Goal: Task Accomplishment & Management: Use online tool/utility

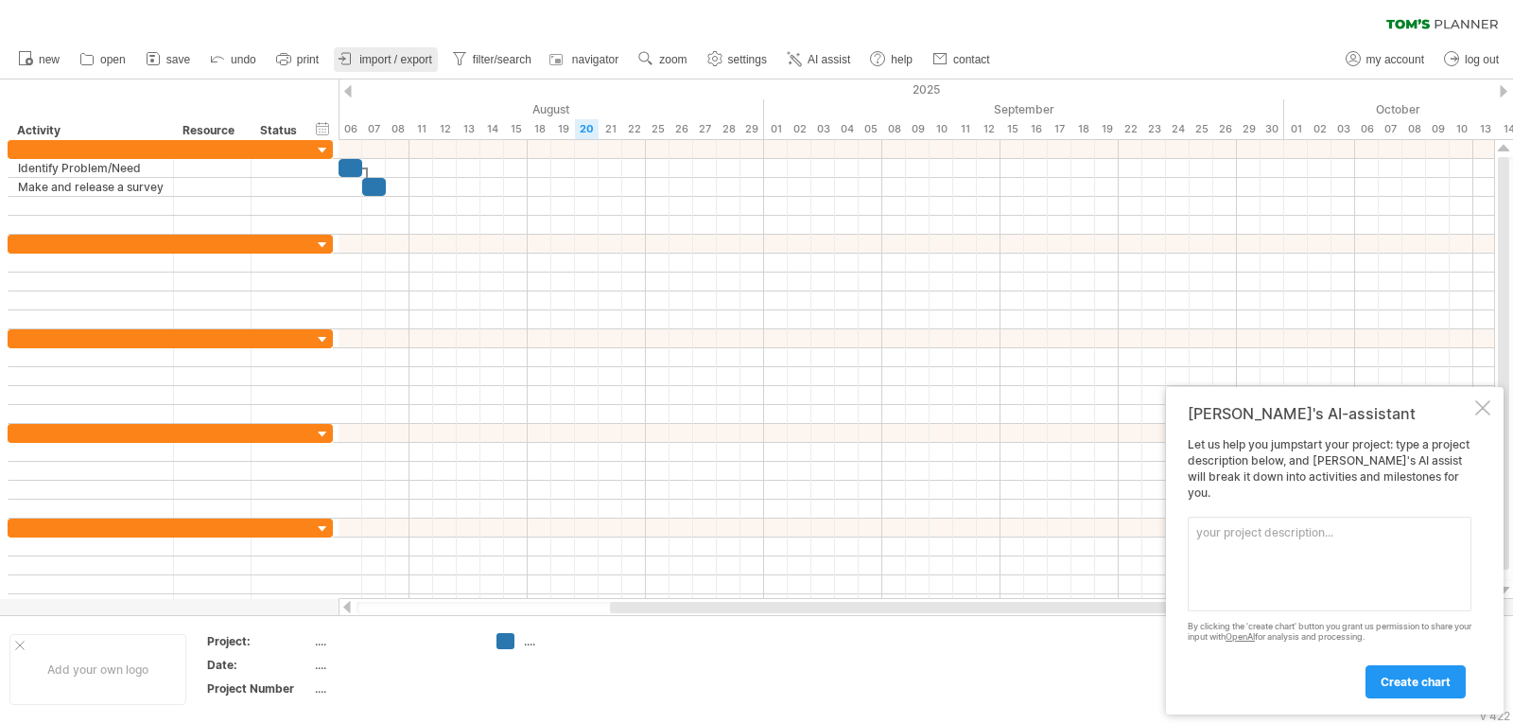
click at [410, 71] on link "import / export" at bounding box center [386, 59] width 104 height 25
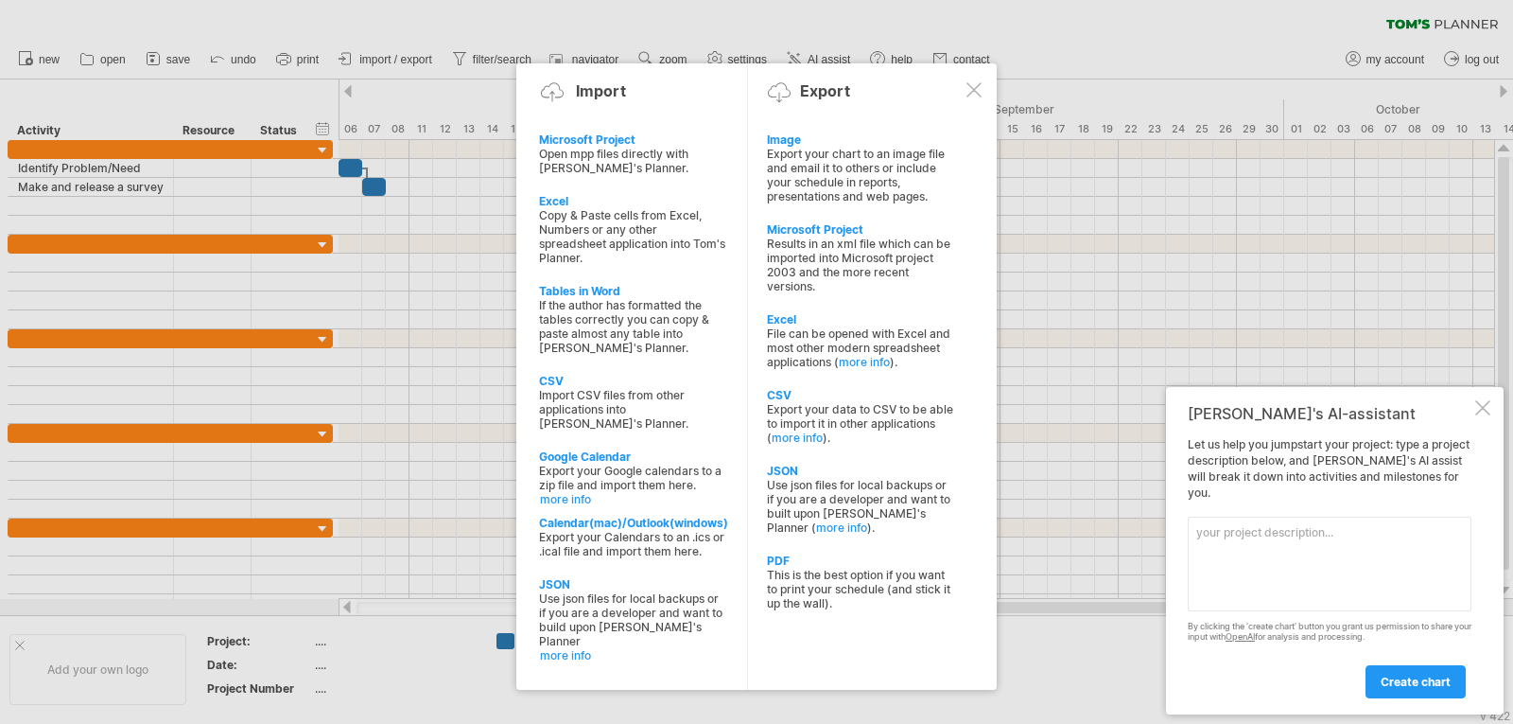
click at [977, 83] on div at bounding box center [974, 89] width 15 height 15
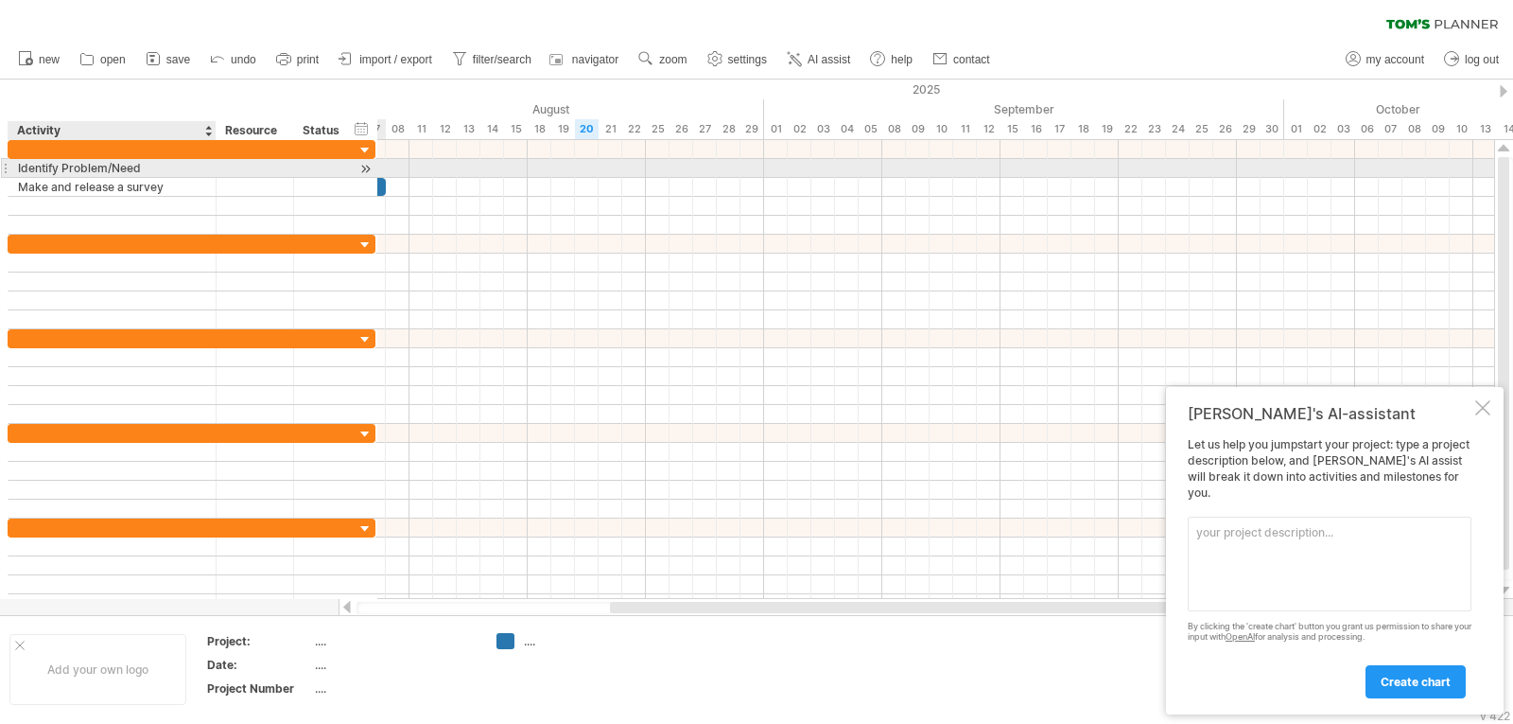
drag, startPoint x: 172, startPoint y: 166, endPoint x: 215, endPoint y: 162, distance: 42.8
click at [215, 162] on div at bounding box center [213, 168] width 9 height 19
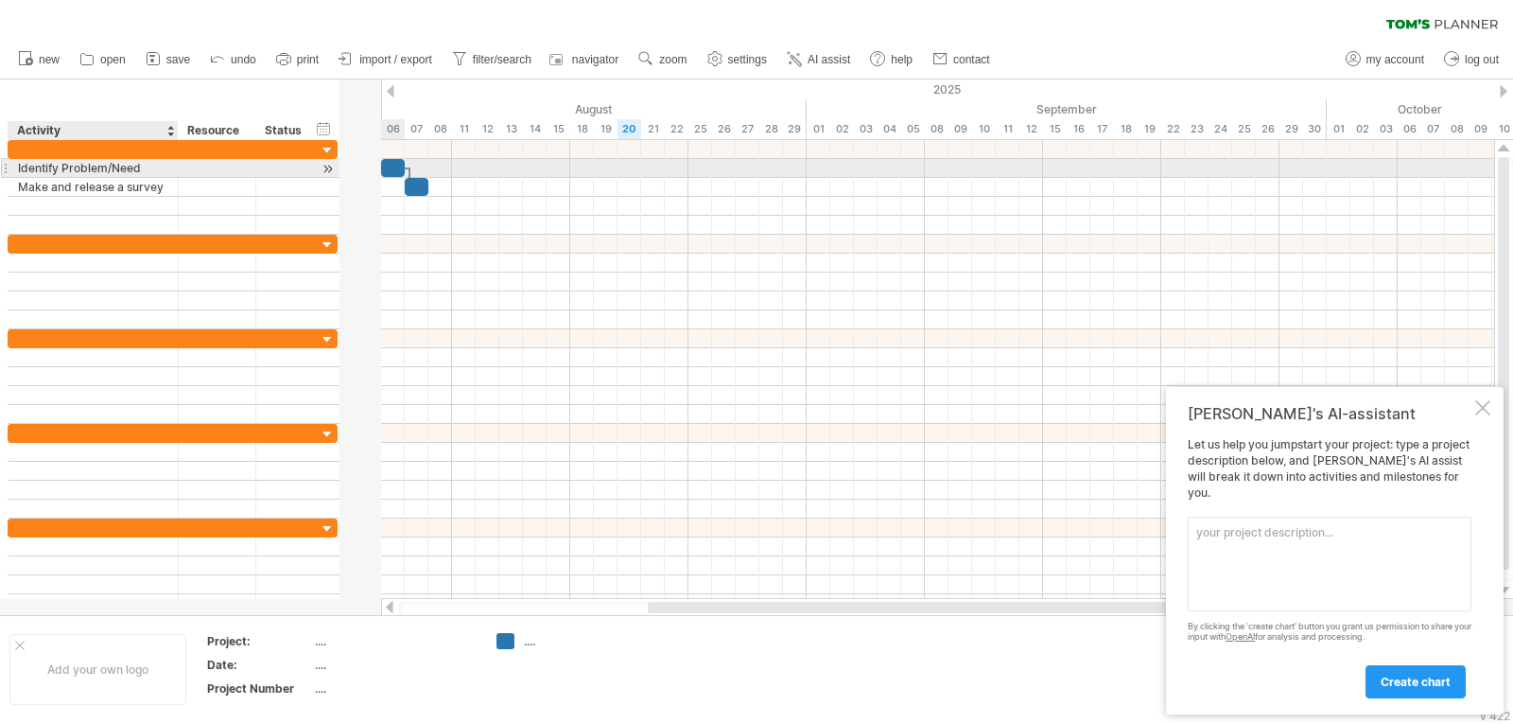
drag, startPoint x: 213, startPoint y: 166, endPoint x: 175, endPoint y: 171, distance: 38.3
click at [175, 171] on div at bounding box center [175, 168] width 9 height 19
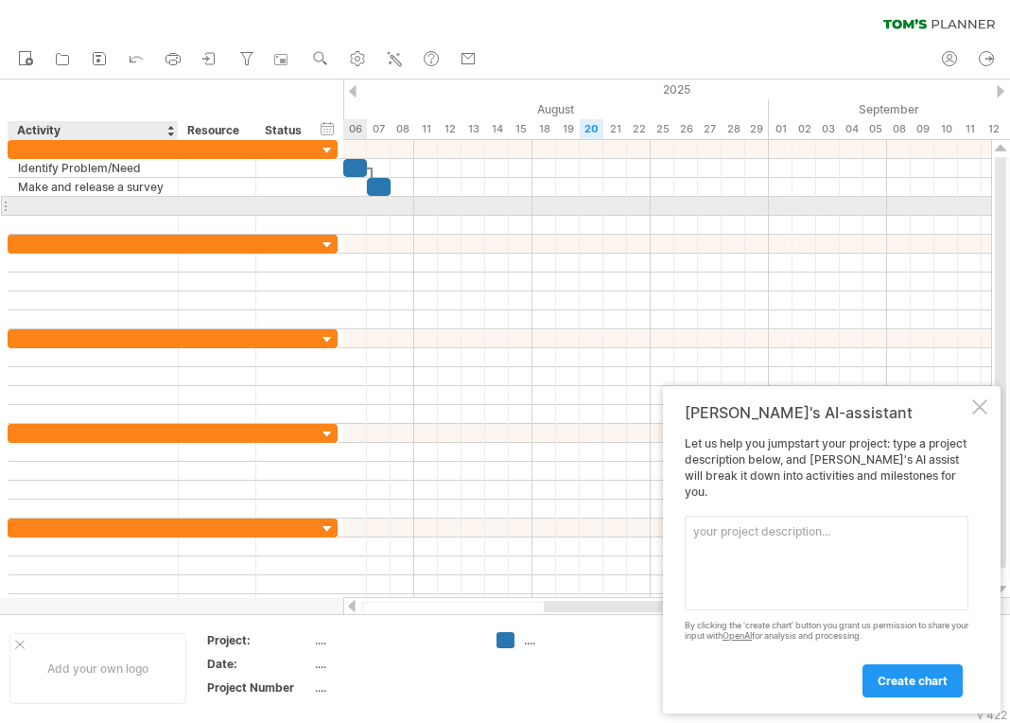
click at [82, 205] on div at bounding box center [93, 206] width 150 height 18
click at [57, 205] on input "**********" at bounding box center [93, 206] width 150 height 18
type input "**********"
click at [396, 205] on div at bounding box center [667, 206] width 648 height 19
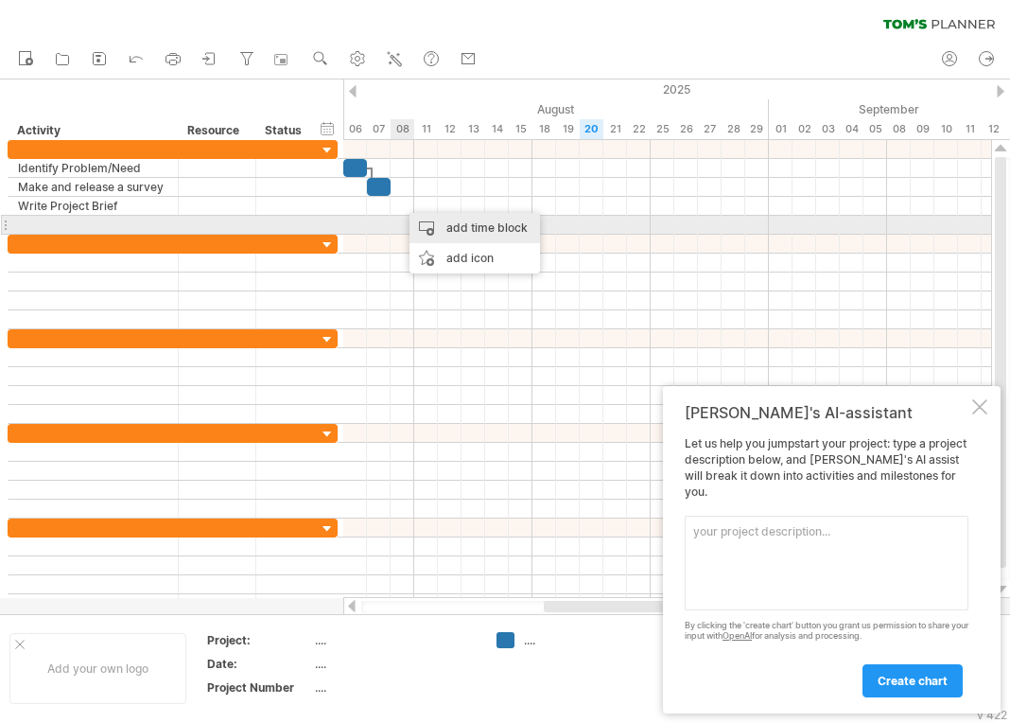
click at [435, 224] on div "add time block" at bounding box center [475, 228] width 131 height 30
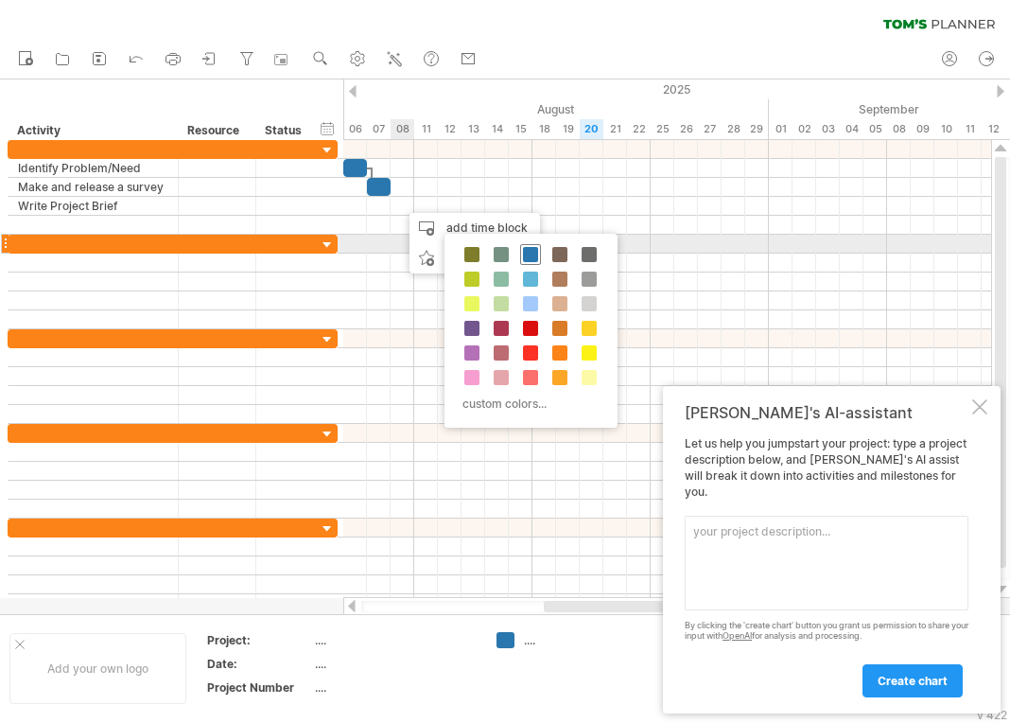
click at [532, 250] on span at bounding box center [530, 254] width 15 height 15
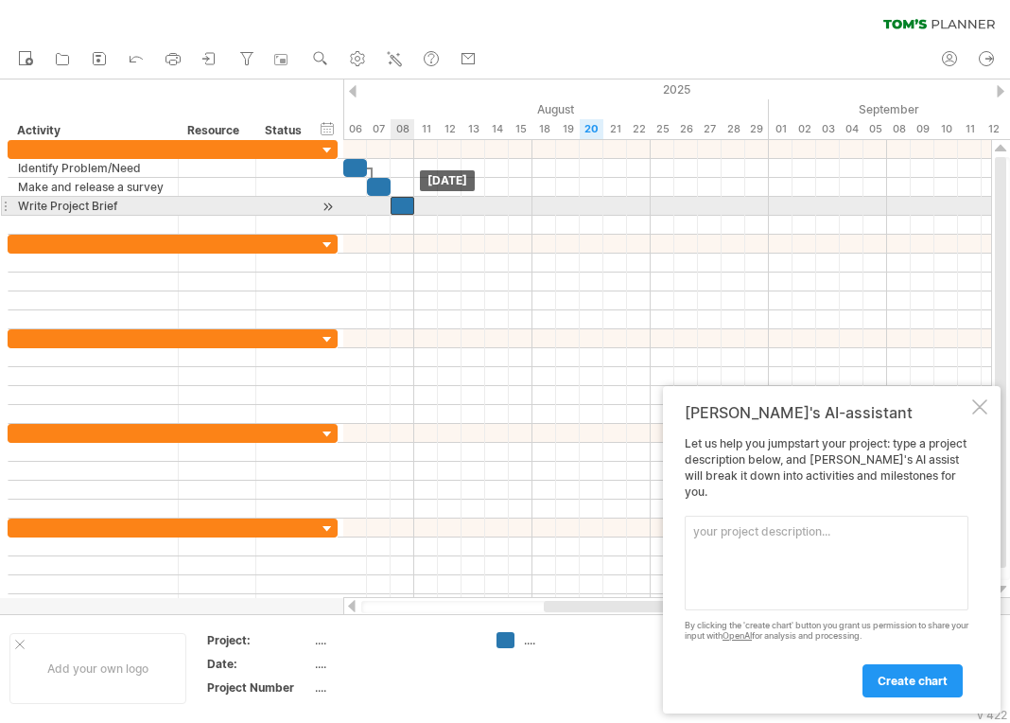
click at [401, 201] on div at bounding box center [403, 206] width 24 height 18
drag, startPoint x: 413, startPoint y: 206, endPoint x: 456, endPoint y: 213, distance: 43.1
click at [456, 213] on div at bounding box center [426, 206] width 71 height 18
click at [405, 203] on div at bounding box center [426, 206] width 71 height 18
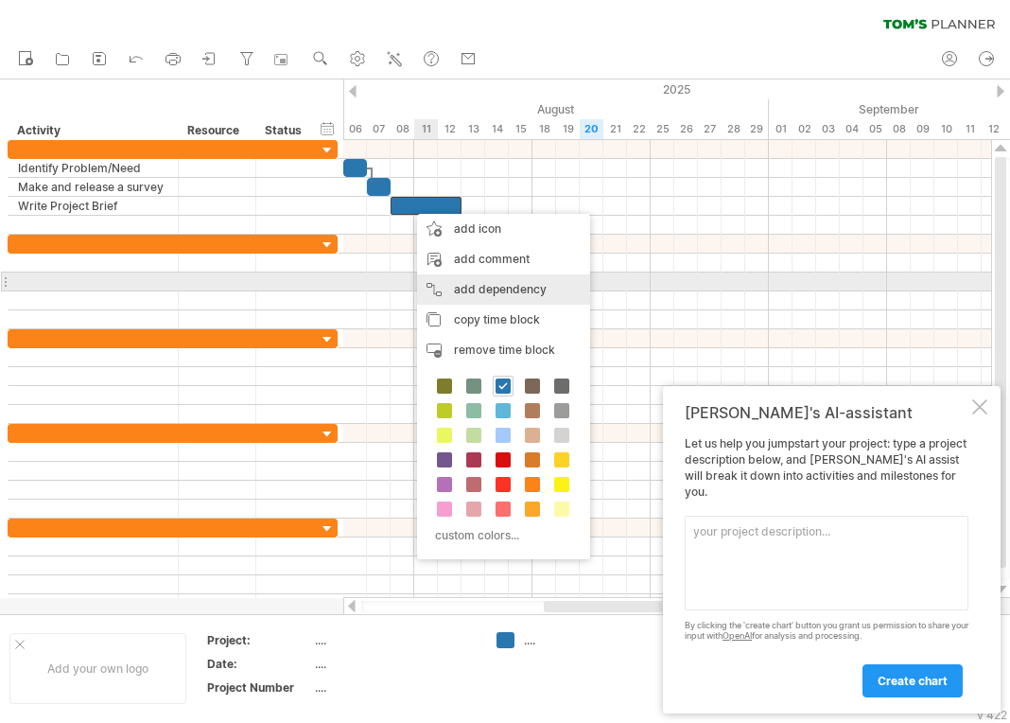
click at [502, 289] on div "add dependency You can use dependencies when you require tasks to be done in a …" at bounding box center [503, 289] width 173 height 30
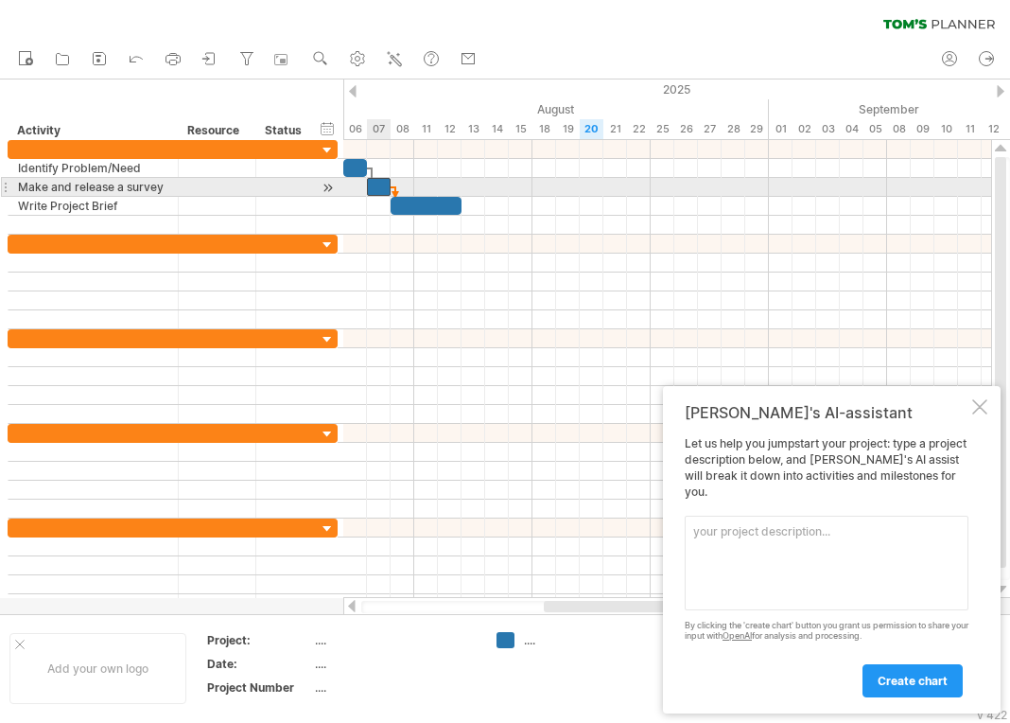
click at [385, 184] on div at bounding box center [379, 187] width 24 height 18
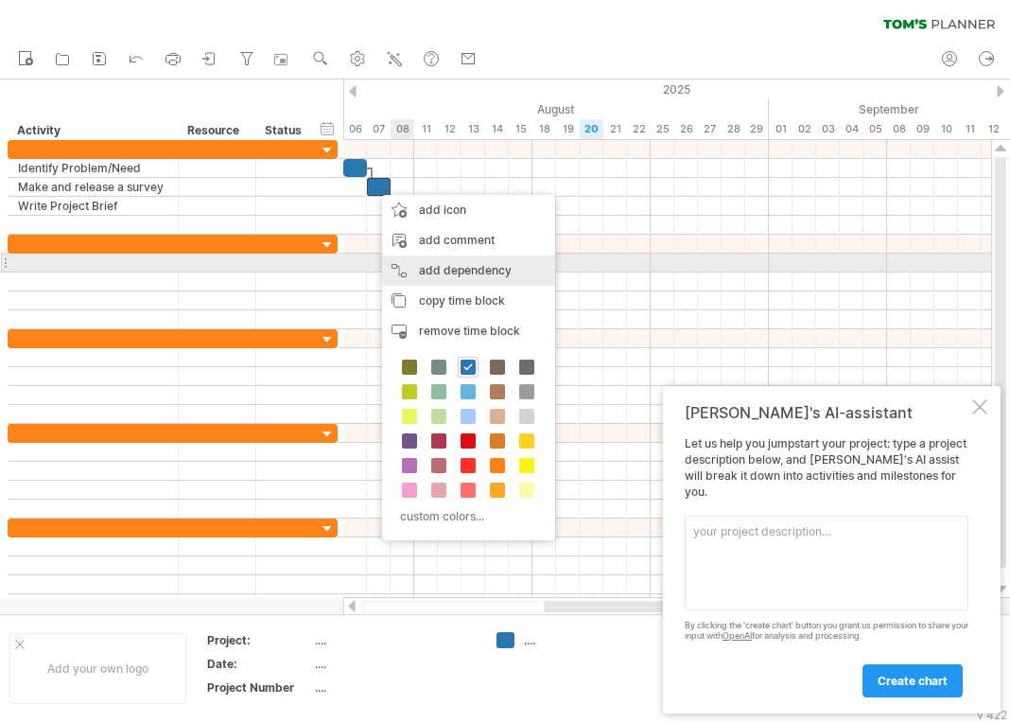
click at [450, 262] on div "add dependency You can use dependencies when you require tasks to be done in a …" at bounding box center [468, 270] width 173 height 30
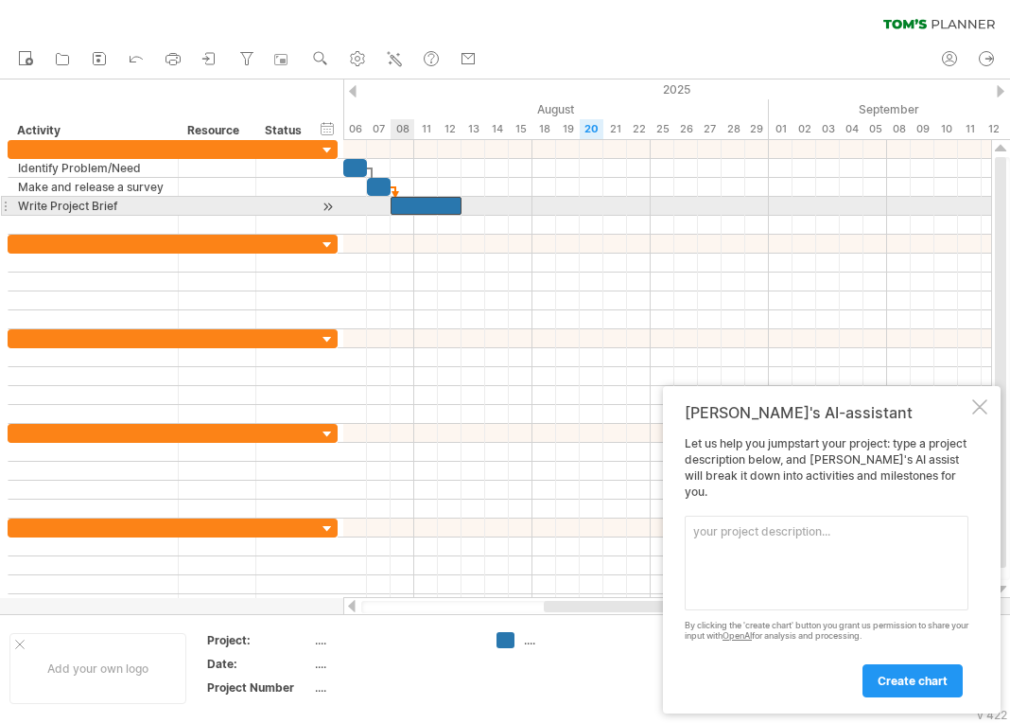
click at [406, 201] on div at bounding box center [426, 206] width 71 height 18
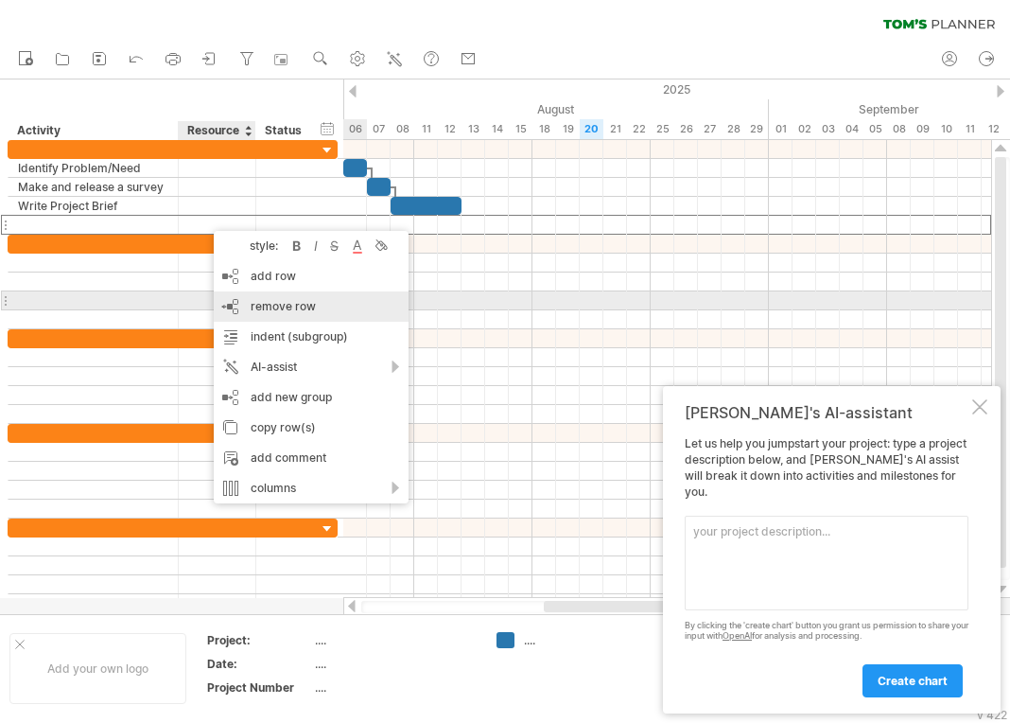
click at [263, 300] on span "remove row" at bounding box center [283, 306] width 65 height 14
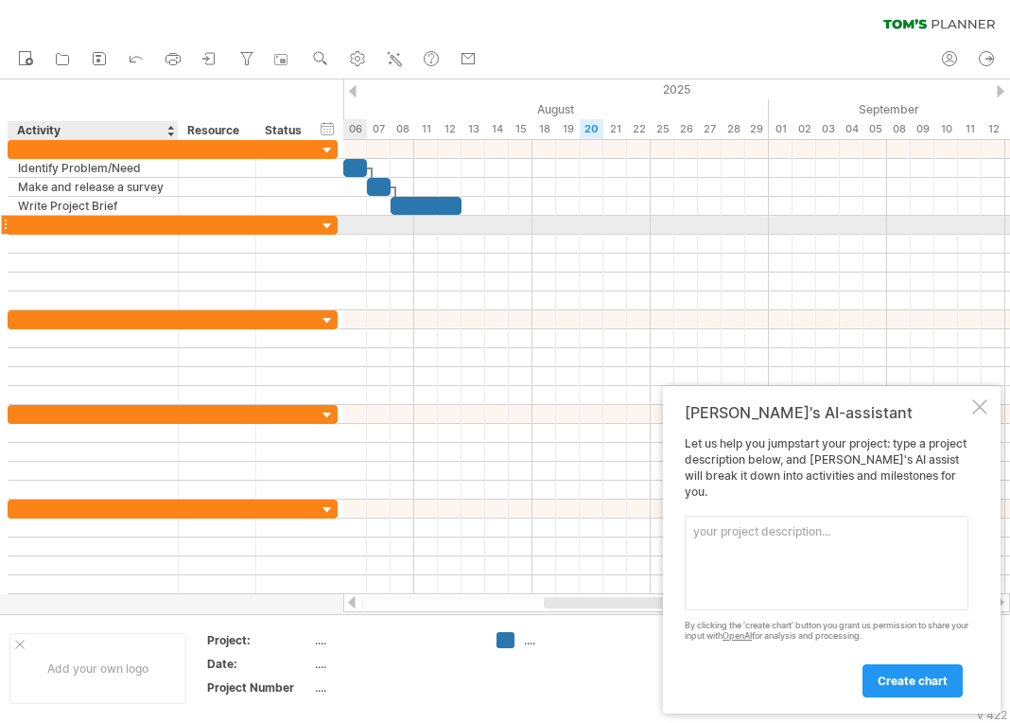
click at [94, 224] on div at bounding box center [93, 225] width 150 height 18
type input "**********"
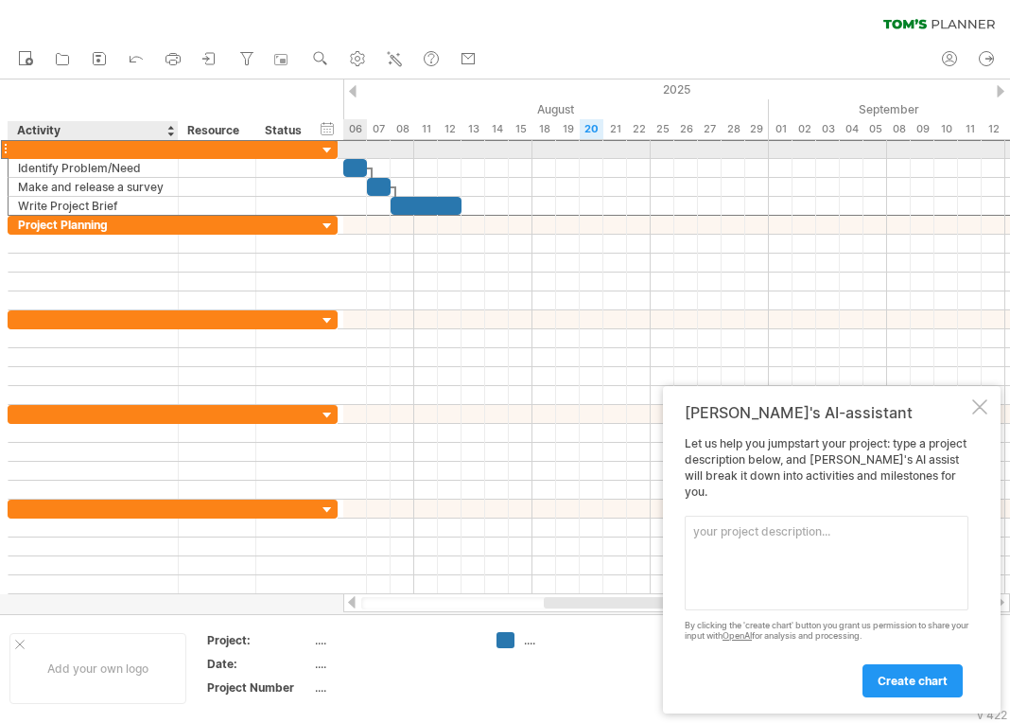
click at [78, 151] on div at bounding box center [93, 149] width 150 height 18
click at [0, 0] on input "text" at bounding box center [0, 0] width 0 height 0
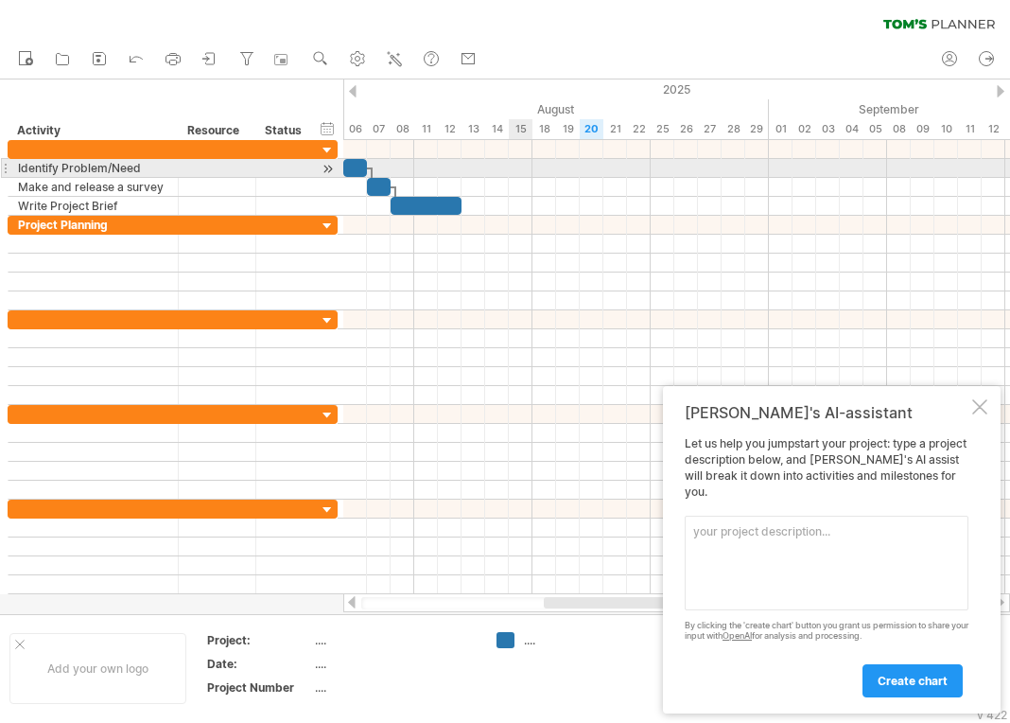
click at [516, 161] on div at bounding box center [676, 168] width 667 height 19
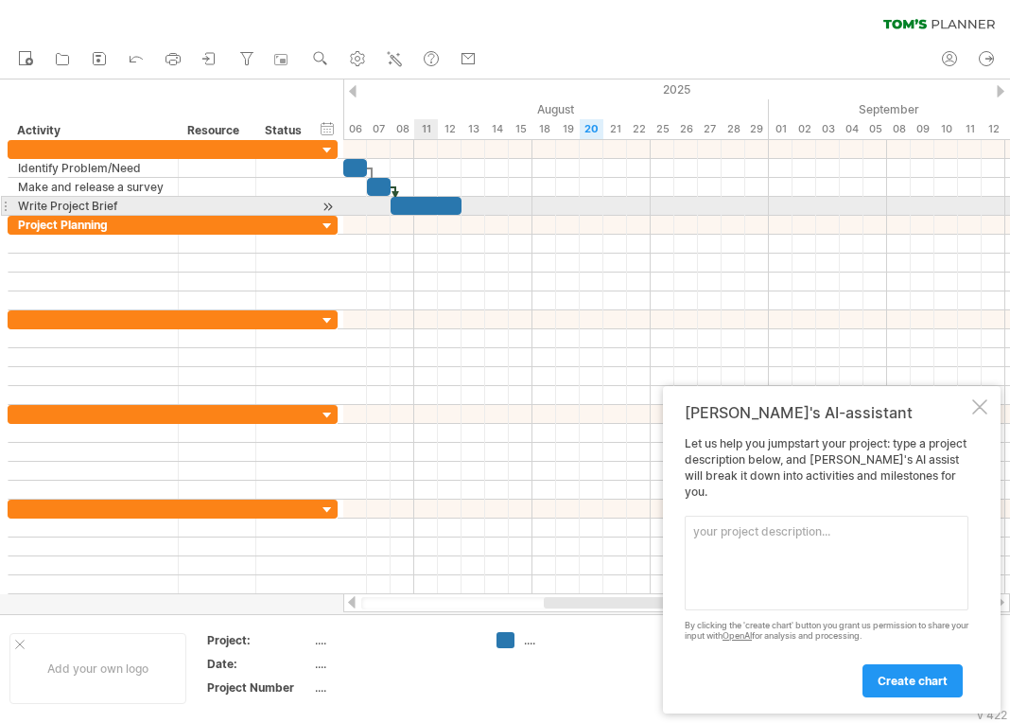
click at [436, 204] on div at bounding box center [426, 206] width 71 height 18
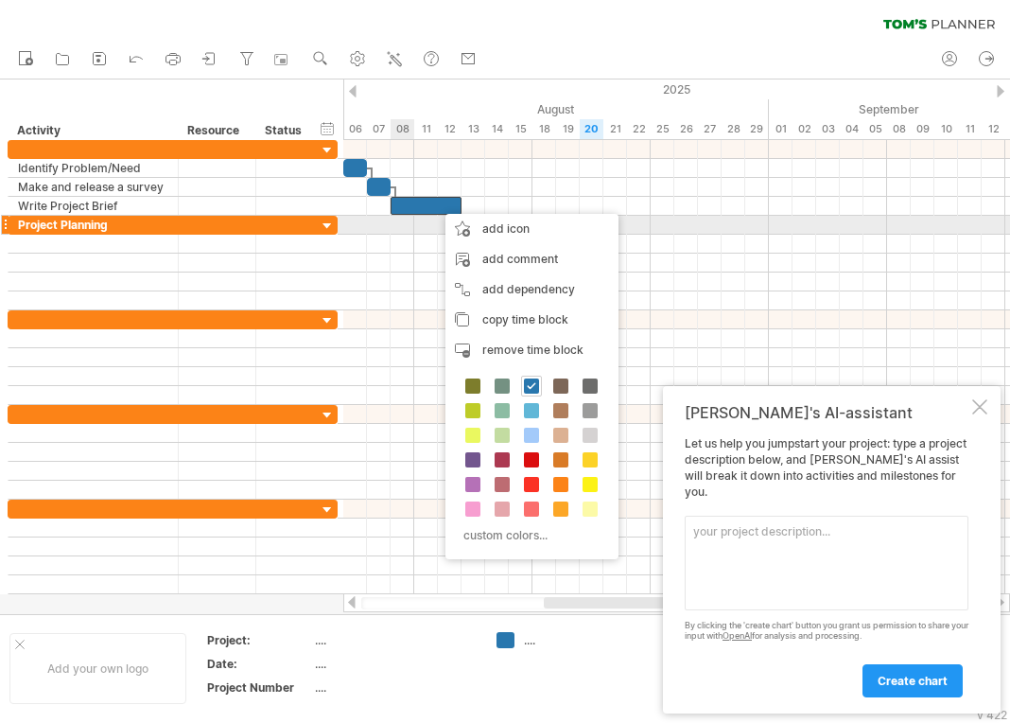
click at [402, 221] on div at bounding box center [676, 225] width 667 height 19
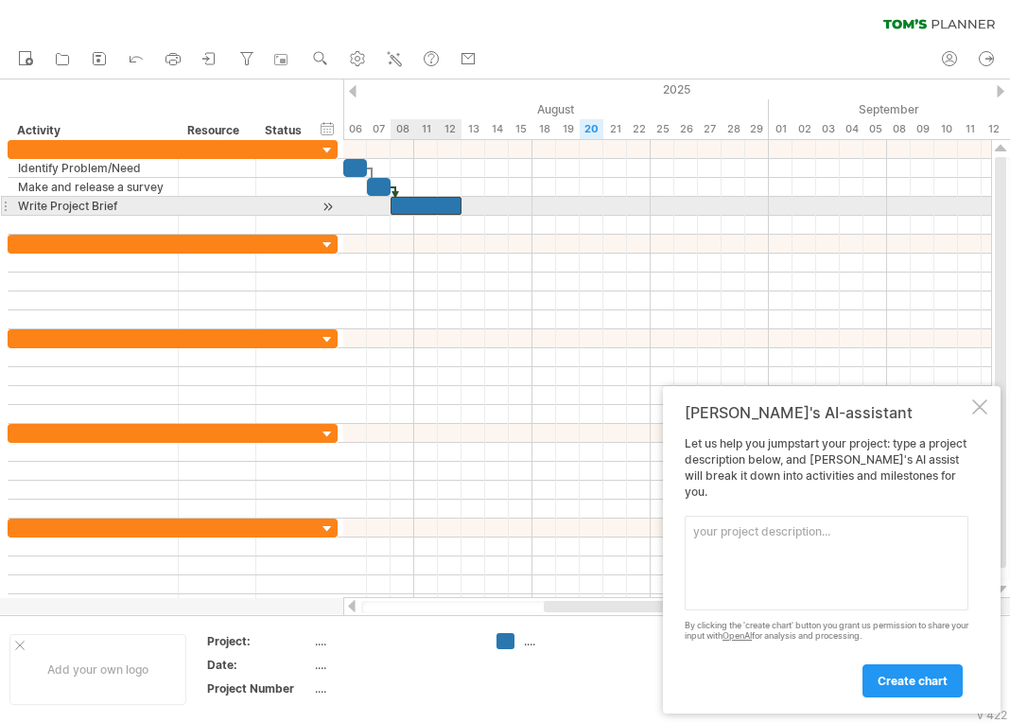
click at [447, 201] on div at bounding box center [426, 206] width 71 height 18
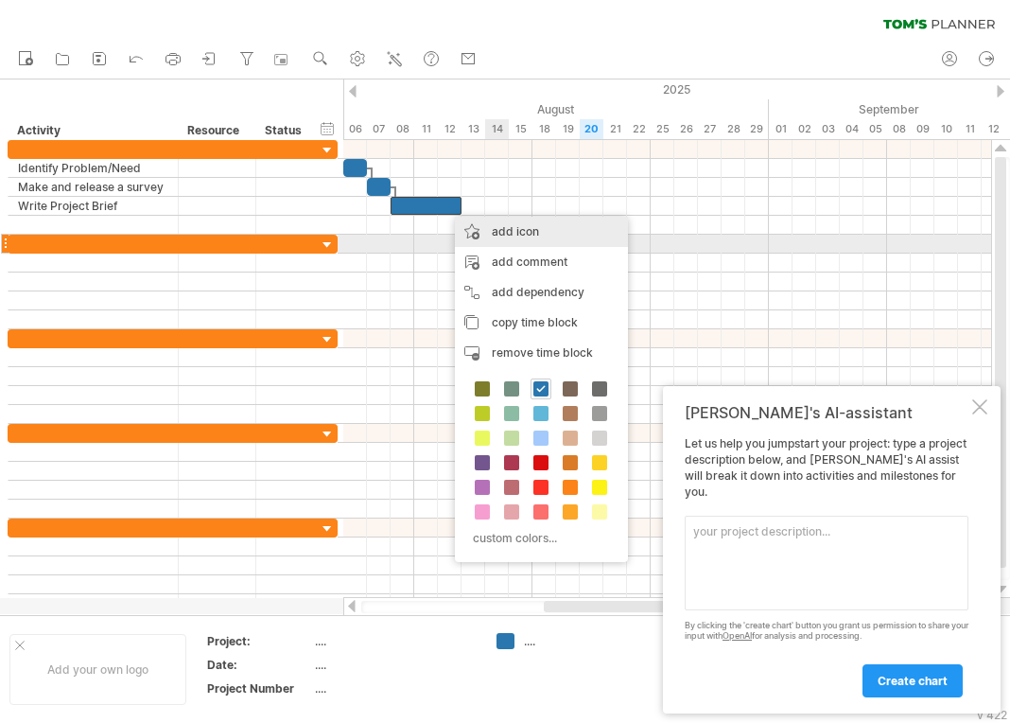
click at [566, 241] on div "add icon" at bounding box center [541, 232] width 173 height 30
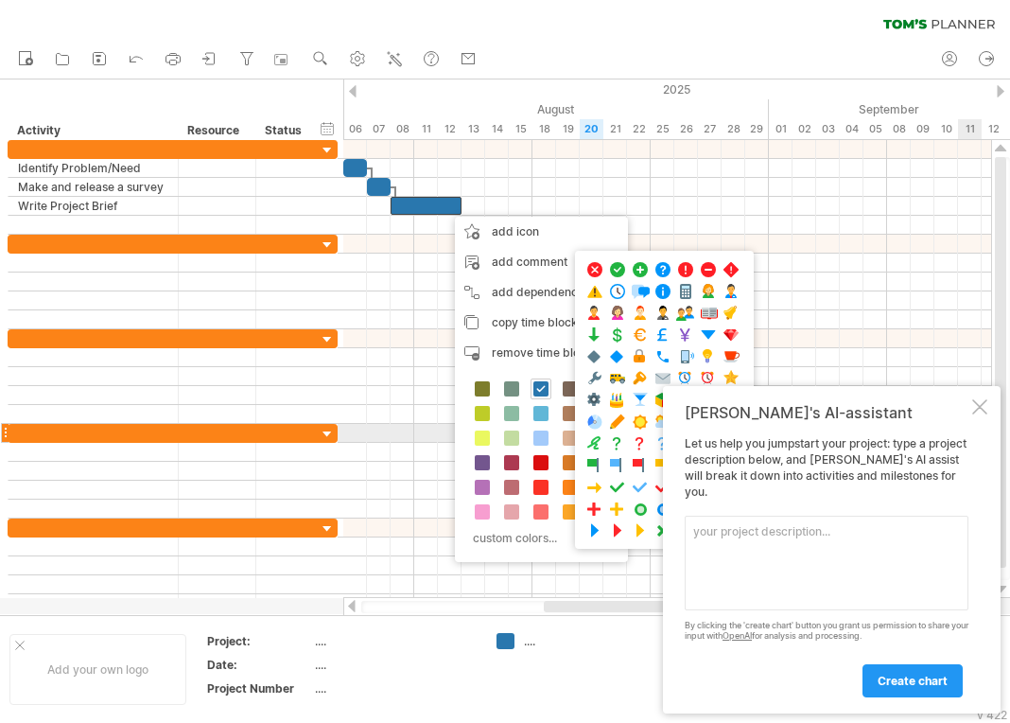
click at [977, 414] on div at bounding box center [979, 406] width 15 height 15
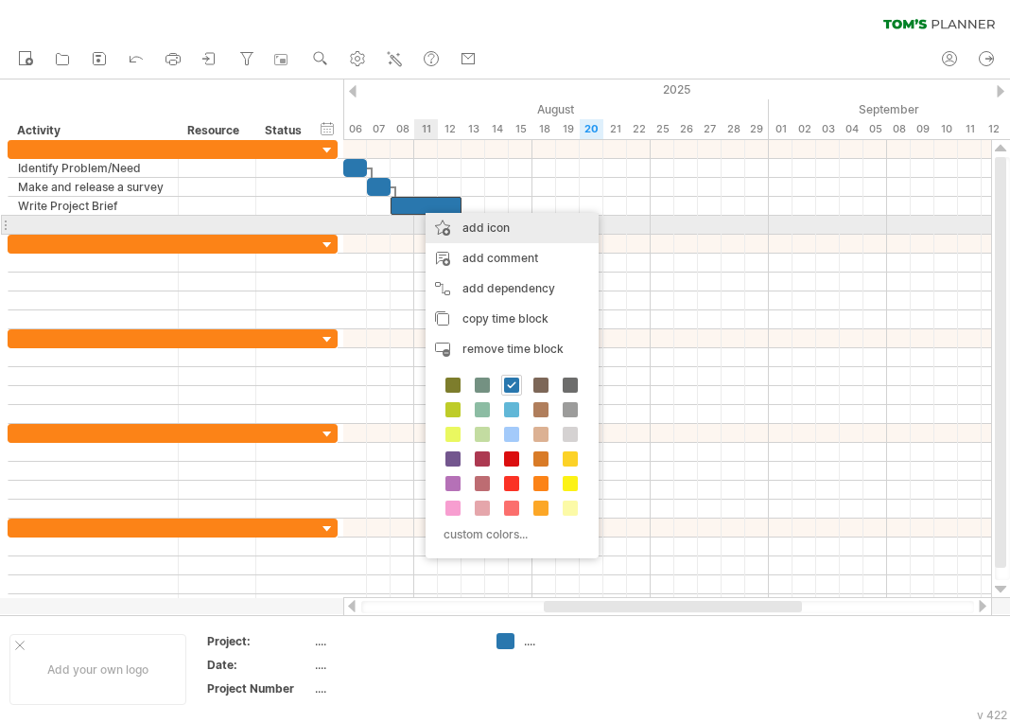
click at [483, 226] on div "add icon" at bounding box center [512, 228] width 173 height 30
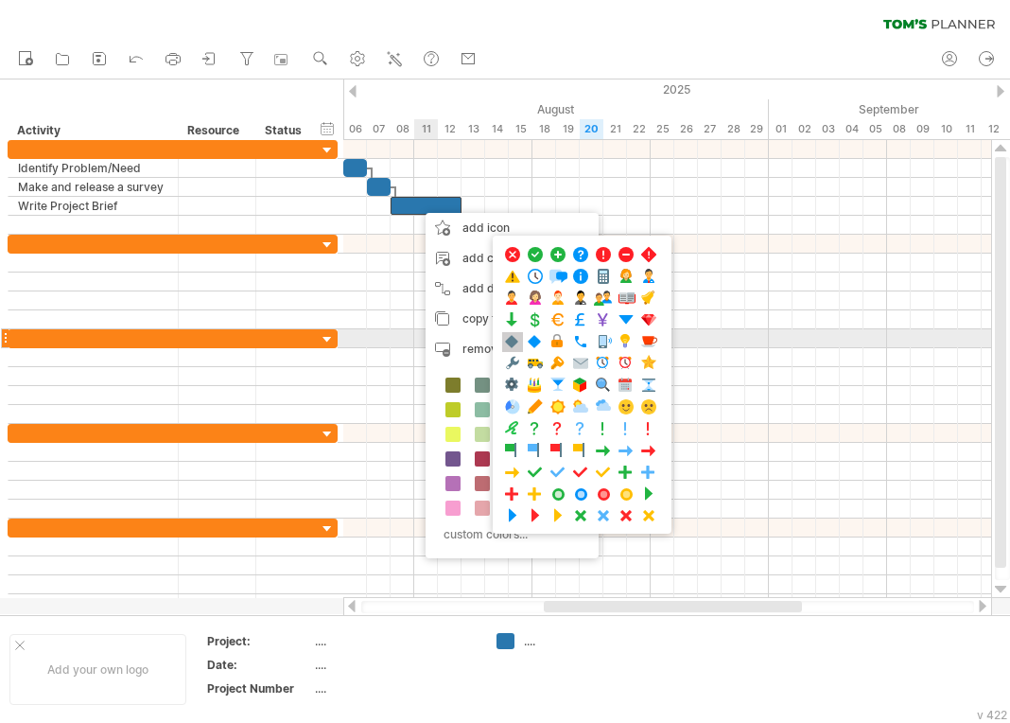
click at [517, 344] on span at bounding box center [512, 342] width 19 height 18
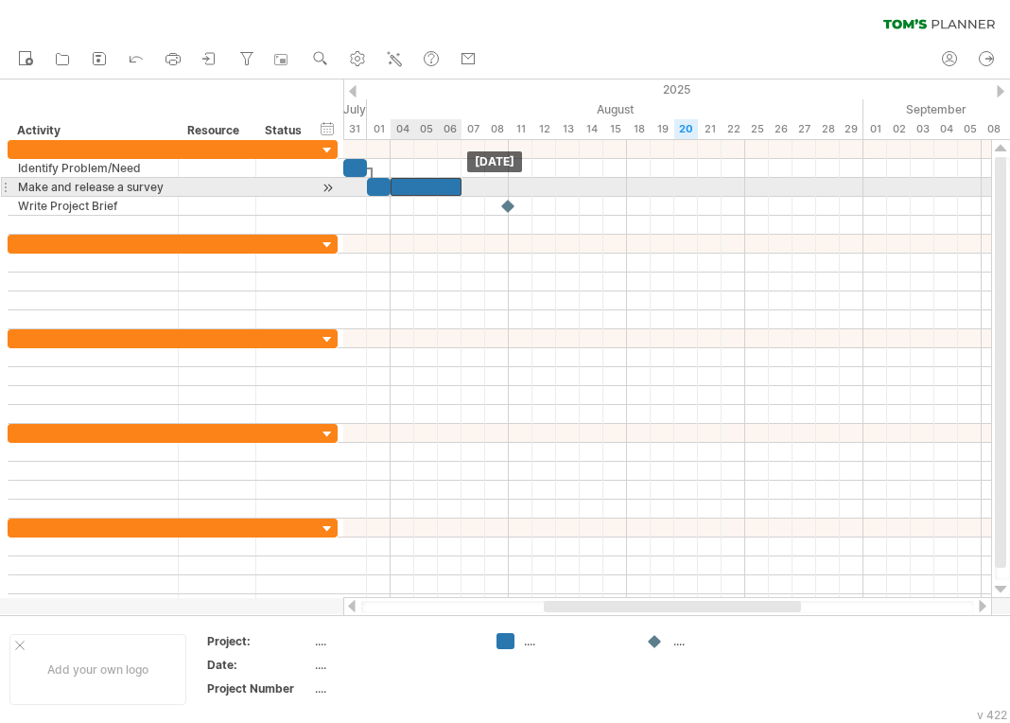
drag, startPoint x: 456, startPoint y: 205, endPoint x: 453, endPoint y: 189, distance: 16.3
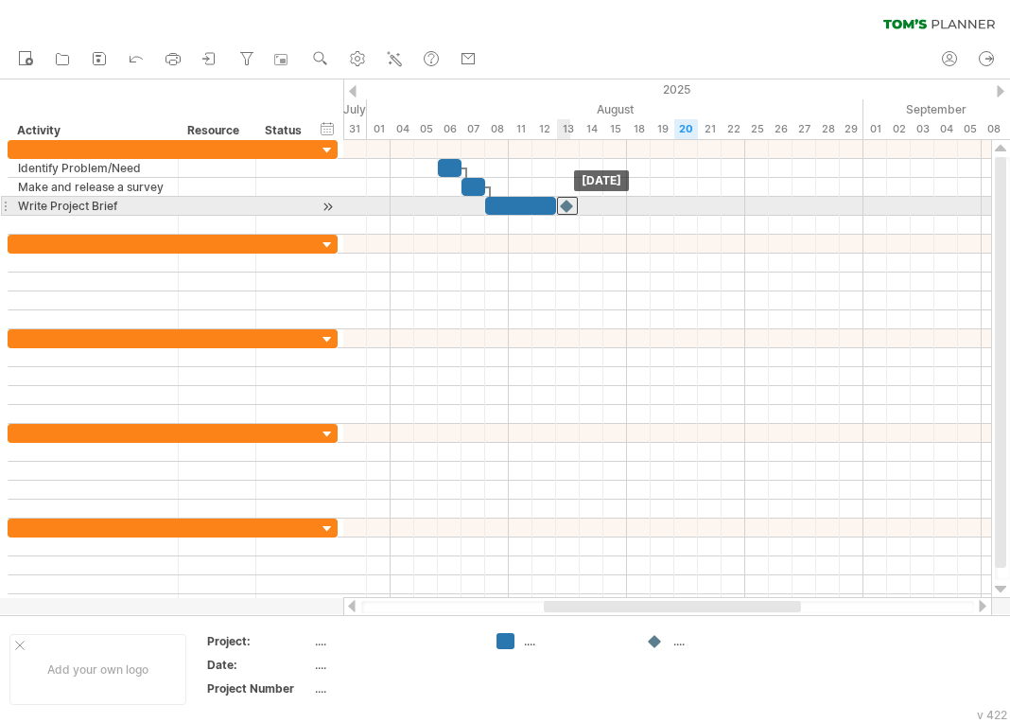
drag, startPoint x: 507, startPoint y: 205, endPoint x: 566, endPoint y: 208, distance: 58.7
click at [566, 208] on div at bounding box center [567, 206] width 21 height 18
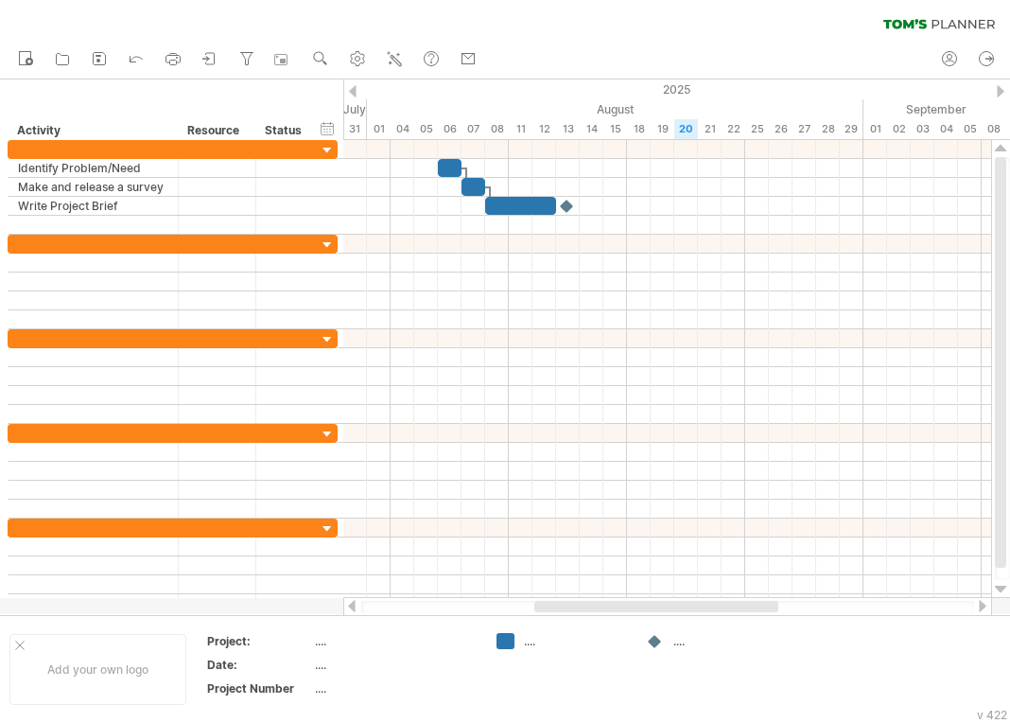
click at [353, 91] on div at bounding box center [353, 91] width 8 height 12
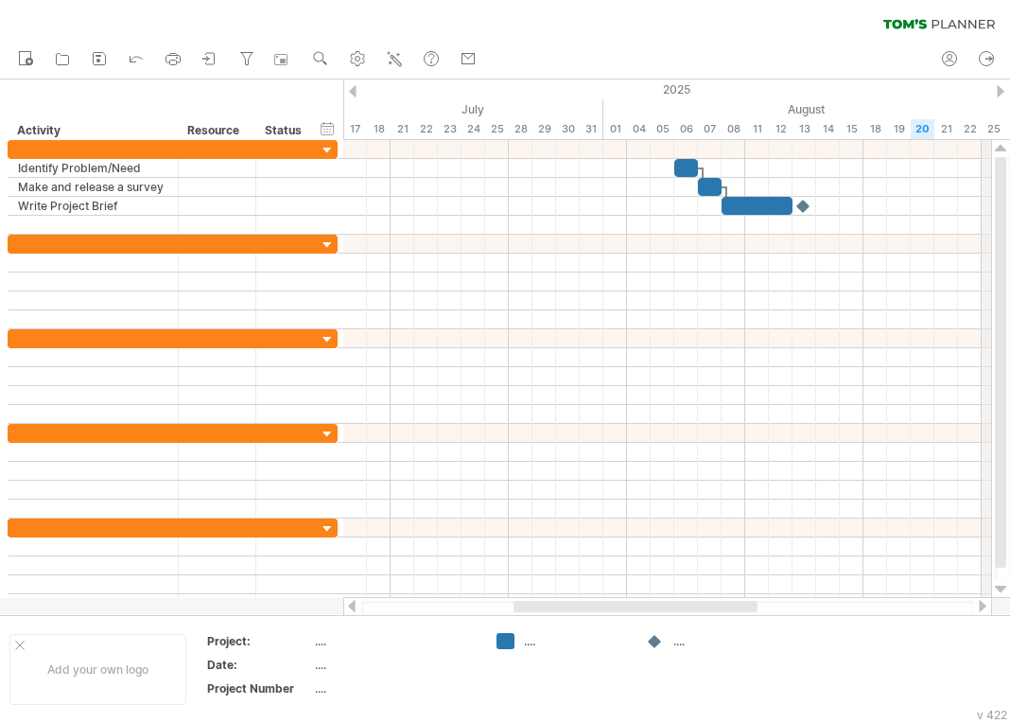
click at [999, 88] on div at bounding box center [1001, 91] width 8 height 12
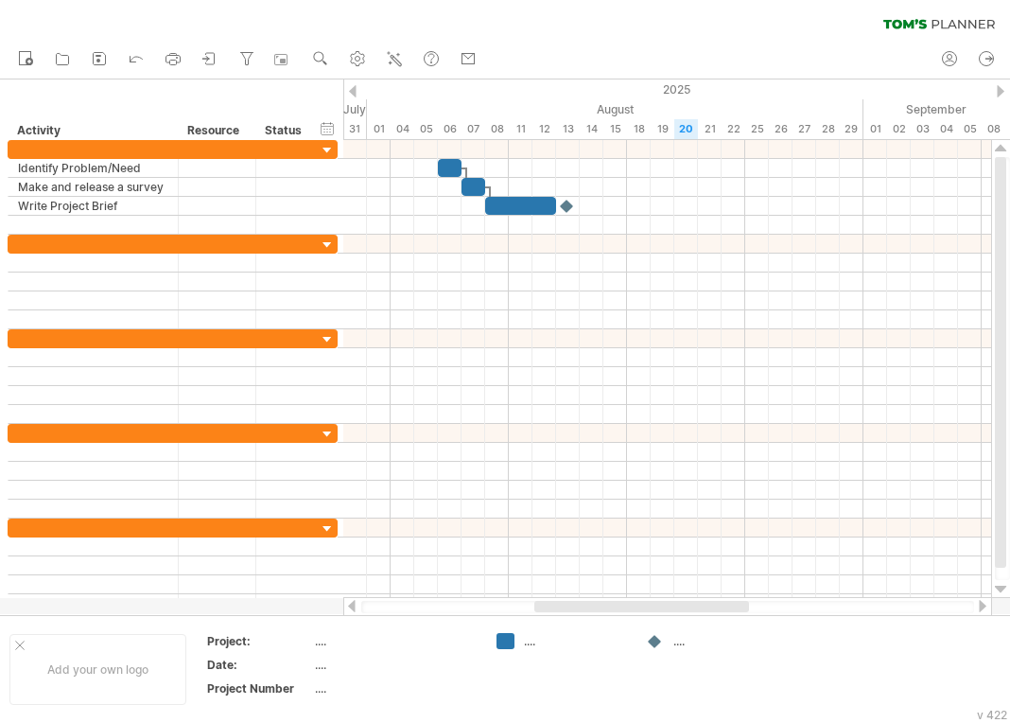
click at [1002, 87] on div at bounding box center [1001, 91] width 8 height 12
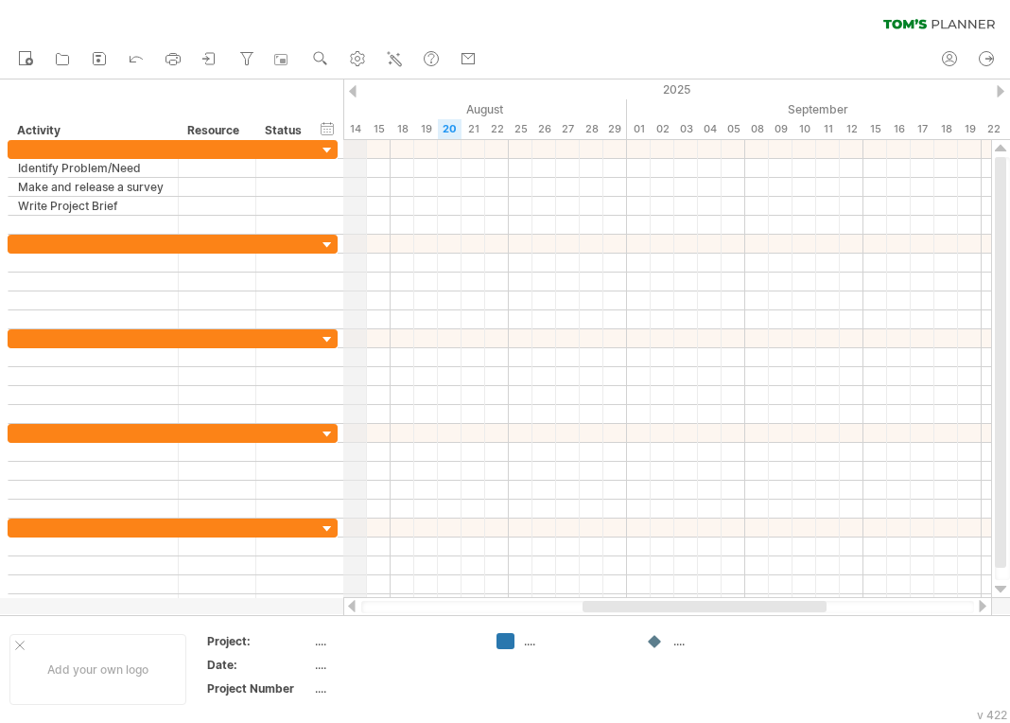
click at [355, 100] on div "August" at bounding box center [379, 109] width 497 height 20
click at [355, 95] on div at bounding box center [353, 91] width 8 height 12
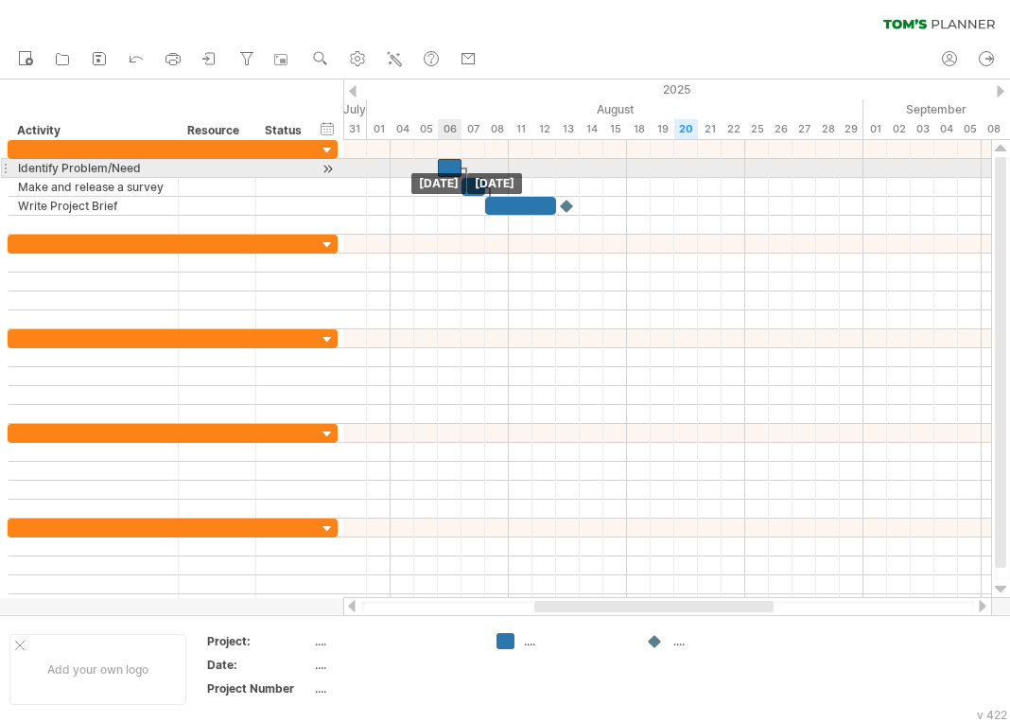
click at [444, 168] on div at bounding box center [450, 168] width 24 height 18
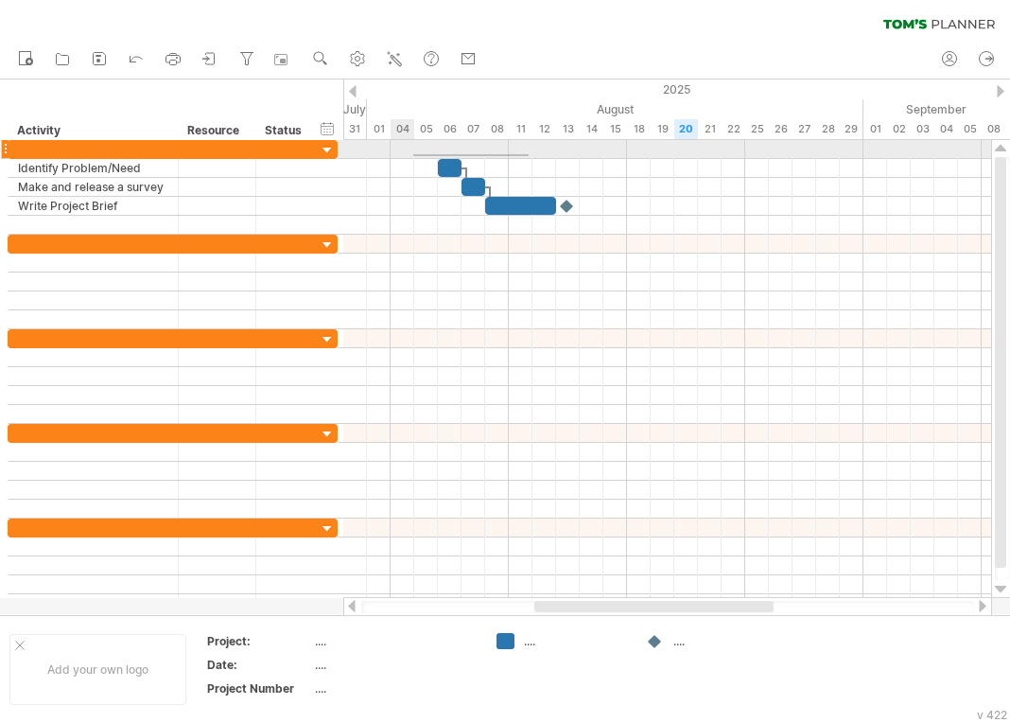
drag, startPoint x: 529, startPoint y: 156, endPoint x: 413, endPoint y: 154, distance: 115.4
drag, startPoint x: 383, startPoint y: 155, endPoint x: 411, endPoint y: 159, distance: 28.6
click at [411, 159] on div at bounding box center [667, 187] width 648 height 95
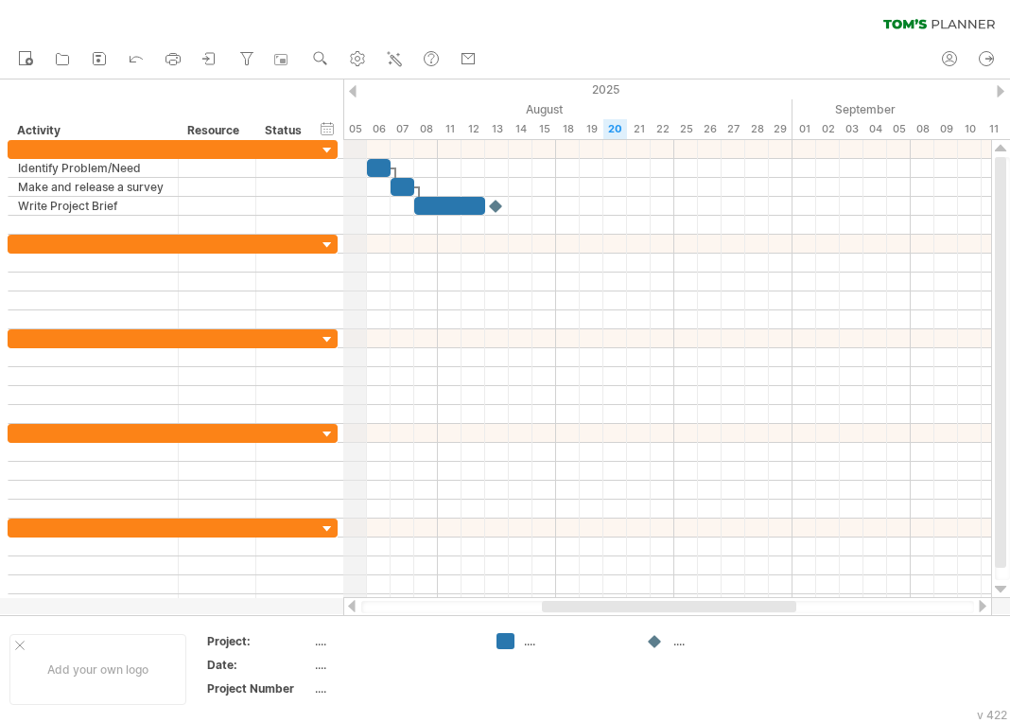
drag, startPoint x: 413, startPoint y: 125, endPoint x: 345, endPoint y: 127, distance: 68.1
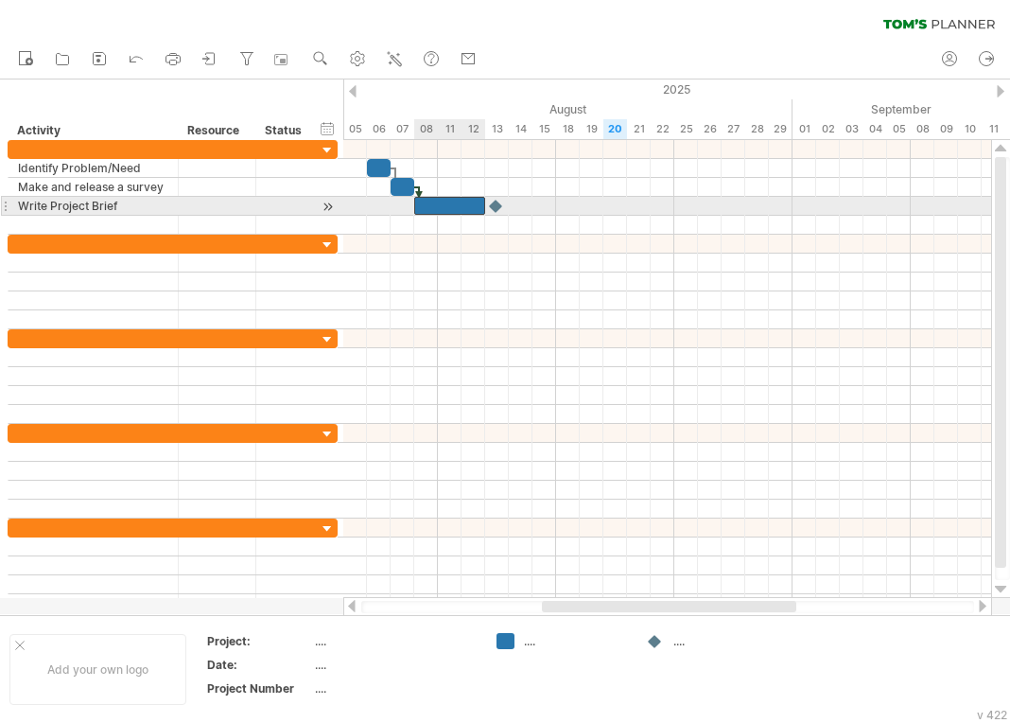
click at [476, 210] on div at bounding box center [449, 206] width 71 height 18
drag, startPoint x: 485, startPoint y: 204, endPoint x: 476, endPoint y: 206, distance: 9.6
click at [476, 206] on span at bounding box center [474, 206] width 8 height 18
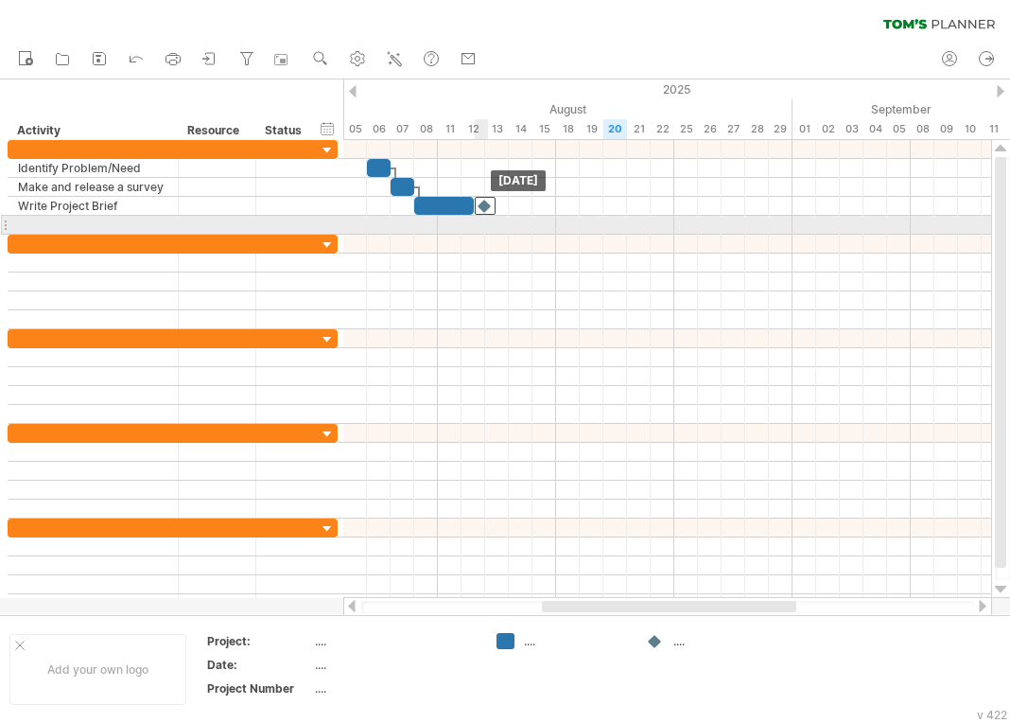
drag, startPoint x: 498, startPoint y: 208, endPoint x: 486, endPoint y: 215, distance: 13.1
click at [486, 215] on div "[DATE] [DATE]" at bounding box center [667, 369] width 648 height 458
drag, startPoint x: 486, startPoint y: 206, endPoint x: 466, endPoint y: 222, distance: 25.6
click at [469, 220] on div at bounding box center [473, 225] width 21 height 18
click at [88, 227] on div at bounding box center [93, 225] width 150 height 18
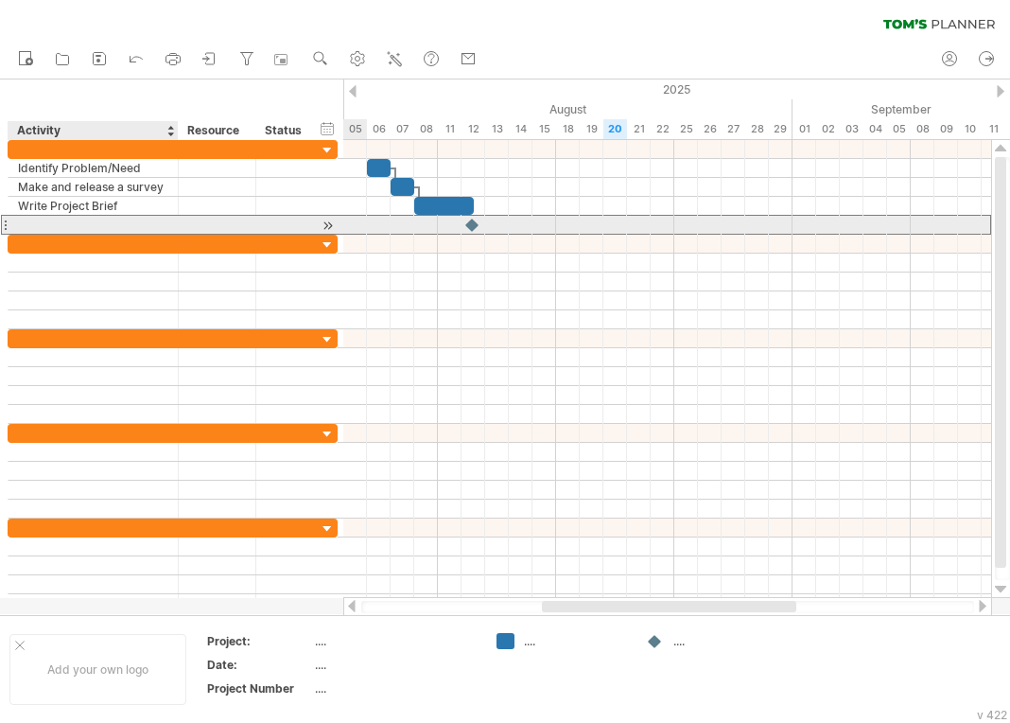
click at [0, 0] on input "text" at bounding box center [0, 0] width 0 height 0
type input "********"
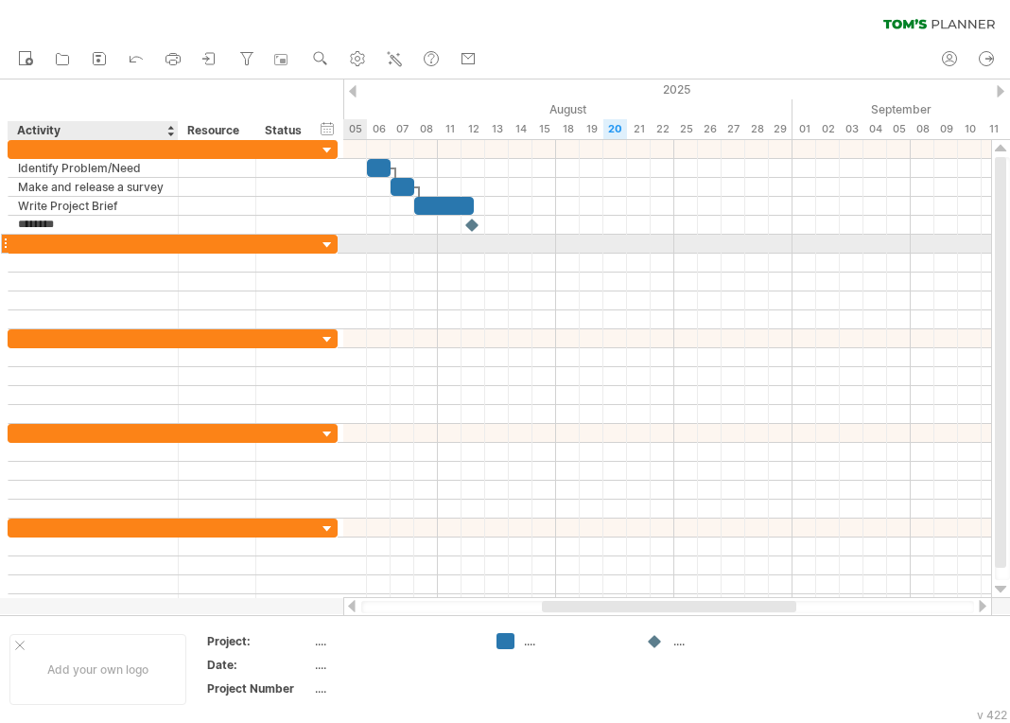
click at [90, 245] on div at bounding box center [93, 244] width 150 height 18
click at [97, 239] on div at bounding box center [93, 244] width 150 height 18
type input "**********"
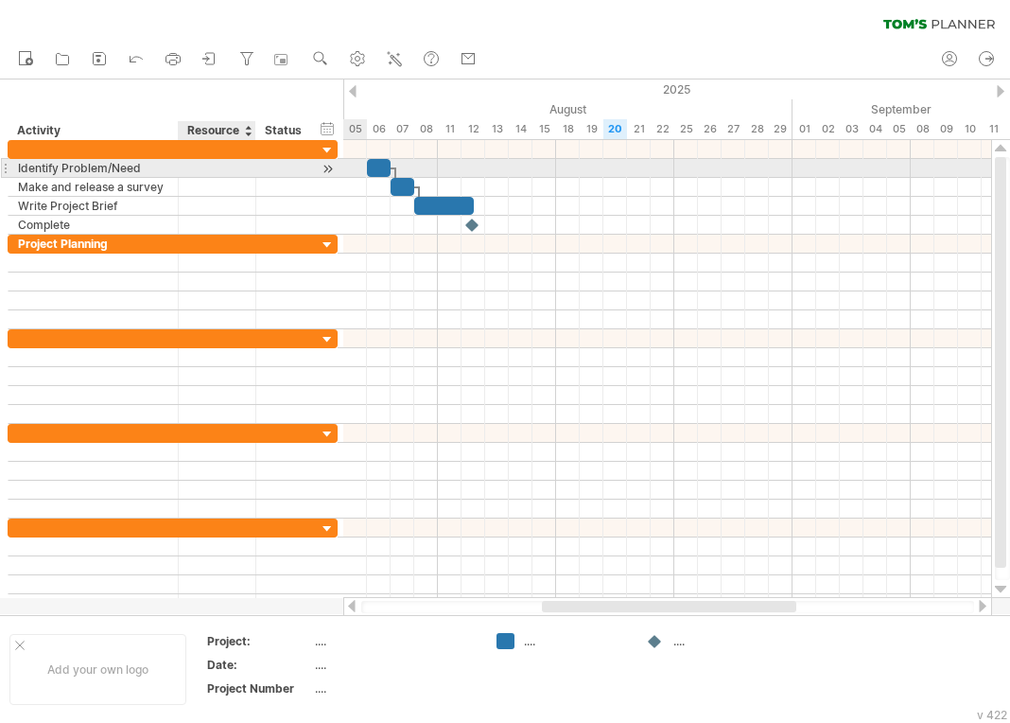
click at [207, 170] on div at bounding box center [217, 168] width 58 height 18
click at [207, 170] on input "text" at bounding box center [217, 168] width 58 height 18
type input "**********"
click at [273, 169] on div at bounding box center [287, 168] width 42 height 18
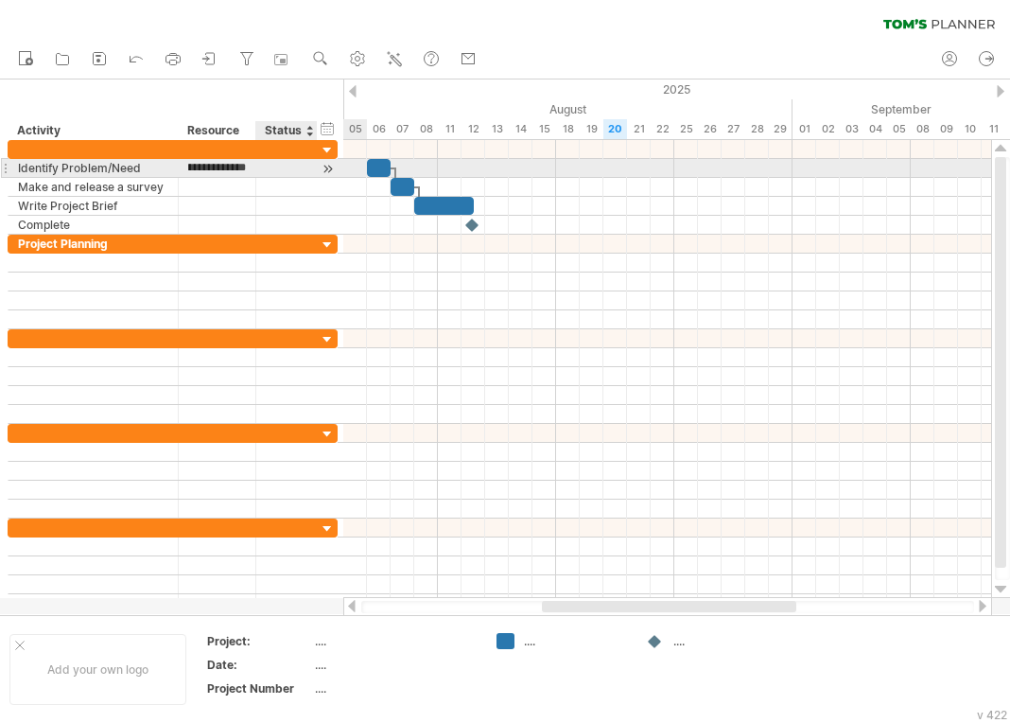
scroll to position [0, 0]
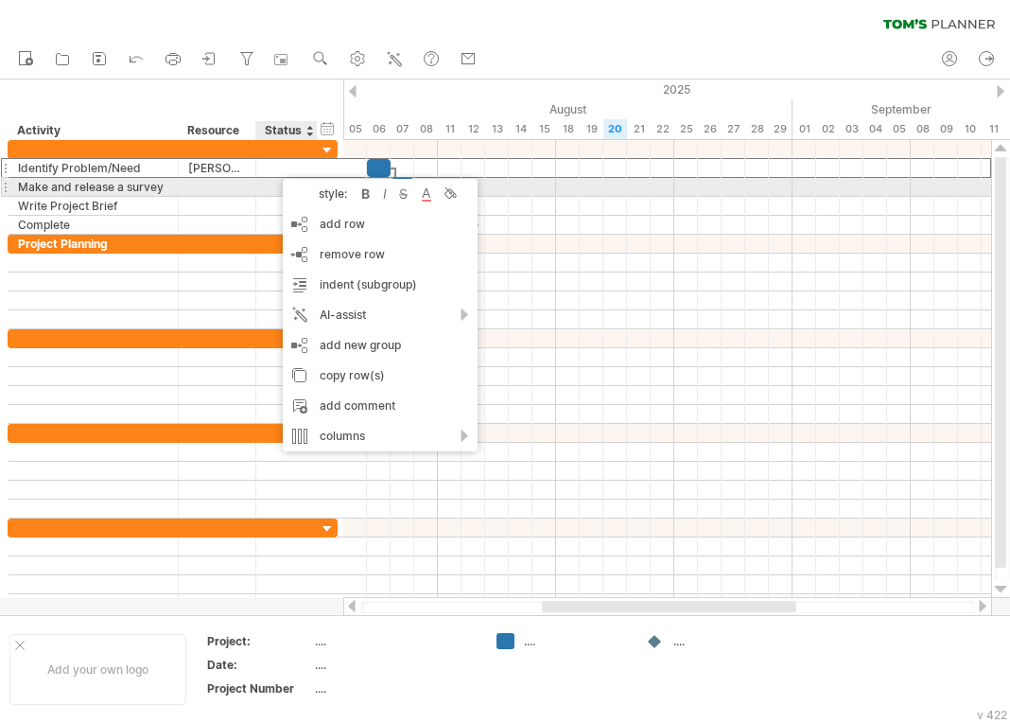
click at [244, 182] on div at bounding box center [217, 187] width 58 height 18
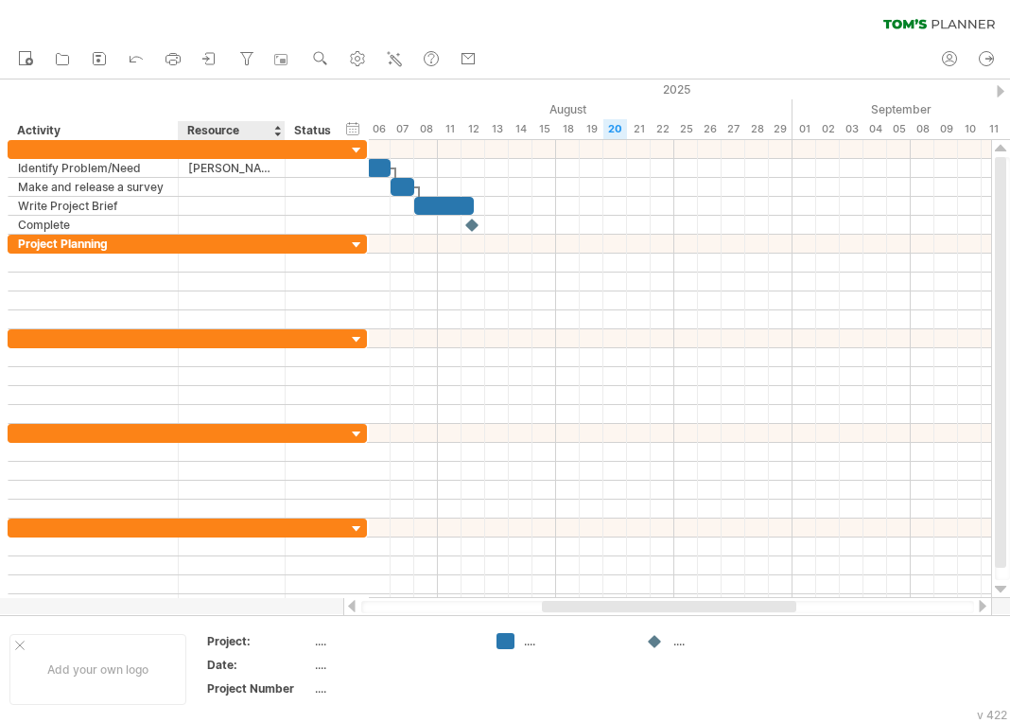
drag, startPoint x: 254, startPoint y: 135, endPoint x: 283, endPoint y: 134, distance: 29.3
click at [283, 134] on div at bounding box center [284, 130] width 7 height 19
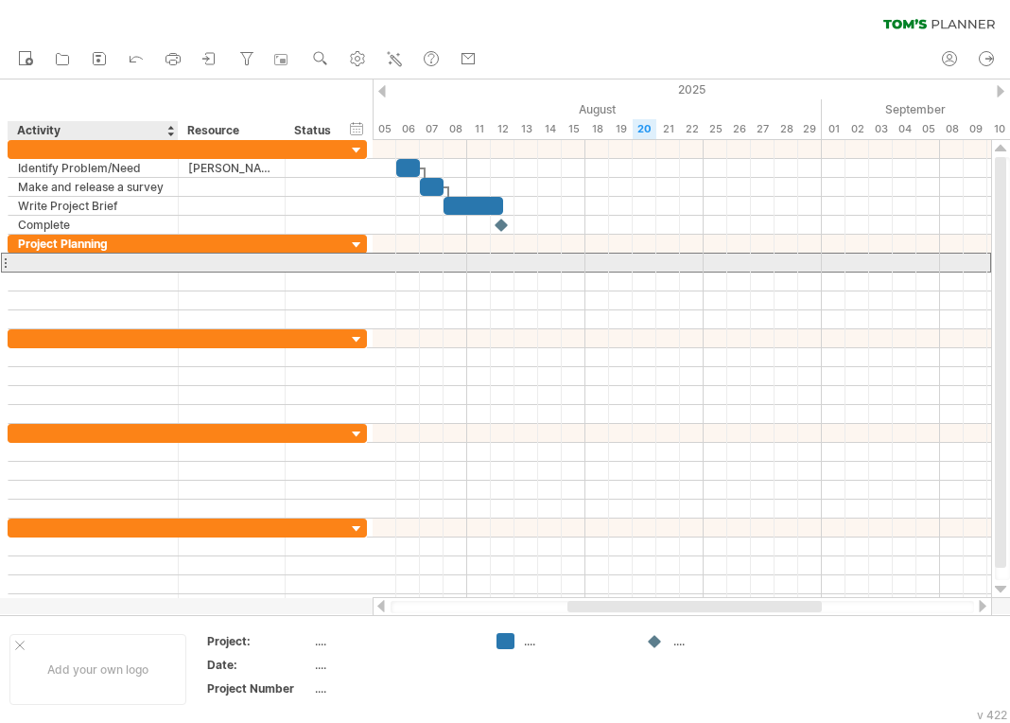
click at [67, 263] on div at bounding box center [93, 263] width 150 height 18
click at [0, 0] on input "text" at bounding box center [0, 0] width 0 height 0
type input "**********"
click at [217, 259] on div at bounding box center [231, 263] width 87 height 18
type input "*******"
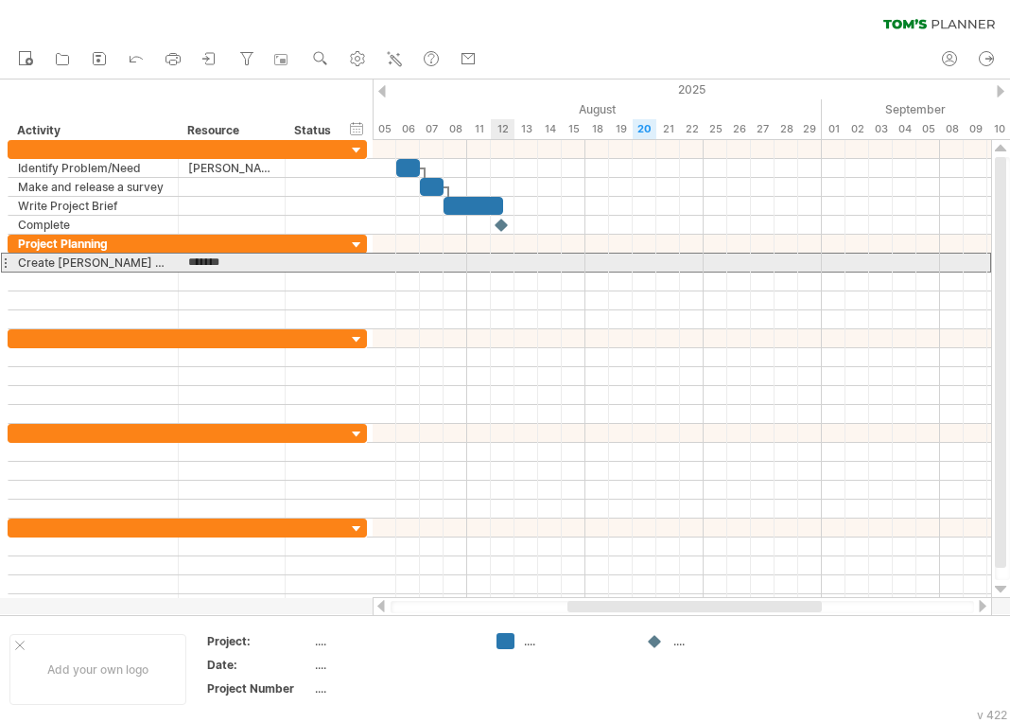
click at [507, 264] on div at bounding box center [682, 263] width 619 height 20
click at [531, 266] on div at bounding box center [682, 263] width 619 height 19
click at [531, 258] on div at bounding box center [682, 263] width 619 height 19
click at [500, 265] on div "add time block" at bounding box center [504, 265] width 131 height 30
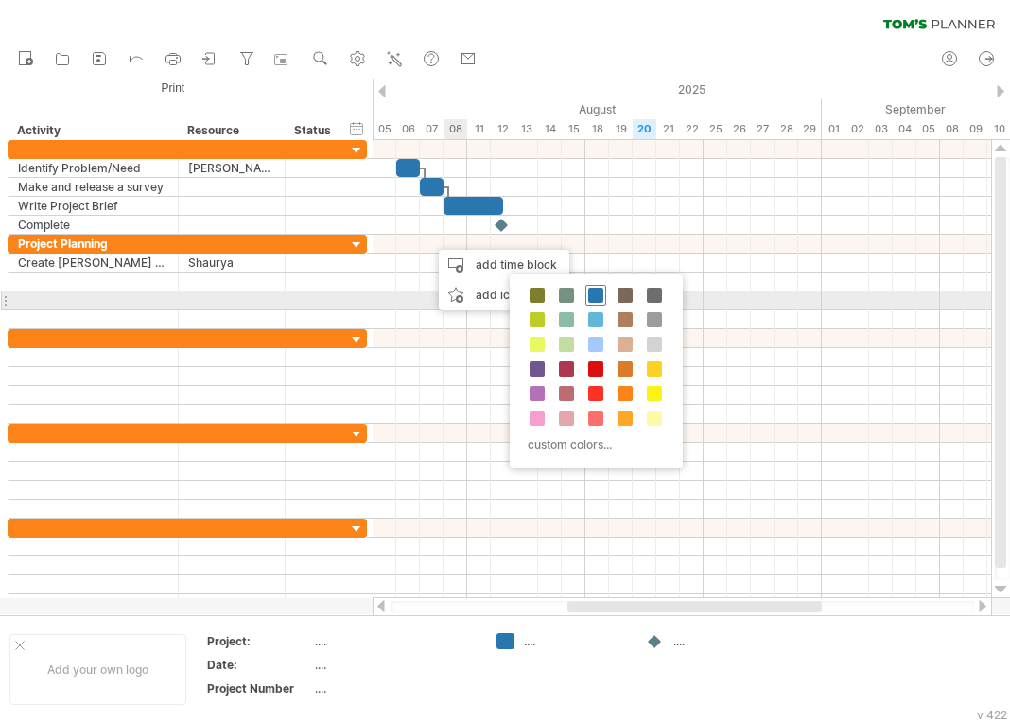
click at [597, 295] on span at bounding box center [595, 295] width 15 height 15
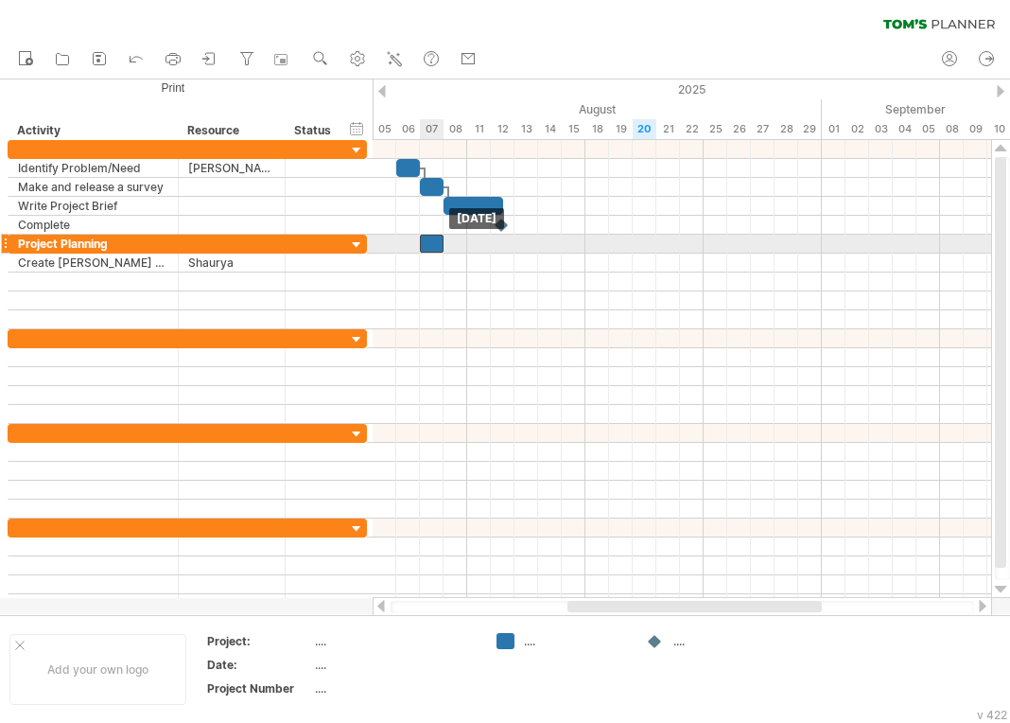
drag, startPoint x: 441, startPoint y: 243, endPoint x: 430, endPoint y: 243, distance: 10.4
click at [430, 243] on div at bounding box center [432, 244] width 24 height 18
drag, startPoint x: 446, startPoint y: 244, endPoint x: 501, endPoint y: 247, distance: 54.9
click at [501, 247] on span at bounding box center [503, 244] width 8 height 18
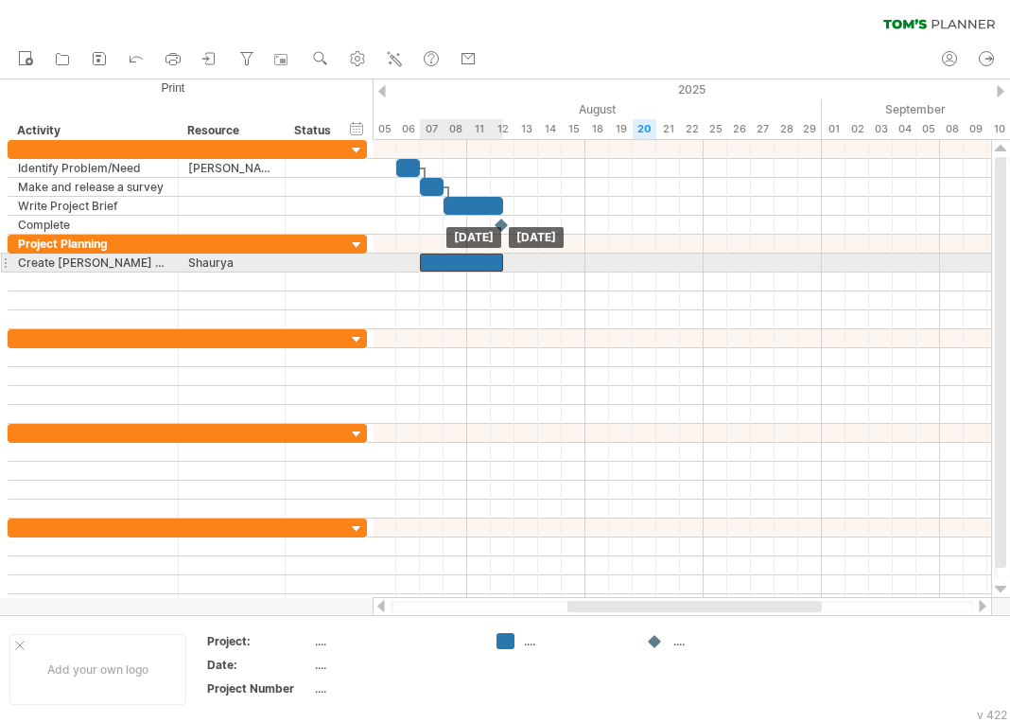
drag, startPoint x: 480, startPoint y: 244, endPoint x: 481, endPoint y: 259, distance: 15.3
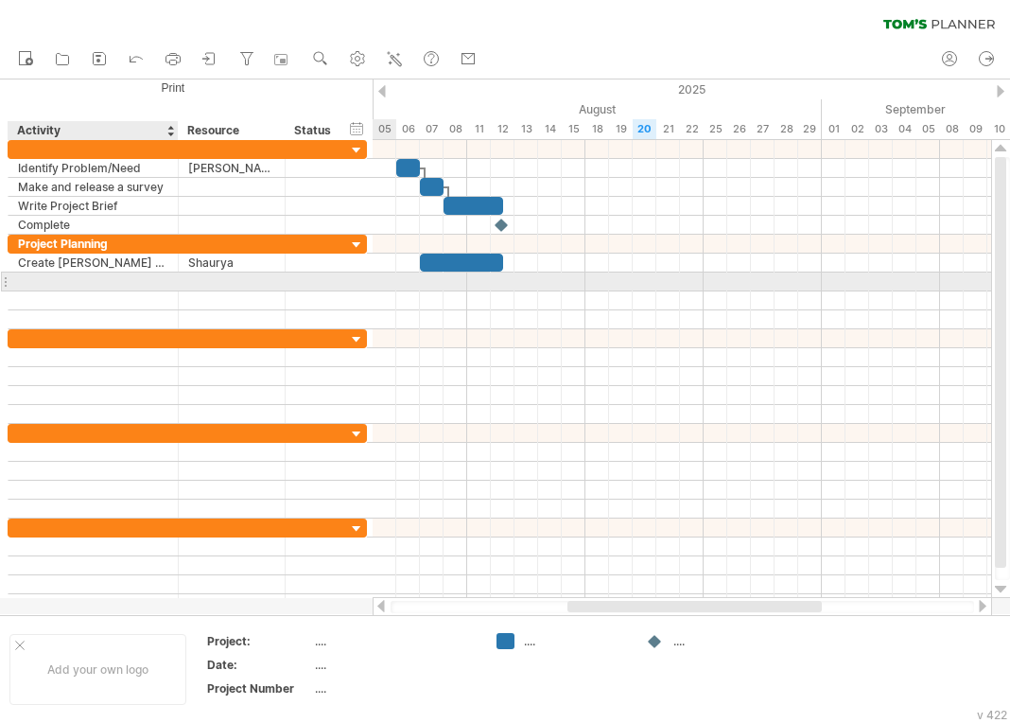
click at [106, 277] on div at bounding box center [93, 281] width 150 height 18
click at [106, 277] on input "text" at bounding box center [93, 281] width 150 height 18
click at [94, 281] on div at bounding box center [93, 281] width 150 height 18
type input "*"
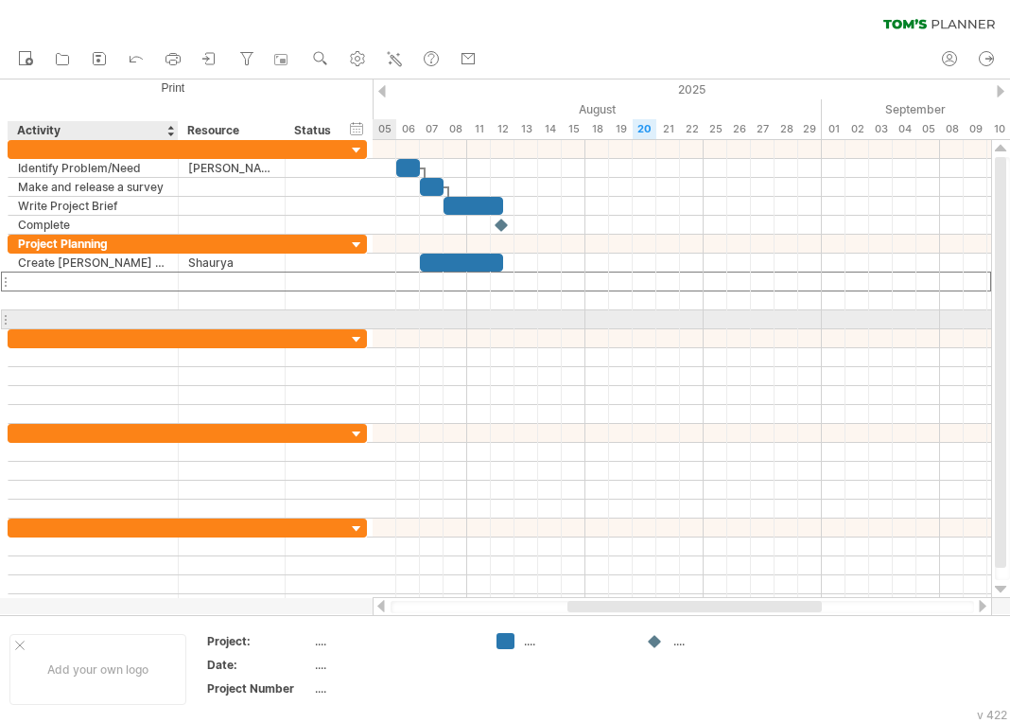
drag, startPoint x: 48, startPoint y: 293, endPoint x: 59, endPoint y: 312, distance: 21.6
click at [59, 312] on div "**********" at bounding box center [187, 282] width 359 height 95
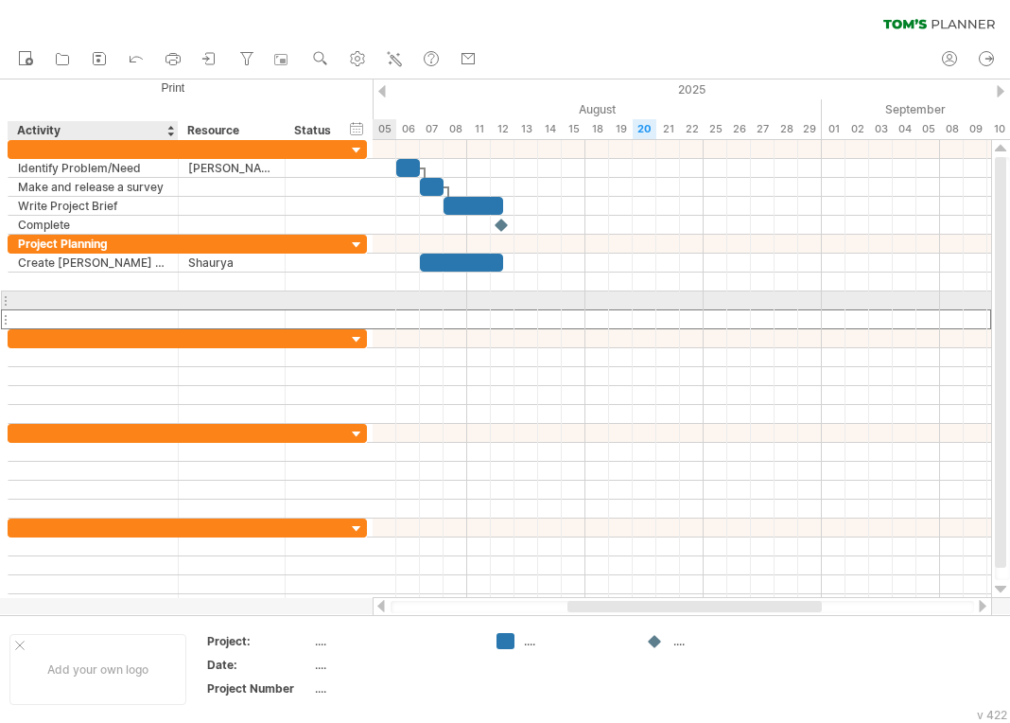
drag, startPoint x: 59, startPoint y: 312, endPoint x: 59, endPoint y: 294, distance: 18.0
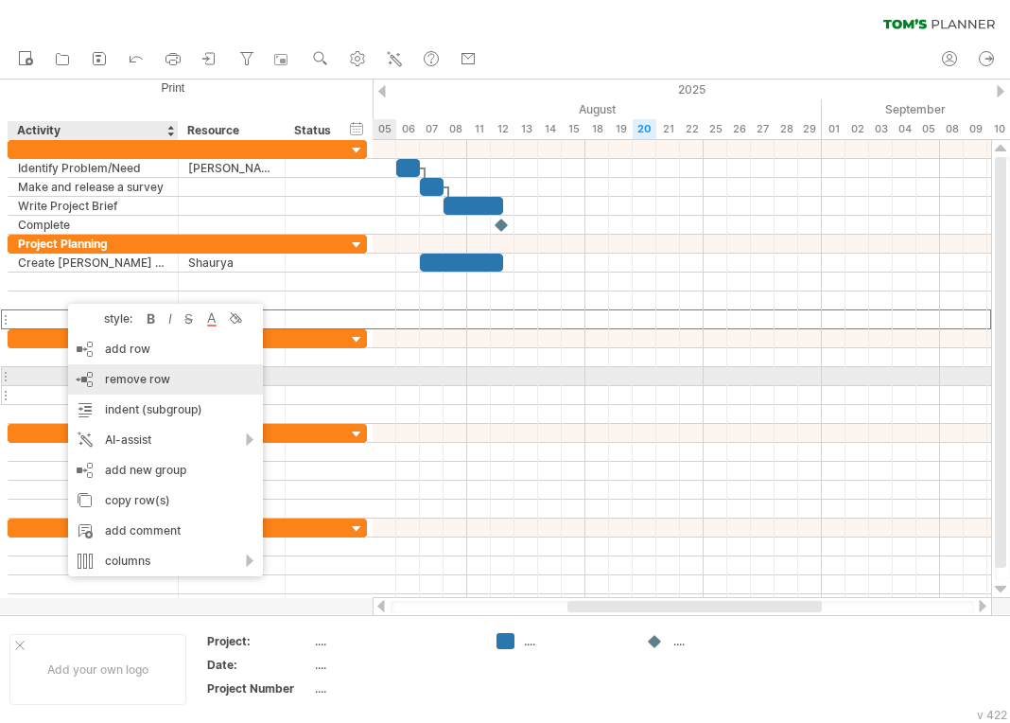
click at [121, 378] on span "remove row" at bounding box center [137, 379] width 65 height 14
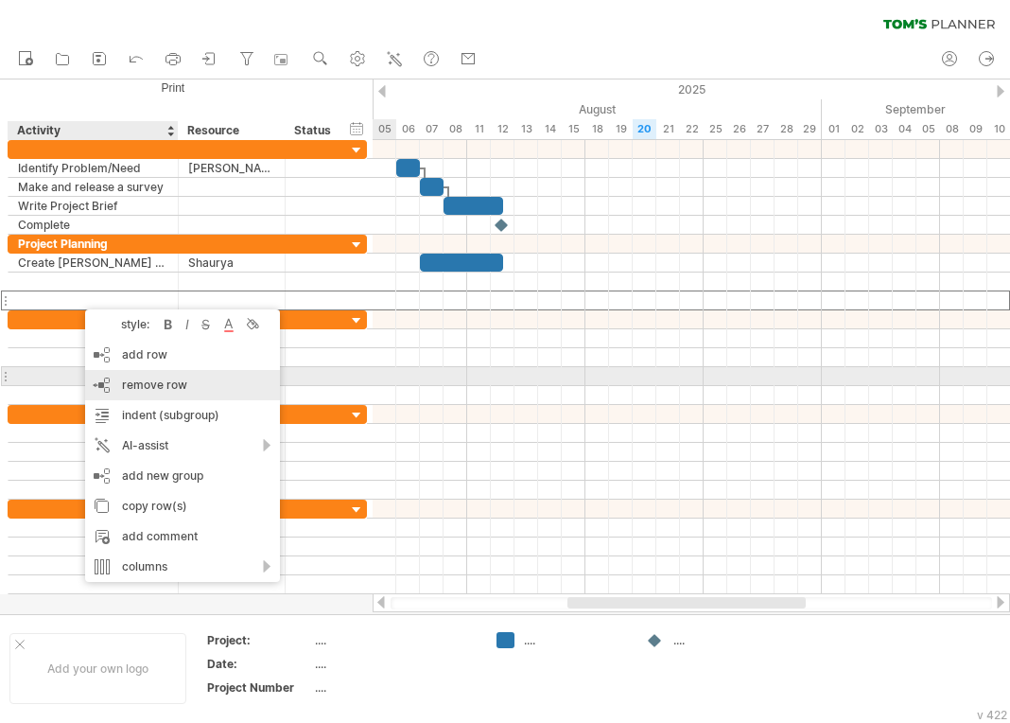
click at [161, 383] on span "remove row" at bounding box center [154, 384] width 65 height 14
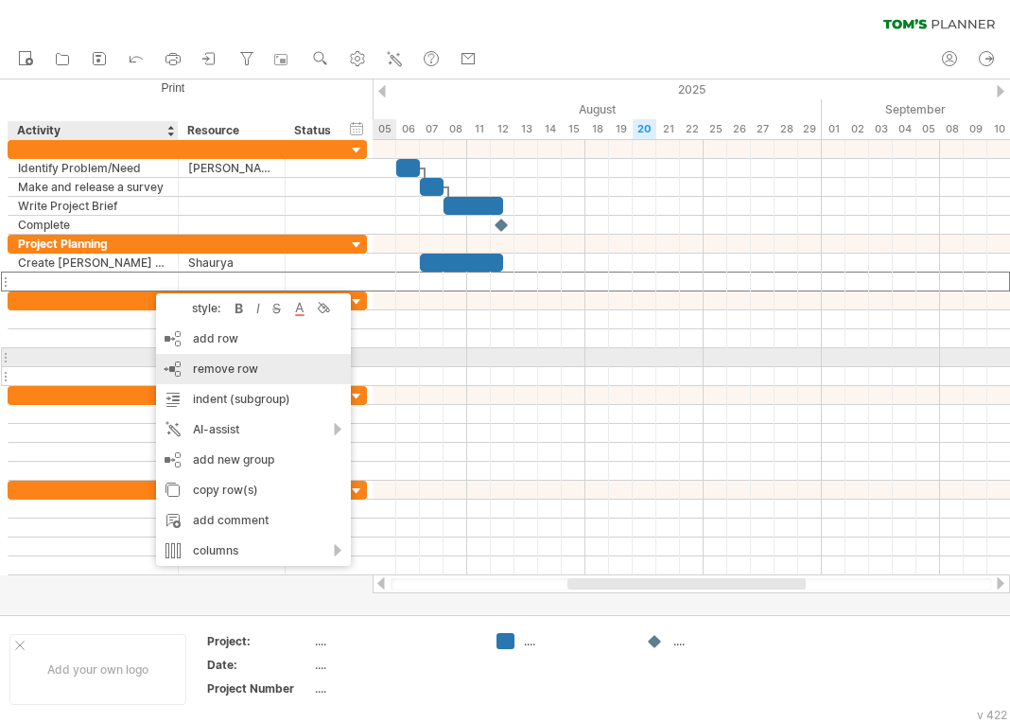
click at [195, 359] on div "remove row remove selected rows" at bounding box center [253, 369] width 195 height 30
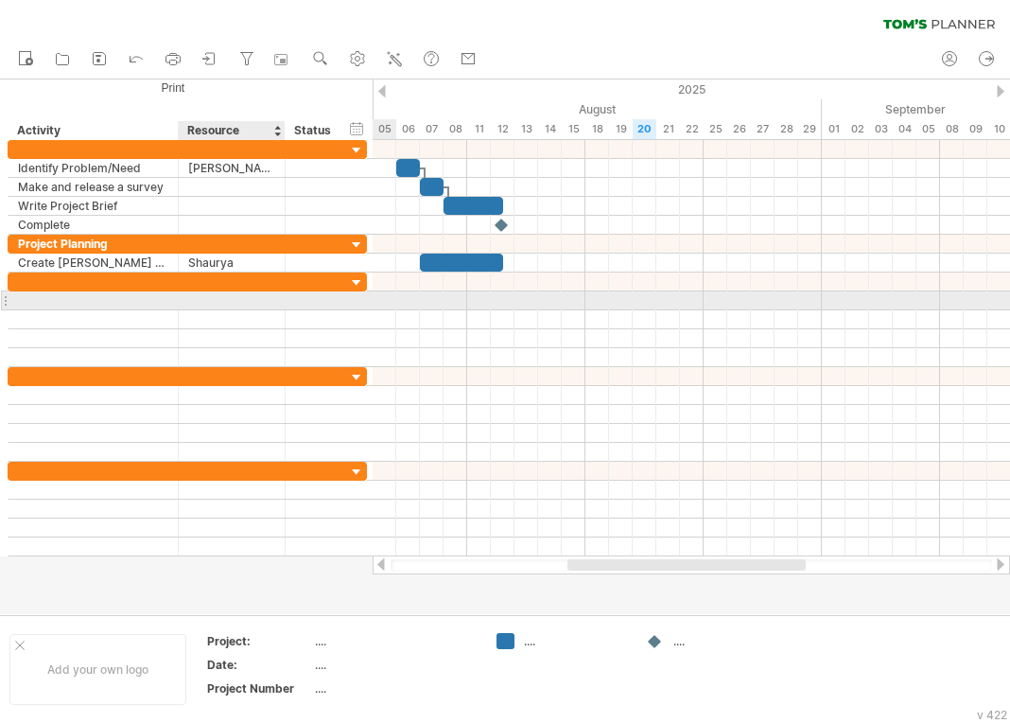
click at [194, 300] on div at bounding box center [231, 300] width 87 height 18
click at [80, 306] on div at bounding box center [93, 300] width 150 height 18
type input "**********"
click at [129, 304] on input "**********" at bounding box center [93, 300] width 150 height 18
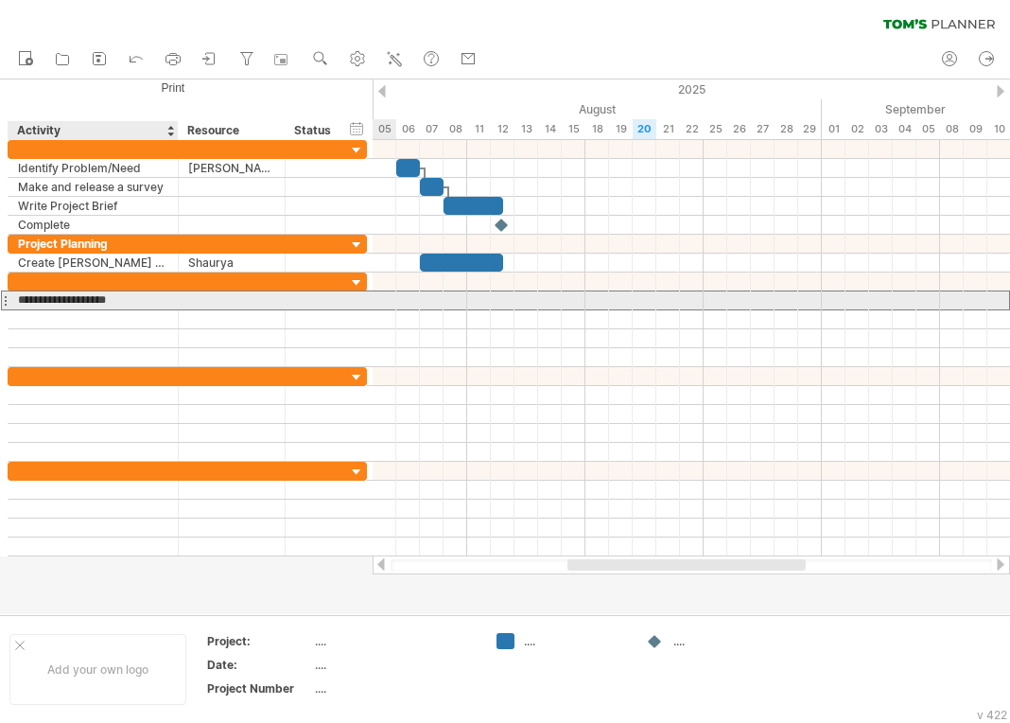
drag, startPoint x: 129, startPoint y: 304, endPoint x: 24, endPoint y: 299, distance: 105.1
click at [24, 299] on input "**********" at bounding box center [93, 300] width 150 height 18
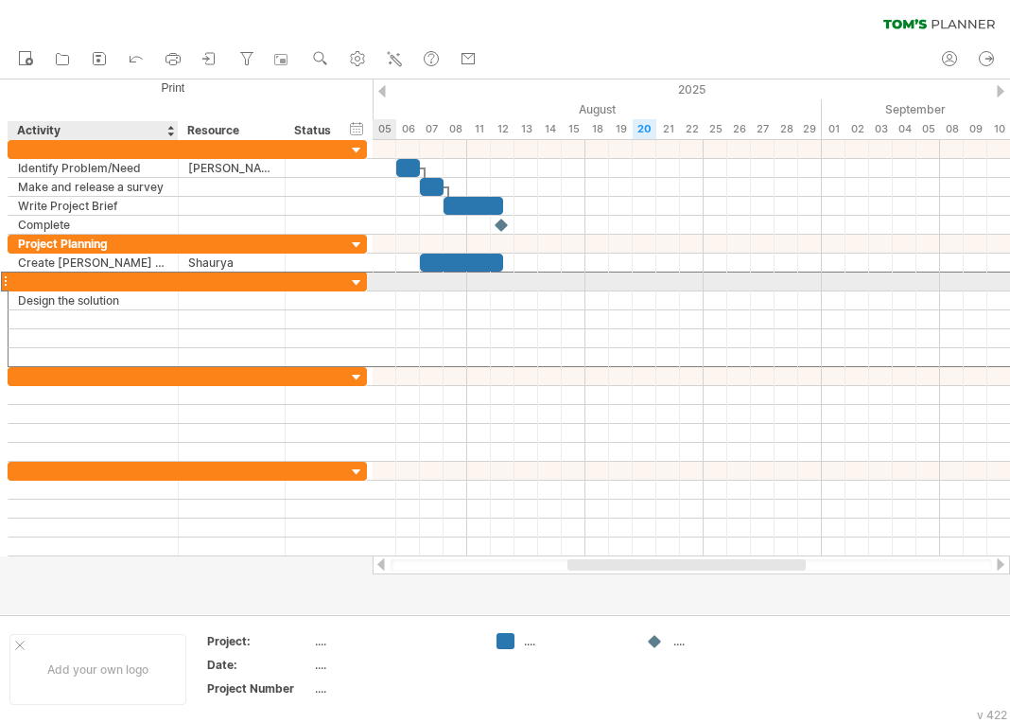
click at [47, 285] on div at bounding box center [93, 281] width 150 height 18
paste input "**********"
type input "**********"
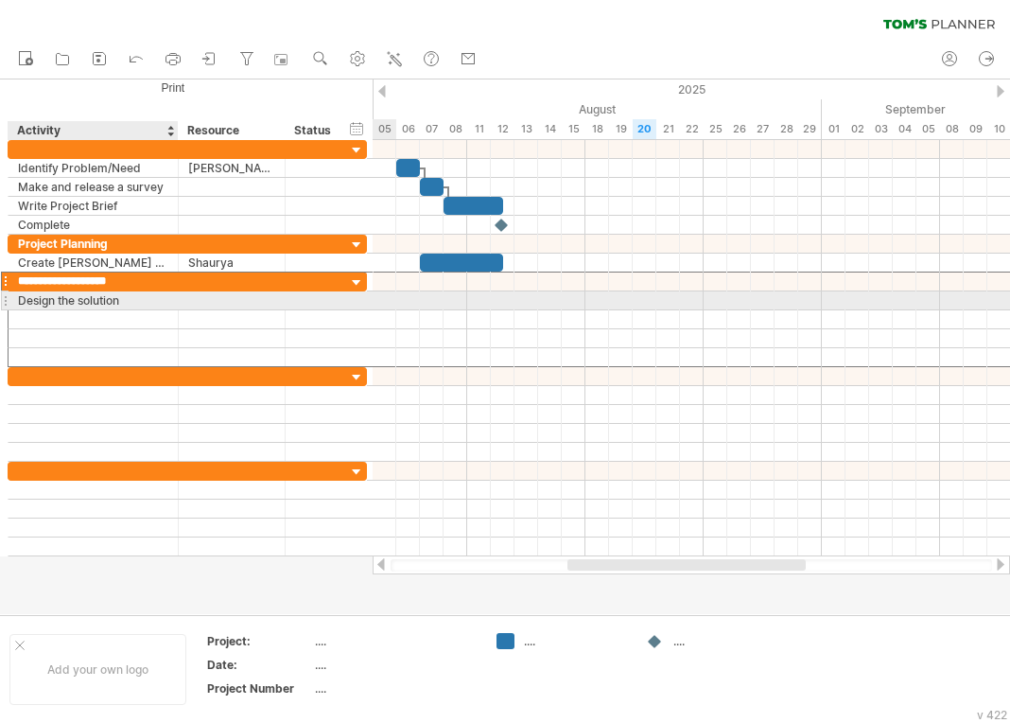
click at [68, 298] on div "Design the solution" at bounding box center [93, 300] width 150 height 18
click at [68, 298] on input "**********" at bounding box center [93, 300] width 150 height 18
type input "**********"
click at [512, 305] on div at bounding box center [692, 300] width 638 height 19
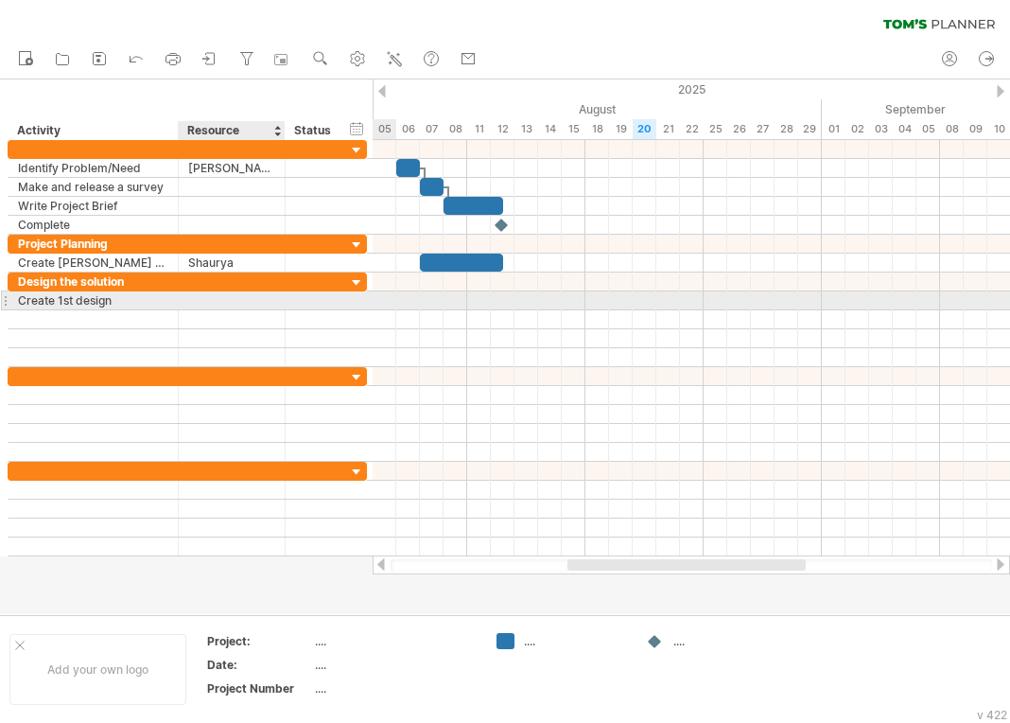
click at [208, 300] on div at bounding box center [231, 300] width 87 height 18
type input "*******"
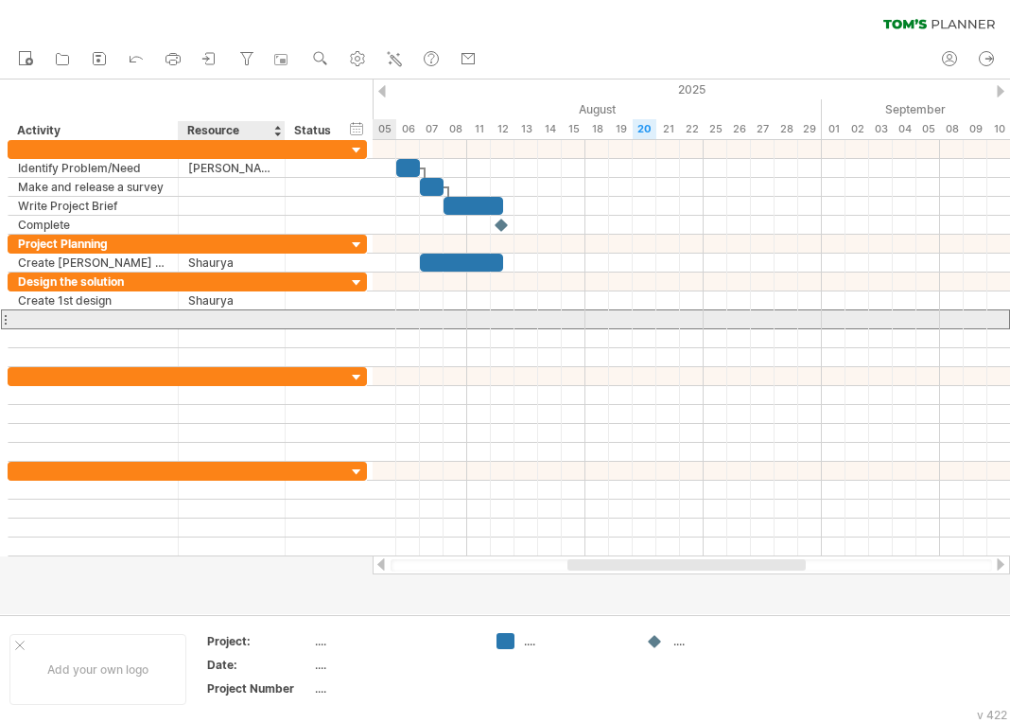
click at [220, 315] on div at bounding box center [231, 319] width 87 height 18
type input "*******"
click at [74, 320] on div at bounding box center [93, 319] width 150 height 18
type input "**********"
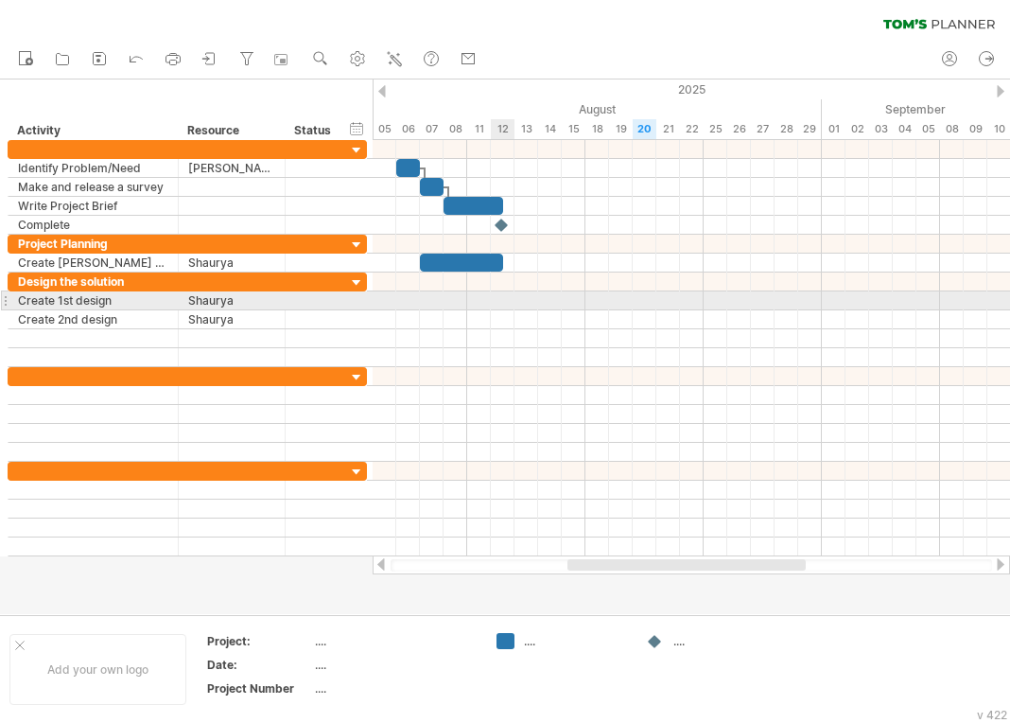
click at [504, 295] on div at bounding box center [692, 300] width 638 height 19
click at [504, 300] on div at bounding box center [692, 300] width 638 height 19
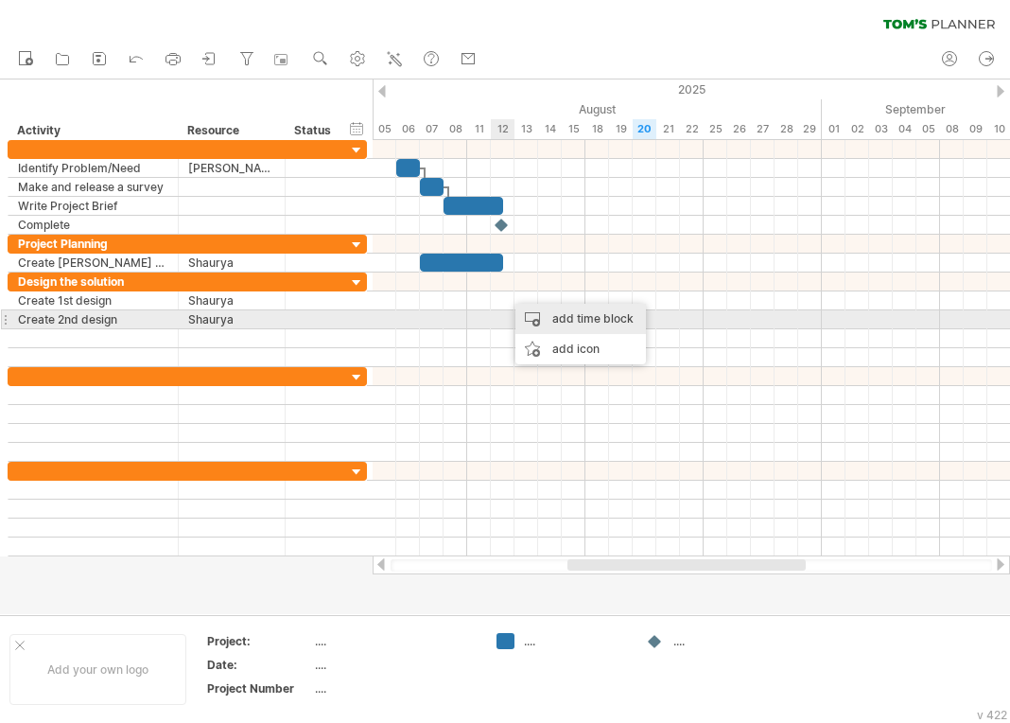
click at [539, 317] on div "add time block" at bounding box center [581, 319] width 131 height 30
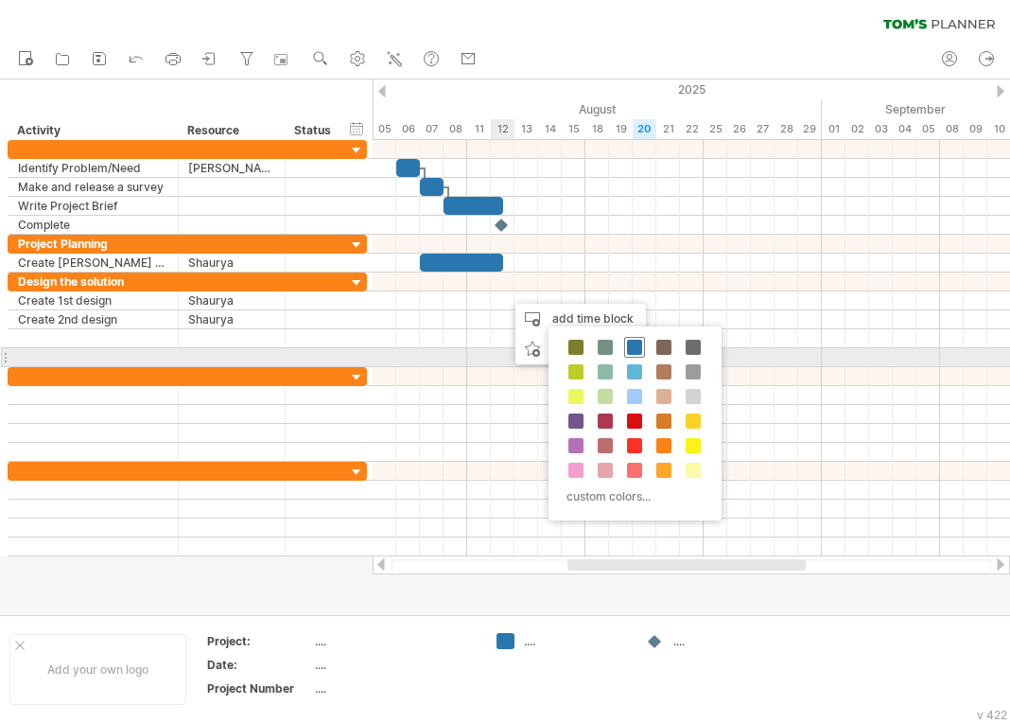
click at [640, 350] on span at bounding box center [634, 347] width 15 height 15
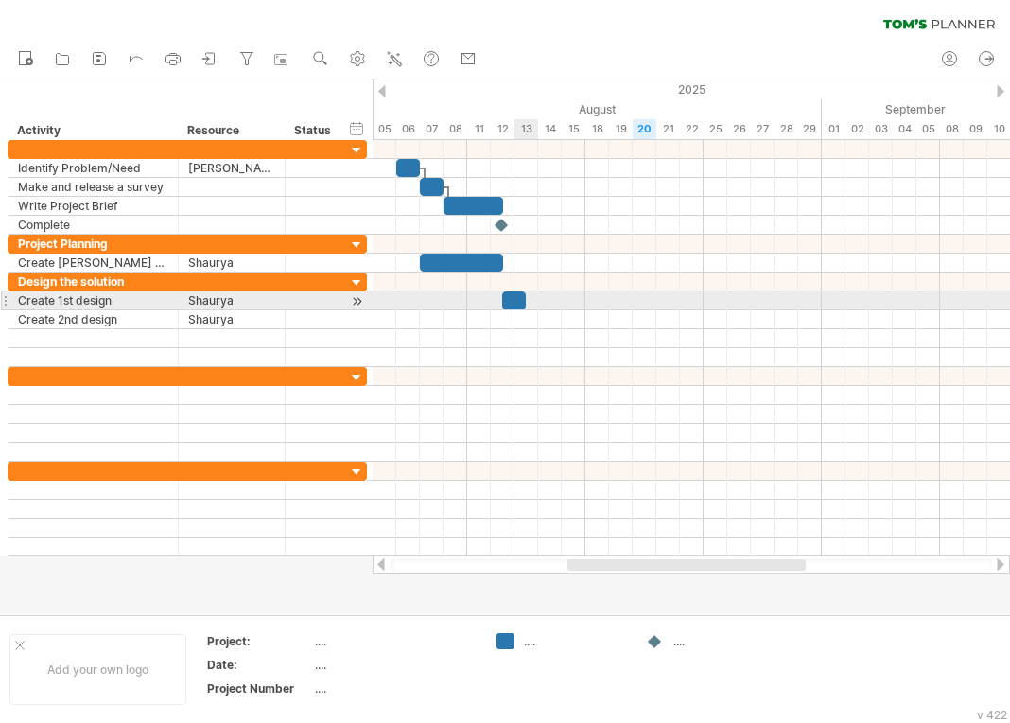
click at [518, 300] on div at bounding box center [514, 300] width 24 height 18
click at [516, 303] on span at bounding box center [515, 300] width 8 height 18
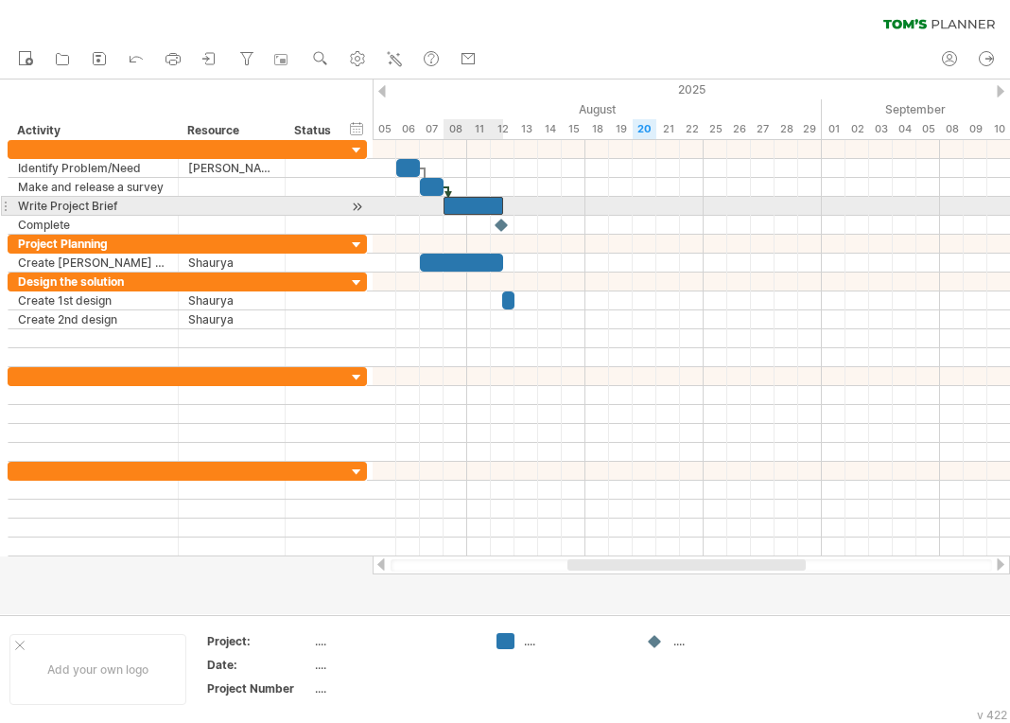
click at [496, 208] on div at bounding box center [474, 206] width 60 height 18
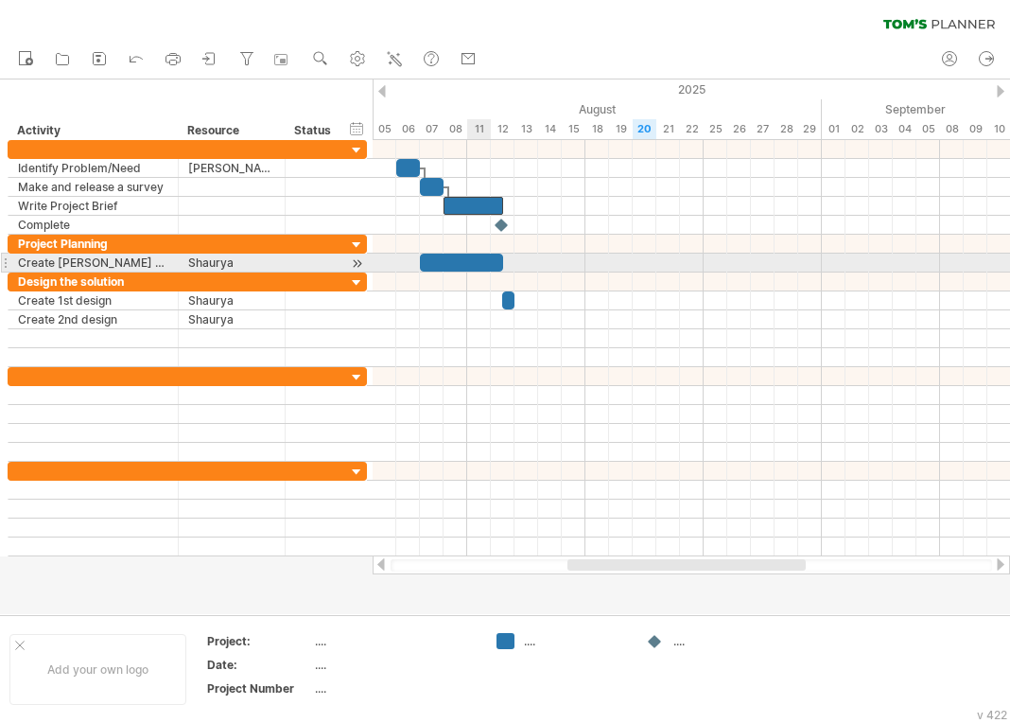
click at [484, 263] on div at bounding box center [461, 263] width 83 height 18
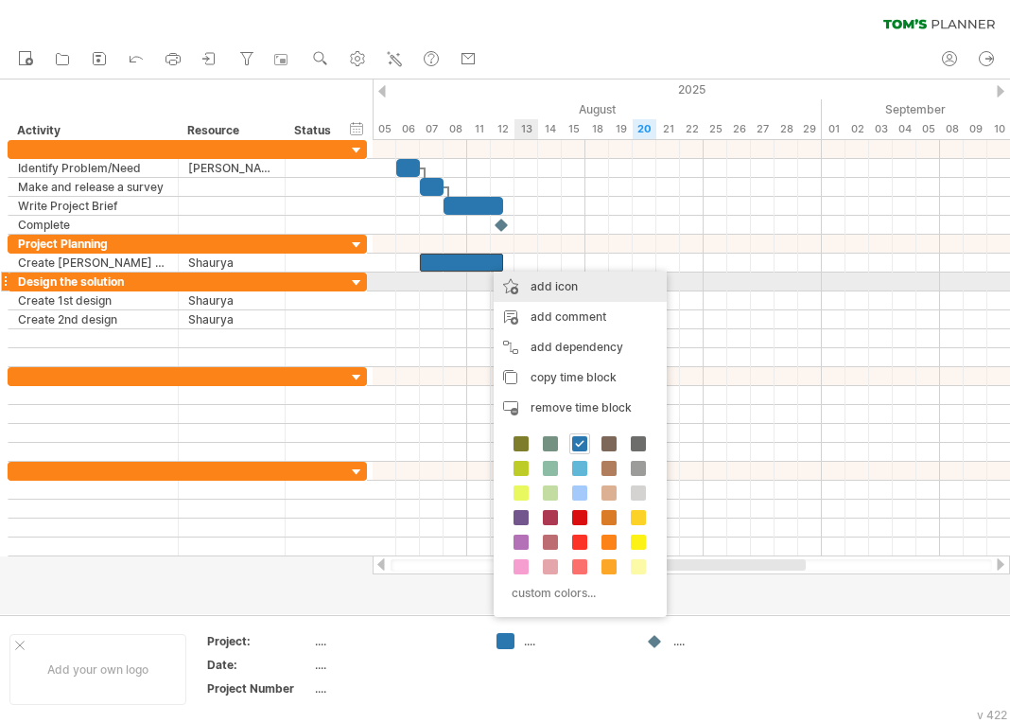
click at [538, 288] on div "add icon" at bounding box center [580, 286] width 173 height 30
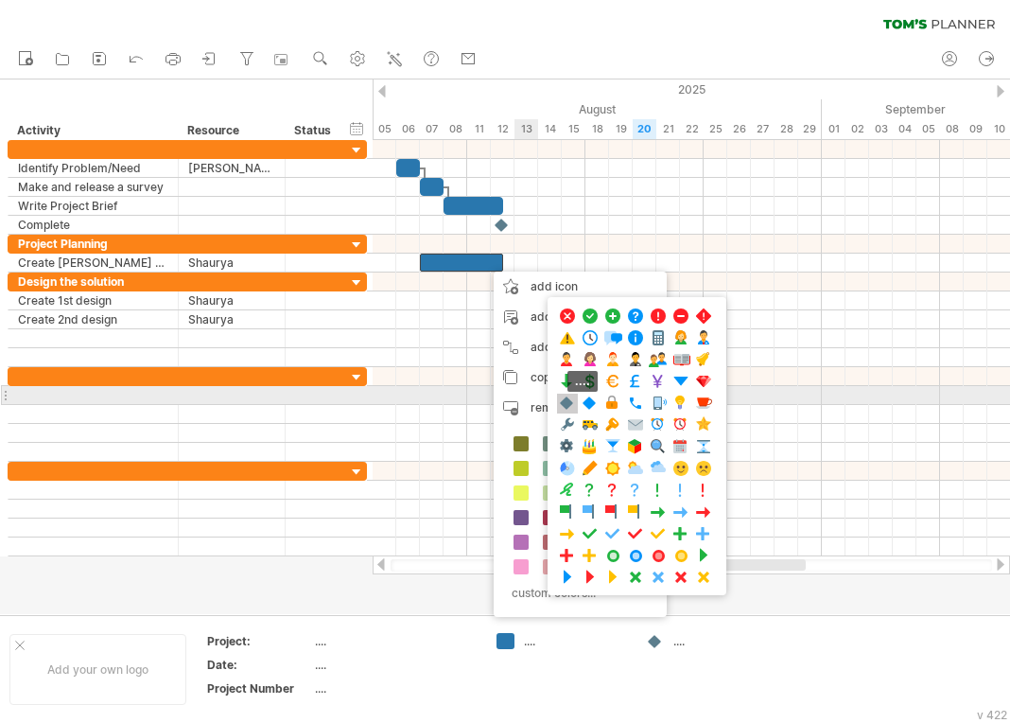
click at [565, 397] on span at bounding box center [567, 403] width 19 height 18
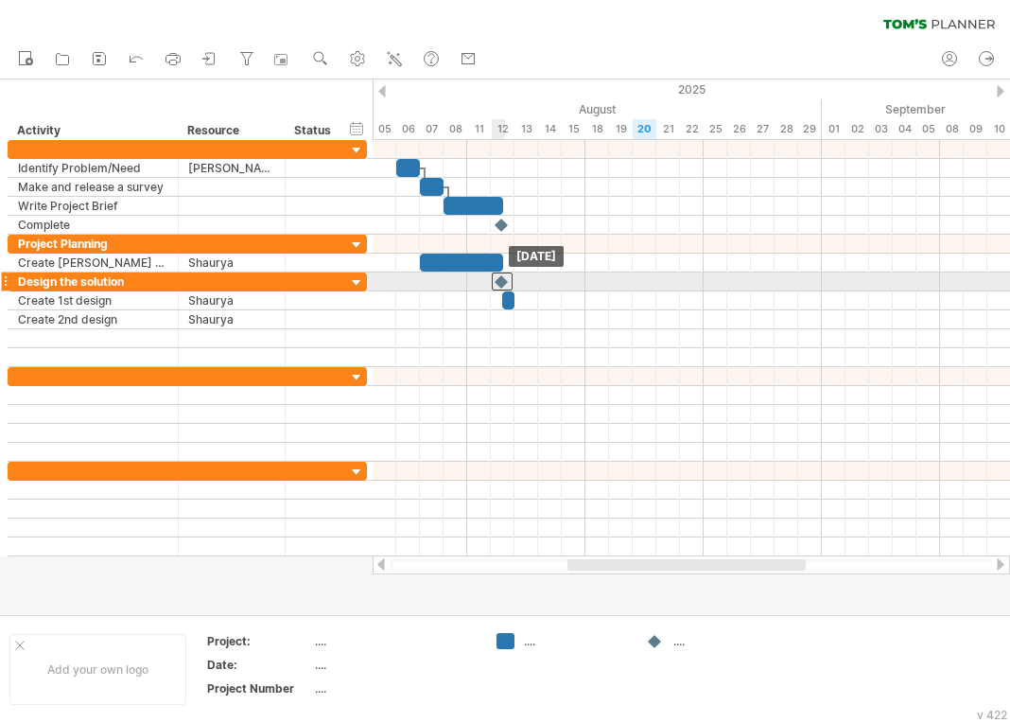
drag, startPoint x: 485, startPoint y: 261, endPoint x: 501, endPoint y: 274, distance: 20.8
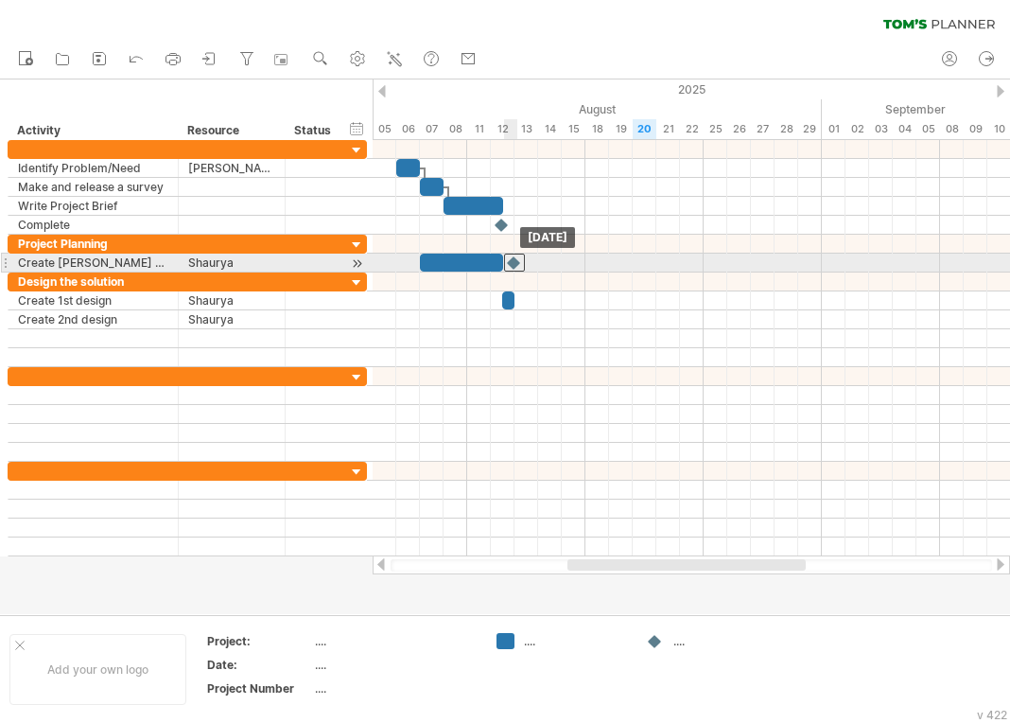
drag, startPoint x: 501, startPoint y: 277, endPoint x: 511, endPoint y: 267, distance: 14.1
click at [511, 266] on div at bounding box center [514, 263] width 21 height 18
click at [523, 264] on div at bounding box center [514, 263] width 21 height 18
click at [518, 264] on div at bounding box center [514, 263] width 21 height 18
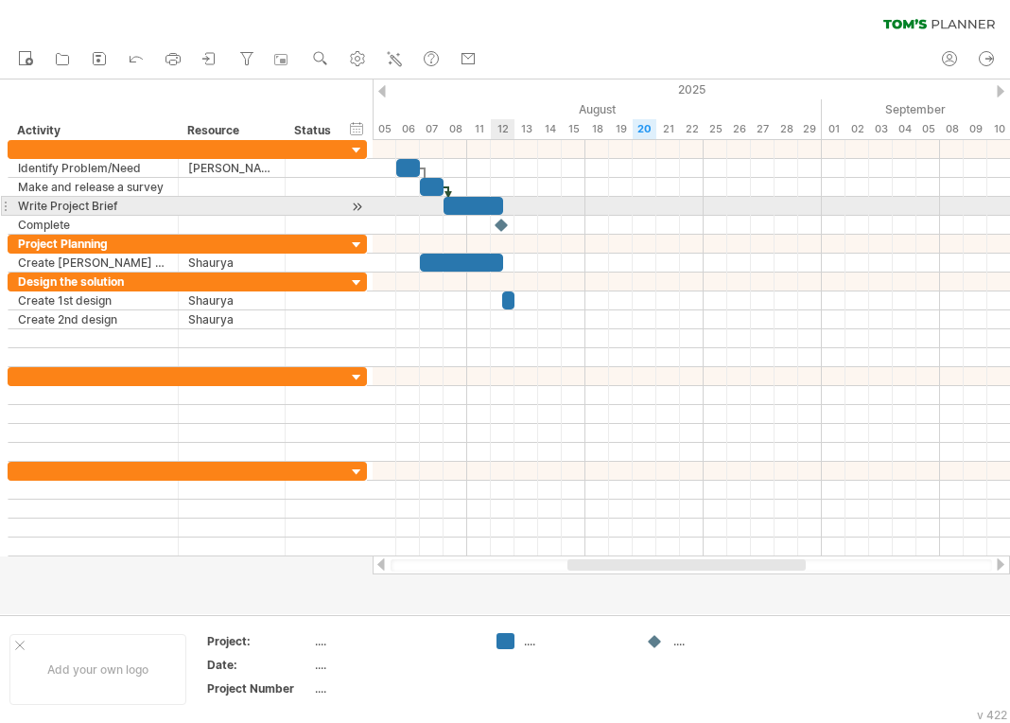
click at [495, 206] on div at bounding box center [474, 206] width 60 height 18
click at [508, 206] on div at bounding box center [692, 206] width 638 height 19
click at [510, 206] on div at bounding box center [479, 206] width 71 height 18
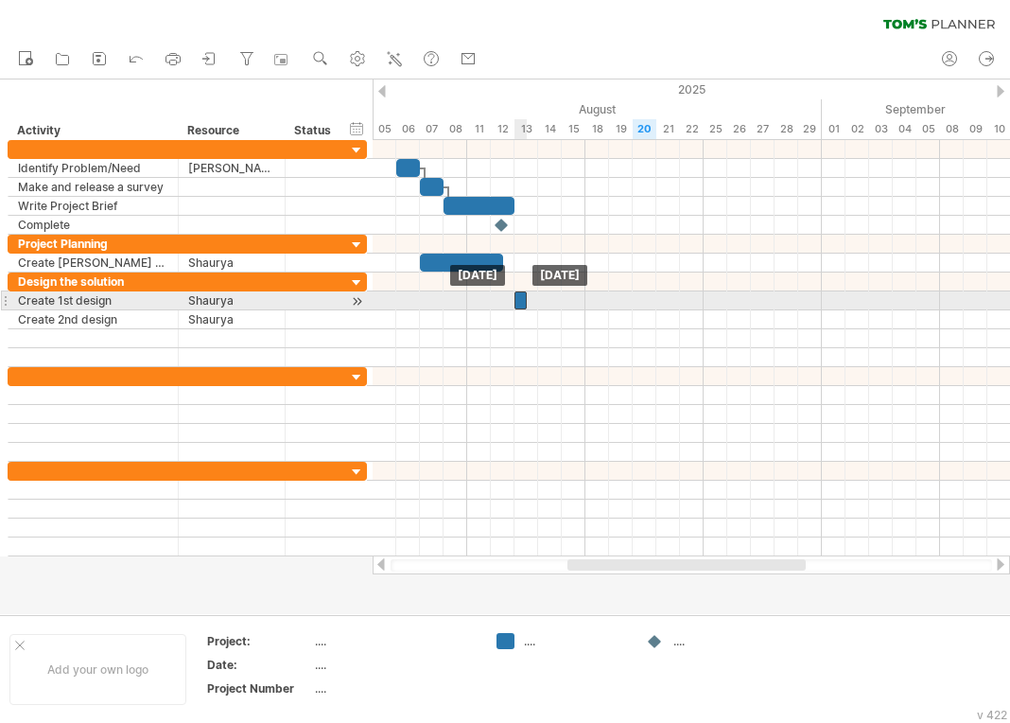
drag, startPoint x: 507, startPoint y: 300, endPoint x: 516, endPoint y: 299, distance: 9.5
click at [516, 299] on div at bounding box center [521, 300] width 12 height 18
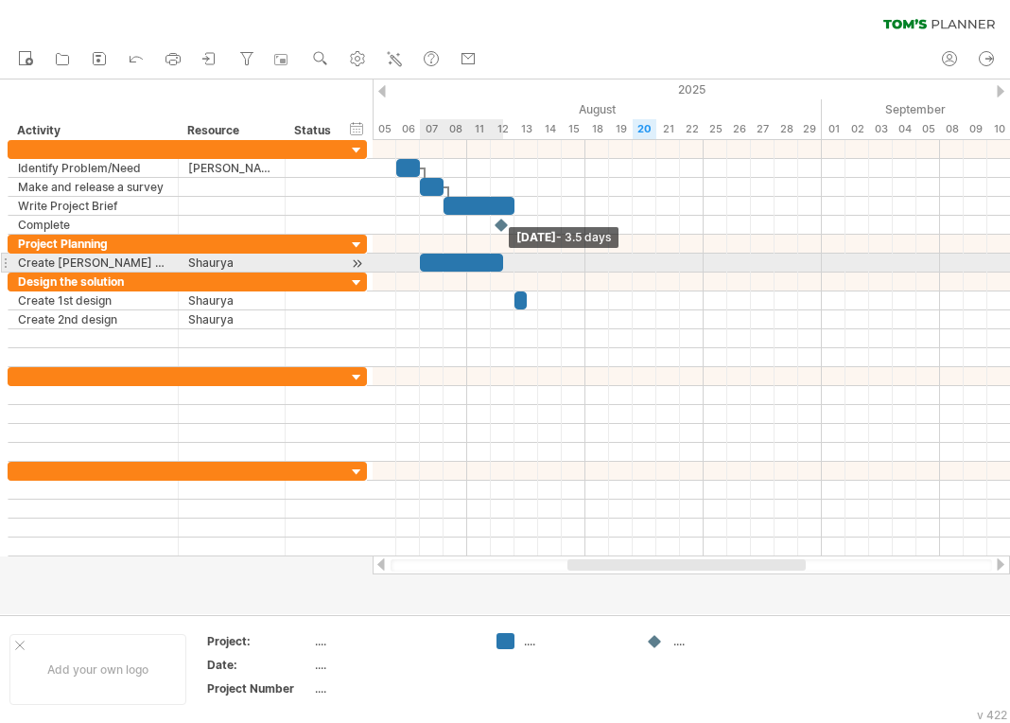
click at [500, 263] on span at bounding box center [503, 263] width 8 height 18
click at [511, 263] on div "[DATE] - 3.5 days [DATE]" at bounding box center [692, 348] width 638 height 416
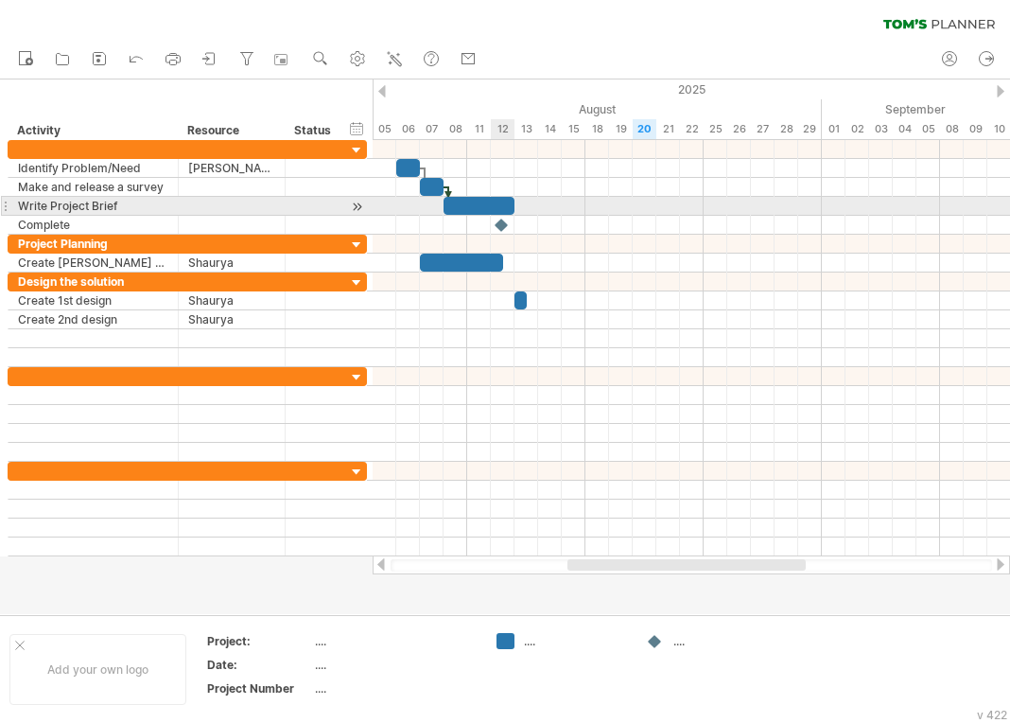
click at [512, 207] on span at bounding box center [515, 206] width 8 height 18
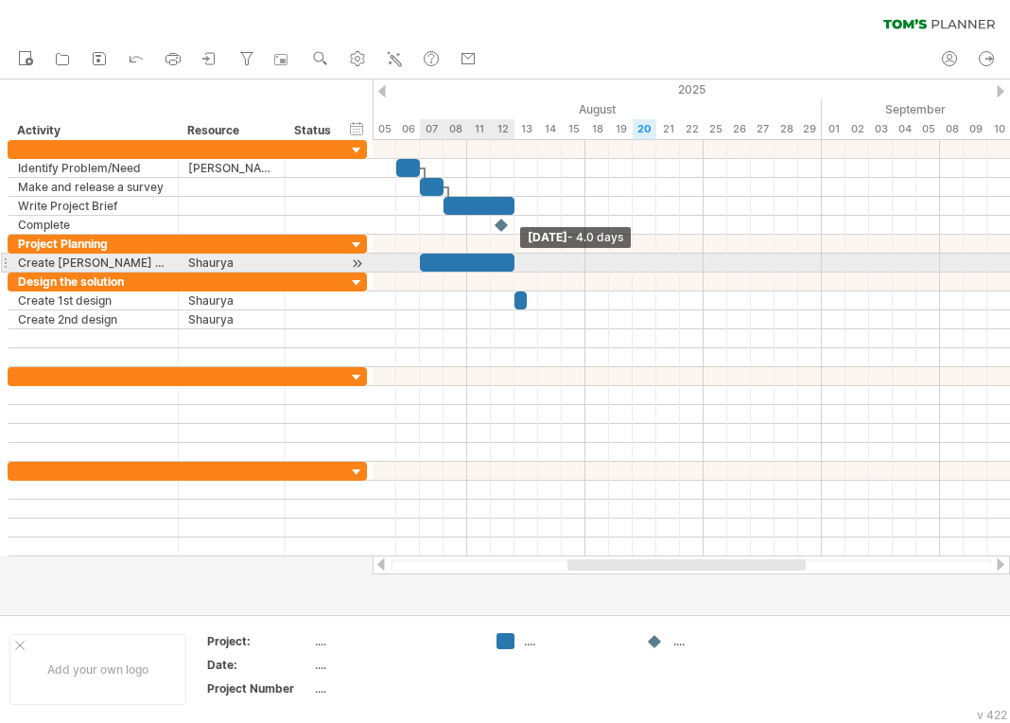
click at [512, 261] on span at bounding box center [515, 263] width 8 height 18
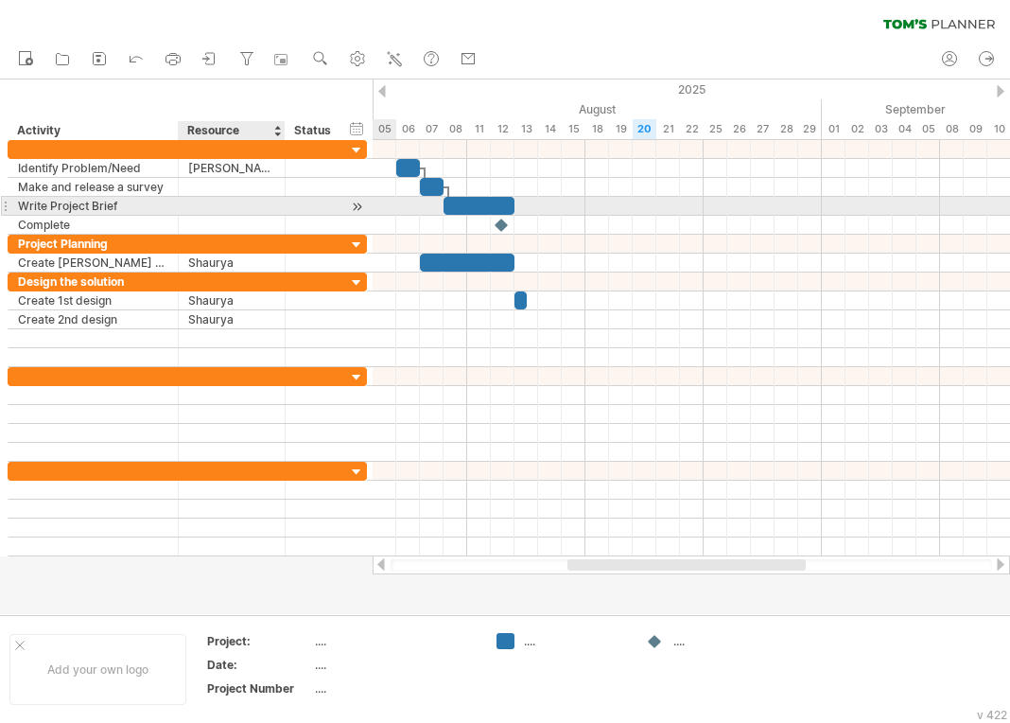
click at [248, 205] on div at bounding box center [231, 206] width 87 height 18
click at [248, 205] on input "text" at bounding box center [231, 206] width 87 height 18
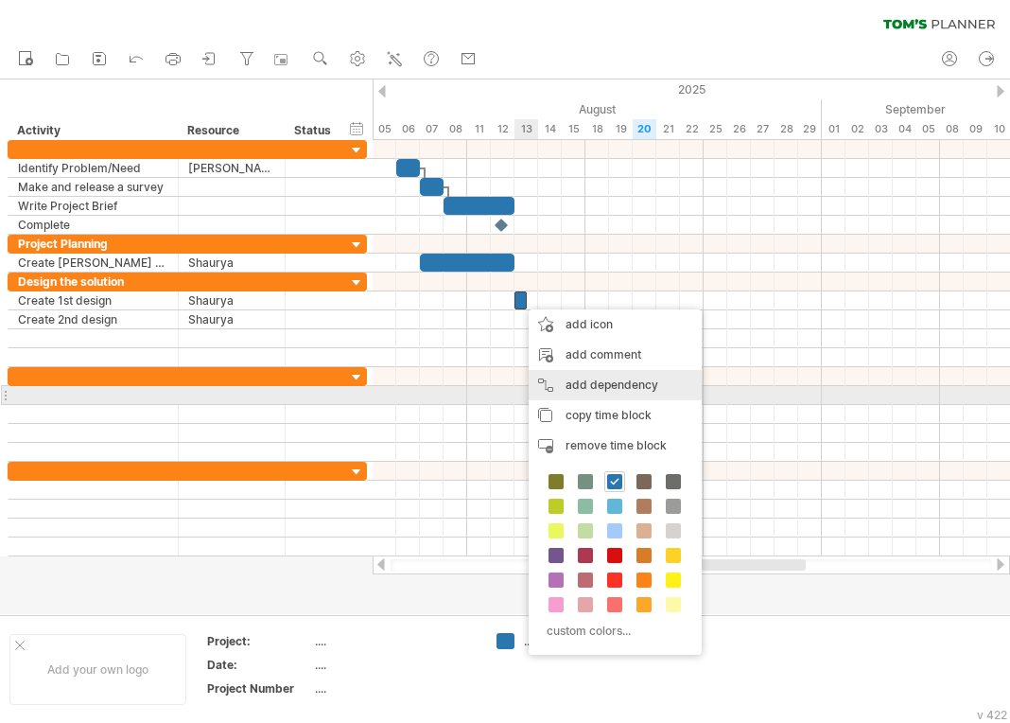
click at [614, 392] on div "add dependency You can use dependencies when you require tasks to be done in a …" at bounding box center [615, 385] width 173 height 30
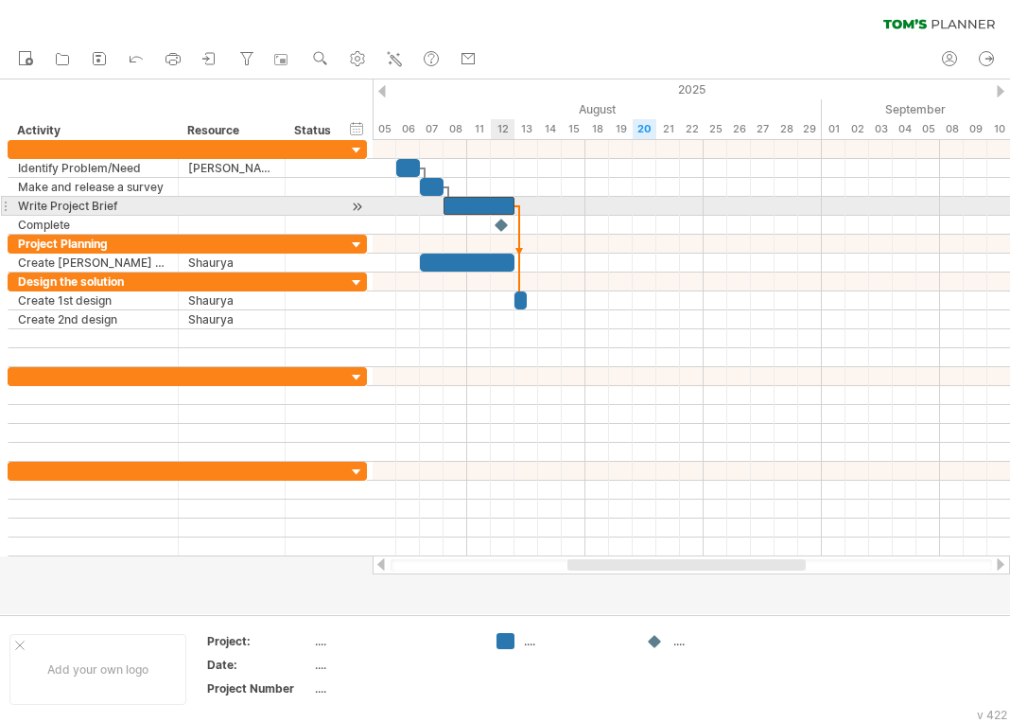
click at [512, 209] on span at bounding box center [515, 206] width 8 height 18
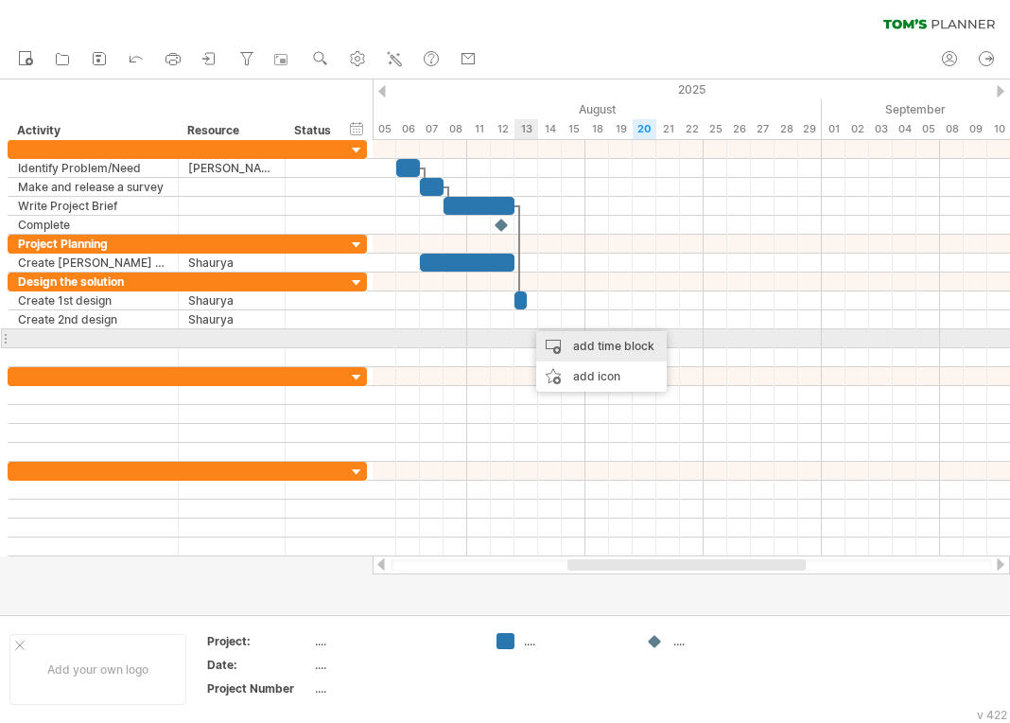
click at [571, 339] on div "add time block" at bounding box center [601, 346] width 131 height 30
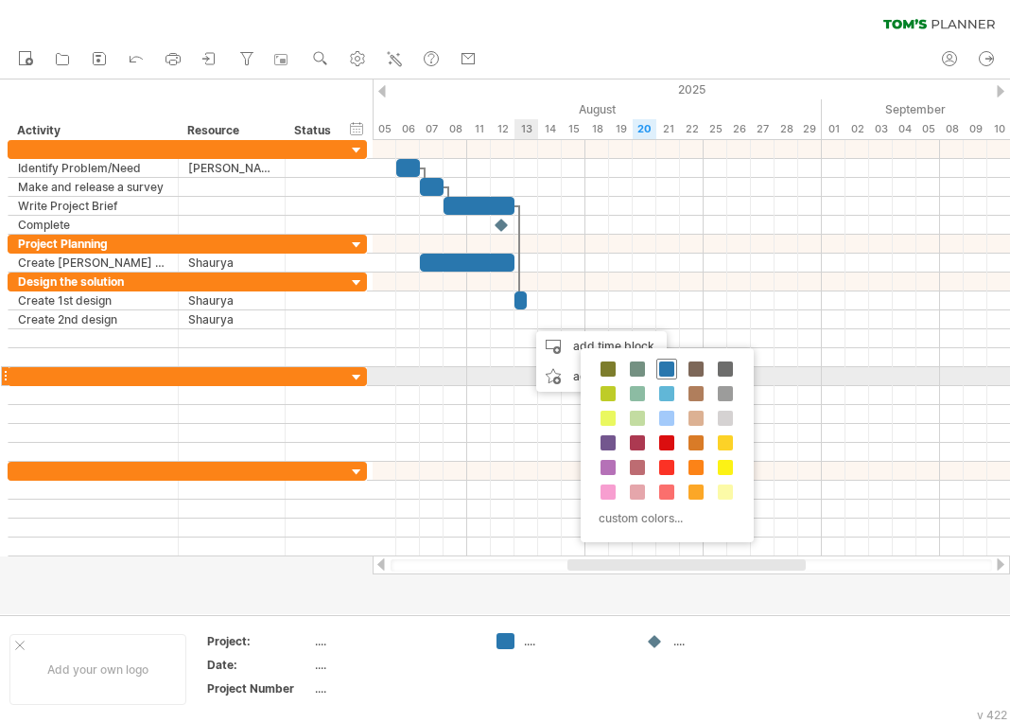
click at [672, 371] on span at bounding box center [666, 368] width 15 height 15
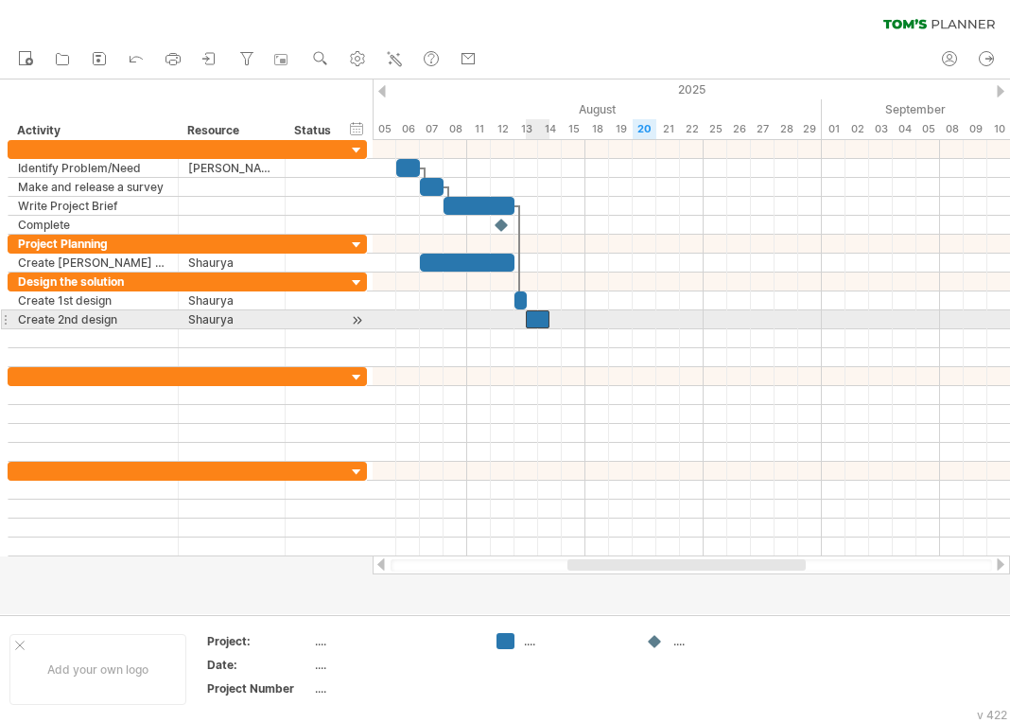
click at [545, 321] on div at bounding box center [538, 319] width 24 height 18
drag, startPoint x: 550, startPoint y: 321, endPoint x: 540, endPoint y: 323, distance: 9.6
click at [540, 323] on span at bounding box center [538, 319] width 8 height 18
click at [533, 320] on div at bounding box center [532, 319] width 12 height 18
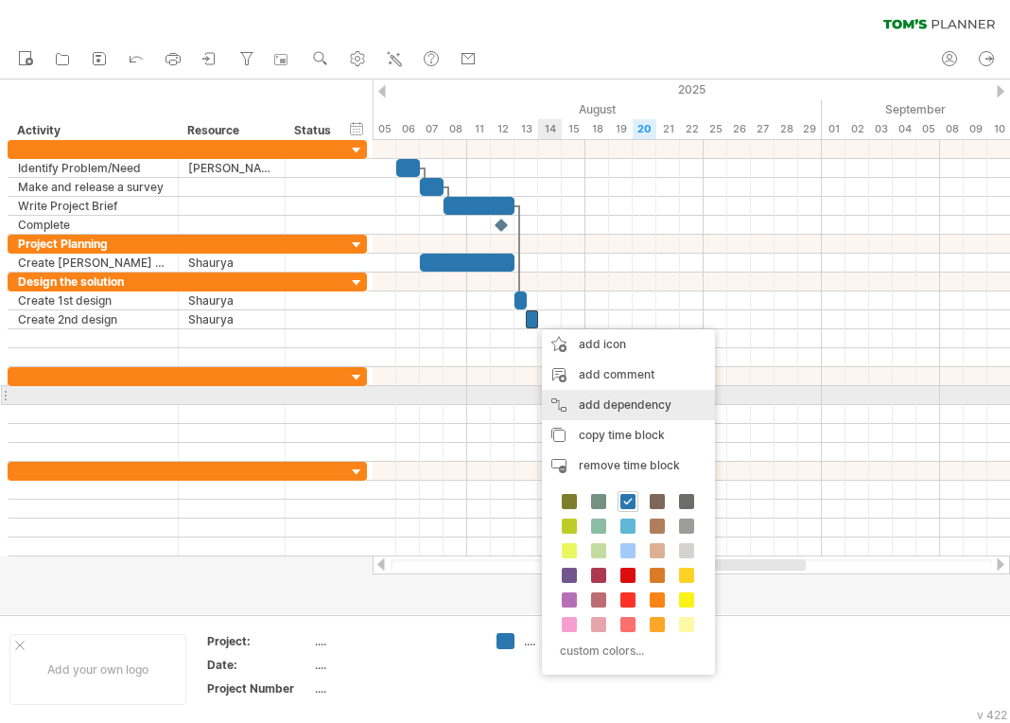
click at [597, 398] on div "add dependency You can use dependencies when you require tasks to be done in a …" at bounding box center [628, 405] width 173 height 30
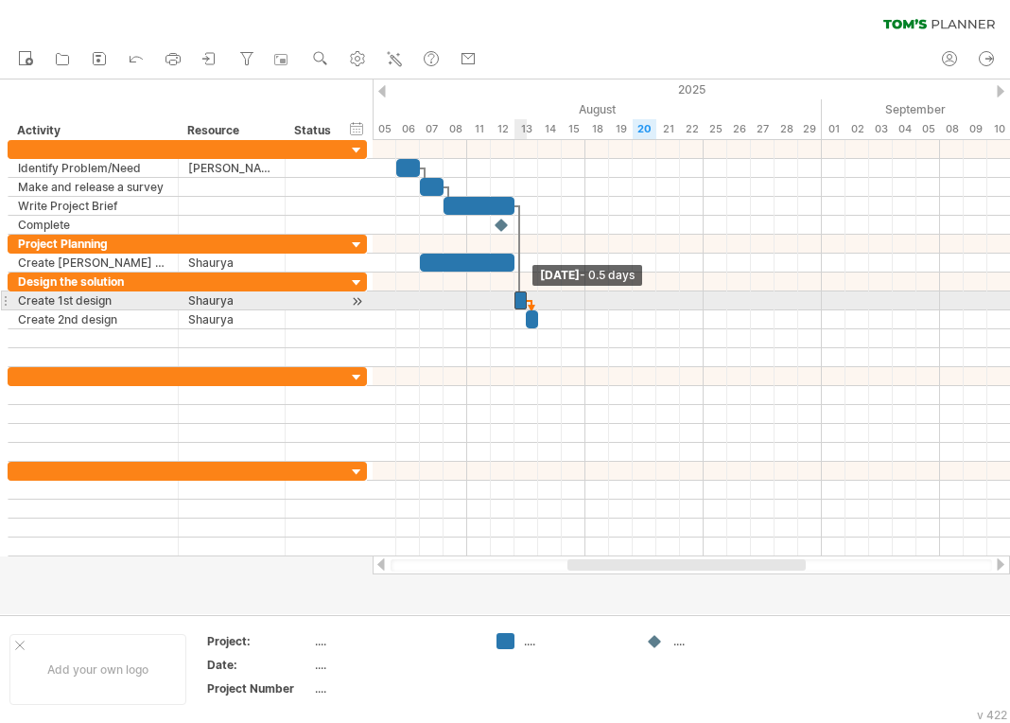
click at [523, 297] on span at bounding box center [527, 300] width 8 height 18
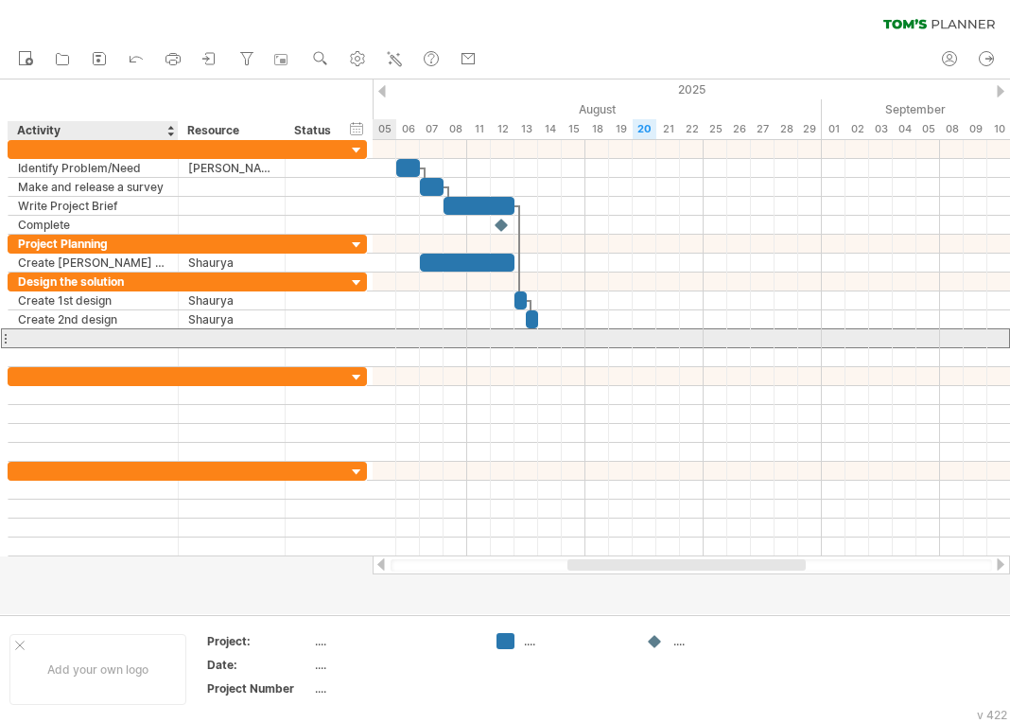
click at [59, 333] on div at bounding box center [93, 338] width 150 height 18
type input "**********"
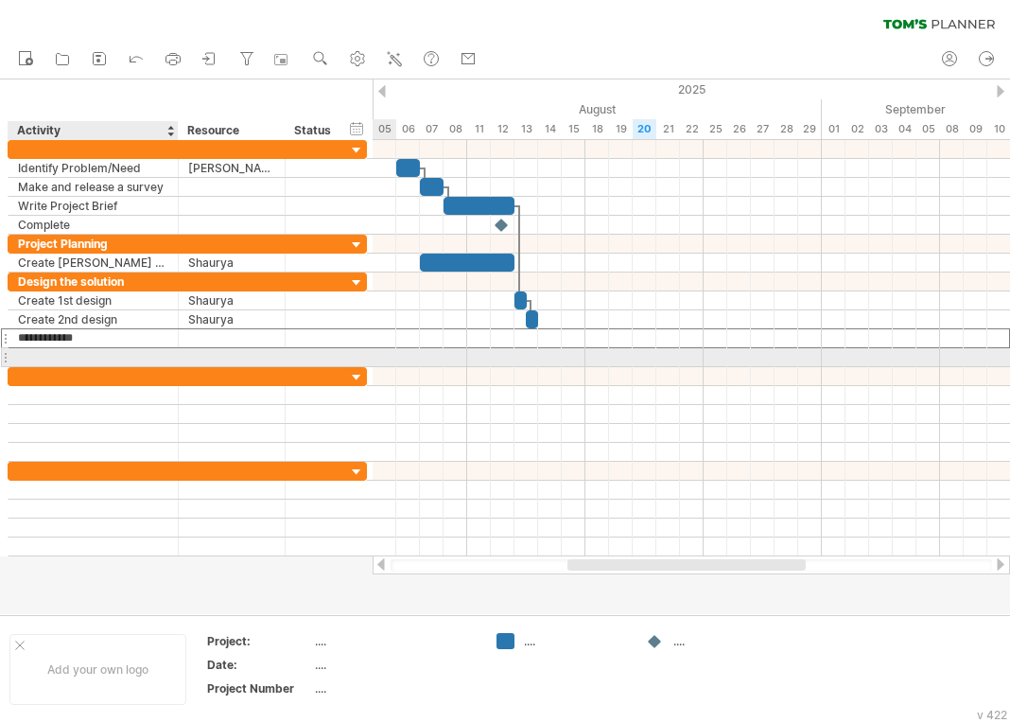
click at [61, 359] on div at bounding box center [93, 357] width 150 height 18
type input "********"
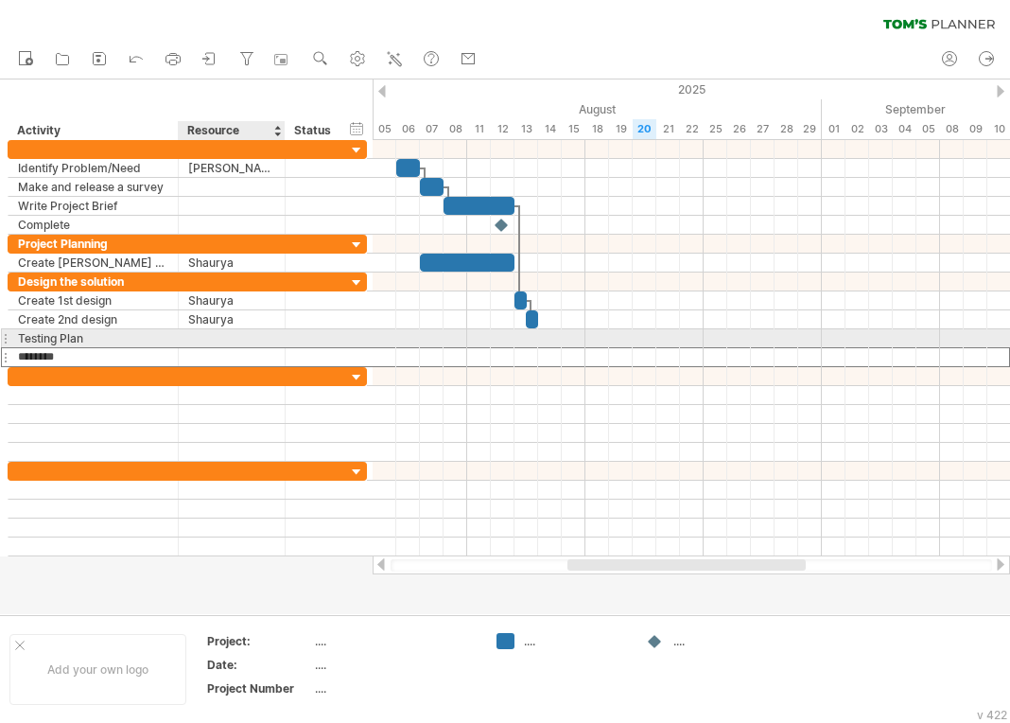
click at [236, 341] on div at bounding box center [231, 338] width 87 height 18
type input "*******"
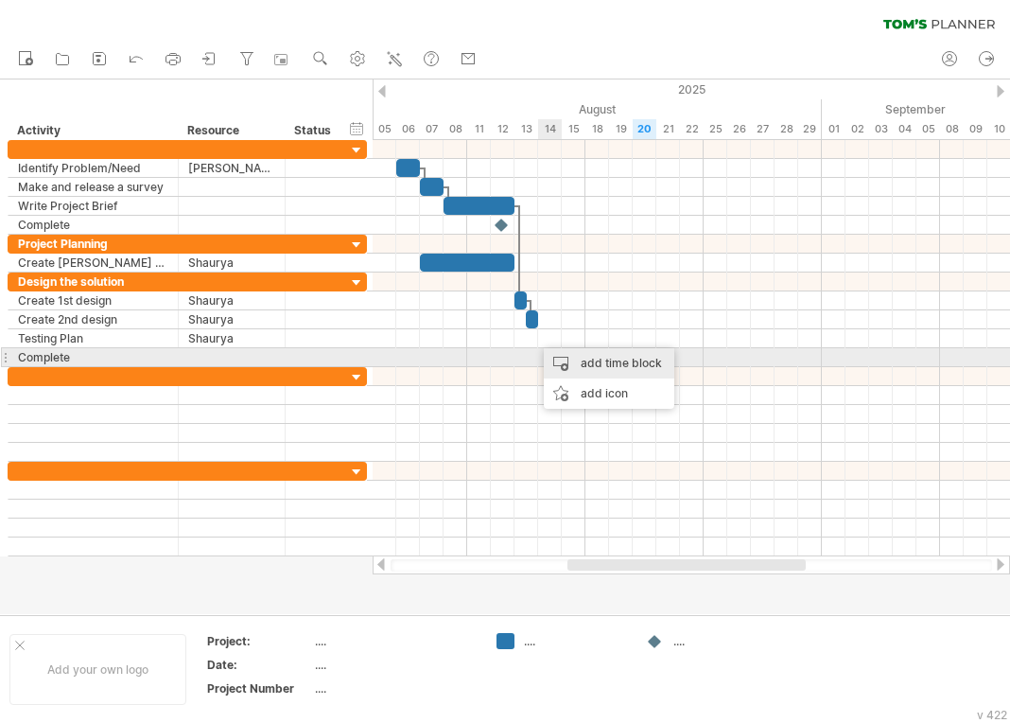
click at [586, 365] on div "add time block" at bounding box center [609, 363] width 131 height 30
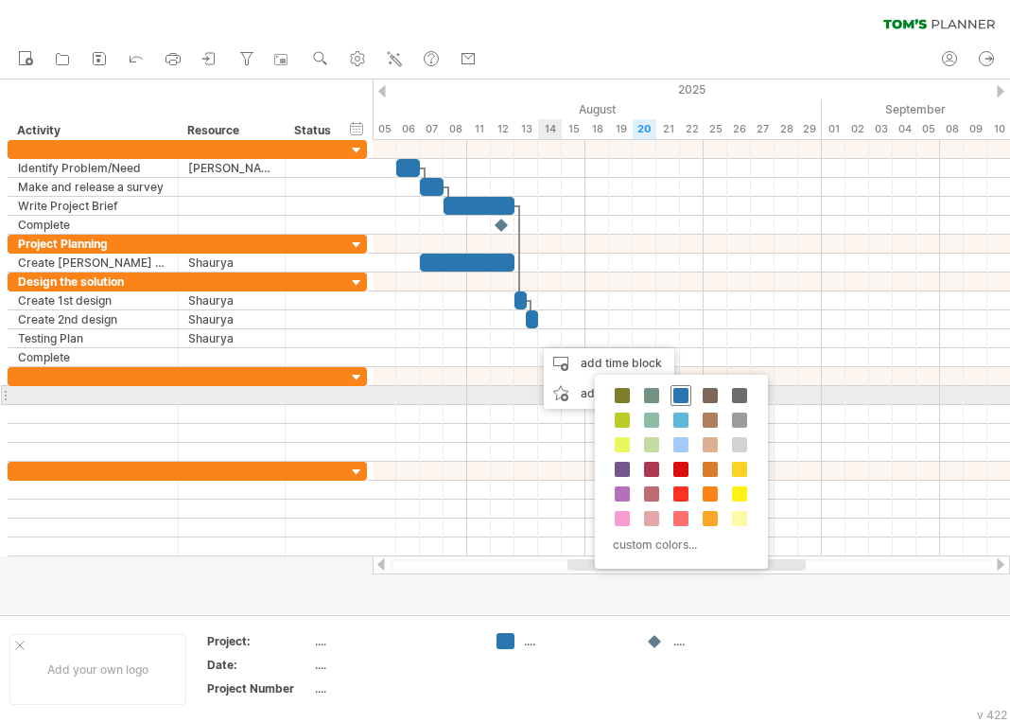
click at [689, 397] on div at bounding box center [681, 395] width 21 height 21
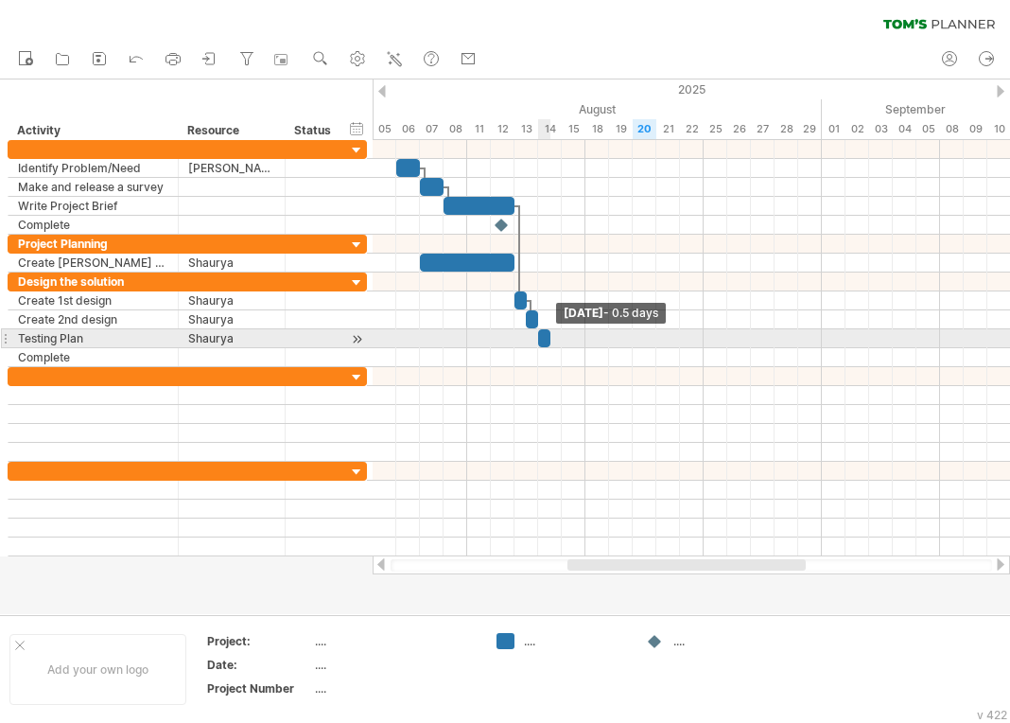
drag, startPoint x: 562, startPoint y: 340, endPoint x: 551, endPoint y: 341, distance: 10.6
click at [551, 341] on span at bounding box center [551, 338] width 8 height 18
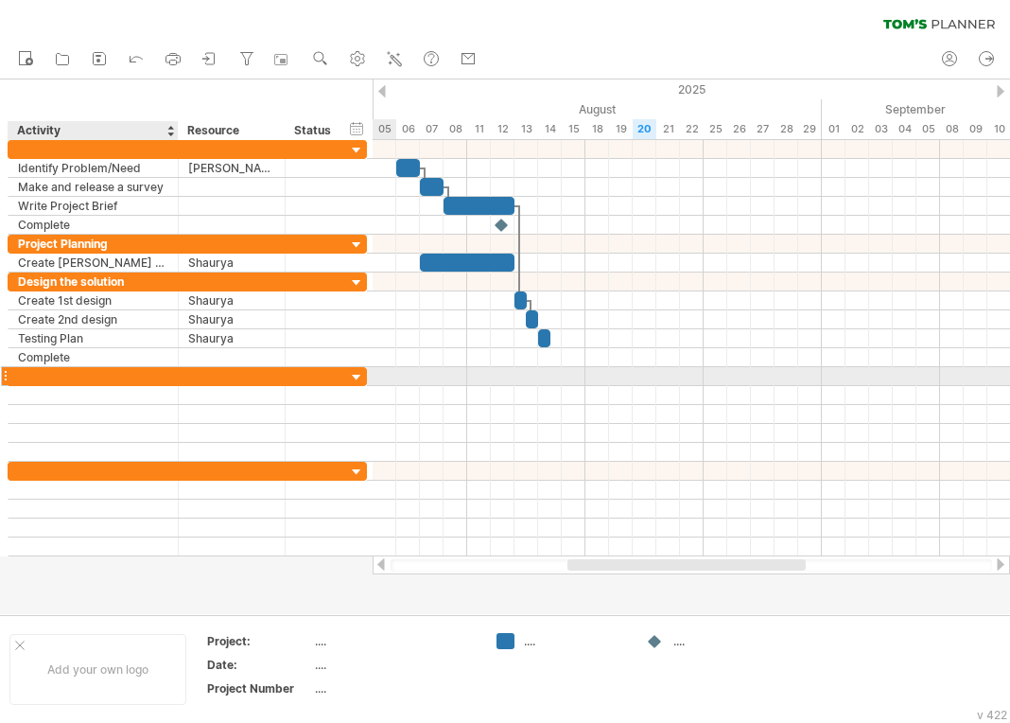
click at [60, 374] on div at bounding box center [93, 376] width 150 height 18
type input "**********"
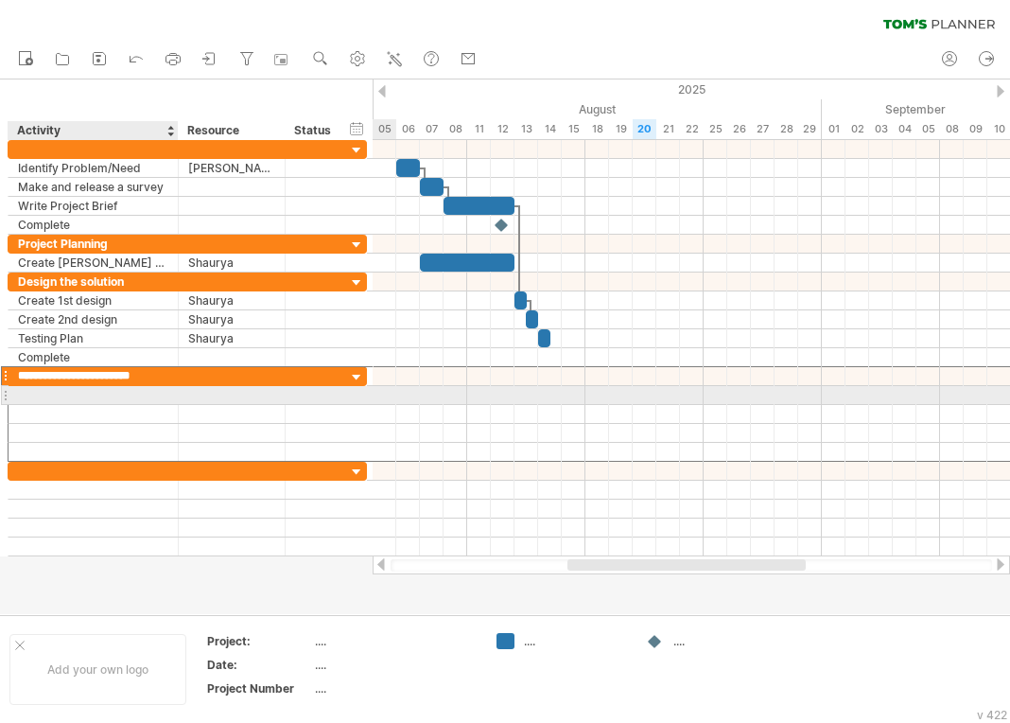
click at [42, 399] on div at bounding box center [93, 395] width 150 height 18
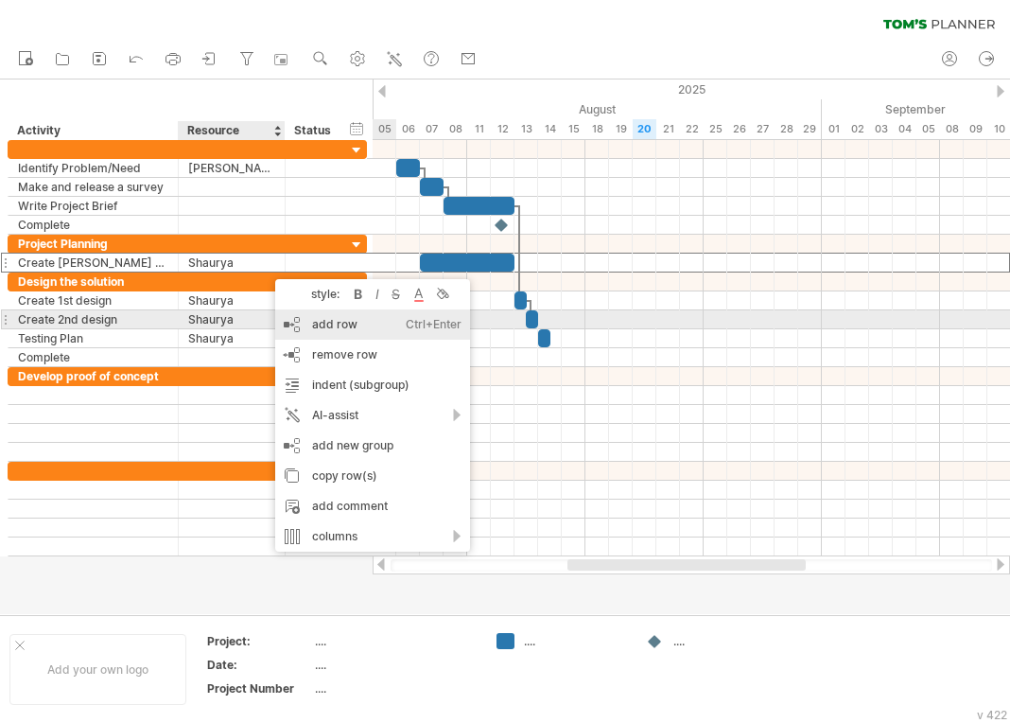
click at [343, 326] on div "add row Ctrl+Enter Cmd+Enter" at bounding box center [372, 324] width 195 height 30
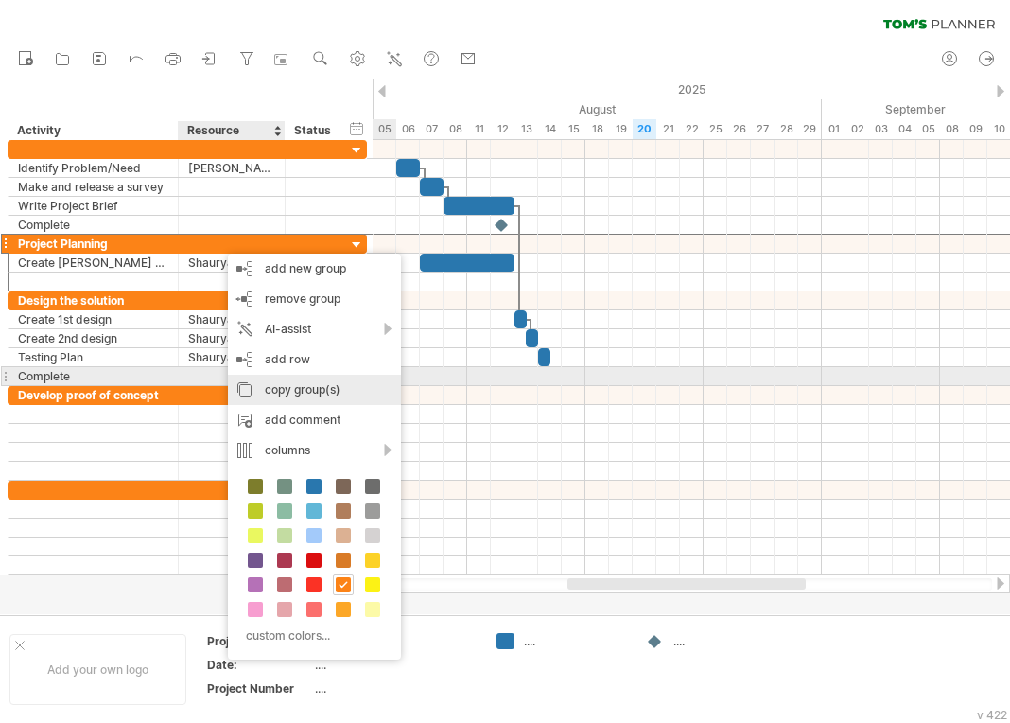
click at [268, 384] on div "copy group(s)" at bounding box center [314, 390] width 173 height 30
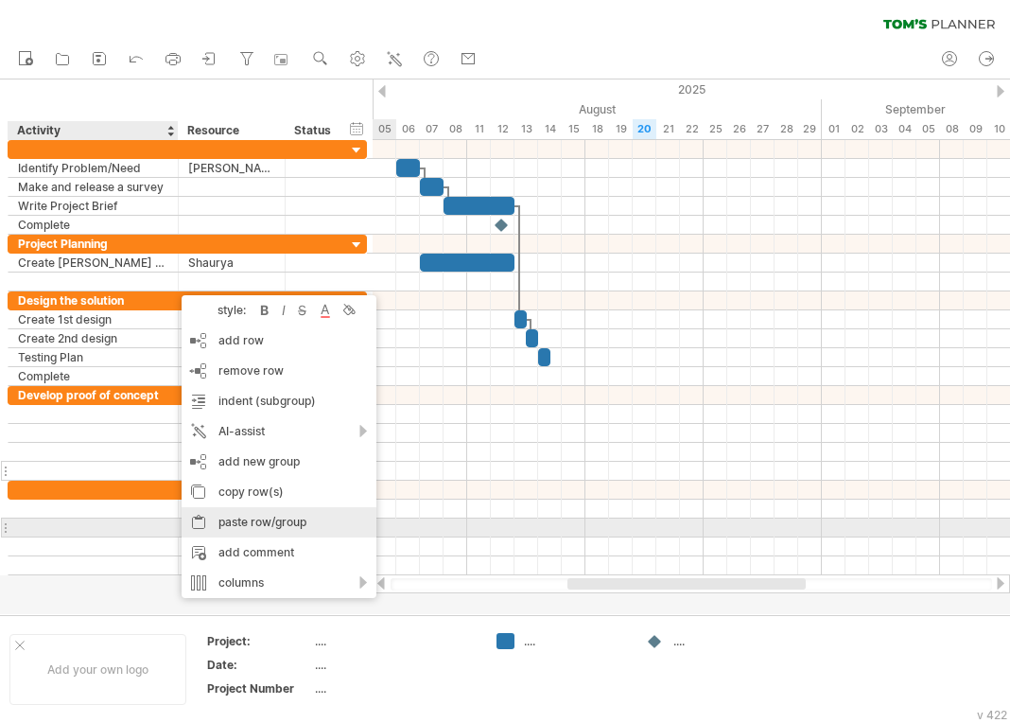
click at [239, 522] on div "paste row/group" at bounding box center [279, 522] width 195 height 30
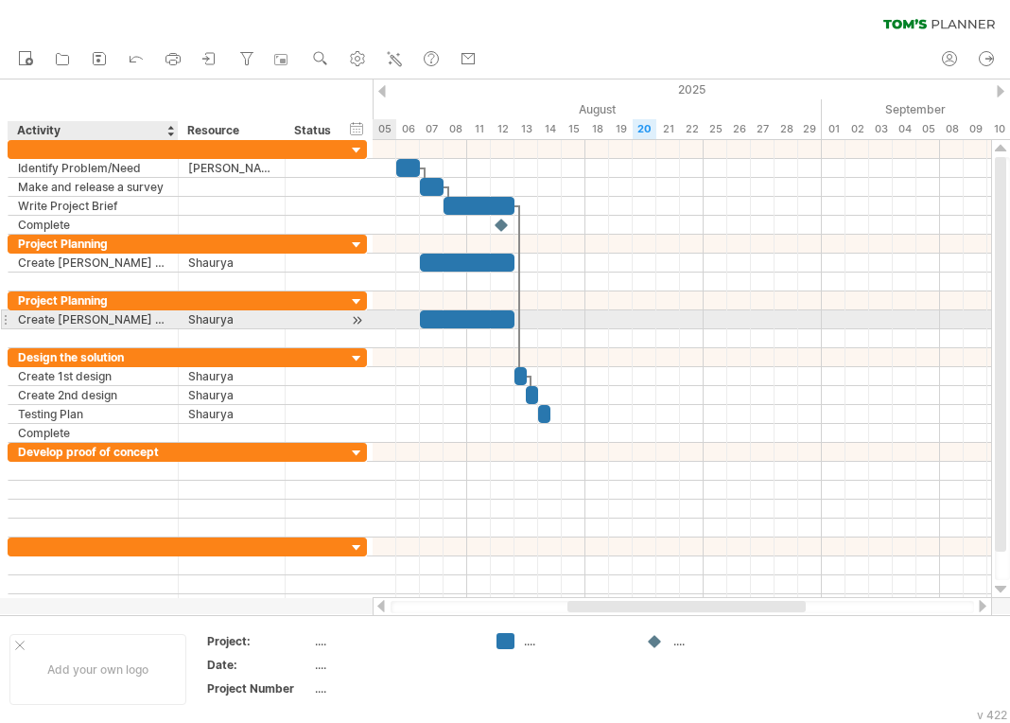
click at [68, 316] on div "Create [PERSON_NAME] Chart" at bounding box center [93, 319] width 150 height 18
click at [68, 316] on input "**********" at bounding box center [93, 319] width 150 height 18
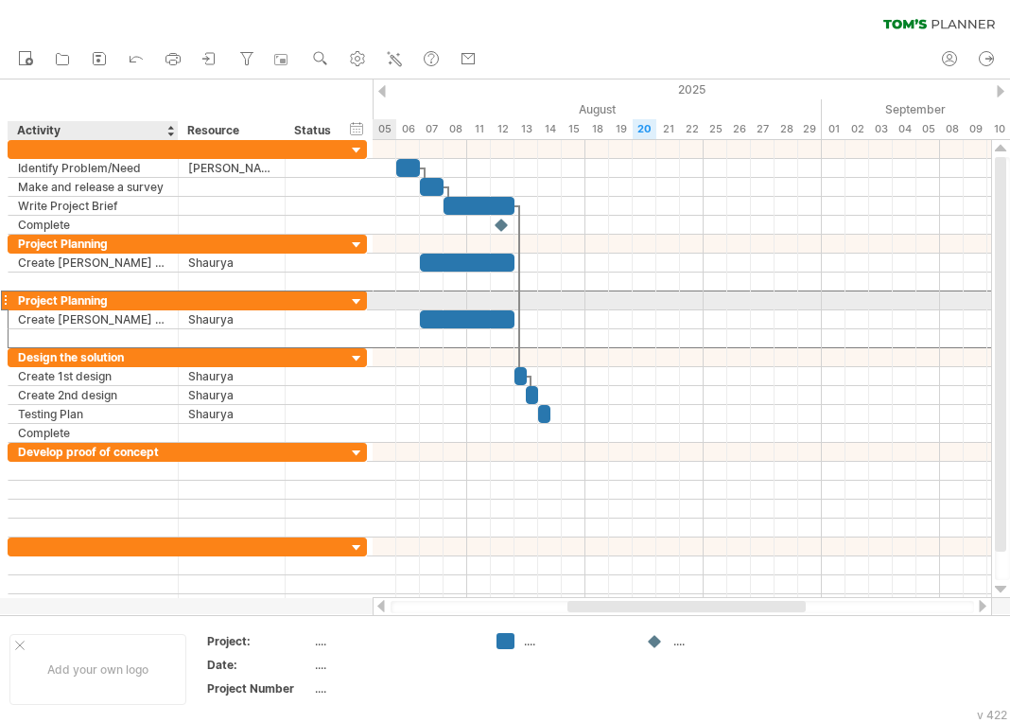
click at [69, 308] on div "Project Planning" at bounding box center [93, 300] width 150 height 18
click at [69, 308] on input "**********" at bounding box center [93, 300] width 150 height 18
type input "*********"
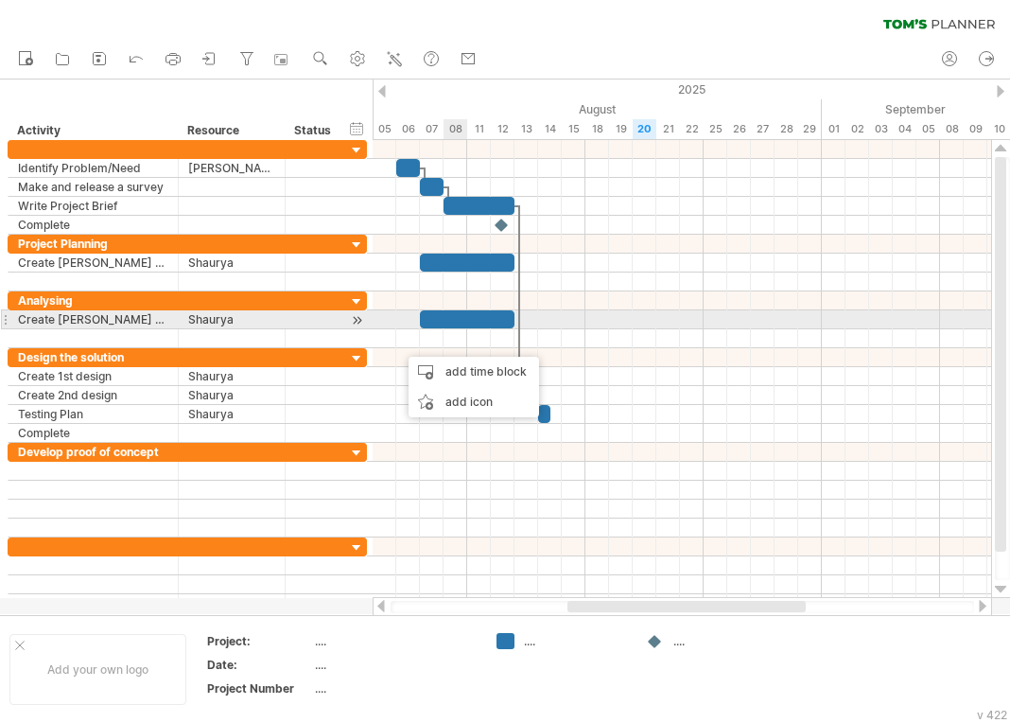
click at [450, 320] on div at bounding box center [467, 319] width 95 height 18
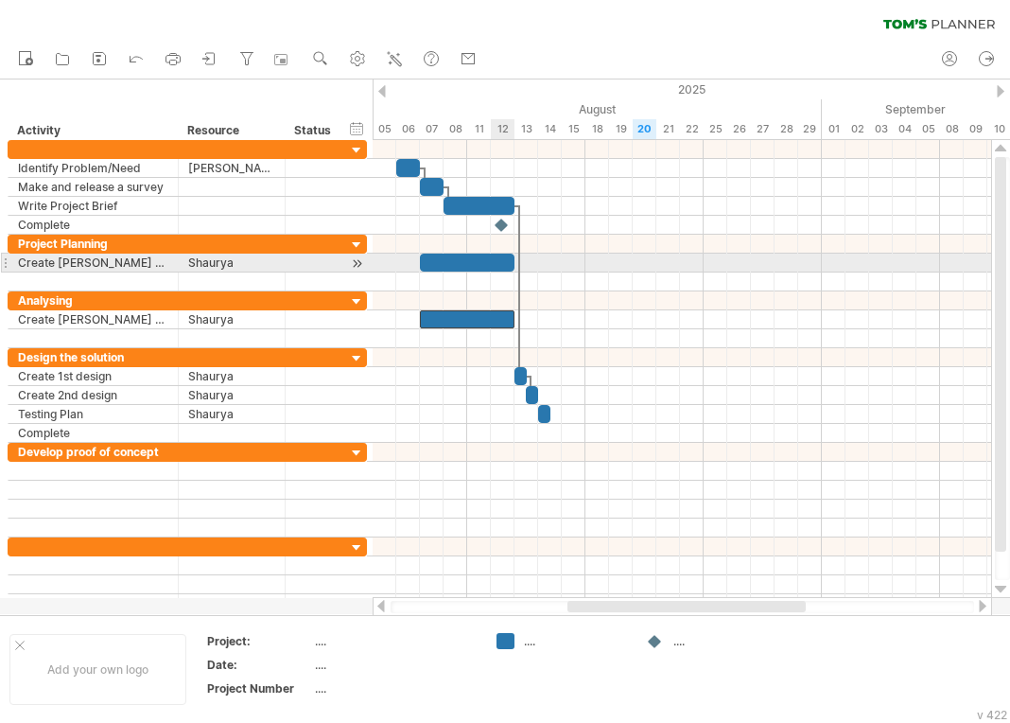
click at [491, 257] on div at bounding box center [467, 263] width 95 height 18
drag, startPoint x: 514, startPoint y: 261, endPoint x: 481, endPoint y: 266, distance: 33.4
click at [481, 266] on span at bounding box center [480, 263] width 8 height 18
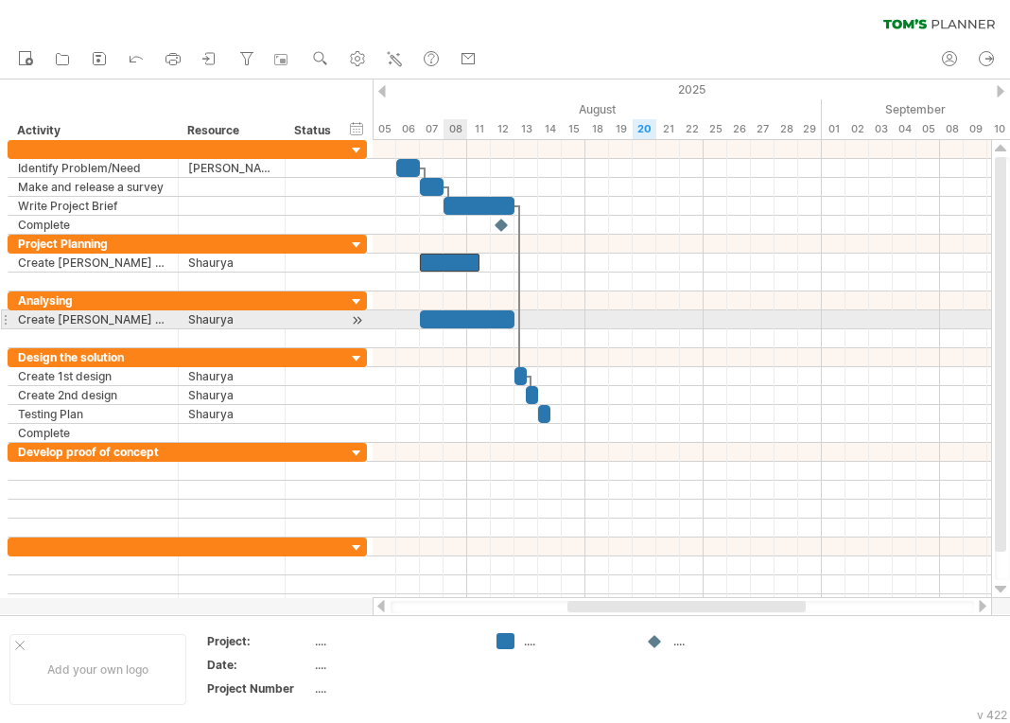
click at [437, 323] on div at bounding box center [467, 319] width 95 height 18
click at [61, 319] on div "Create [PERSON_NAME] Chart" at bounding box center [93, 319] width 150 height 18
click at [61, 319] on input "**********" at bounding box center [93, 319] width 150 height 18
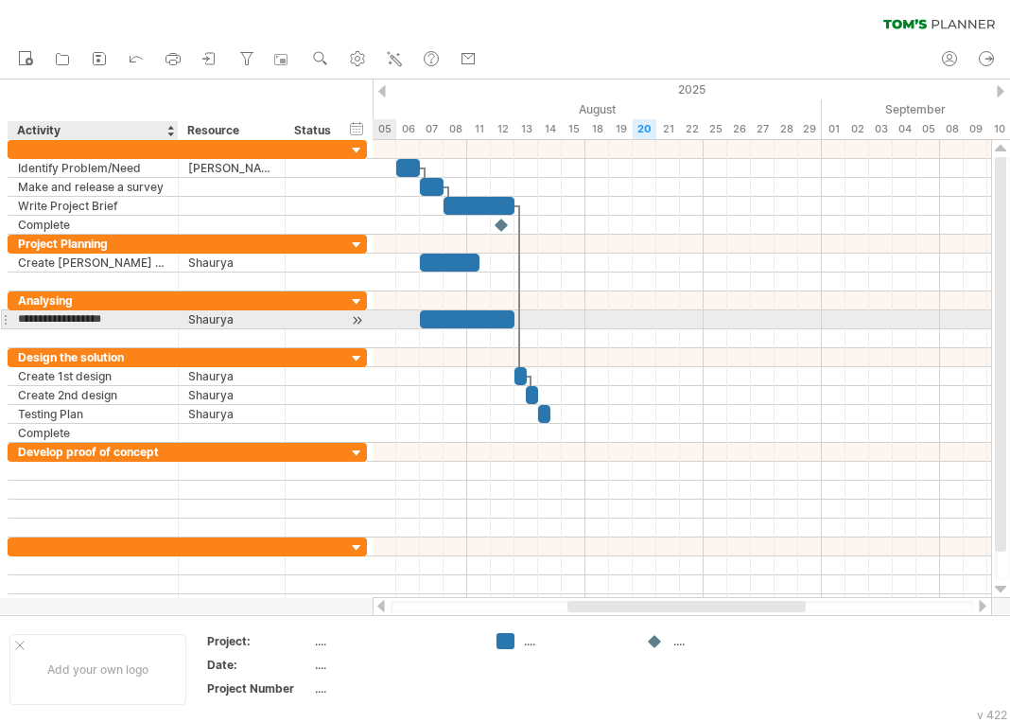
click at [61, 319] on input "**********" at bounding box center [93, 319] width 150 height 18
type input "**********"
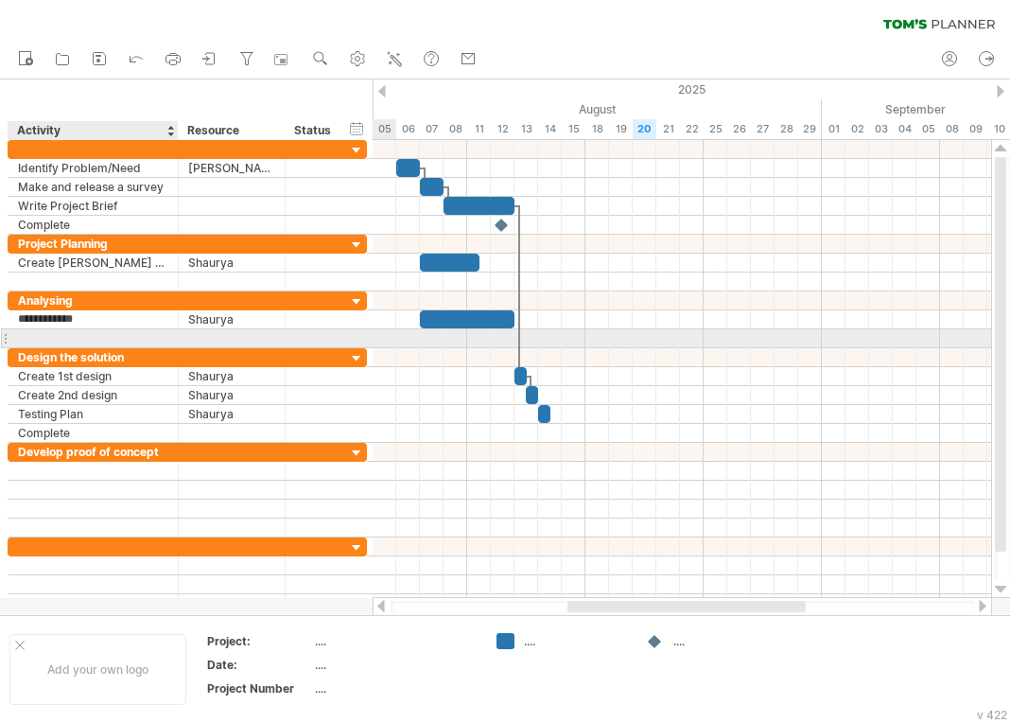
click at [59, 333] on div at bounding box center [93, 338] width 150 height 18
click at [59, 333] on input "text" at bounding box center [93, 338] width 150 height 18
type input "**********"
click at [114, 338] on div "List Constraints" at bounding box center [93, 338] width 150 height 18
click at [114, 341] on div "List Constraints" at bounding box center [93, 338] width 150 height 18
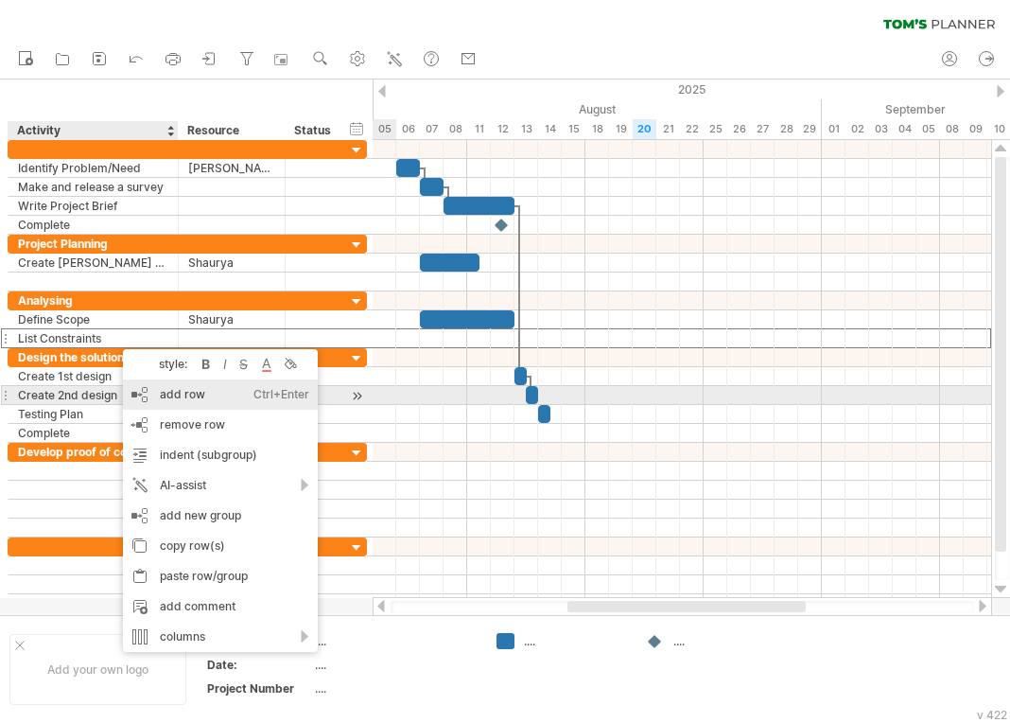
click at [169, 395] on div "add row Ctrl+Enter Cmd+Enter" at bounding box center [220, 394] width 195 height 30
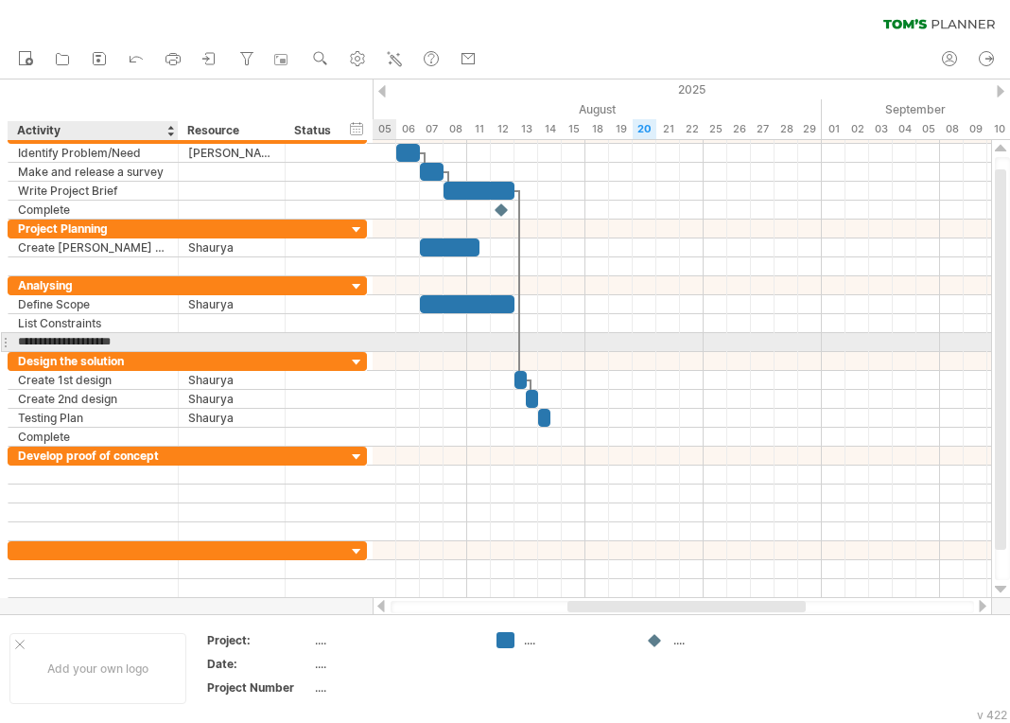
click at [109, 341] on input "**********" at bounding box center [93, 342] width 150 height 18
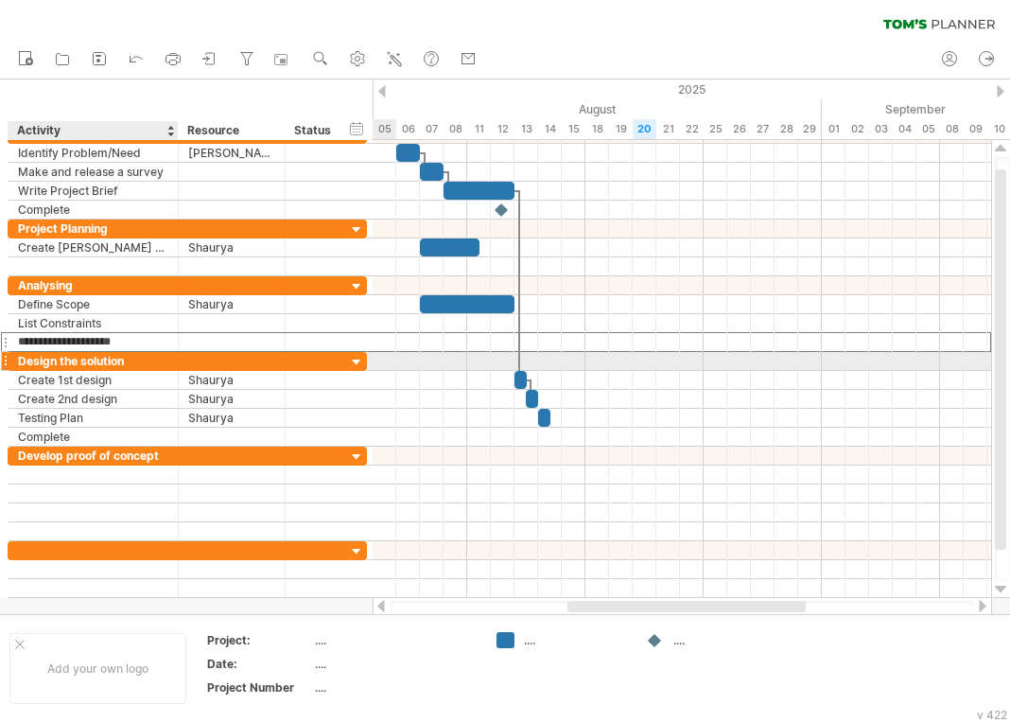
type input "**********"
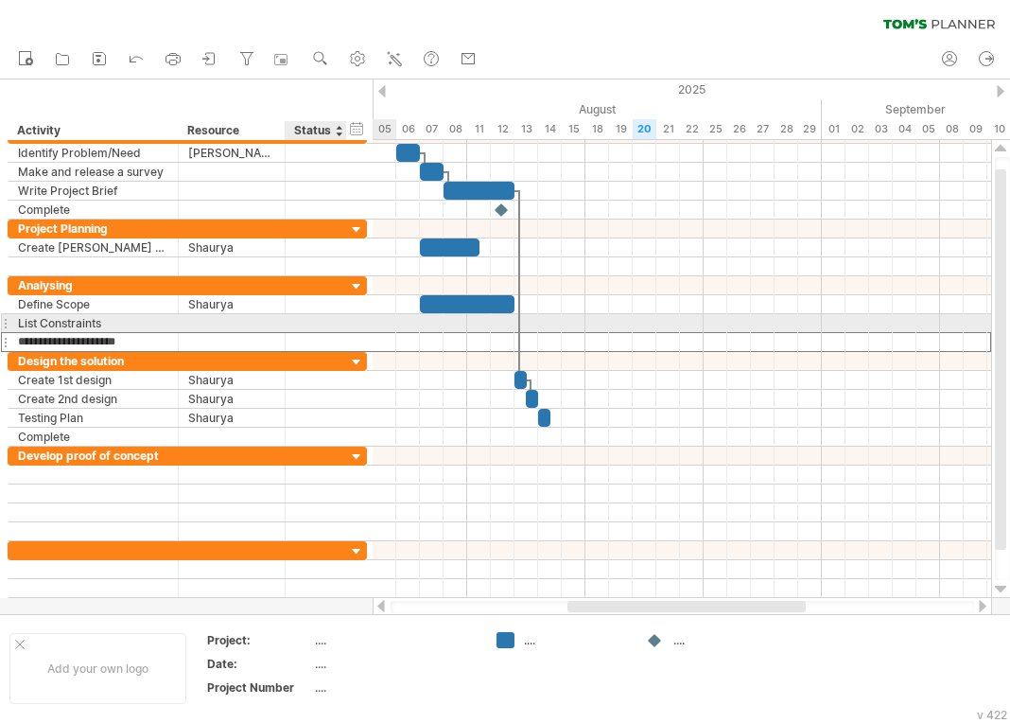
click at [364, 323] on div at bounding box center [366, 323] width 6 height 18
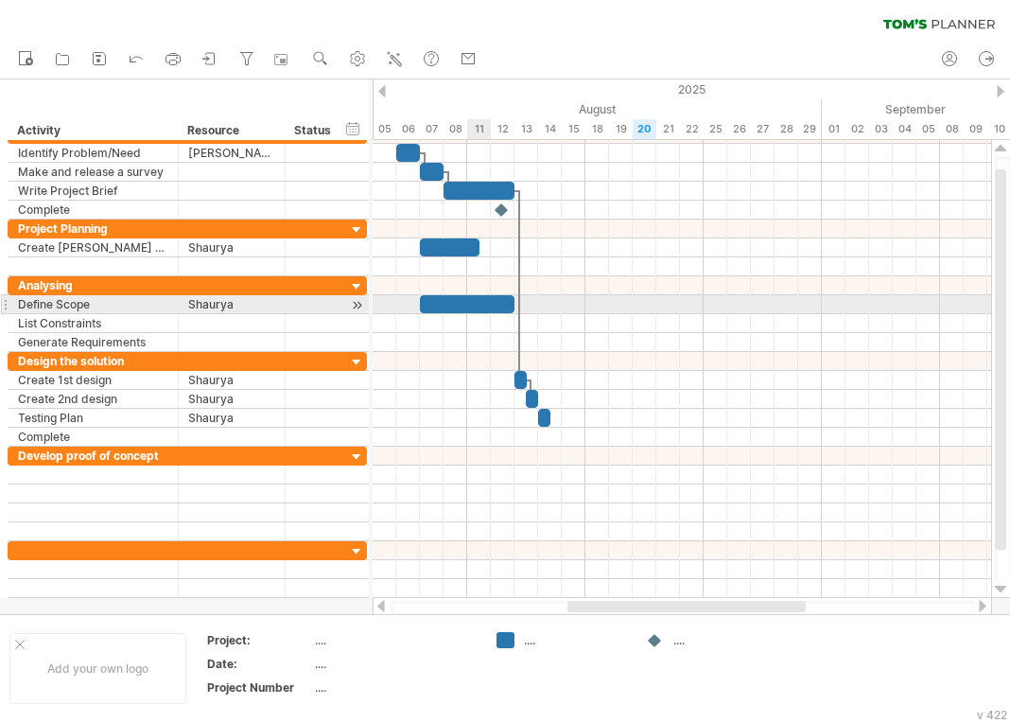
click at [481, 296] on div at bounding box center [467, 304] width 95 height 18
drag, startPoint x: 420, startPoint y: 304, endPoint x: 488, endPoint y: 304, distance: 68.1
click at [488, 304] on span at bounding box center [491, 304] width 8 height 18
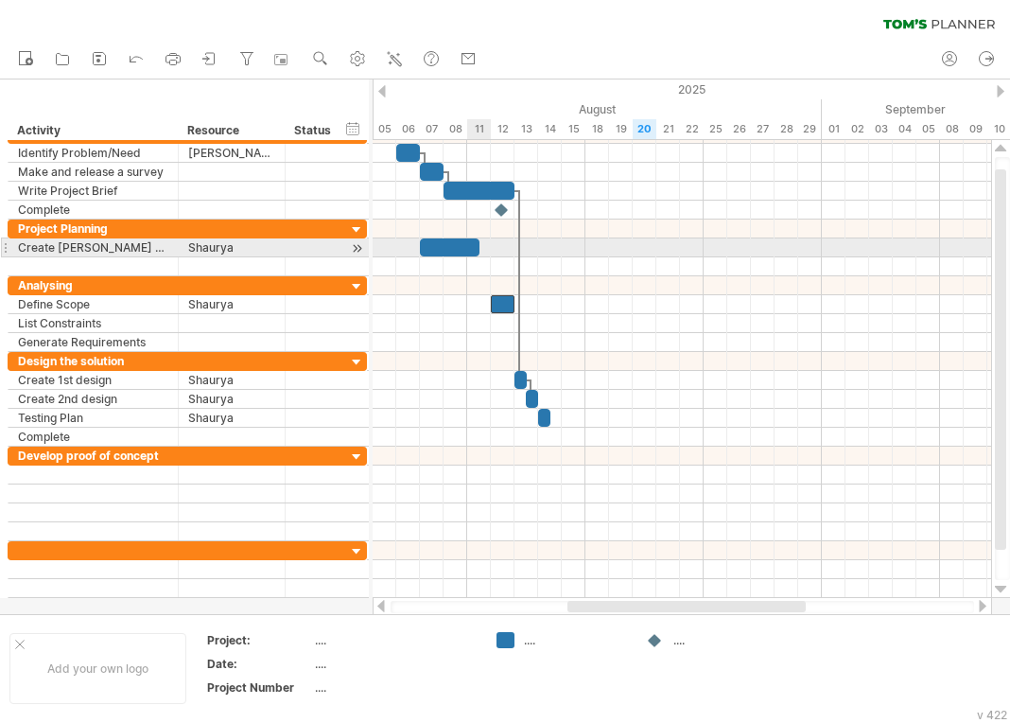
click at [471, 251] on div at bounding box center [450, 247] width 60 height 18
drag, startPoint x: 480, startPoint y: 250, endPoint x: 498, endPoint y: 247, distance: 19.1
click at [499, 247] on span at bounding box center [503, 247] width 8 height 18
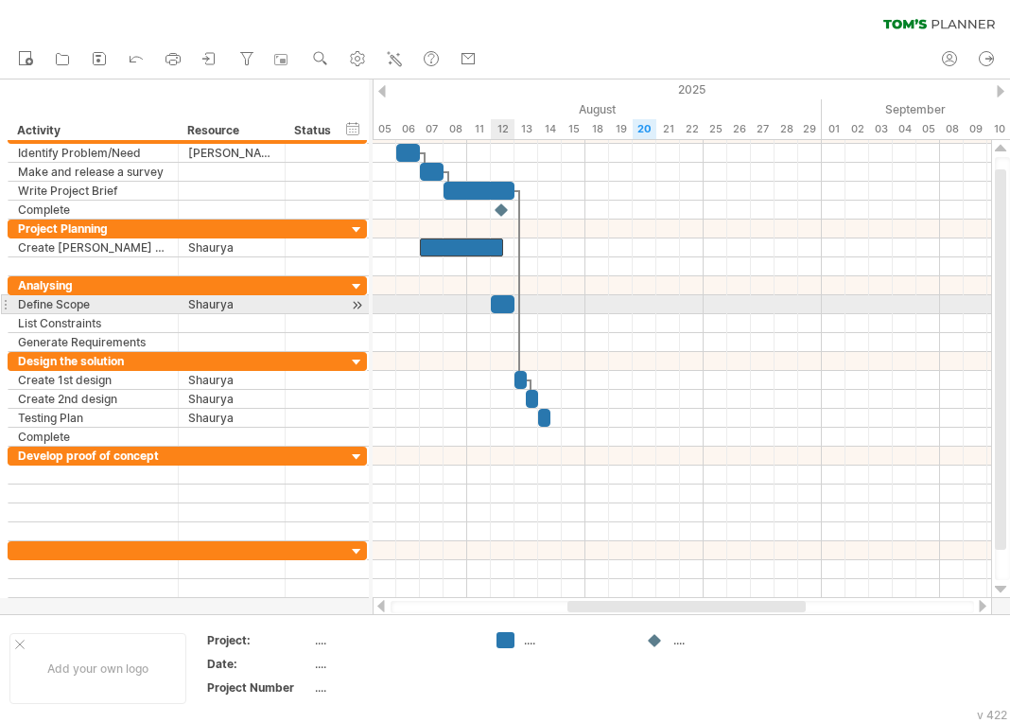
click at [498, 308] on div at bounding box center [503, 304] width 24 height 18
click at [500, 303] on span at bounding box center [503, 304] width 8 height 18
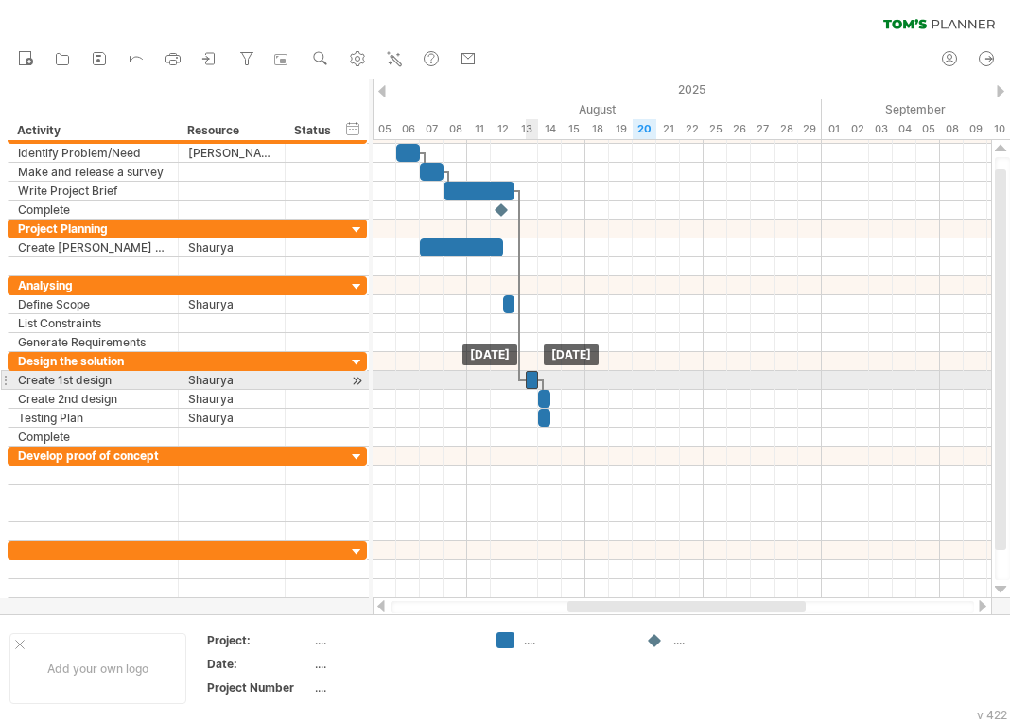
click at [529, 377] on div at bounding box center [532, 380] width 12 height 18
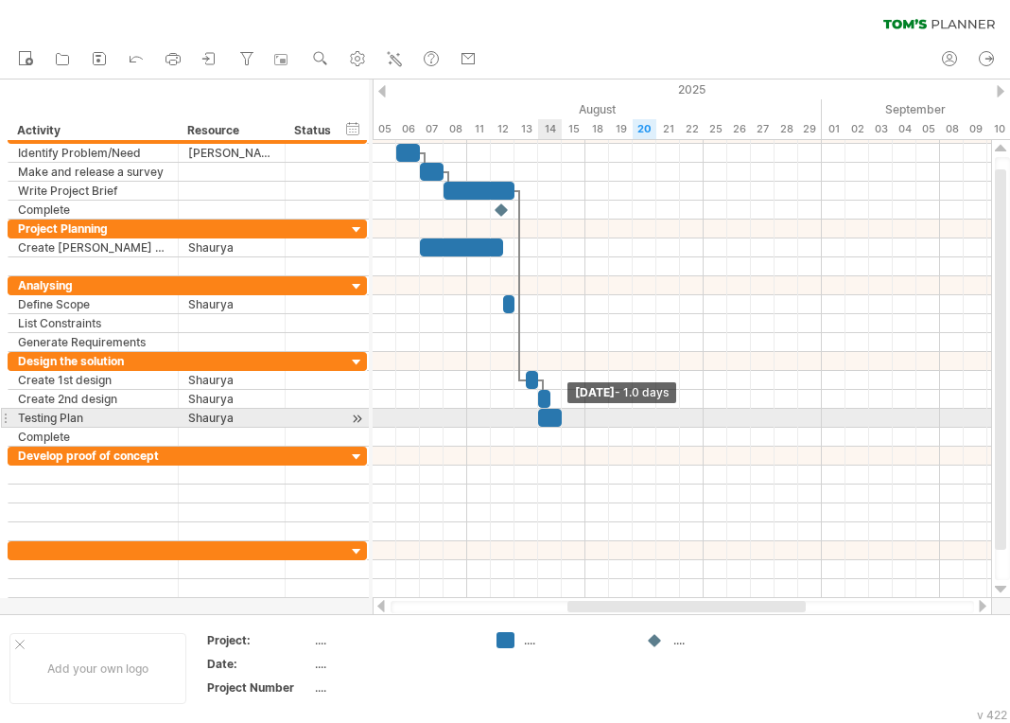
drag, startPoint x: 548, startPoint y: 414, endPoint x: 563, endPoint y: 414, distance: 15.1
click at [563, 414] on span at bounding box center [562, 418] width 8 height 18
click at [554, 417] on div "[DATE] - 0.5 days [DATE]" at bounding box center [682, 369] width 619 height 458
drag, startPoint x: 543, startPoint y: 421, endPoint x: 568, endPoint y: 419, distance: 25.6
click at [568, 419] on div at bounding box center [568, 418] width 12 height 18
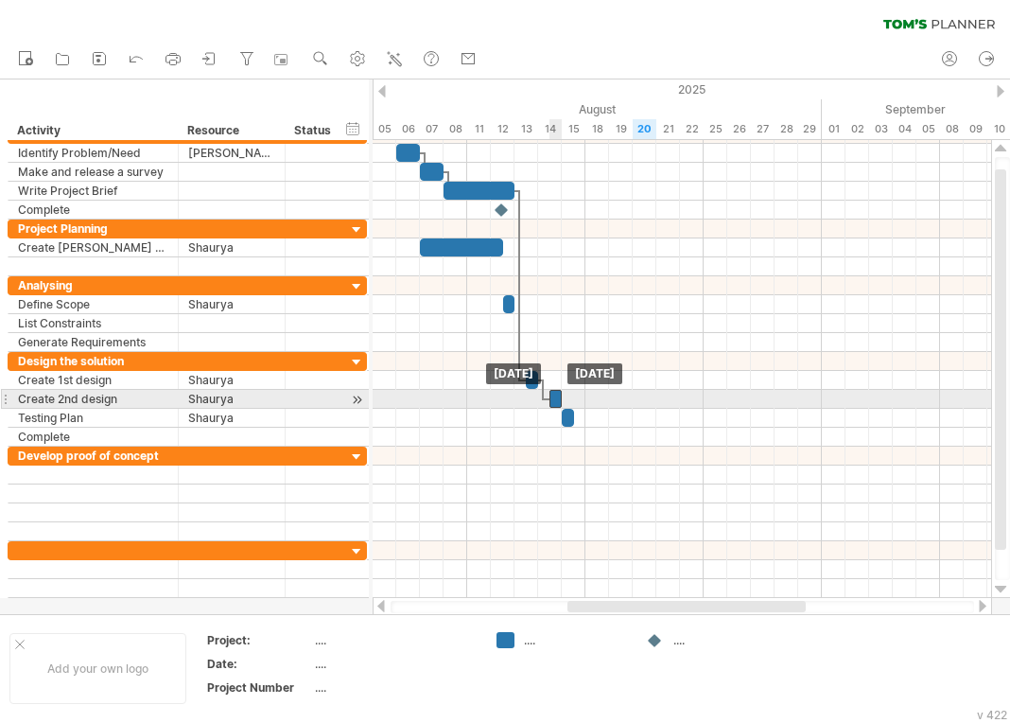
drag, startPoint x: 544, startPoint y: 400, endPoint x: 561, endPoint y: 398, distance: 17.1
click at [561, 398] on div at bounding box center [556, 399] width 12 height 18
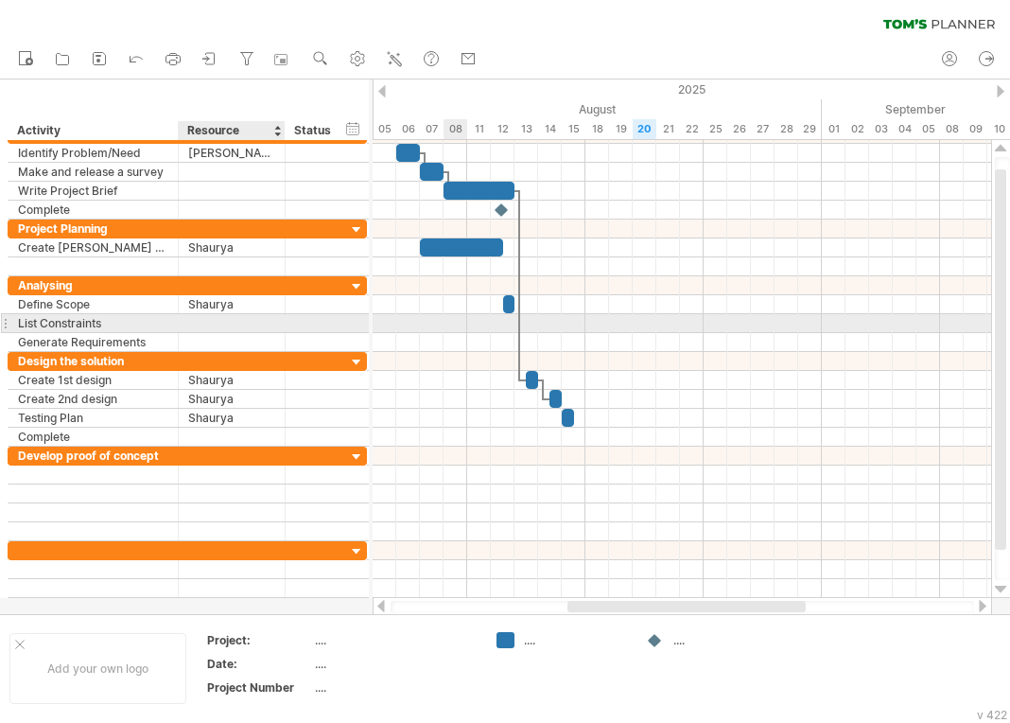
click at [229, 317] on div at bounding box center [231, 323] width 87 height 18
type input "*******"
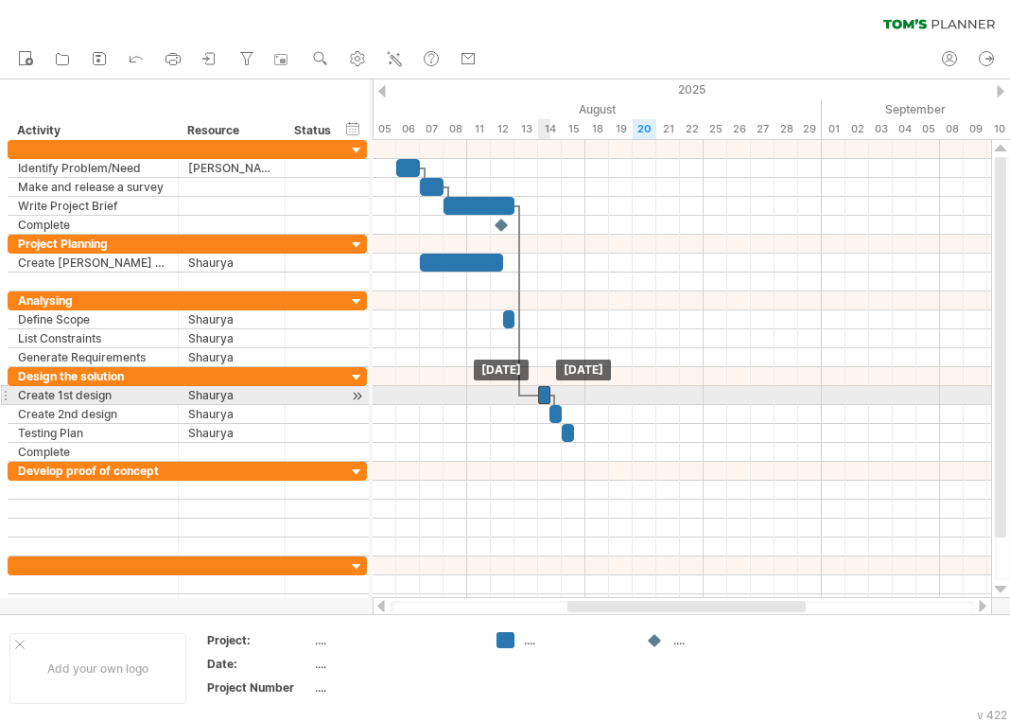
click at [540, 393] on div at bounding box center [544, 395] width 12 height 18
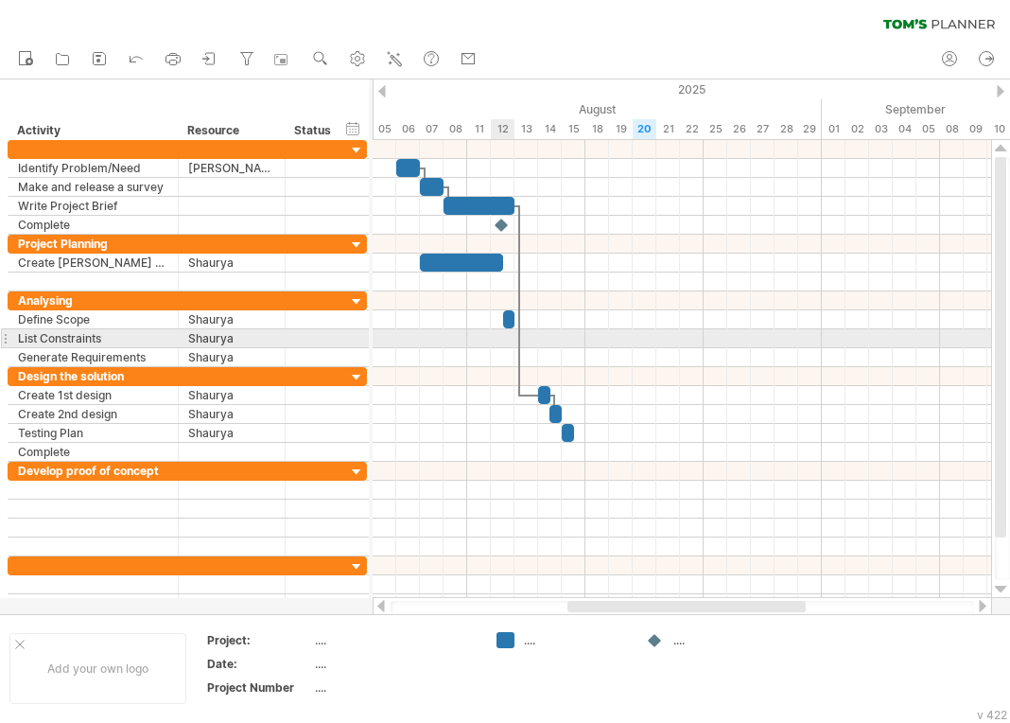
click at [500, 341] on div at bounding box center [682, 338] width 619 height 19
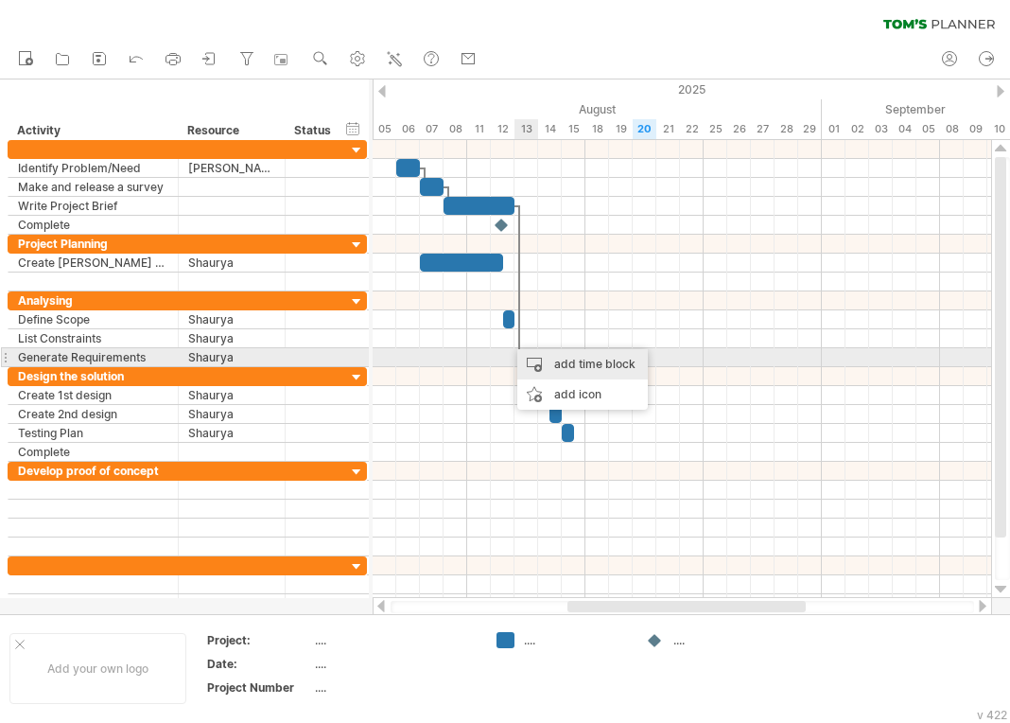
click at [537, 355] on div "add time block" at bounding box center [582, 364] width 131 height 30
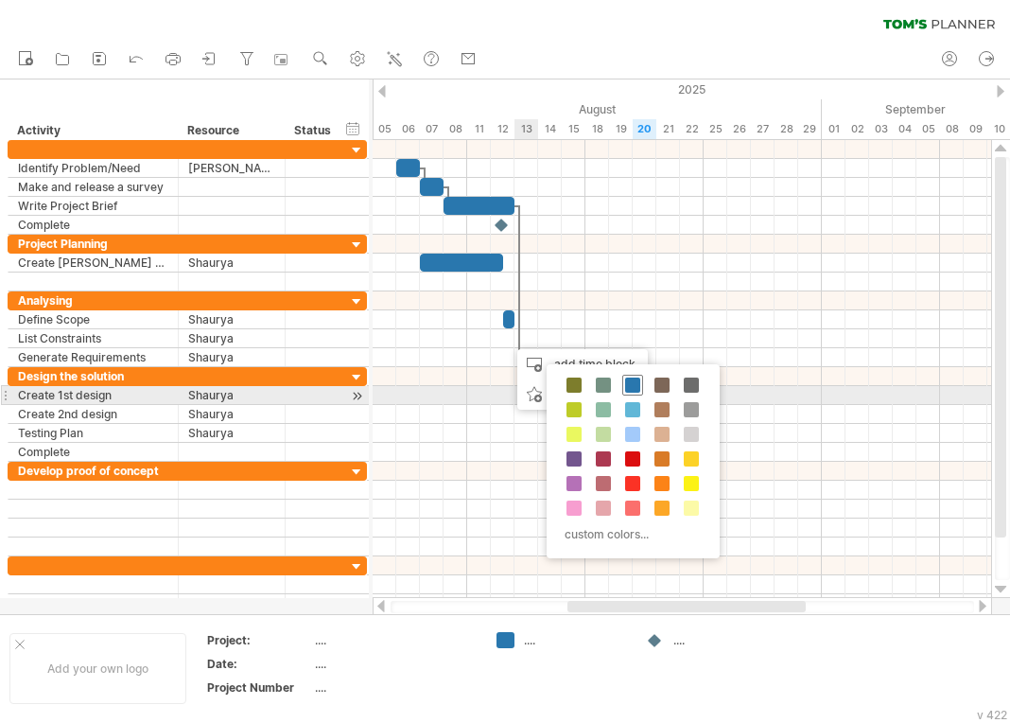
click at [626, 388] on span at bounding box center [632, 384] width 15 height 15
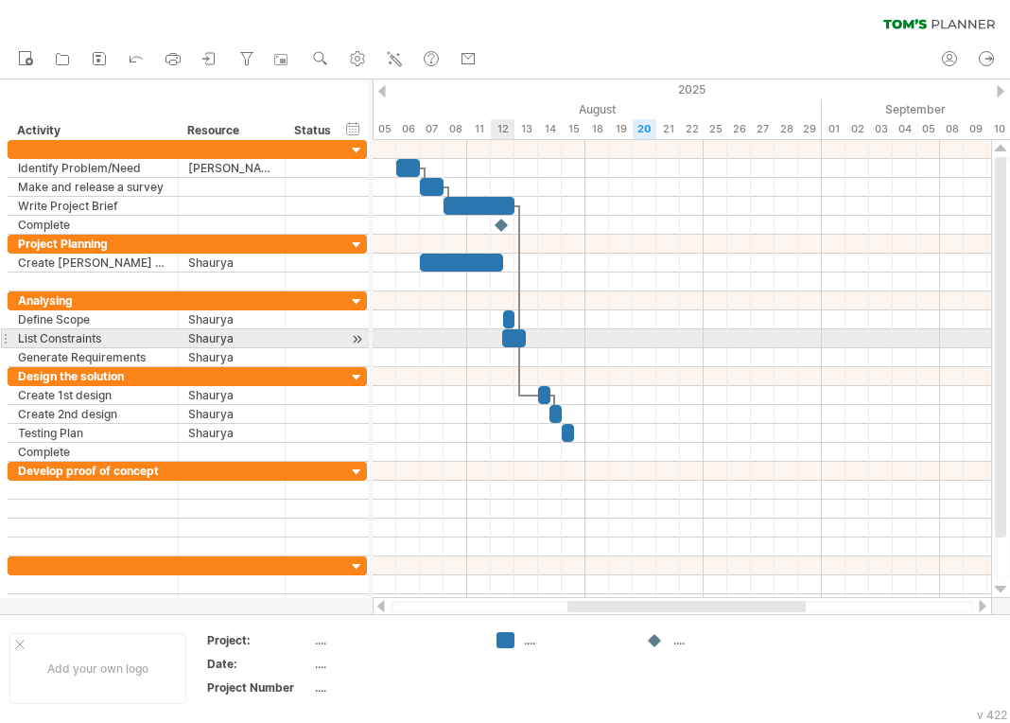
click at [507, 342] on div at bounding box center [514, 338] width 24 height 18
click at [515, 339] on span at bounding box center [515, 338] width 8 height 18
click at [570, 346] on div at bounding box center [682, 338] width 619 height 19
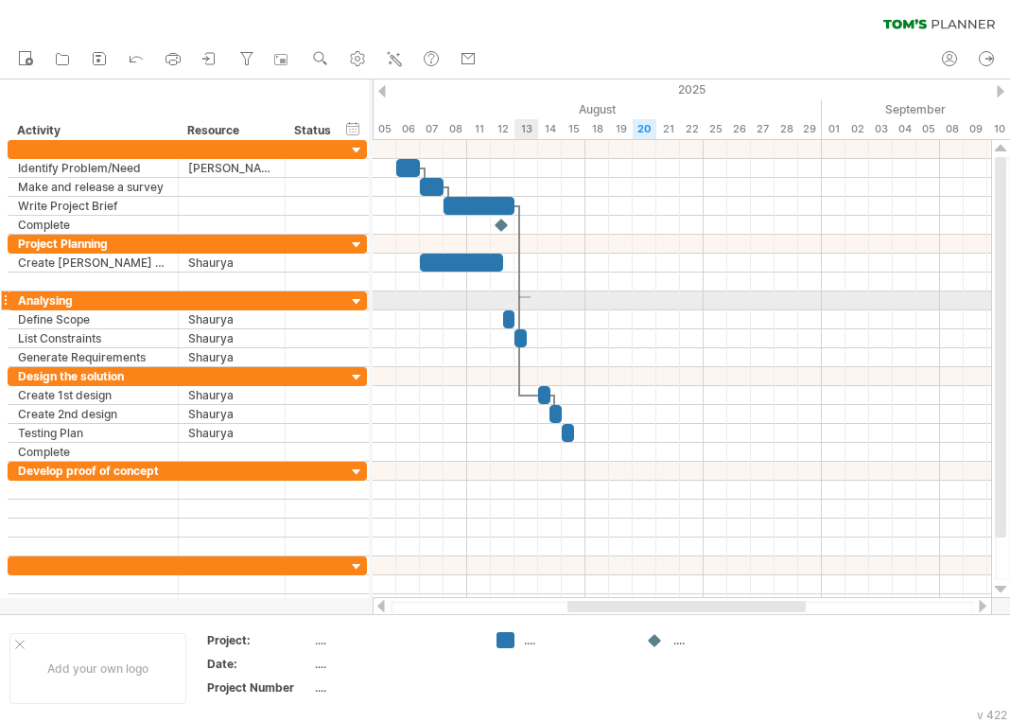
drag, startPoint x: 519, startPoint y: 298, endPoint x: 531, endPoint y: 296, distance: 11.5
click at [531, 296] on div "[DATE] [DATE] - 0.5 days" at bounding box center [682, 369] width 619 height 458
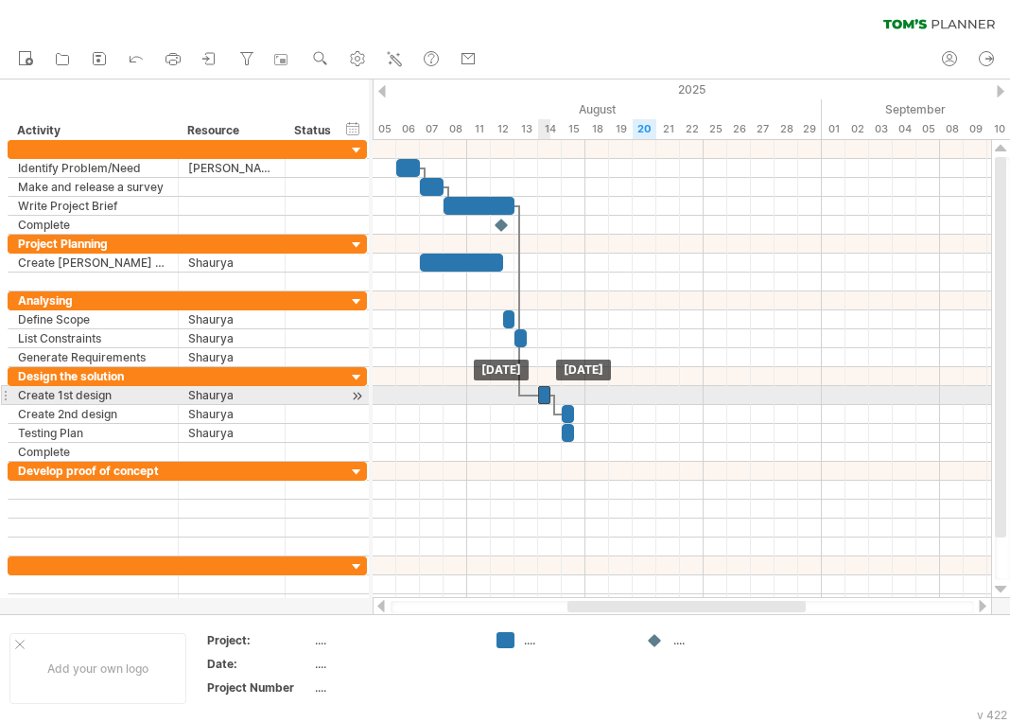
click at [542, 396] on div at bounding box center [544, 395] width 12 height 18
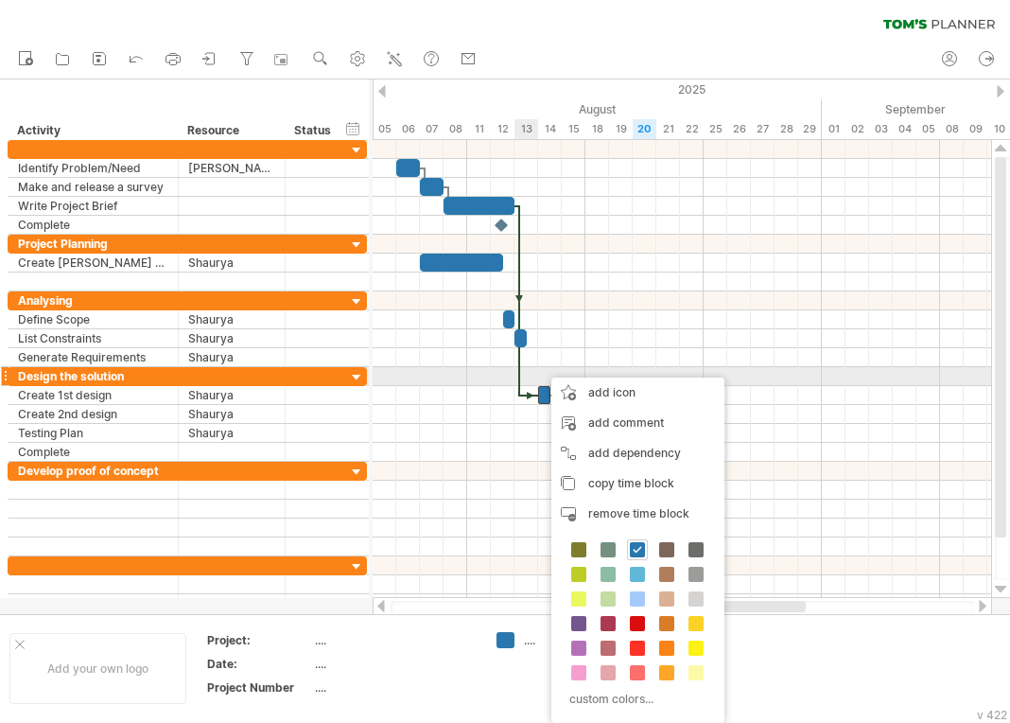
click at [519, 372] on div at bounding box center [519, 300] width 6 height 191
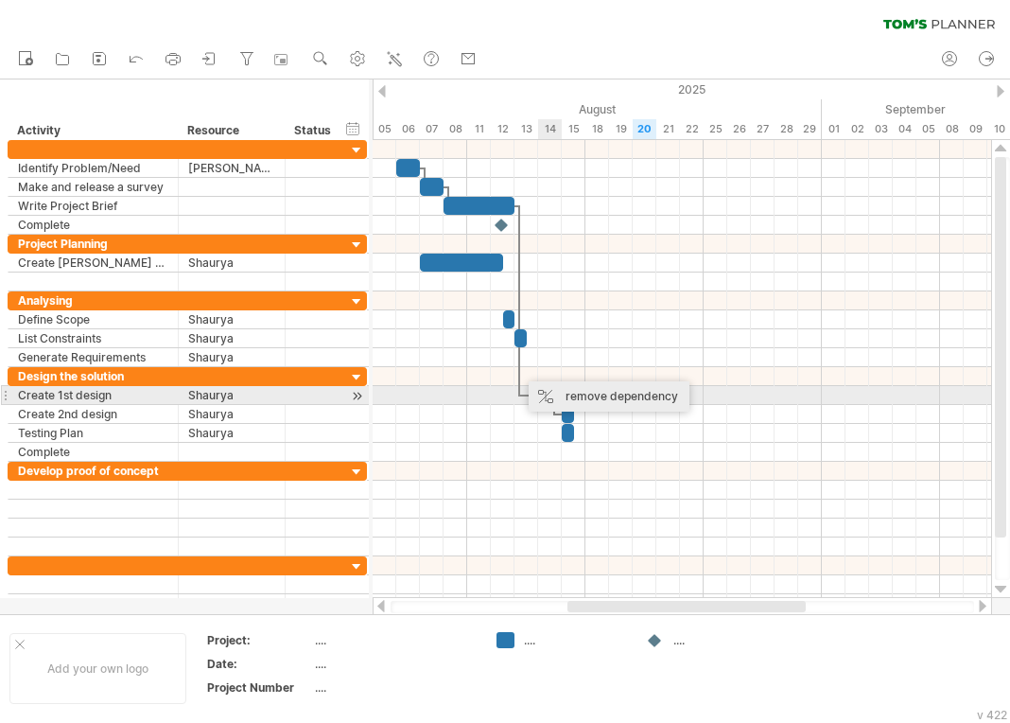
click at [568, 388] on div "remove dependency" at bounding box center [609, 396] width 161 height 30
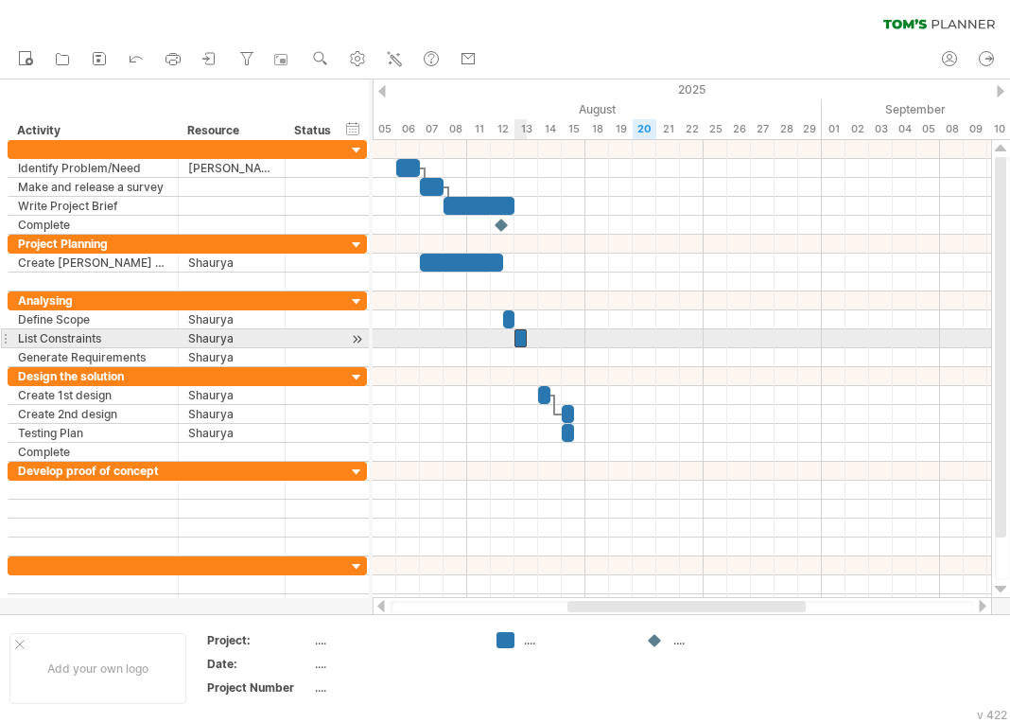
click at [521, 342] on div at bounding box center [521, 338] width 12 height 18
click at [515, 341] on div at bounding box center [521, 338] width 12 height 18
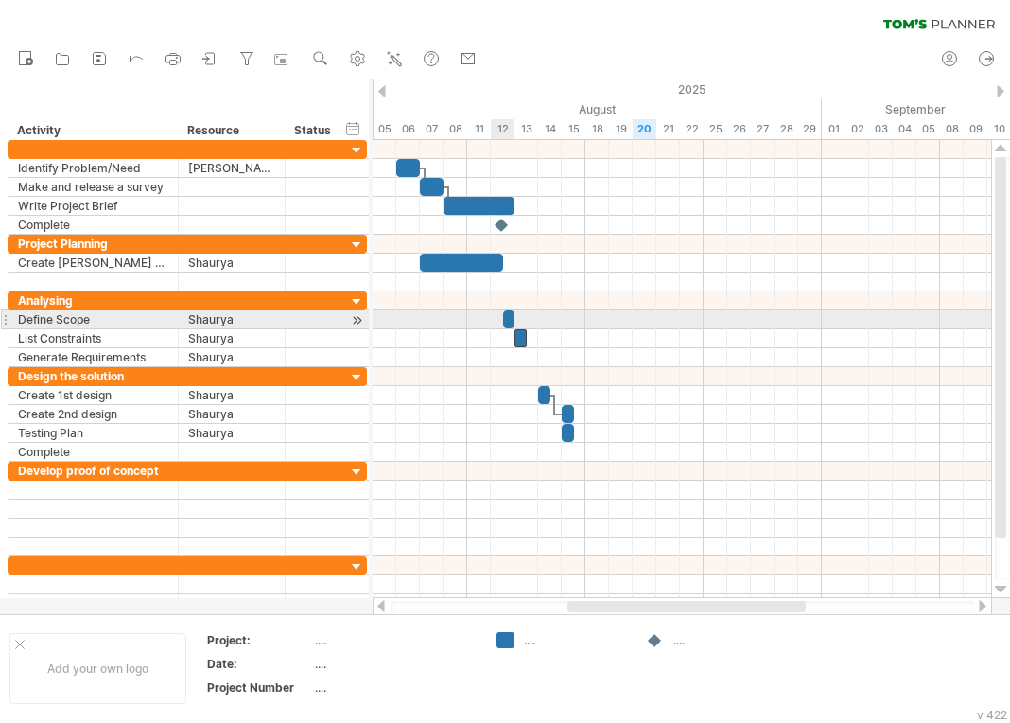
click at [510, 321] on div at bounding box center [509, 319] width 12 height 18
click at [497, 318] on div at bounding box center [503, 319] width 24 height 18
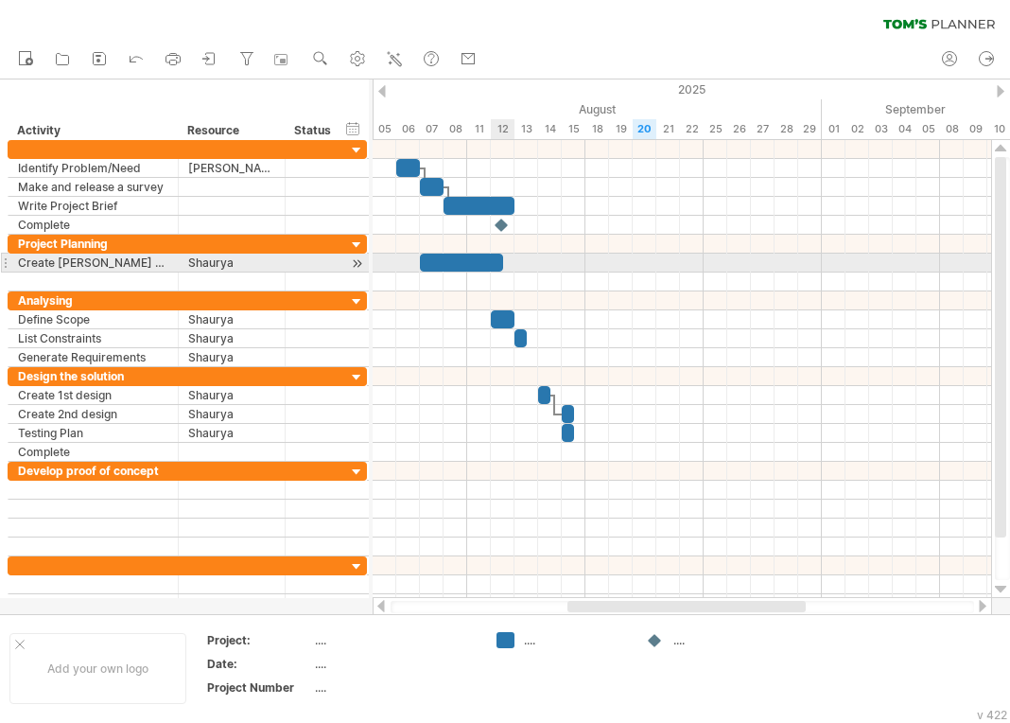
click at [496, 269] on div at bounding box center [461, 263] width 83 height 18
click at [497, 267] on div at bounding box center [461, 263] width 83 height 18
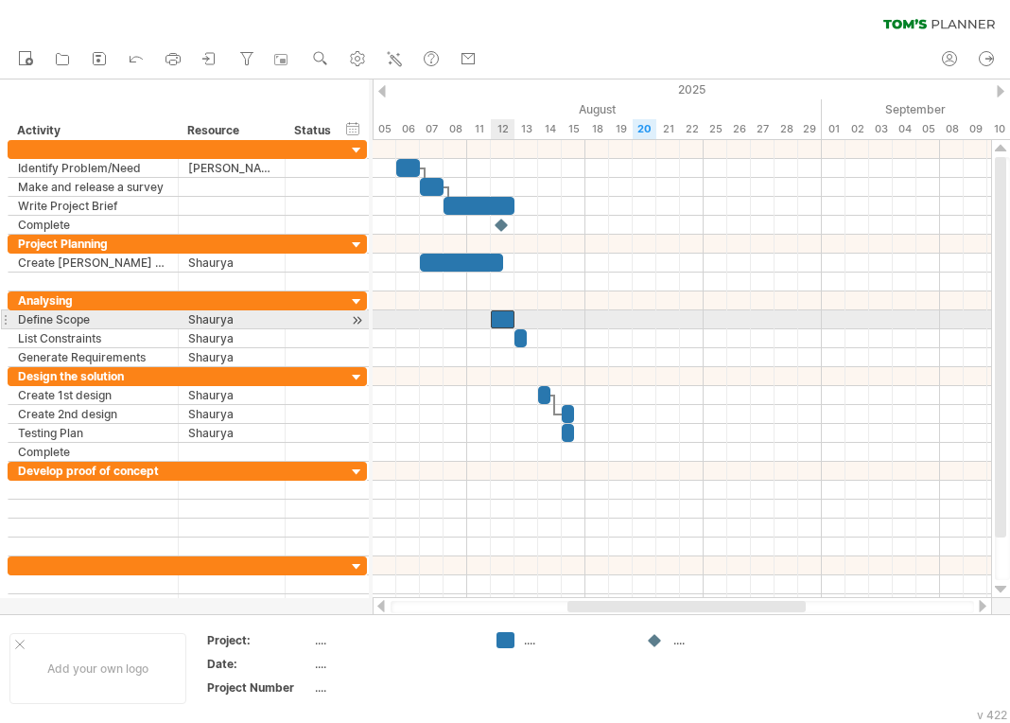
click at [497, 321] on div at bounding box center [503, 319] width 24 height 18
click at [500, 317] on span at bounding box center [503, 319] width 8 height 18
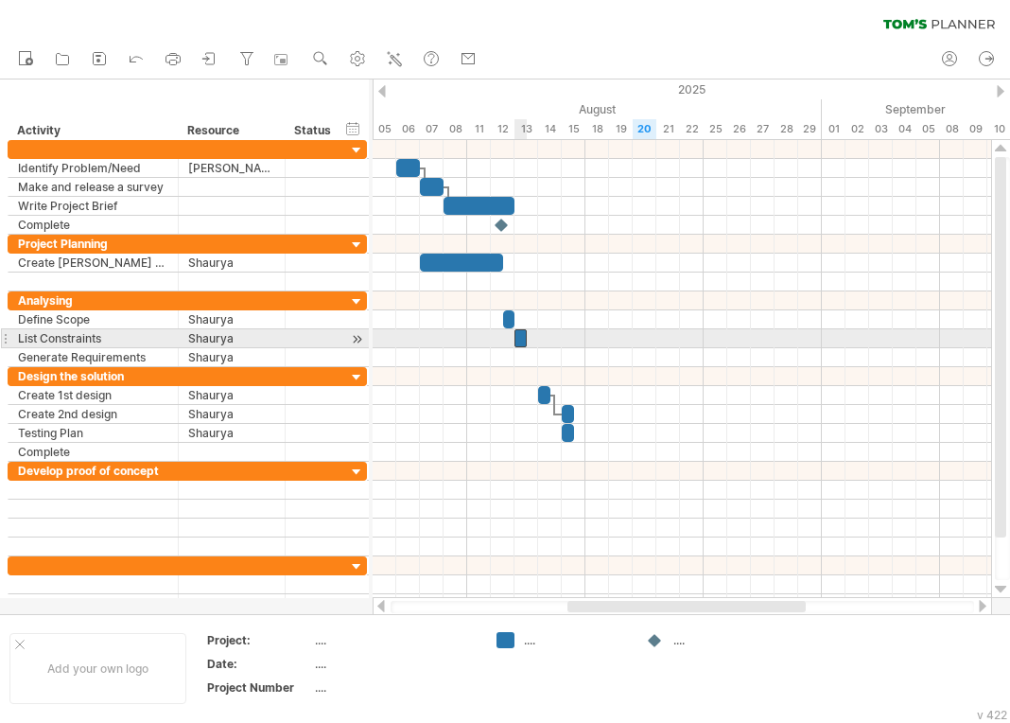
click at [521, 341] on div at bounding box center [521, 338] width 12 height 18
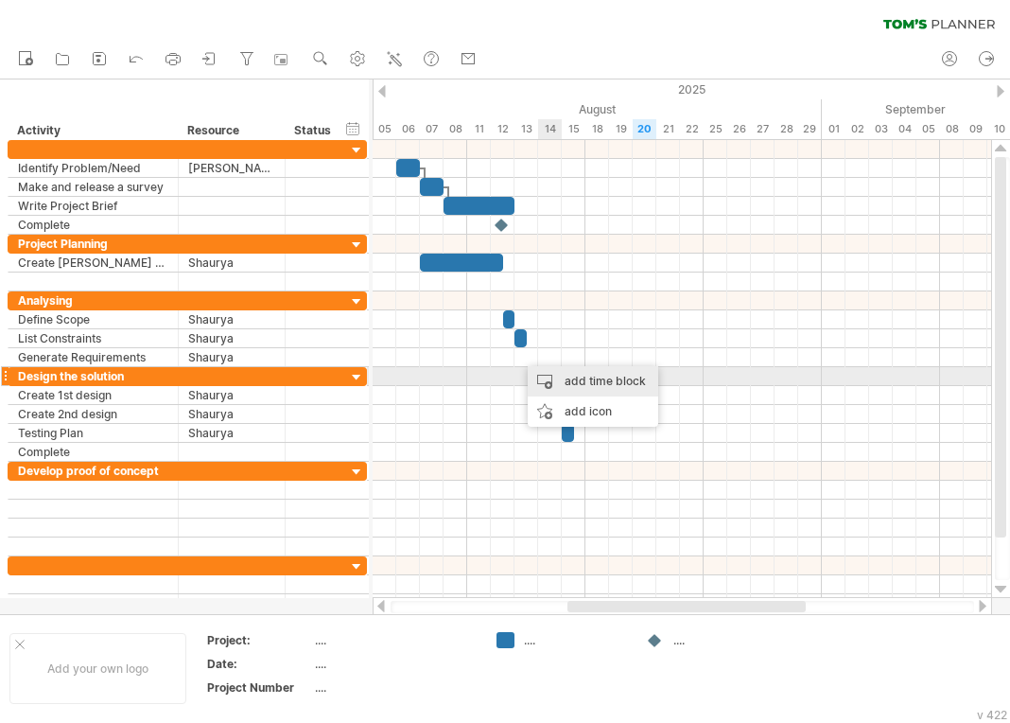
click at [588, 382] on div "add time block" at bounding box center [593, 381] width 131 height 30
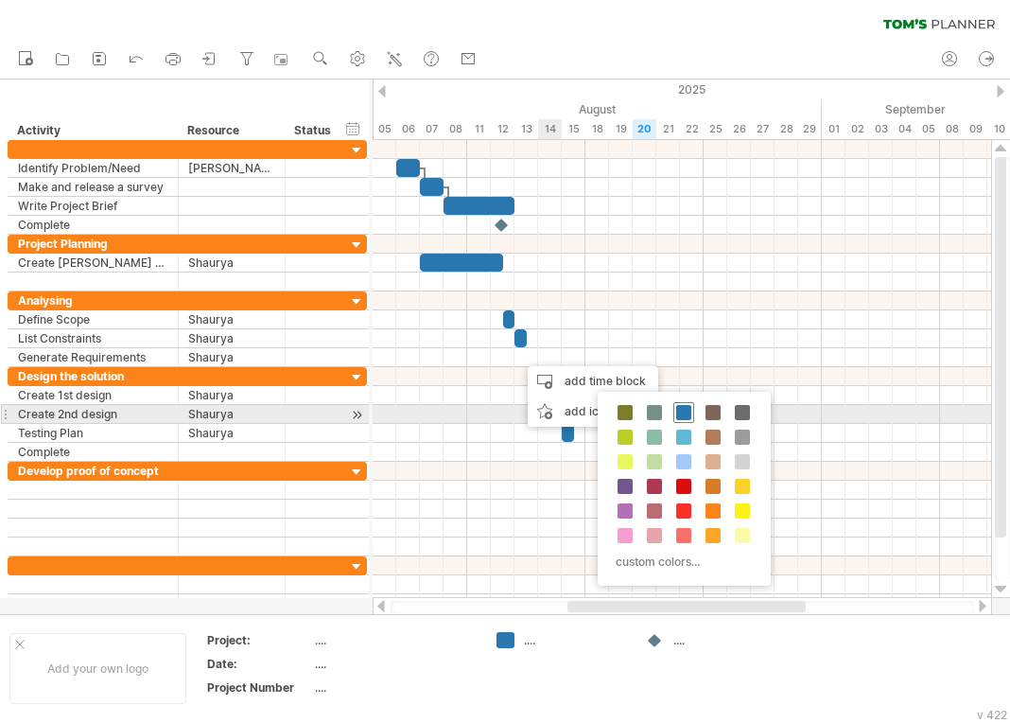
click at [677, 410] on span at bounding box center [683, 412] width 15 height 15
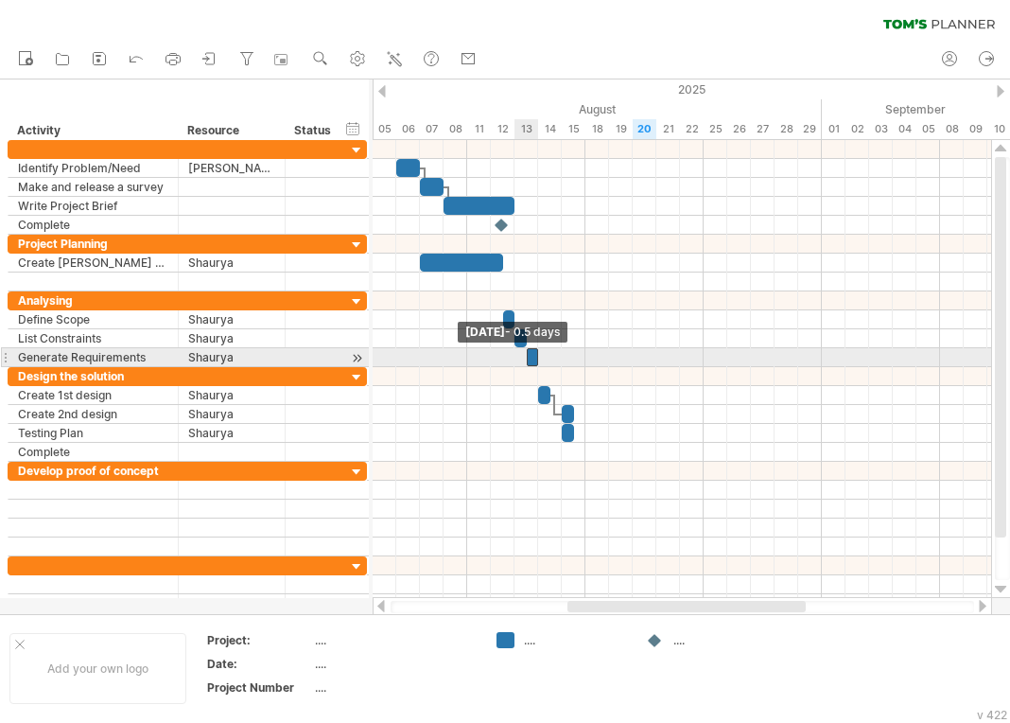
click at [524, 356] on span at bounding box center [527, 357] width 8 height 18
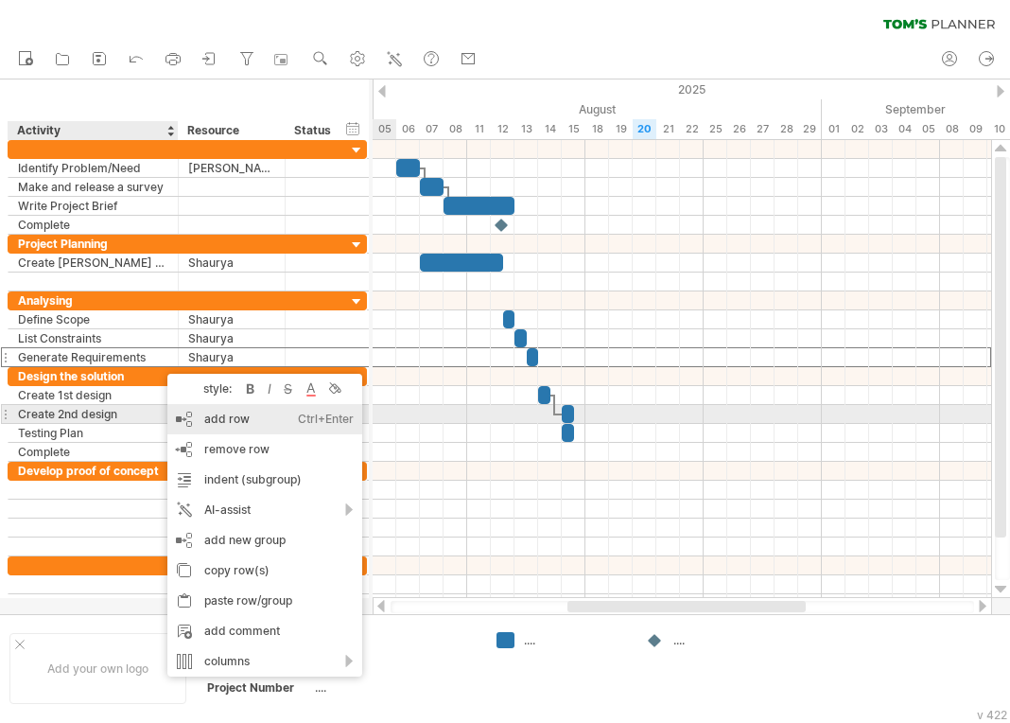
click at [221, 413] on div "add row Ctrl+Enter Cmd+Enter" at bounding box center [264, 419] width 195 height 30
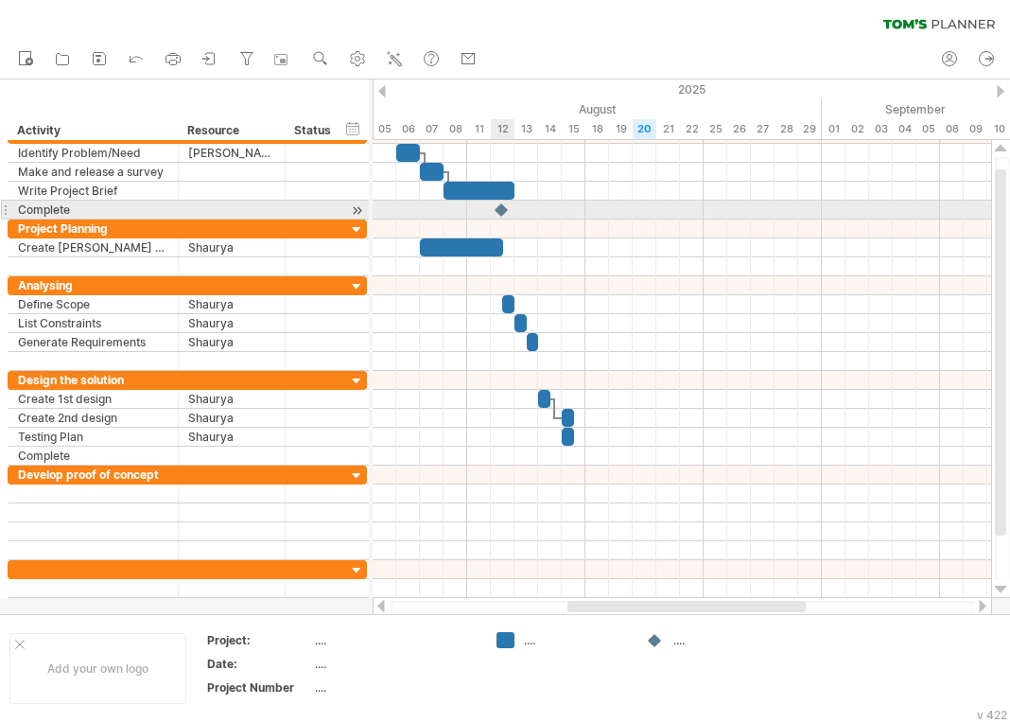
click at [500, 211] on div at bounding box center [502, 210] width 19 height 18
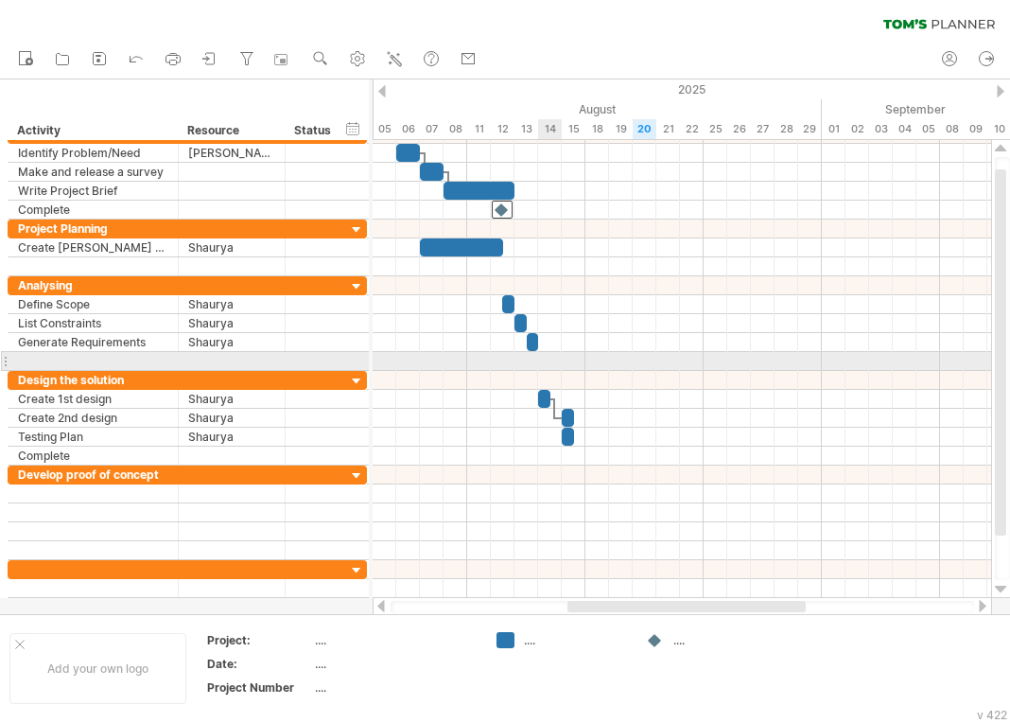
click at [544, 362] on div at bounding box center [682, 361] width 619 height 19
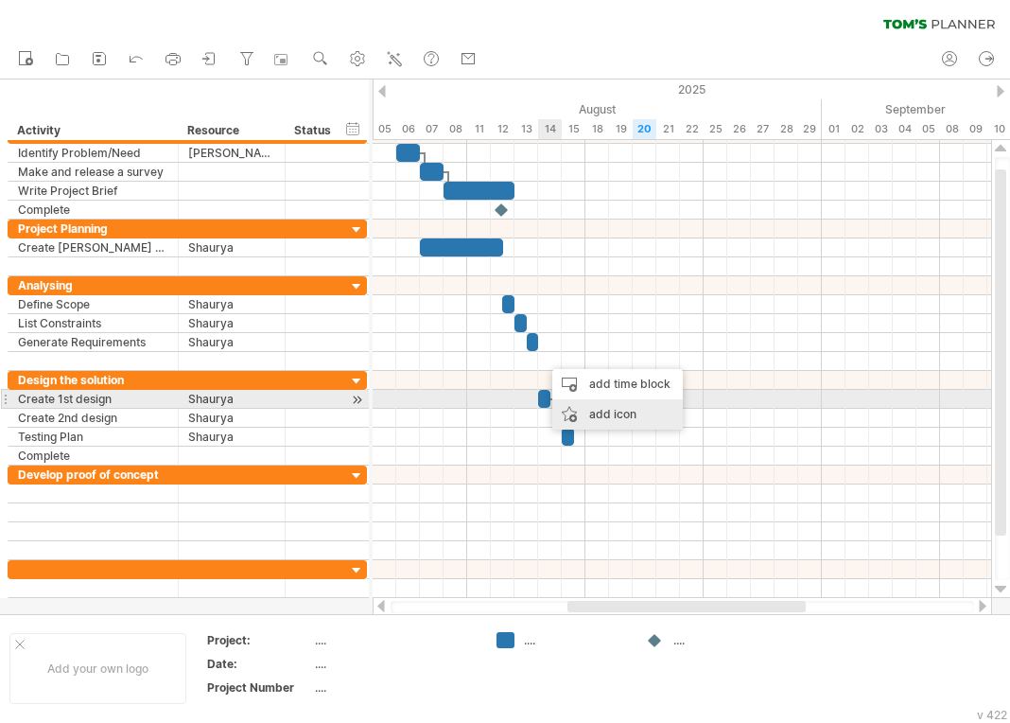
click at [588, 404] on div "add icon" at bounding box center [617, 414] width 131 height 30
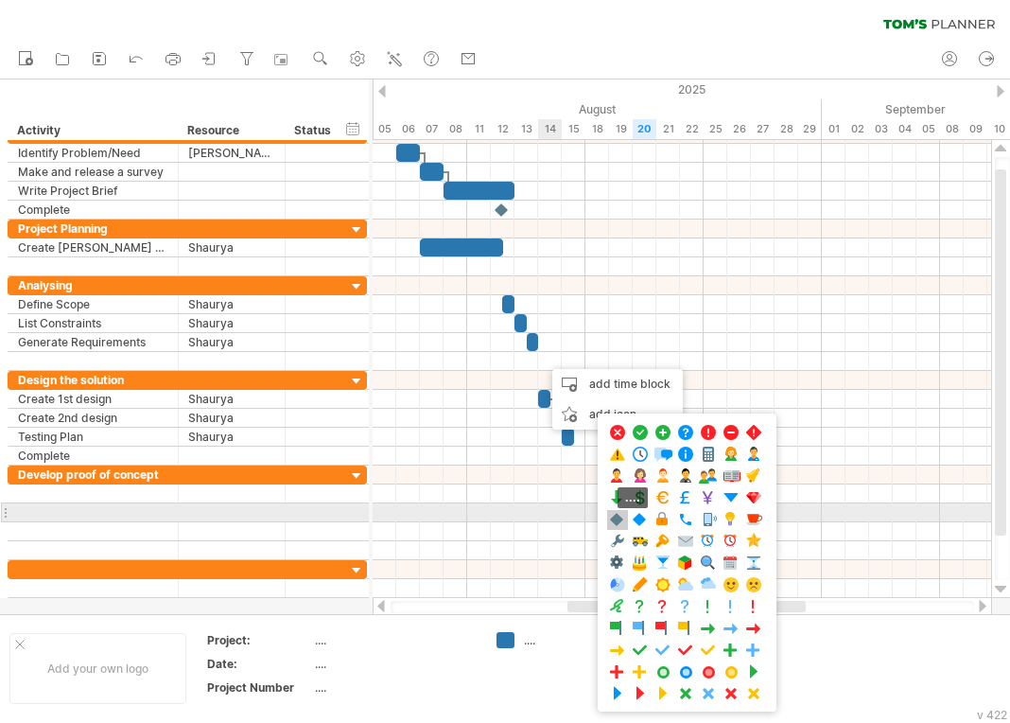
click at [615, 521] on span at bounding box center [617, 520] width 19 height 18
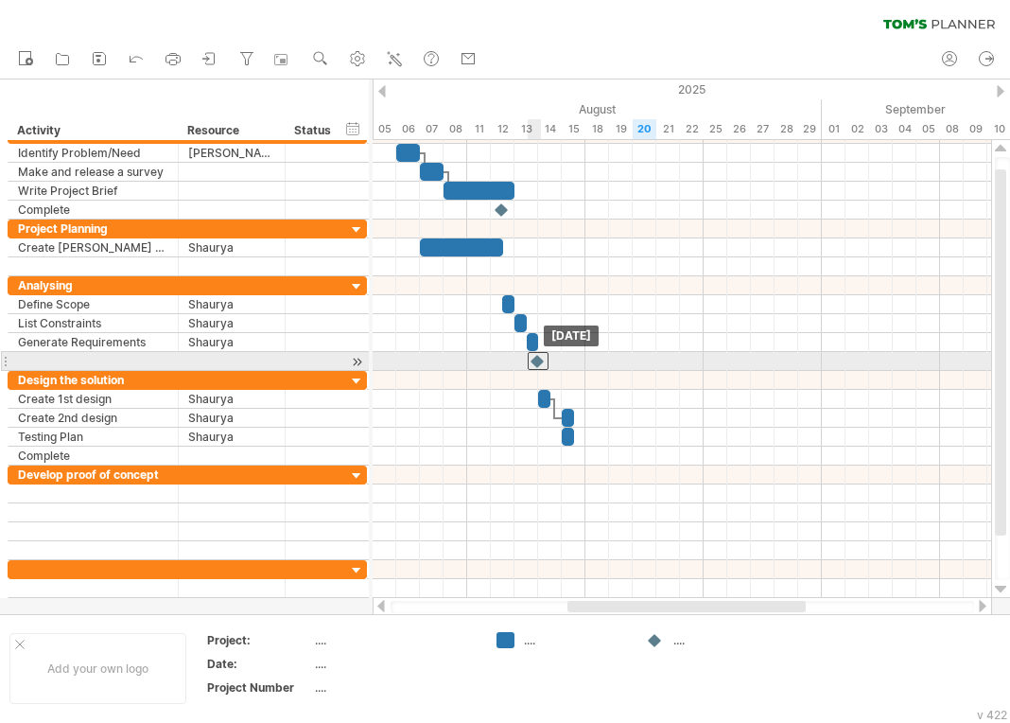
click at [533, 361] on div at bounding box center [538, 361] width 21 height 18
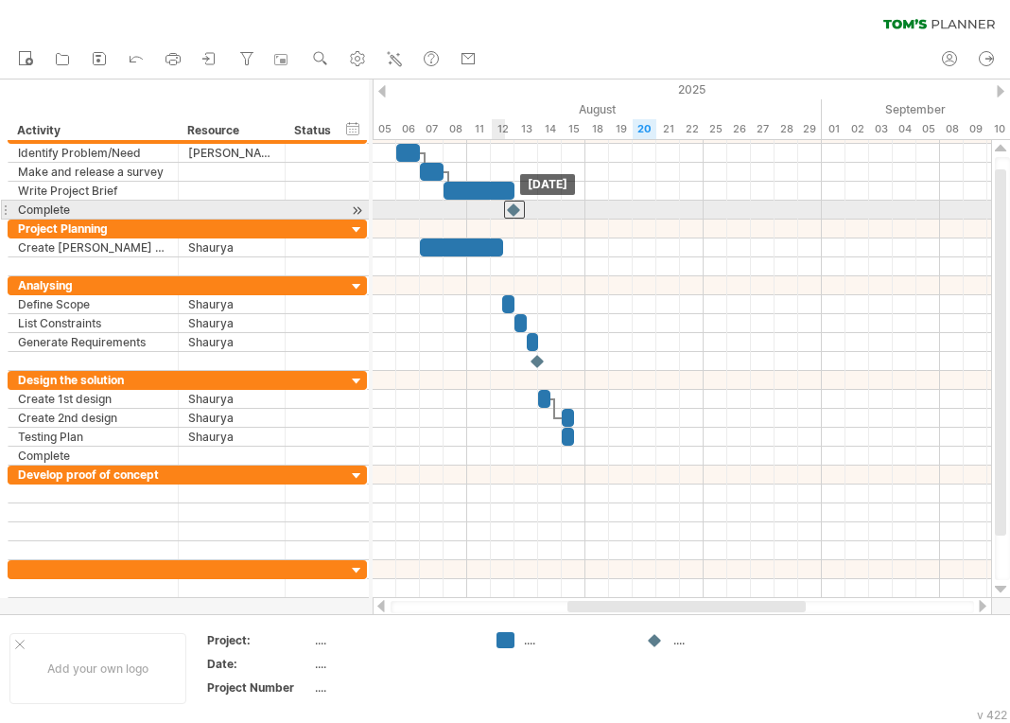
click at [512, 206] on div at bounding box center [514, 210] width 21 height 18
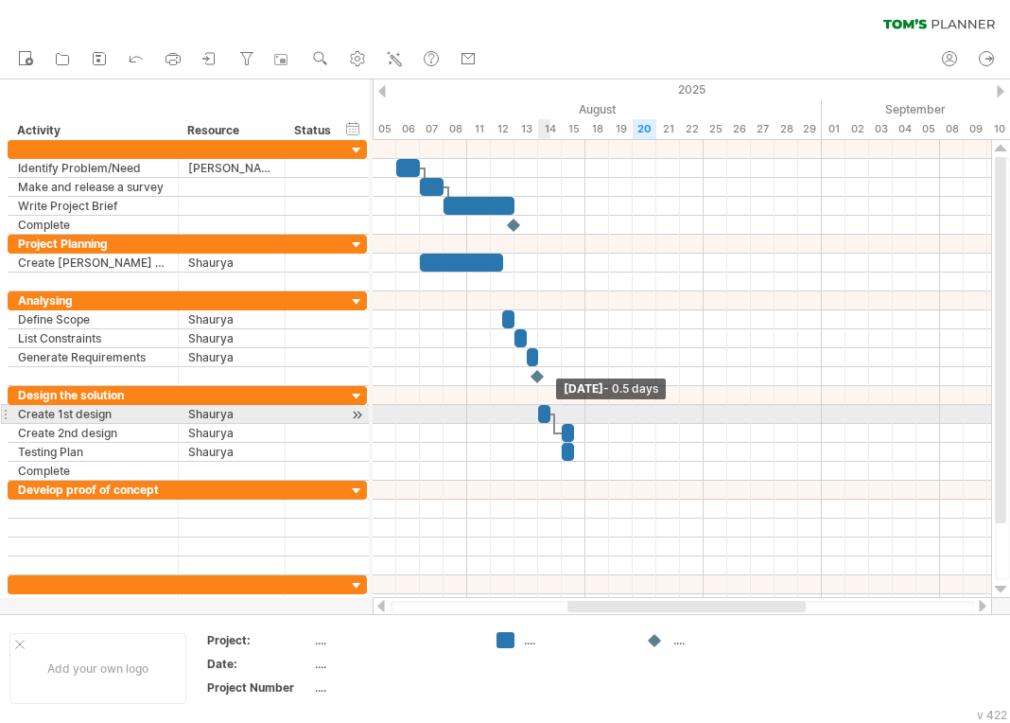
click at [541, 421] on div at bounding box center [544, 414] width 12 height 18
click at [549, 408] on span at bounding box center [551, 414] width 8 height 18
click at [550, 413] on span at bounding box center [551, 414] width 8 height 18
click at [548, 413] on span at bounding box center [551, 414] width 8 height 18
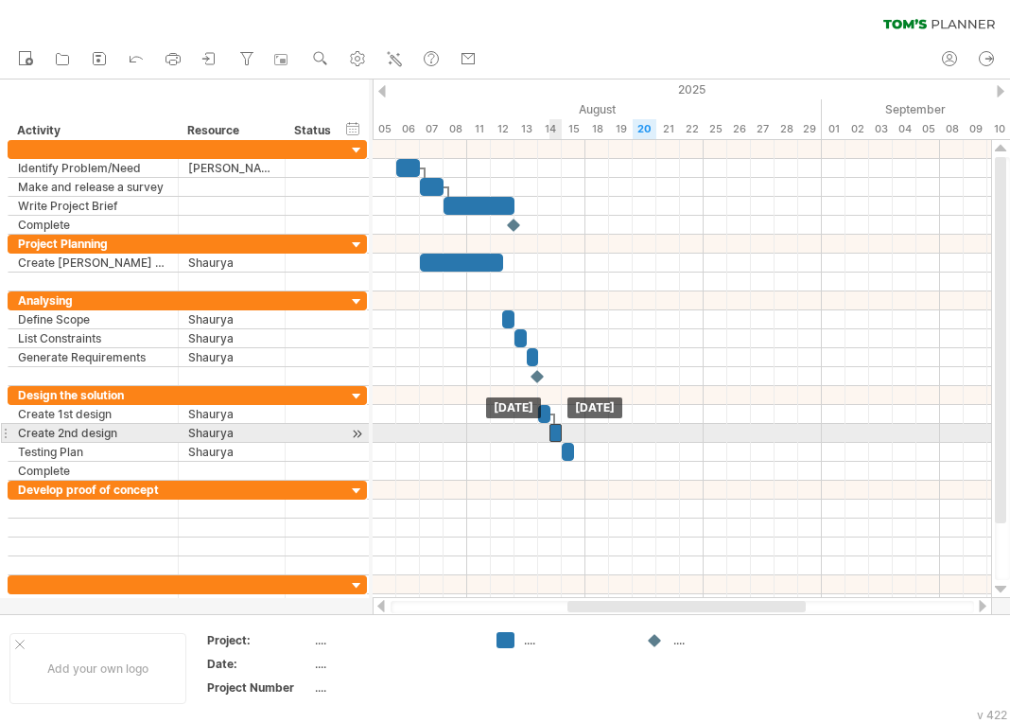
drag, startPoint x: 568, startPoint y: 428, endPoint x: 556, endPoint y: 428, distance: 12.3
click at [556, 428] on div at bounding box center [556, 433] width 12 height 18
click at [552, 432] on div at bounding box center [556, 433] width 12 height 18
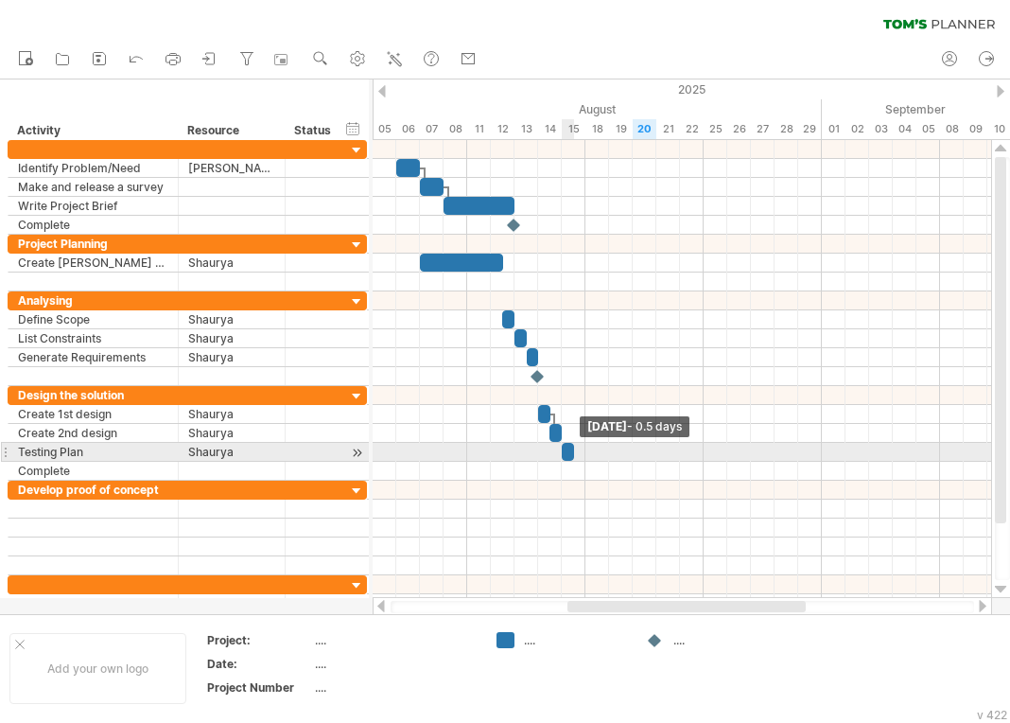
click at [567, 450] on div at bounding box center [568, 452] width 12 height 18
click at [568, 454] on div at bounding box center [568, 452] width 12 height 18
drag, startPoint x: 572, startPoint y: 451, endPoint x: 561, endPoint y: 445, distance: 13.1
click at [568, 451] on div at bounding box center [568, 452] width 12 height 18
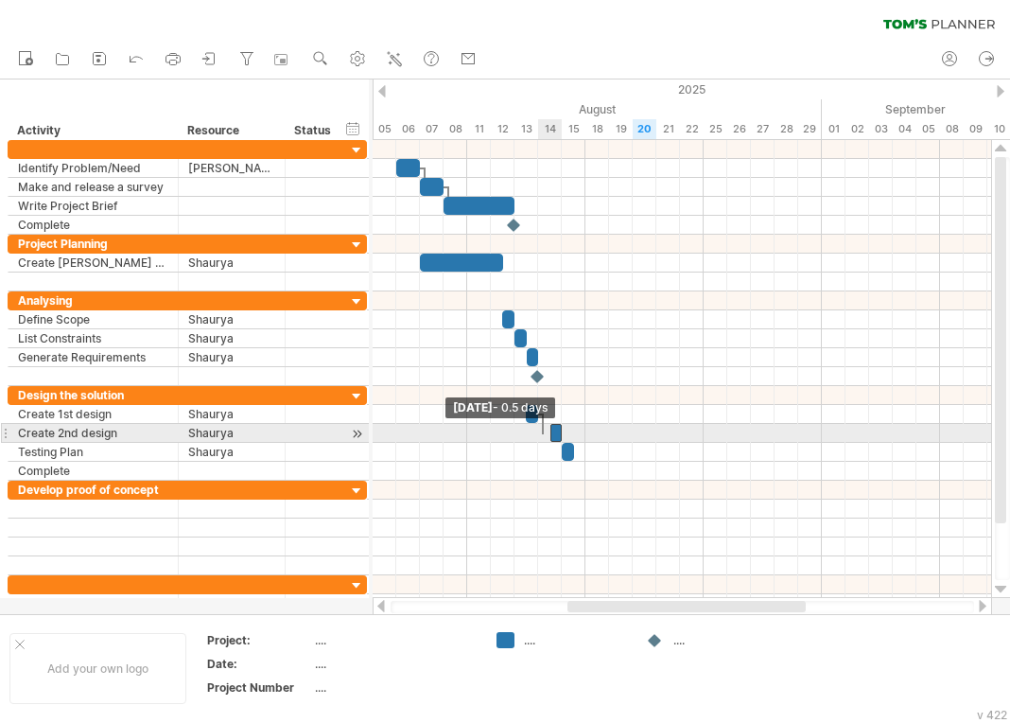
click at [544, 429] on div "[DATE] - 0.5 days [DATE] - 0.5 days" at bounding box center [682, 369] width 619 height 458
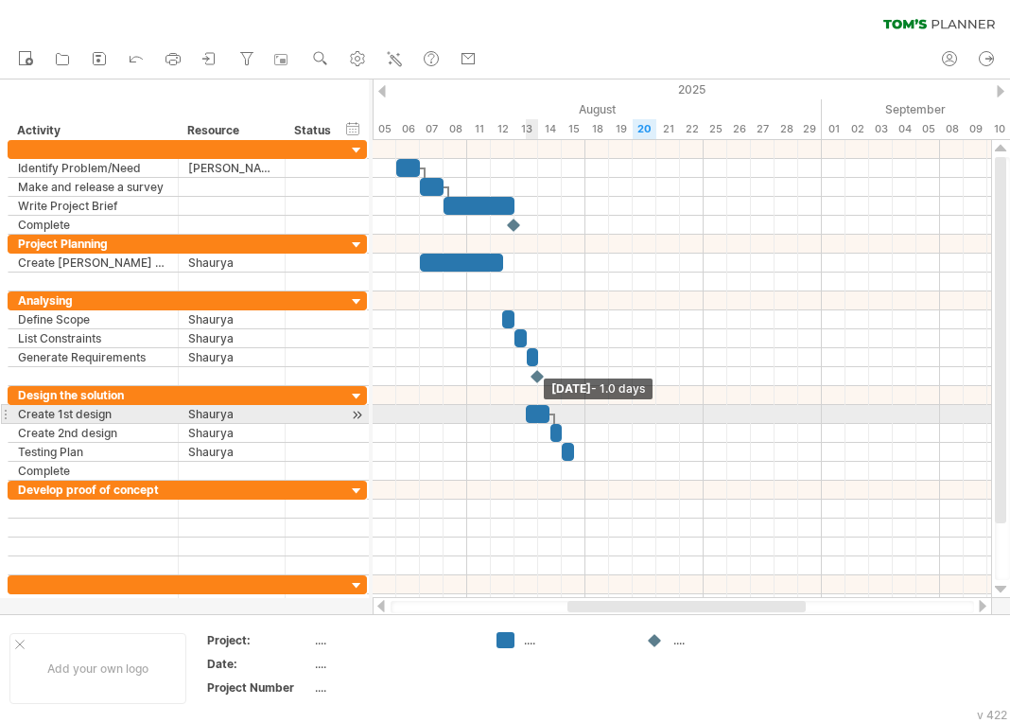
click at [542, 414] on div at bounding box center [538, 414] width 24 height 18
click at [533, 413] on div "[DATE] - 1.0 days [DATE] - 0.5 days" at bounding box center [682, 369] width 619 height 458
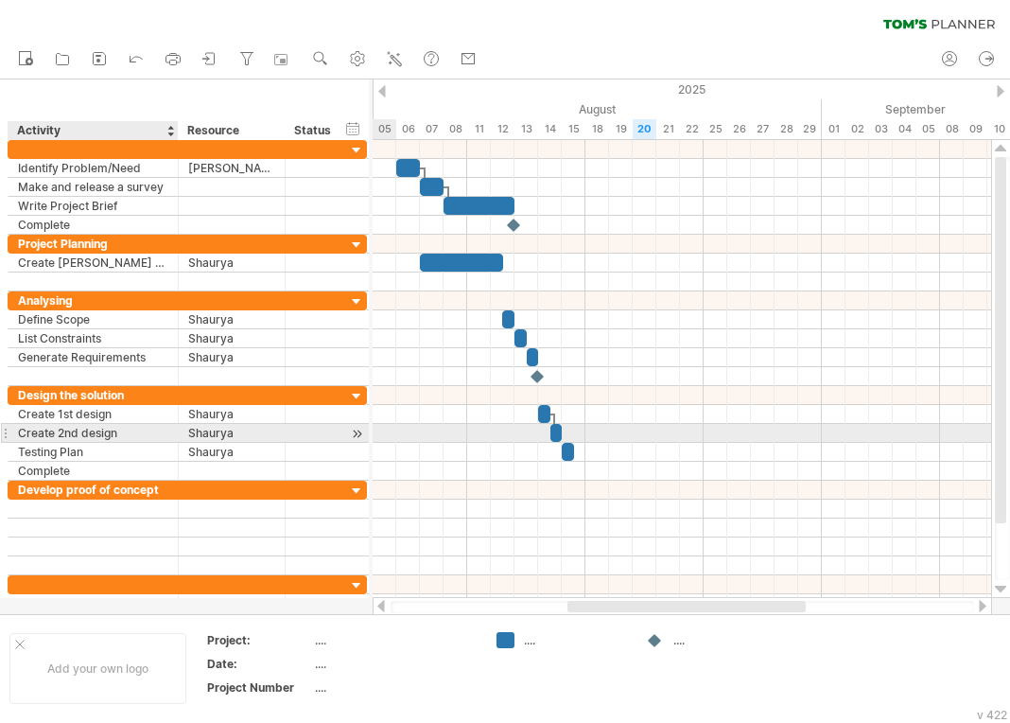
click at [104, 430] on div "Create 2nd design" at bounding box center [93, 433] width 150 height 18
click at [0, 0] on input "**********" at bounding box center [0, 0] width 0 height 0
click at [129, 429] on input "**********" at bounding box center [93, 433] width 150 height 18
drag, startPoint x: 129, startPoint y: 429, endPoint x: 62, endPoint y: 429, distance: 66.2
click at [62, 429] on input "**********" at bounding box center [93, 433] width 150 height 18
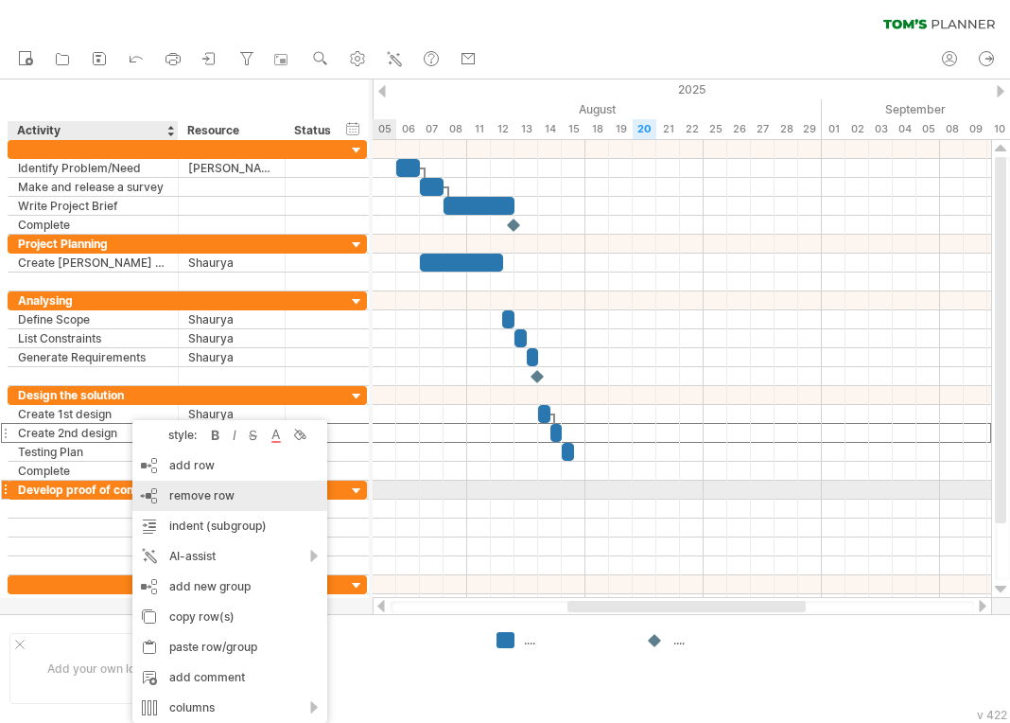
click at [210, 488] on div "remove row remove selected rows" at bounding box center [229, 496] width 195 height 30
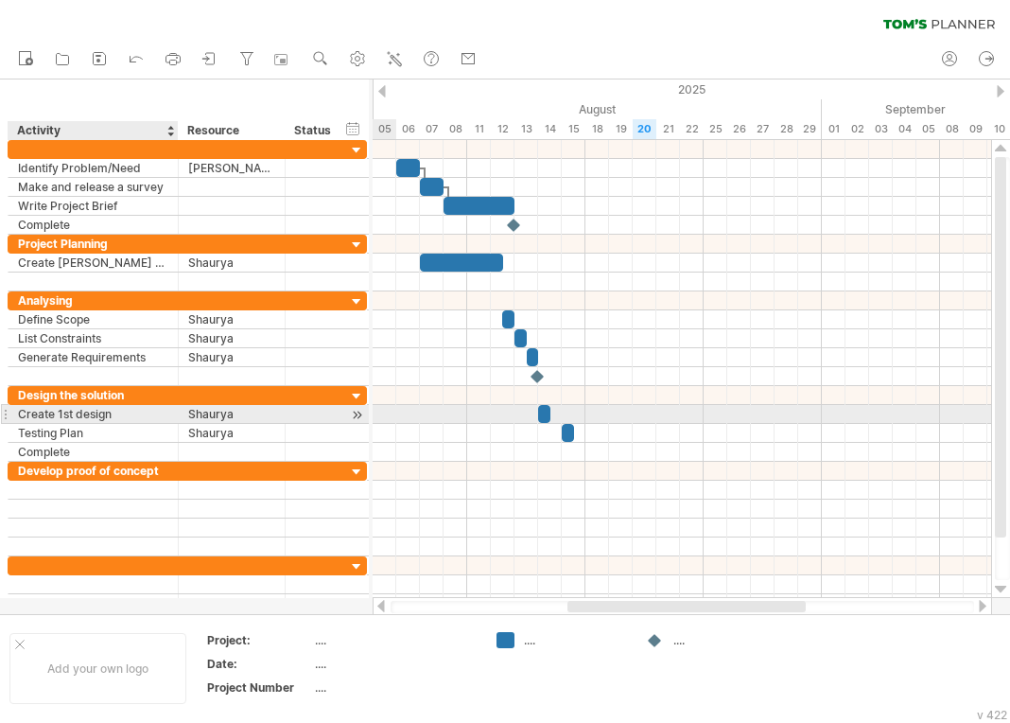
click at [61, 417] on div "Create 1st design" at bounding box center [93, 414] width 150 height 18
click at [0, 0] on input "**********" at bounding box center [0, 0] width 0 height 0
type input "**********"
click at [548, 414] on span at bounding box center [551, 414] width 8 height 18
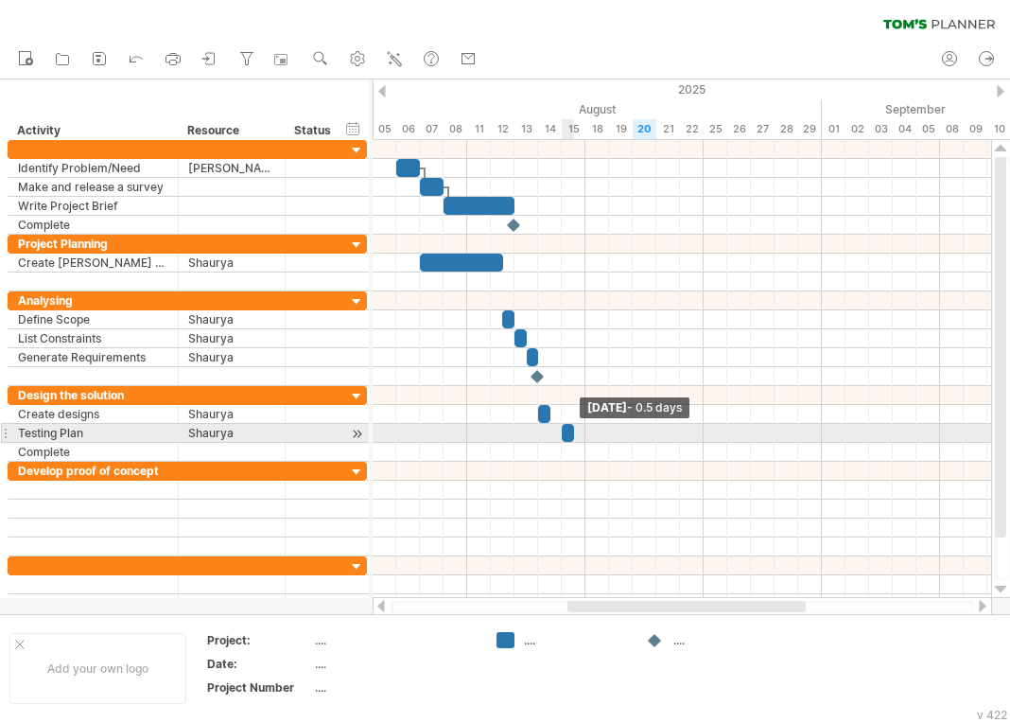
click at [570, 431] on span at bounding box center [574, 433] width 8 height 18
click at [557, 431] on div at bounding box center [556, 433] width 12 height 18
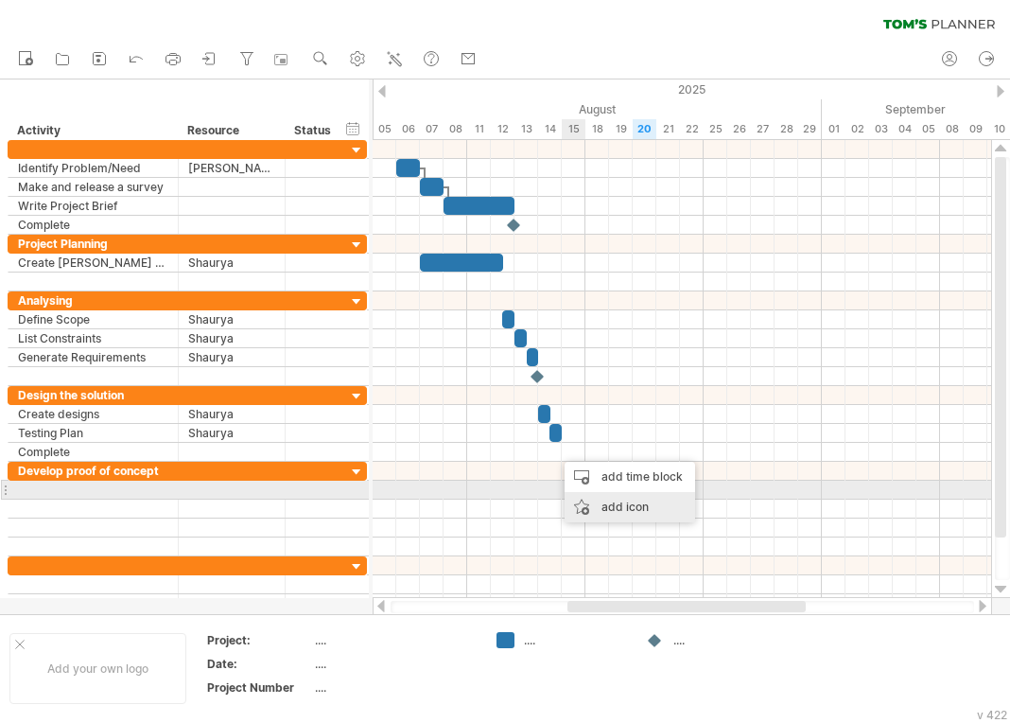
click at [608, 499] on div "add icon" at bounding box center [630, 507] width 131 height 30
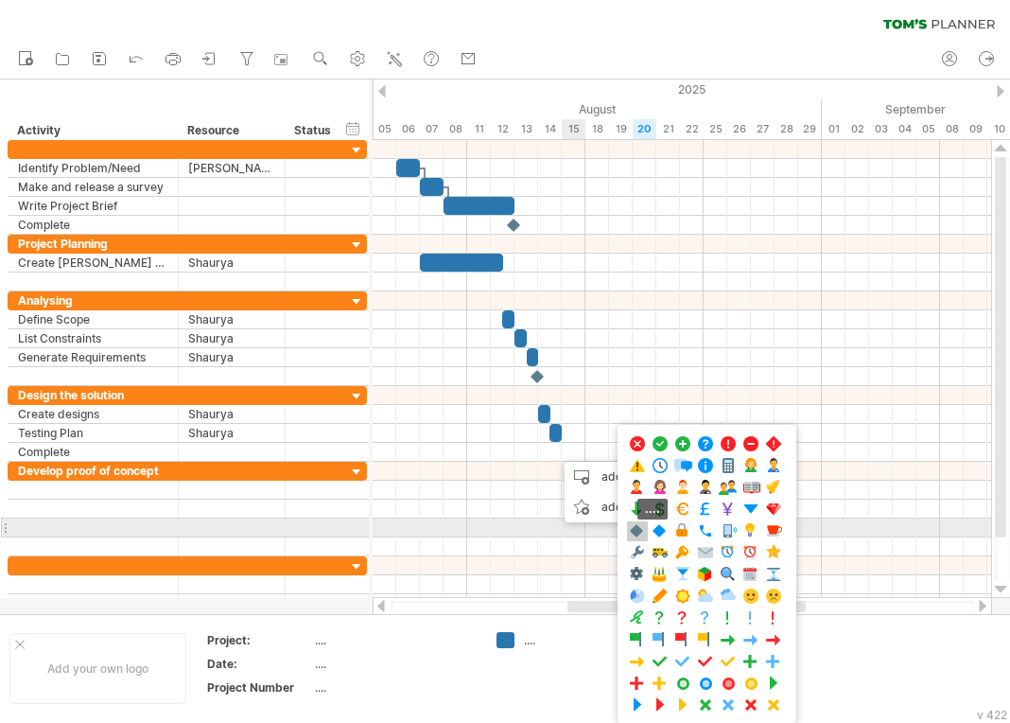
click at [638, 535] on span at bounding box center [637, 531] width 19 height 18
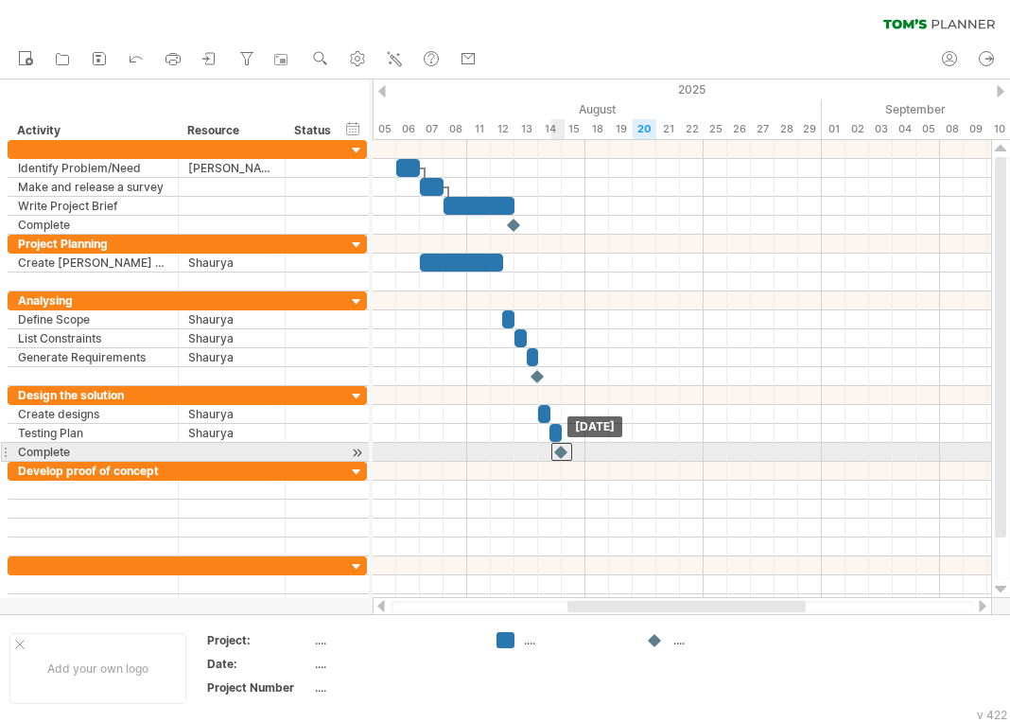
click at [558, 454] on div at bounding box center [561, 452] width 21 height 18
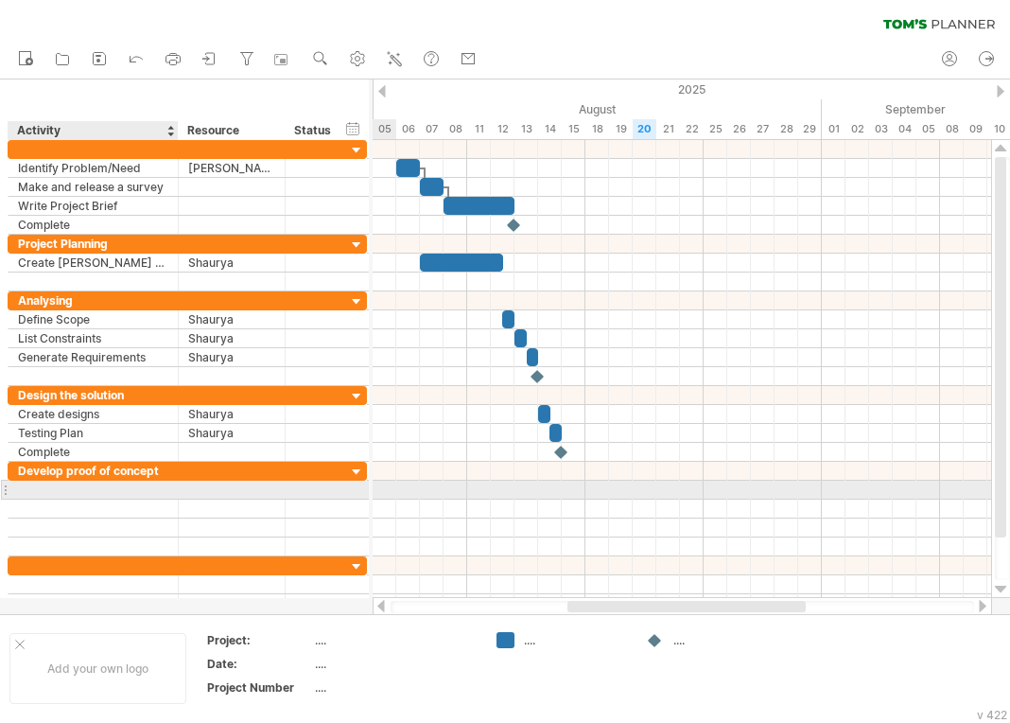
click at [59, 498] on div at bounding box center [187, 490] width 359 height 19
click at [69, 496] on div at bounding box center [93, 490] width 150 height 18
type input "*"
type input "**********"
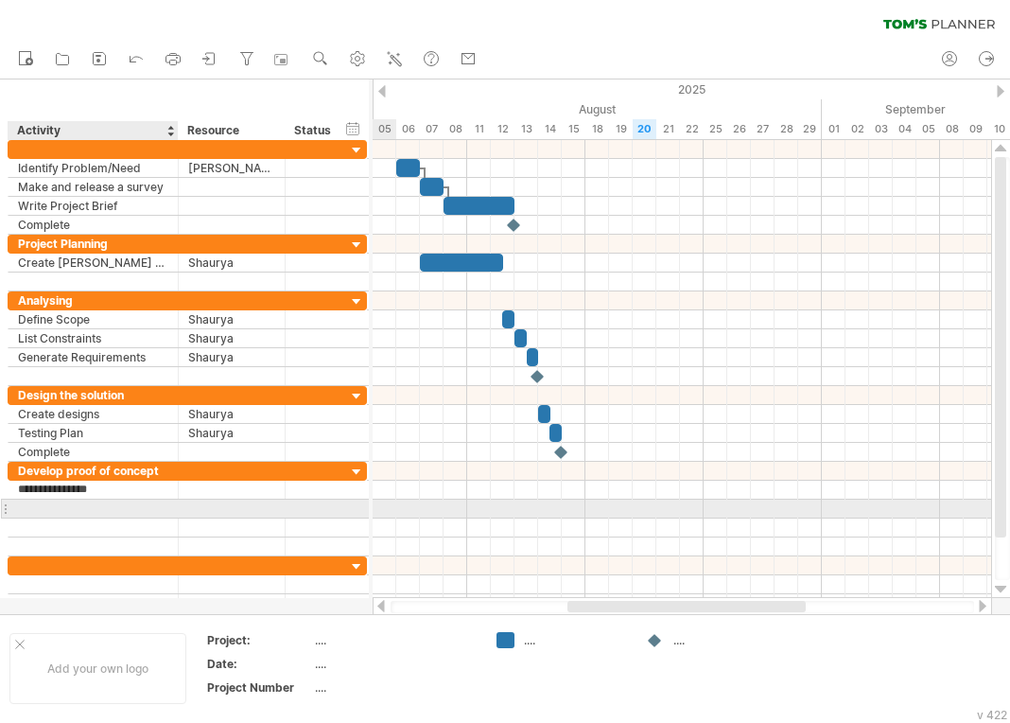
click at [69, 504] on div at bounding box center [93, 508] width 150 height 18
type input "**********"
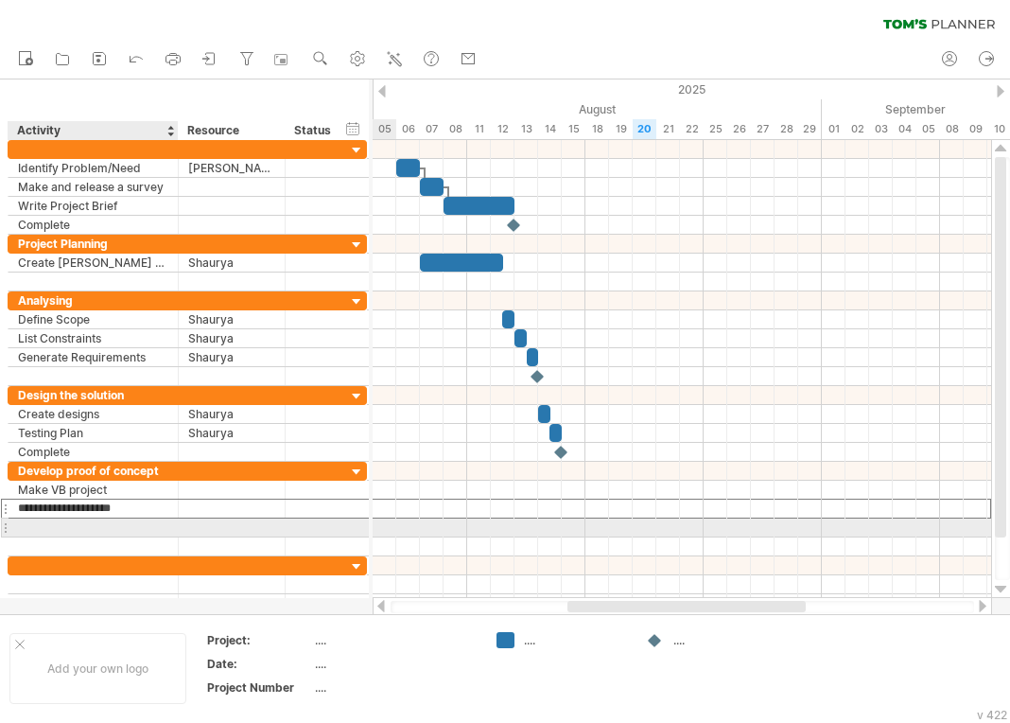
click at [98, 530] on div at bounding box center [93, 527] width 150 height 18
type input "**********"
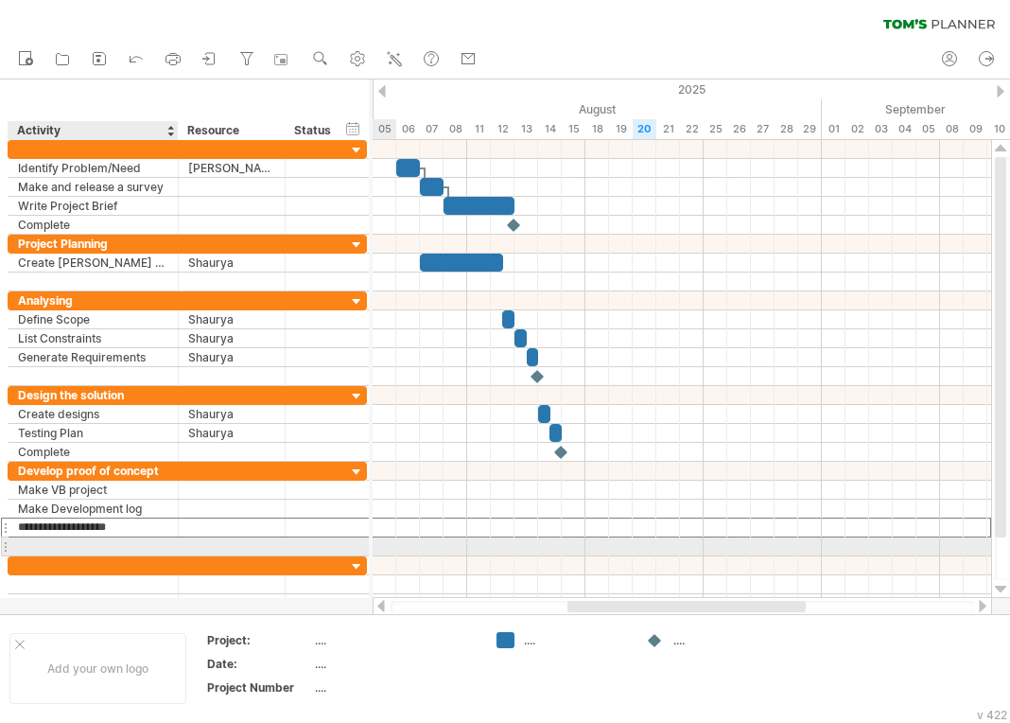
click at [86, 547] on div at bounding box center [93, 546] width 150 height 18
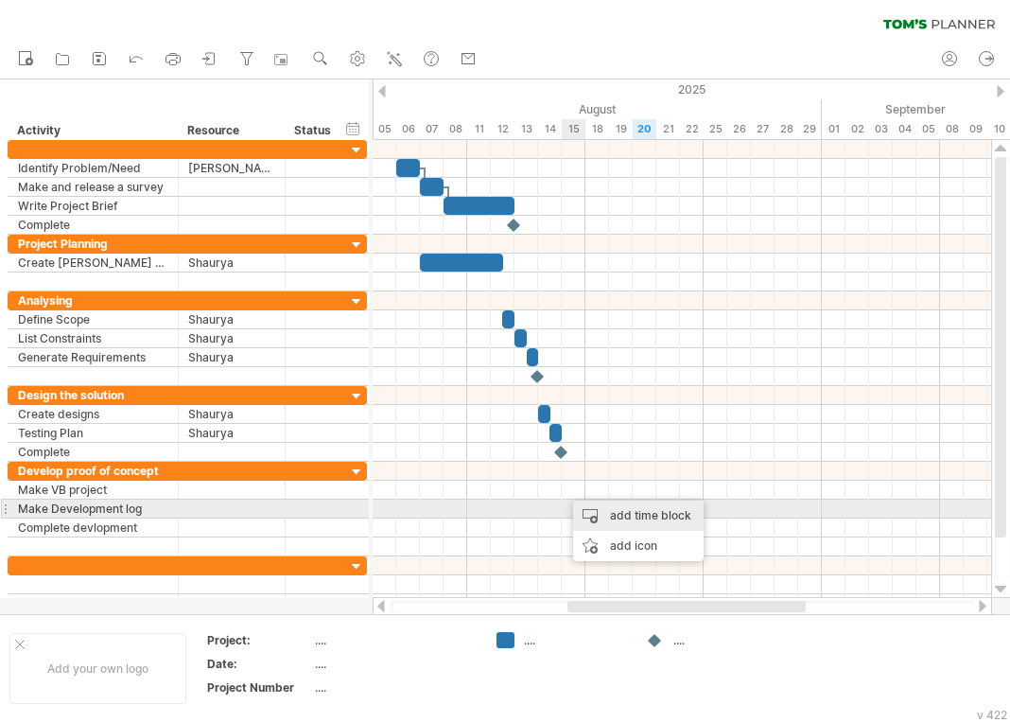
click at [603, 516] on div "add time block" at bounding box center [638, 515] width 131 height 30
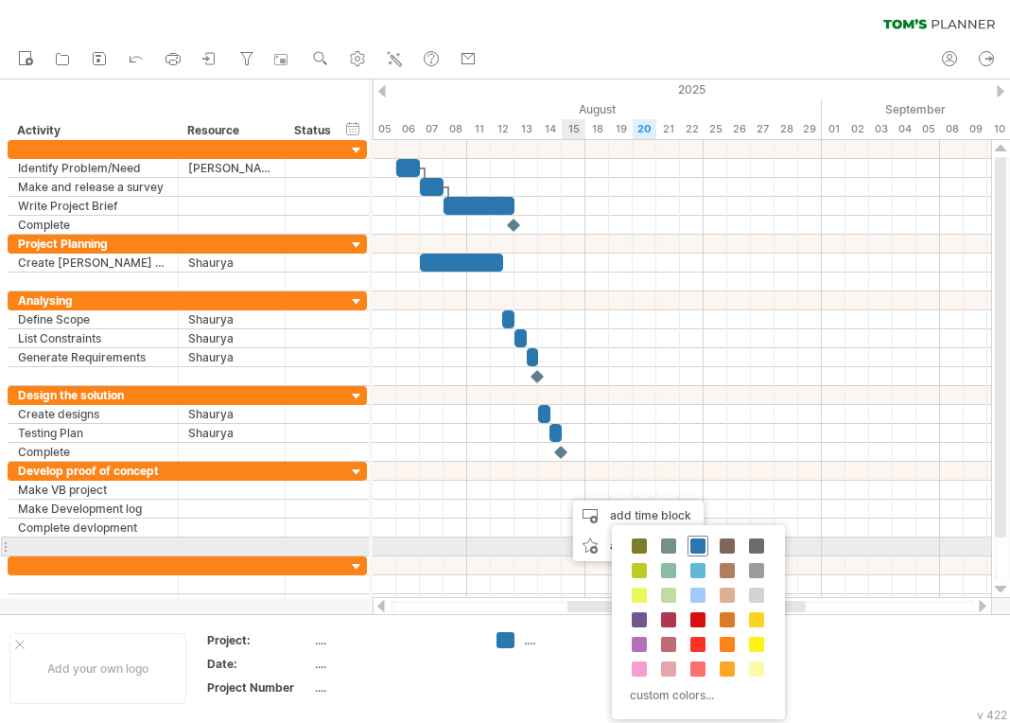
click at [698, 550] on span at bounding box center [698, 545] width 15 height 15
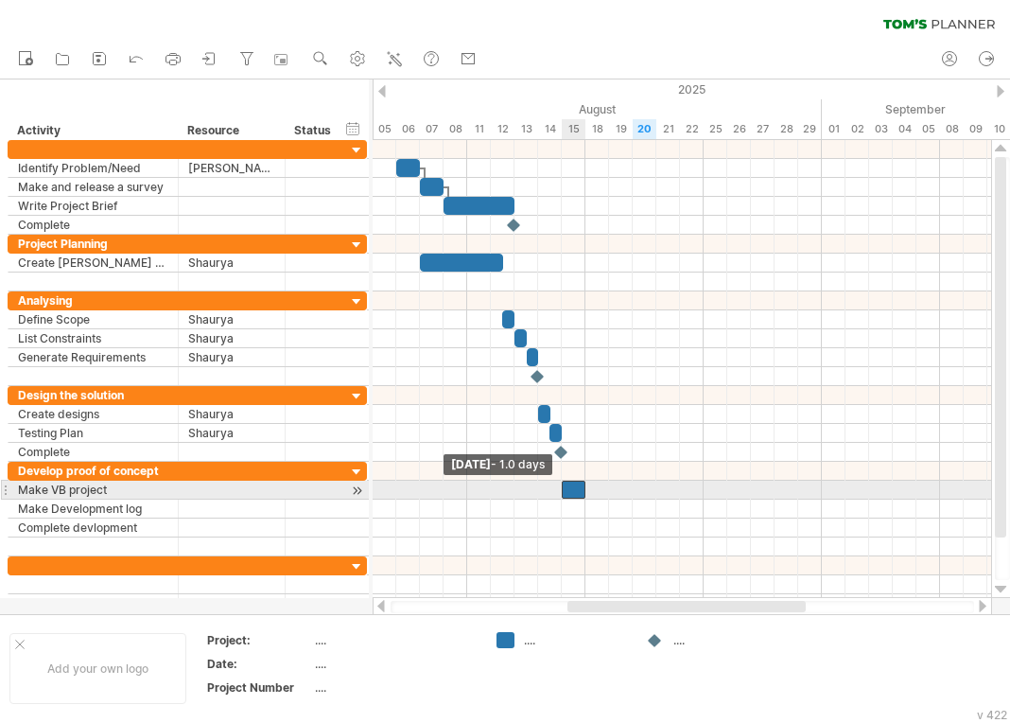
click at [565, 494] on span at bounding box center [562, 490] width 8 height 18
drag, startPoint x: 574, startPoint y: 489, endPoint x: 600, endPoint y: 489, distance: 25.5
click at [600, 489] on div at bounding box center [598, 490] width 24 height 18
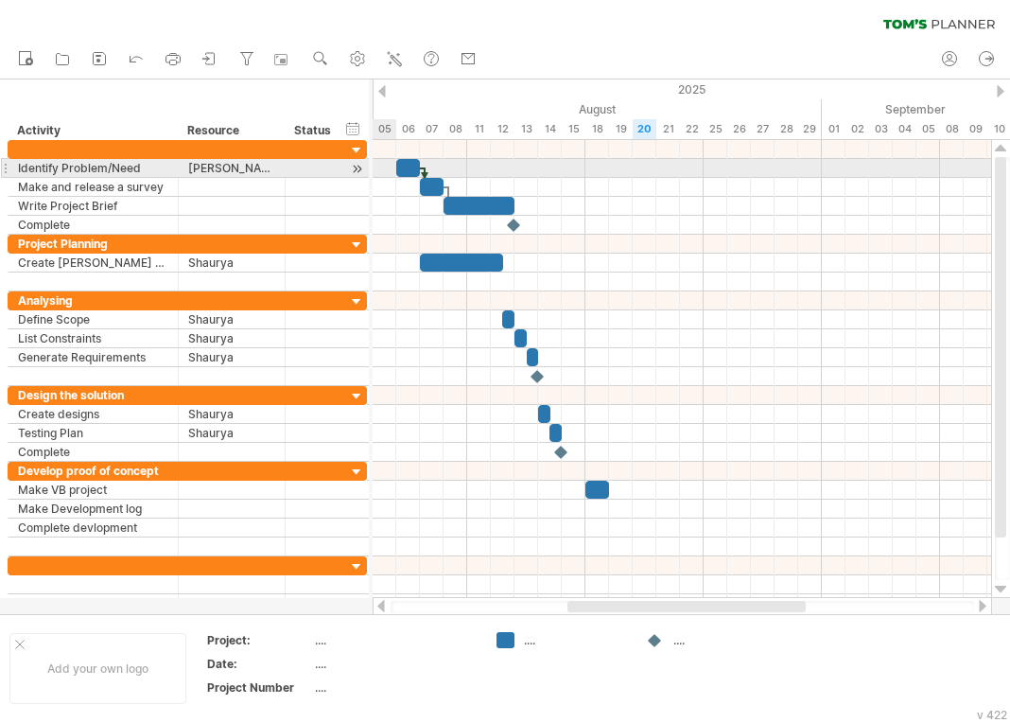
click at [395, 166] on span at bounding box center [397, 168] width 8 height 18
click at [400, 168] on div at bounding box center [408, 168] width 24 height 18
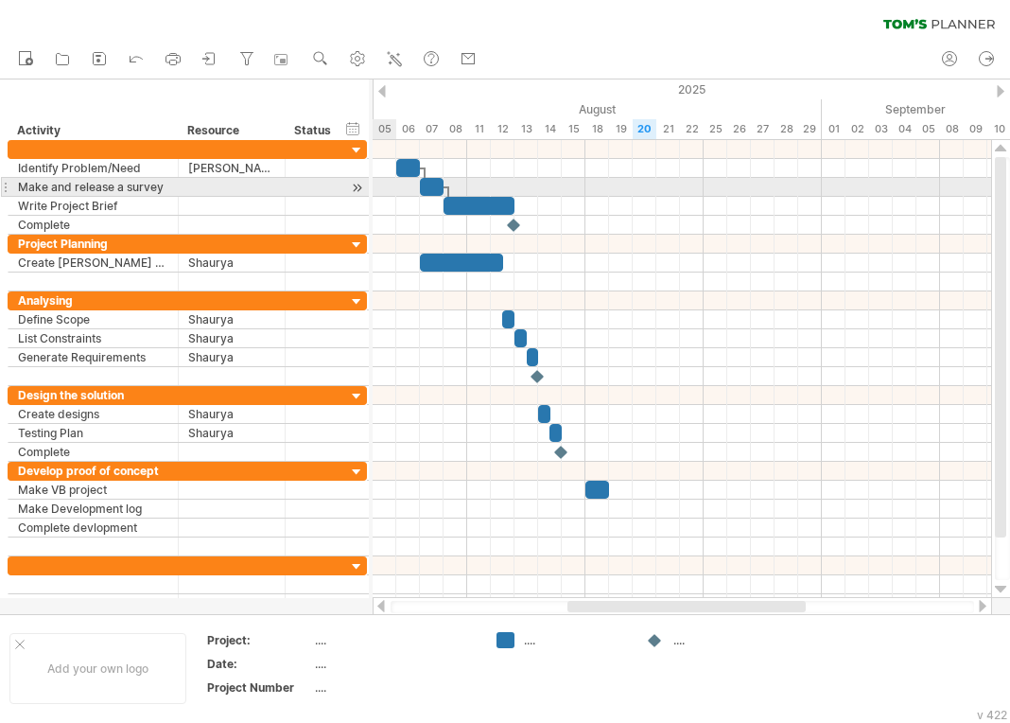
click at [384, 195] on div at bounding box center [682, 187] width 619 height 19
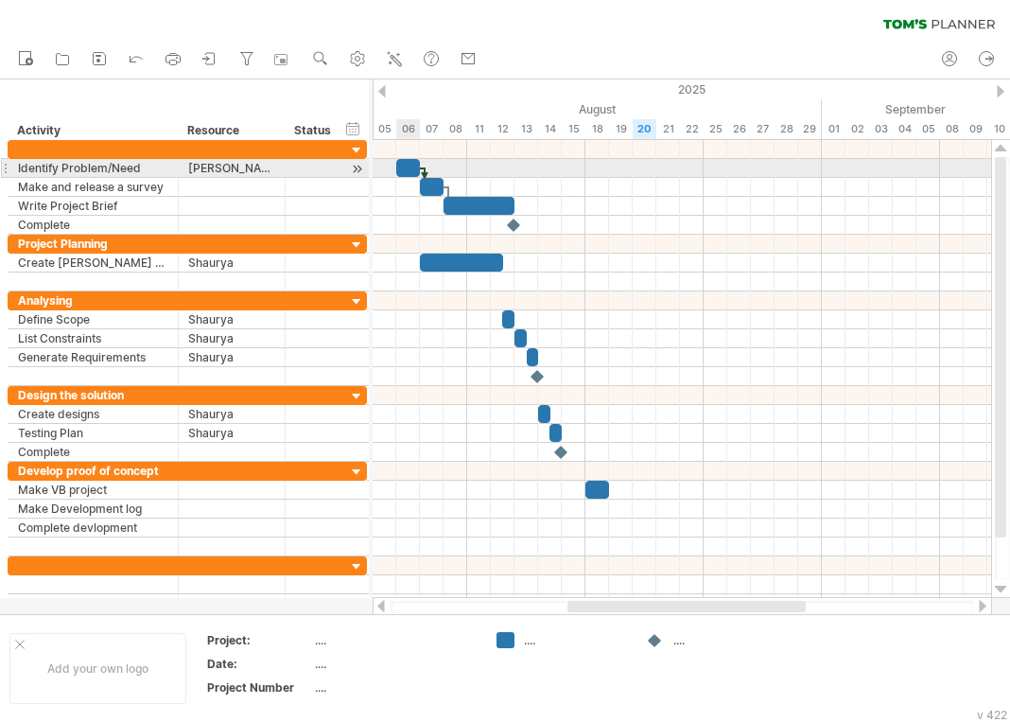
click at [401, 170] on div at bounding box center [408, 168] width 24 height 18
click at [395, 169] on span at bounding box center [397, 168] width 8 height 18
drag, startPoint x: 402, startPoint y: 169, endPoint x: 384, endPoint y: 166, distance: 18.2
click at [384, 166] on div at bounding box center [385, 168] width 24 height 18
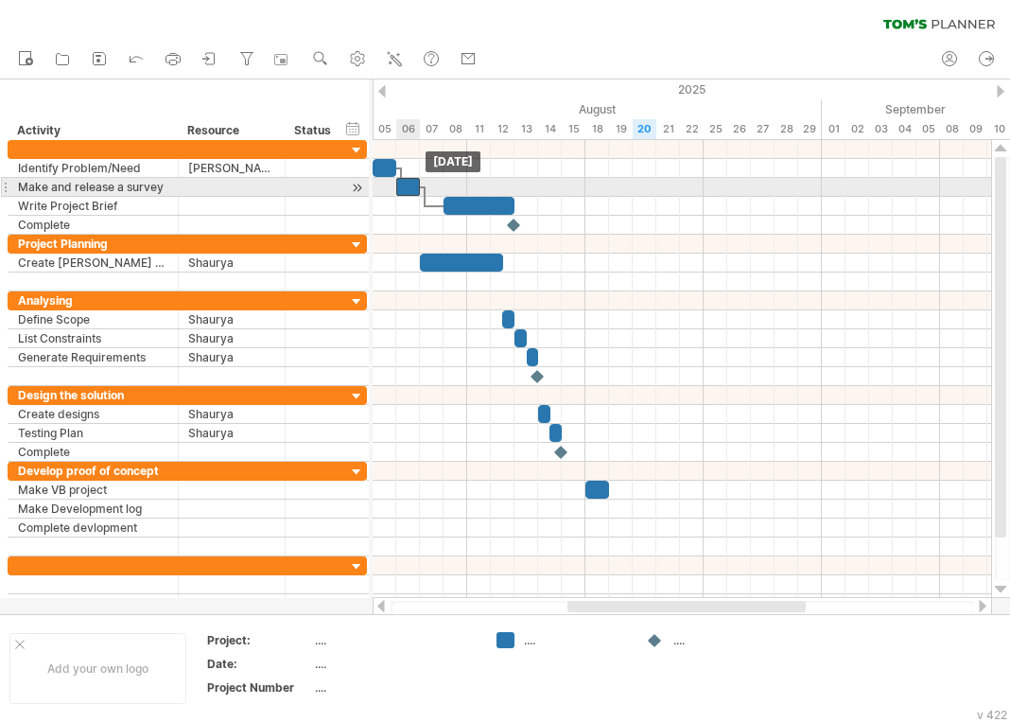
drag, startPoint x: 433, startPoint y: 184, endPoint x: 411, endPoint y: 184, distance: 21.8
click at [411, 184] on div at bounding box center [408, 187] width 24 height 18
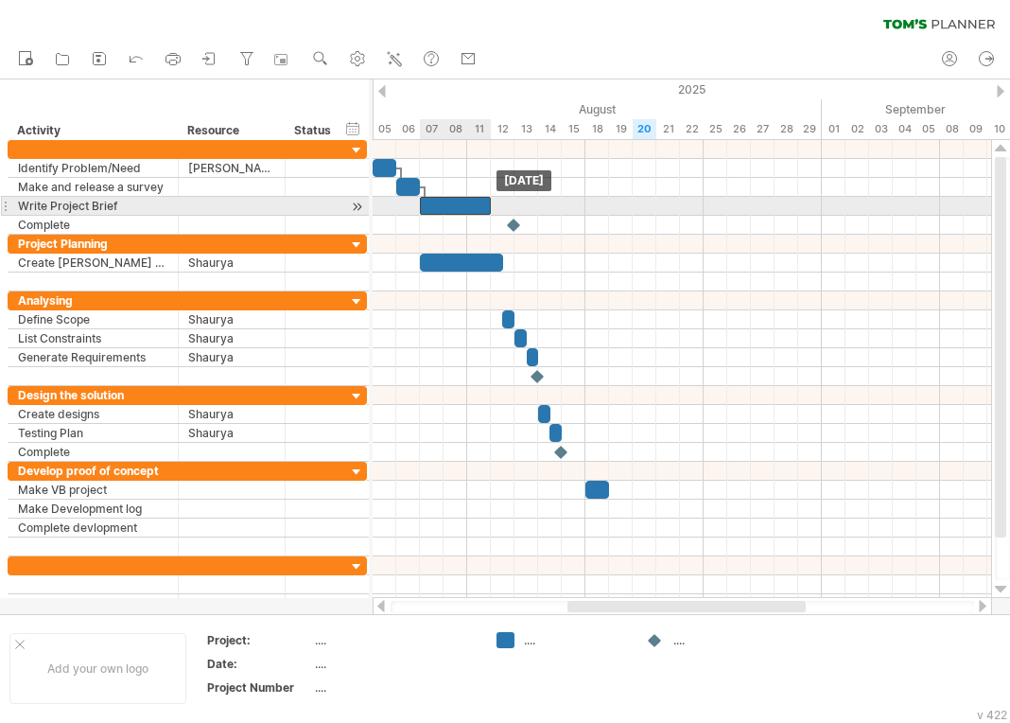
drag, startPoint x: 467, startPoint y: 208, endPoint x: 446, endPoint y: 208, distance: 21.8
click at [446, 208] on div at bounding box center [455, 206] width 71 height 18
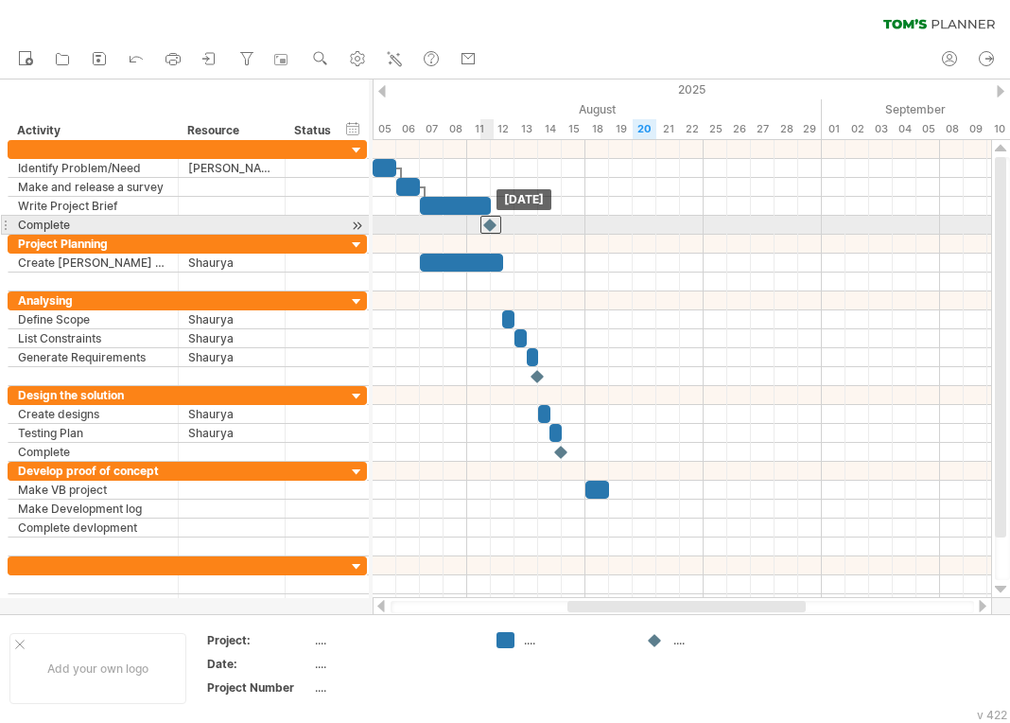
drag, startPoint x: 512, startPoint y: 227, endPoint x: 489, endPoint y: 226, distance: 22.7
click at [489, 226] on div at bounding box center [491, 225] width 21 height 18
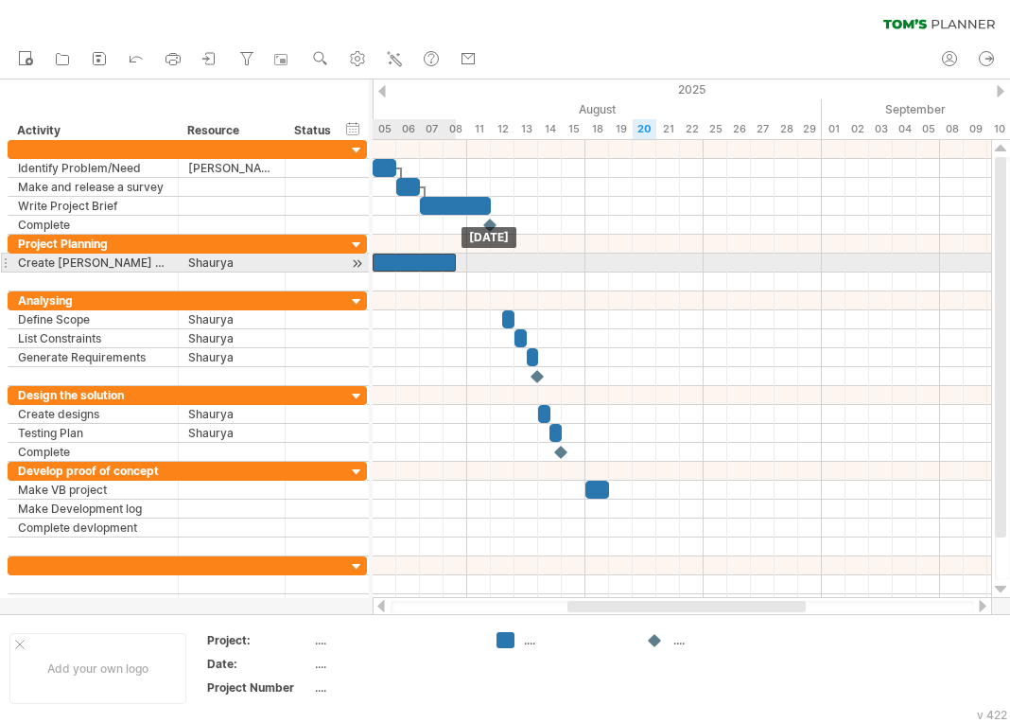
drag, startPoint x: 458, startPoint y: 258, endPoint x: 413, endPoint y: 255, distance: 44.5
click at [413, 255] on div at bounding box center [414, 263] width 83 height 18
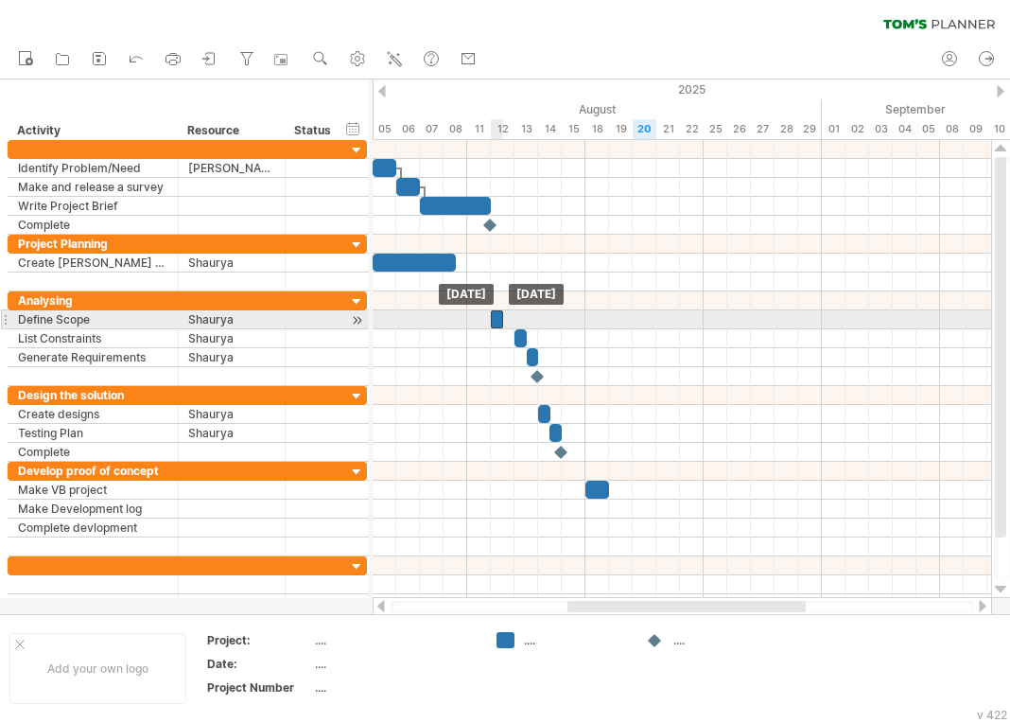
click at [498, 319] on div at bounding box center [497, 319] width 12 height 18
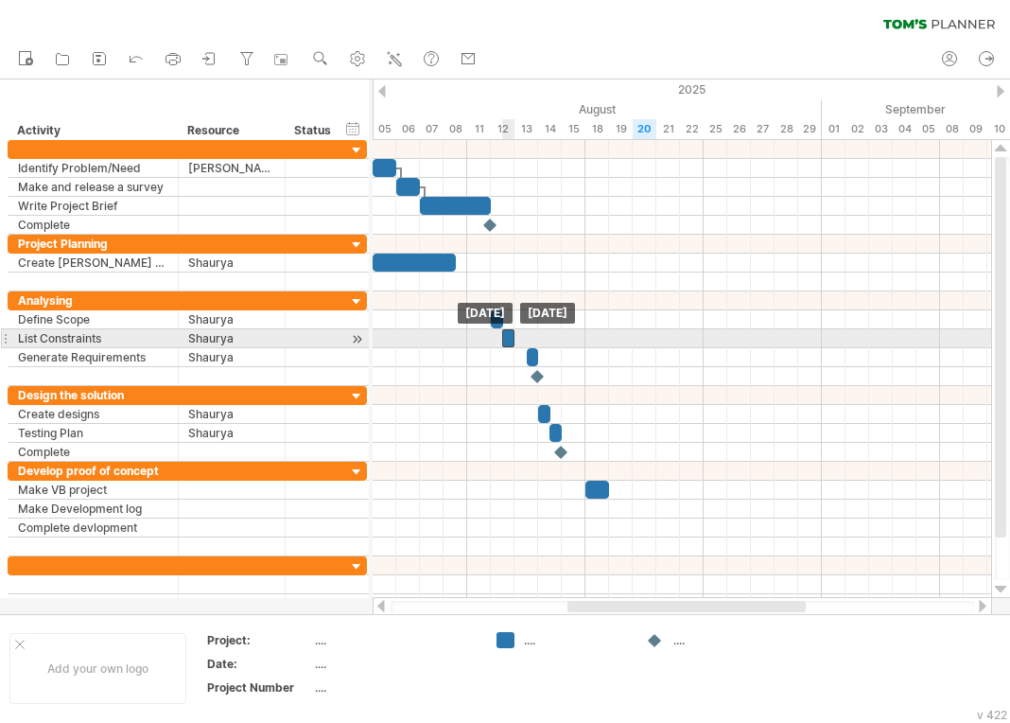
click at [513, 340] on div at bounding box center [508, 338] width 12 height 18
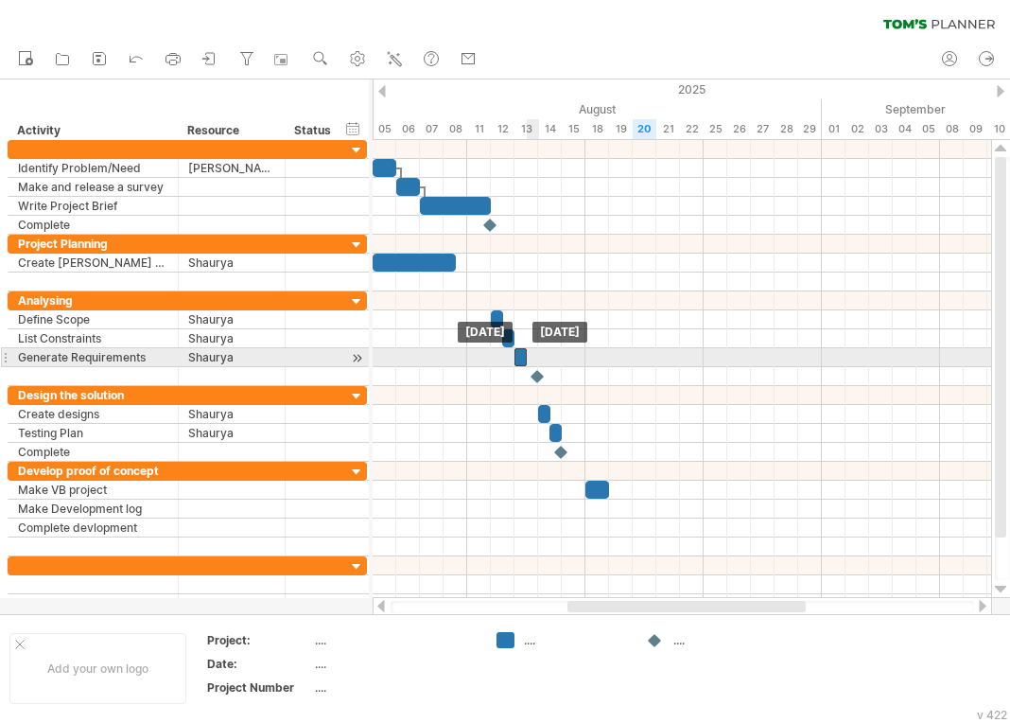
click at [525, 355] on div at bounding box center [521, 357] width 12 height 18
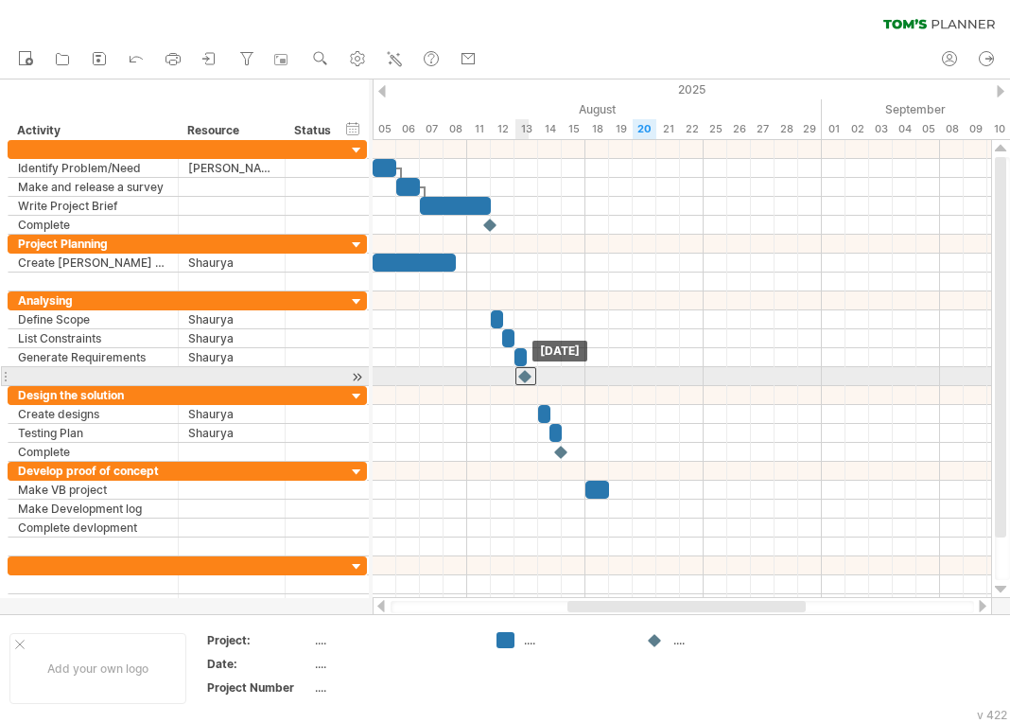
drag, startPoint x: 538, startPoint y: 375, endPoint x: 527, endPoint y: 375, distance: 11.4
click at [527, 375] on div at bounding box center [526, 376] width 21 height 18
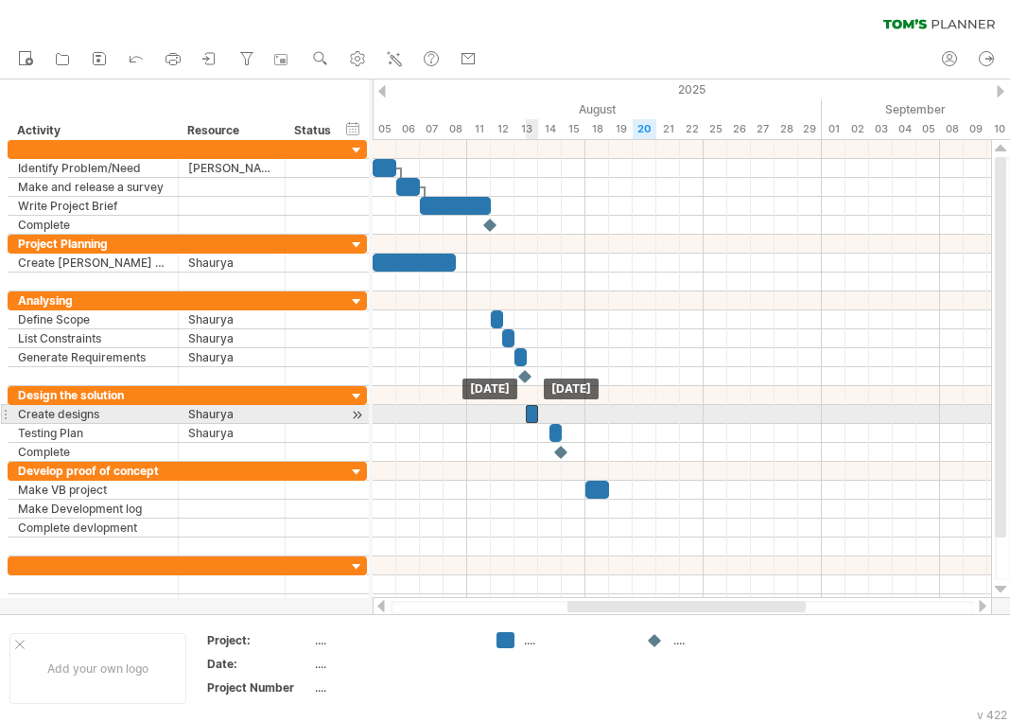
click at [533, 416] on div at bounding box center [532, 414] width 12 height 18
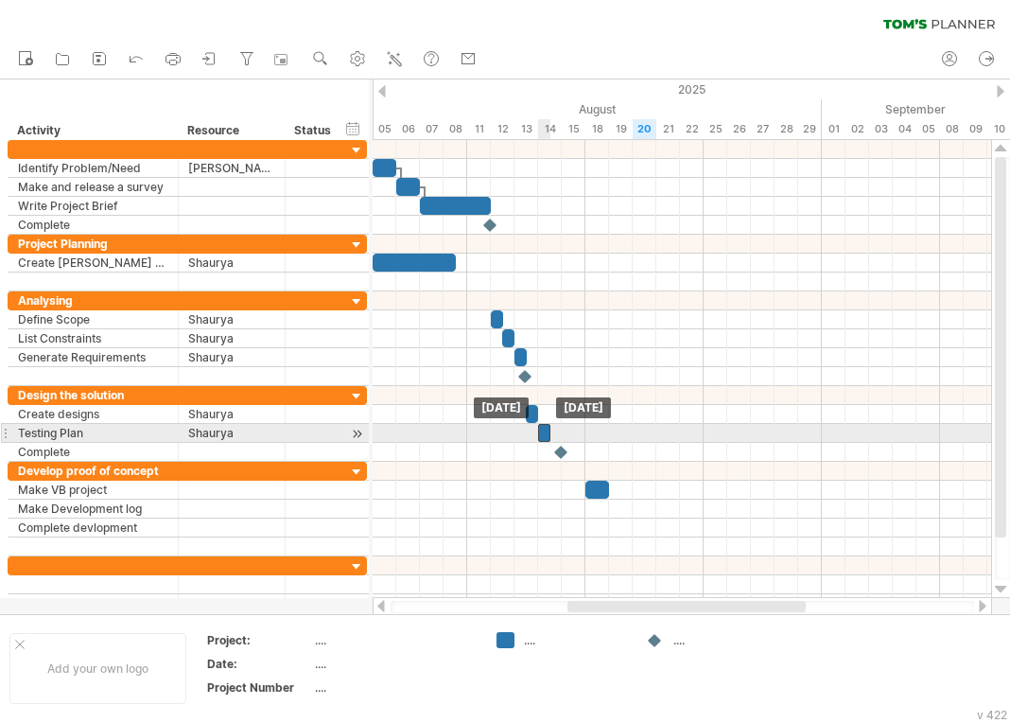
drag, startPoint x: 554, startPoint y: 433, endPoint x: 543, endPoint y: 433, distance: 11.4
click at [543, 433] on div at bounding box center [544, 433] width 12 height 18
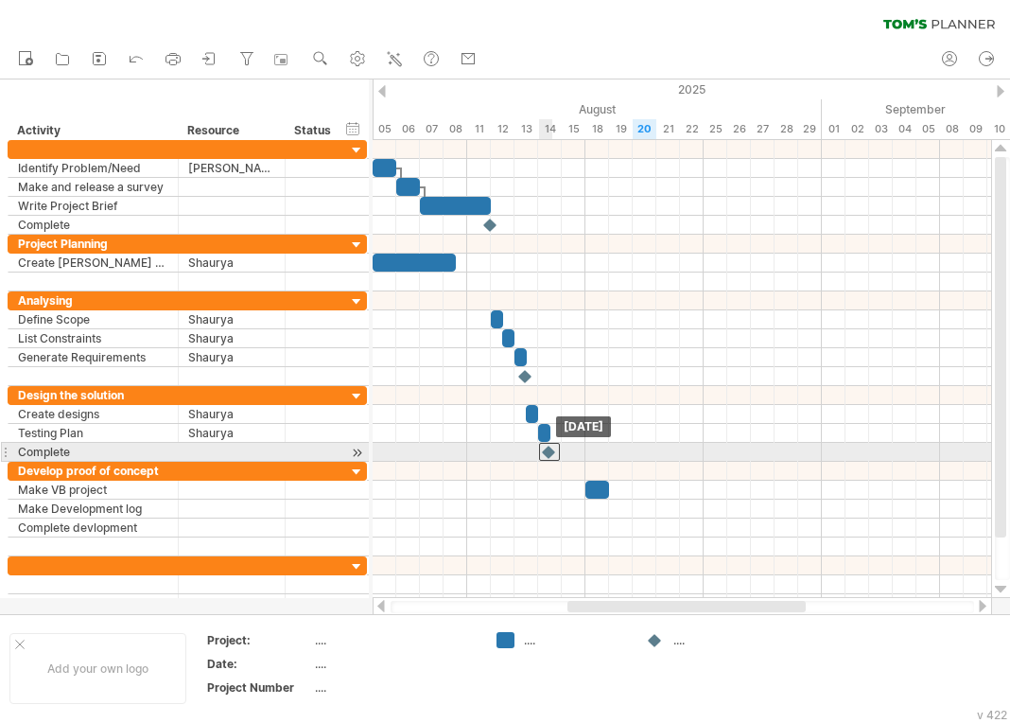
click at [551, 451] on div at bounding box center [549, 452] width 21 height 18
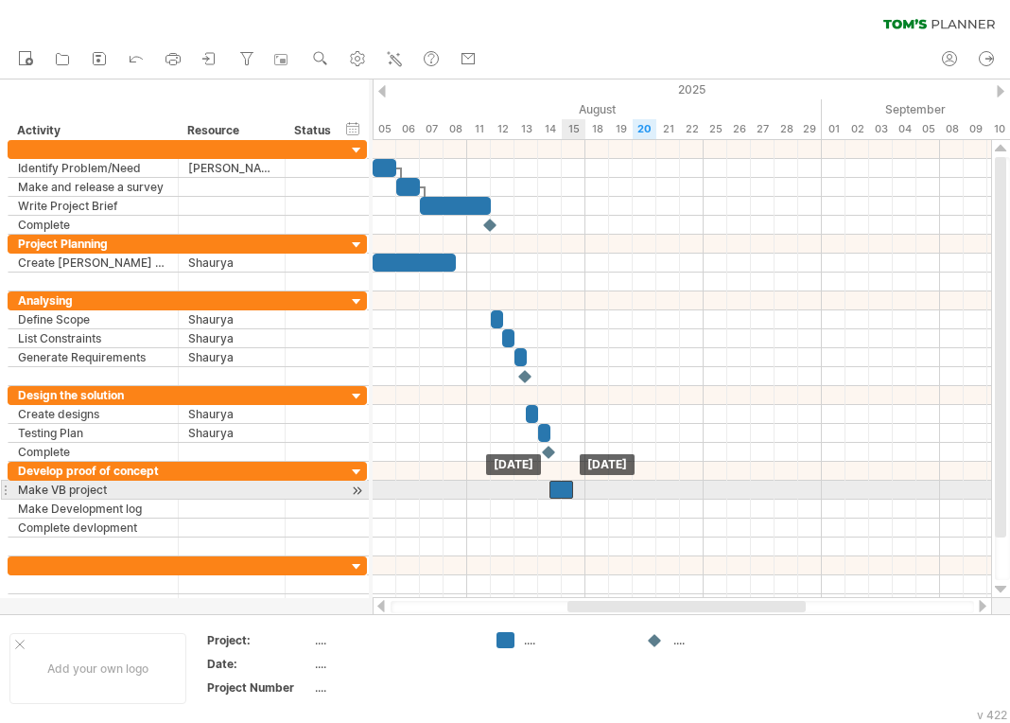
drag, startPoint x: 598, startPoint y: 489, endPoint x: 567, endPoint y: 486, distance: 31.3
click at [567, 486] on div at bounding box center [562, 490] width 24 height 18
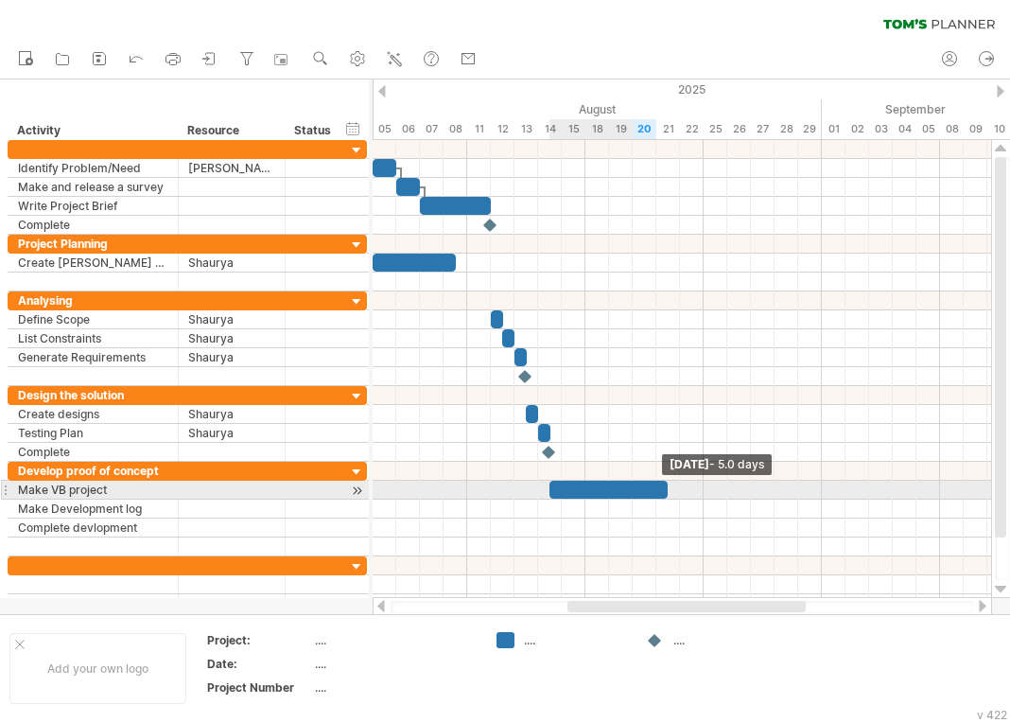
drag, startPoint x: 571, startPoint y: 493, endPoint x: 660, endPoint y: 487, distance: 89.1
click at [660, 487] on div at bounding box center [609, 490] width 118 height 18
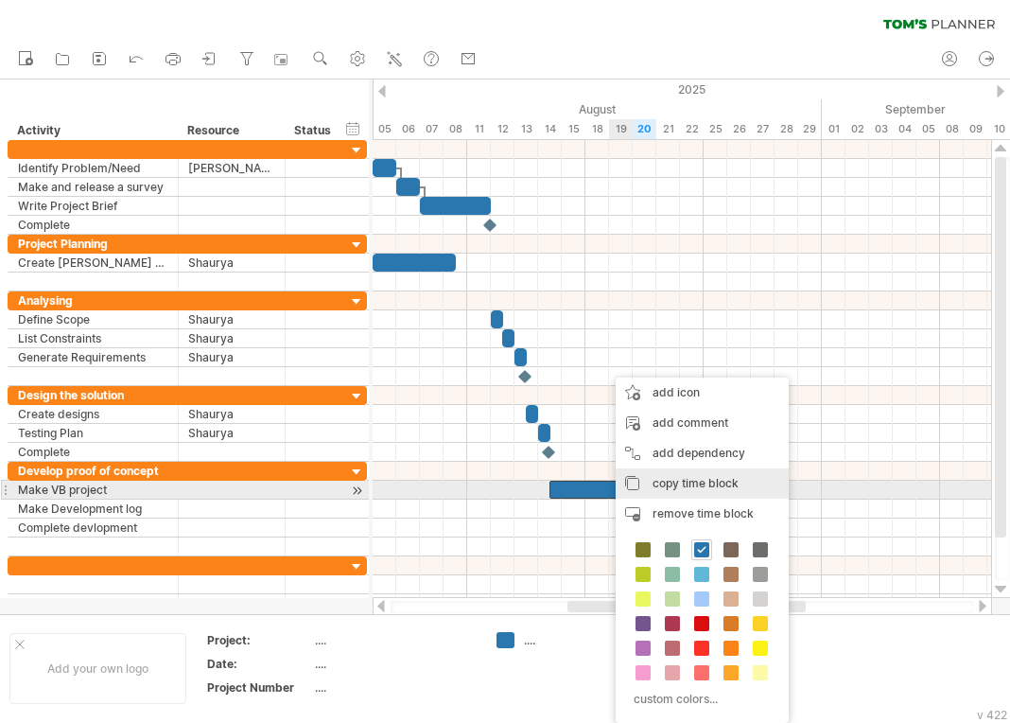
click at [643, 494] on div "copy time block copy time blocks/icons" at bounding box center [702, 483] width 173 height 30
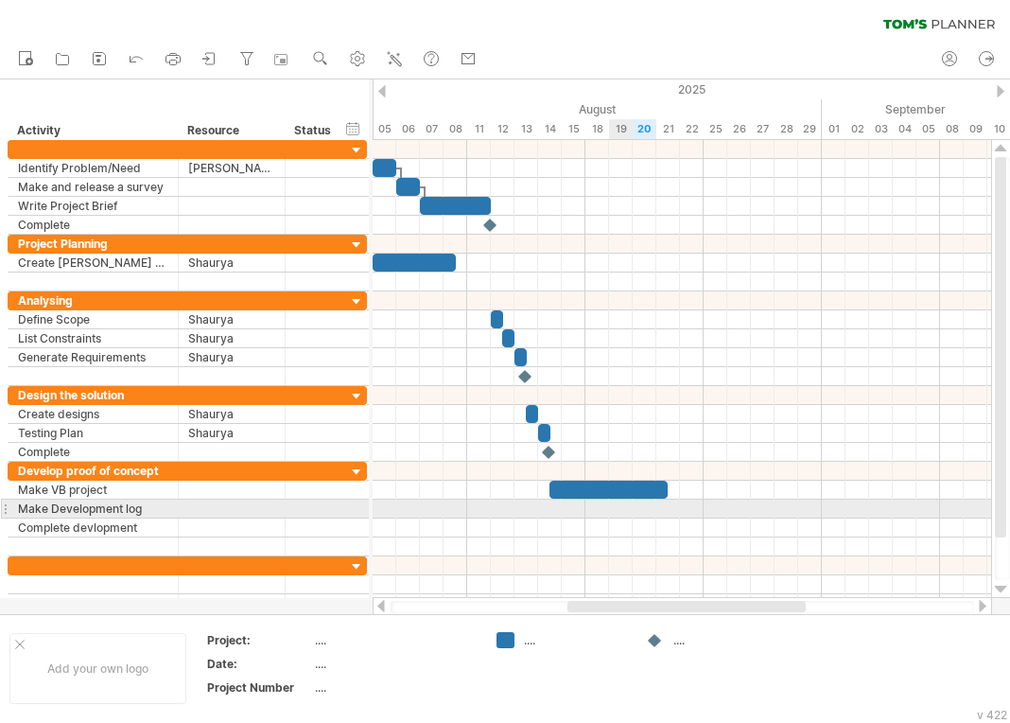
click at [616, 503] on div at bounding box center [682, 508] width 619 height 19
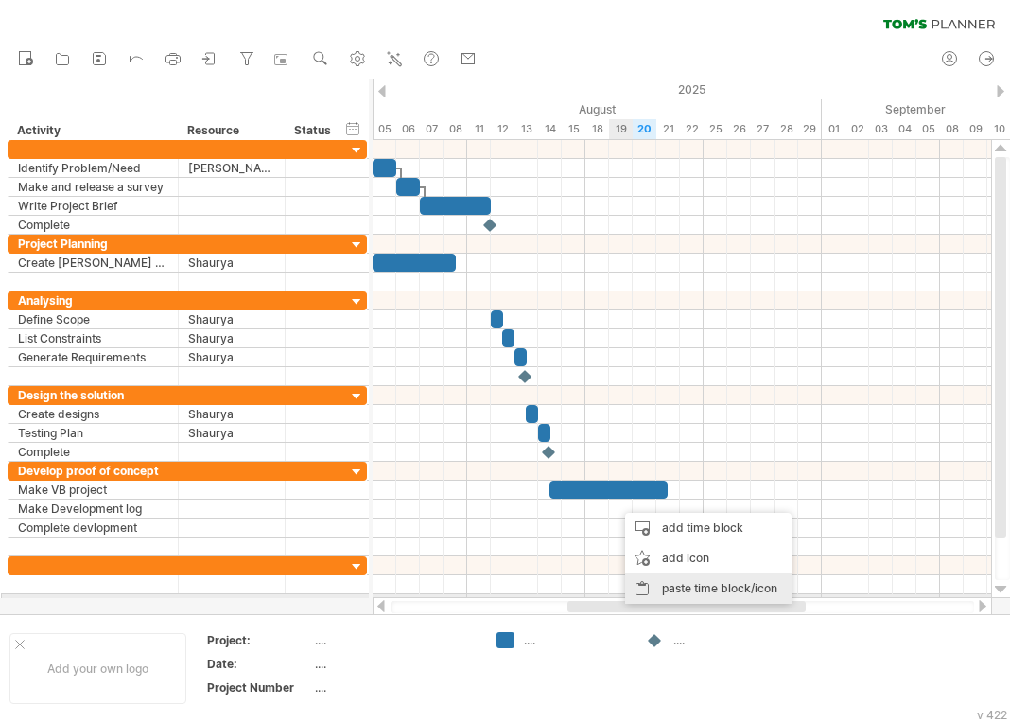
click at [652, 601] on div "paste time block/icon" at bounding box center [708, 588] width 166 height 30
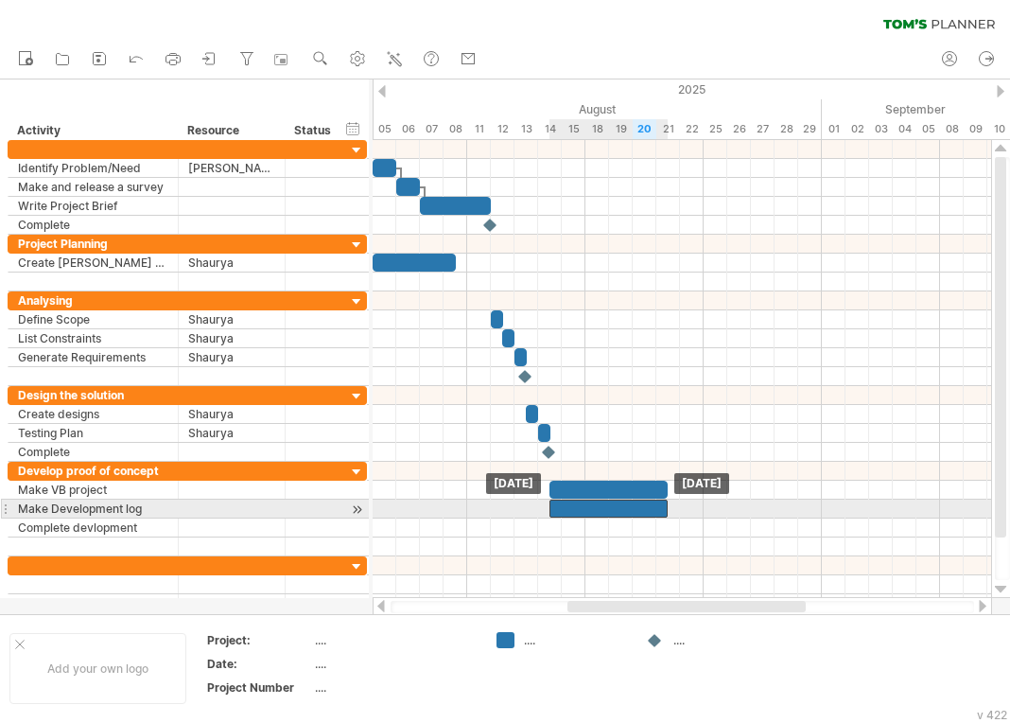
drag, startPoint x: 666, startPoint y: 514, endPoint x: 590, endPoint y: 513, distance: 75.7
click at [590, 513] on div at bounding box center [609, 508] width 118 height 18
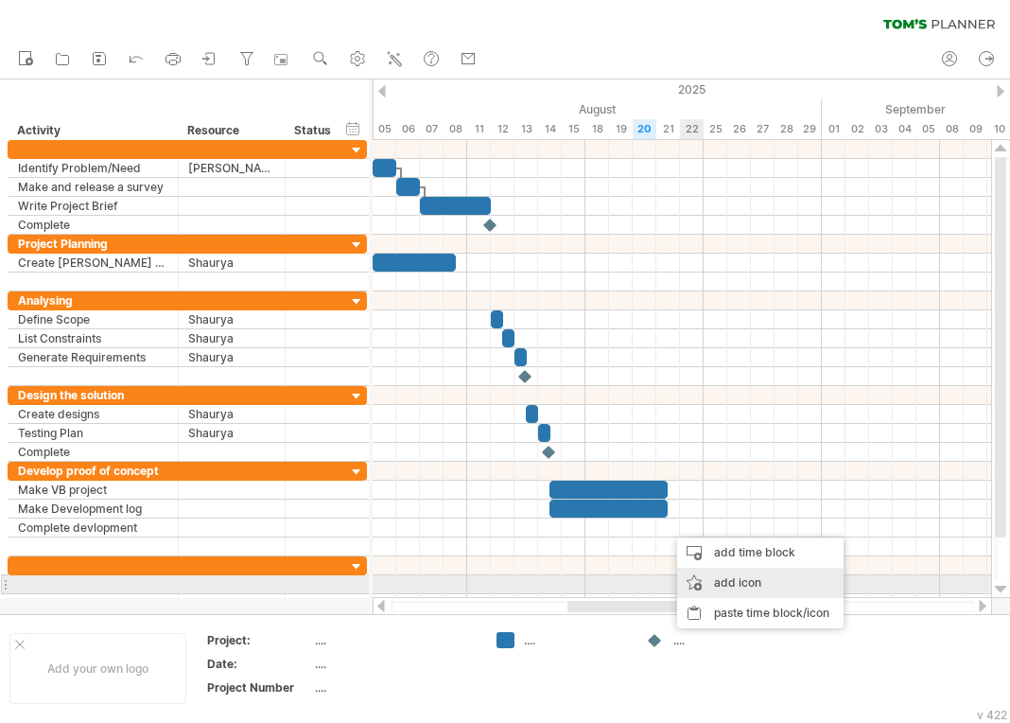
click at [714, 577] on div "add icon" at bounding box center [760, 583] width 166 height 30
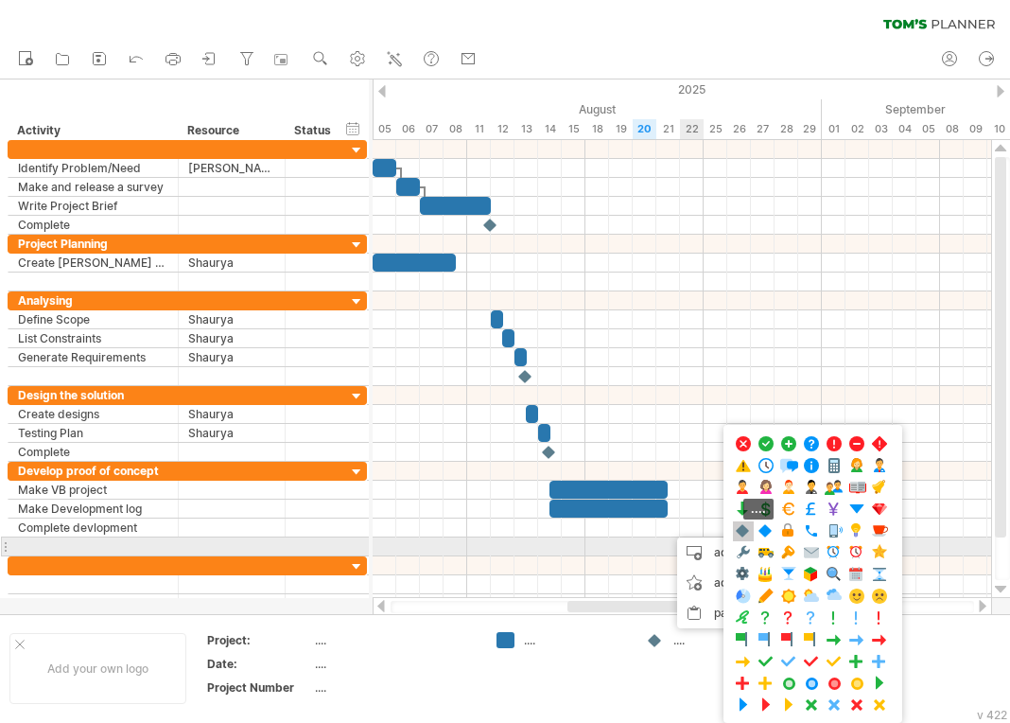
click at [743, 528] on span at bounding box center [743, 531] width 19 height 18
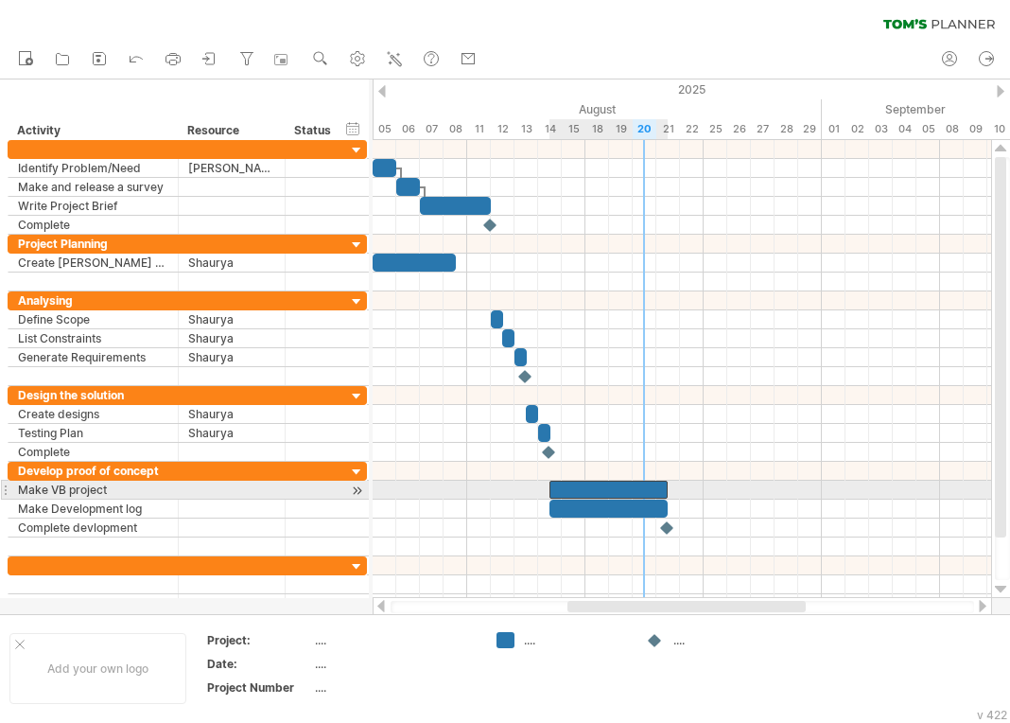
click at [655, 488] on div at bounding box center [609, 490] width 118 height 18
click at [662, 488] on div "[DATE] - 4.5 days [DATE]" at bounding box center [682, 369] width 619 height 458
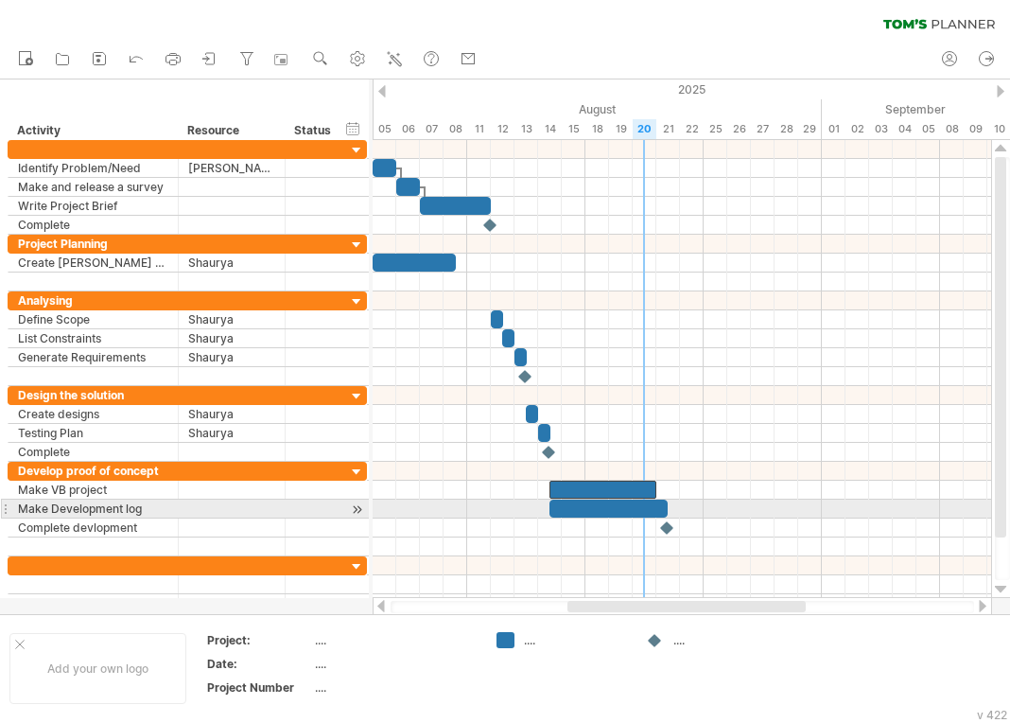
click at [656, 505] on div at bounding box center [609, 508] width 118 height 18
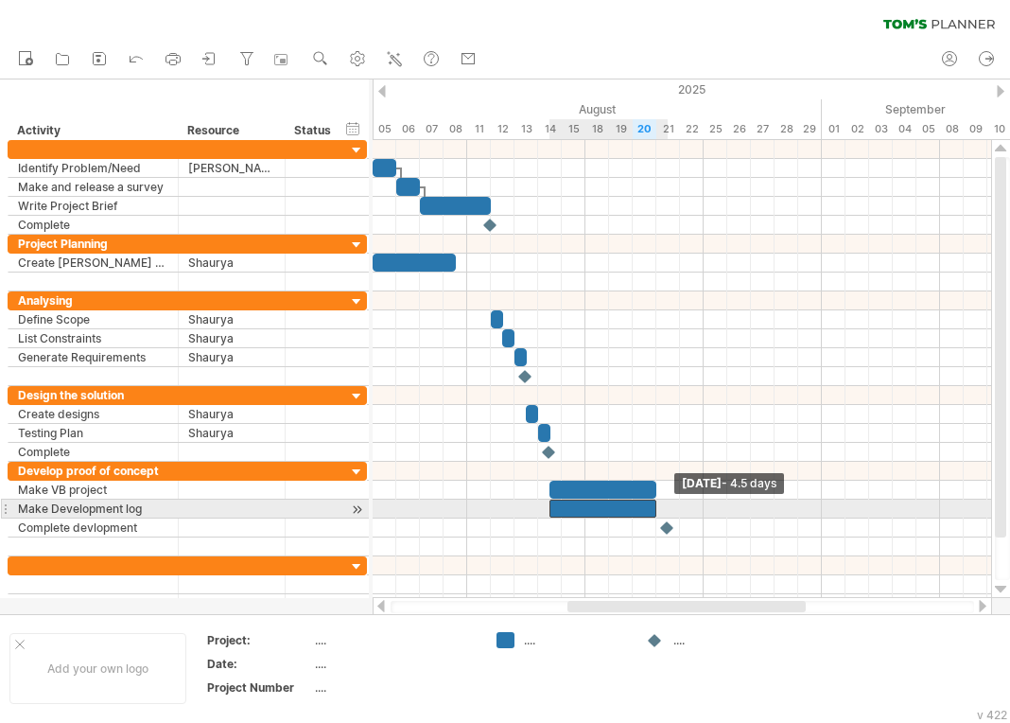
click at [659, 506] on span at bounding box center [657, 508] width 8 height 18
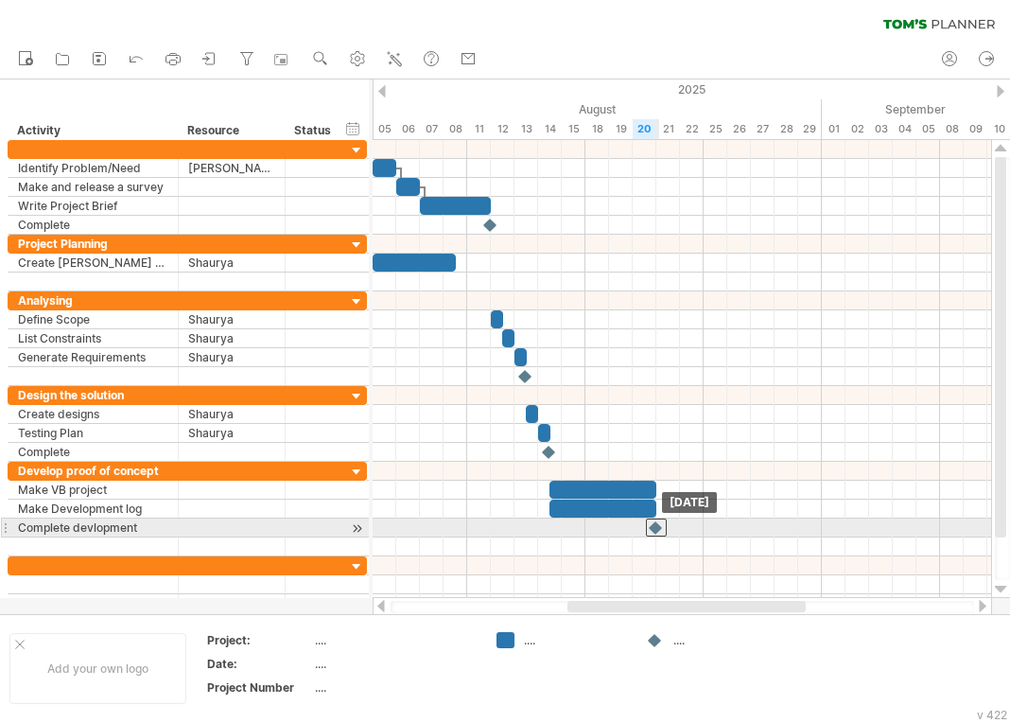
click at [658, 525] on div at bounding box center [656, 527] width 21 height 18
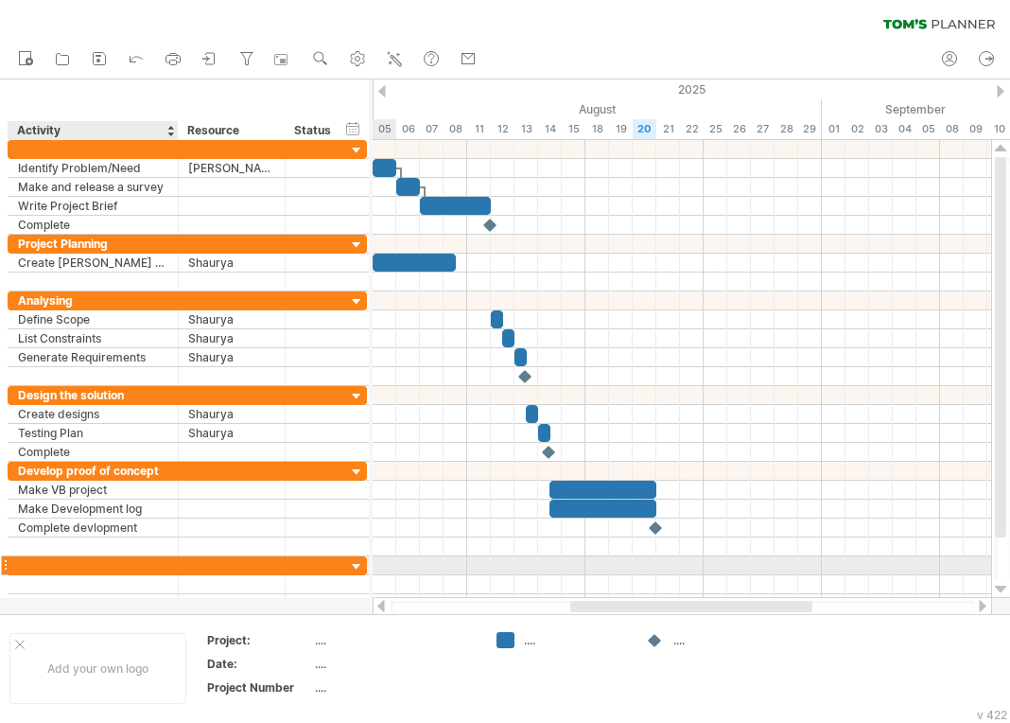
click at [94, 565] on div at bounding box center [93, 565] width 150 height 18
type input "**********"
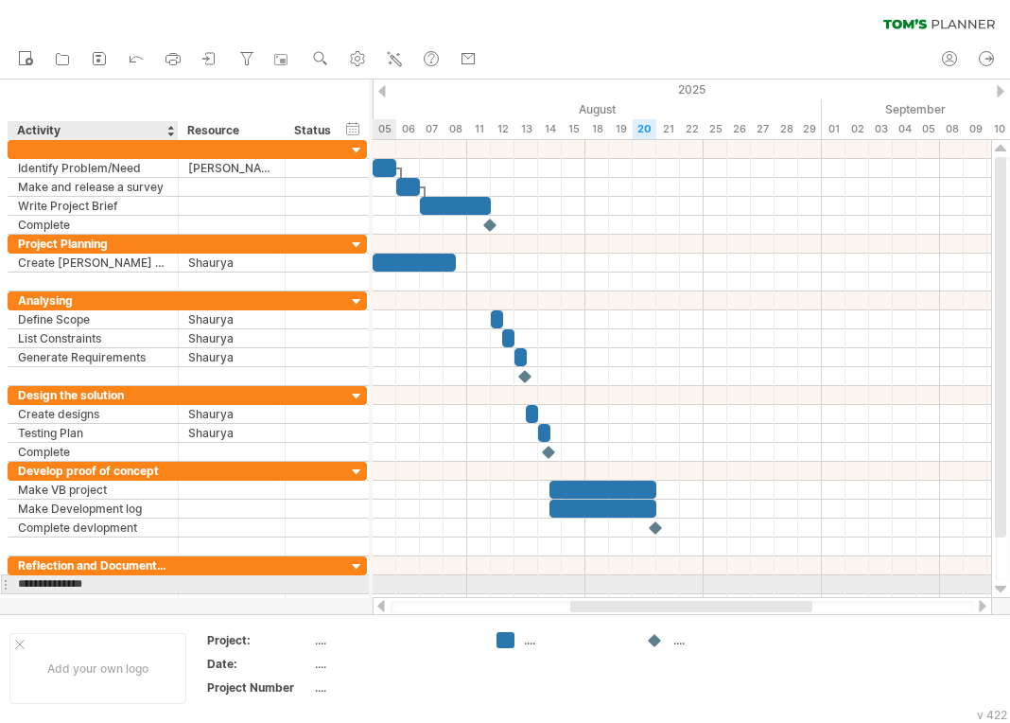
type input "**********"
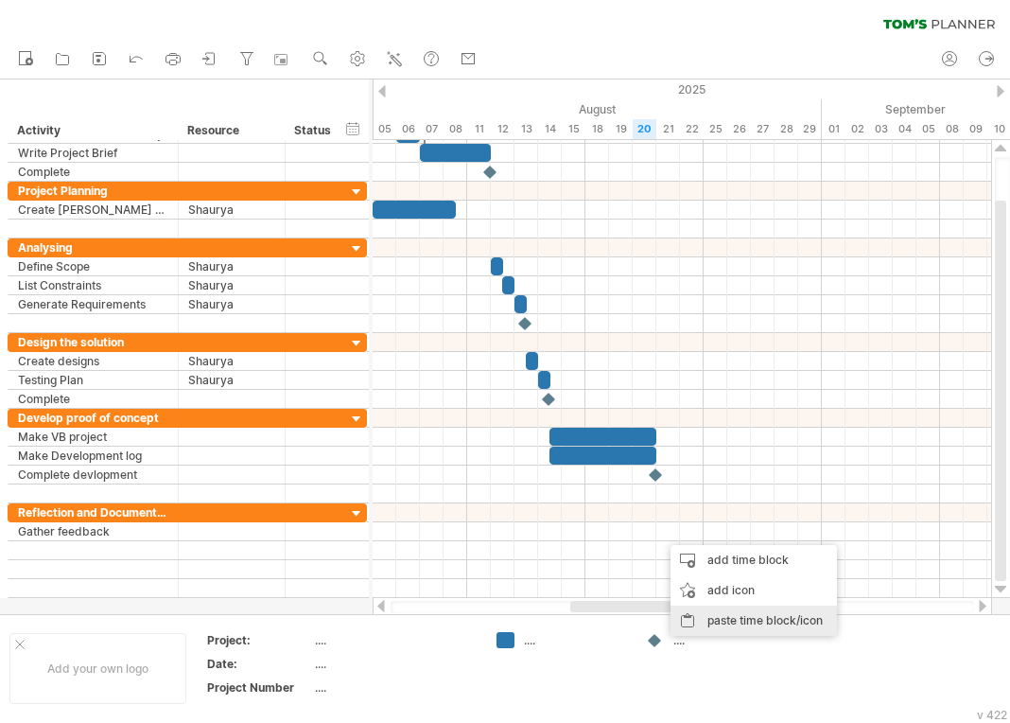
click at [702, 616] on div "paste time block/icon" at bounding box center [754, 620] width 166 height 30
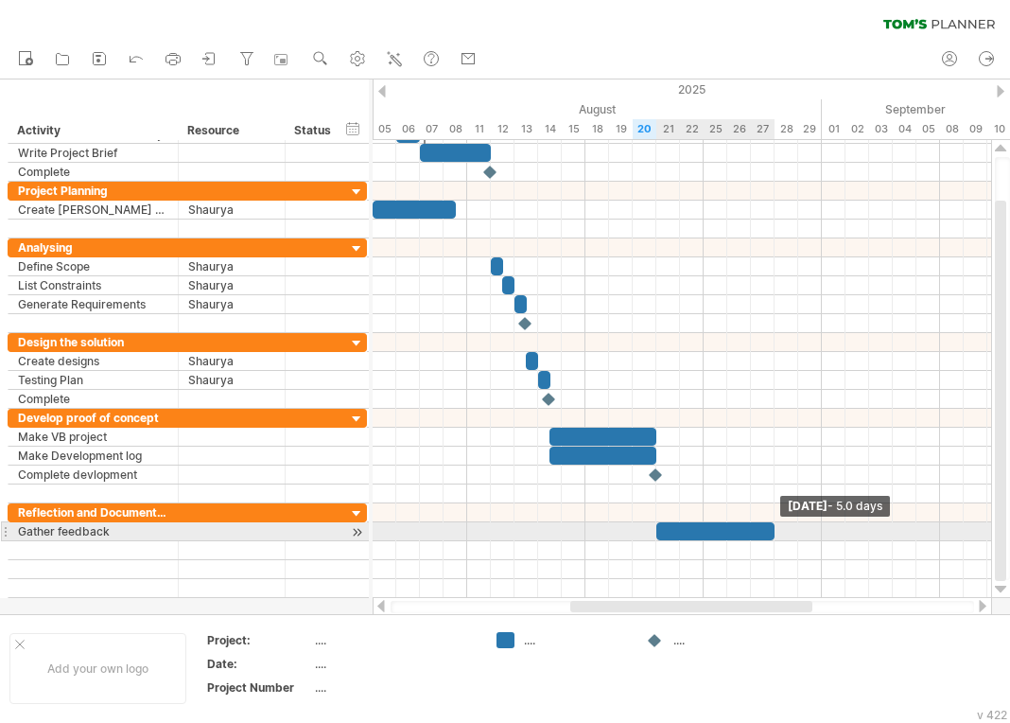
click at [774, 538] on span at bounding box center [775, 531] width 8 height 18
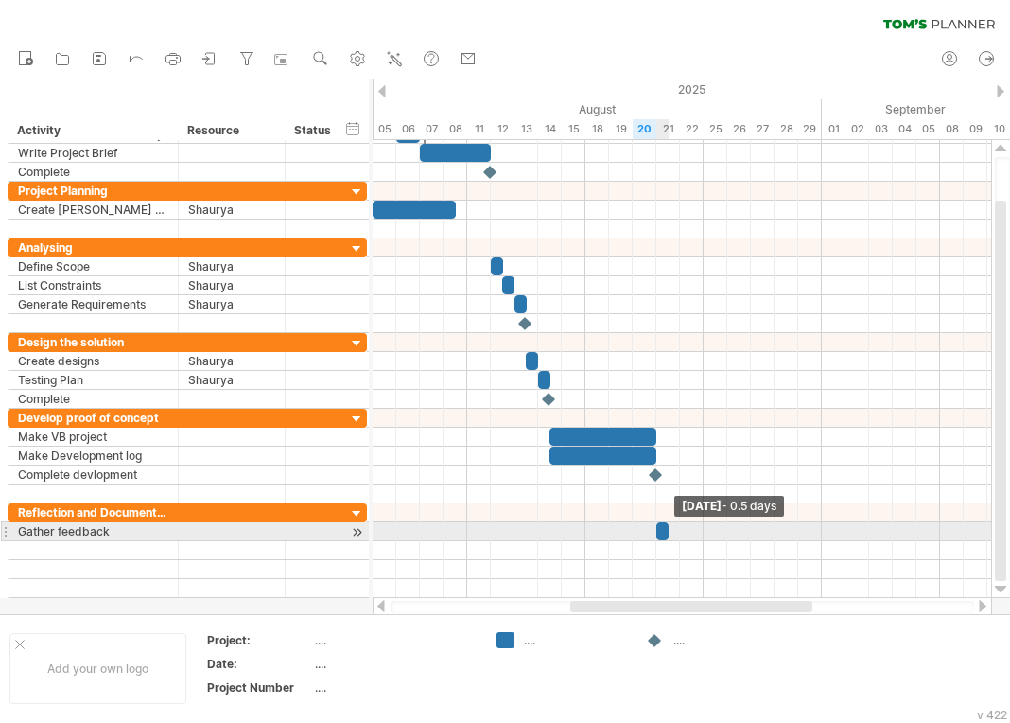
drag, startPoint x: 774, startPoint y: 533, endPoint x: 662, endPoint y: 530, distance: 111.7
click at [662, 530] on div at bounding box center [662, 531] width 12 height 18
click at [662, 533] on div at bounding box center [662, 531] width 12 height 18
click at [667, 534] on span at bounding box center [669, 531] width 8 height 18
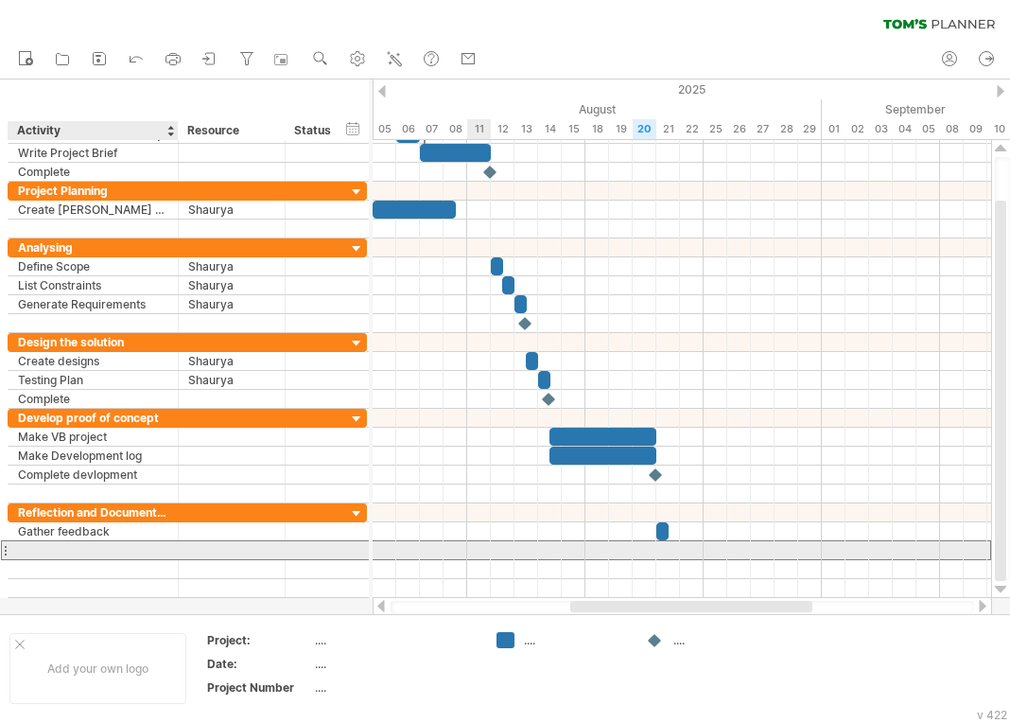
click at [113, 543] on div at bounding box center [93, 550] width 150 height 18
type input "**********"
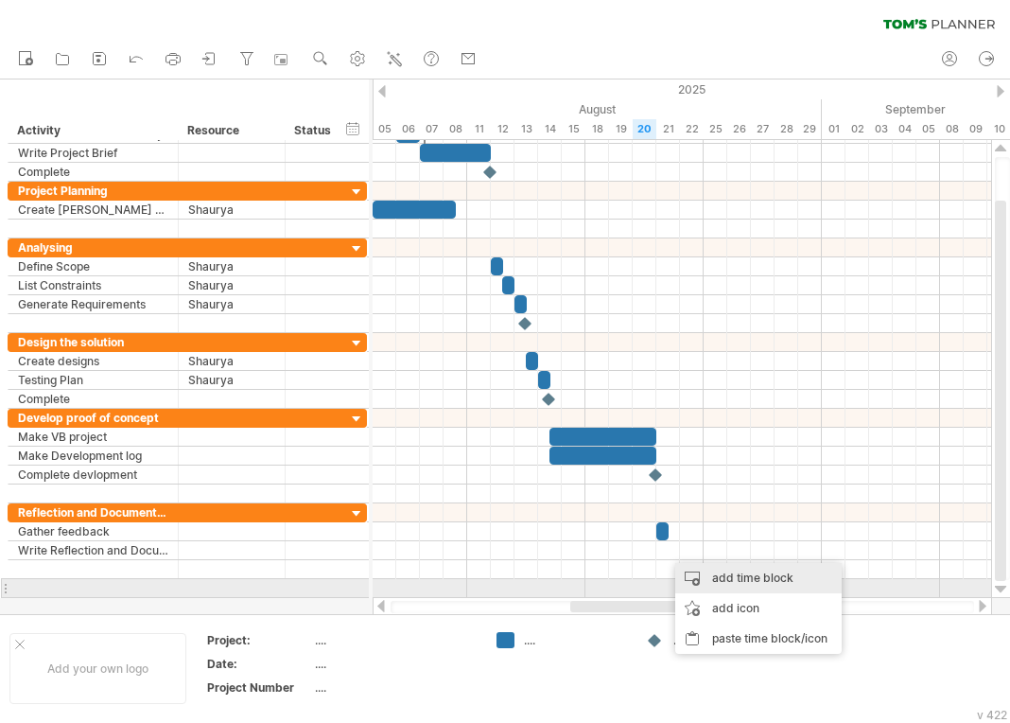
click at [738, 579] on div "add time block" at bounding box center [758, 578] width 166 height 30
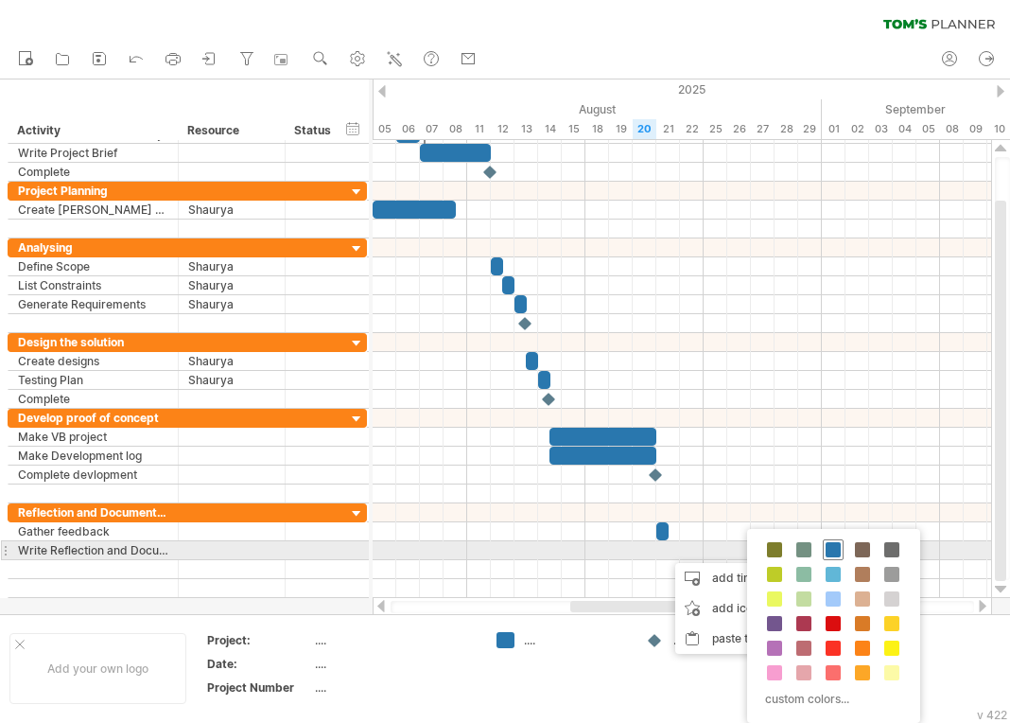
click at [826, 554] on span at bounding box center [833, 549] width 15 height 15
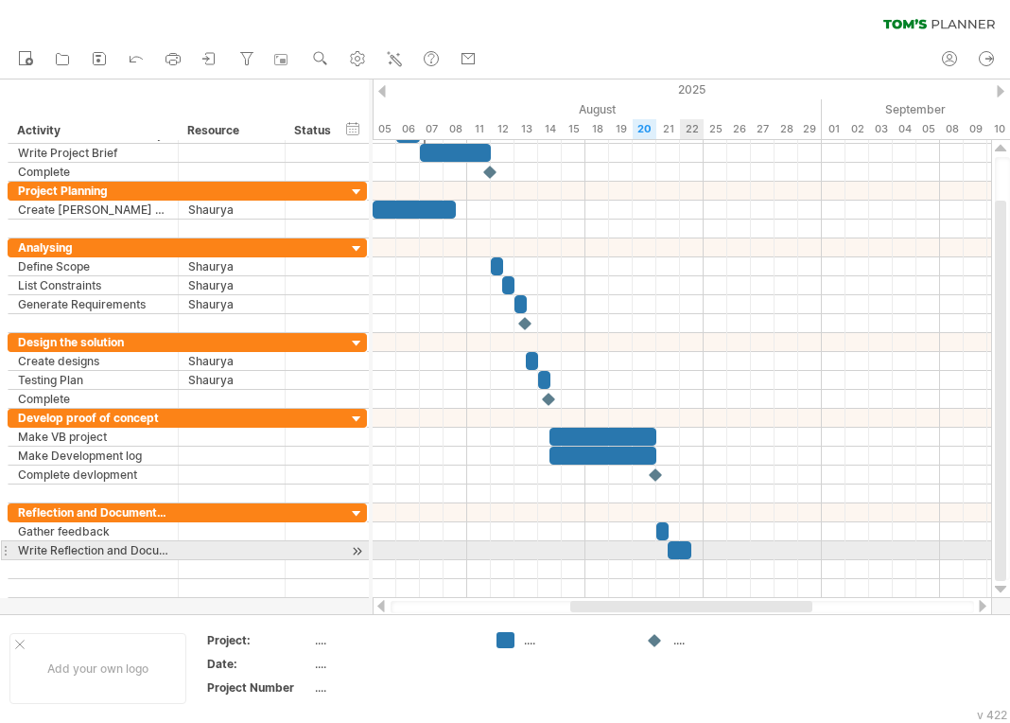
click at [687, 555] on div at bounding box center [680, 550] width 24 height 18
drag, startPoint x: 688, startPoint y: 553, endPoint x: 678, endPoint y: 555, distance: 9.6
click at [678, 555] on span at bounding box center [680, 550] width 8 height 18
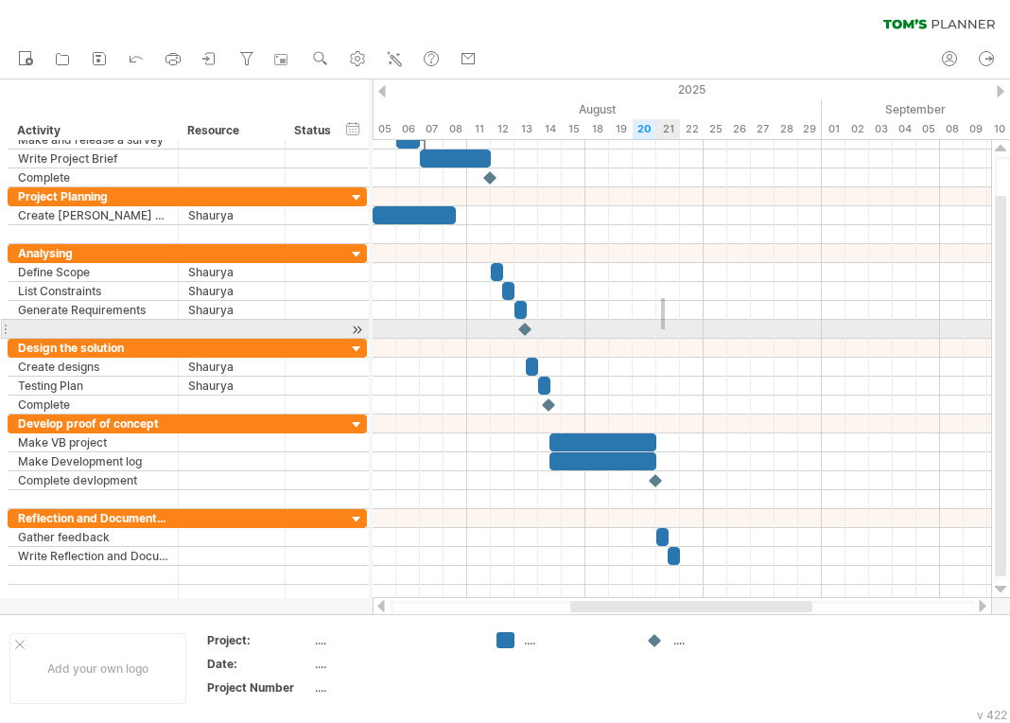
drag, startPoint x: 662, startPoint y: 322, endPoint x: 668, endPoint y: 343, distance: 22.5
click at [665, 337] on div at bounding box center [682, 291] width 619 height 95
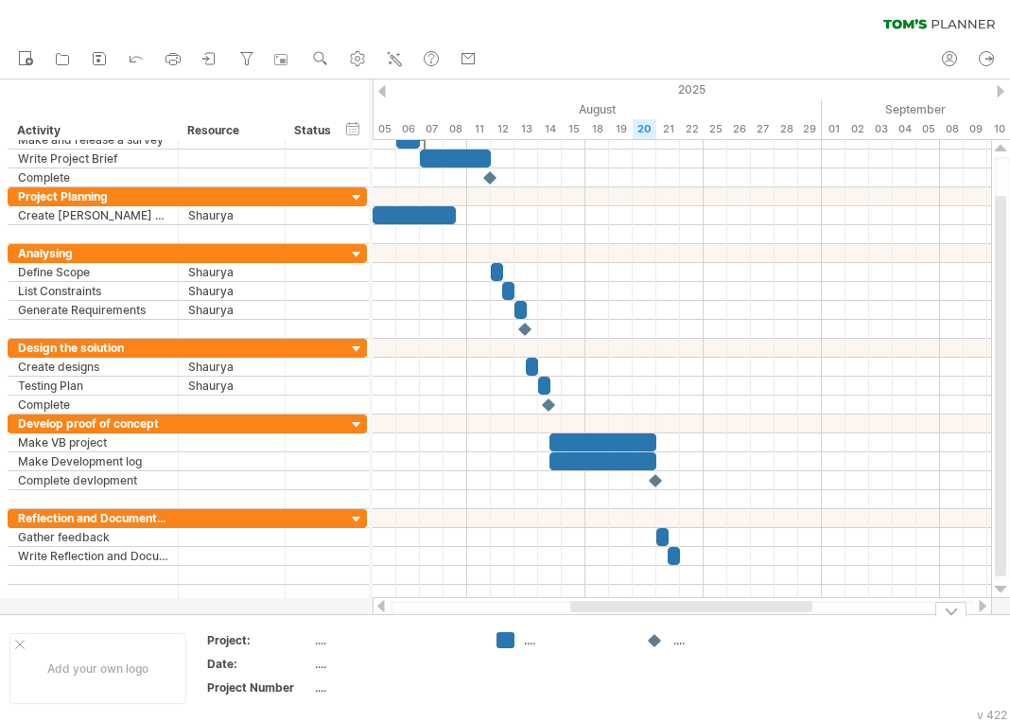
click at [643, 642] on td "...." at bounding box center [711, 668] width 149 height 73
click at [653, 642] on div "Trying to reach [DOMAIN_NAME] Connected again... 0% clear filter new" at bounding box center [505, 361] width 1010 height 723
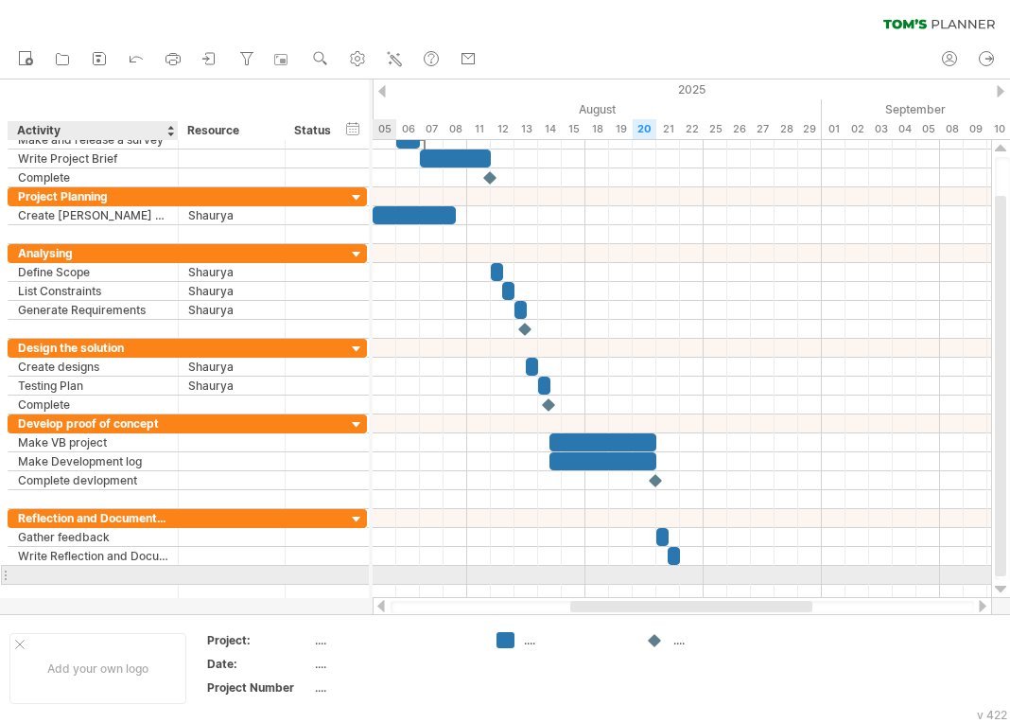
click at [177, 575] on div at bounding box center [175, 575] width 9 height 19
click at [82, 570] on div at bounding box center [93, 575] width 150 height 18
type input "**********"
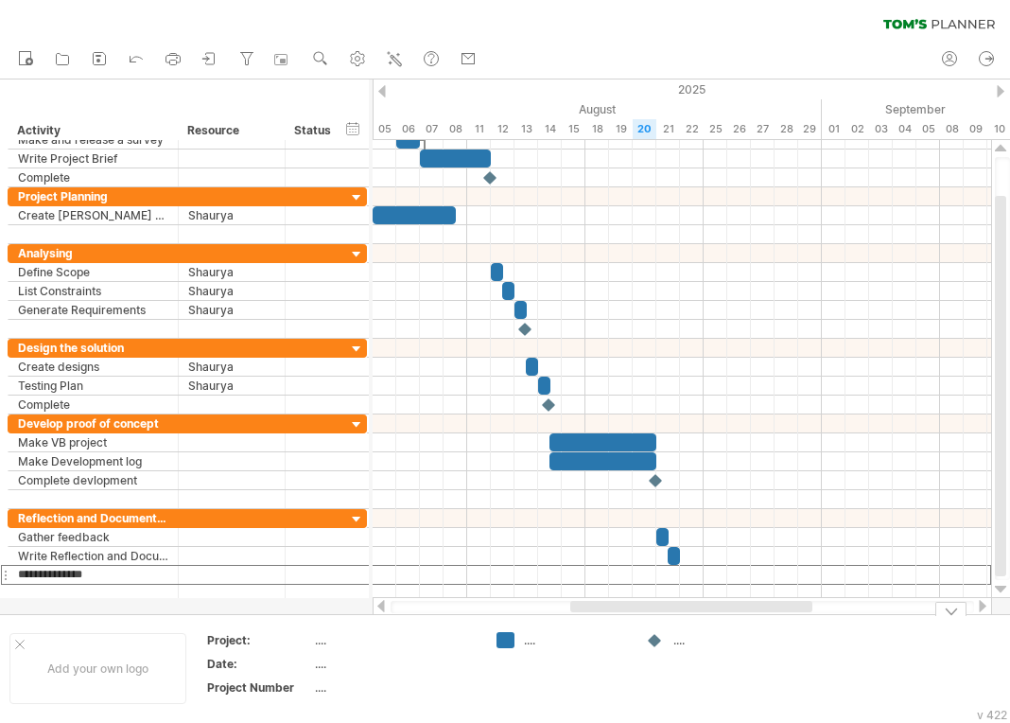
click at [509, 641] on div "Trying to reach [DOMAIN_NAME] Connected again... 0% clear filter new" at bounding box center [505, 361] width 1010 height 723
click at [674, 576] on div at bounding box center [682, 575] width 619 height 19
click at [729, 601] on div "add time block" at bounding box center [767, 601] width 166 height 30
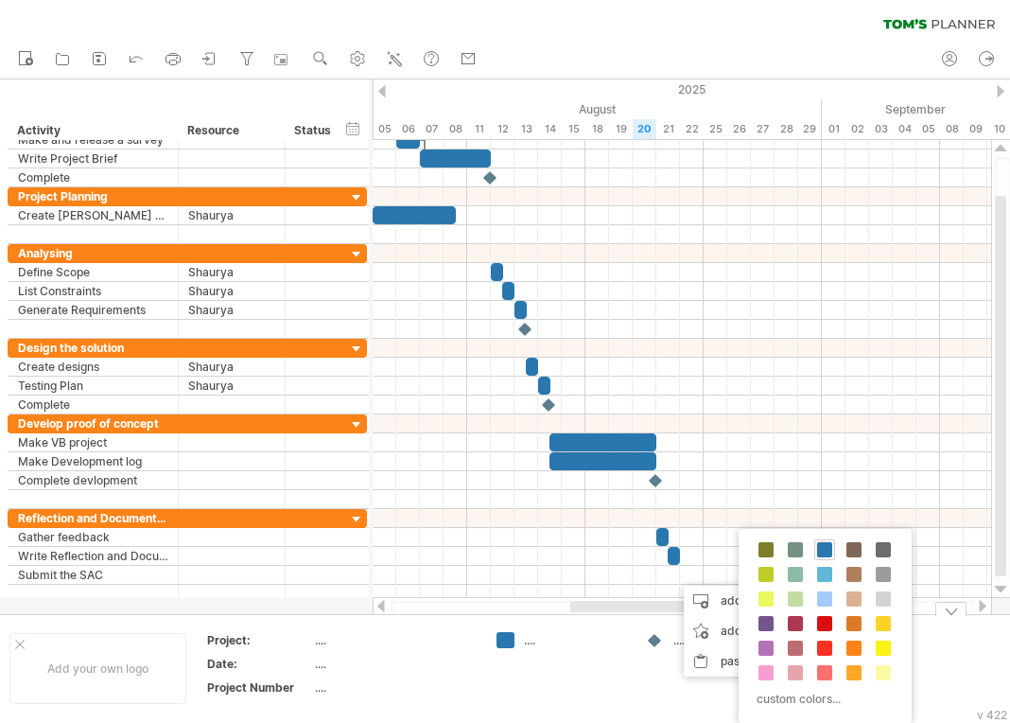
click at [638, 669] on td "...." at bounding box center [711, 668] width 149 height 73
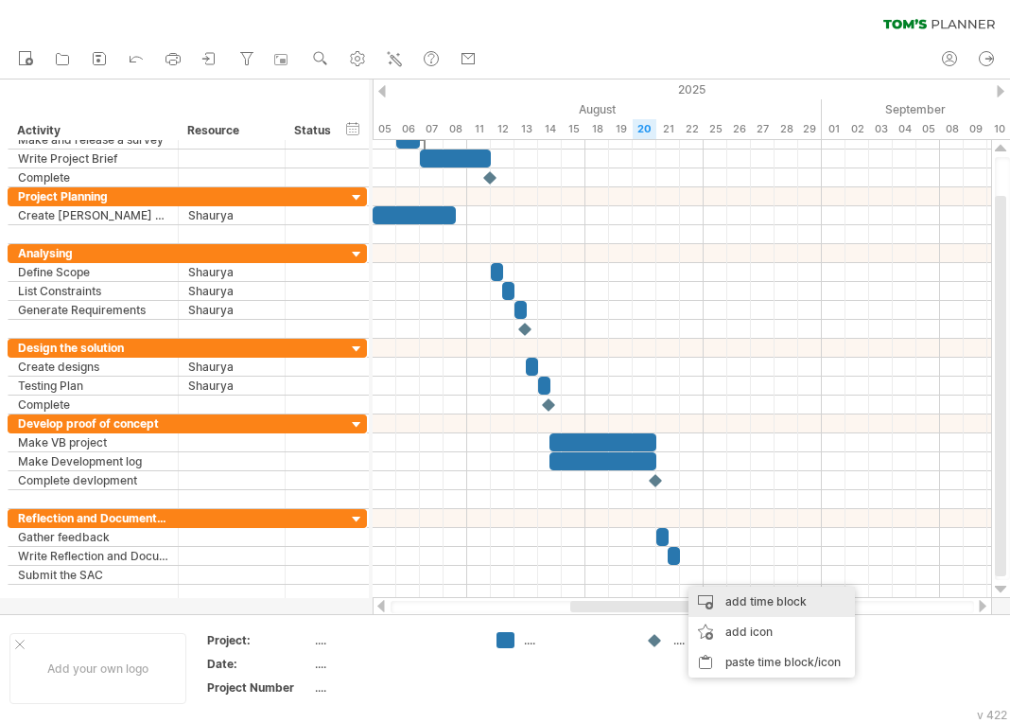
click at [721, 600] on div "add time block" at bounding box center [772, 601] width 166 height 30
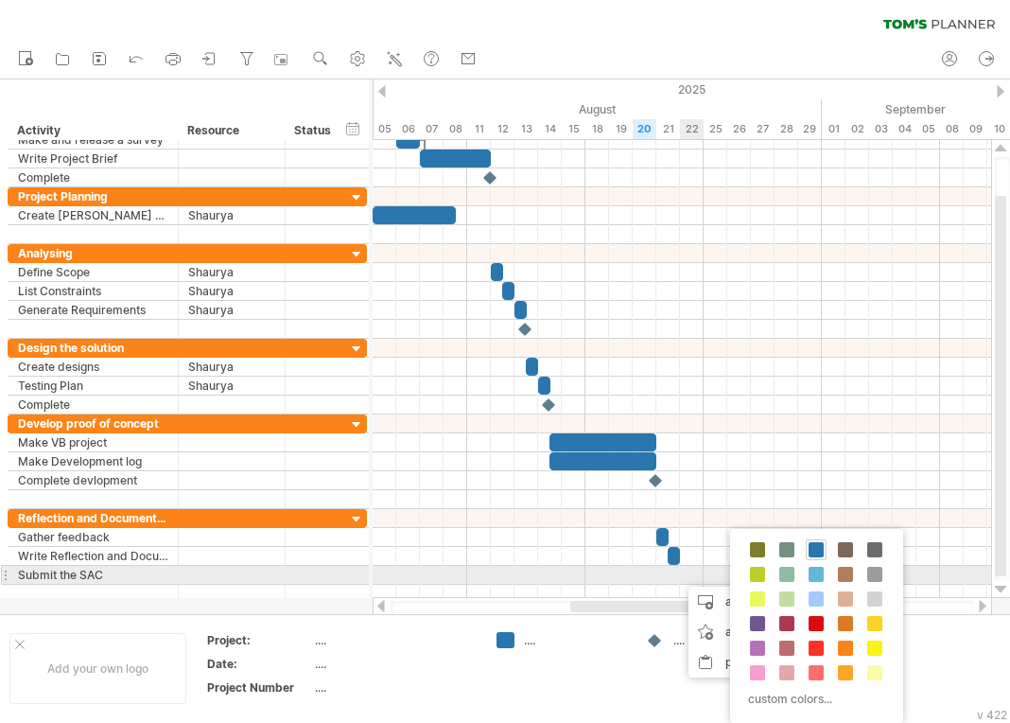
click at [691, 575] on div at bounding box center [682, 575] width 619 height 19
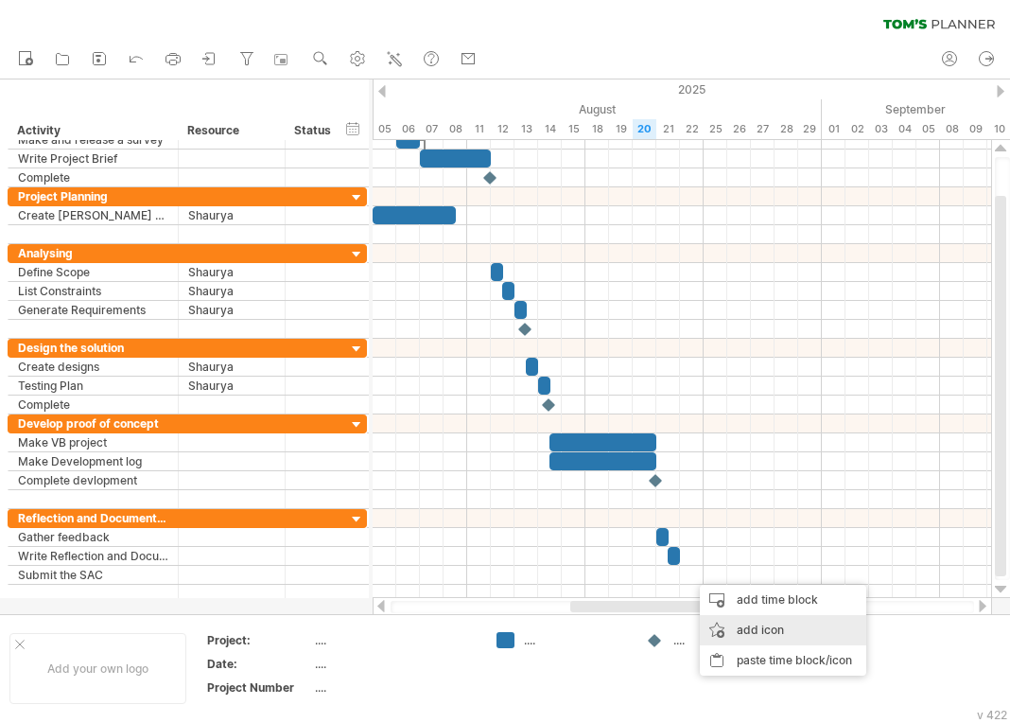
click at [728, 630] on div "add icon" at bounding box center [783, 630] width 166 height 30
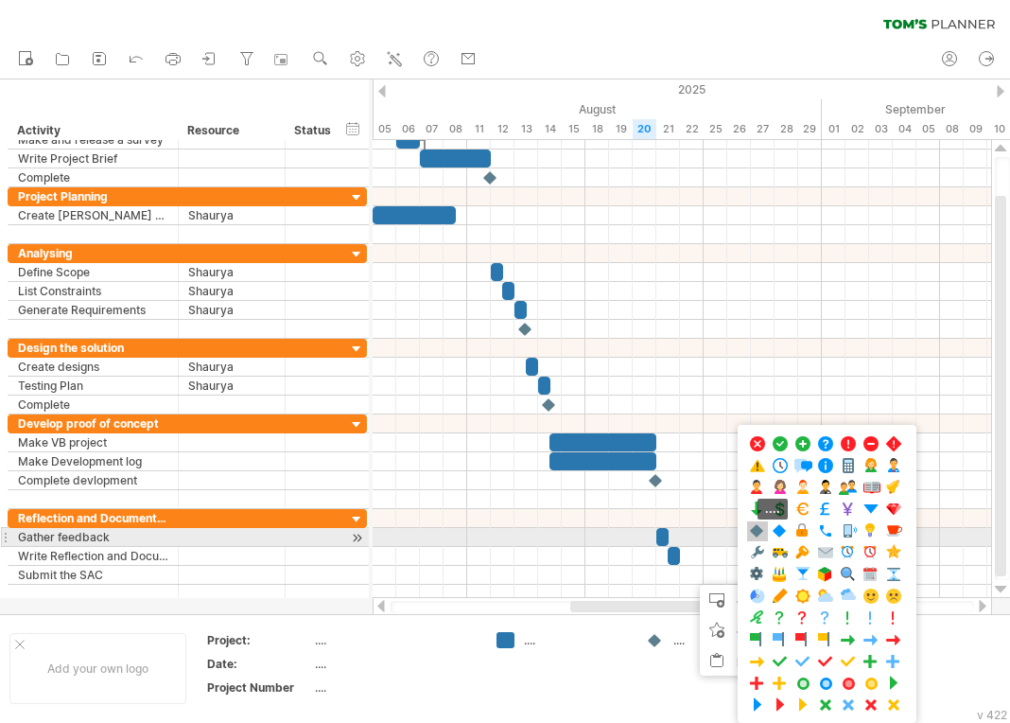
click at [760, 533] on span at bounding box center [757, 531] width 19 height 18
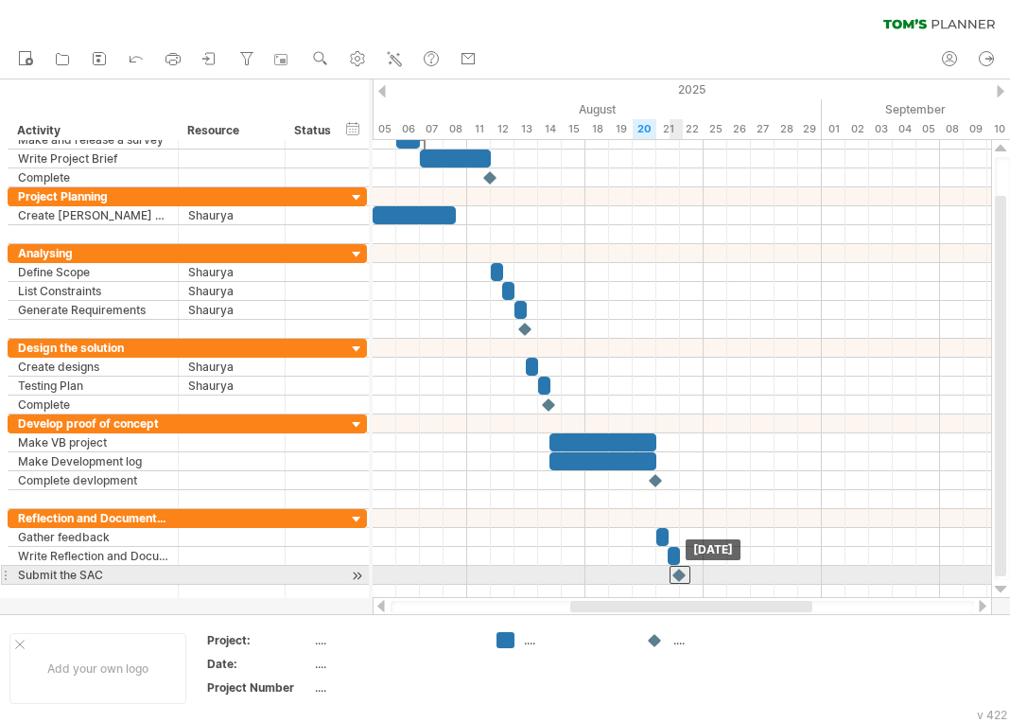
drag, startPoint x: 690, startPoint y: 576, endPoint x: 680, endPoint y: 575, distance: 9.5
click at [680, 575] on div at bounding box center [680, 575] width 21 height 18
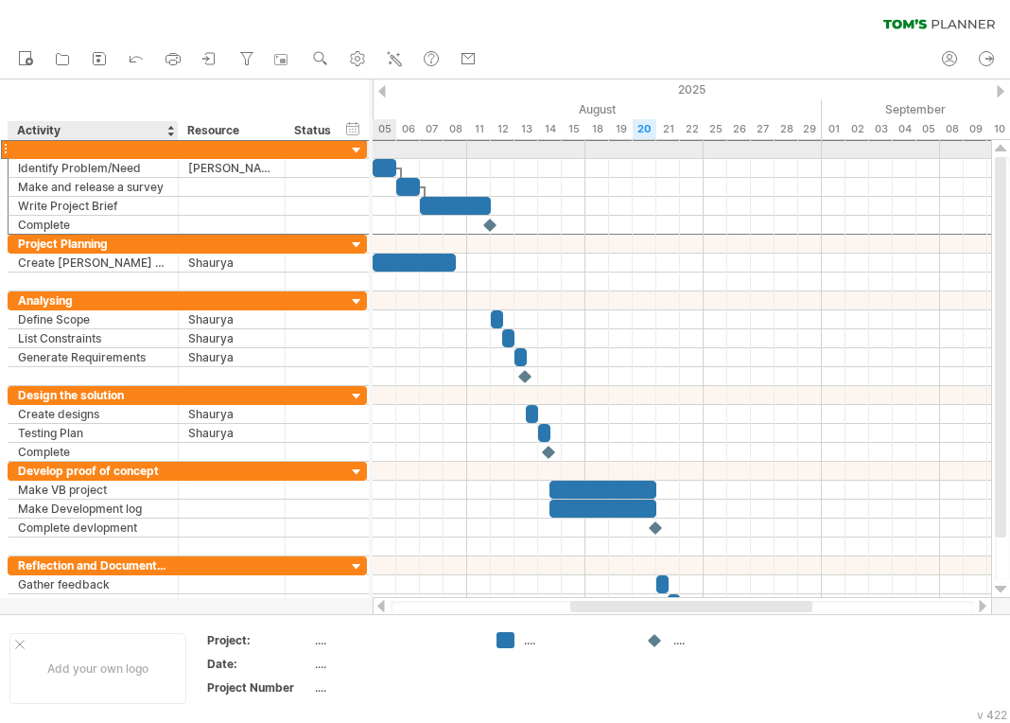
click at [72, 153] on div at bounding box center [93, 149] width 150 height 18
click at [0, 0] on input "text" at bounding box center [0, 0] width 0 height 0
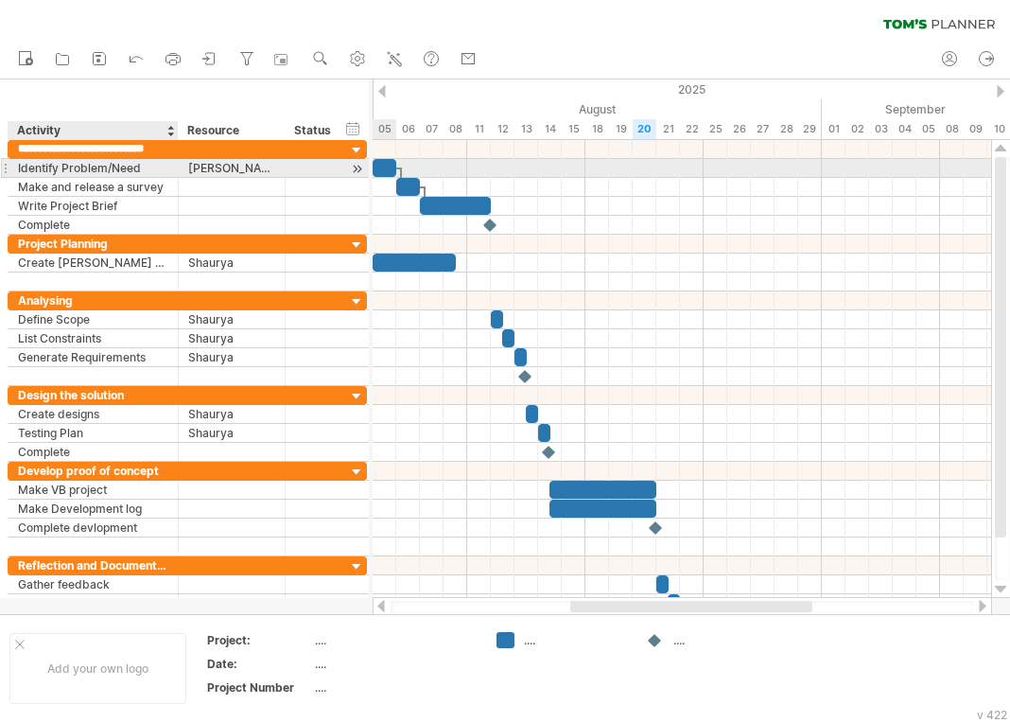
type input "**********"
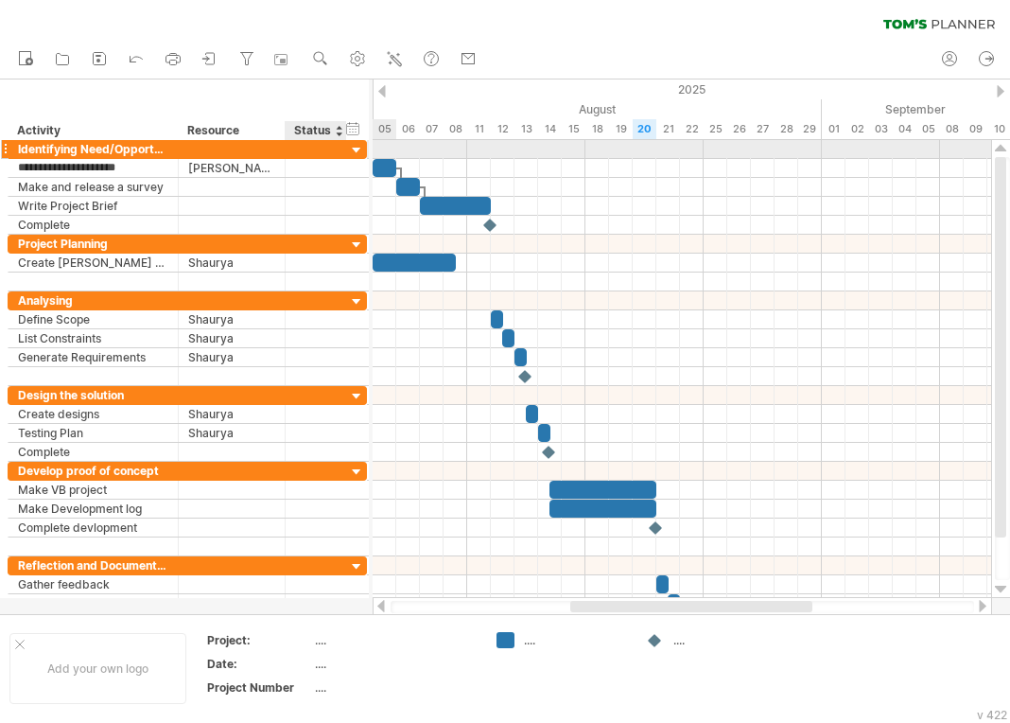
click at [357, 153] on div at bounding box center [357, 151] width 18 height 18
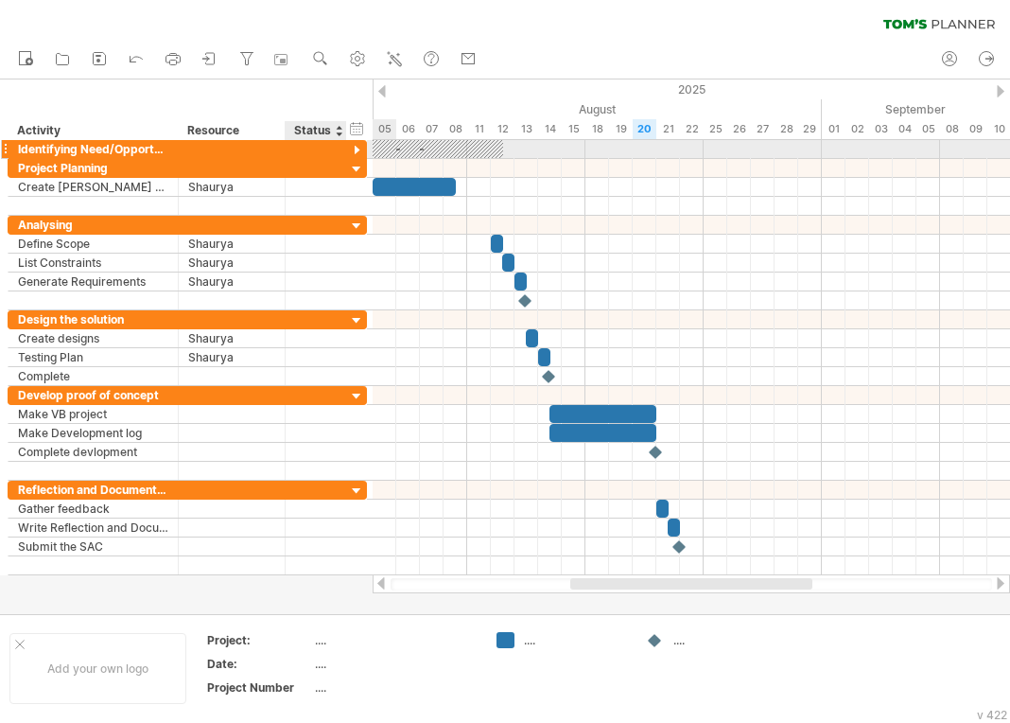
click at [357, 153] on div at bounding box center [357, 151] width 18 height 18
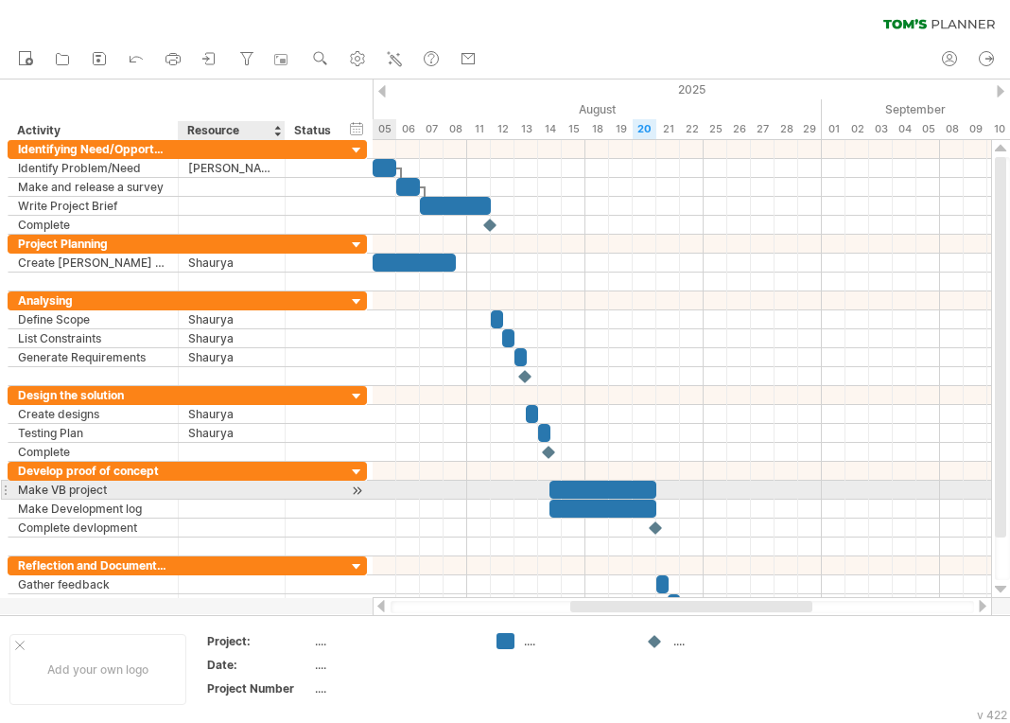
click at [198, 496] on div at bounding box center [231, 490] width 87 height 18
click at [201, 506] on div at bounding box center [231, 508] width 87 height 18
click at [220, 491] on div "[PERSON_NAME] & [PERSON_NAME]" at bounding box center [231, 490] width 87 height 18
click at [0, 0] on input "**********" at bounding box center [0, 0] width 0 height 0
click at [220, 491] on input "**********" at bounding box center [231, 490] width 87 height 18
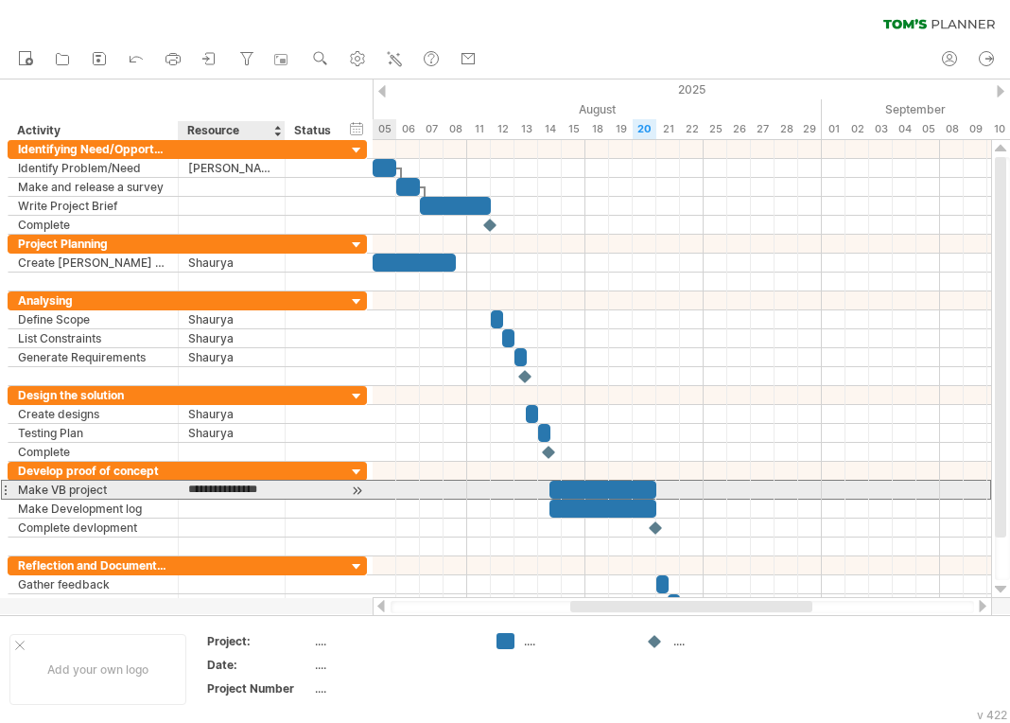
type input "*****"
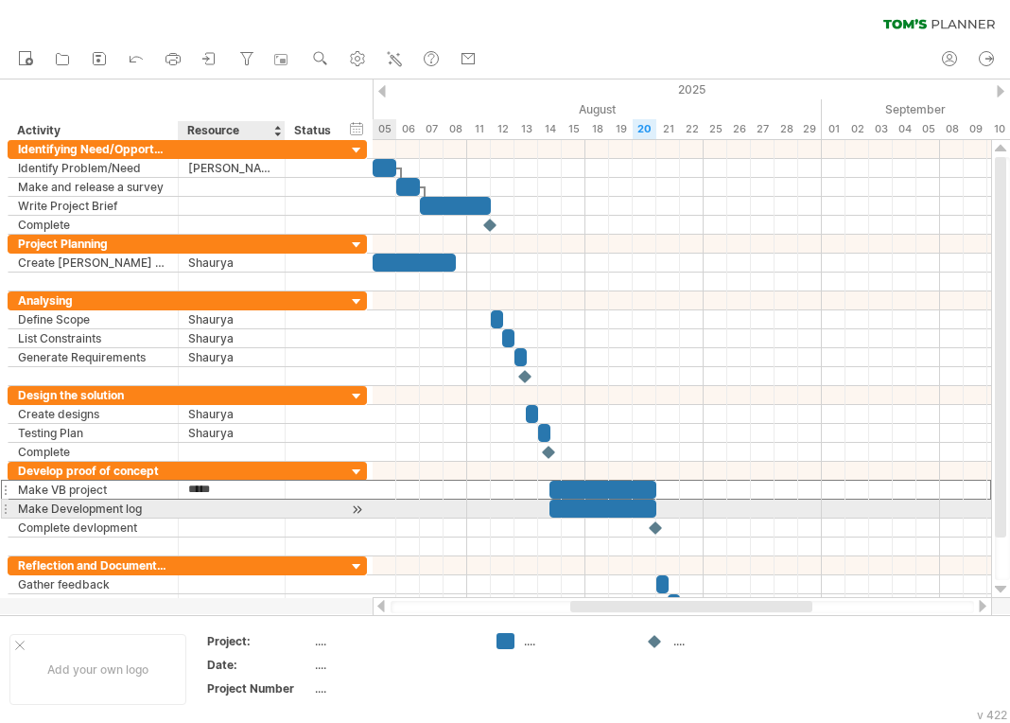
click at [215, 500] on div at bounding box center [231, 508] width 87 height 18
type input "*****"
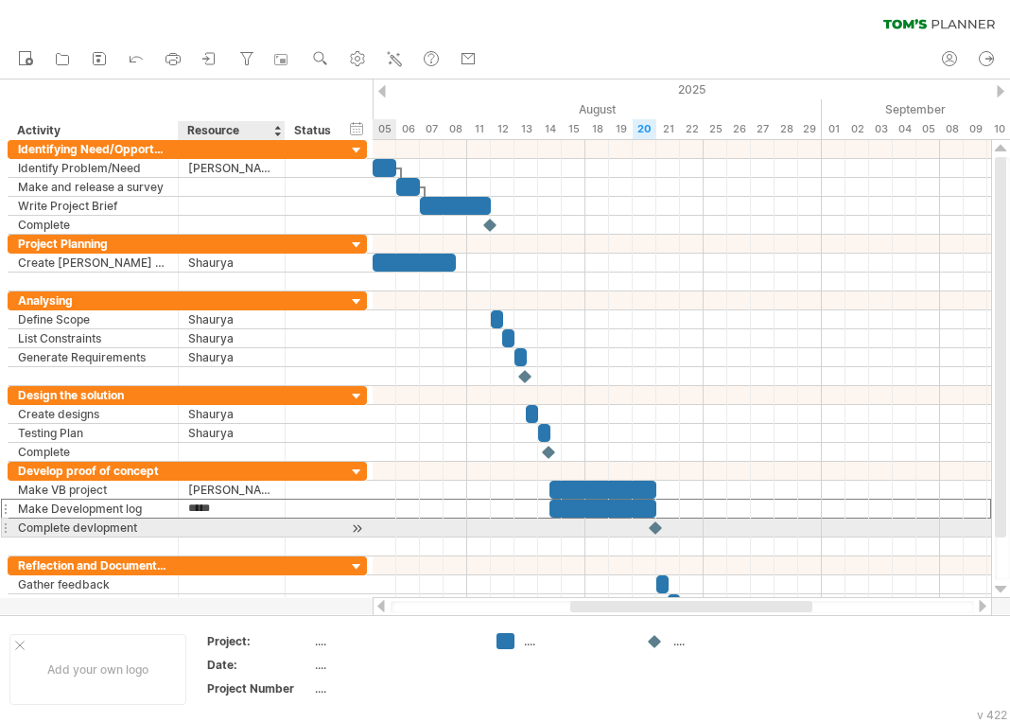
click at [209, 524] on div at bounding box center [231, 527] width 87 height 18
type input "*****"
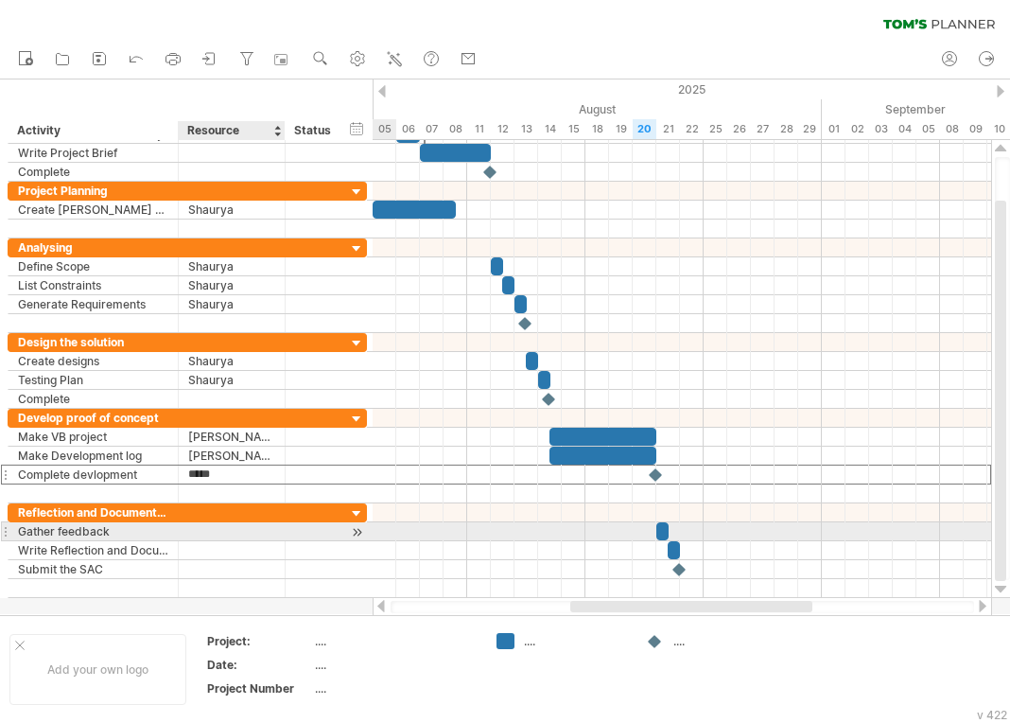
click at [183, 526] on div at bounding box center [232, 531] width 107 height 18
click at [202, 530] on div at bounding box center [231, 531] width 87 height 18
type input "*****"
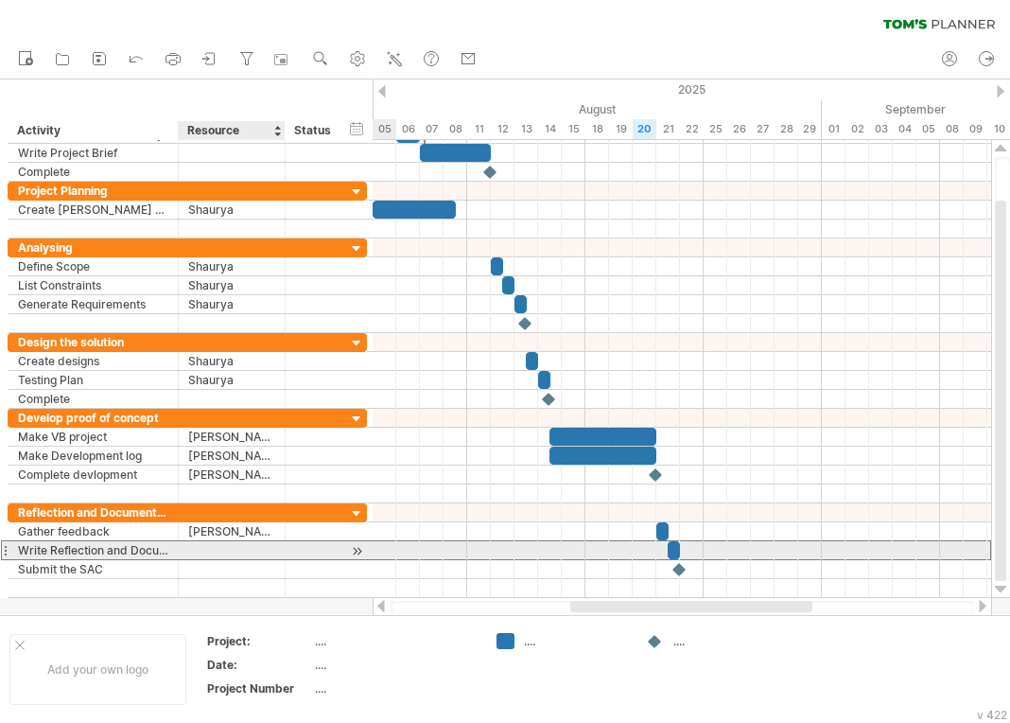
click at [209, 549] on div at bounding box center [231, 550] width 87 height 18
type input "*******"
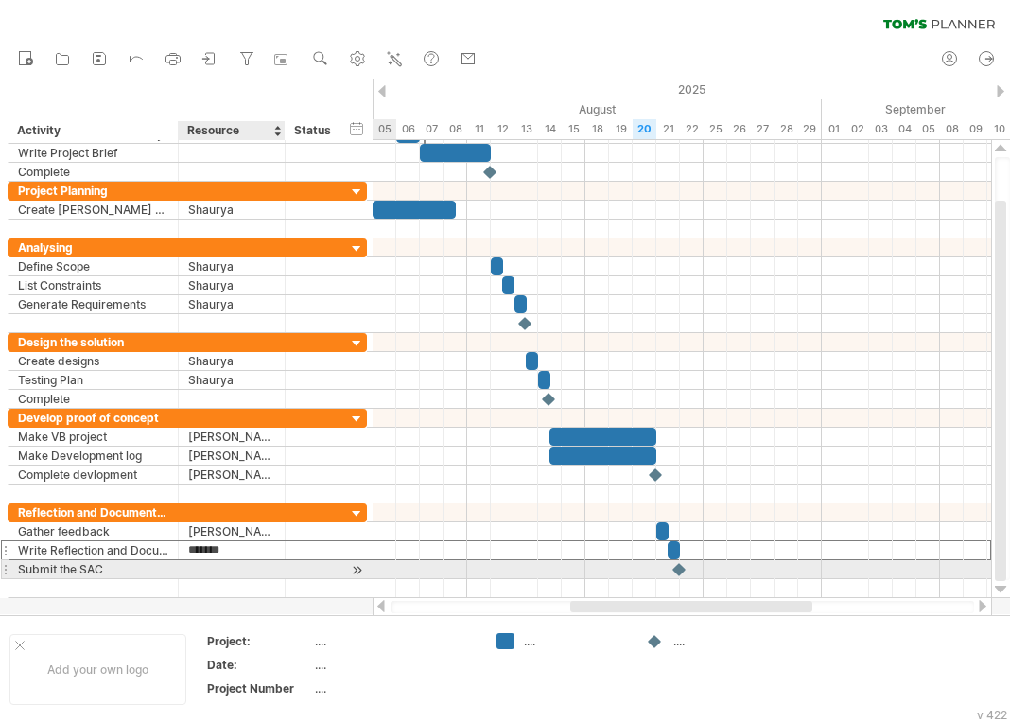
click at [198, 568] on div at bounding box center [231, 569] width 87 height 18
type input "**********"
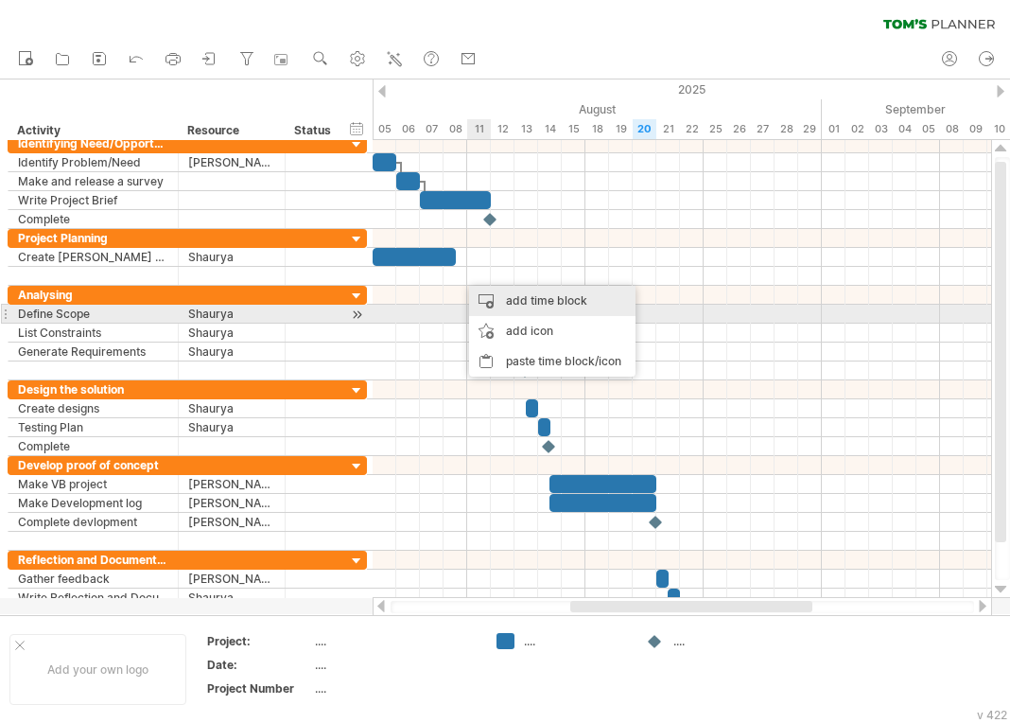
click at [555, 314] on div "add time block" at bounding box center [552, 301] width 166 height 30
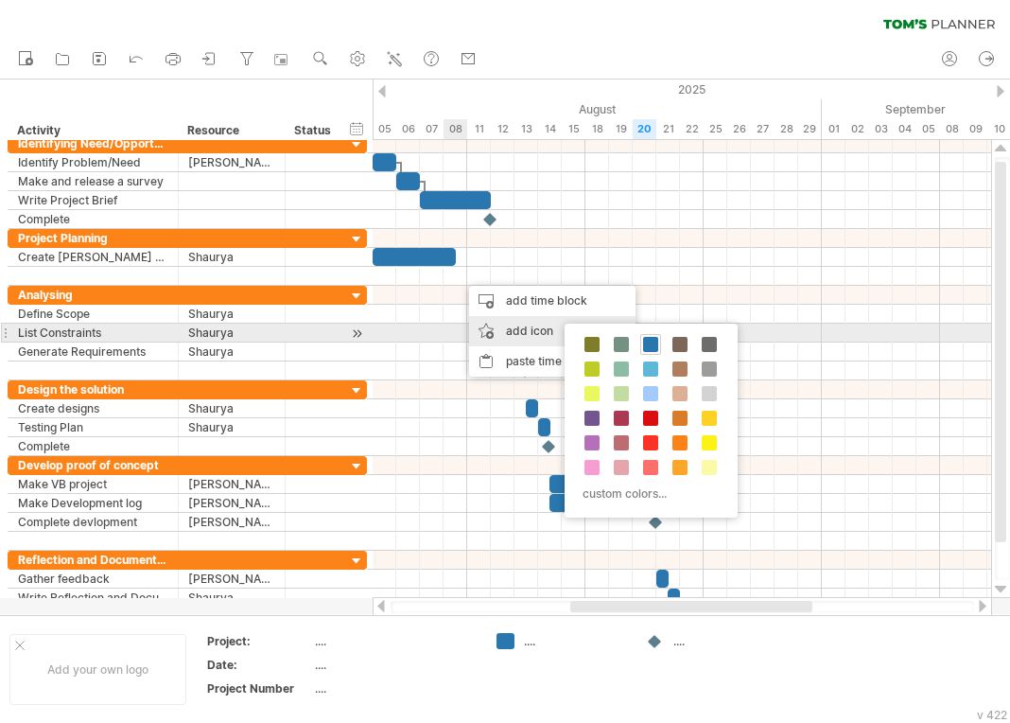
click at [498, 332] on div "add icon" at bounding box center [552, 331] width 166 height 30
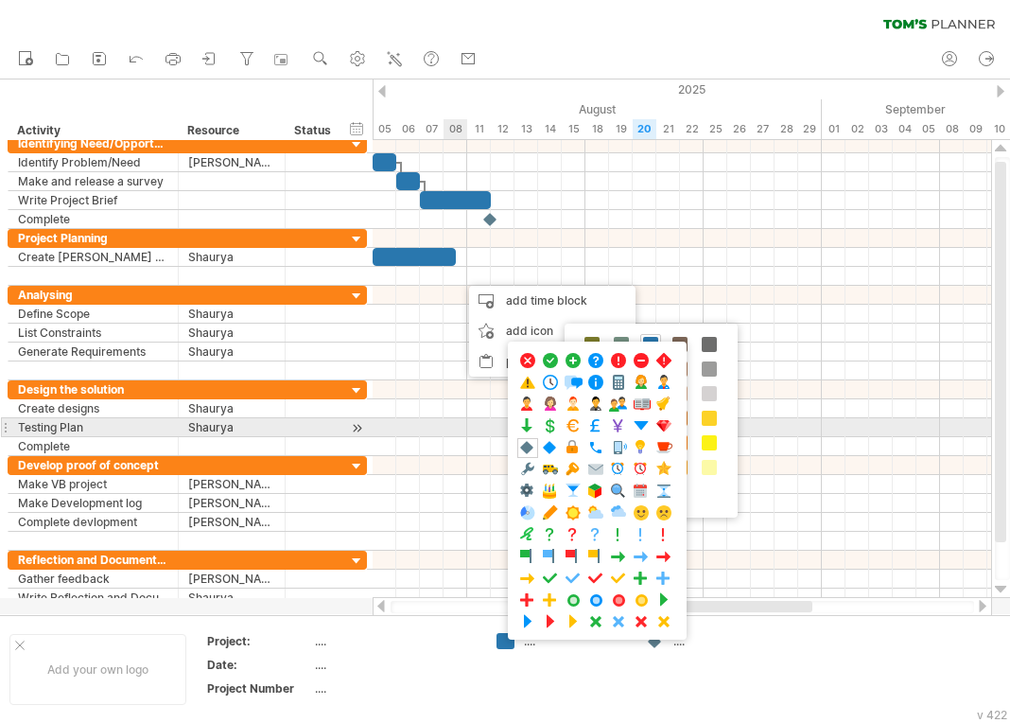
click at [525, 436] on div "...." at bounding box center [597, 490] width 179 height 298
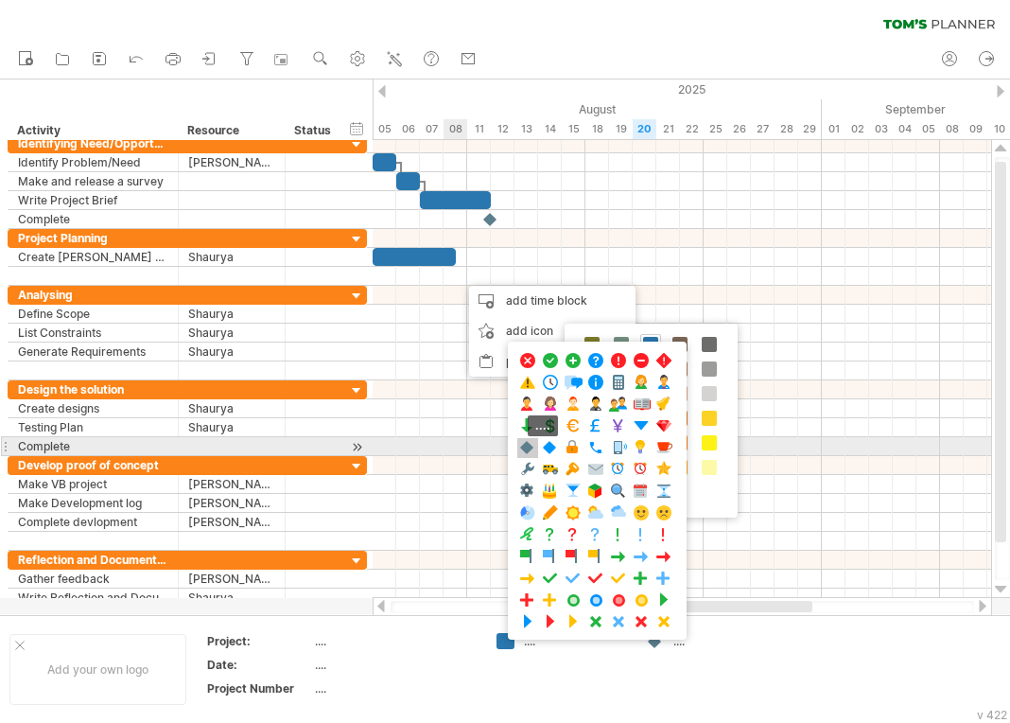
click at [527, 446] on span at bounding box center [527, 448] width 19 height 18
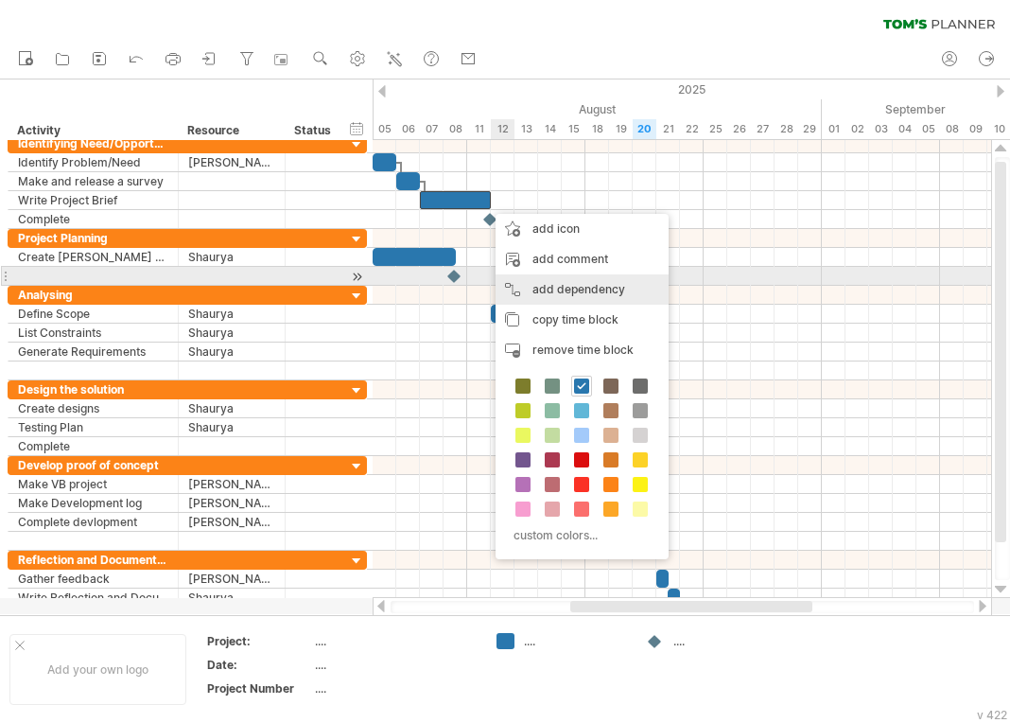
click at [559, 280] on div "add dependency You can use dependencies when you require tasks to be done in a …" at bounding box center [582, 289] width 173 height 30
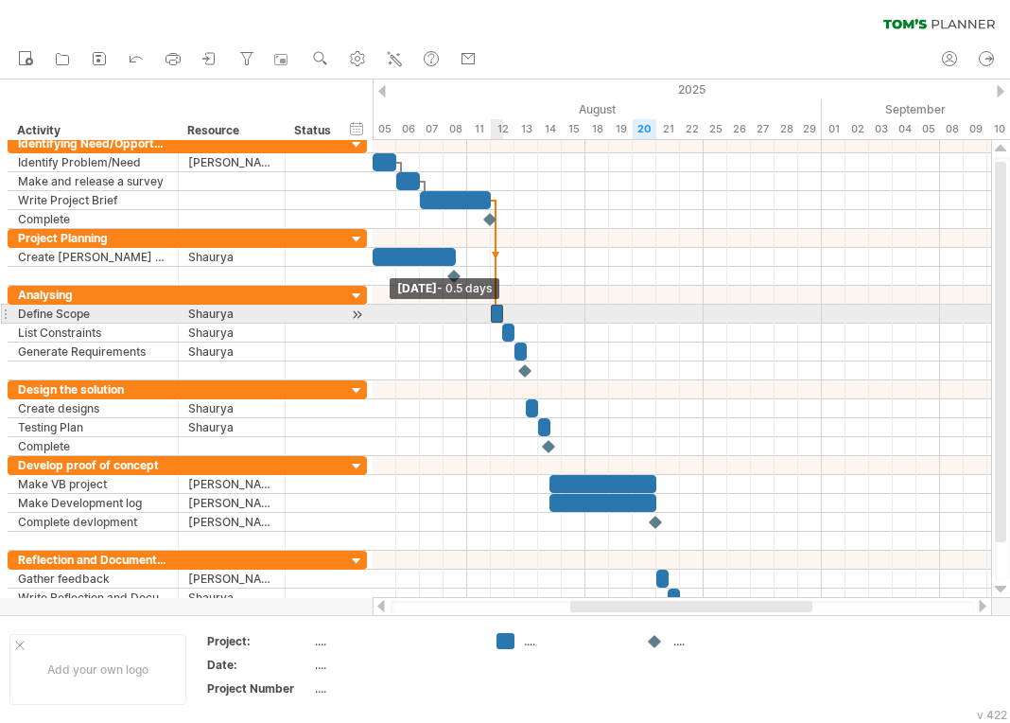
click at [492, 305] on span at bounding box center [491, 314] width 8 height 18
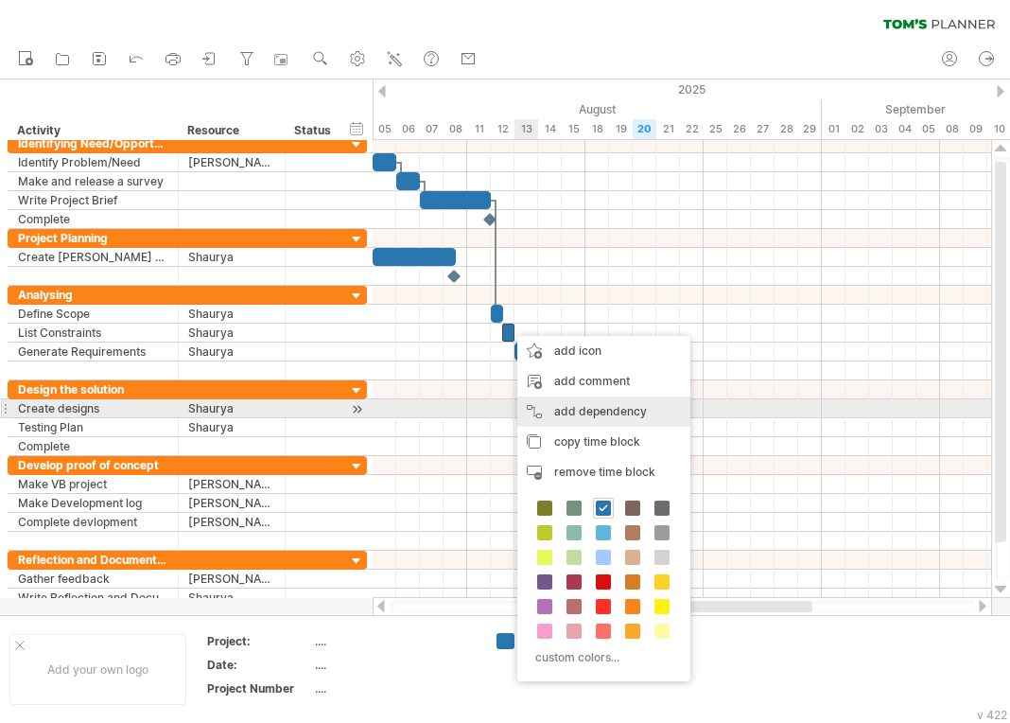
click at [566, 406] on div "add dependency You can use dependencies when you require tasks to be done in a …" at bounding box center [603, 411] width 173 height 30
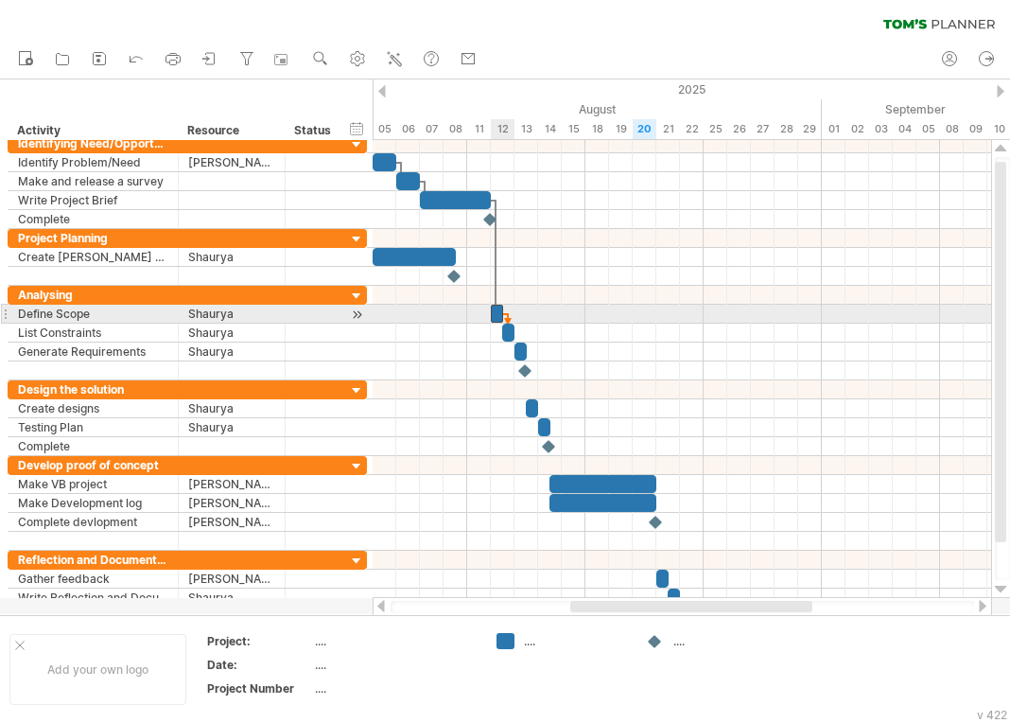
click at [502, 314] on span at bounding box center [503, 314] width 8 height 18
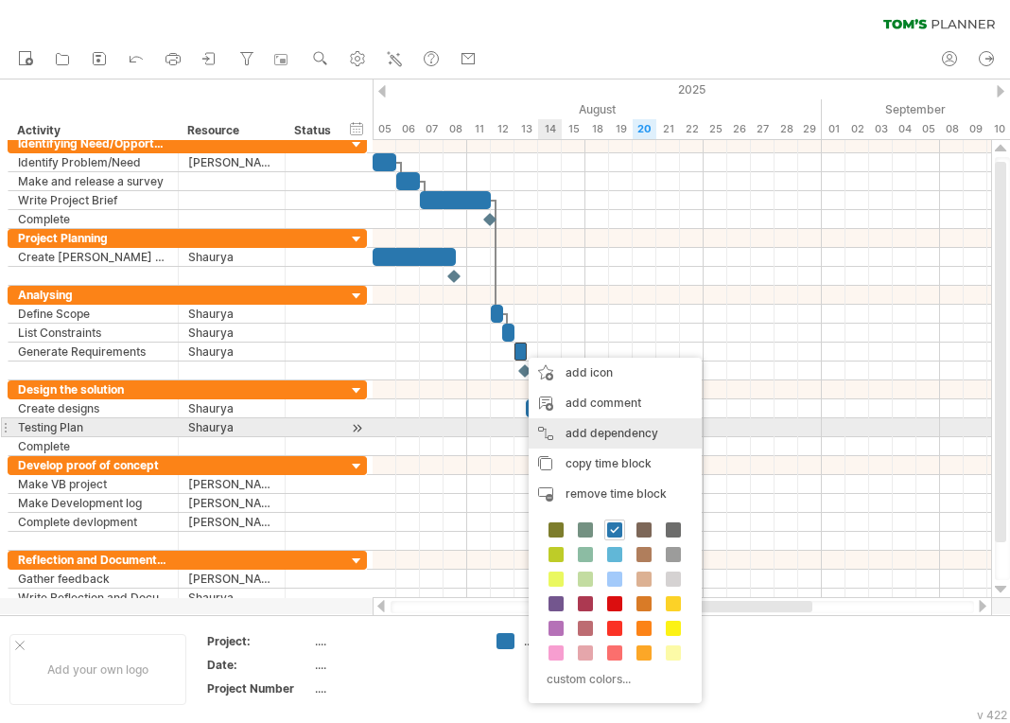
click at [602, 428] on div "add dependency You can use dependencies when you require tasks to be done in a …" at bounding box center [615, 433] width 173 height 30
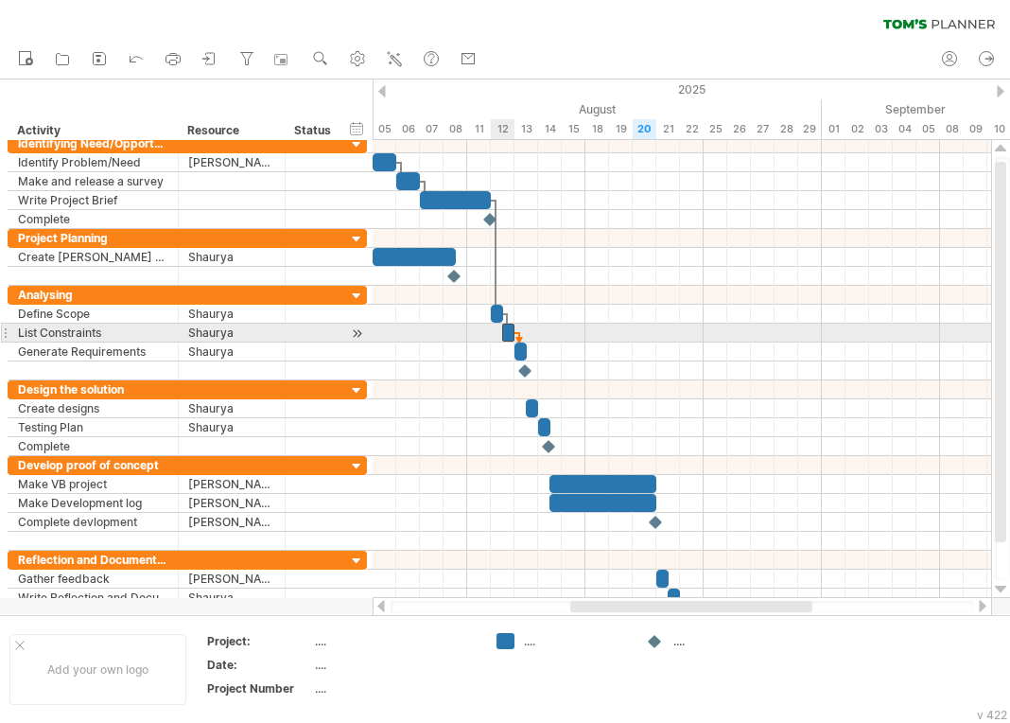
click at [509, 333] on div at bounding box center [508, 332] width 12 height 18
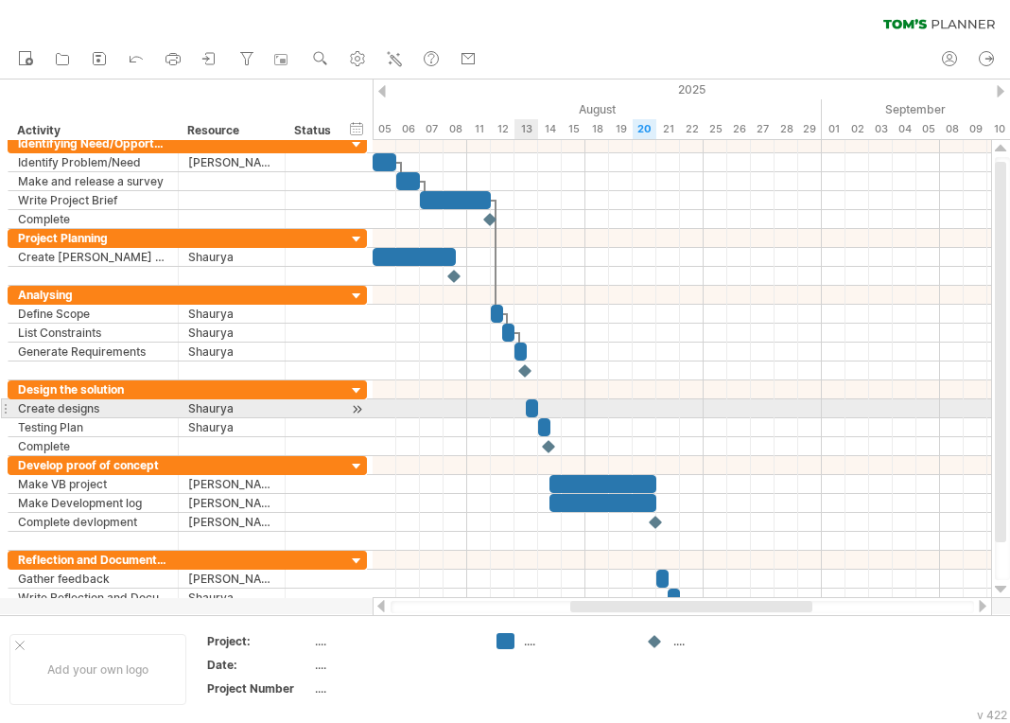
click at [534, 411] on span at bounding box center [538, 408] width 8 height 18
click at [533, 411] on div at bounding box center [532, 408] width 12 height 18
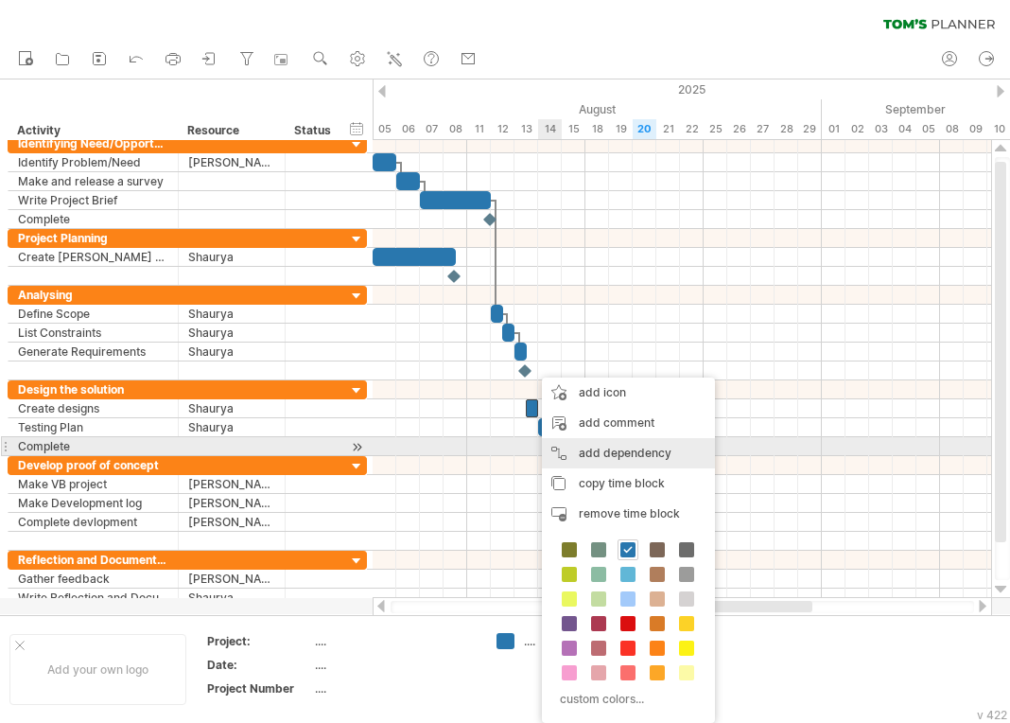
click at [622, 445] on div "add dependency You can use dependencies when you require tasks to be done in a …" at bounding box center [628, 453] width 173 height 30
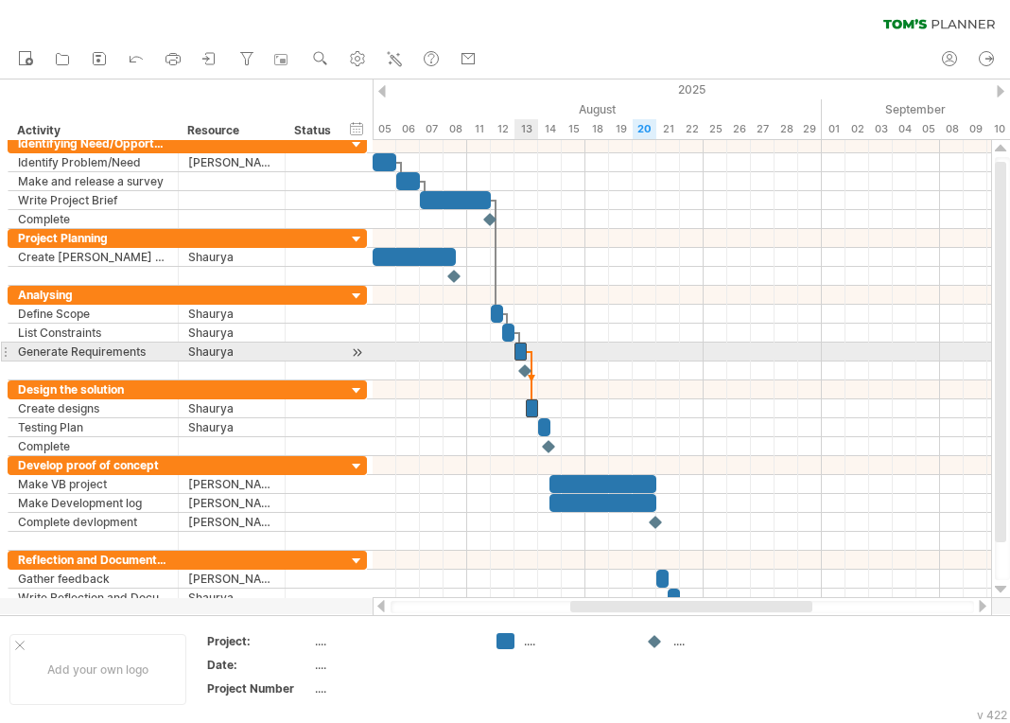
click at [527, 348] on span at bounding box center [527, 351] width 8 height 18
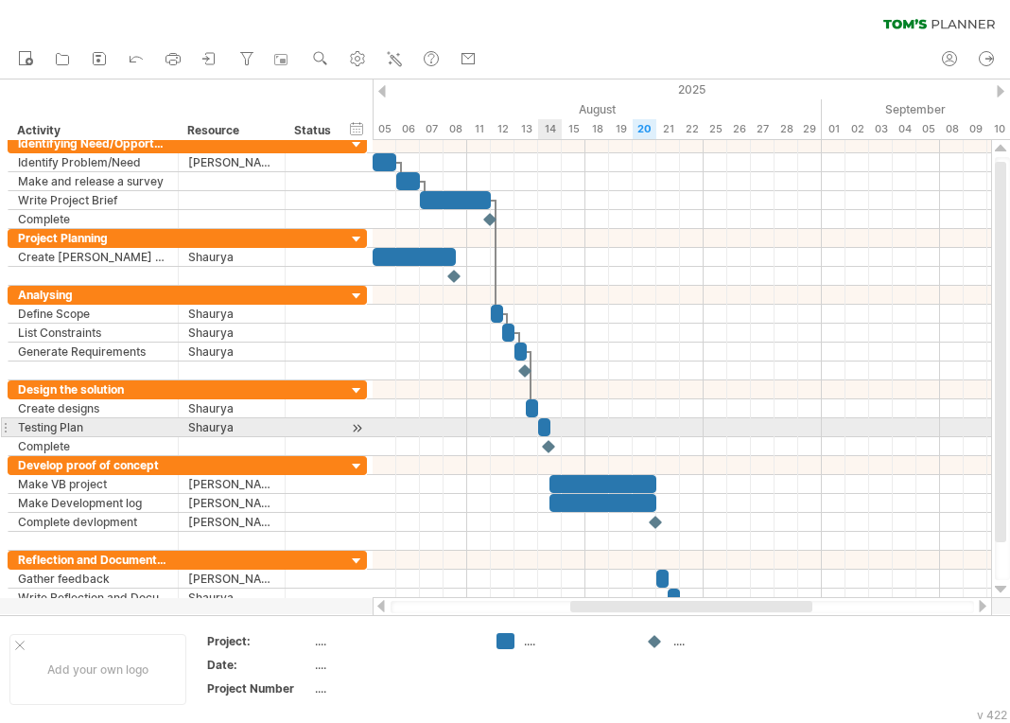
click at [548, 423] on span at bounding box center [551, 427] width 8 height 18
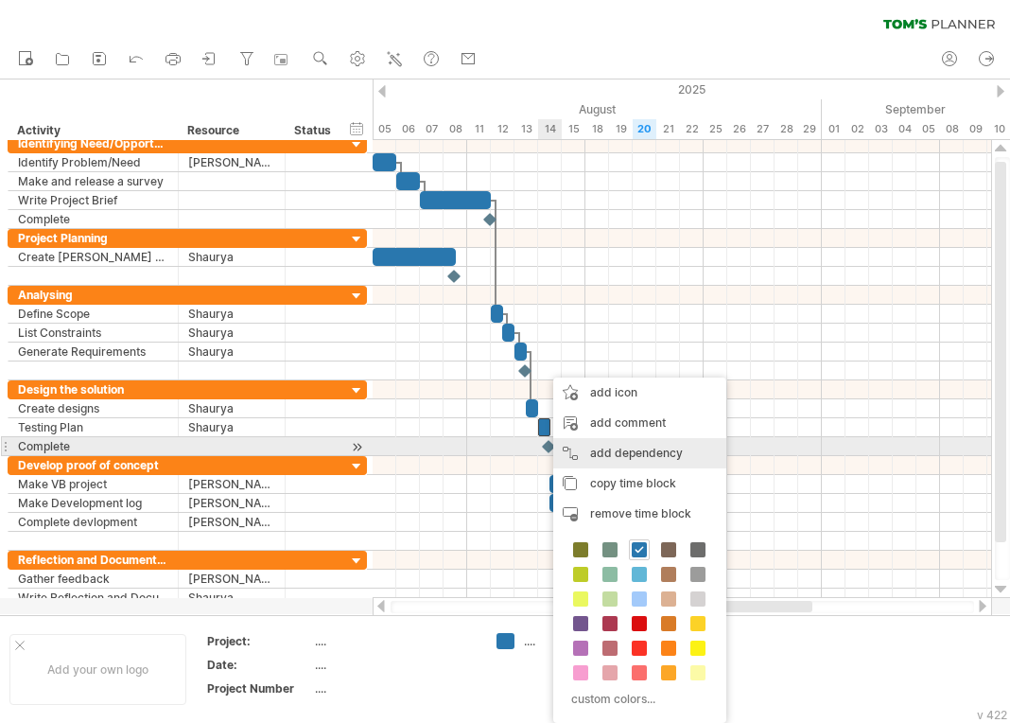
click at [601, 447] on div "add dependency You can use dependencies when you require tasks to be done in a …" at bounding box center [639, 453] width 173 height 30
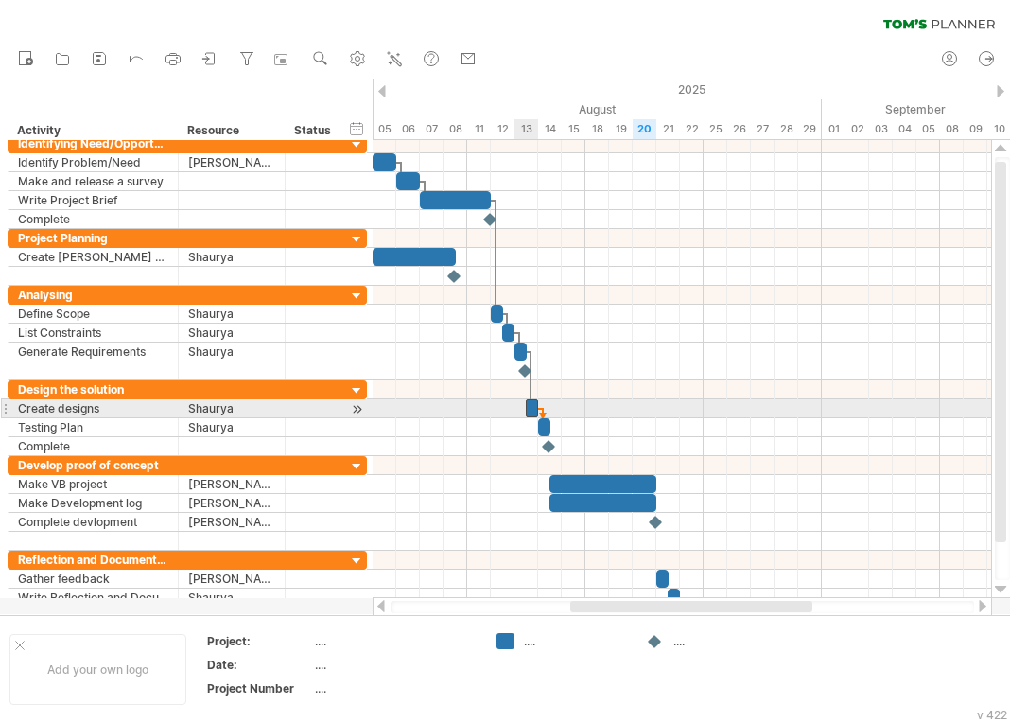
click at [536, 407] on span at bounding box center [538, 408] width 8 height 18
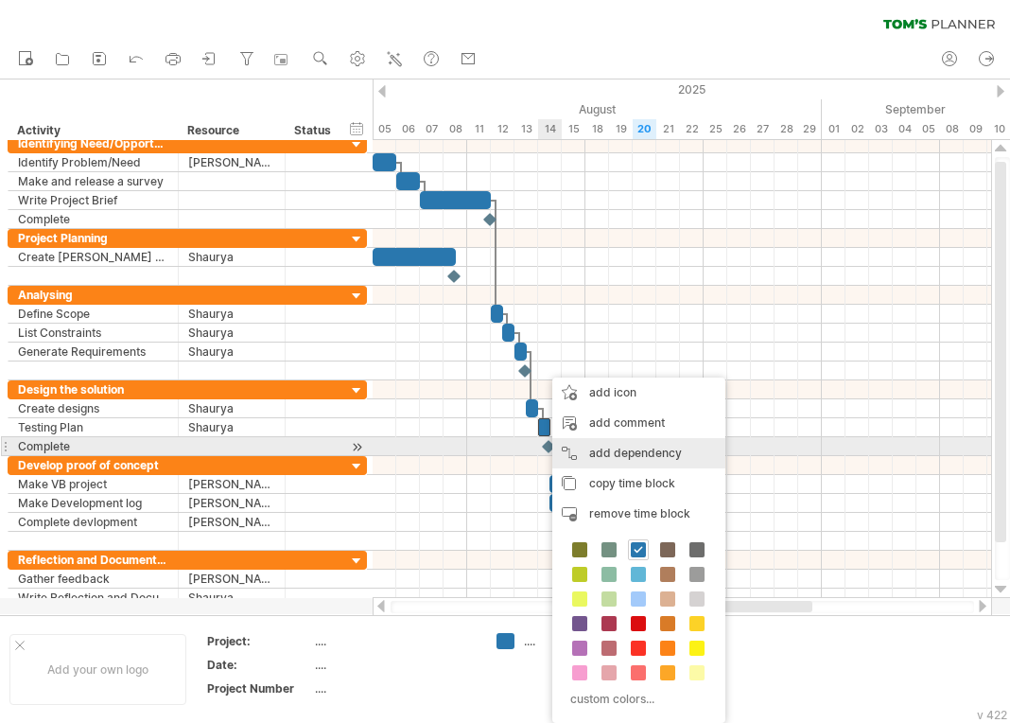
click at [586, 451] on div "add dependency You can use dependencies when you require tasks to be done in a …" at bounding box center [638, 453] width 173 height 30
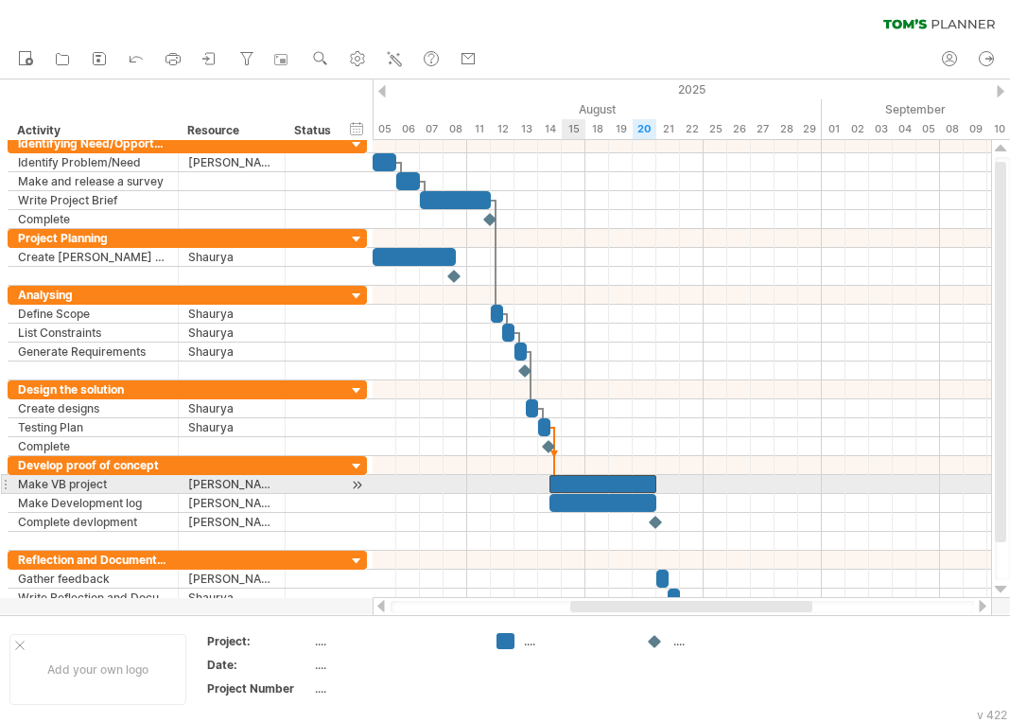
click at [564, 480] on div at bounding box center [603, 484] width 107 height 18
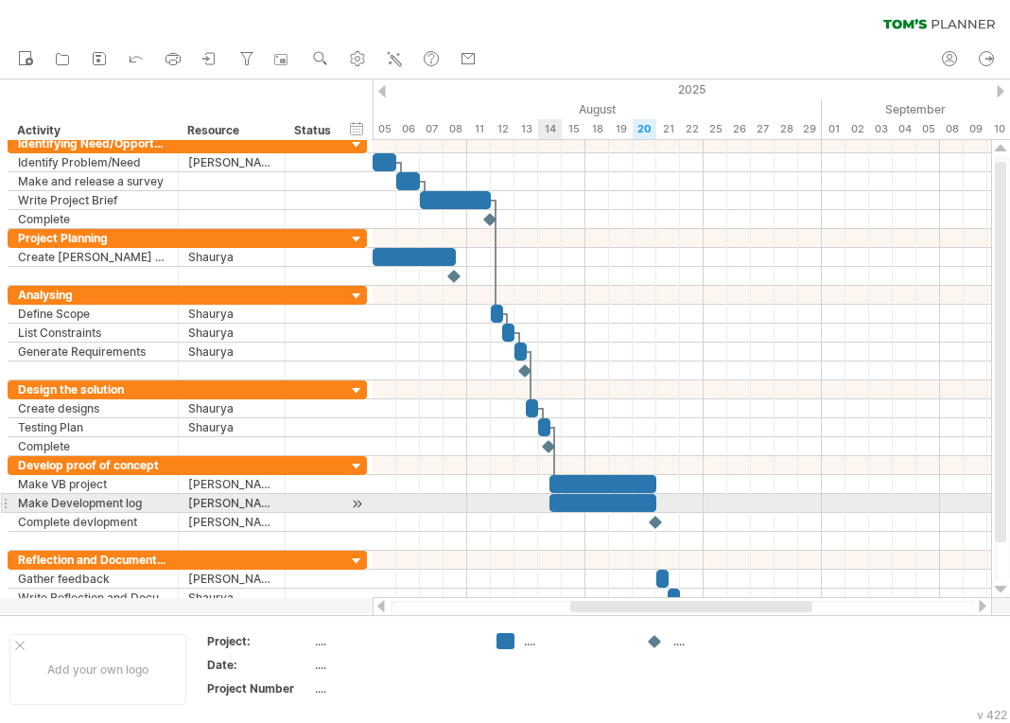
click at [560, 498] on div at bounding box center [603, 503] width 107 height 18
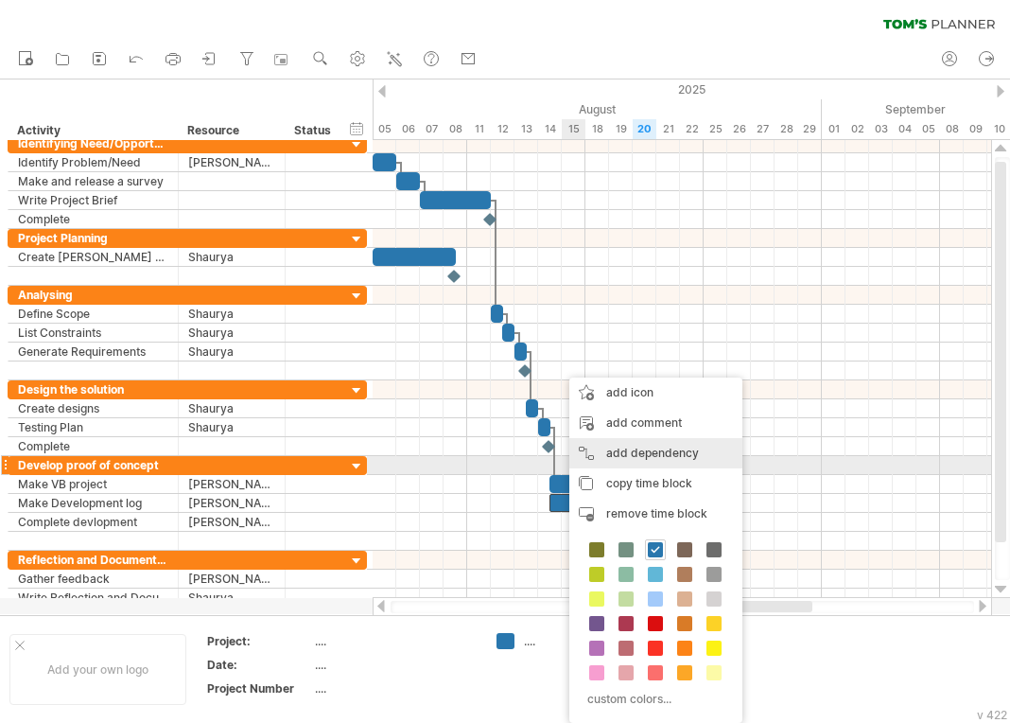
click at [596, 460] on div "add dependency You can use dependencies when you require tasks to be done in a …" at bounding box center [655, 453] width 173 height 30
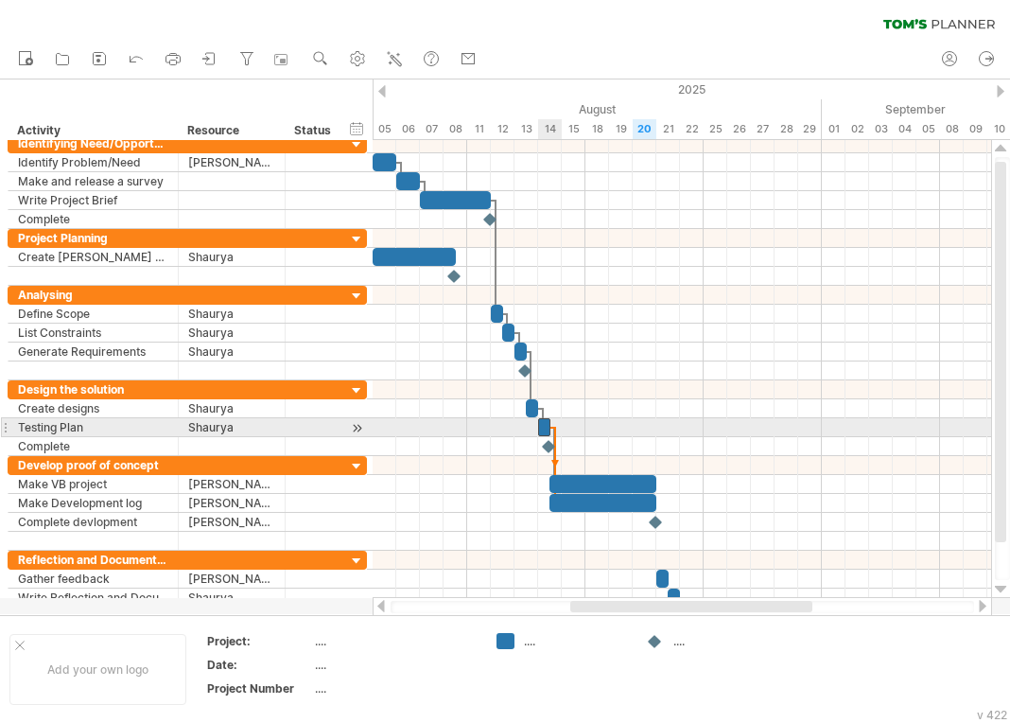
click at [547, 426] on span at bounding box center [551, 427] width 8 height 18
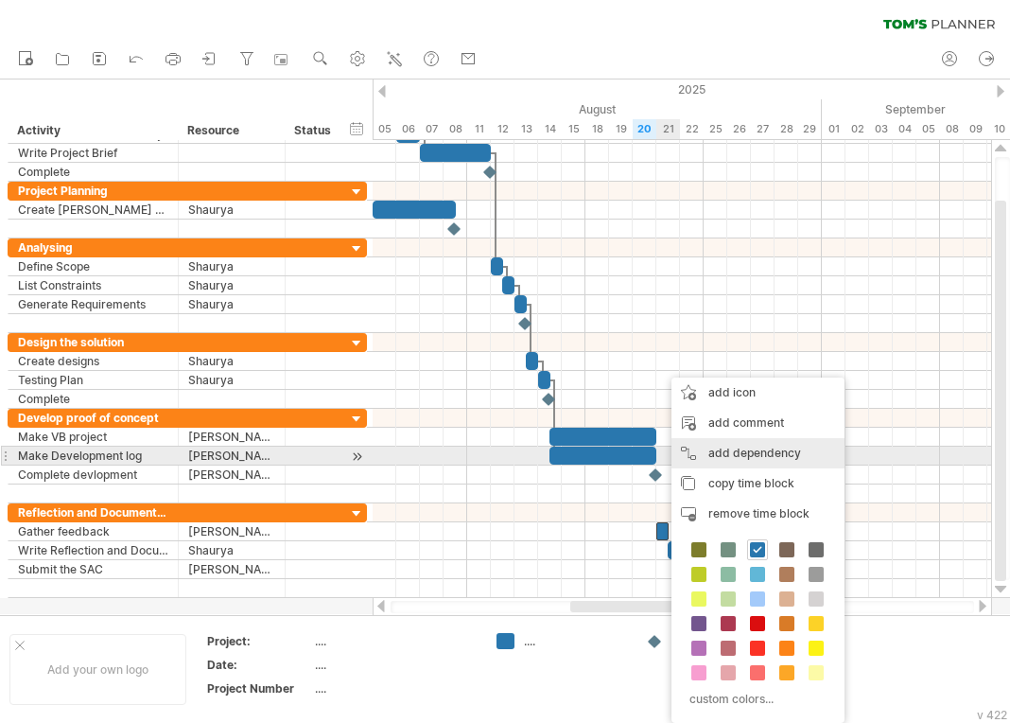
click at [742, 454] on div "add dependency You can use dependencies when you require tasks to be done in a …" at bounding box center [758, 453] width 173 height 30
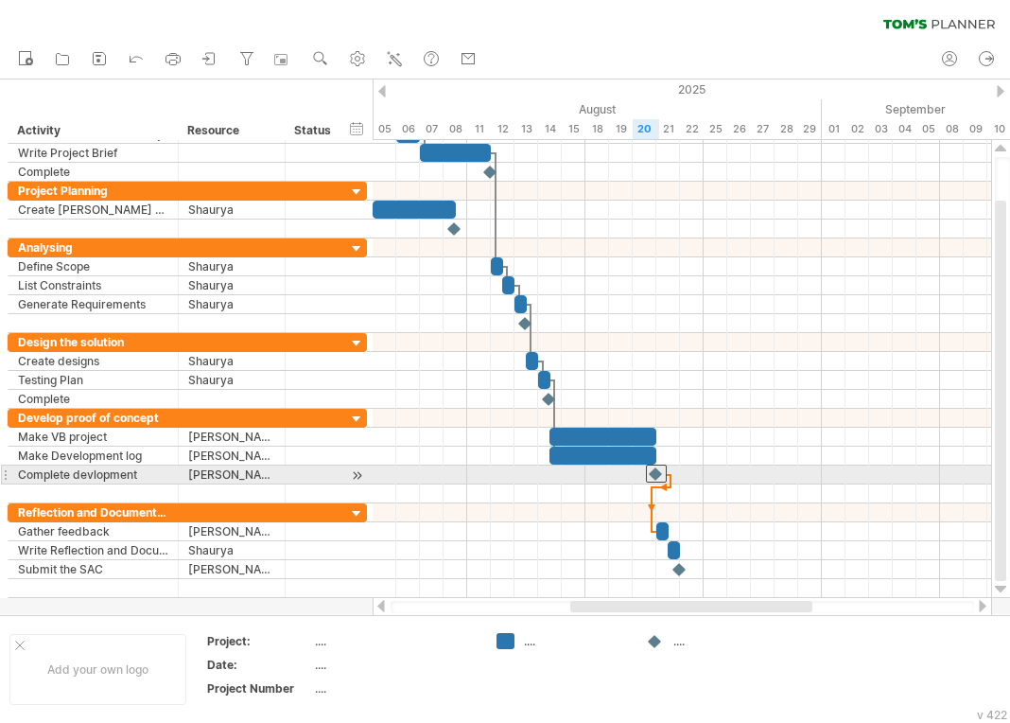
click at [656, 471] on div at bounding box center [656, 473] width 21 height 18
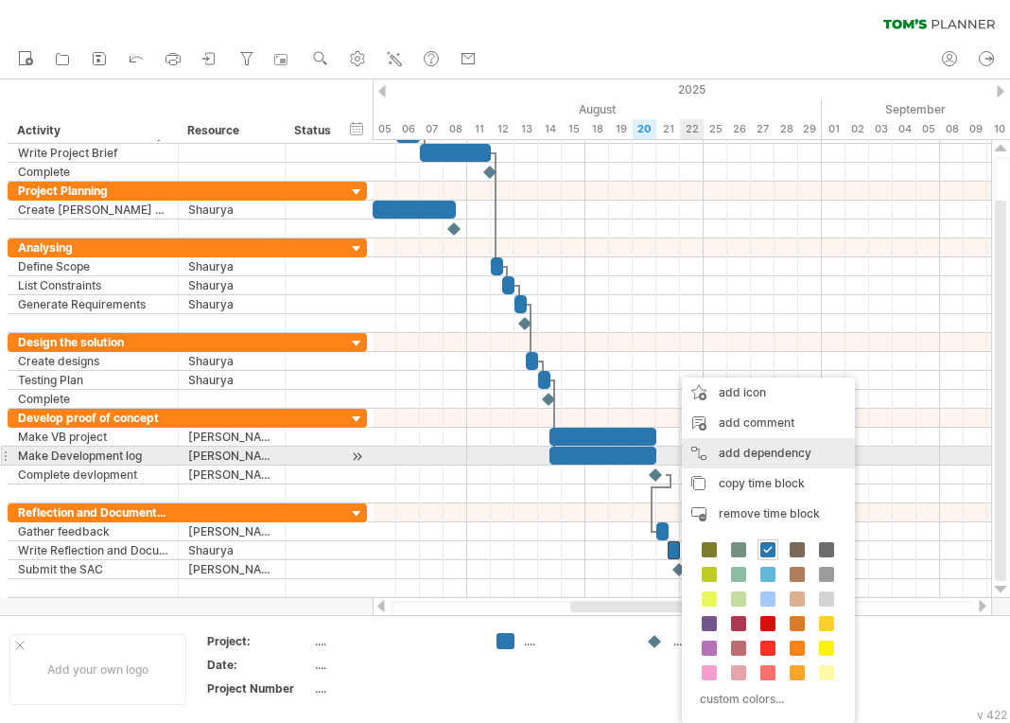
click at [747, 452] on div "add dependency You can use dependencies when you require tasks to be done in a …" at bounding box center [768, 453] width 173 height 30
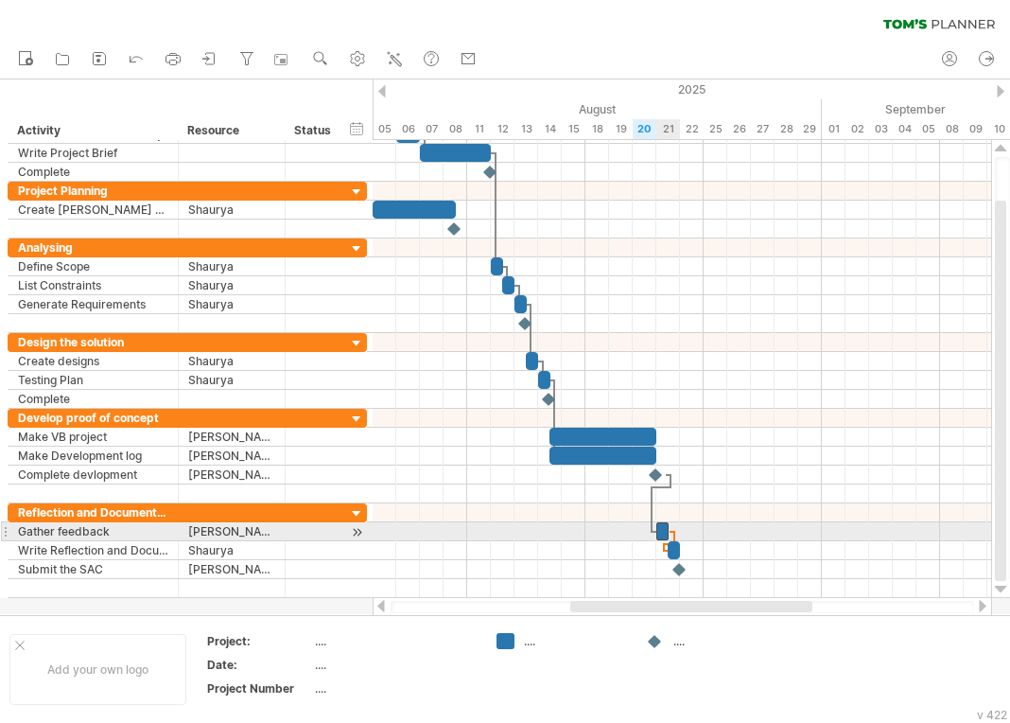
click at [670, 531] on span at bounding box center [669, 531] width 8 height 18
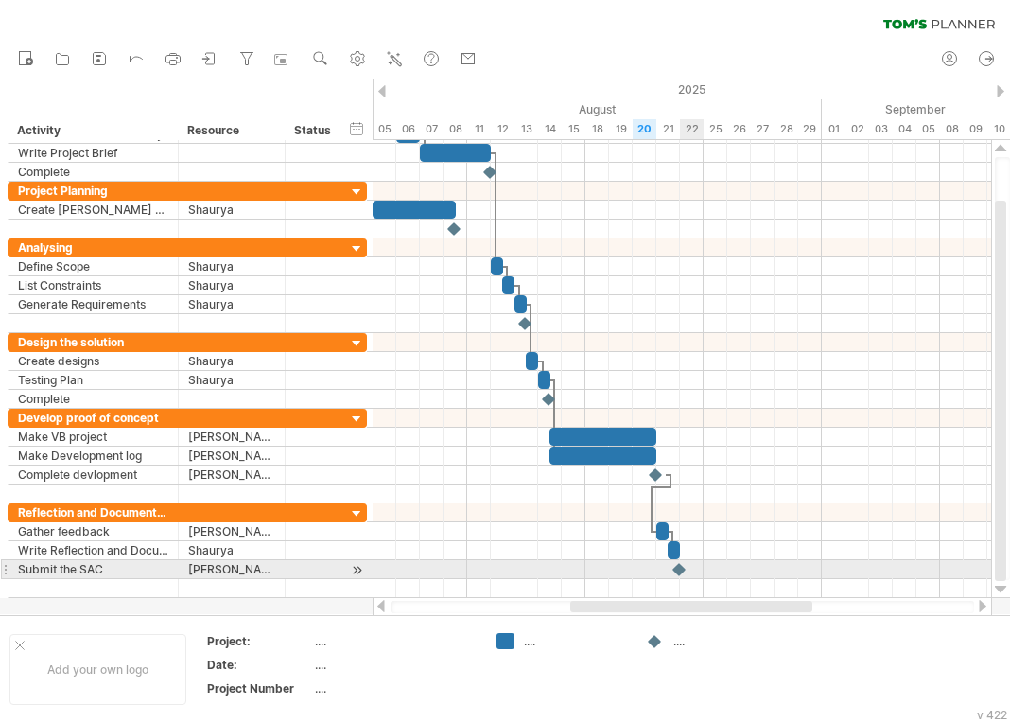
click at [680, 565] on div at bounding box center [680, 569] width 19 height 18
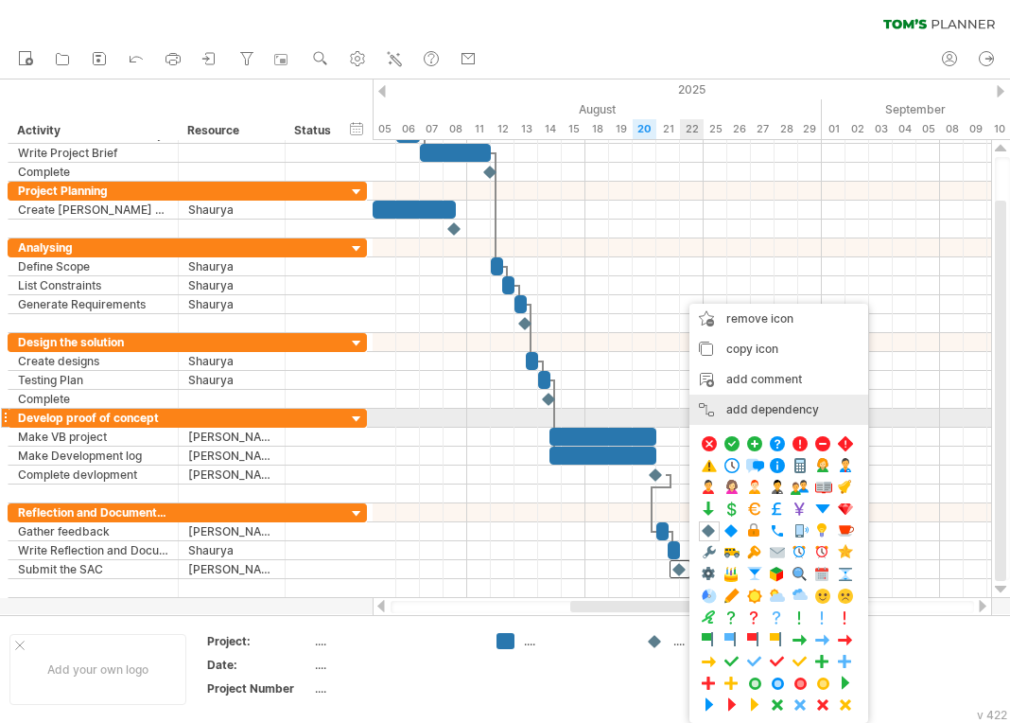
click at [755, 418] on div "add dependency You can use dependencies when you require tasks to be done in a …" at bounding box center [779, 409] width 179 height 30
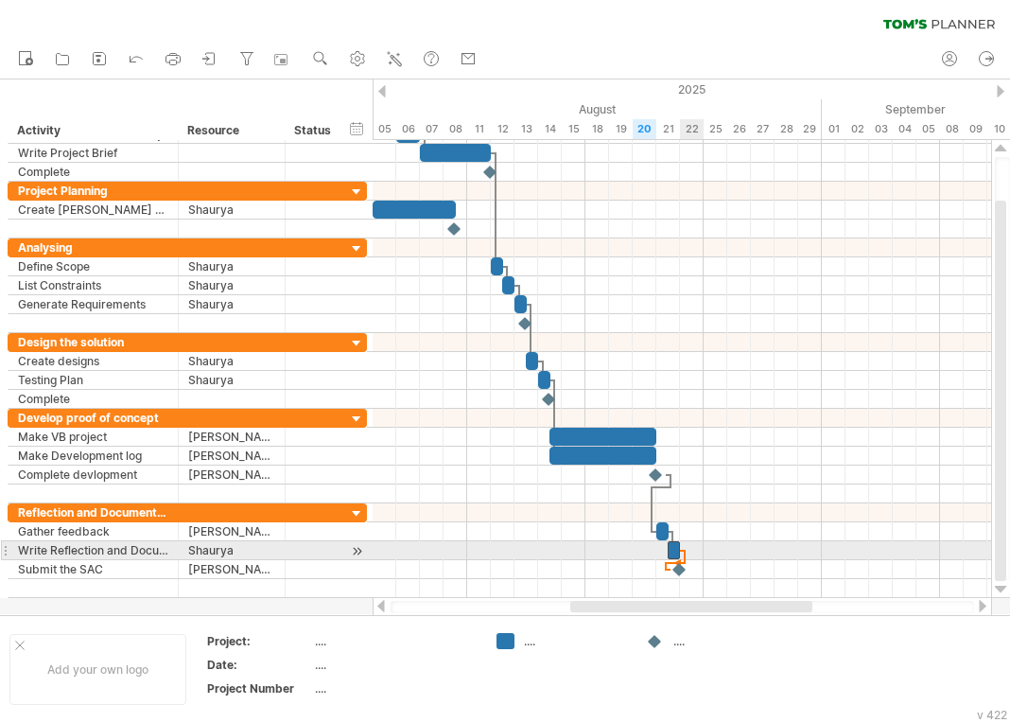
click at [680, 545] on span at bounding box center [680, 550] width 8 height 18
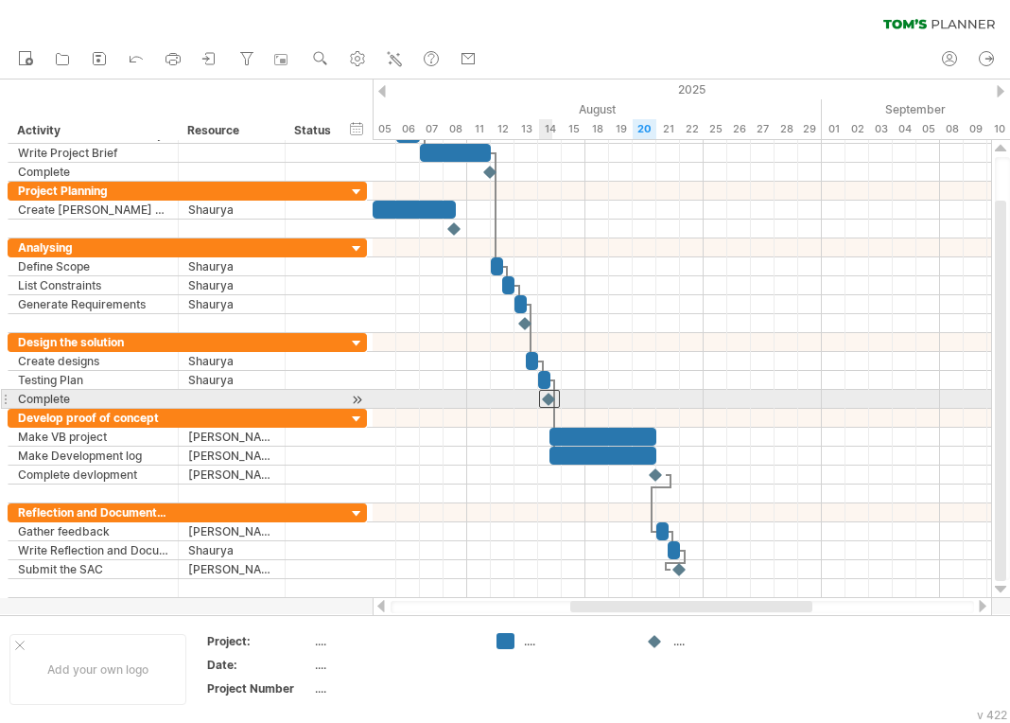
click at [549, 395] on div at bounding box center [549, 399] width 21 height 18
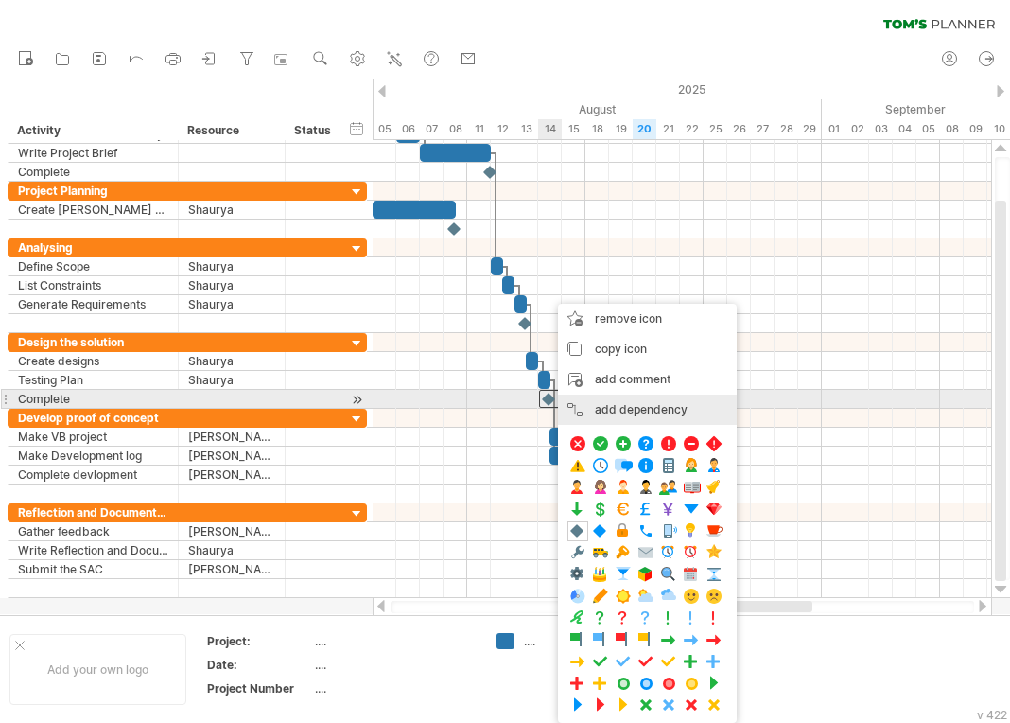
click at [587, 404] on div "add dependency You can use dependencies when you require tasks to be done in a …" at bounding box center [647, 409] width 179 height 30
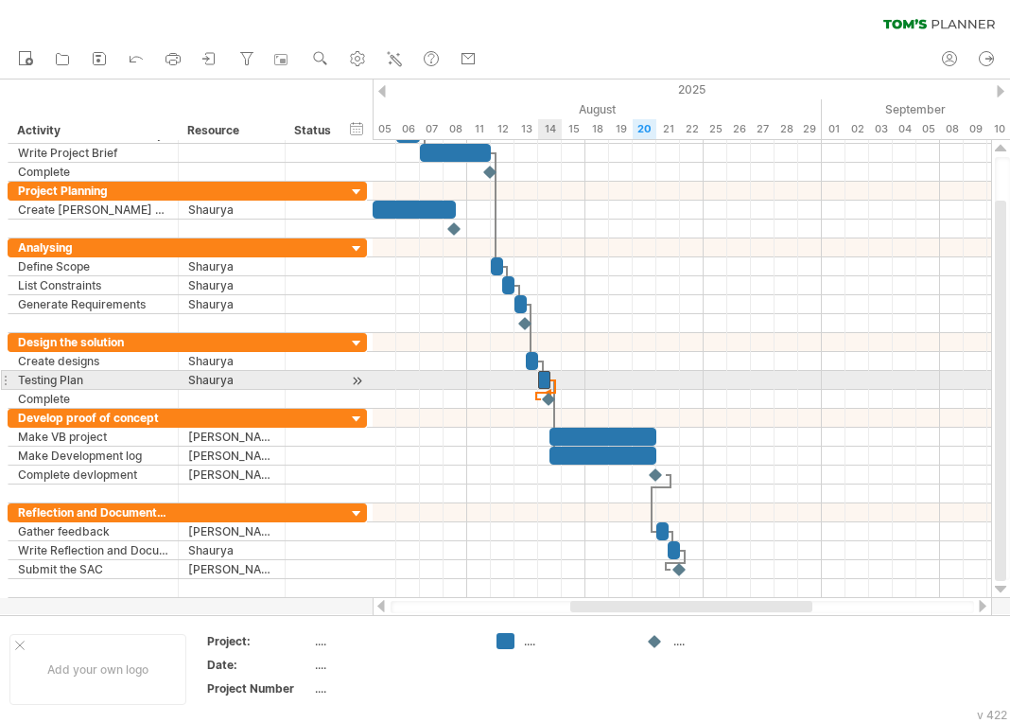
click at [545, 379] on div at bounding box center [544, 380] width 12 height 18
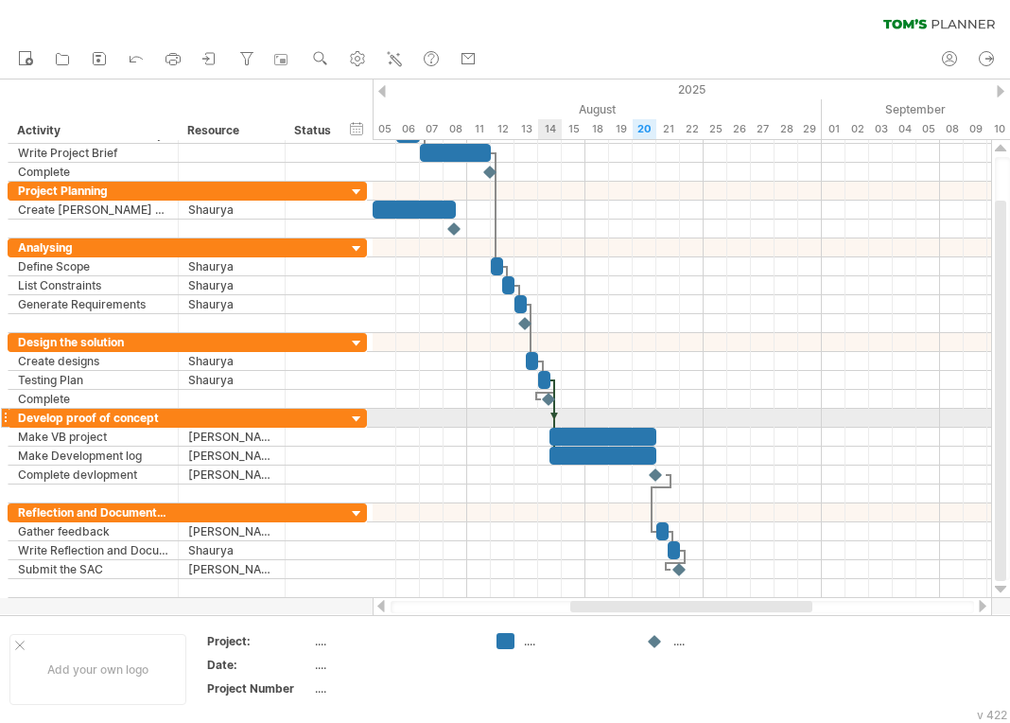
click at [552, 420] on div at bounding box center [554, 418] width 6 height 78
click at [553, 414] on div at bounding box center [554, 418] width 6 height 78
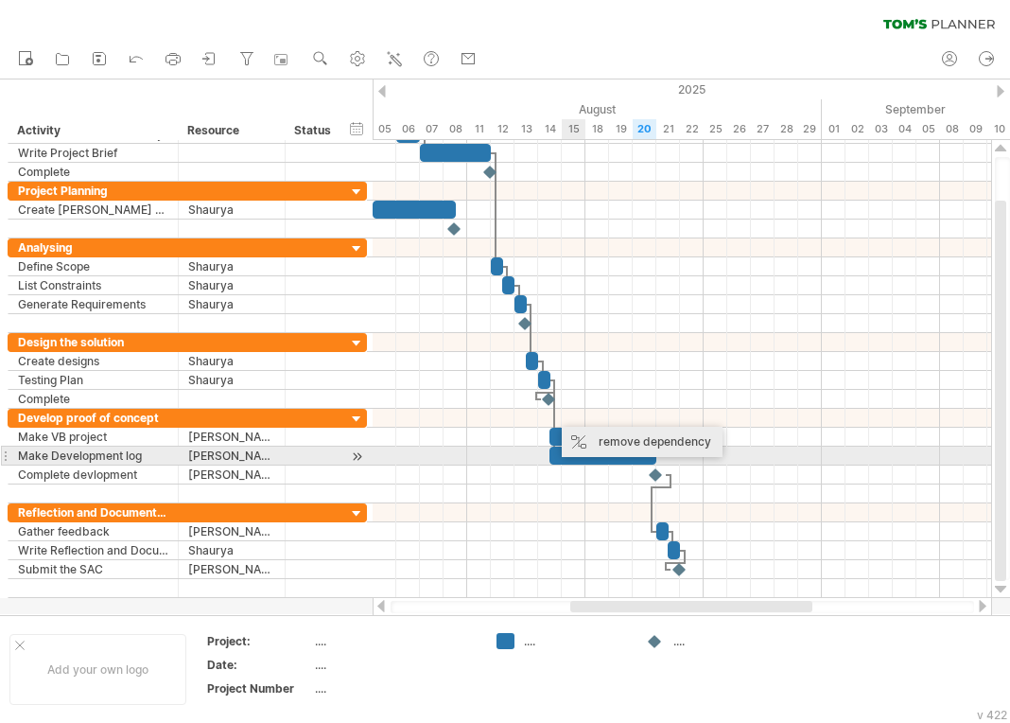
click at [605, 447] on div "remove dependency" at bounding box center [642, 442] width 161 height 30
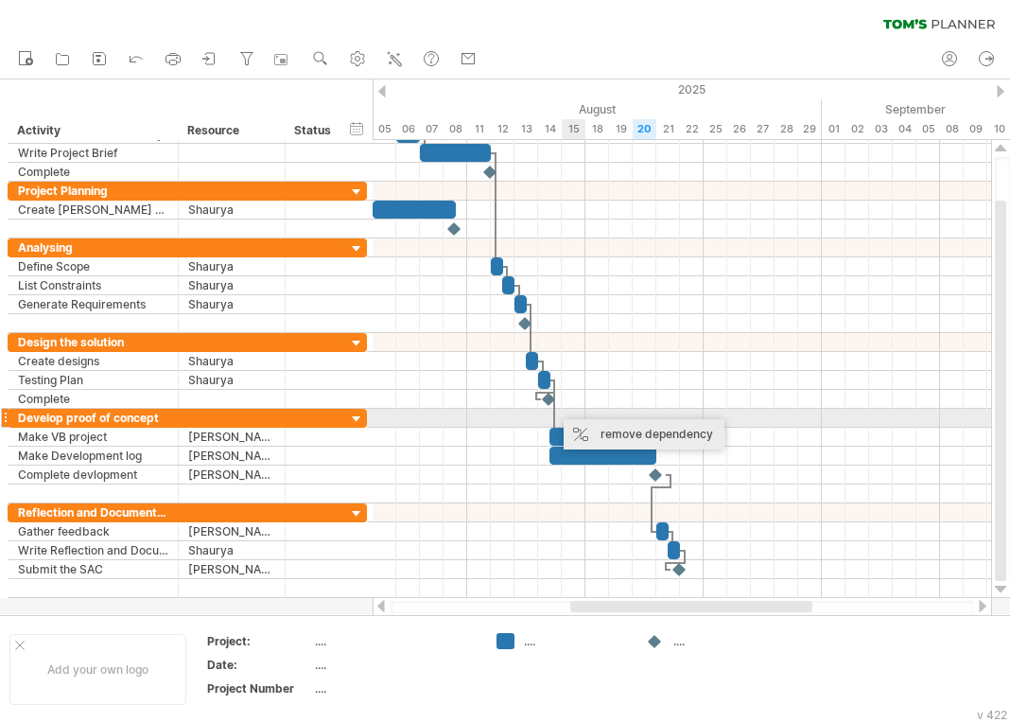
click at [593, 426] on div "remove dependency" at bounding box center [644, 434] width 161 height 30
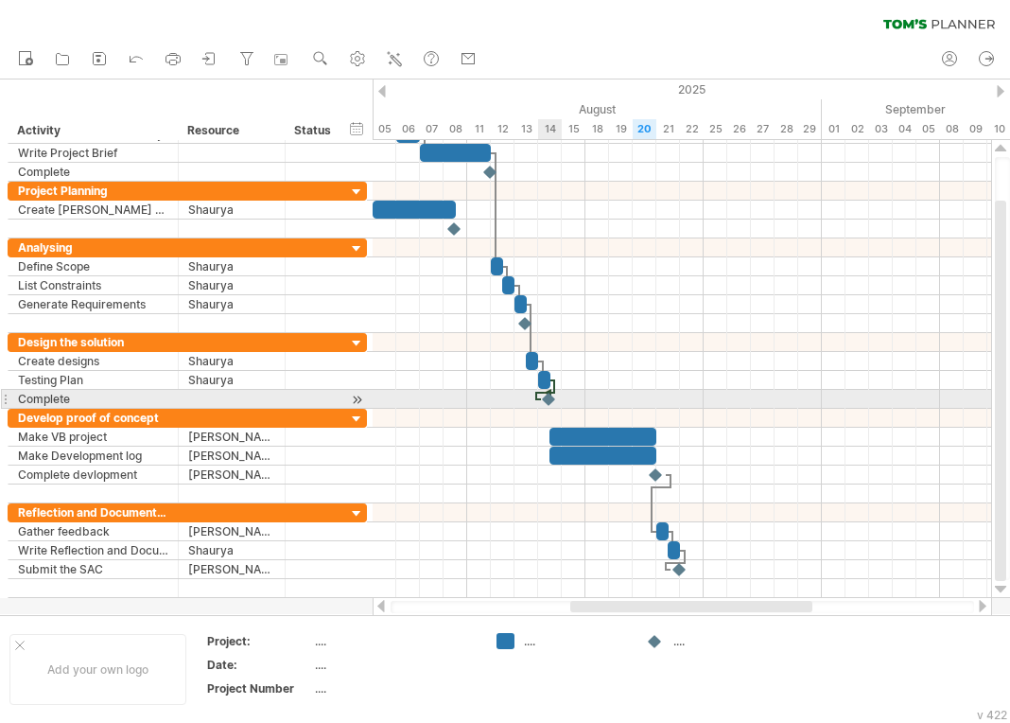
click at [549, 403] on div at bounding box center [549, 399] width 19 height 18
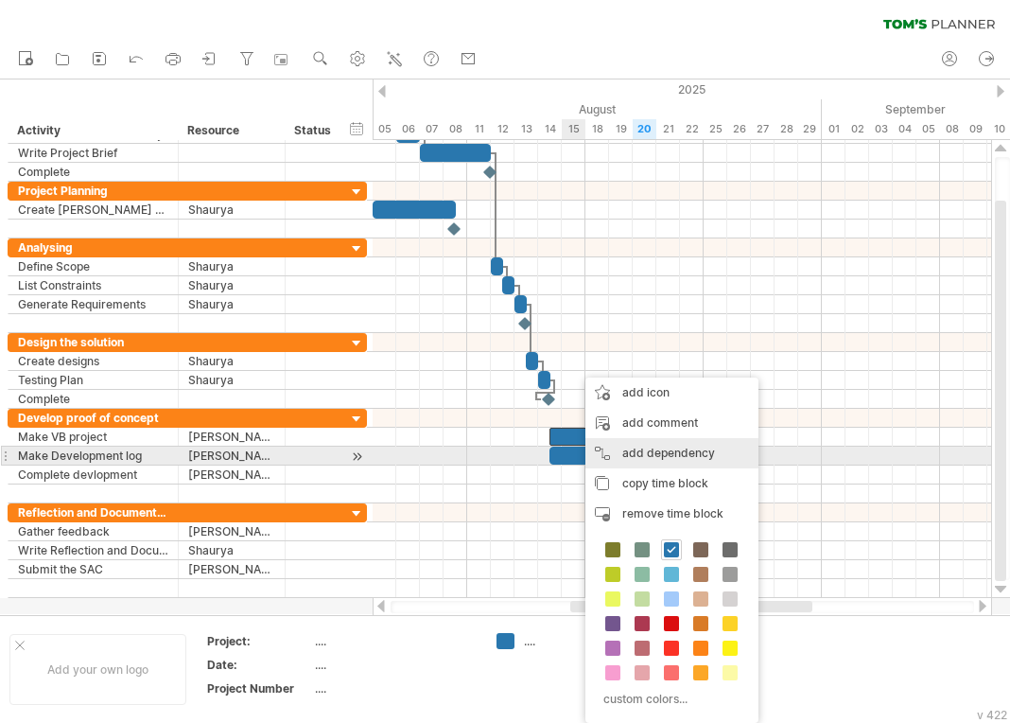
click at [626, 451] on div "add dependency You can use dependencies when you require tasks to be done in a …" at bounding box center [672, 453] width 173 height 30
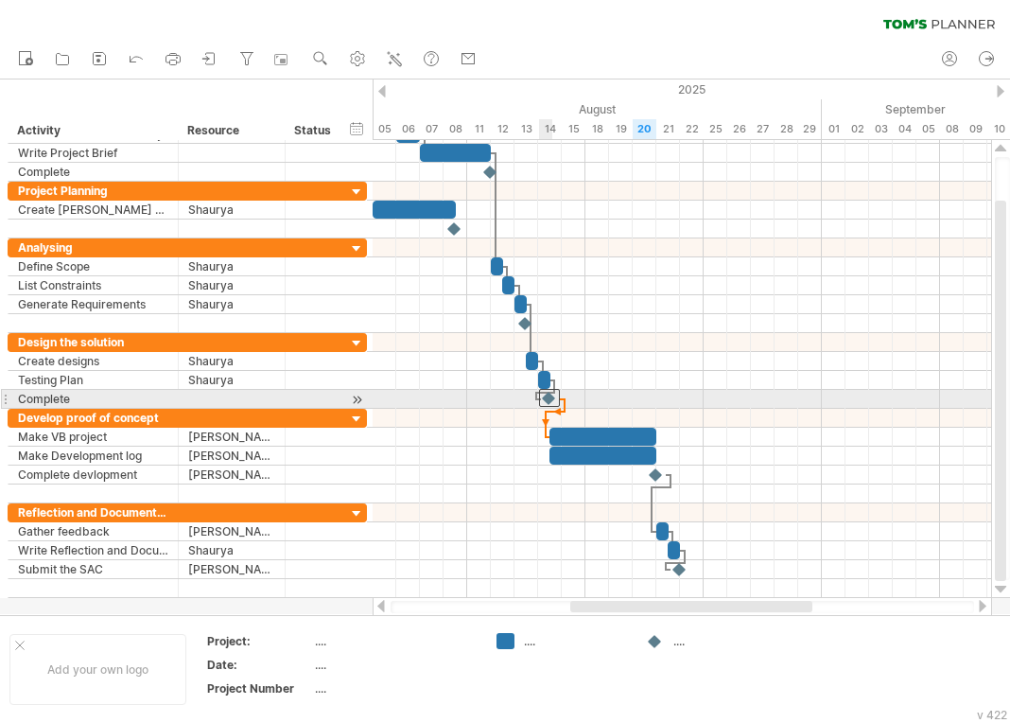
click at [555, 402] on div at bounding box center [549, 398] width 21 height 18
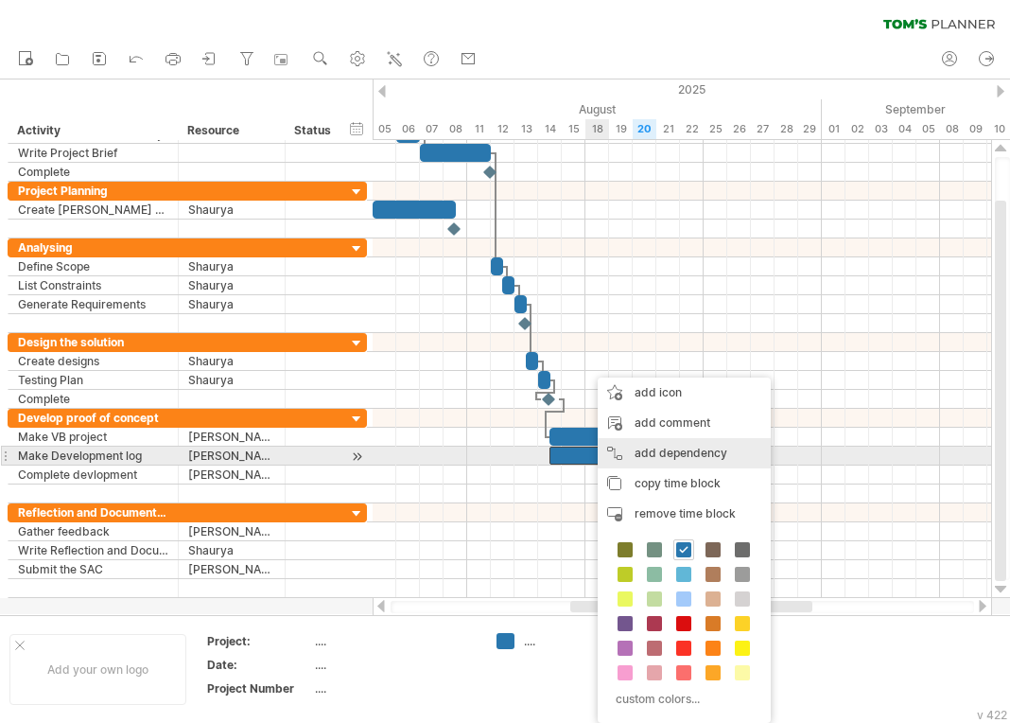
click at [622, 450] on div "add dependency You can use dependencies when you require tasks to be done in a …" at bounding box center [684, 453] width 173 height 30
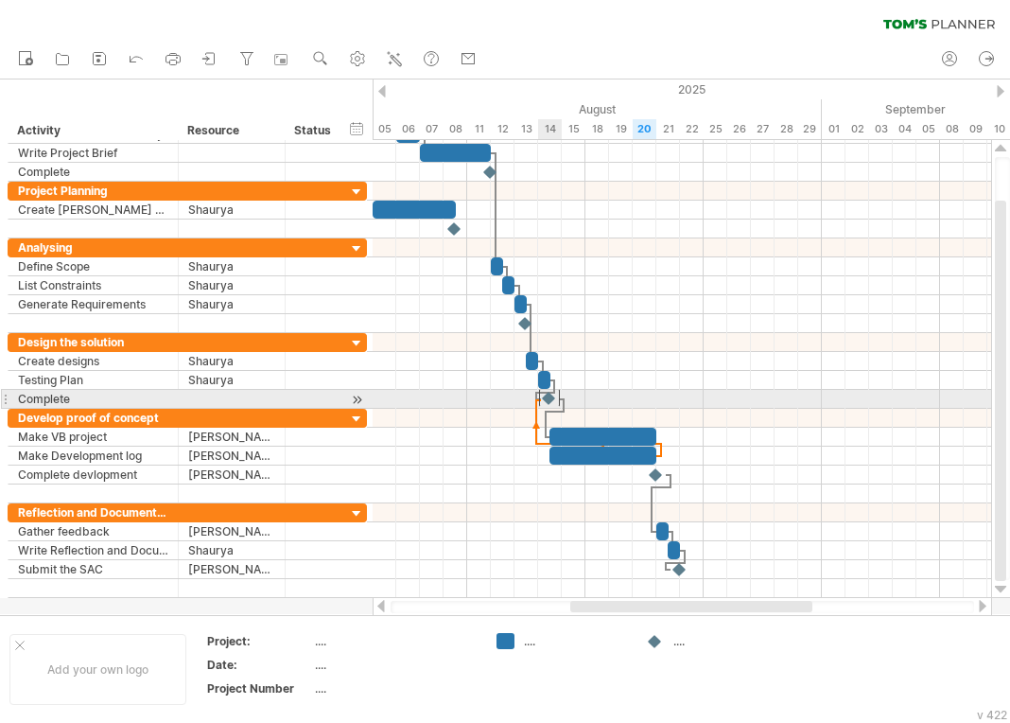
click at [548, 397] on div at bounding box center [549, 398] width 21 height 18
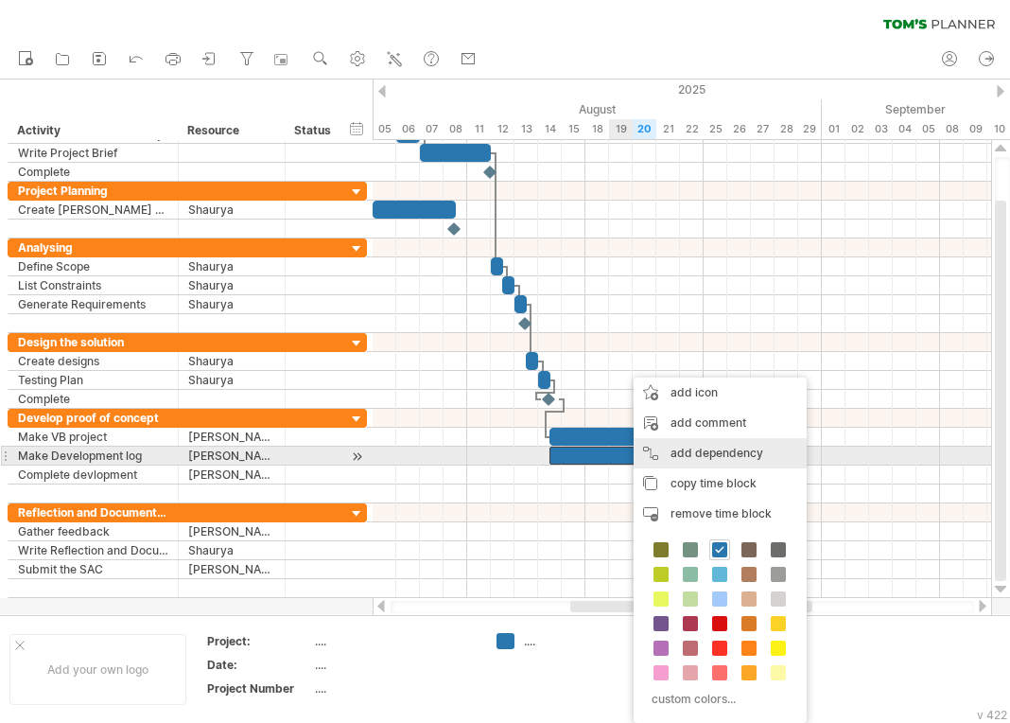
click at [653, 452] on div "add dependency You can use dependencies when you require tasks to be done in a …" at bounding box center [720, 453] width 173 height 30
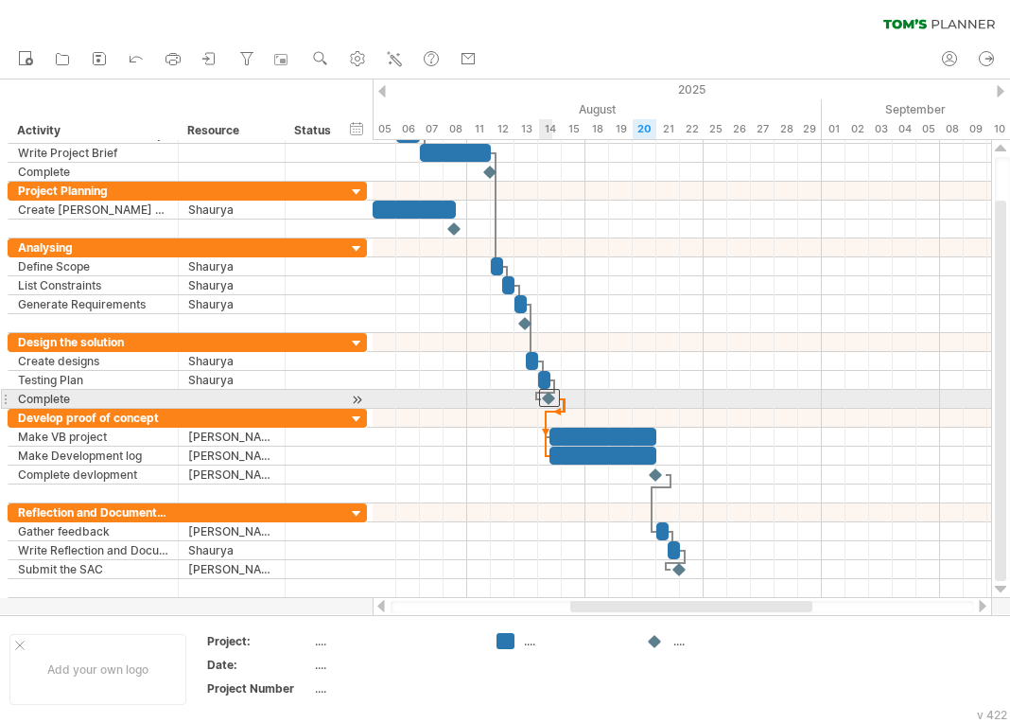
click at [551, 397] on div at bounding box center [549, 398] width 21 height 18
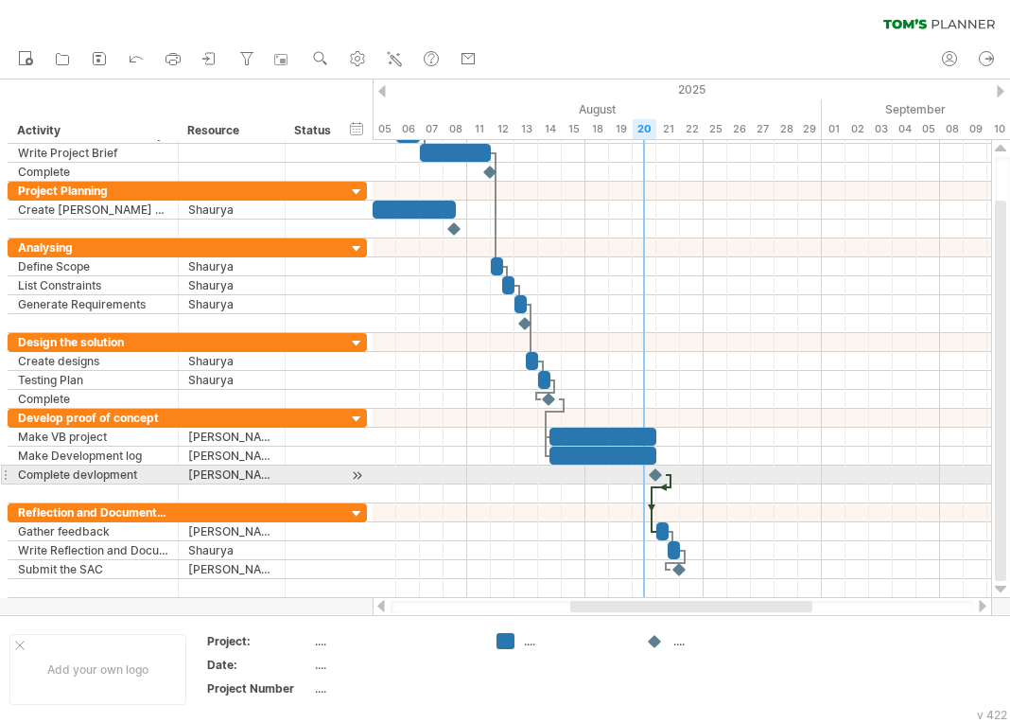
click at [656, 473] on div at bounding box center [656, 474] width 19 height 18
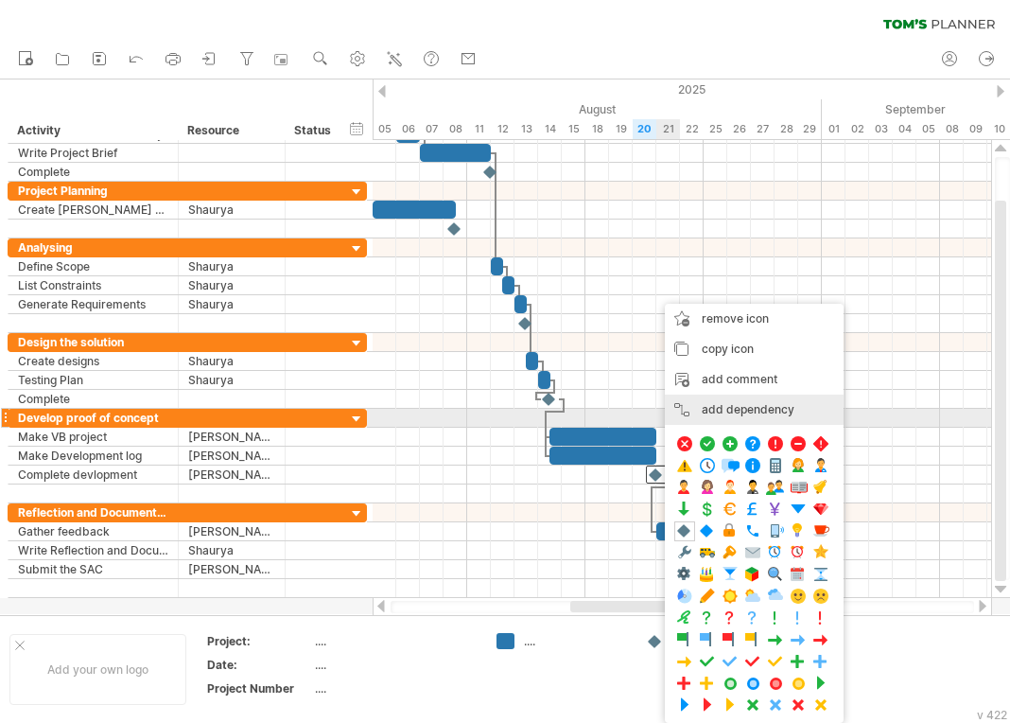
click at [728, 410] on div "add dependency You can use dependencies when you require tasks to be done in a …" at bounding box center [754, 409] width 179 height 30
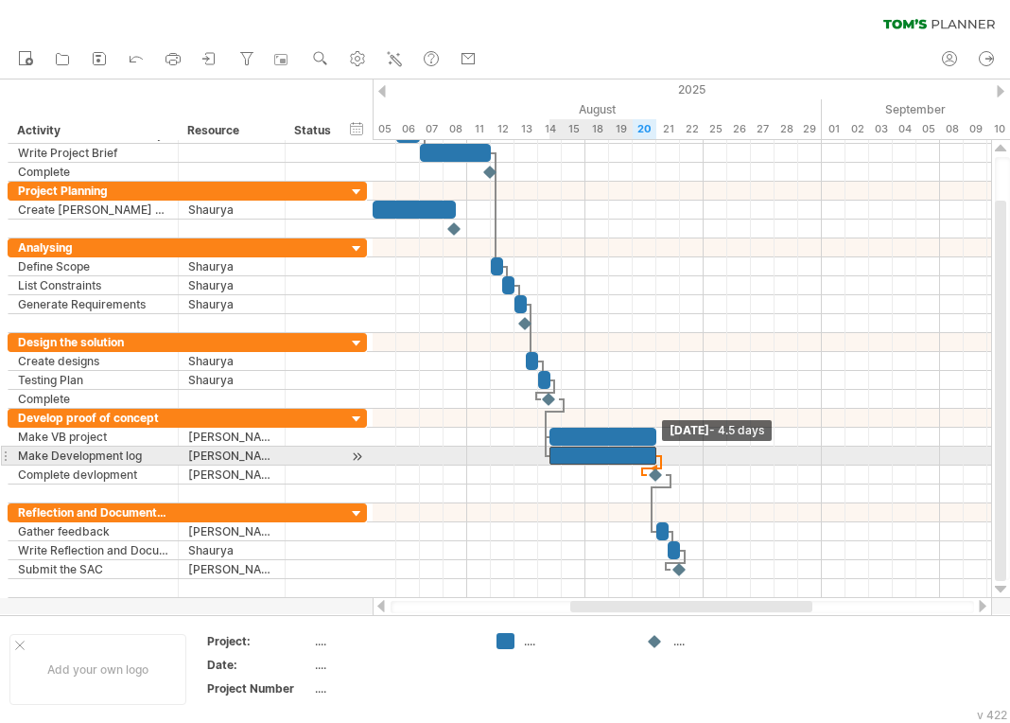
click at [656, 457] on span at bounding box center [657, 455] width 8 height 18
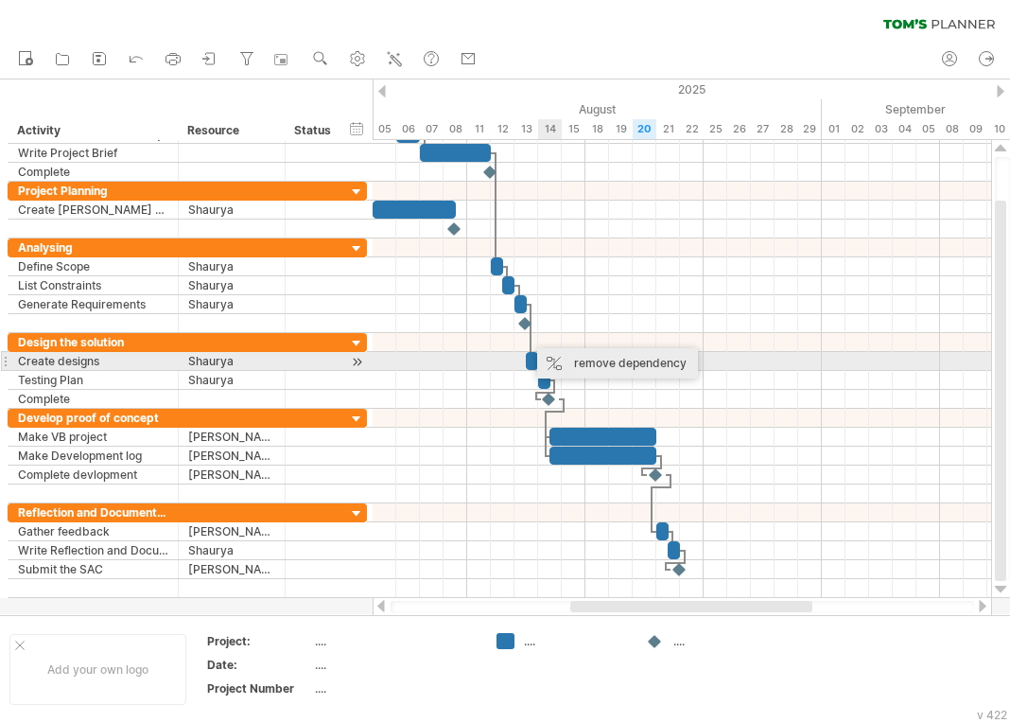
click at [563, 354] on div "remove dependency" at bounding box center [617, 363] width 161 height 30
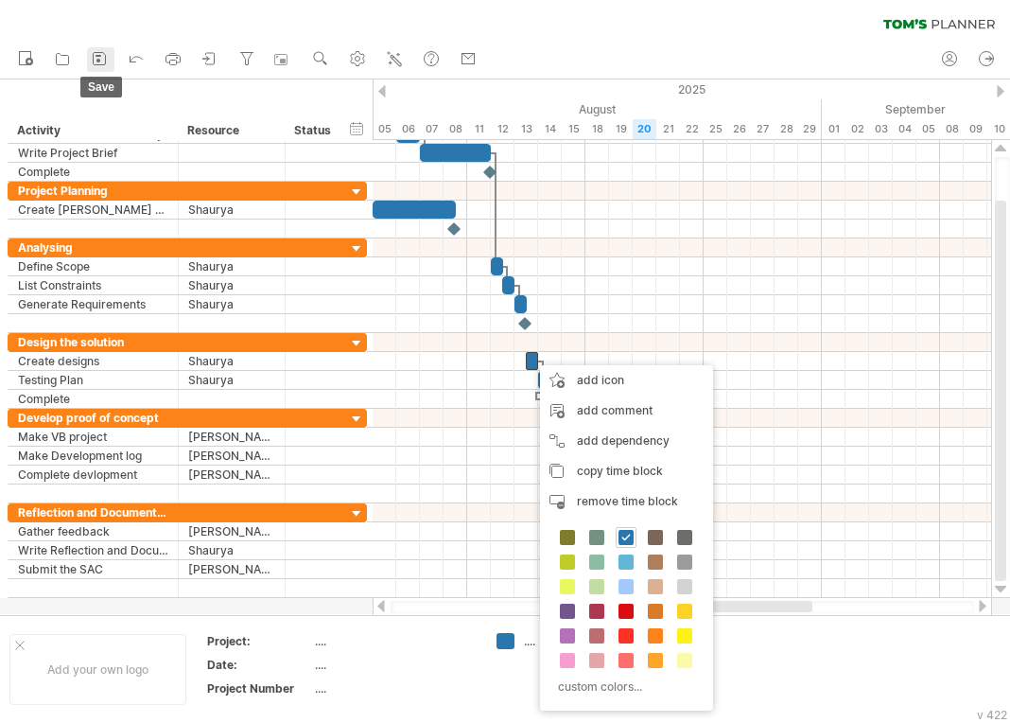
click at [92, 56] on icon at bounding box center [99, 58] width 19 height 19
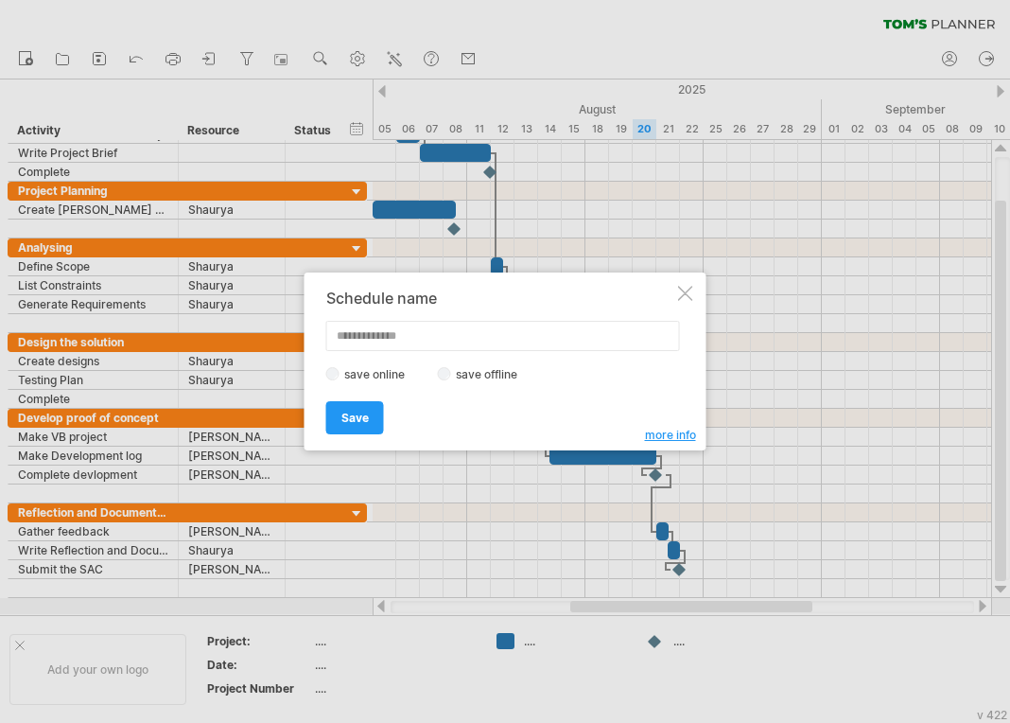
click at [377, 377] on label "save online" at bounding box center [380, 374] width 81 height 14
click at [462, 377] on label "save offline" at bounding box center [492, 374] width 82 height 14
click at [470, 328] on input "text" at bounding box center [503, 336] width 354 height 30
type input "**********"
click at [347, 433] on link "Save" at bounding box center [355, 417] width 58 height 33
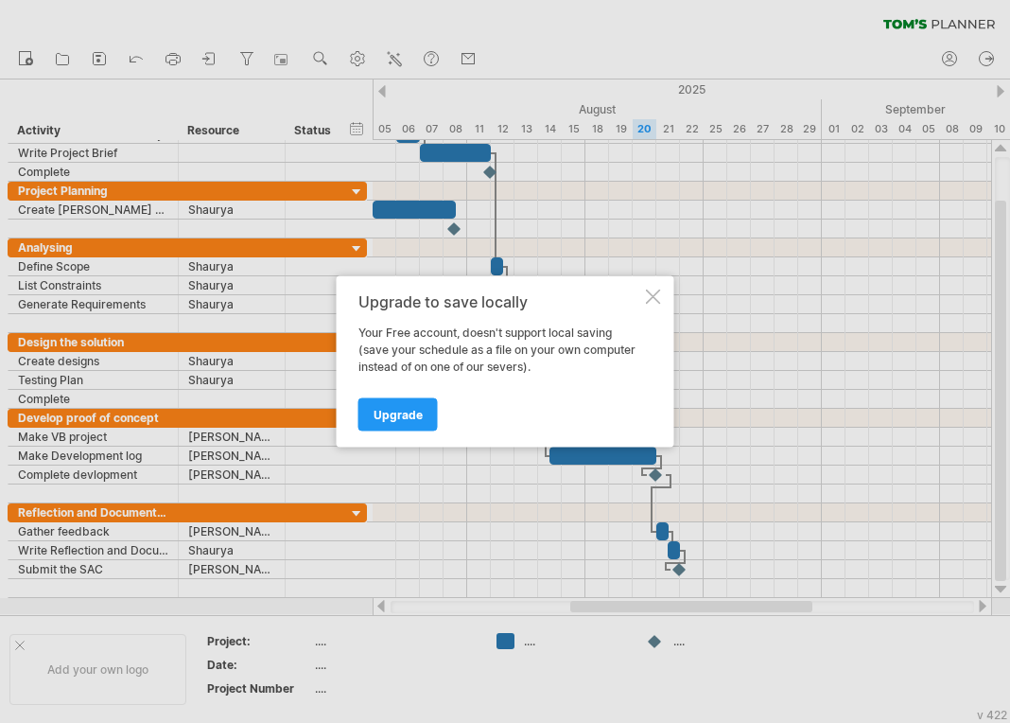
click at [646, 304] on div at bounding box center [653, 296] width 15 height 15
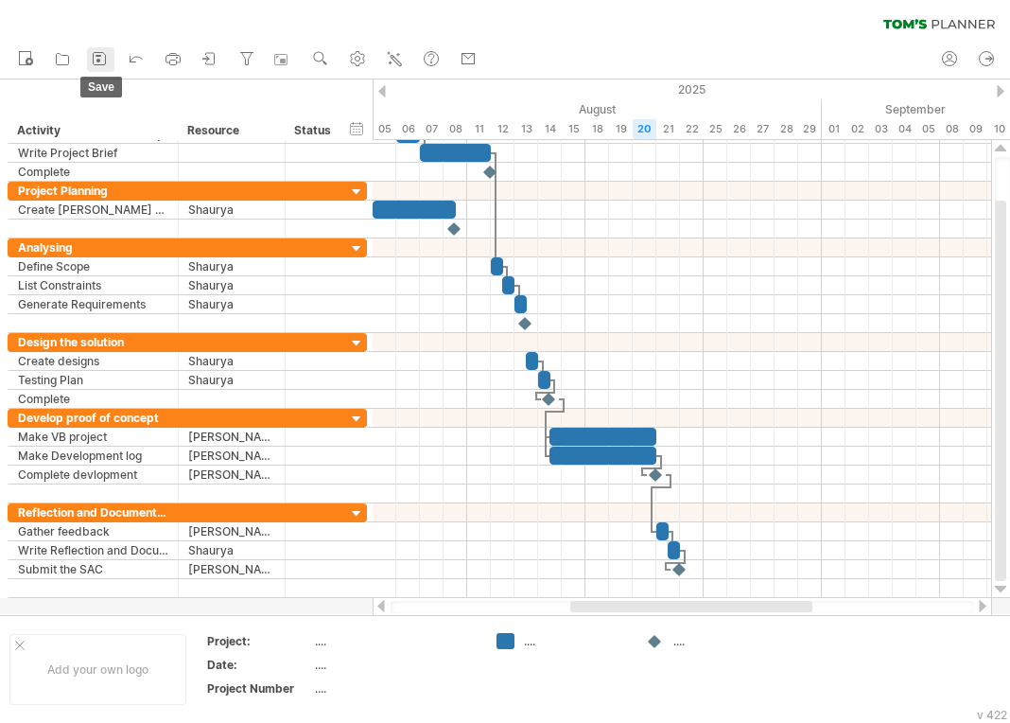
click at [108, 57] on icon at bounding box center [99, 58] width 19 height 19
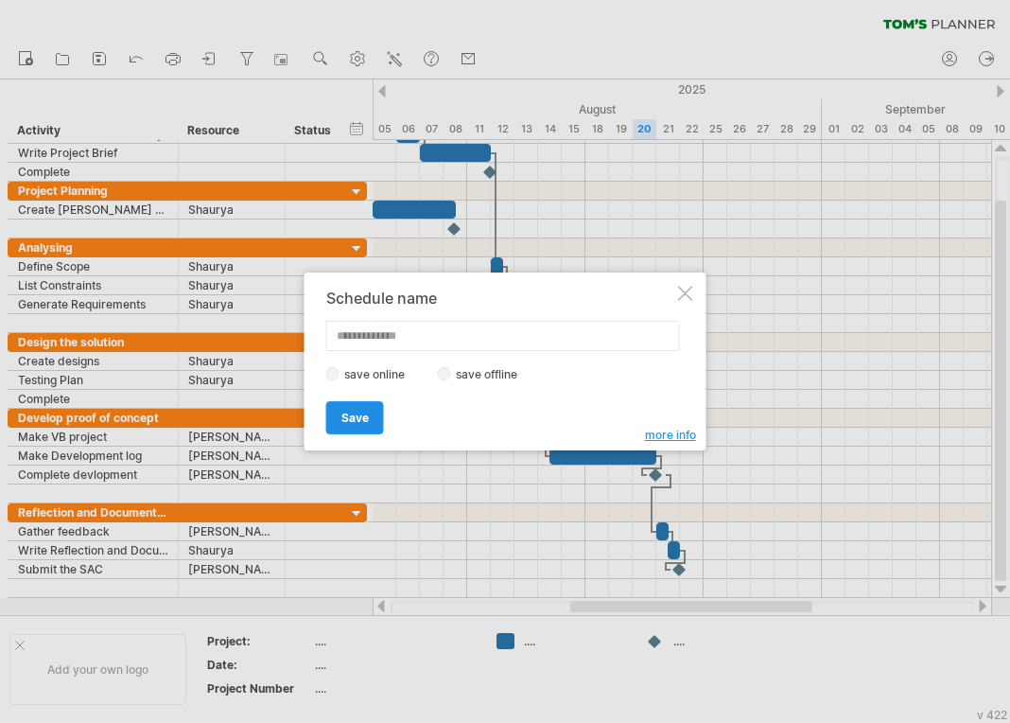
click at [365, 409] on link "Save" at bounding box center [355, 417] width 58 height 33
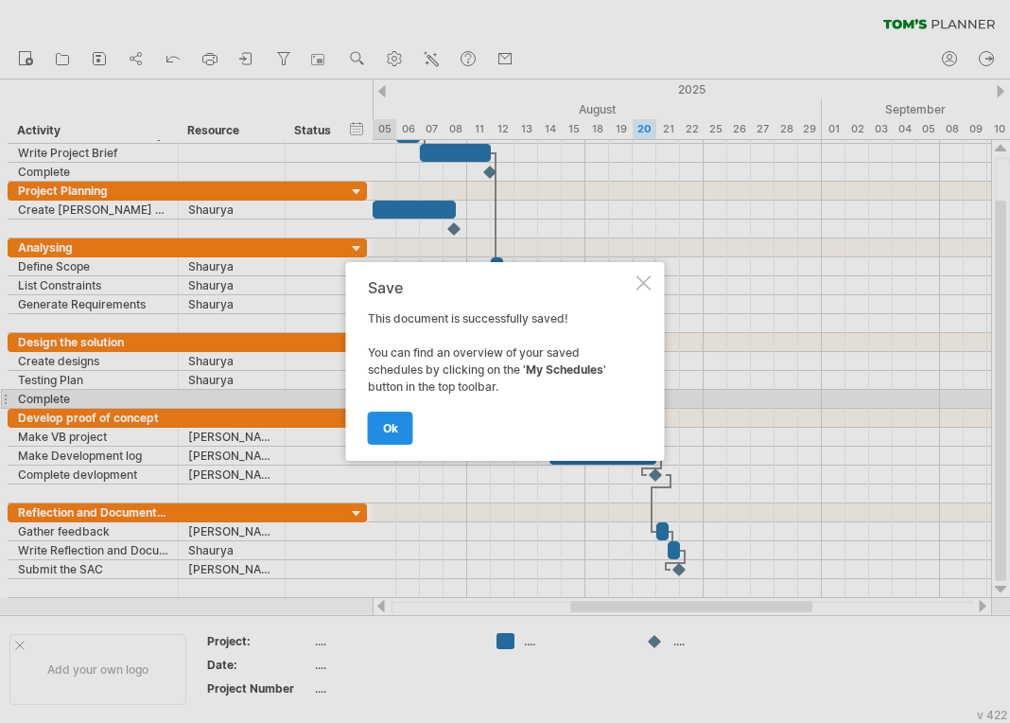
click at [402, 428] on link "ok" at bounding box center [390, 427] width 45 height 33
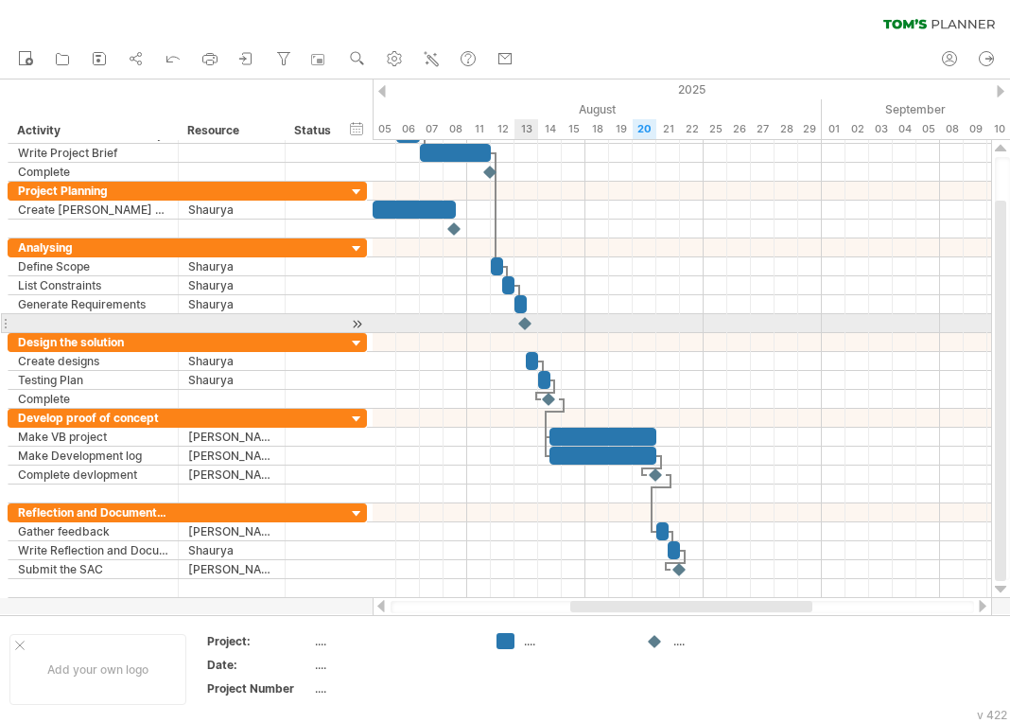
click at [526, 325] on div at bounding box center [525, 323] width 19 height 18
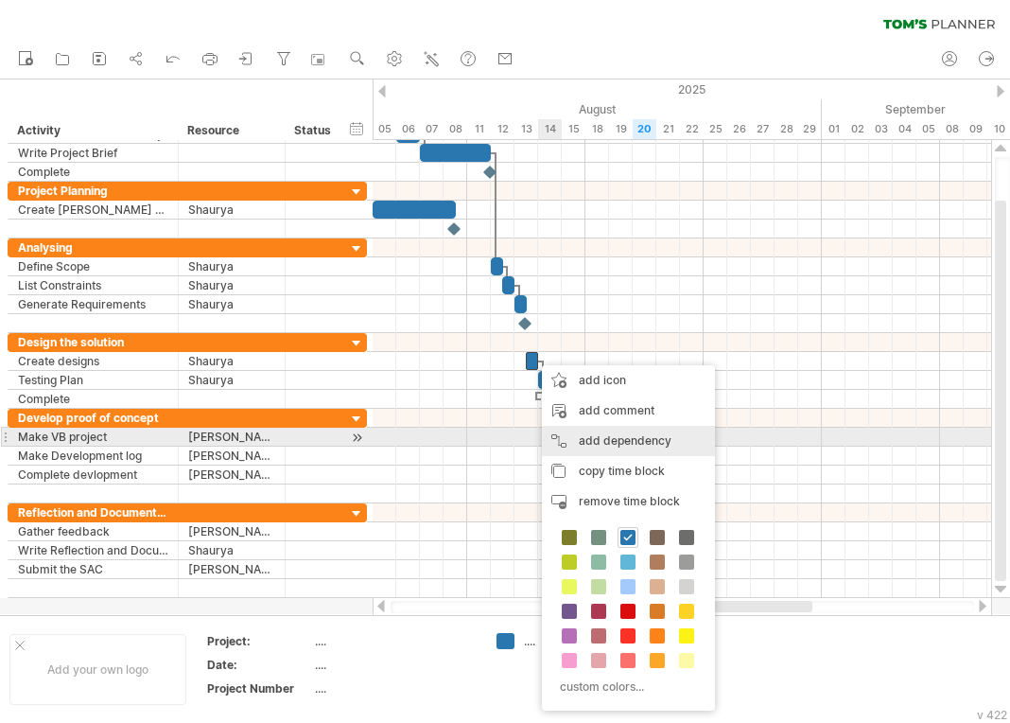
click at [601, 430] on div "add dependency You can use dependencies when you require tasks to be done in a …" at bounding box center [628, 441] width 173 height 30
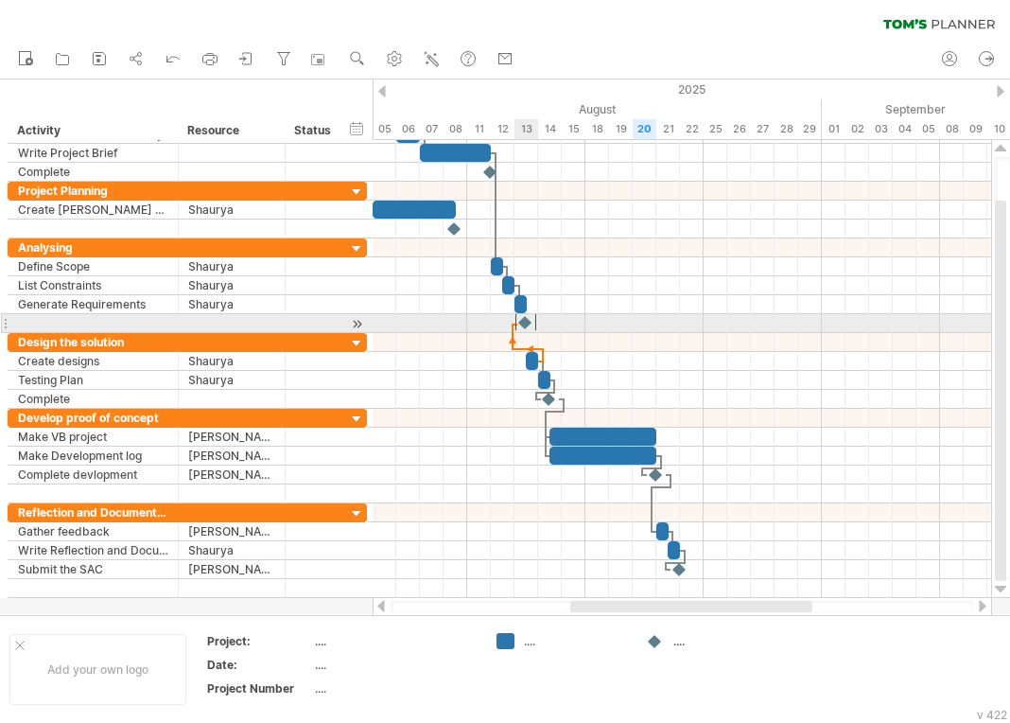
click at [525, 323] on div at bounding box center [526, 322] width 21 height 18
click at [525, 321] on div at bounding box center [525, 323] width 19 height 18
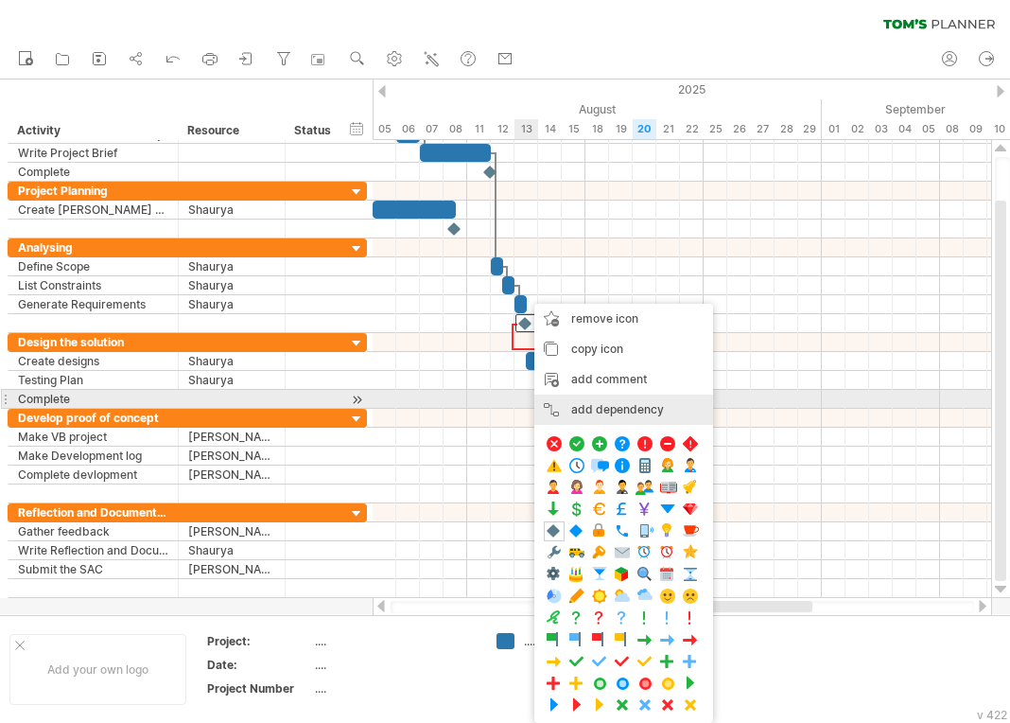
click at [584, 404] on div "add dependency You can use dependencies when you require tasks to be done in a …" at bounding box center [623, 409] width 179 height 30
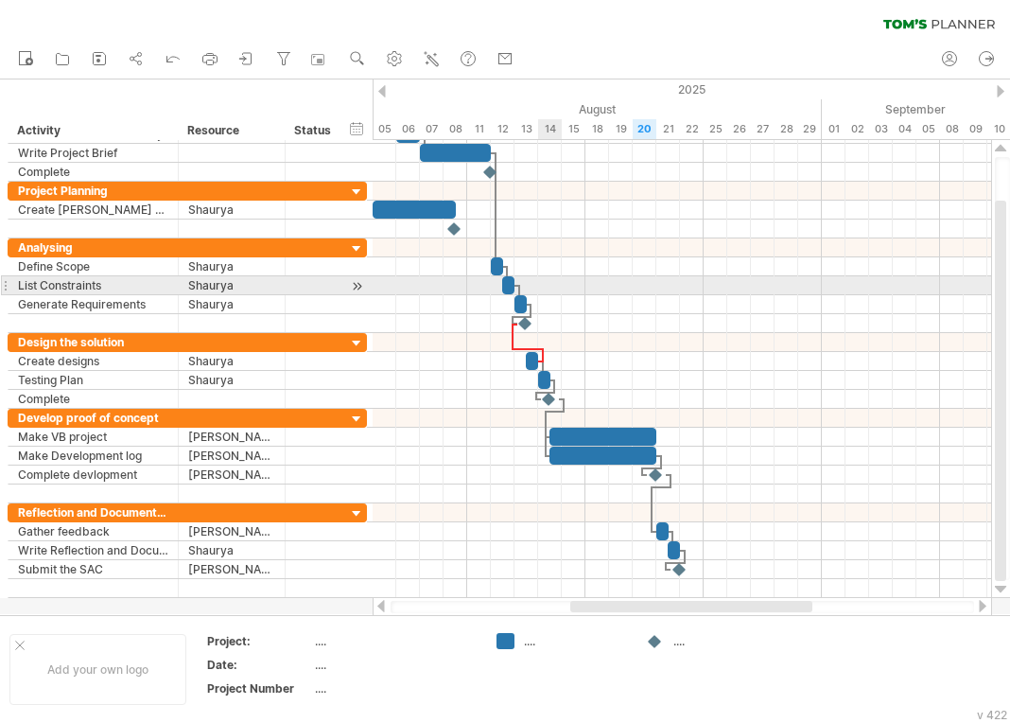
click at [554, 283] on div at bounding box center [682, 285] width 619 height 19
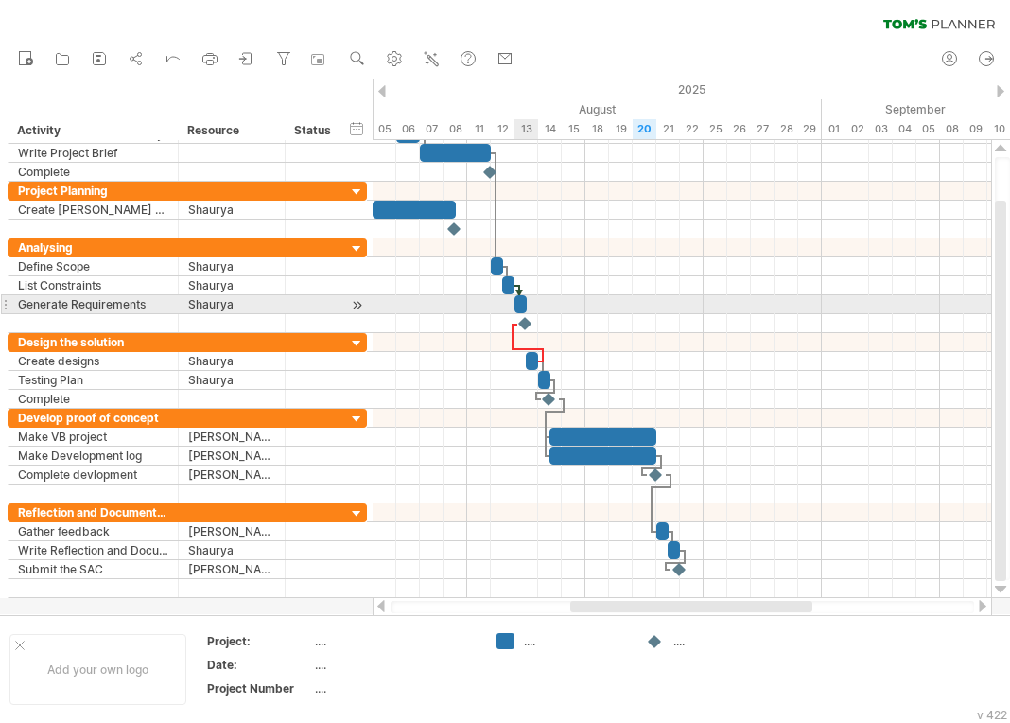
click at [518, 306] on div at bounding box center [521, 304] width 12 height 18
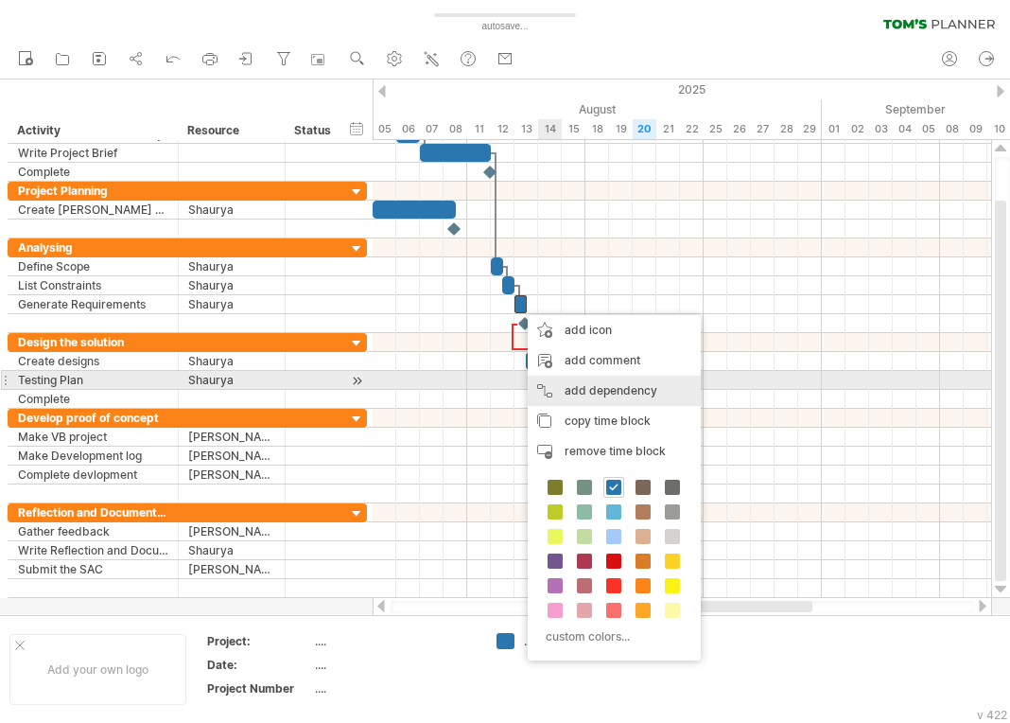
click at [582, 378] on div "add dependency You can use dependencies when you require tasks to be done in a …" at bounding box center [614, 391] width 173 height 30
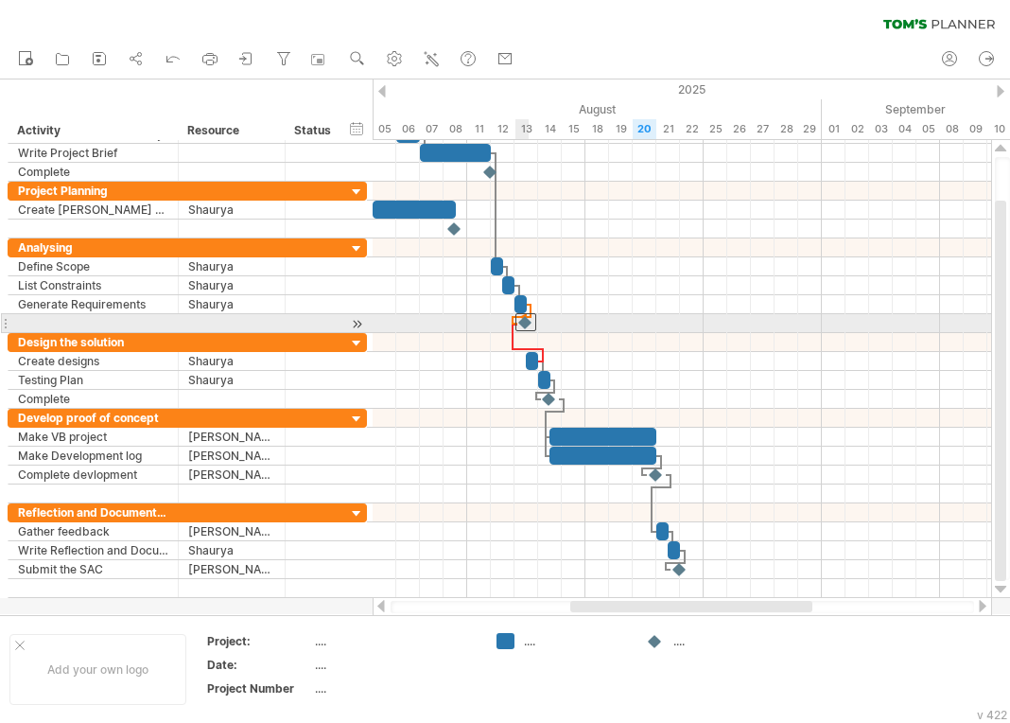
click at [522, 323] on div at bounding box center [526, 322] width 21 height 18
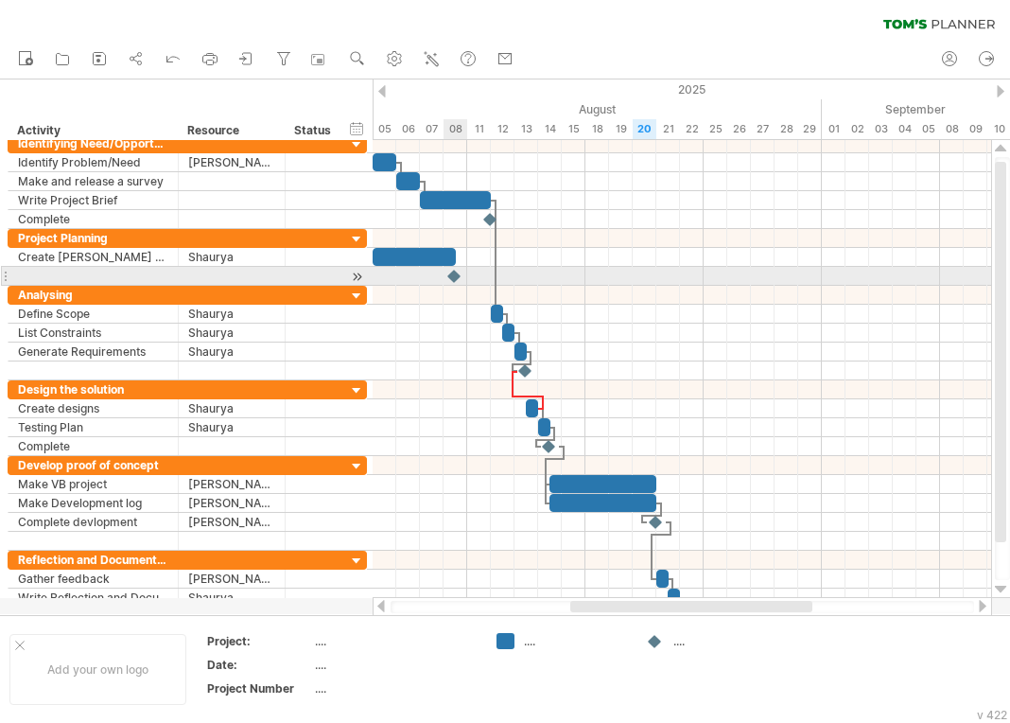
click at [459, 278] on div at bounding box center [455, 276] width 19 height 18
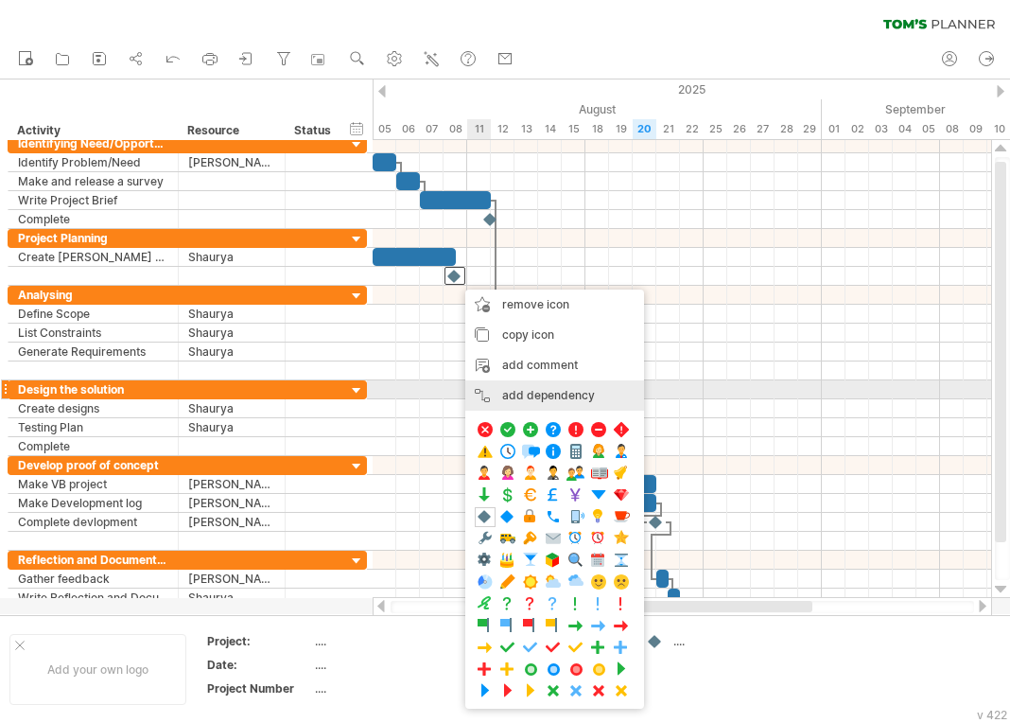
click at [523, 390] on div "add dependency You can use dependencies when you require tasks to be done in a …" at bounding box center [554, 395] width 179 height 30
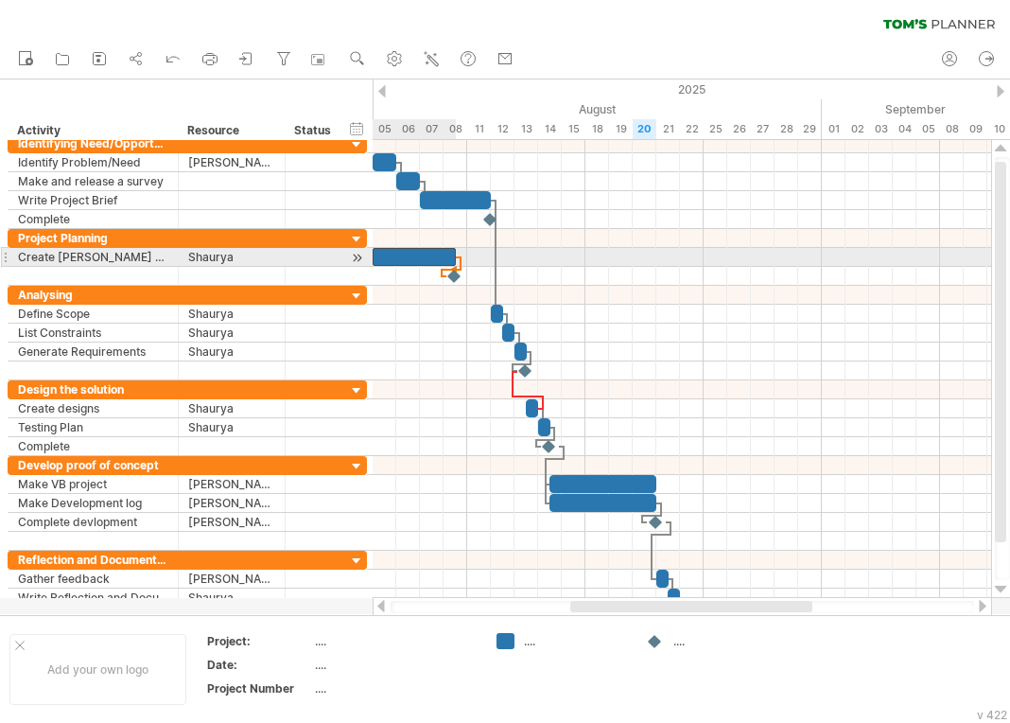
click at [446, 255] on div at bounding box center [414, 257] width 83 height 18
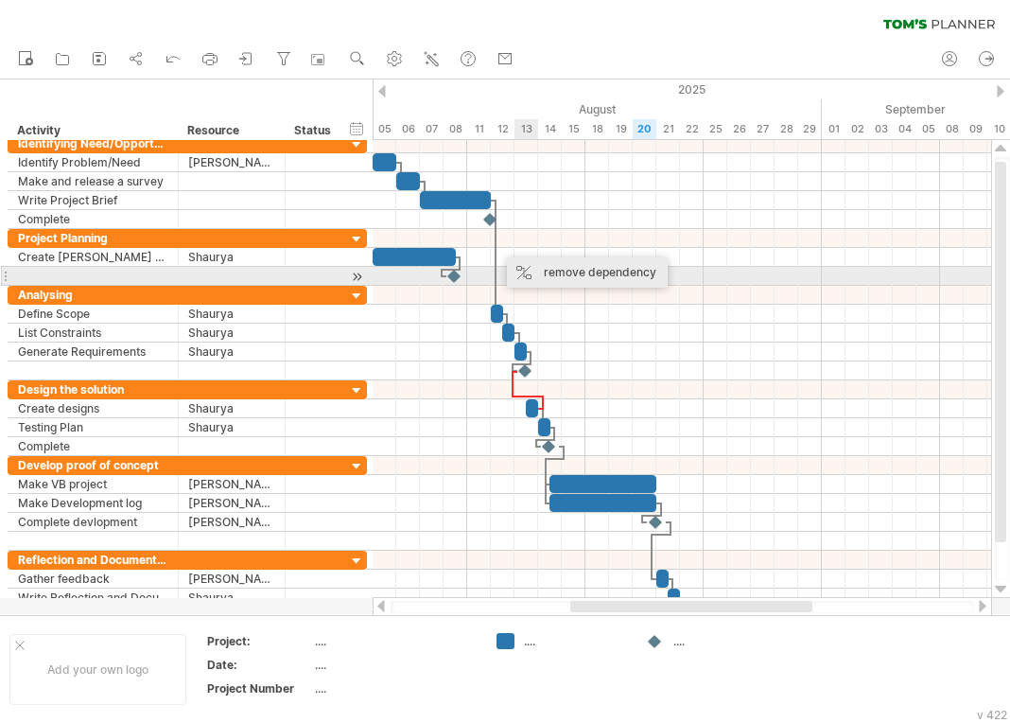
click at [577, 276] on div "remove dependency" at bounding box center [587, 272] width 161 height 30
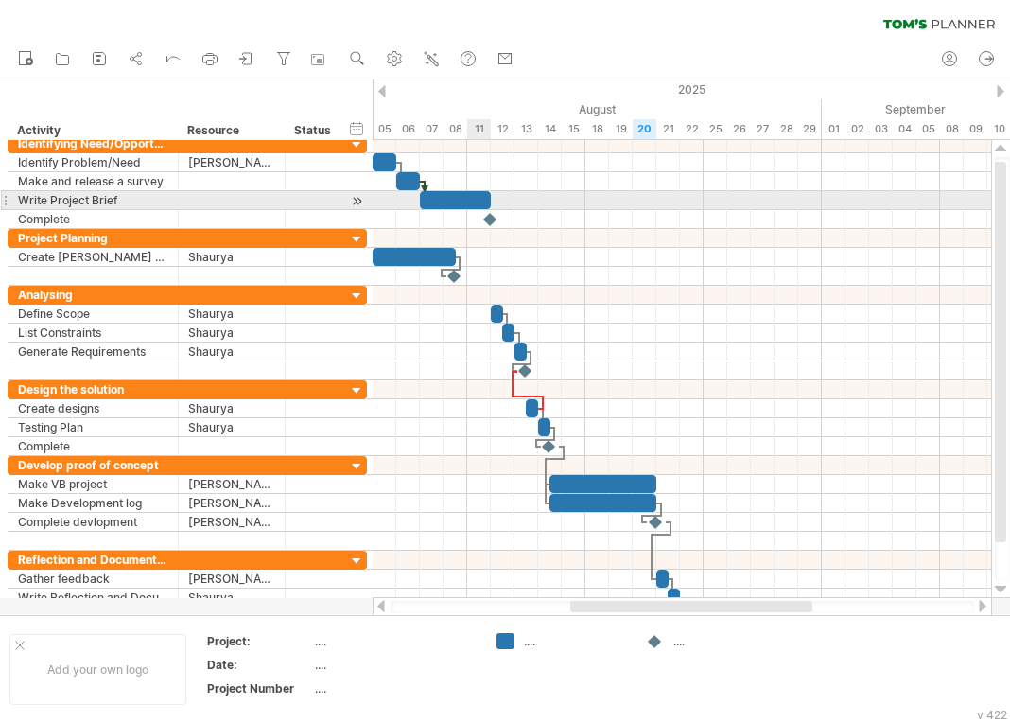
click at [480, 199] on div at bounding box center [455, 200] width 71 height 18
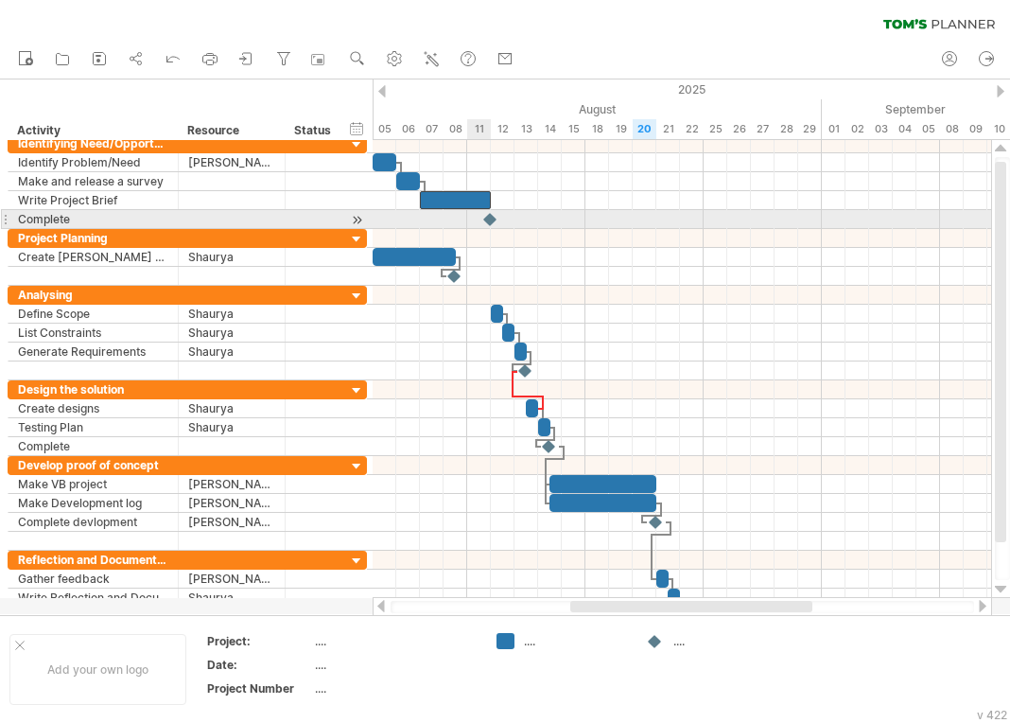
click at [485, 224] on div at bounding box center [490, 219] width 19 height 18
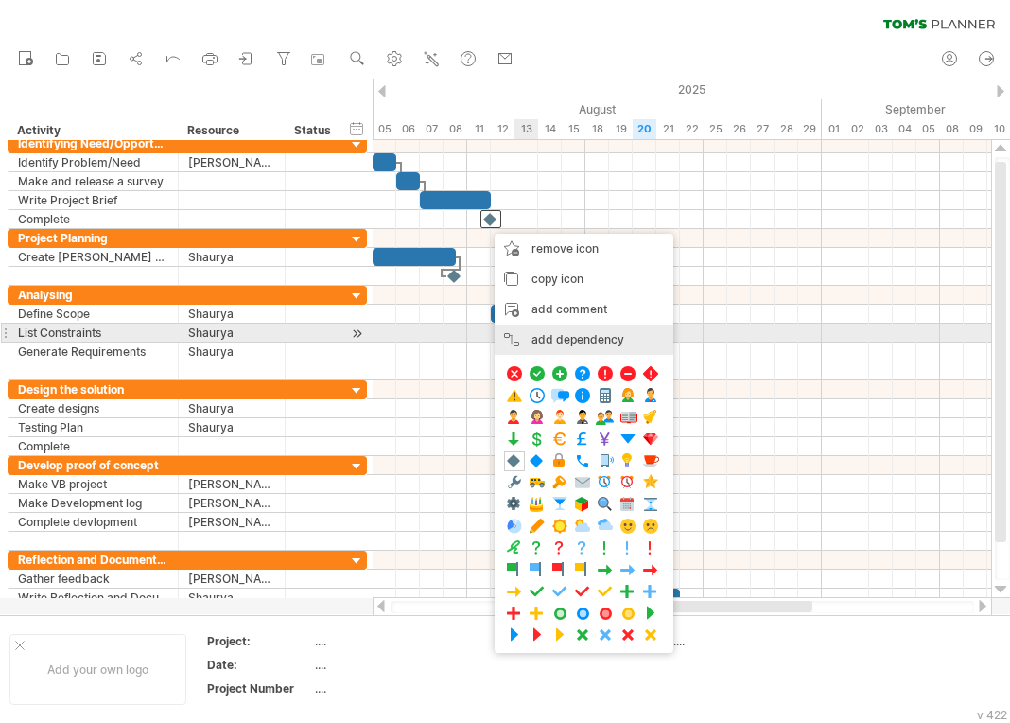
click at [551, 328] on div "add dependency You can use dependencies when you require tasks to be done in a …" at bounding box center [584, 339] width 179 height 30
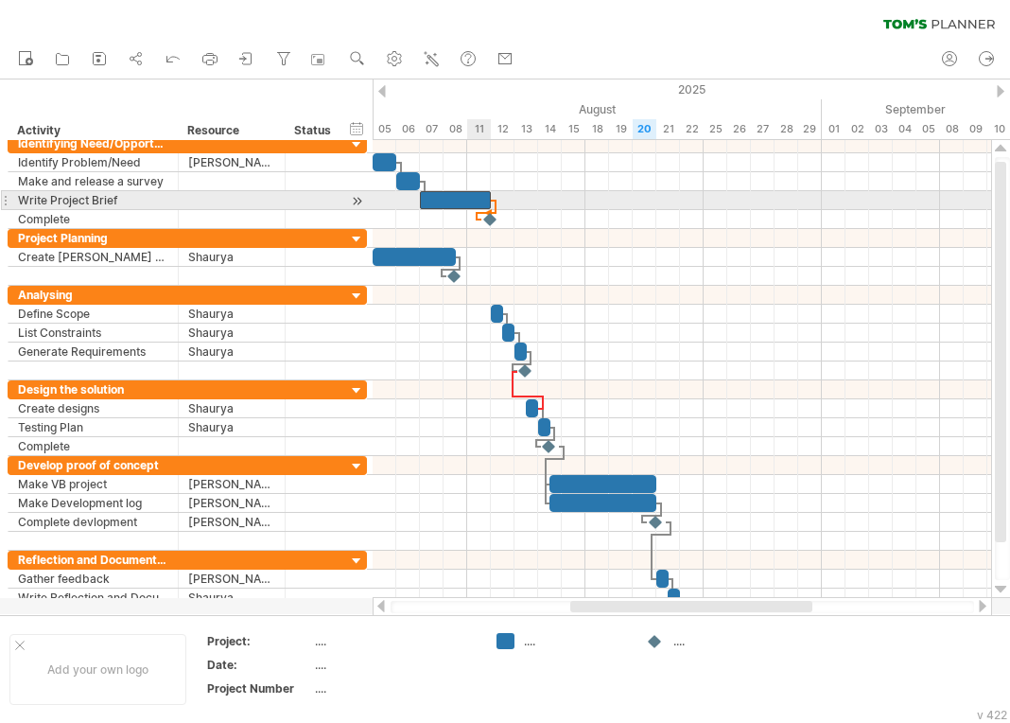
click at [472, 202] on div at bounding box center [455, 200] width 71 height 18
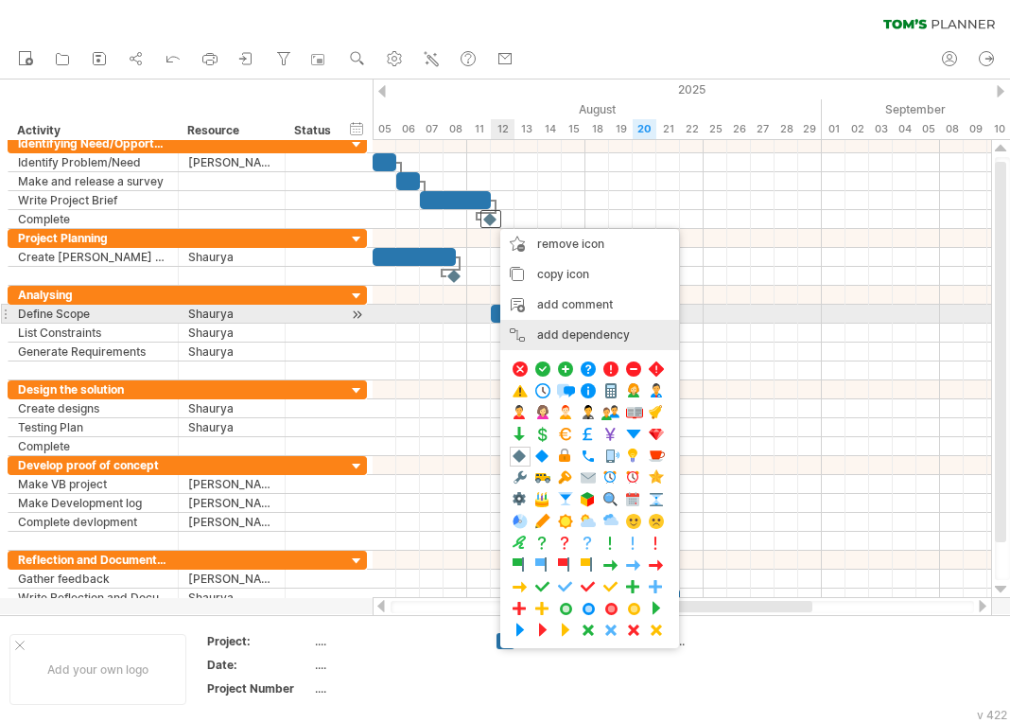
click at [542, 329] on div "add dependency You can use dependencies when you require tasks to be done in a …" at bounding box center [589, 335] width 179 height 30
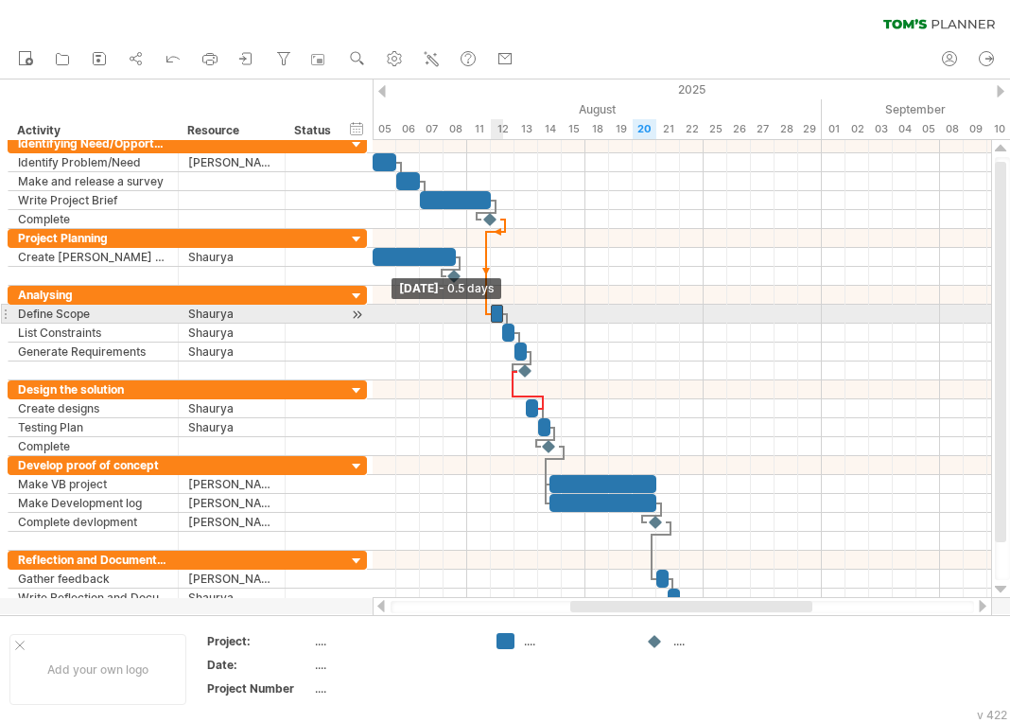
click at [493, 309] on span at bounding box center [491, 314] width 8 height 18
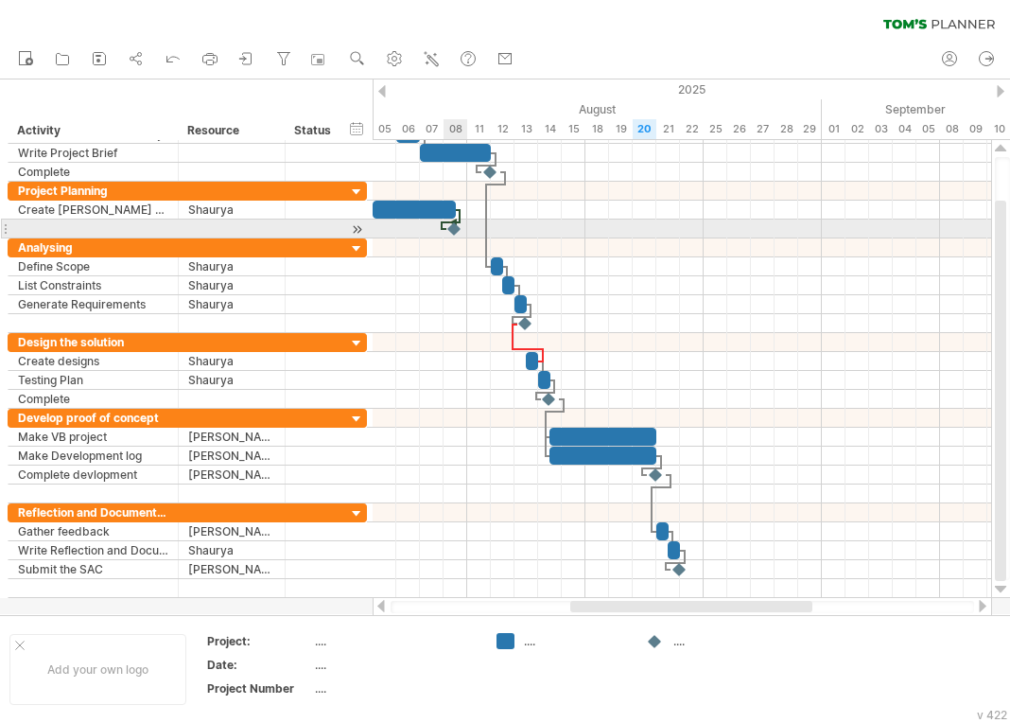
click at [456, 234] on div at bounding box center [455, 228] width 19 height 18
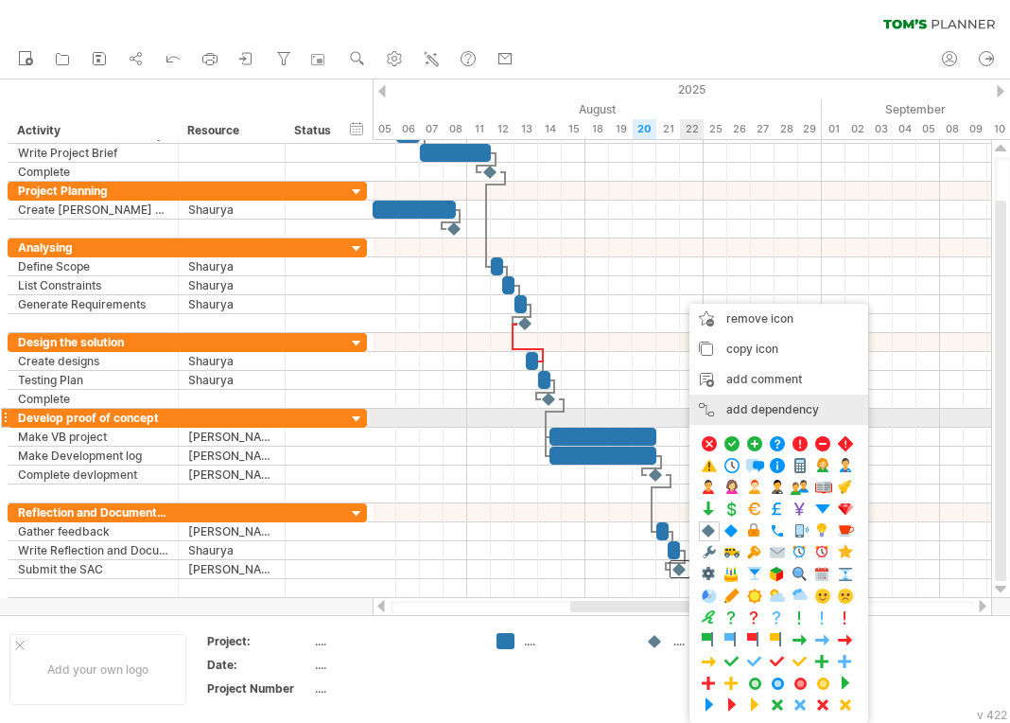
click at [748, 413] on div "add dependency You can use dependencies when you require tasks to be done in a …" at bounding box center [779, 409] width 179 height 30
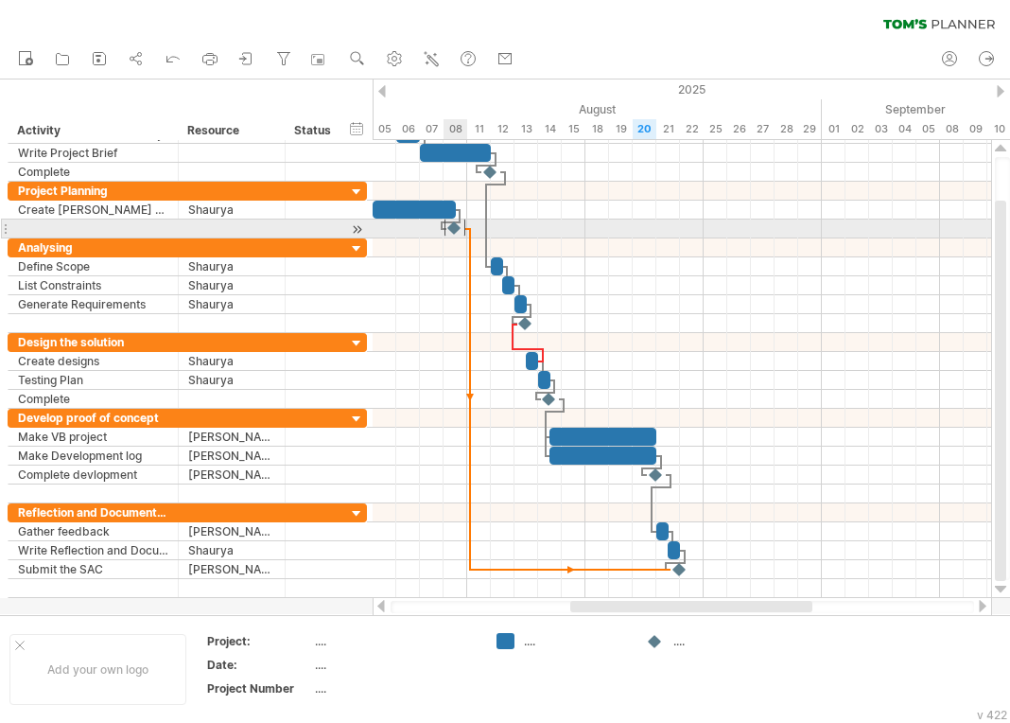
click at [457, 228] on div at bounding box center [455, 228] width 21 height 18
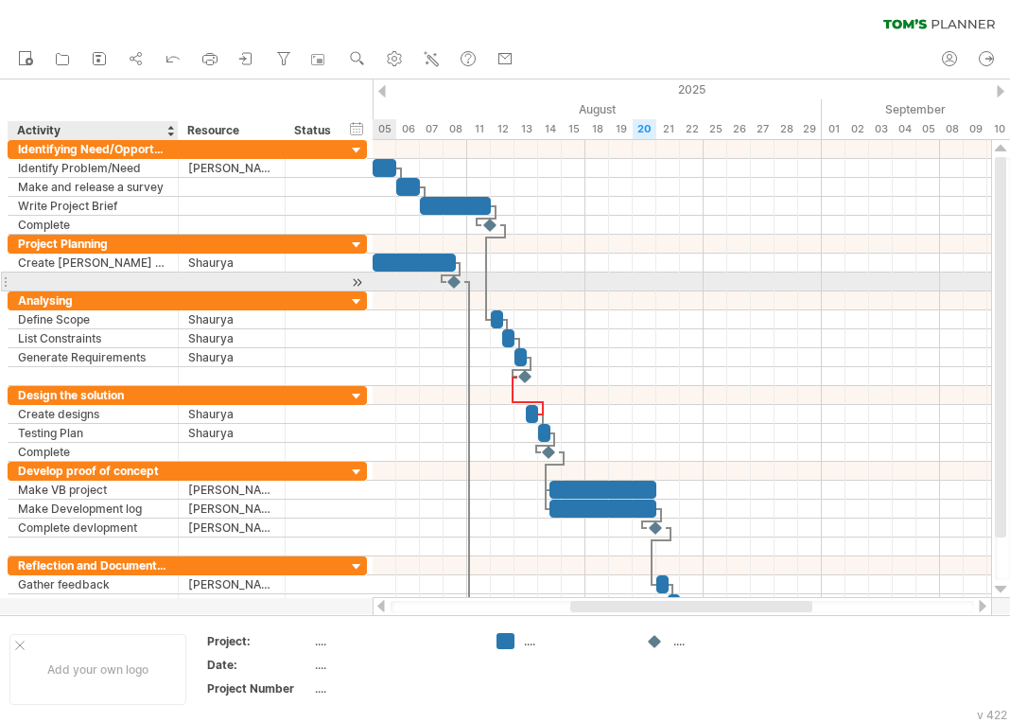
click at [78, 283] on div at bounding box center [93, 281] width 150 height 18
click at [78, 283] on input "text" at bounding box center [93, 281] width 150 height 18
type input "**********"
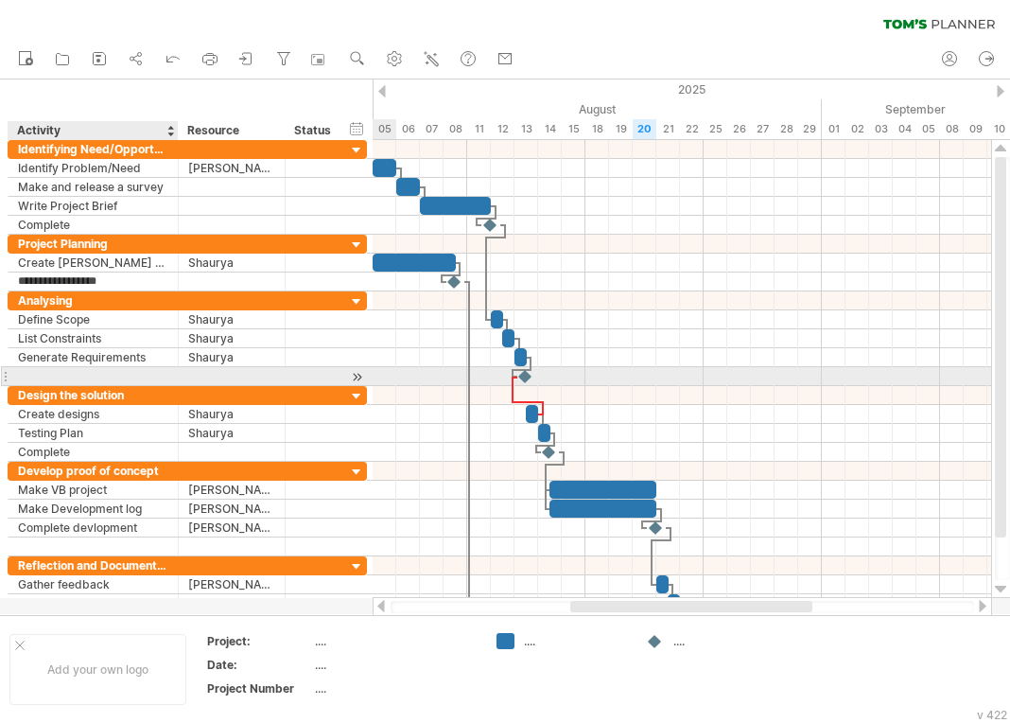
click at [68, 371] on div at bounding box center [93, 376] width 150 height 18
type input "**********"
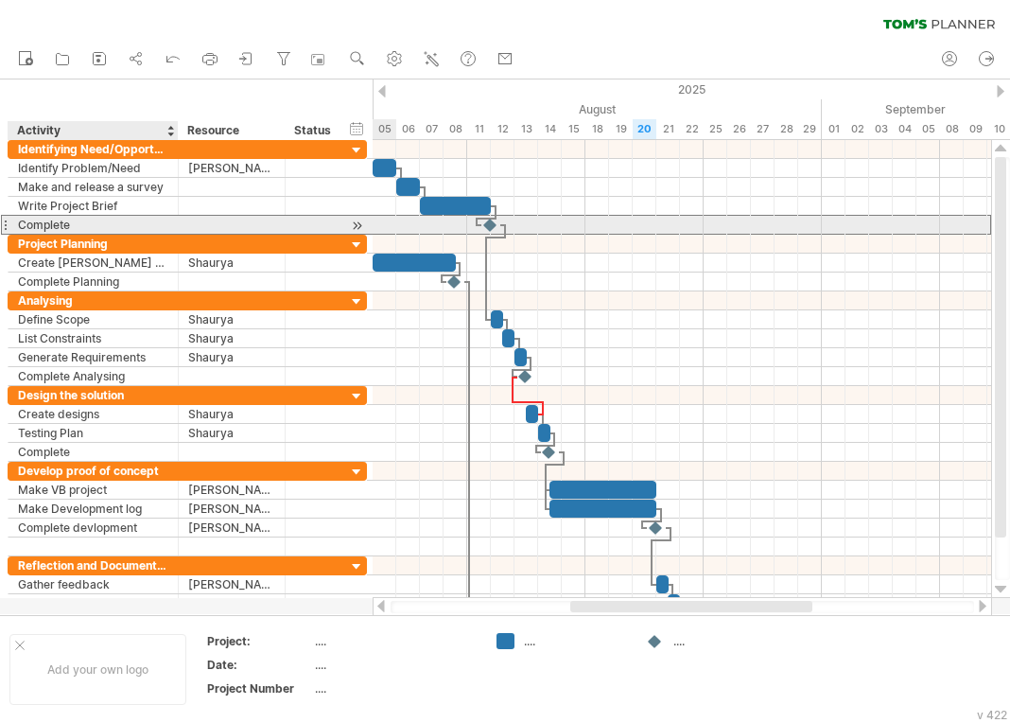
click at [96, 228] on div "Complete" at bounding box center [93, 225] width 150 height 18
type input "**********"
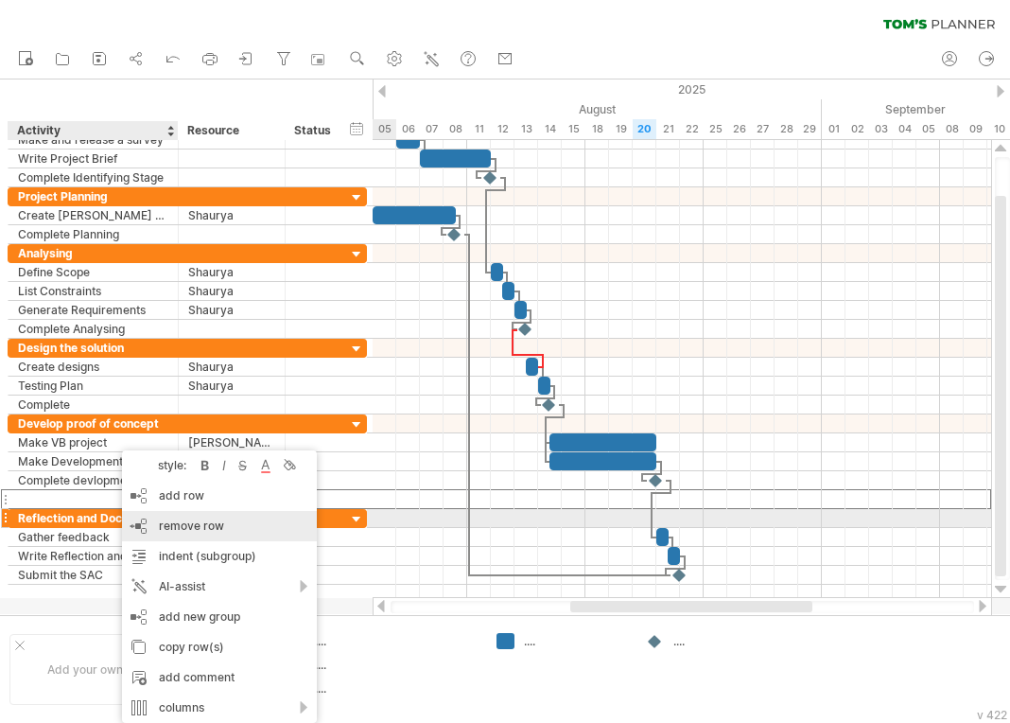
click at [166, 523] on span "remove row" at bounding box center [191, 525] width 65 height 14
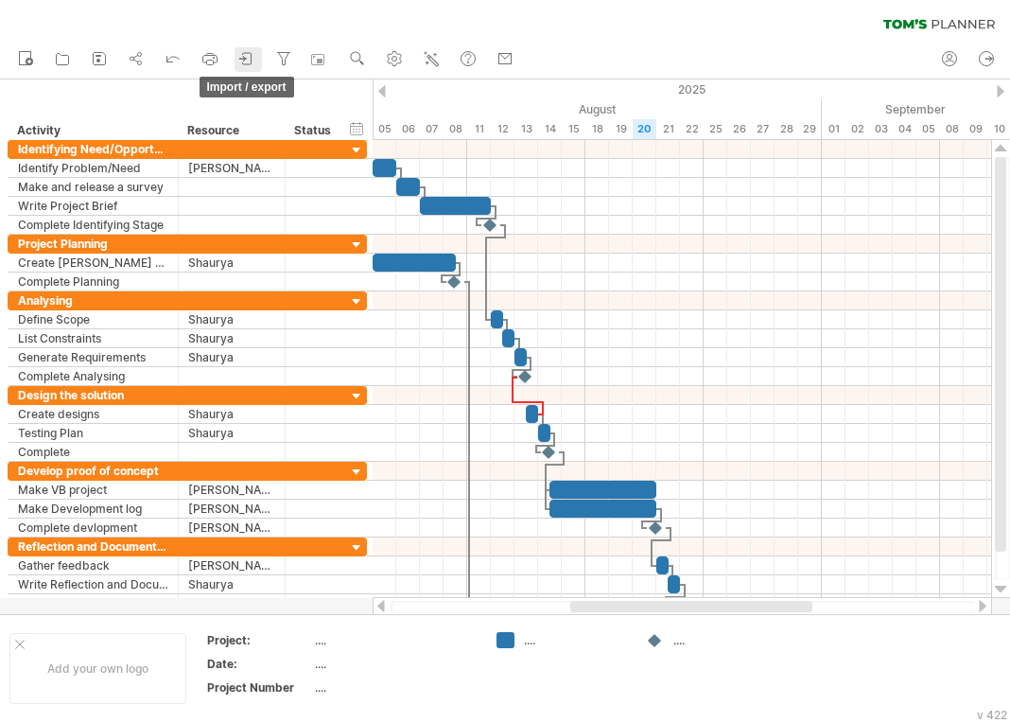
click at [246, 53] on icon at bounding box center [247, 58] width 9 height 11
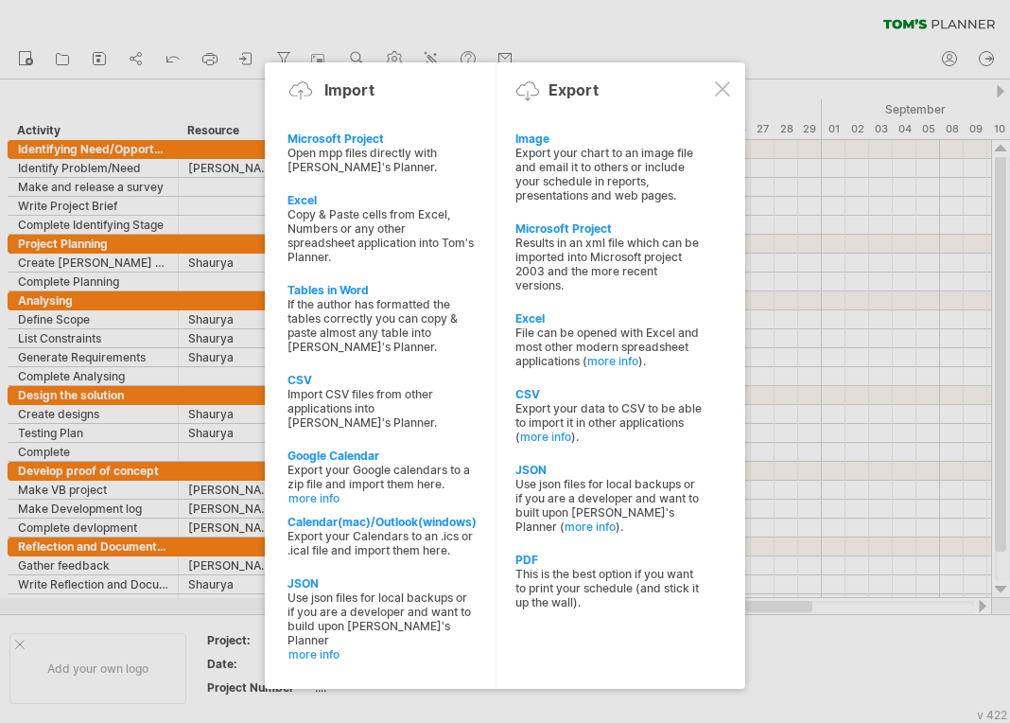
click at [604, 166] on div "Export your chart to an image file and email it to others or include your sched…" at bounding box center [609, 174] width 187 height 57
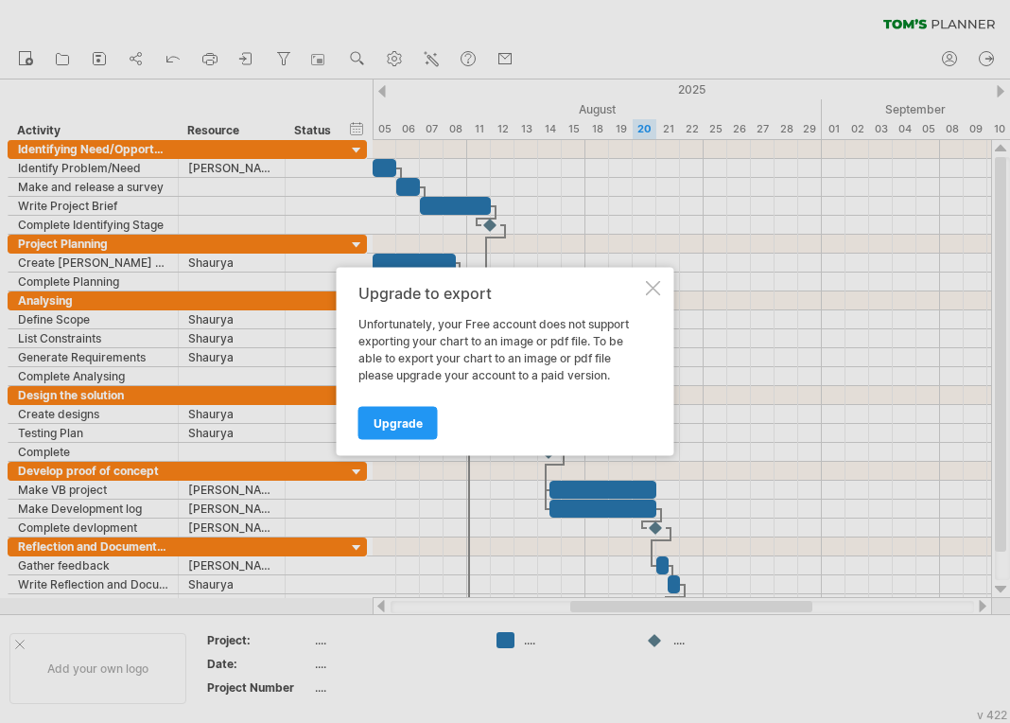
click at [646, 290] on div at bounding box center [653, 288] width 15 height 15
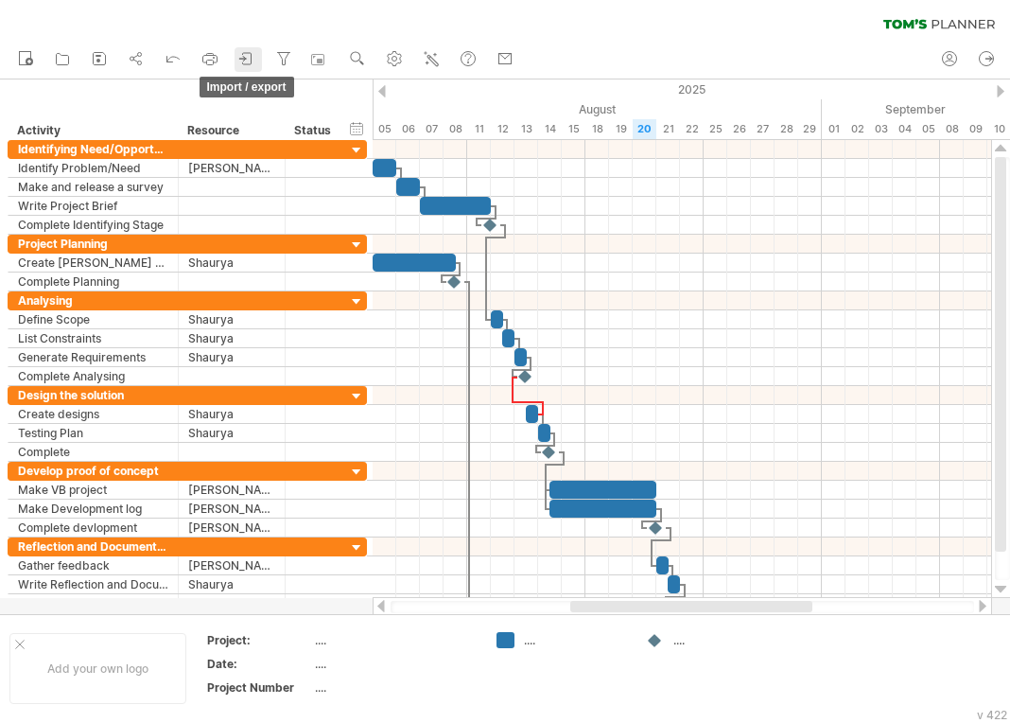
click at [248, 56] on icon at bounding box center [246, 58] width 19 height 19
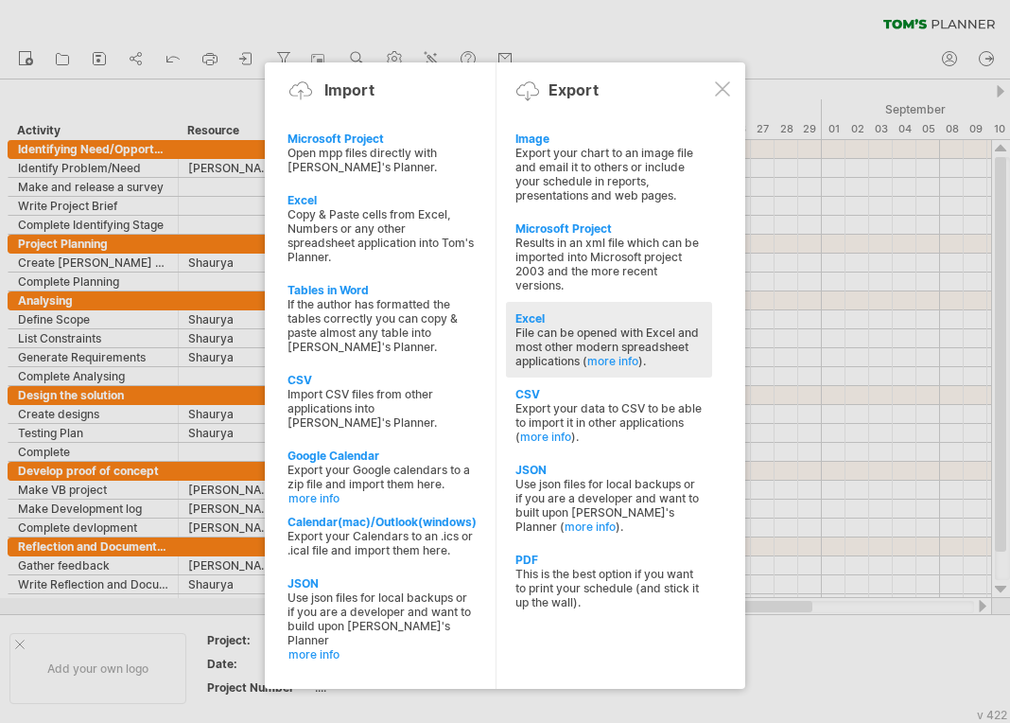
click at [570, 313] on div "Excel" at bounding box center [609, 318] width 187 height 14
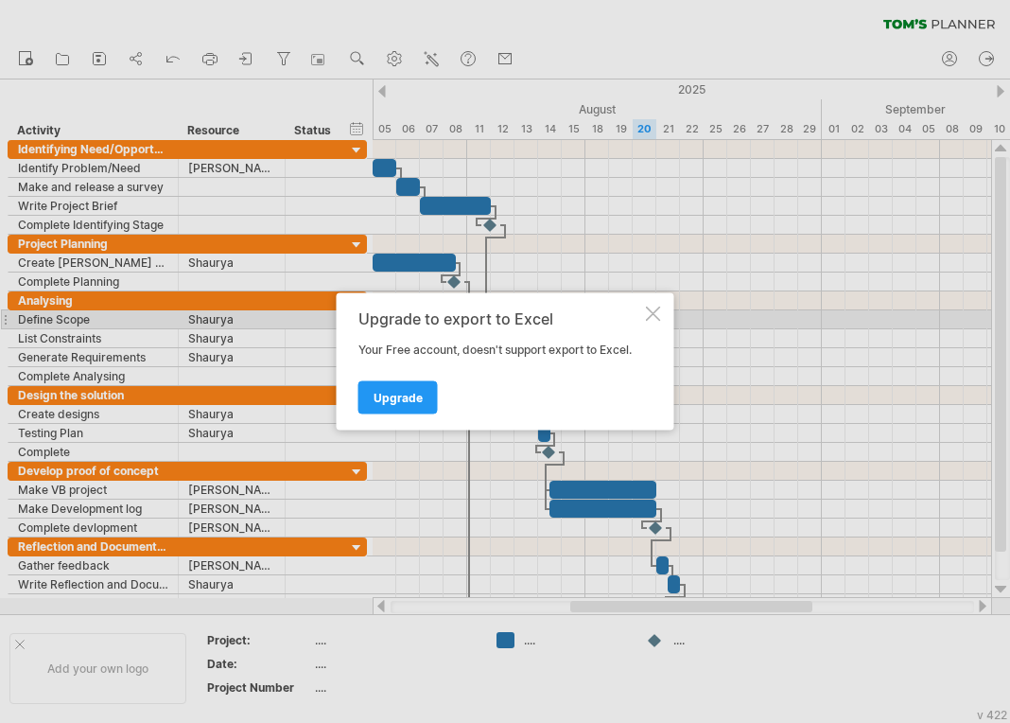
click at [652, 311] on div at bounding box center [653, 313] width 15 height 15
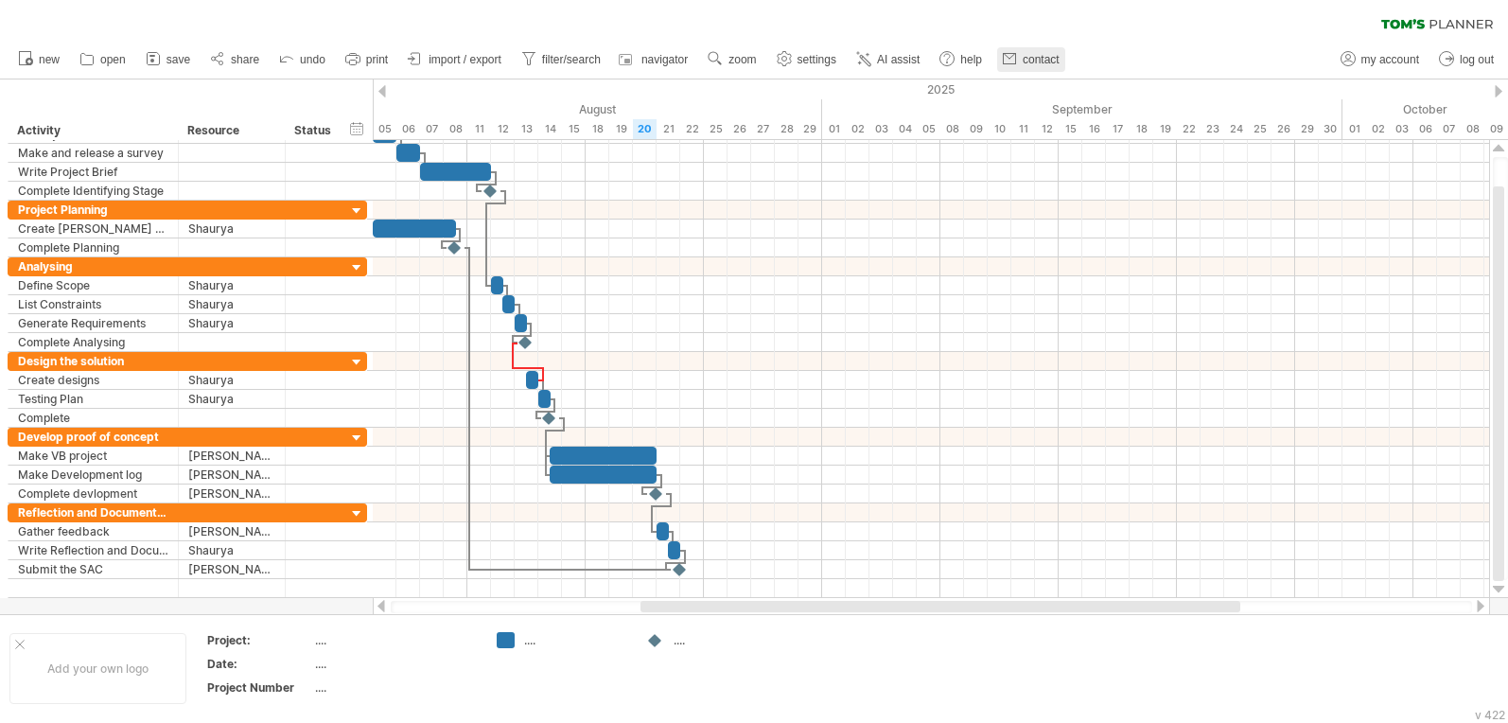
click at [1033, 58] on span "contact" at bounding box center [1041, 59] width 37 height 13
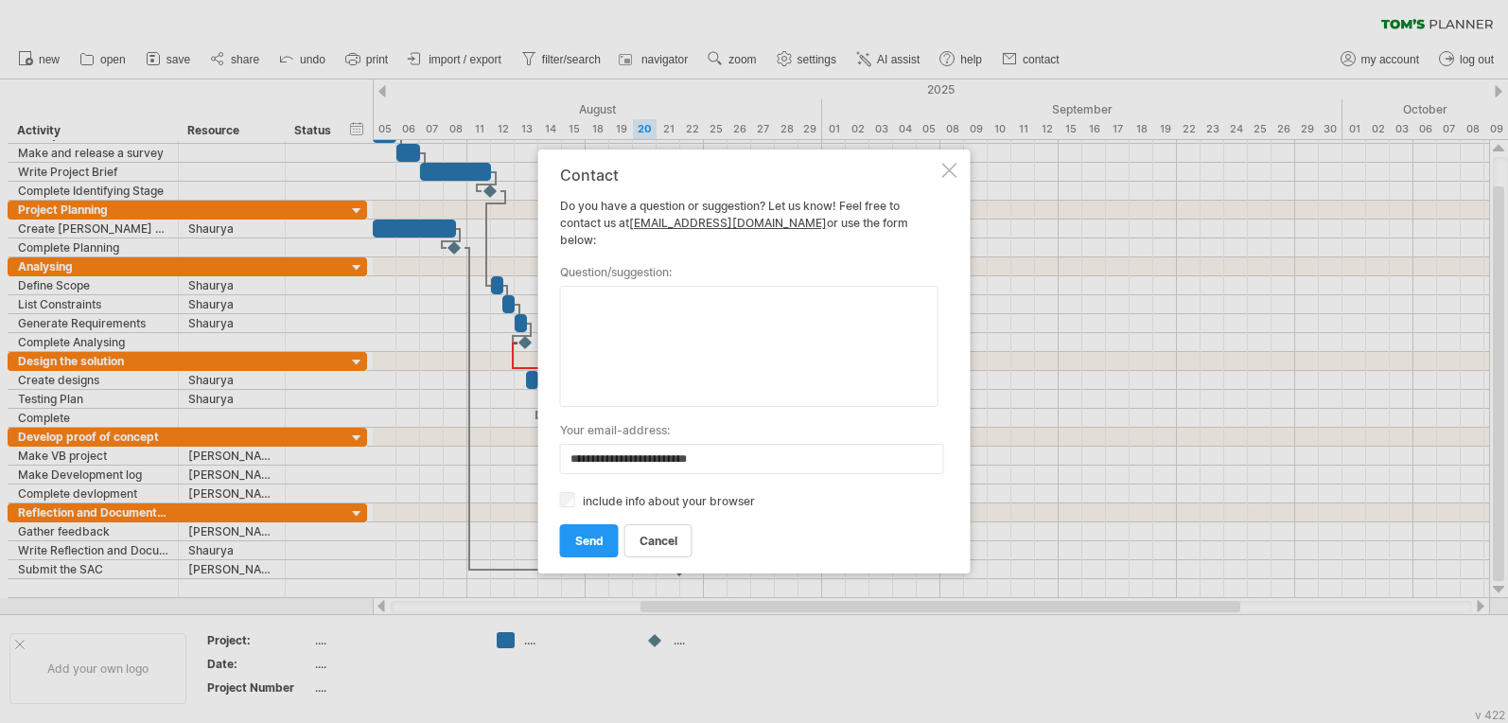
click at [950, 169] on div "**********" at bounding box center [754, 361] width 432 height 424
click at [962, 175] on div "**********" at bounding box center [754, 361] width 432 height 424
click at [952, 178] on div at bounding box center [949, 170] width 15 height 15
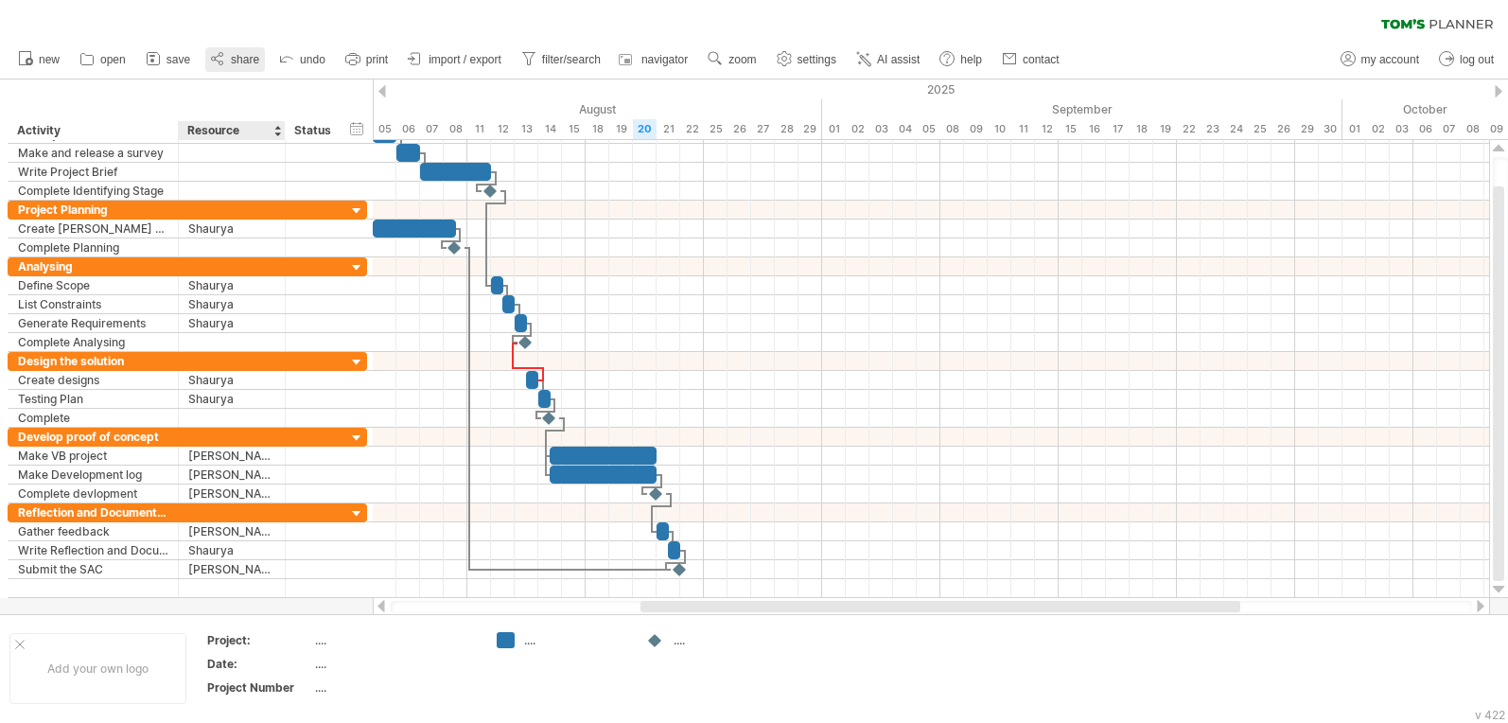
click at [234, 69] on link "share" at bounding box center [235, 59] width 60 height 25
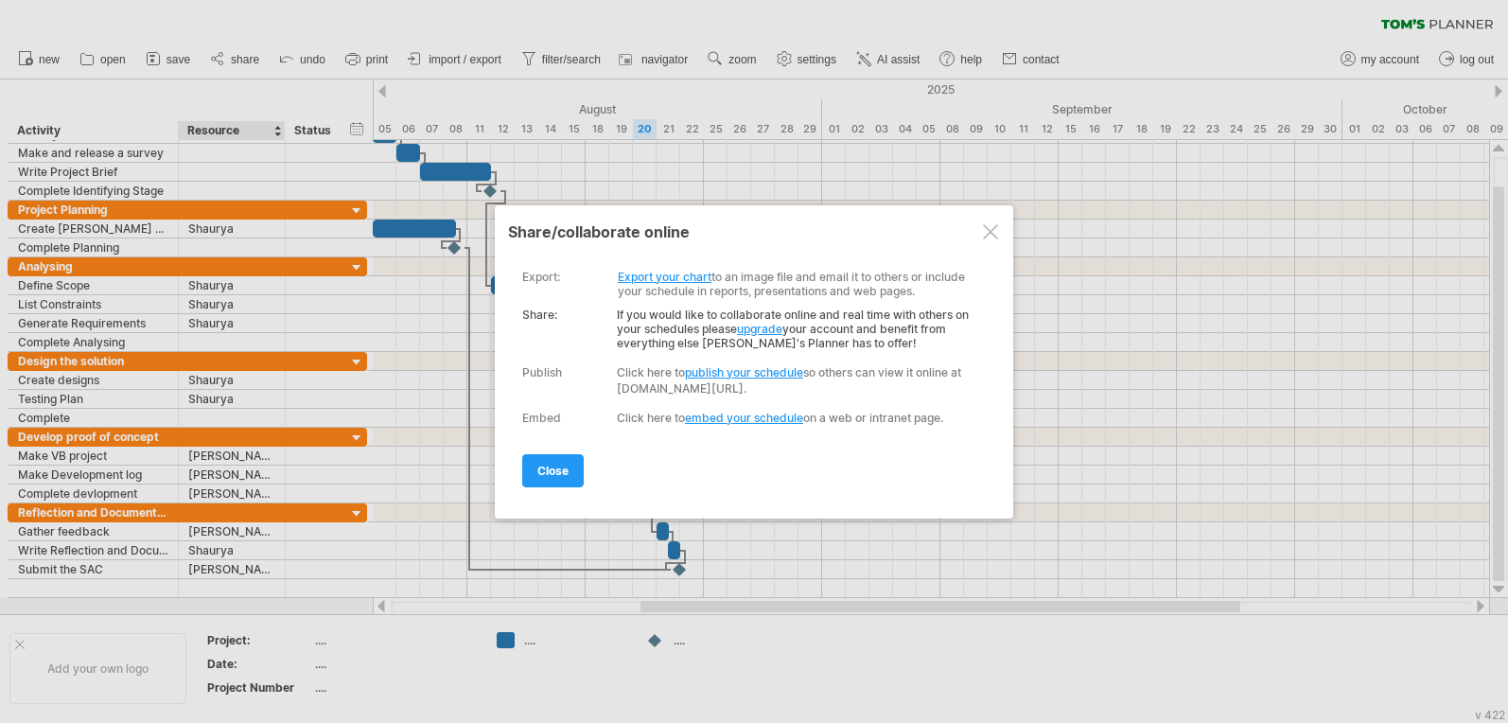
click at [720, 376] on link "publish your schedule" at bounding box center [744, 372] width 118 height 14
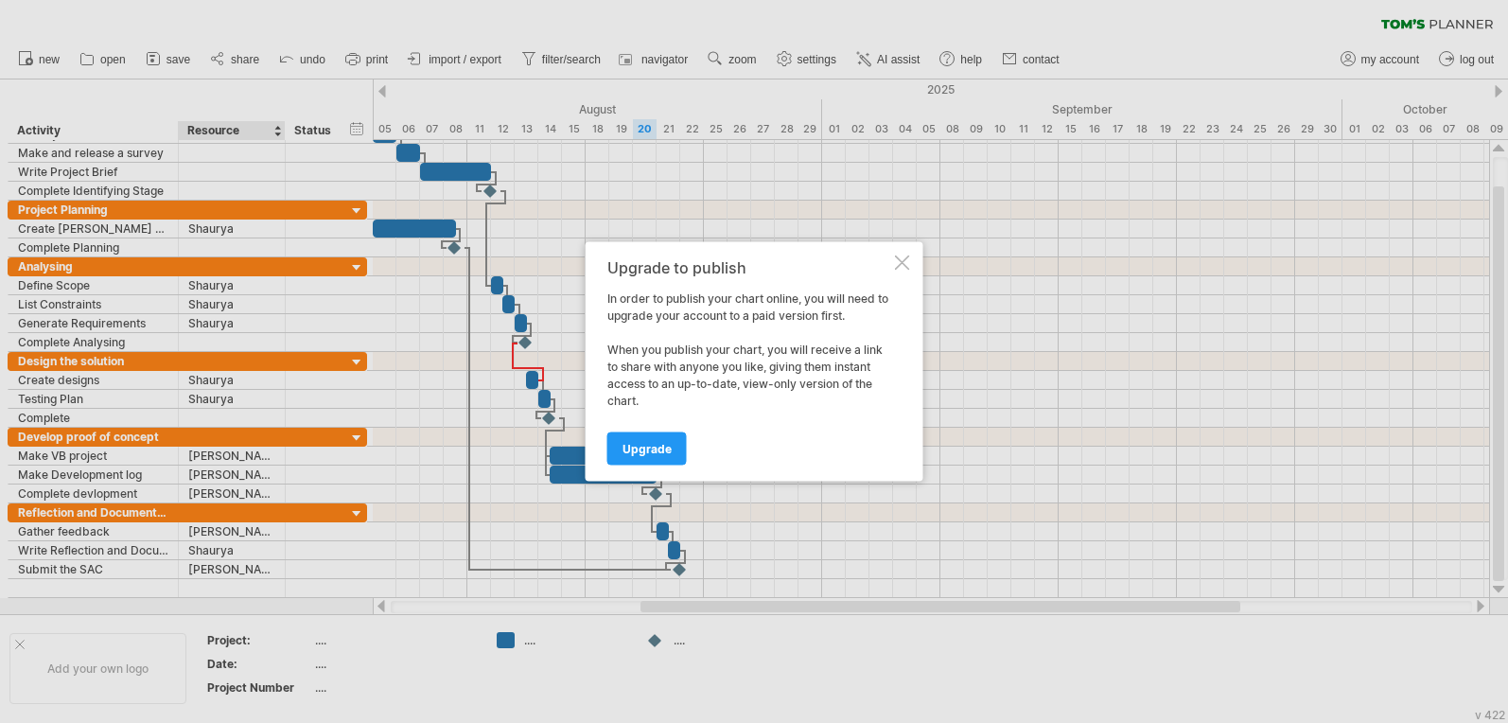
click at [897, 273] on div "Upgrade to publish In order to publish your chart online, you will need to upgr…" at bounding box center [755, 361] width 338 height 239
click at [898, 271] on div "Upgrade to publish In order to publish your chart online, you will need to upgr…" at bounding box center [755, 361] width 338 height 239
click at [899, 256] on div at bounding box center [902, 262] width 15 height 15
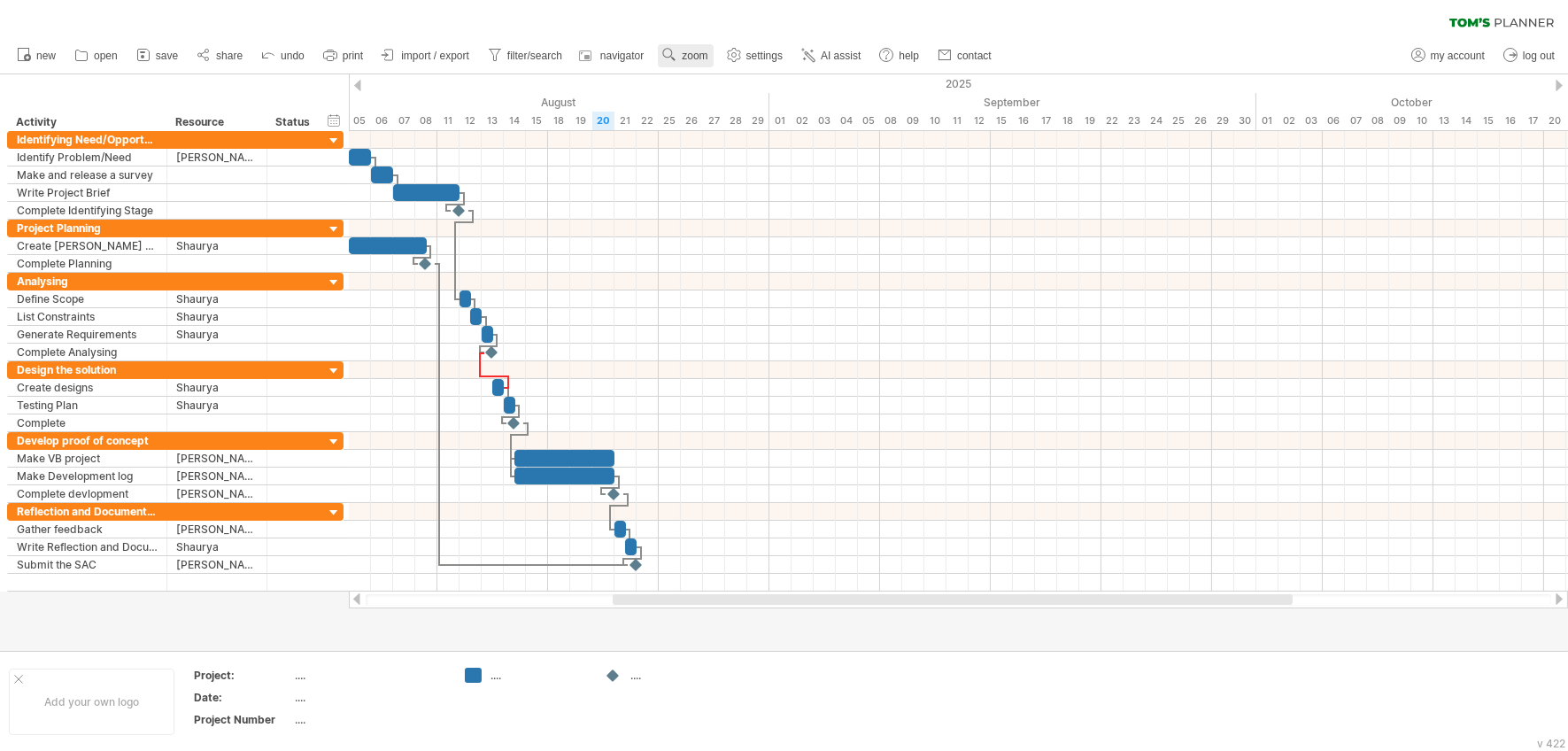
click at [678, 51] on use at bounding box center [669, 54] width 18 height 18
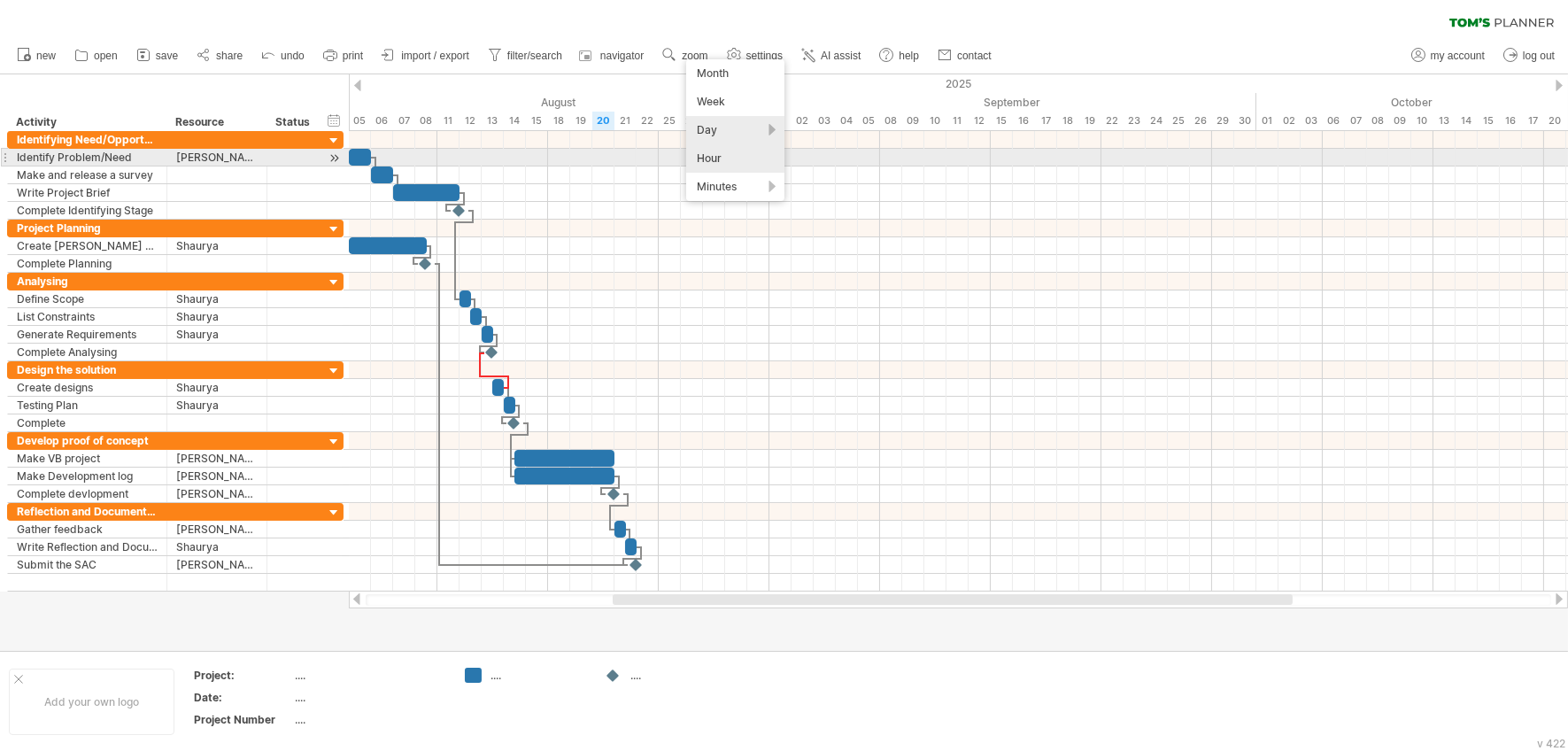
click at [721, 153] on div "Hour" at bounding box center [735, 158] width 98 height 28
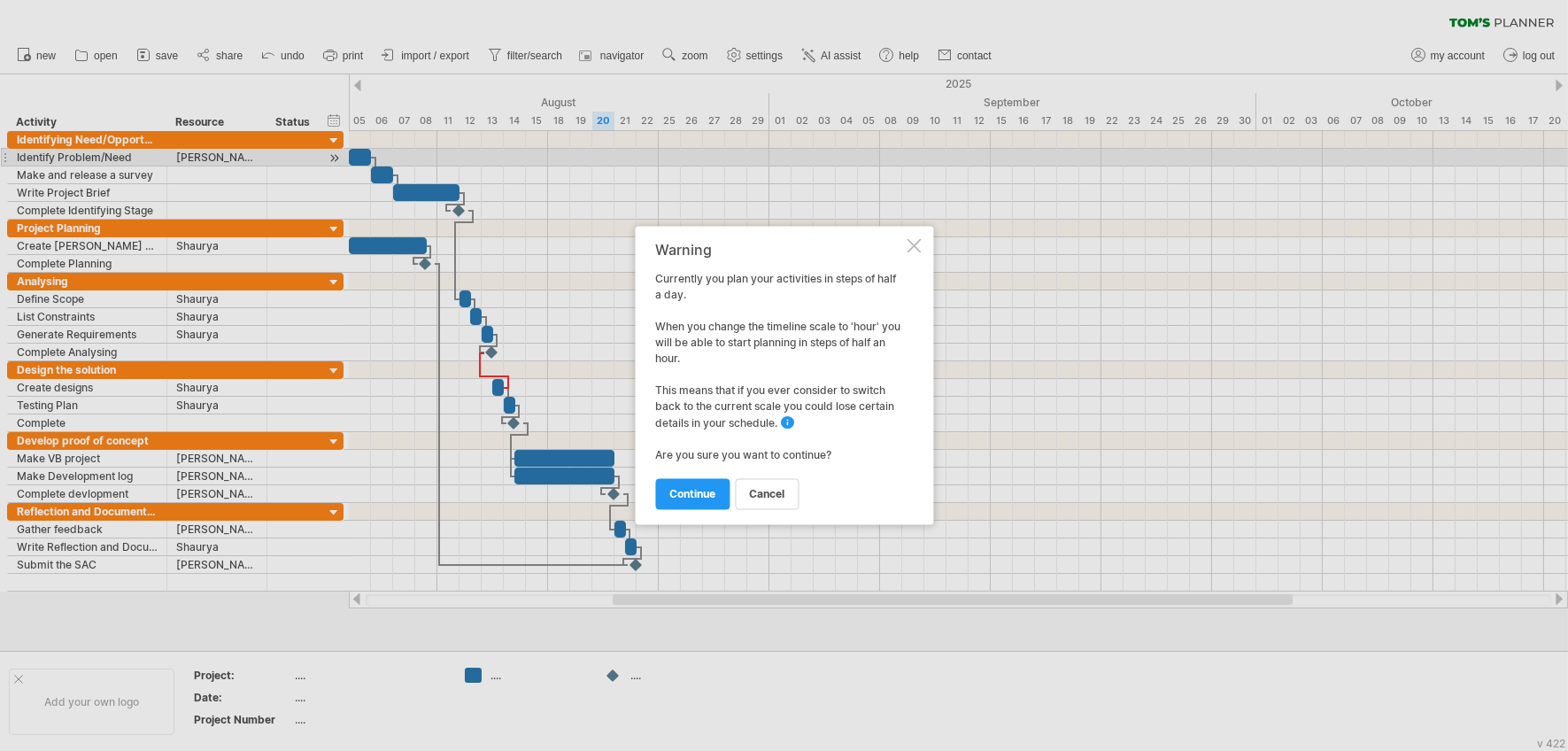
click at [919, 249] on div at bounding box center [914, 245] width 14 height 14
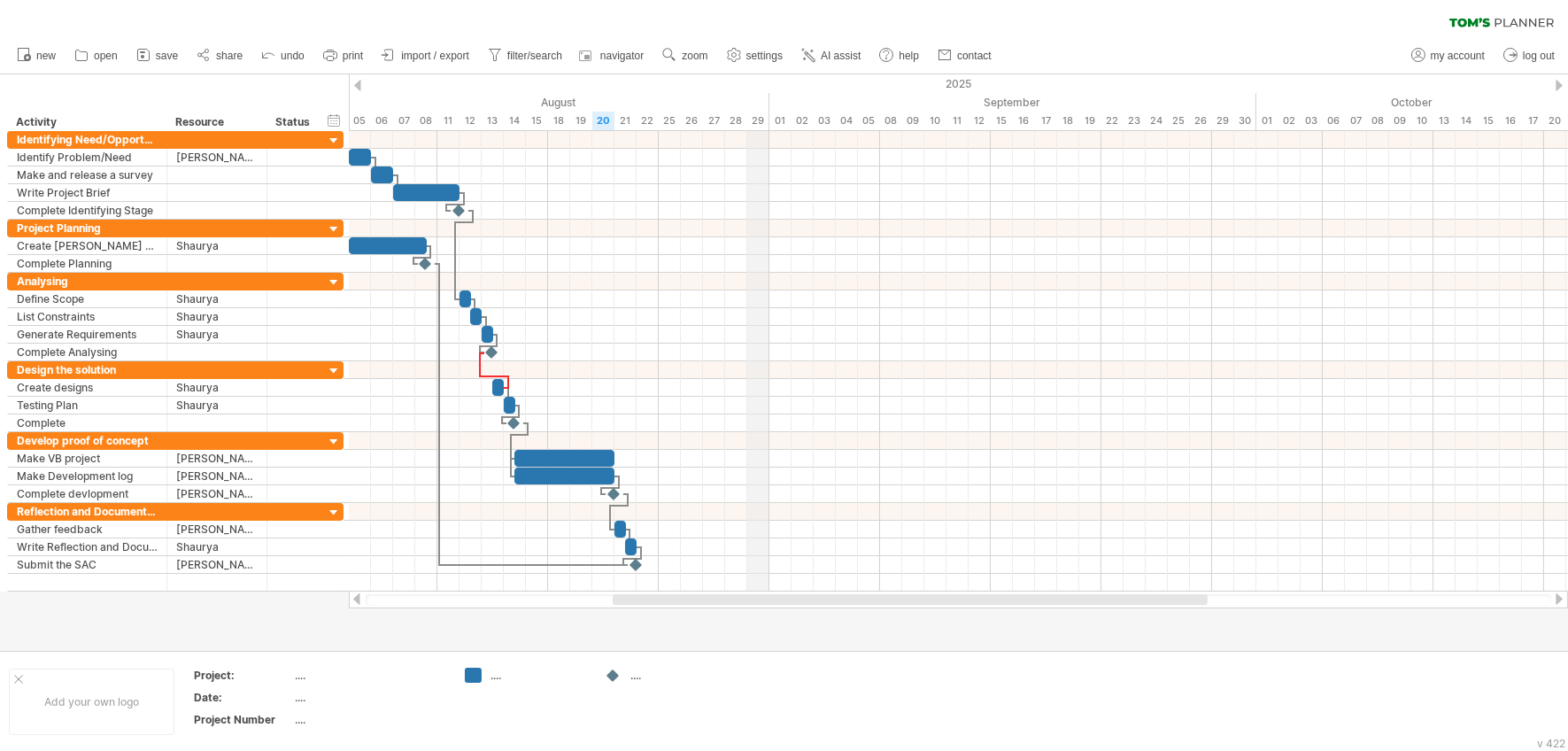
click at [765, 109] on div "August" at bounding box center [536, 102] width 465 height 19
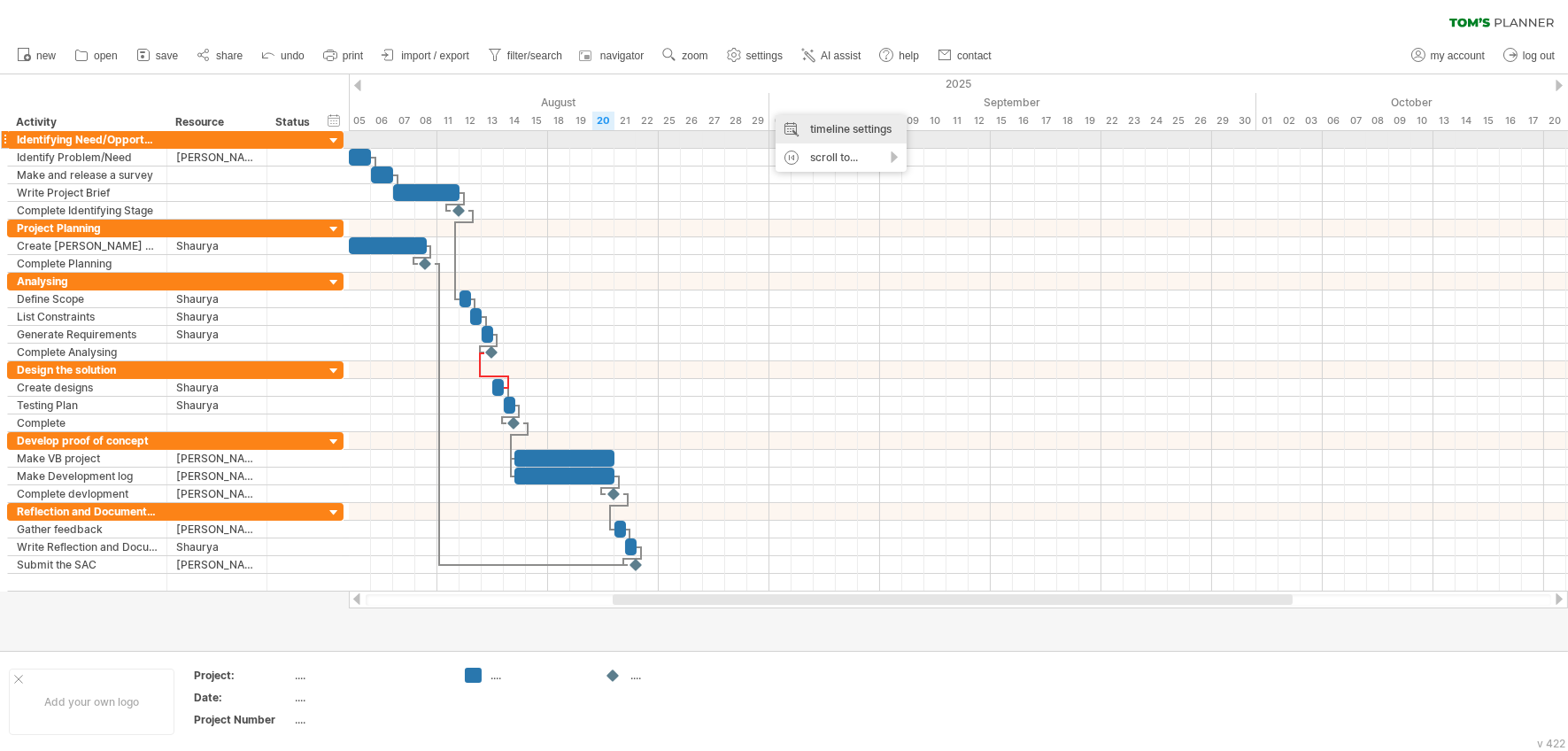
click at [813, 133] on div "timeline settings" at bounding box center [842, 129] width 131 height 28
select select "*"
select select "**"
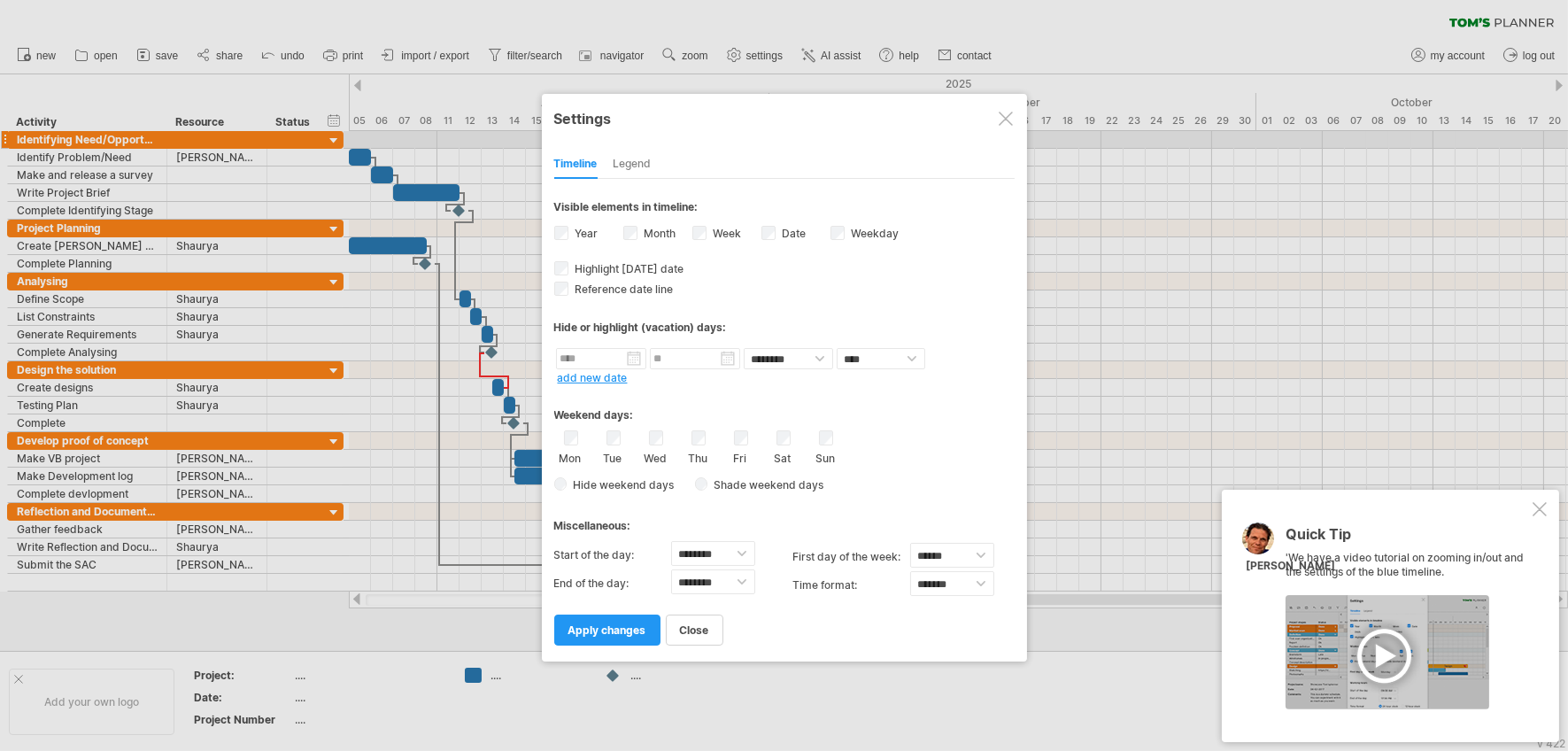
drag, startPoint x: 668, startPoint y: 576, endPoint x: 653, endPoint y: 584, distance: 17.0
click at [609, 631] on span "apply changes" at bounding box center [607, 630] width 78 height 13
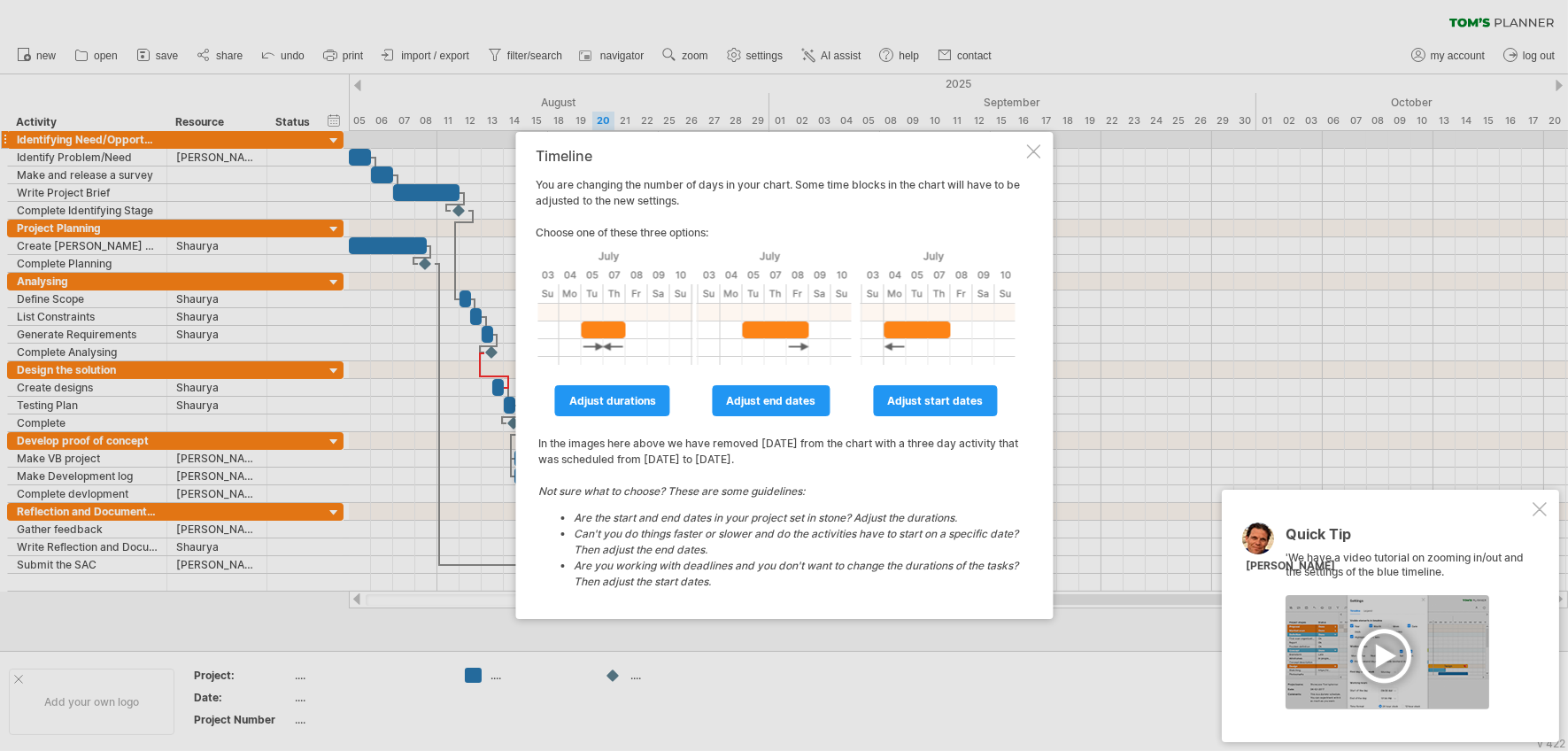
click at [1033, 148] on div at bounding box center [1033, 151] width 14 height 14
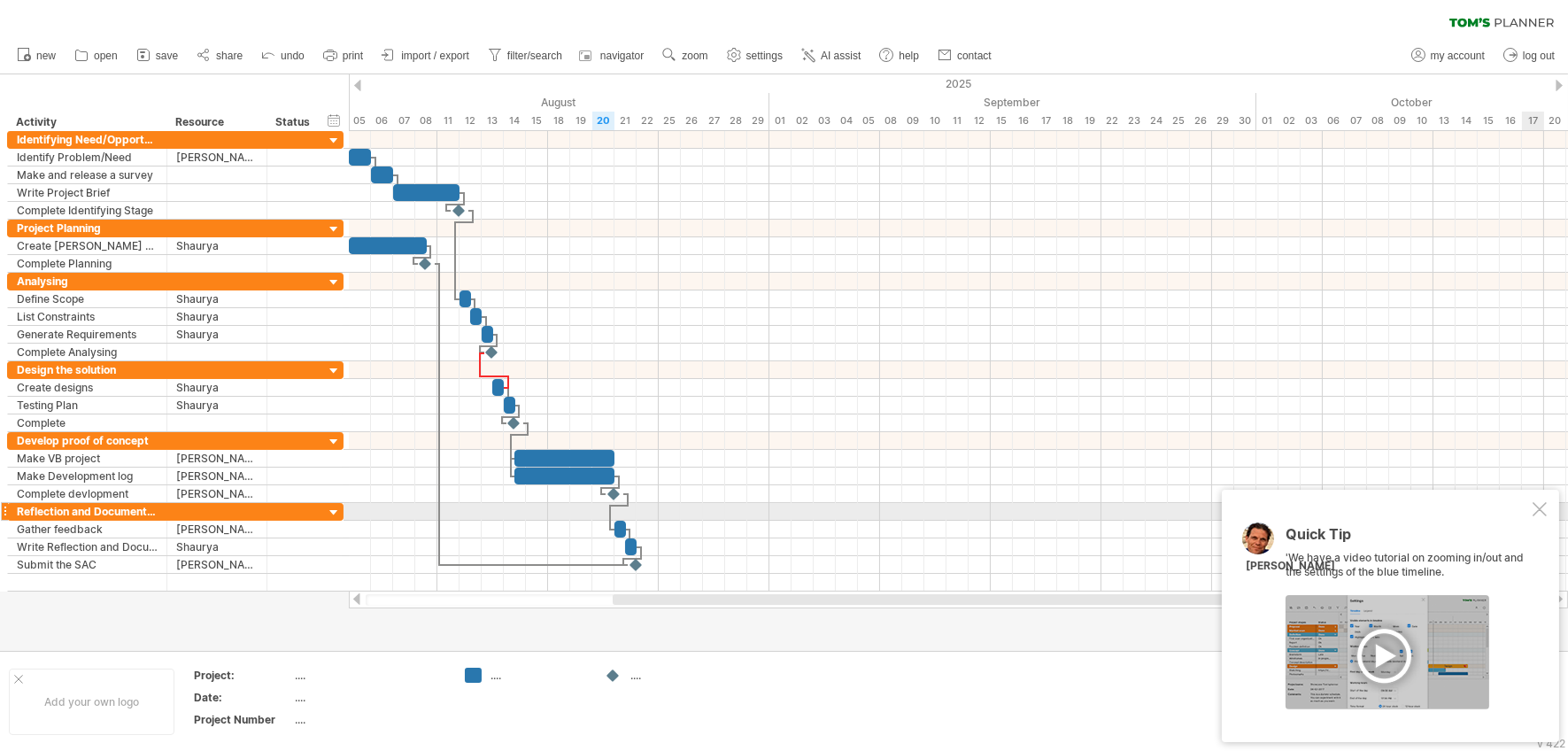
click at [1416, 512] on div at bounding box center [1539, 508] width 14 height 14
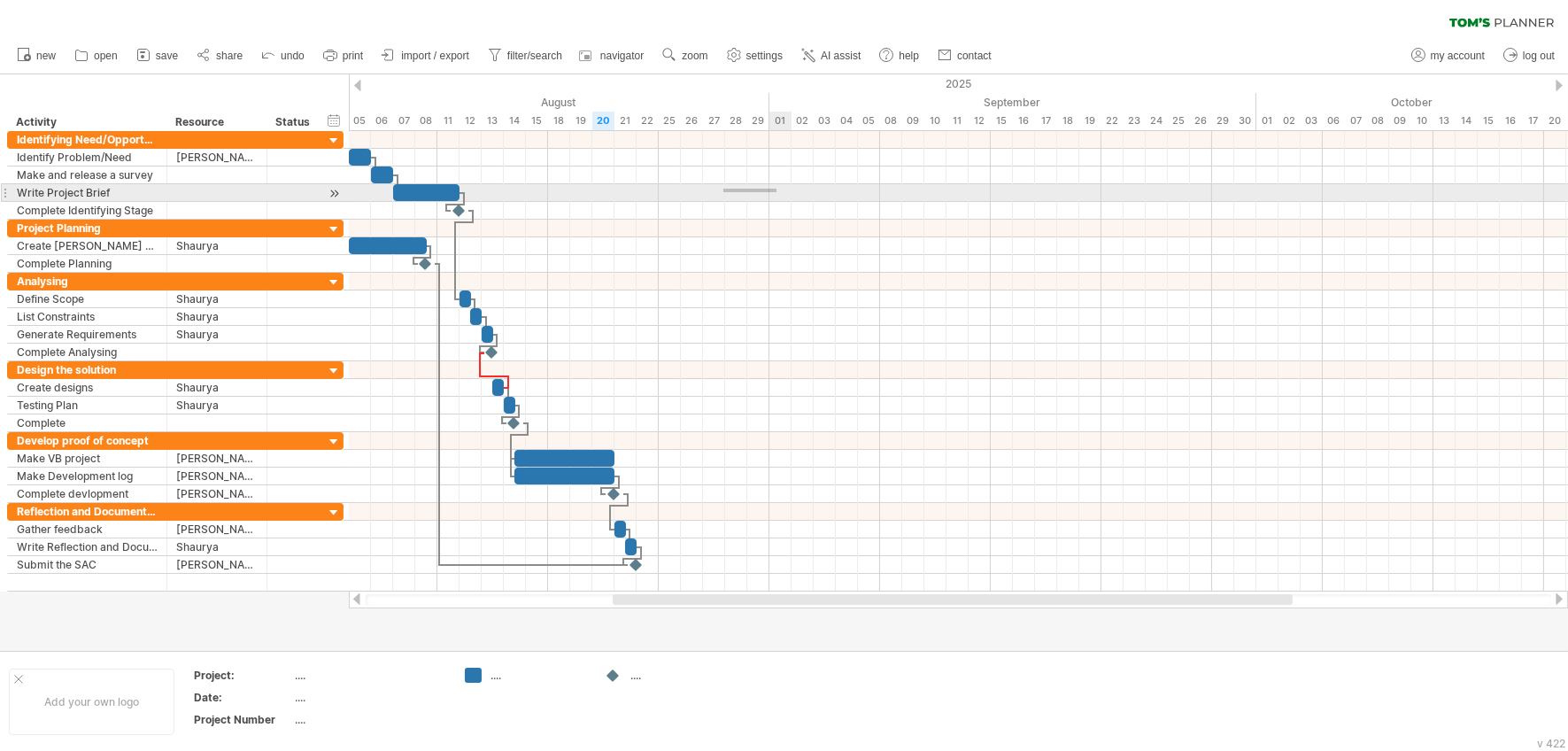
drag, startPoint x: 724, startPoint y: 192, endPoint x: 777, endPoint y: 188, distance: 53.2
click at [777, 188] on div at bounding box center [959, 193] width 1220 height 18
drag, startPoint x: 590, startPoint y: 199, endPoint x: 620, endPoint y: 198, distance: 30.0
click at [622, 198] on div at bounding box center [959, 193] width 1220 height 18
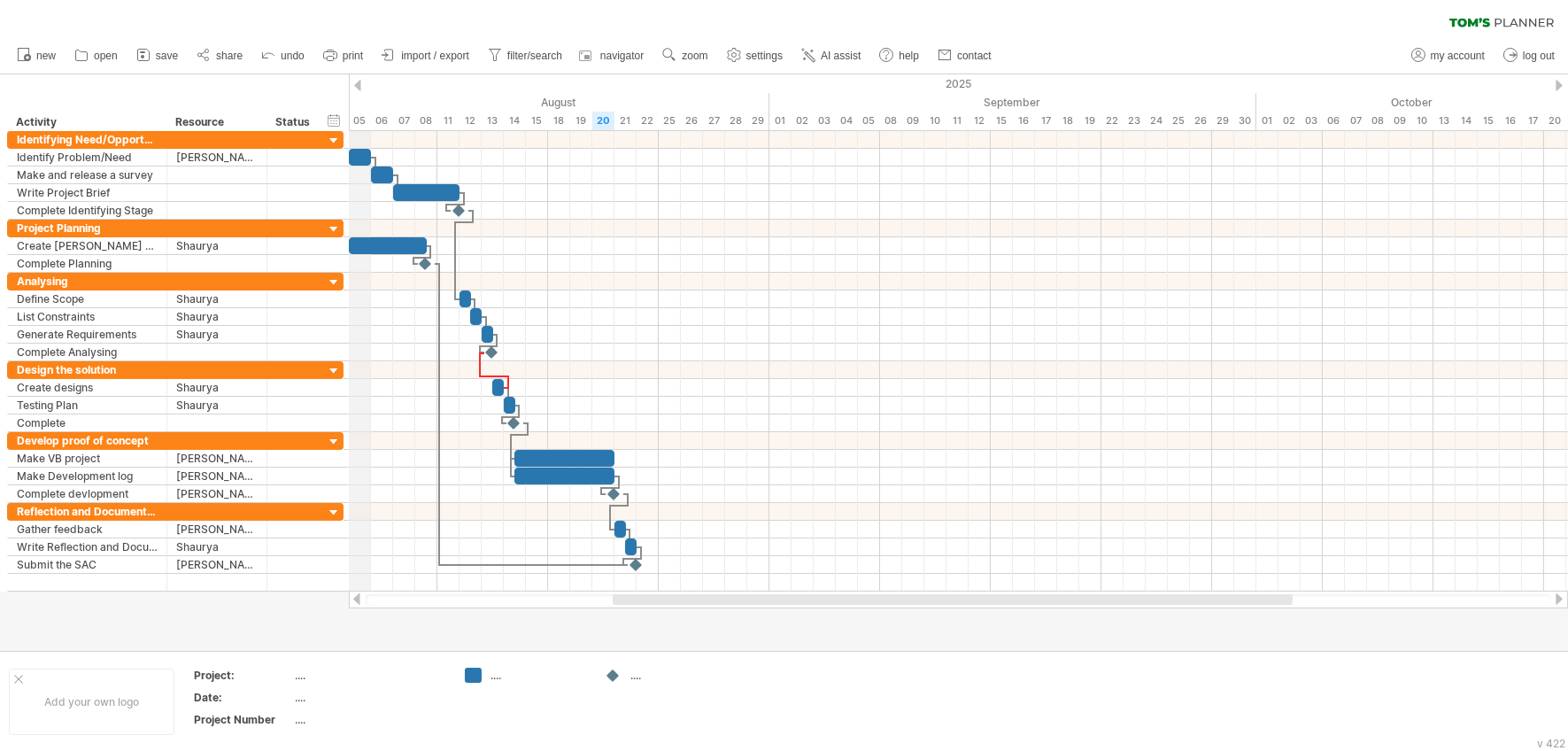
click at [360, 91] on div "2025" at bounding box center [725, 83] width 3985 height 19
click at [359, 86] on div at bounding box center [358, 85] width 7 height 11
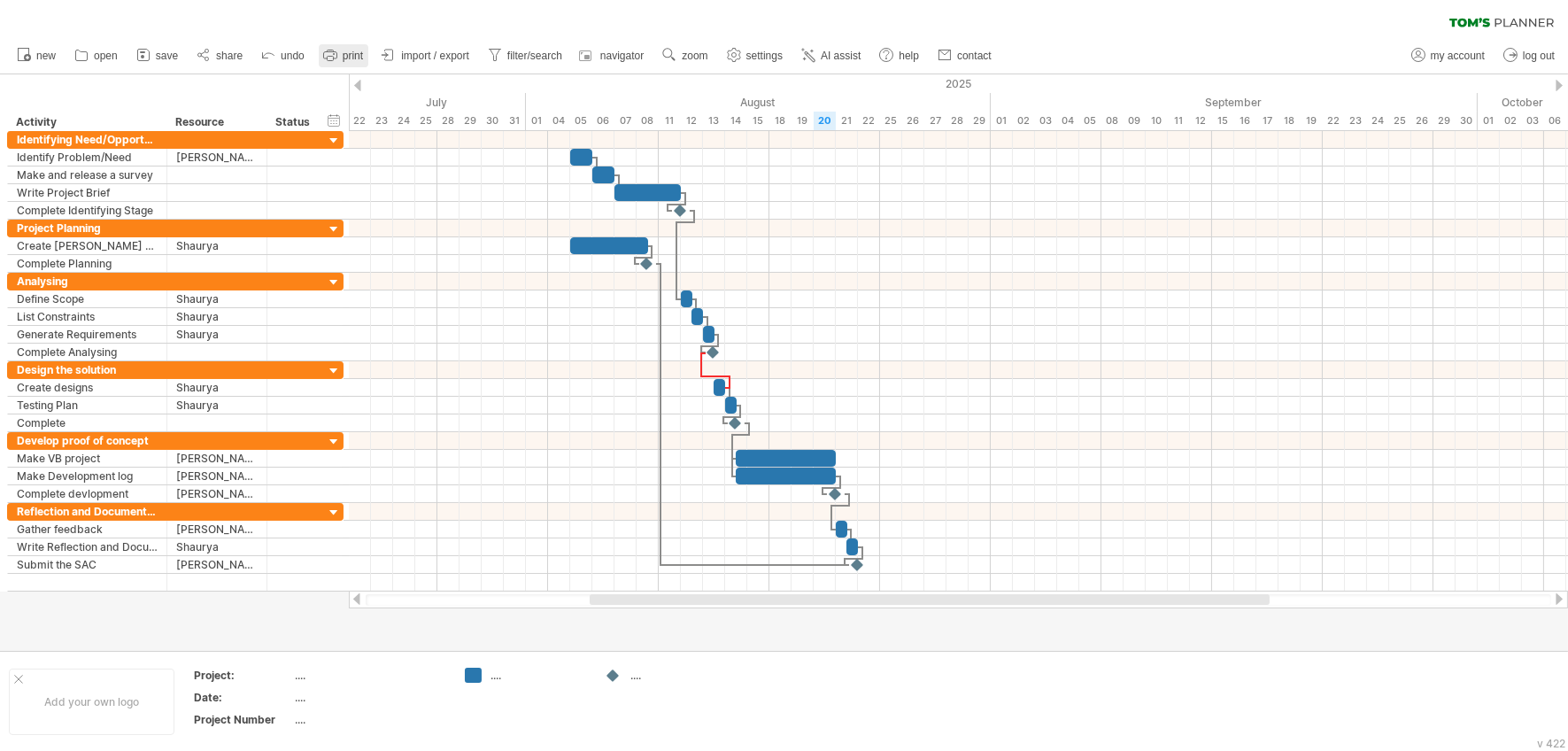
click at [355, 51] on span "print" at bounding box center [353, 55] width 21 height 12
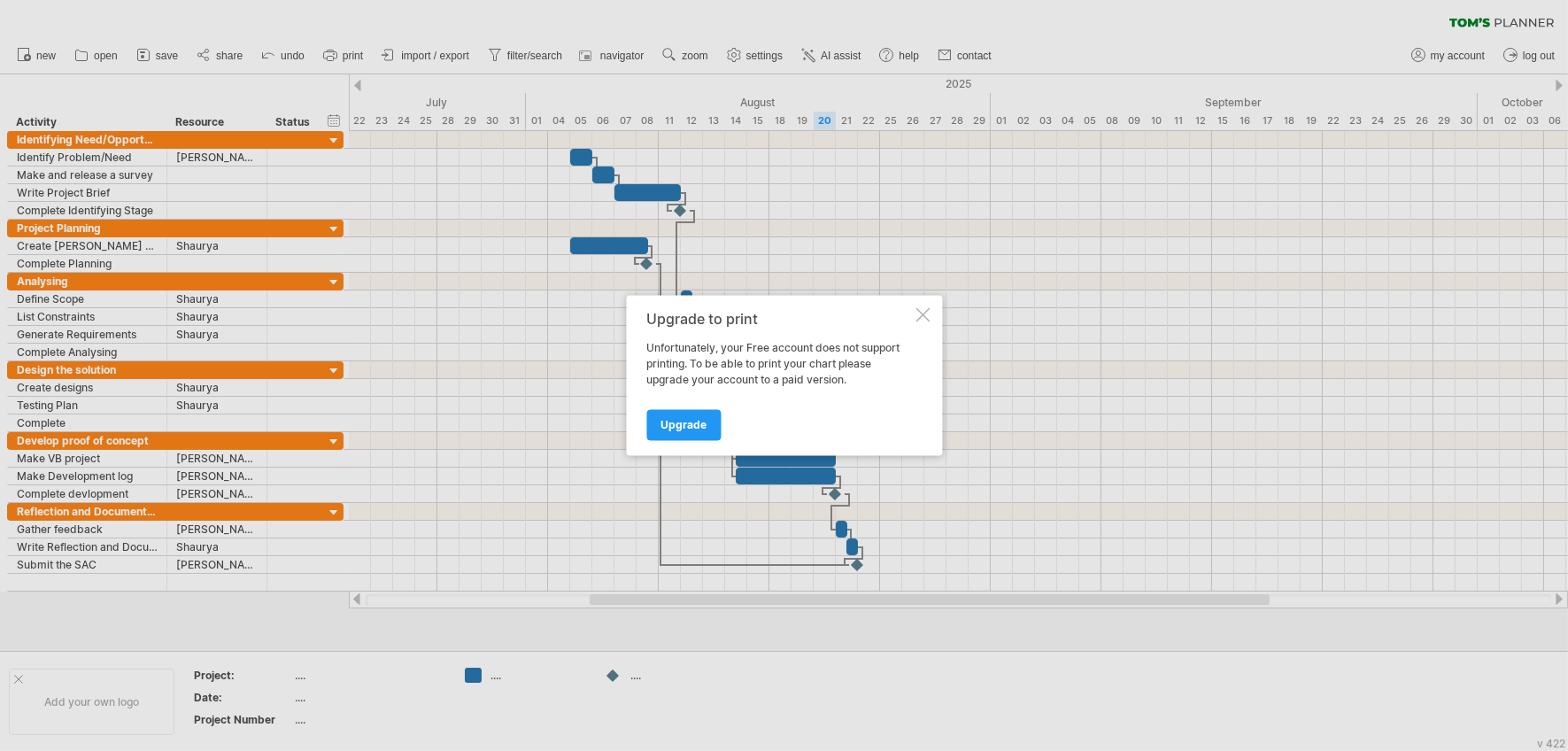
click at [923, 304] on div "Upgrade to print Unfortunately, your Free account does not support printing. To…" at bounding box center [784, 376] width 316 height 160
click at [918, 306] on div "Upgrade to print Unfortunately, your Free account does not support printing. To…" at bounding box center [784, 376] width 316 height 160
click at [924, 314] on div at bounding box center [922, 315] width 14 height 14
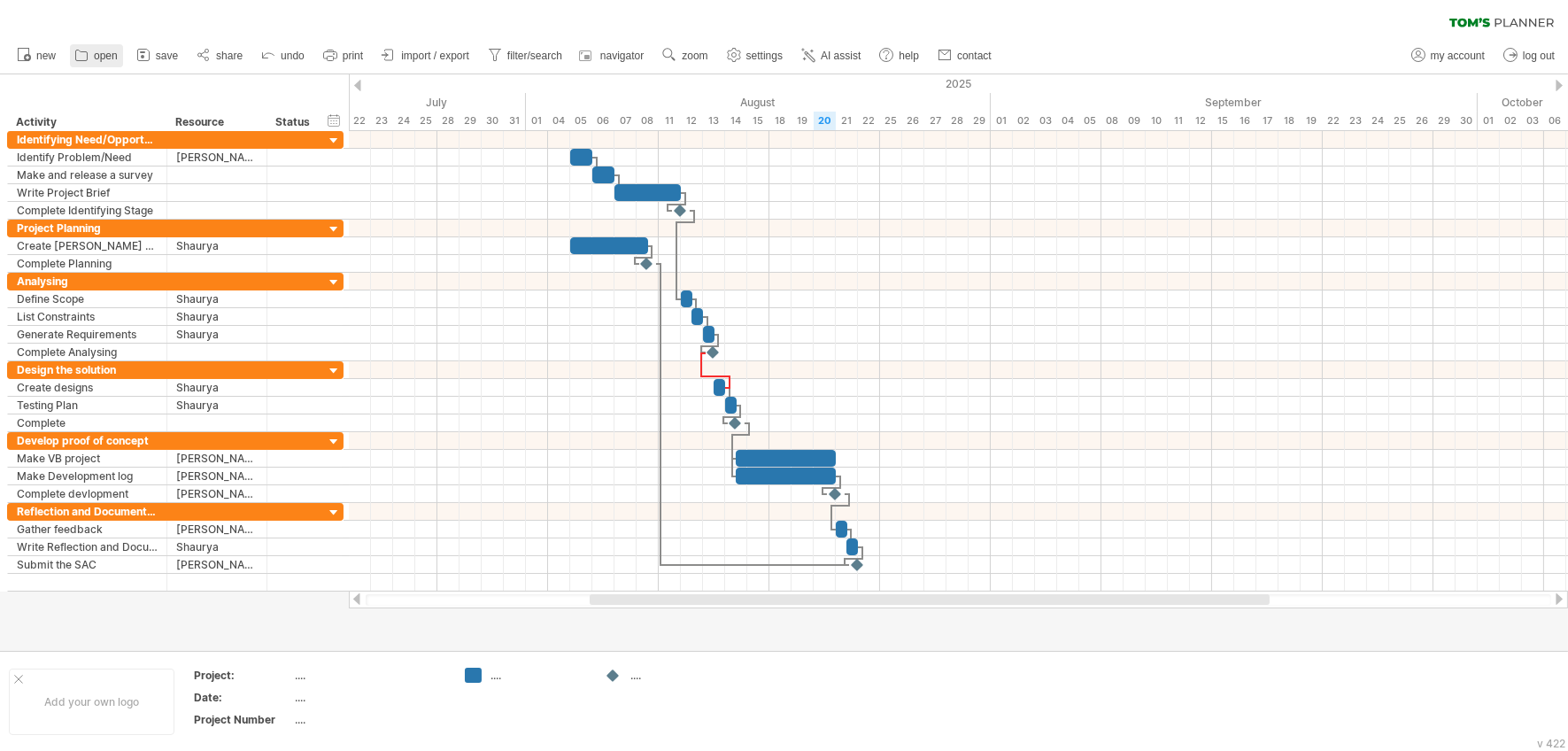
click at [86, 51] on icon at bounding box center [81, 54] width 18 height 18
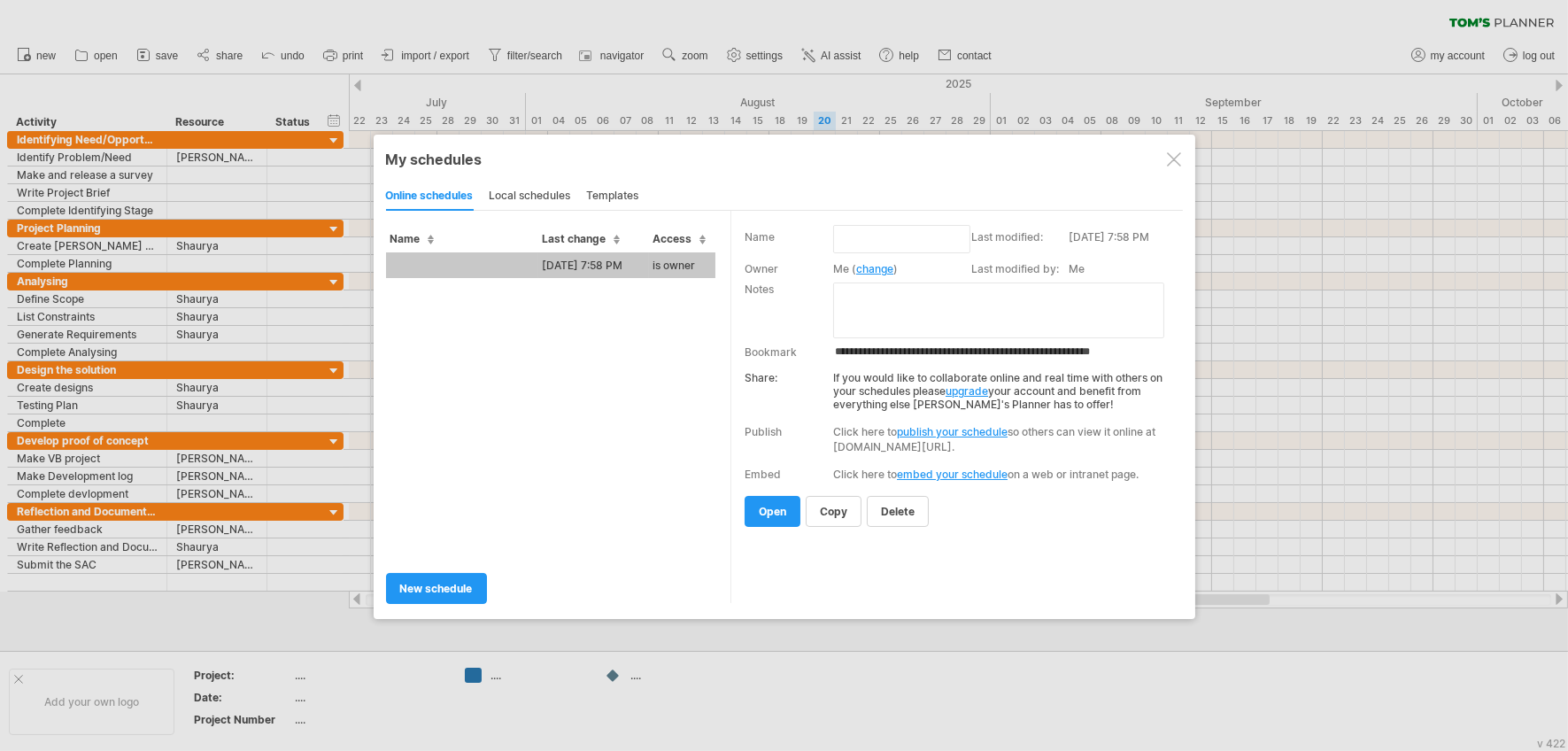
click at [545, 193] on div "local schedules" at bounding box center [530, 197] width 81 height 28
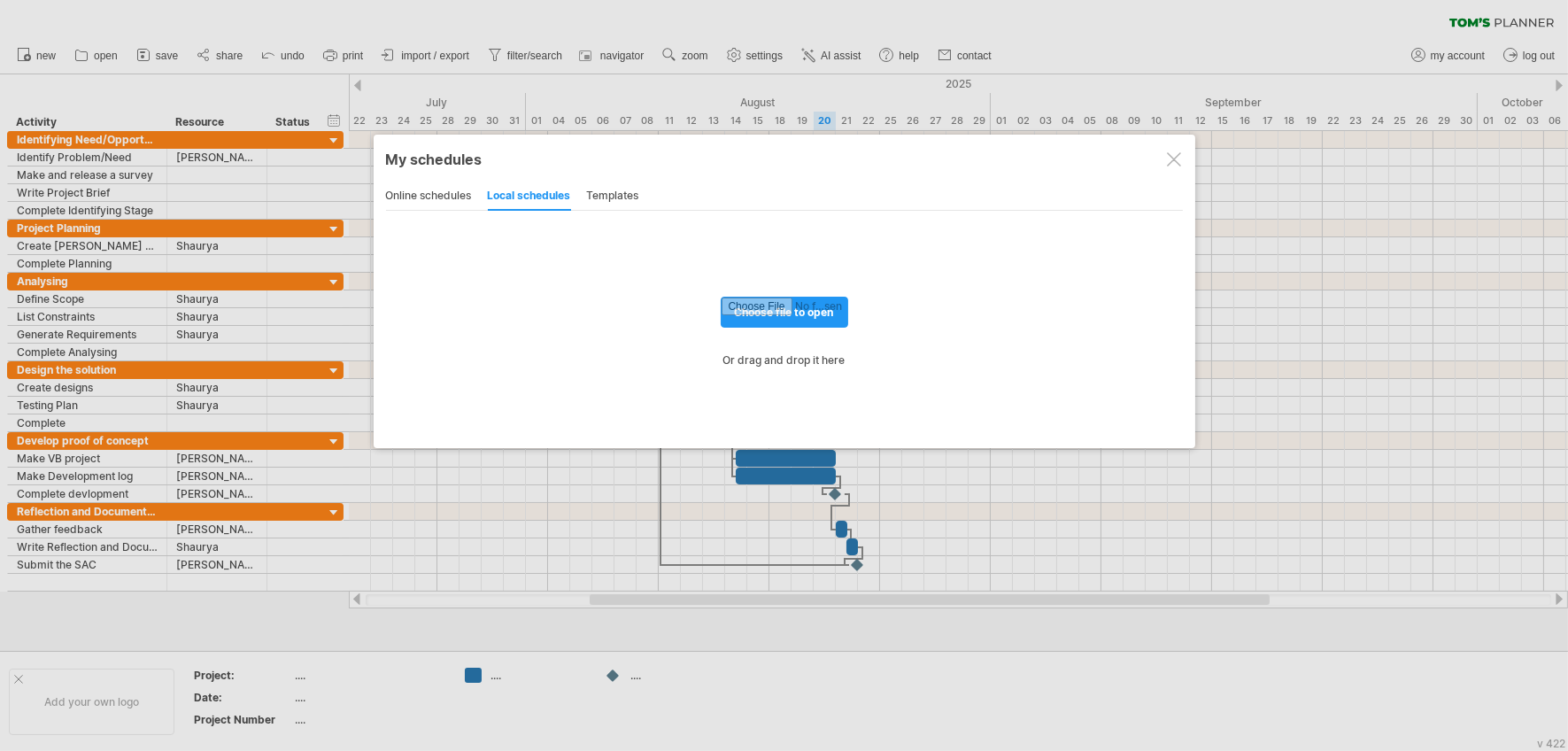
click at [418, 201] on div "online schedules" at bounding box center [429, 197] width 86 height 28
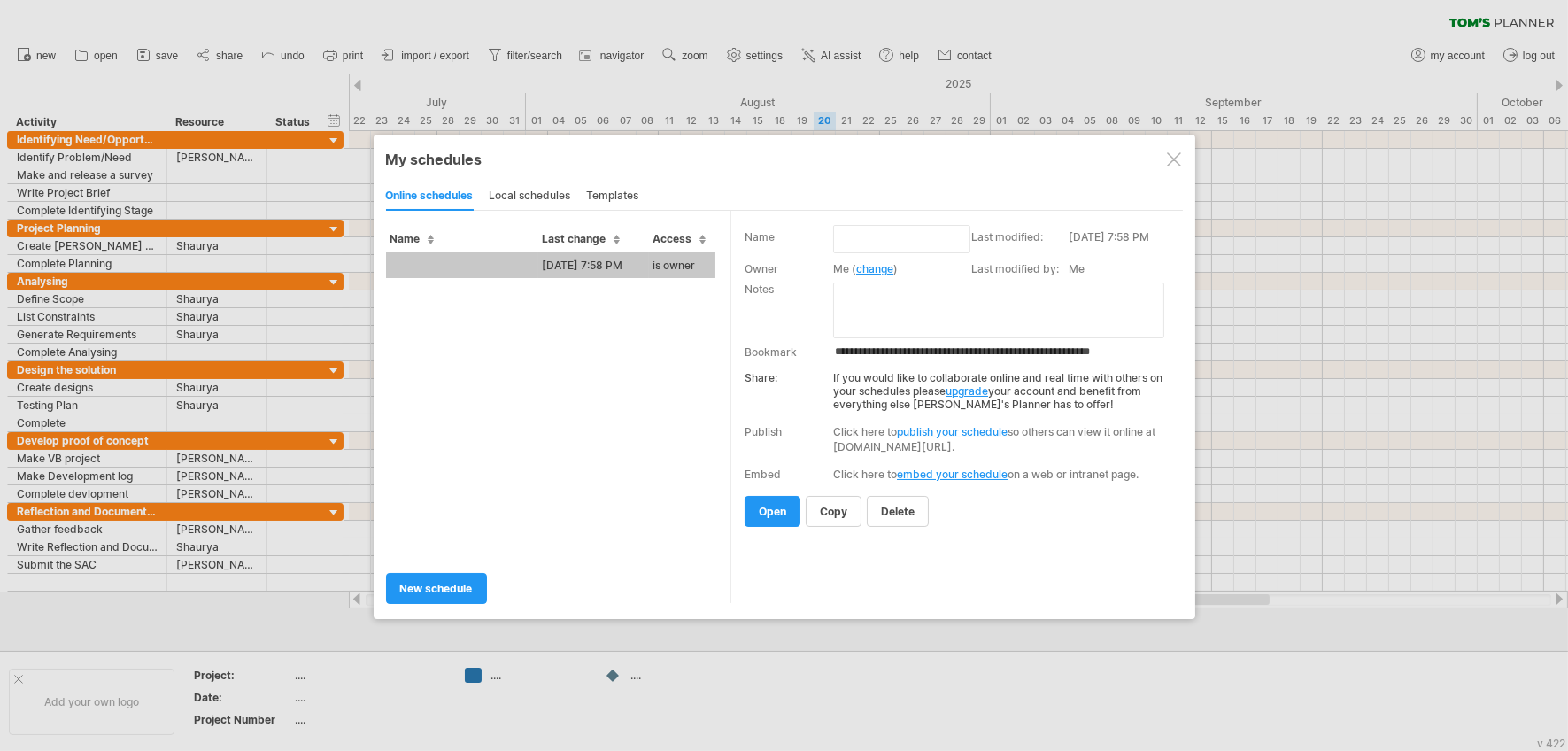
click at [1175, 161] on div at bounding box center [1174, 159] width 14 height 14
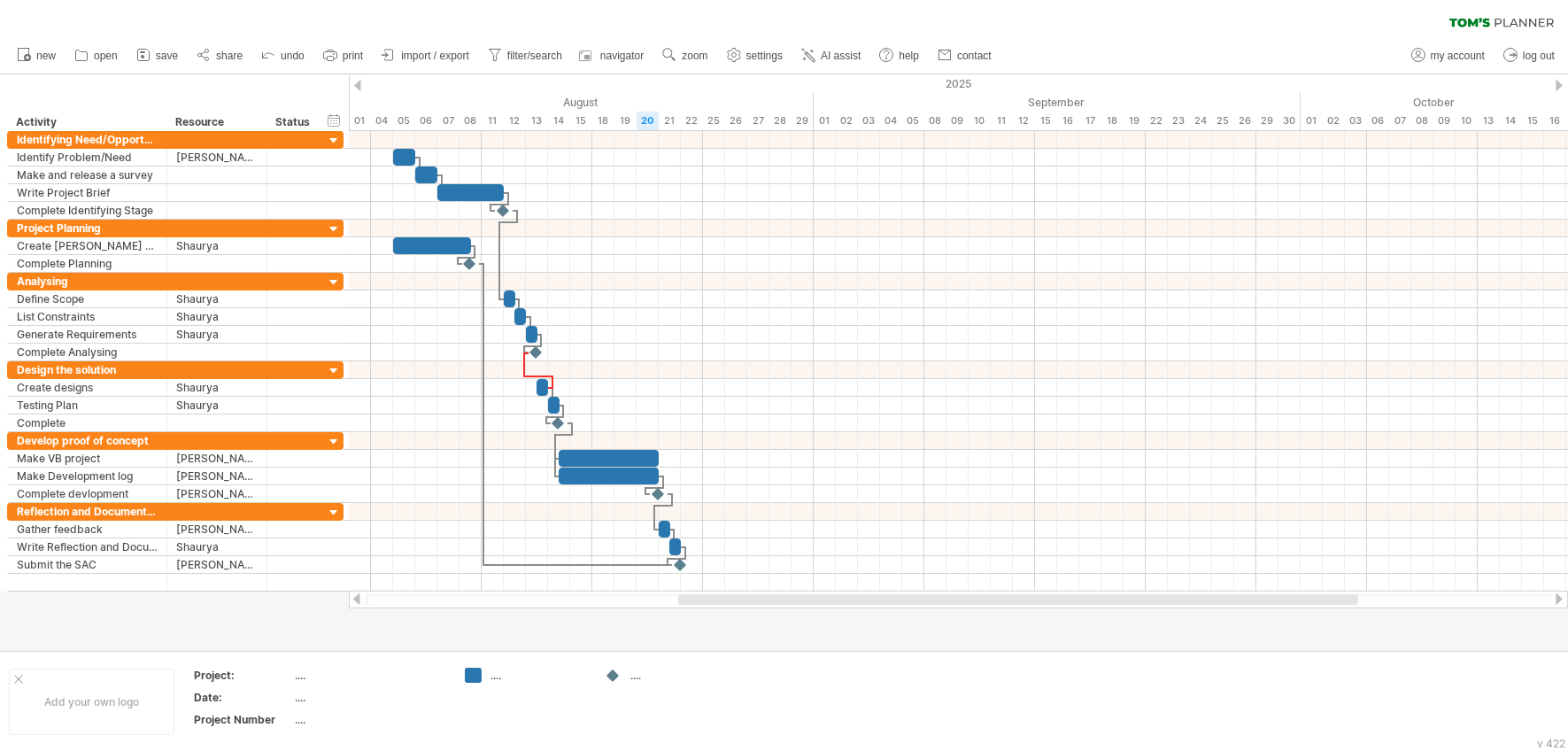
drag, startPoint x: 669, startPoint y: 600, endPoint x: 758, endPoint y: 603, distance: 89.1
click at [758, 603] on div at bounding box center [1018, 599] width 680 height 10
drag, startPoint x: 1536, startPoint y: 0, endPoint x: 768, endPoint y: 297, distance: 823.4
click at [768, 297] on div at bounding box center [959, 299] width 1220 height 18
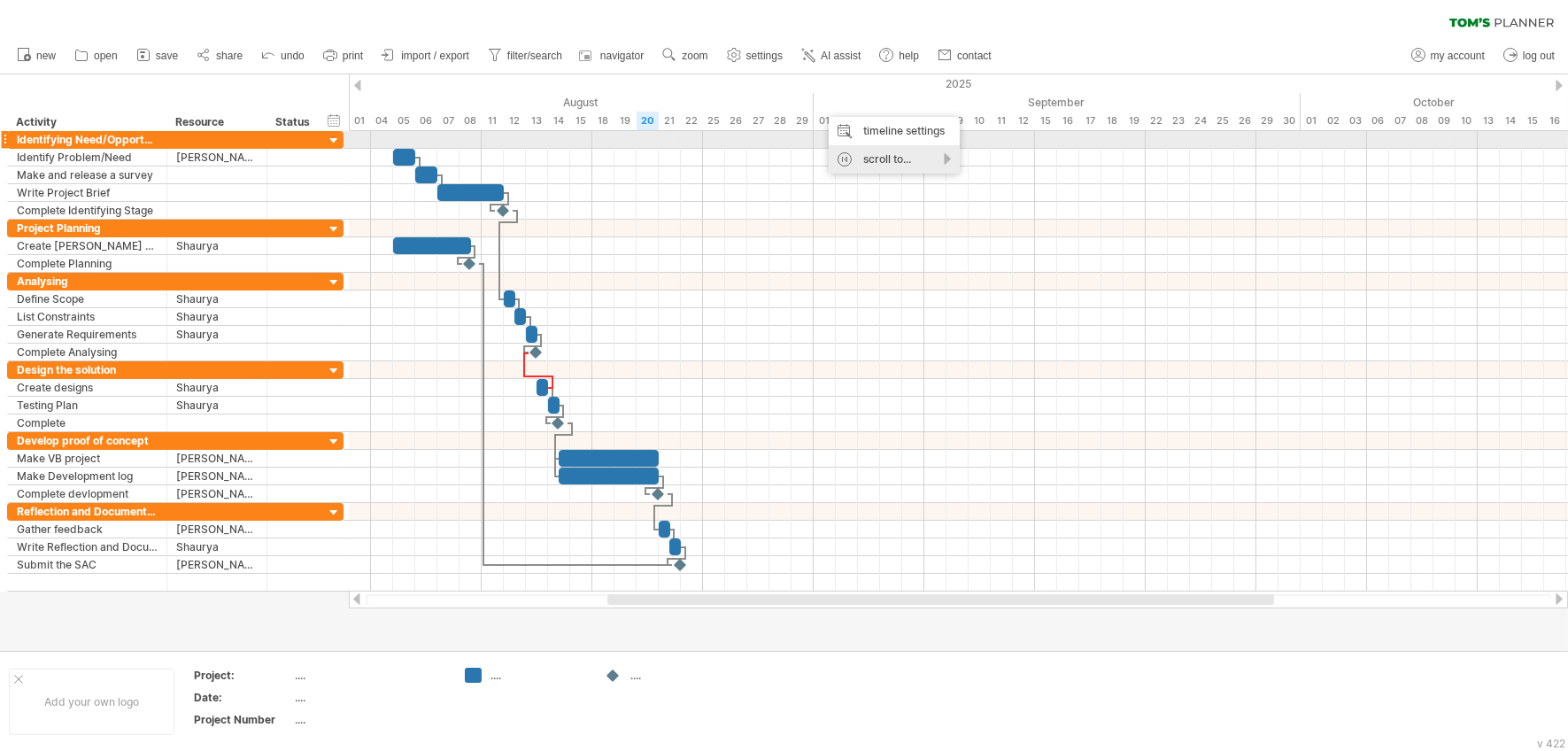
click at [865, 149] on div "scroll to..." at bounding box center [894, 159] width 131 height 28
click at [870, 137] on div "timeline settings" at bounding box center [894, 131] width 131 height 28
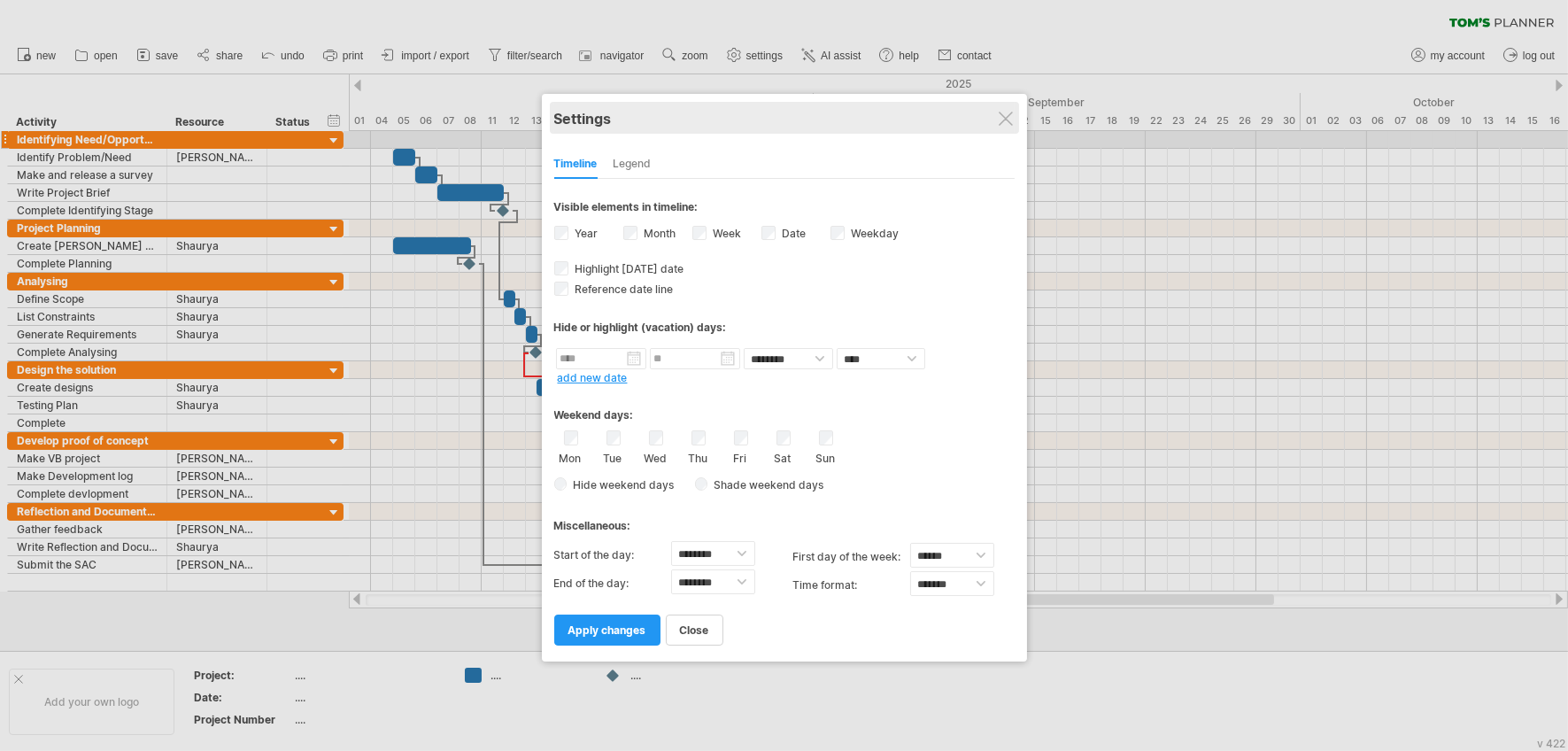
click at [996, 119] on div "Settings" at bounding box center [784, 118] width 461 height 32
click at [1001, 119] on div at bounding box center [1005, 118] width 14 height 14
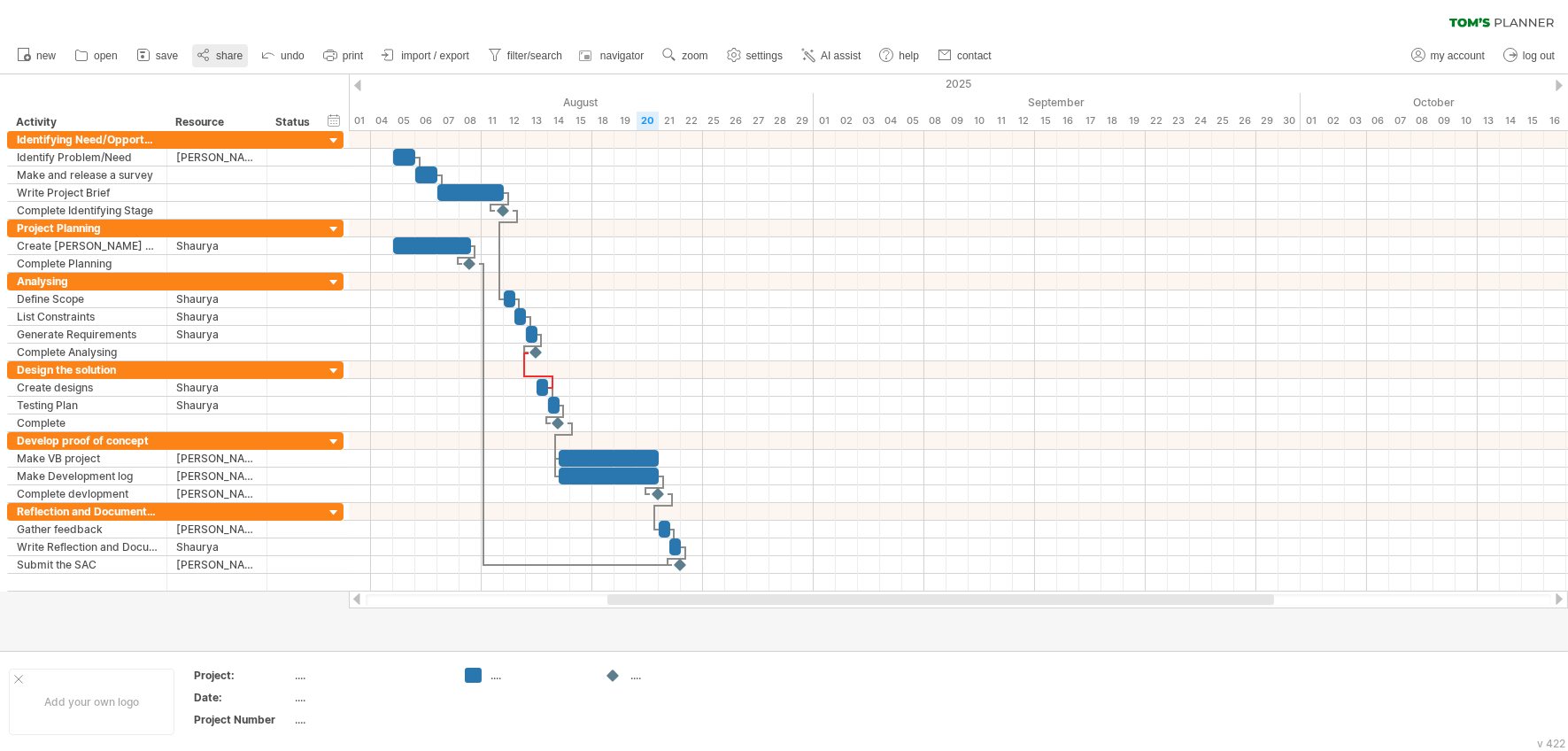
click at [198, 56] on circle at bounding box center [200, 55] width 4 height 4
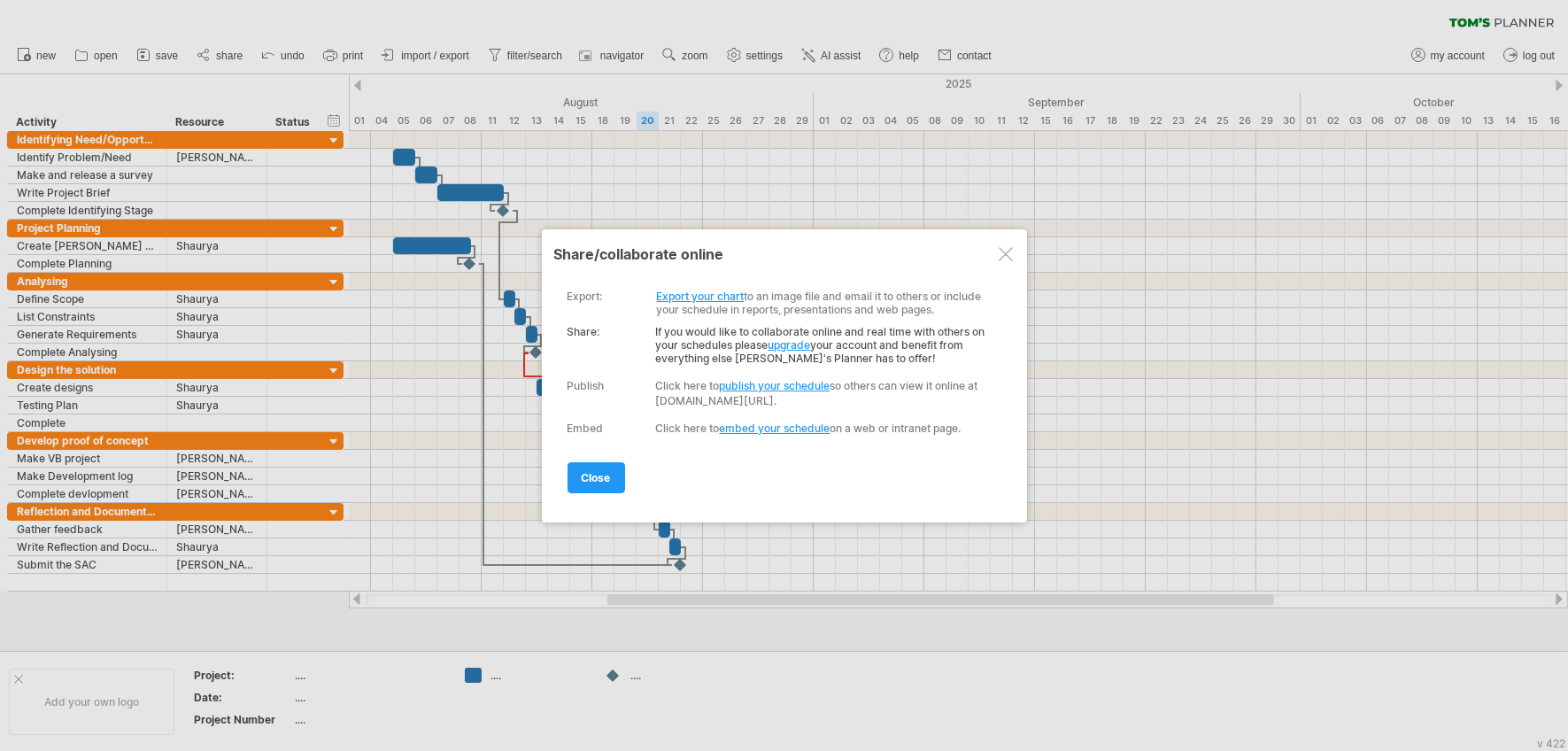
click at [1006, 258] on div at bounding box center [1005, 254] width 14 height 14
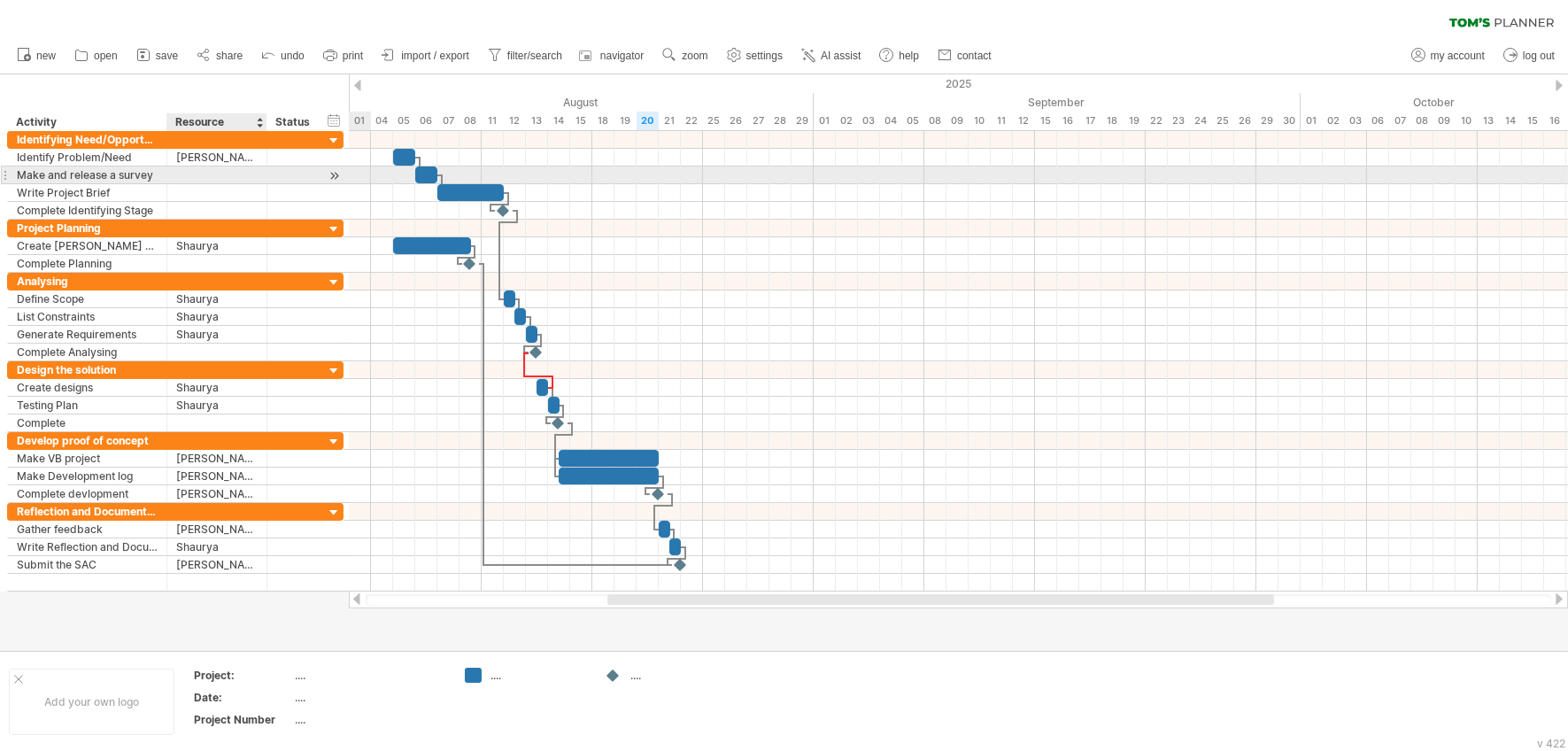
click at [235, 177] on div at bounding box center [216, 175] width 81 height 17
type input "*"
type input "*******"
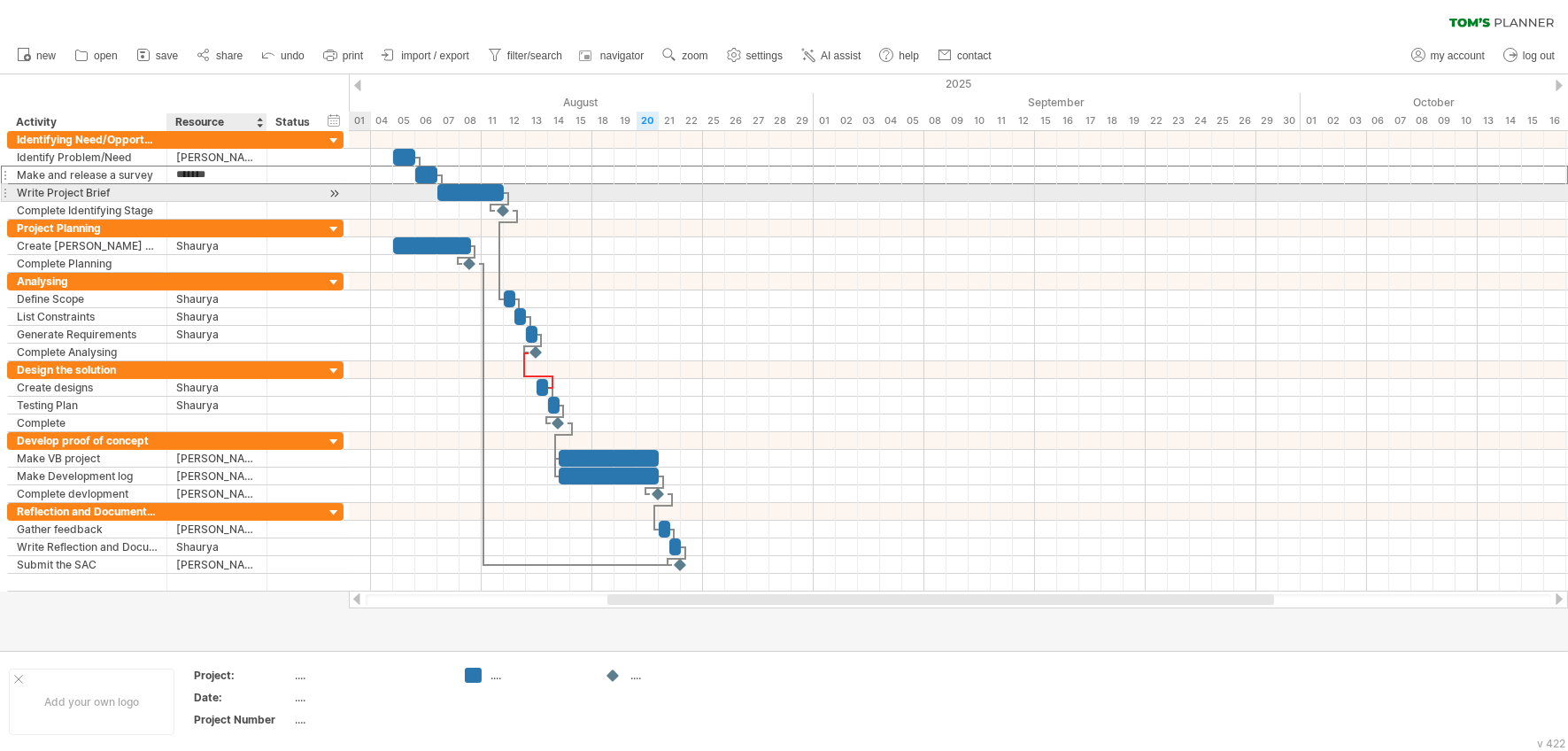
click at [225, 197] on div at bounding box center [216, 193] width 81 height 17
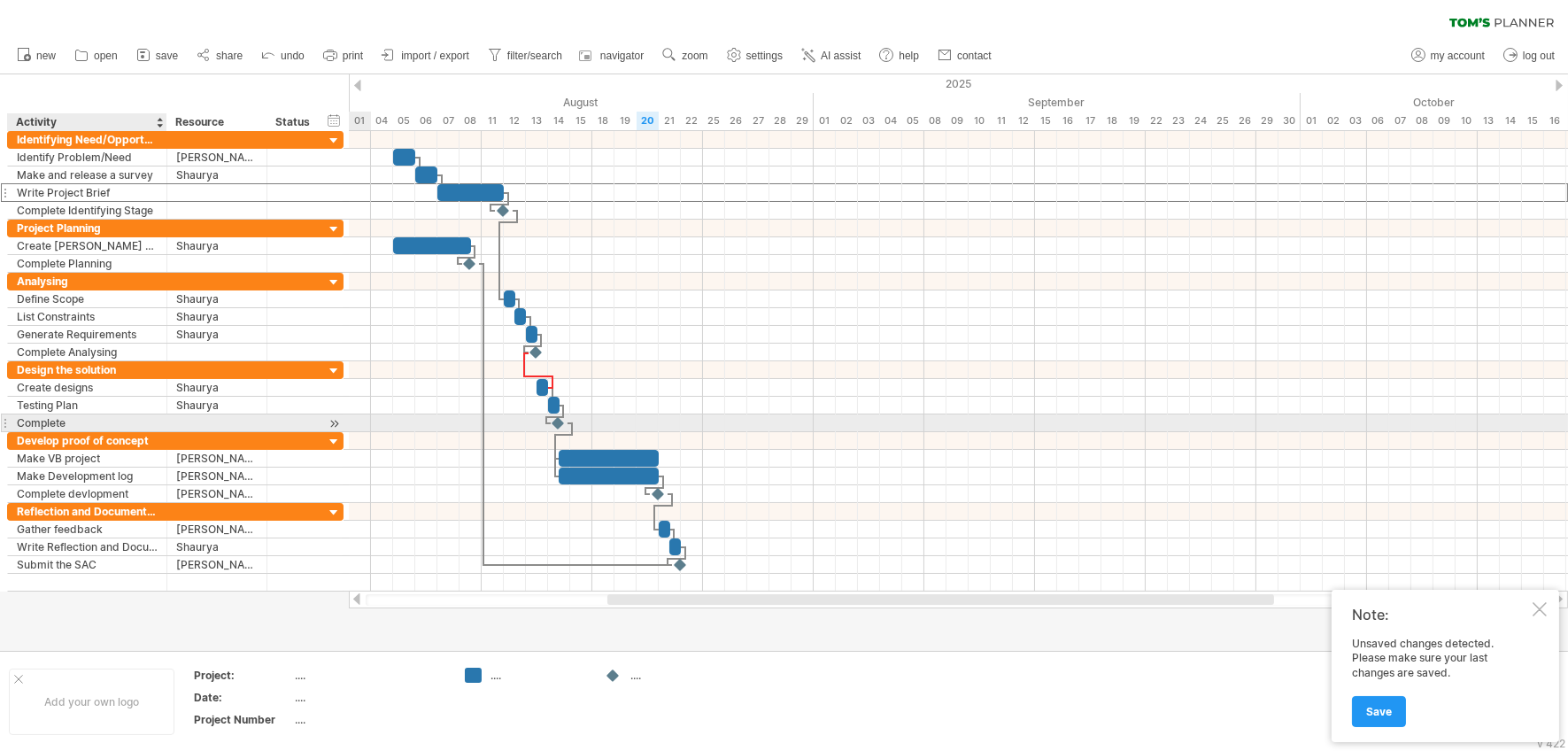
click at [90, 428] on div "Complete" at bounding box center [87, 423] width 140 height 17
click at [90, 428] on input "********" at bounding box center [87, 423] width 140 height 17
type input "**********"
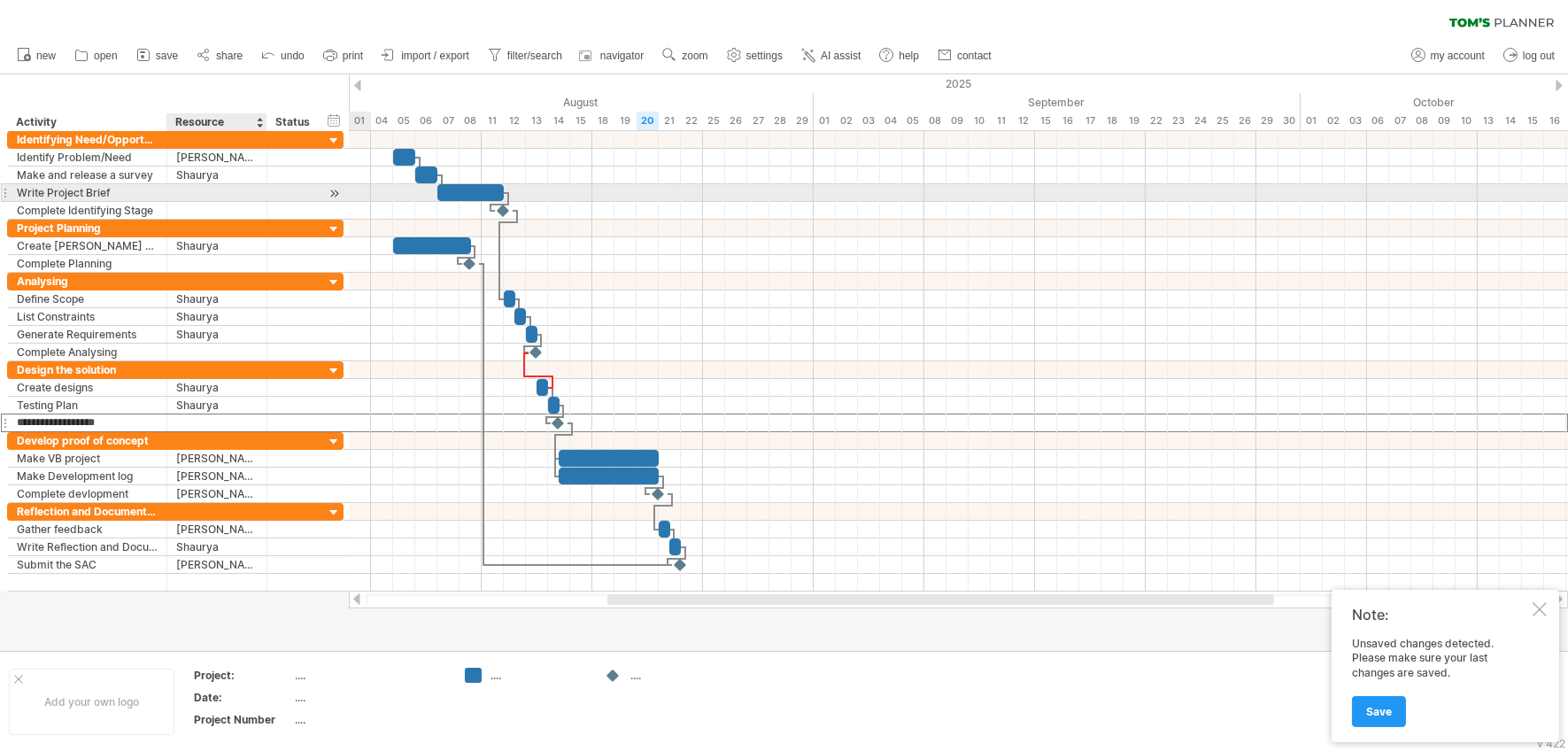
click at [209, 192] on div at bounding box center [216, 193] width 81 height 17
type input "*****"
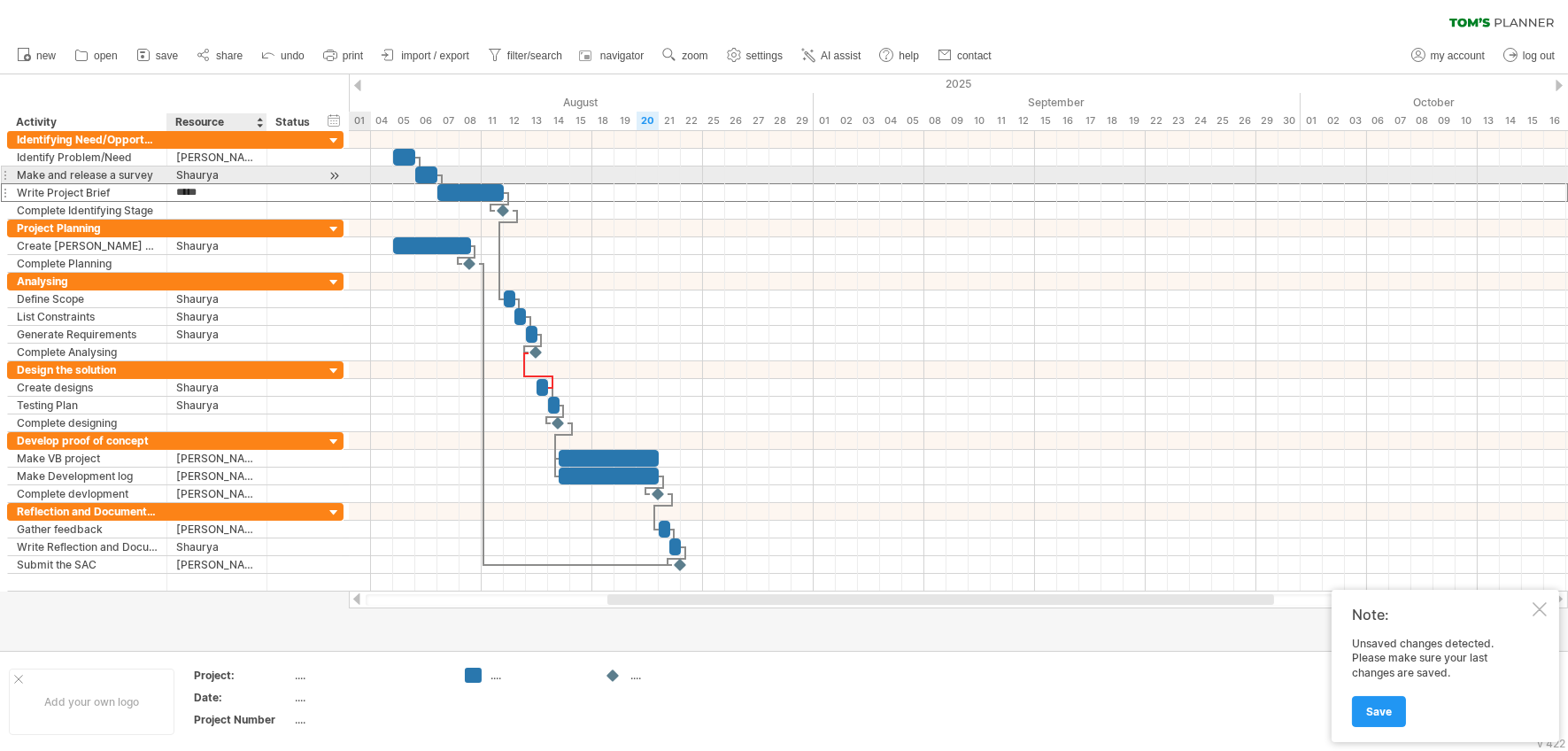
click at [214, 173] on div "Shaurya" at bounding box center [216, 175] width 81 height 17
click at [199, 172] on input "*******" at bounding box center [216, 175] width 81 height 17
type input "*****"
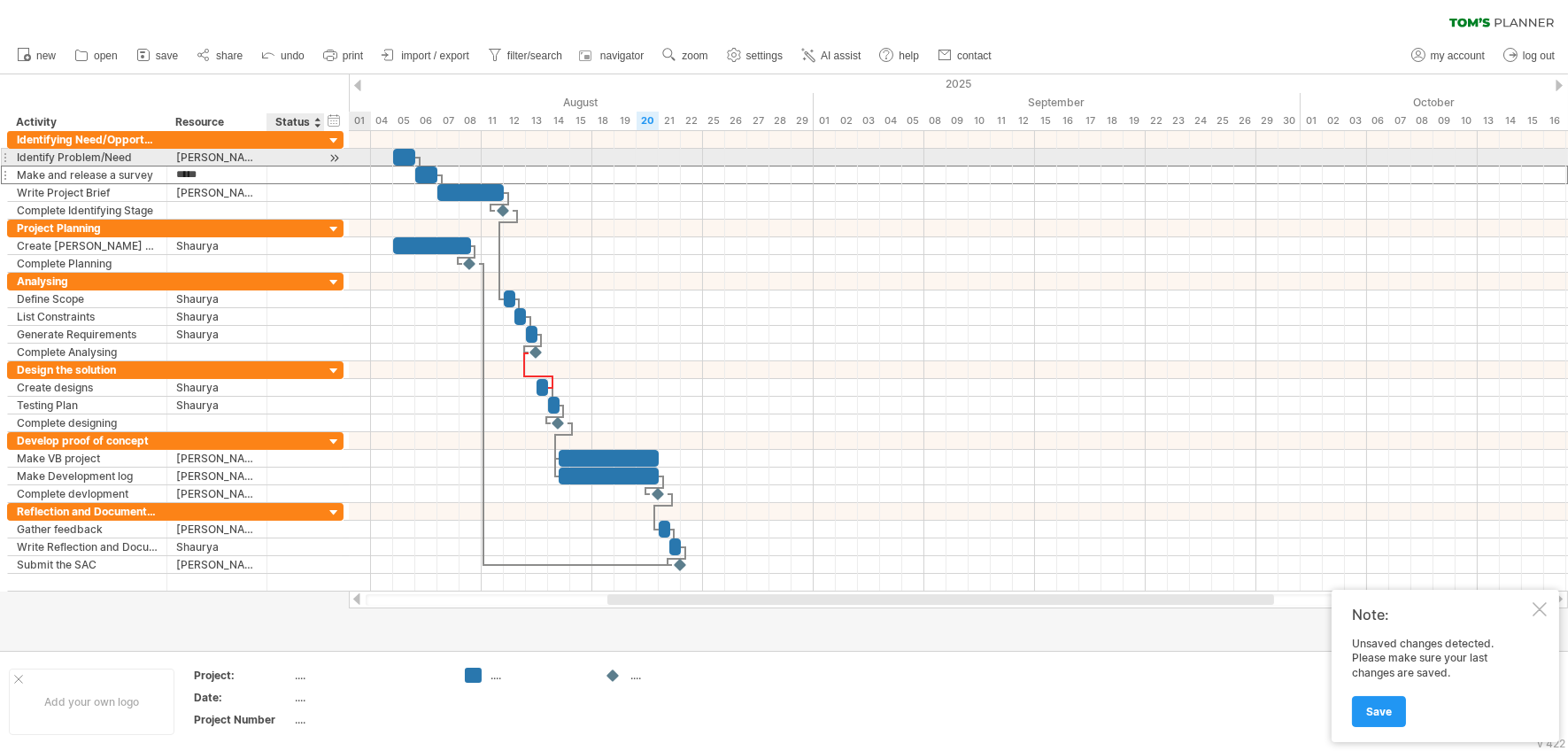
click at [307, 156] on div at bounding box center [296, 157] width 39 height 17
click at [307, 156] on input "text" at bounding box center [296, 157] width 39 height 17
type input "********"
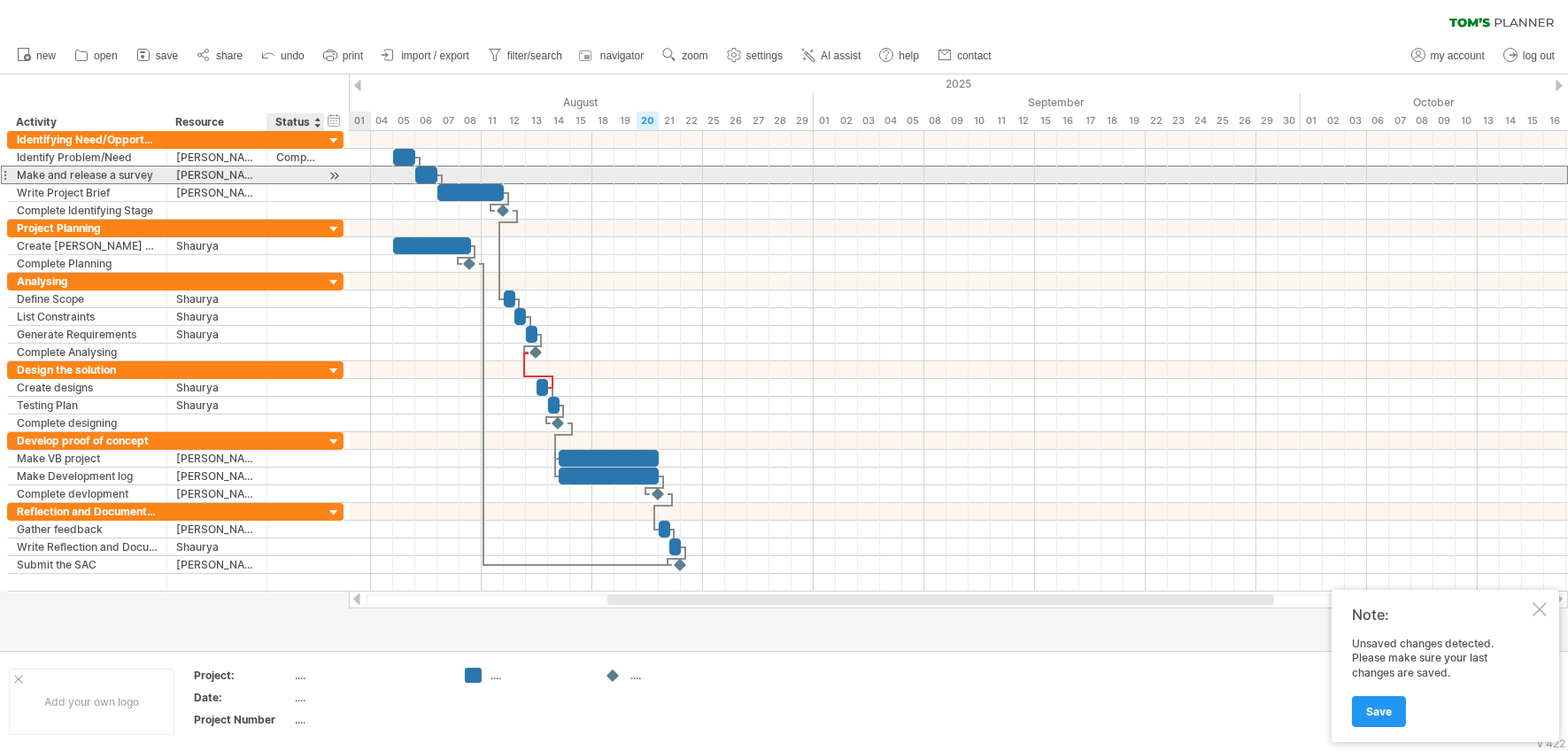
click at [308, 172] on div at bounding box center [296, 175] width 39 height 17
type input "*"
type input "********"
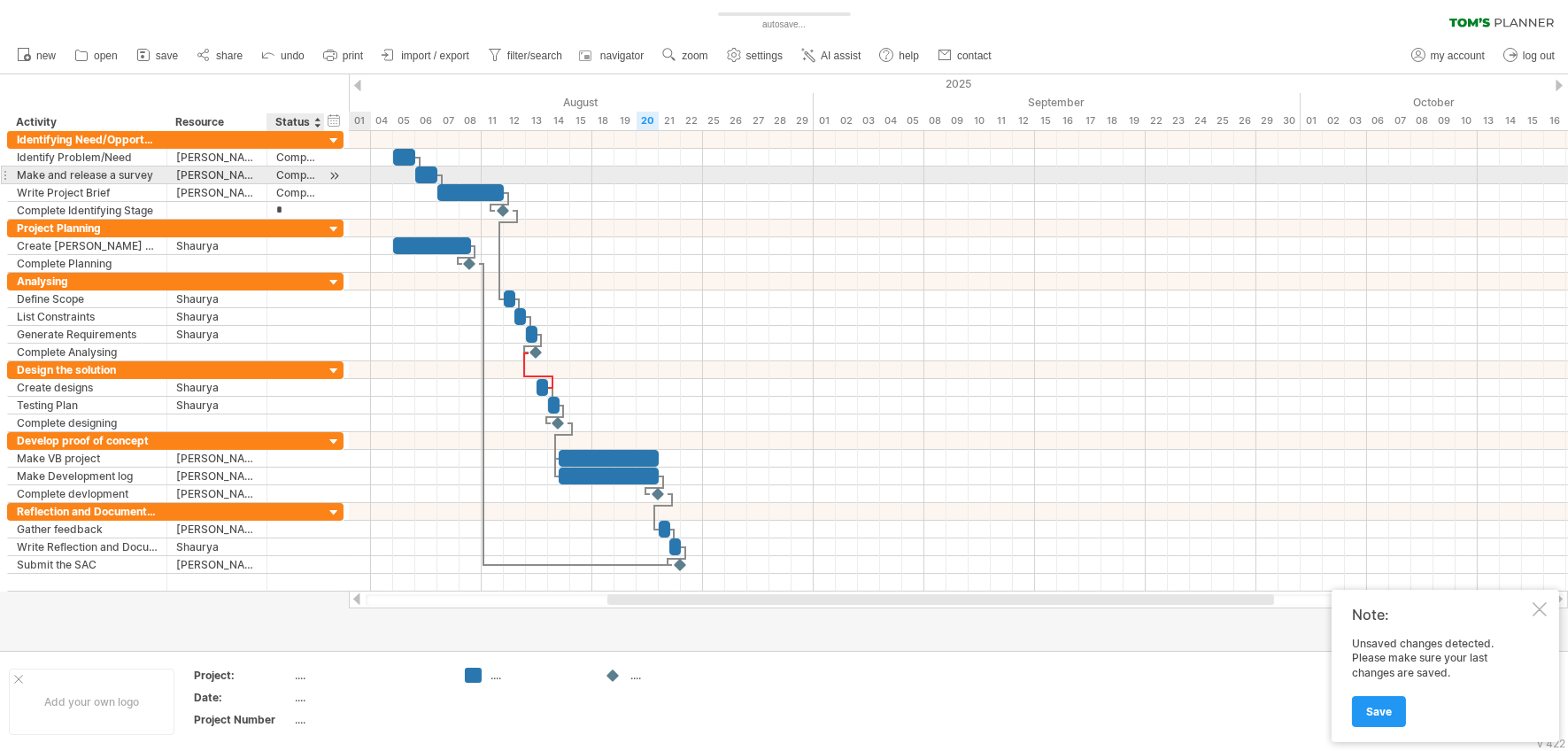
type input "********"
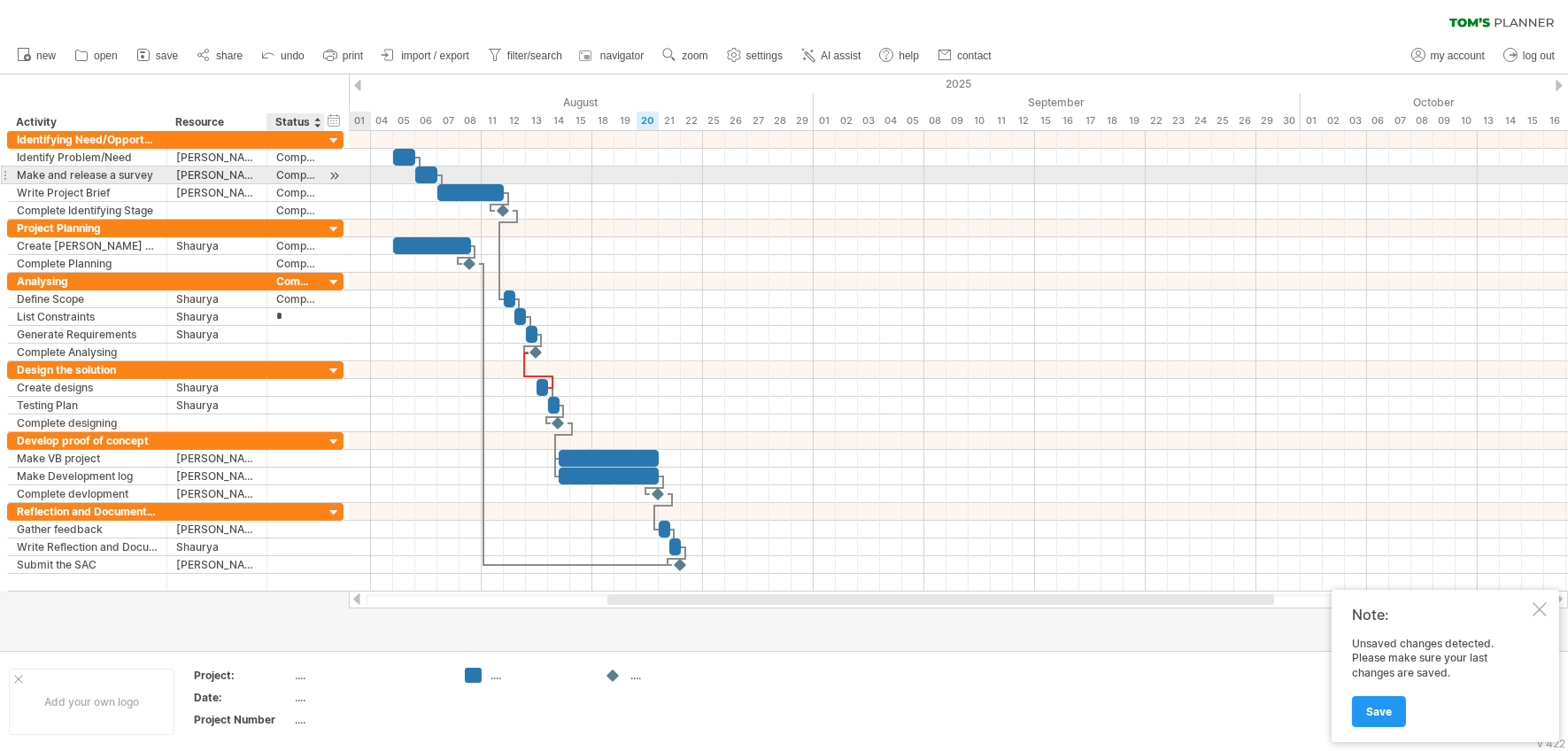
type input "********"
type input "*"
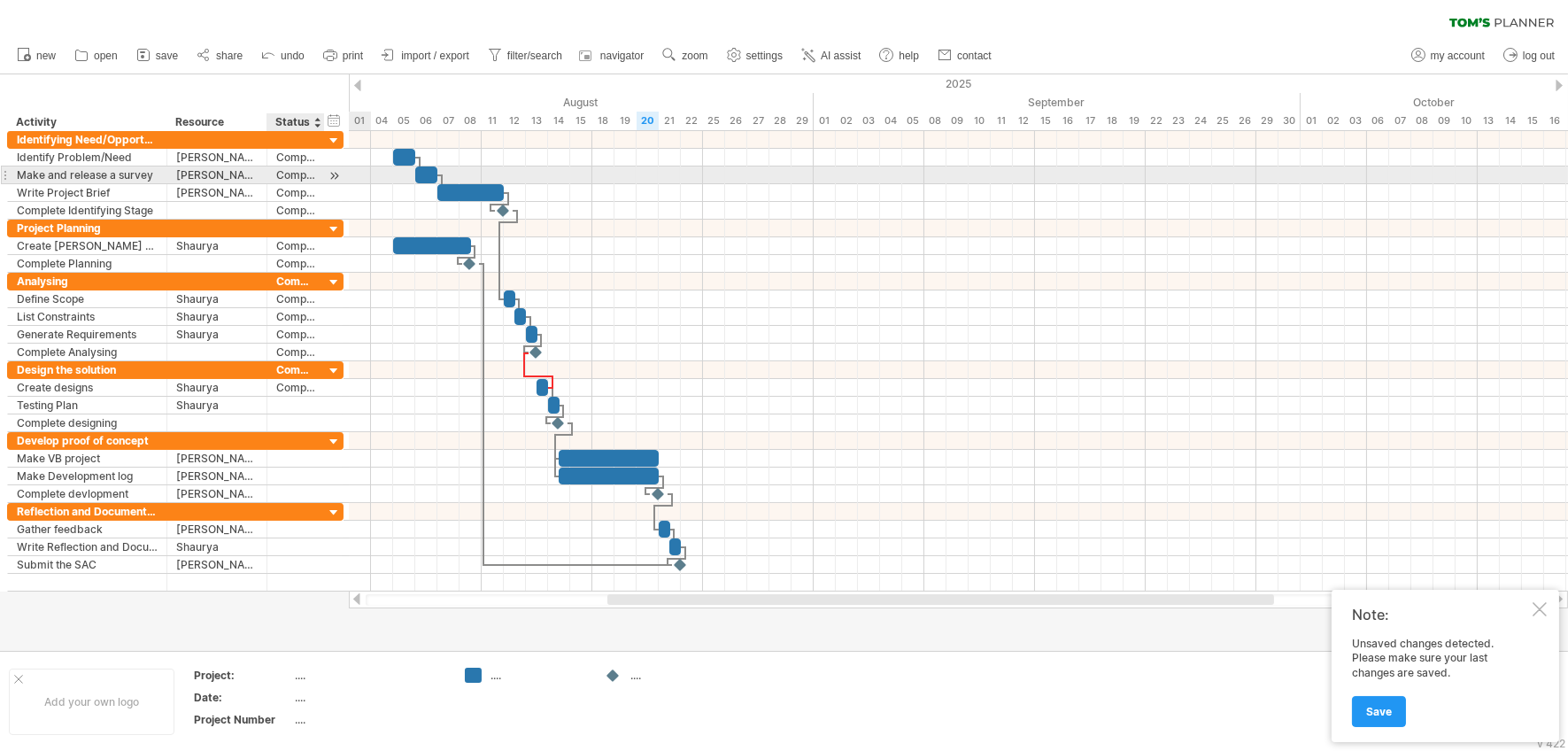
type input "*"
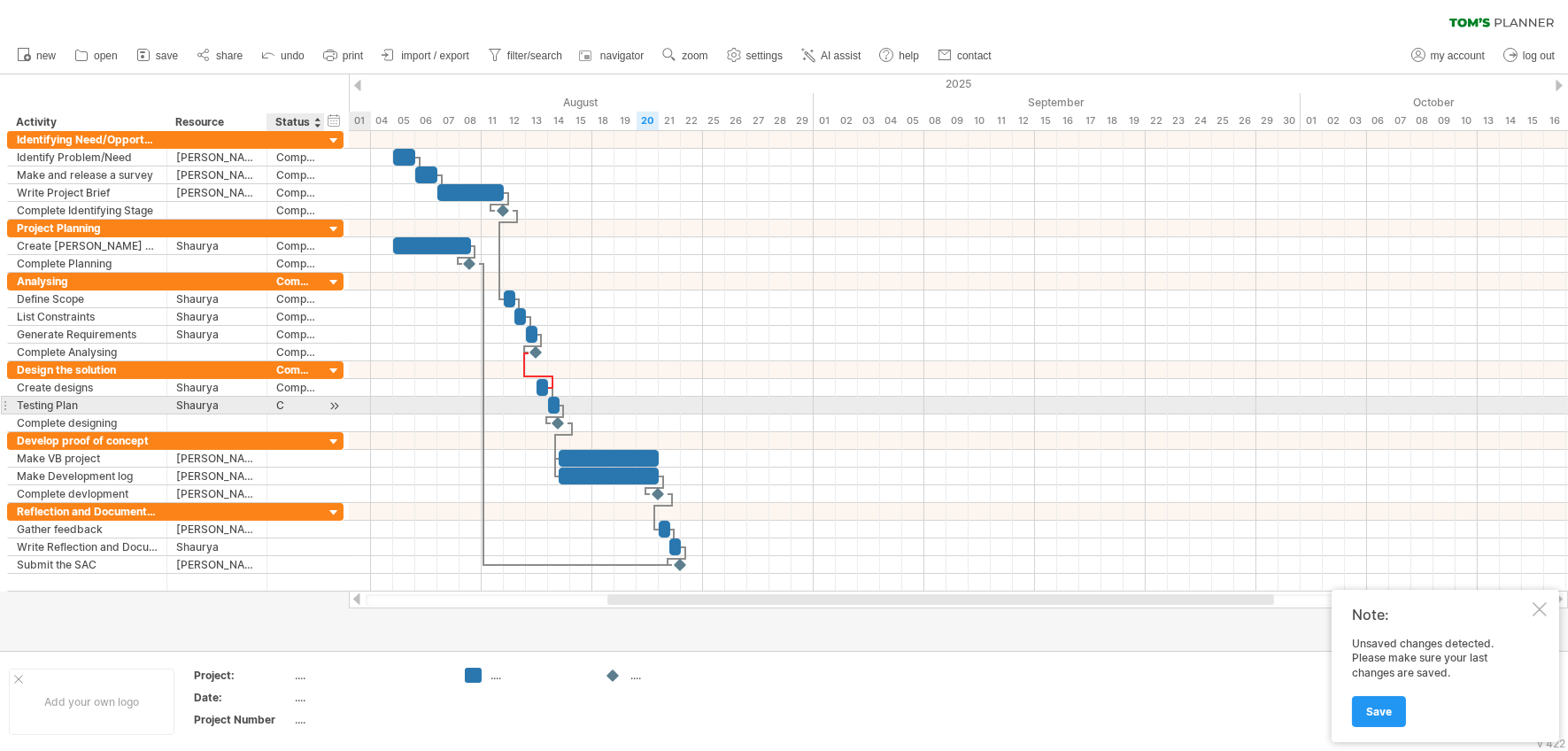
click at [286, 404] on div "C" at bounding box center [296, 405] width 39 height 17
type input "********"
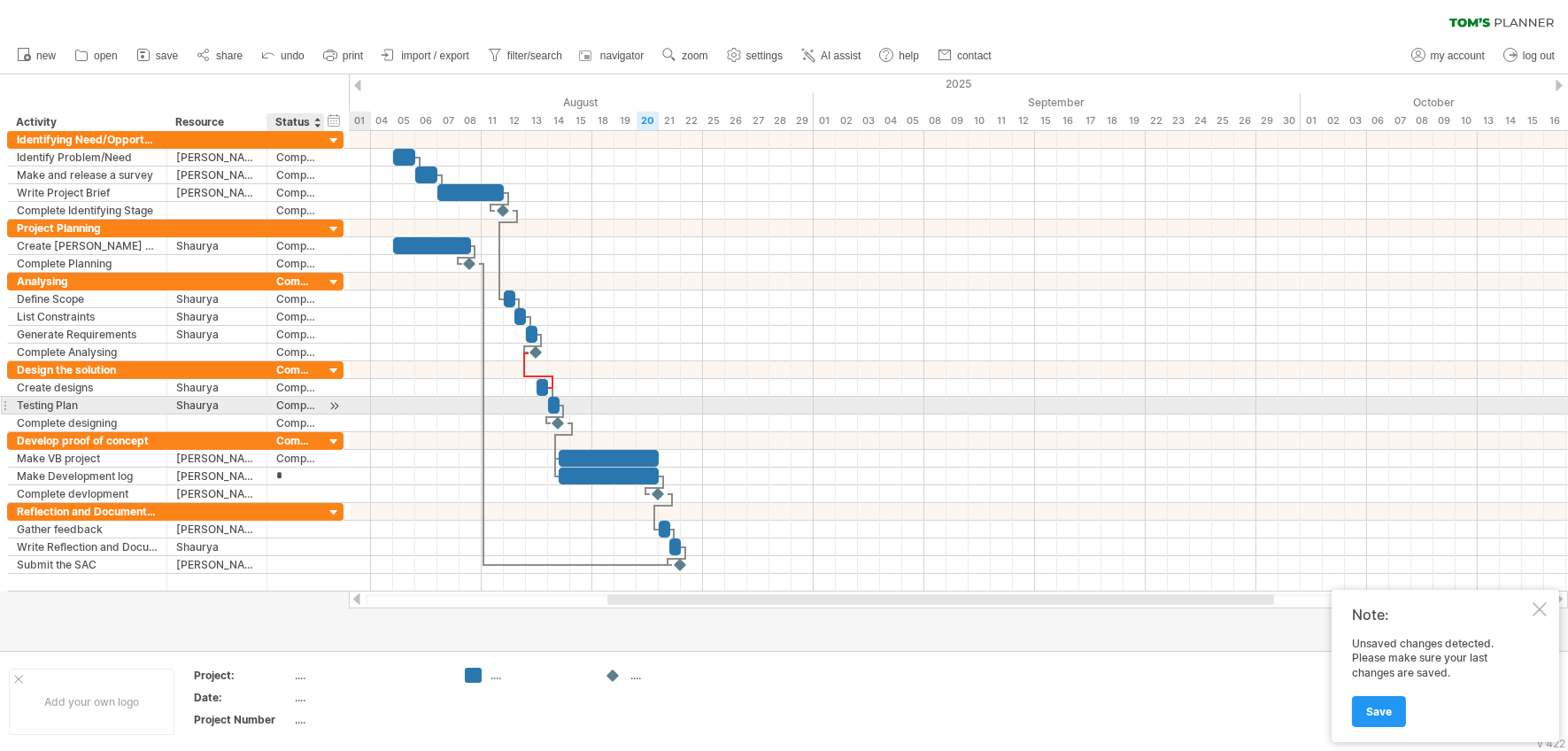
type input "********"
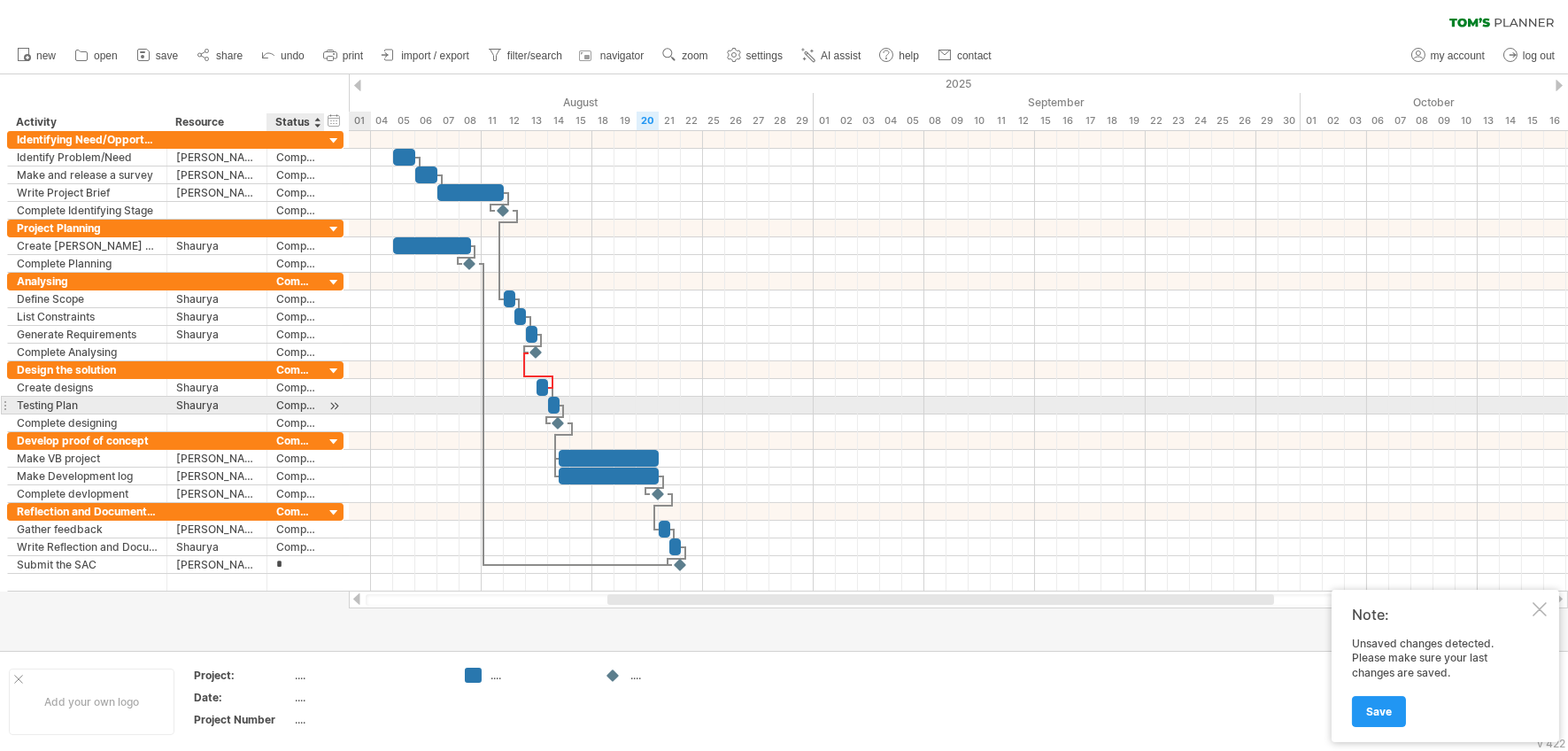
type input "********"
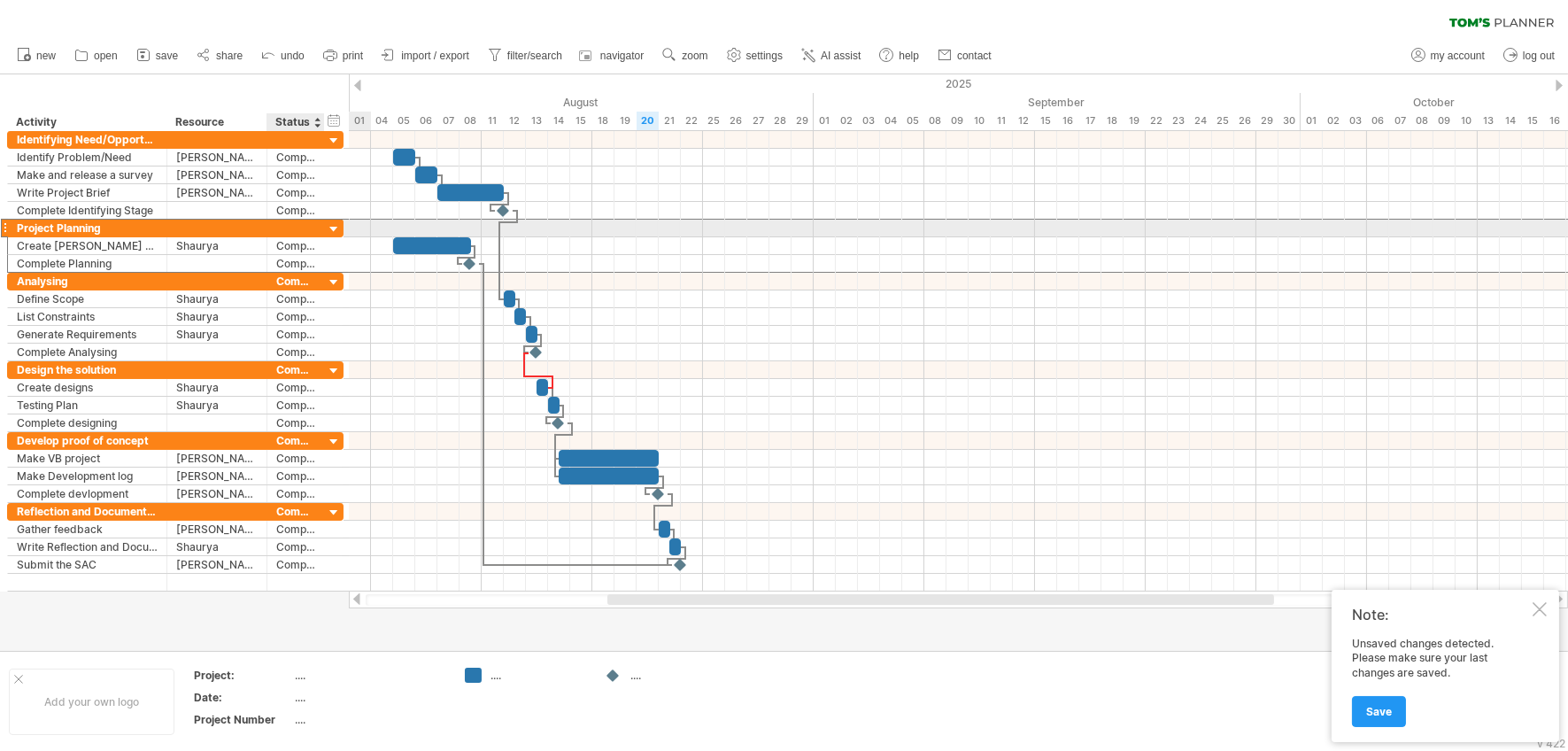
click at [288, 230] on div at bounding box center [296, 228] width 39 height 17
type input "********"
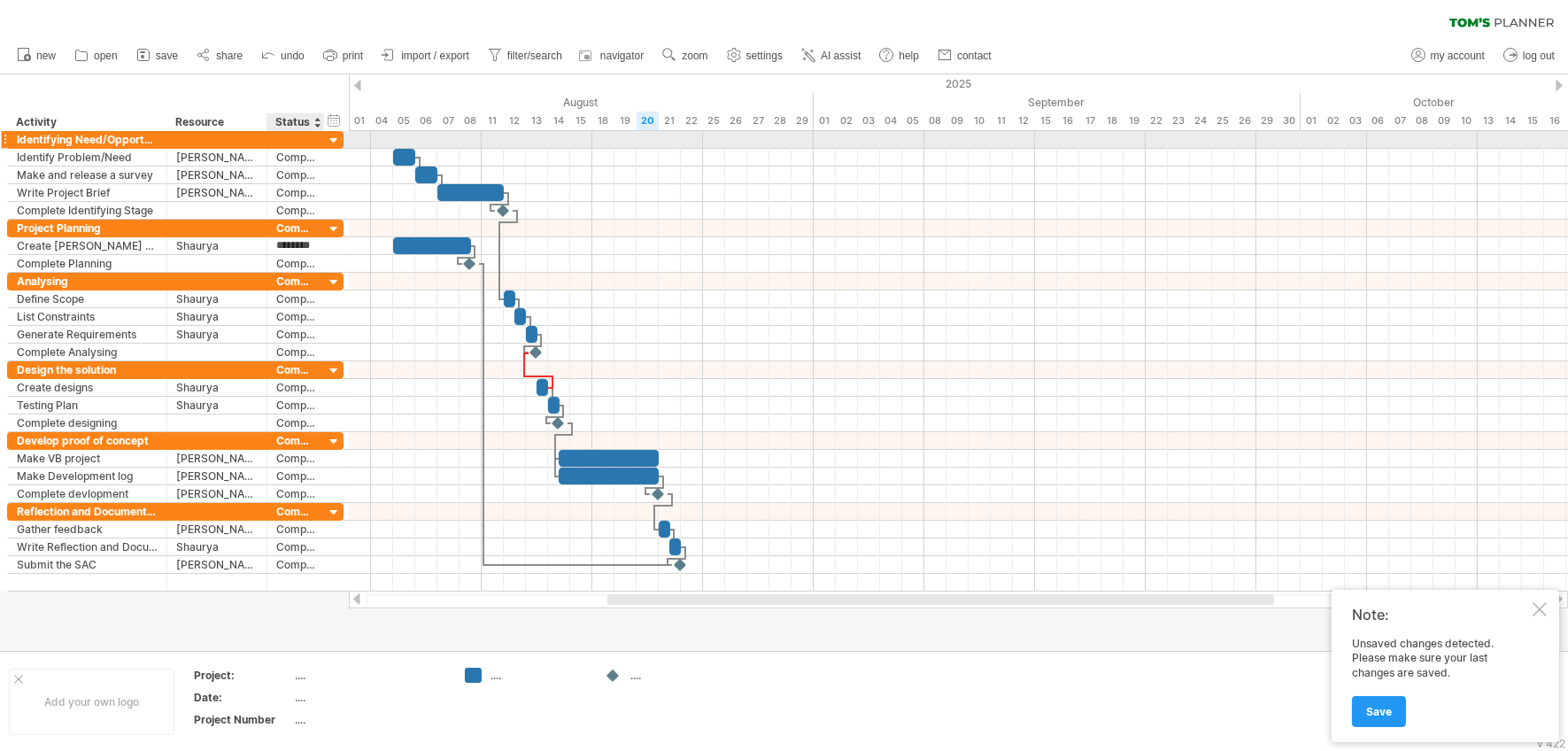
click at [290, 140] on div at bounding box center [296, 140] width 39 height 17
type input "********"
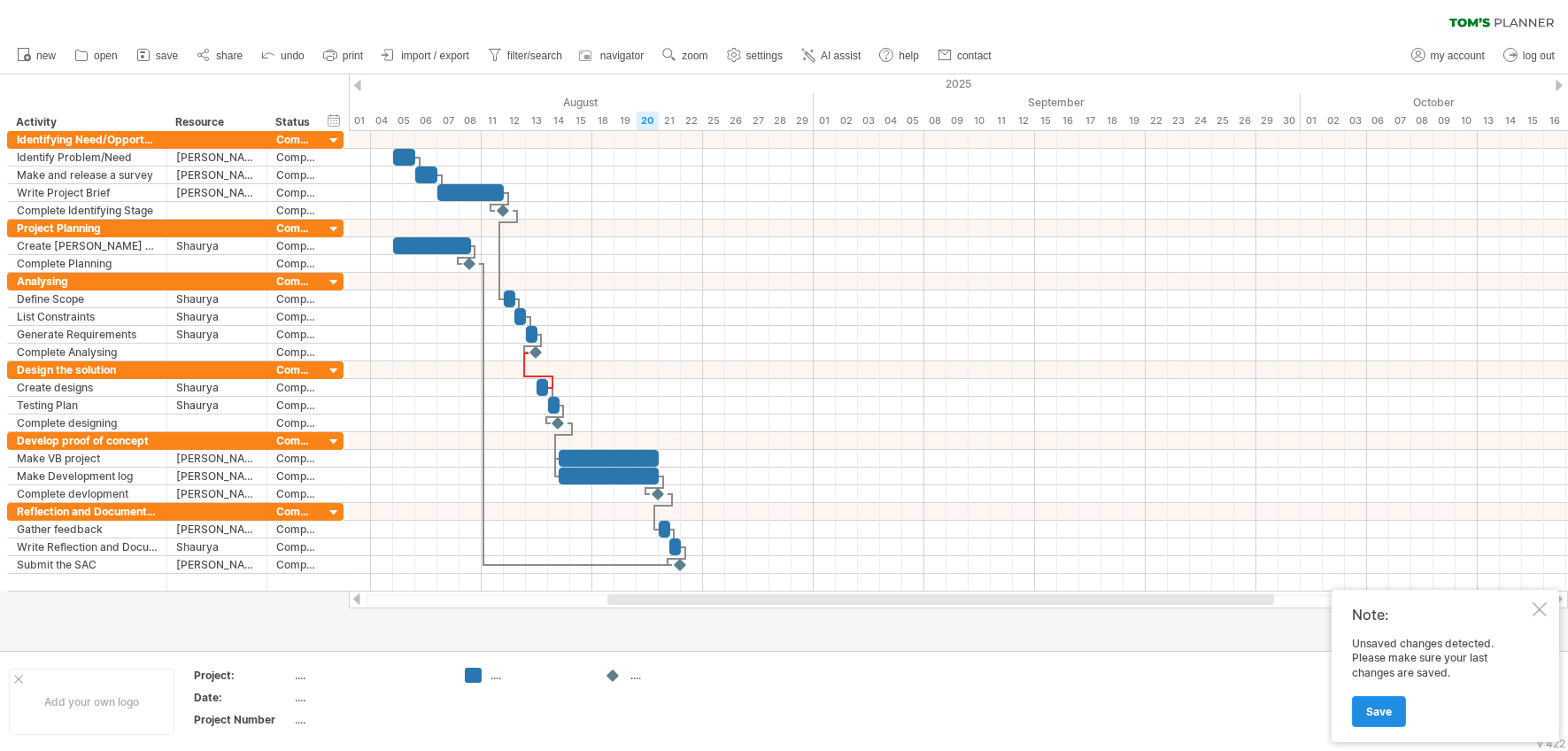
click at [1383, 677] on span "Save" at bounding box center [1379, 712] width 25 height 13
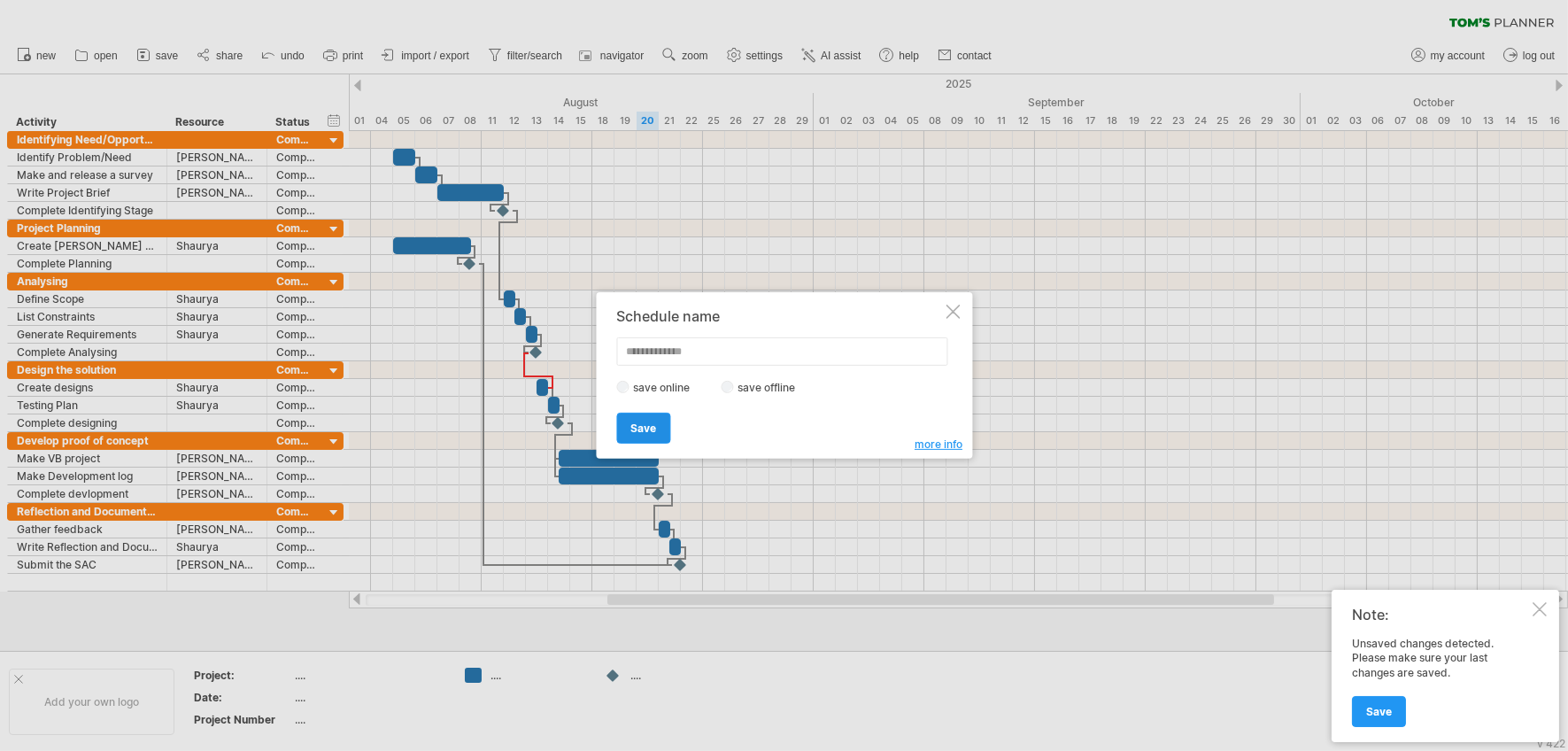
click at [648, 421] on span "Save" at bounding box center [642, 428] width 25 height 13
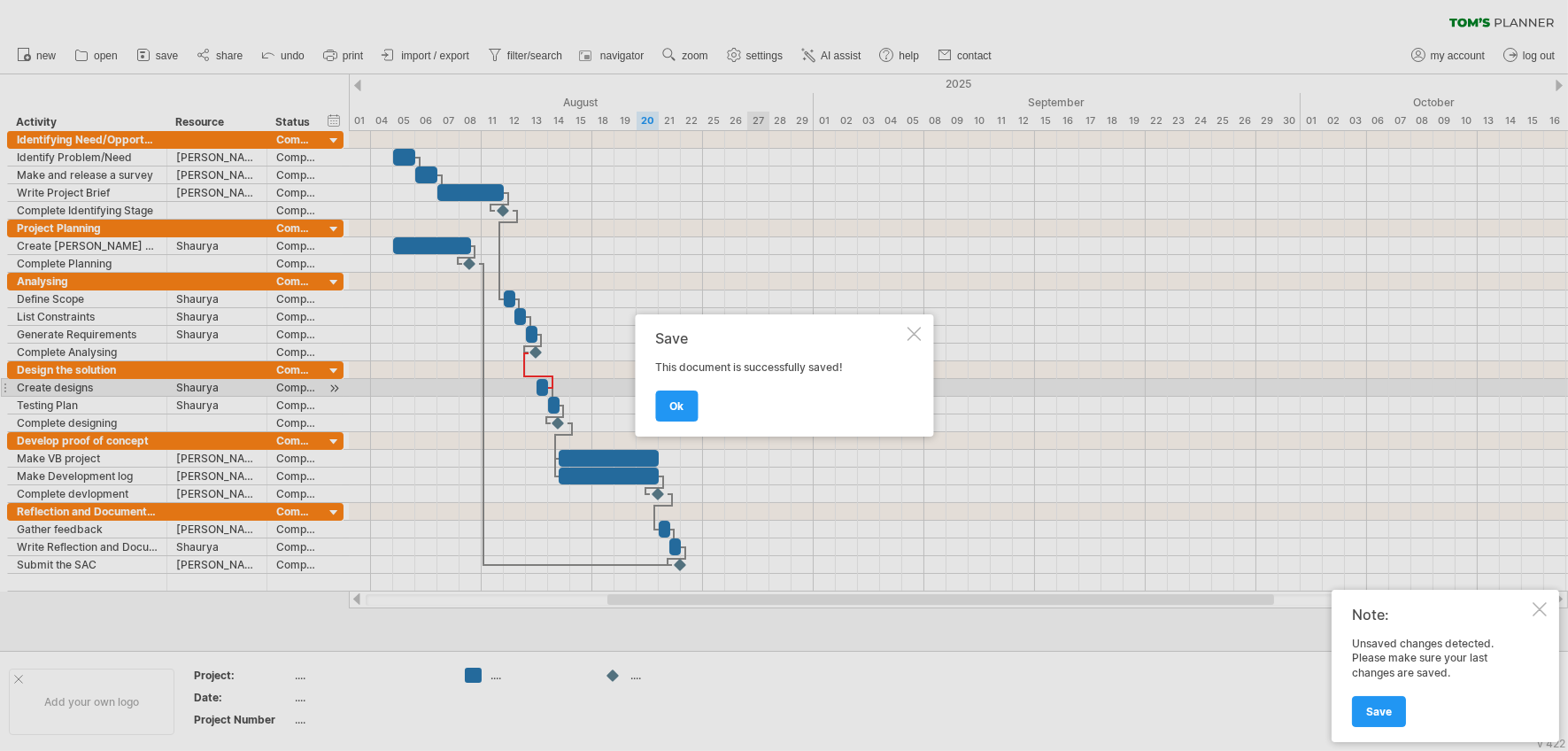
click at [907, 339] on div at bounding box center [914, 333] width 14 height 14
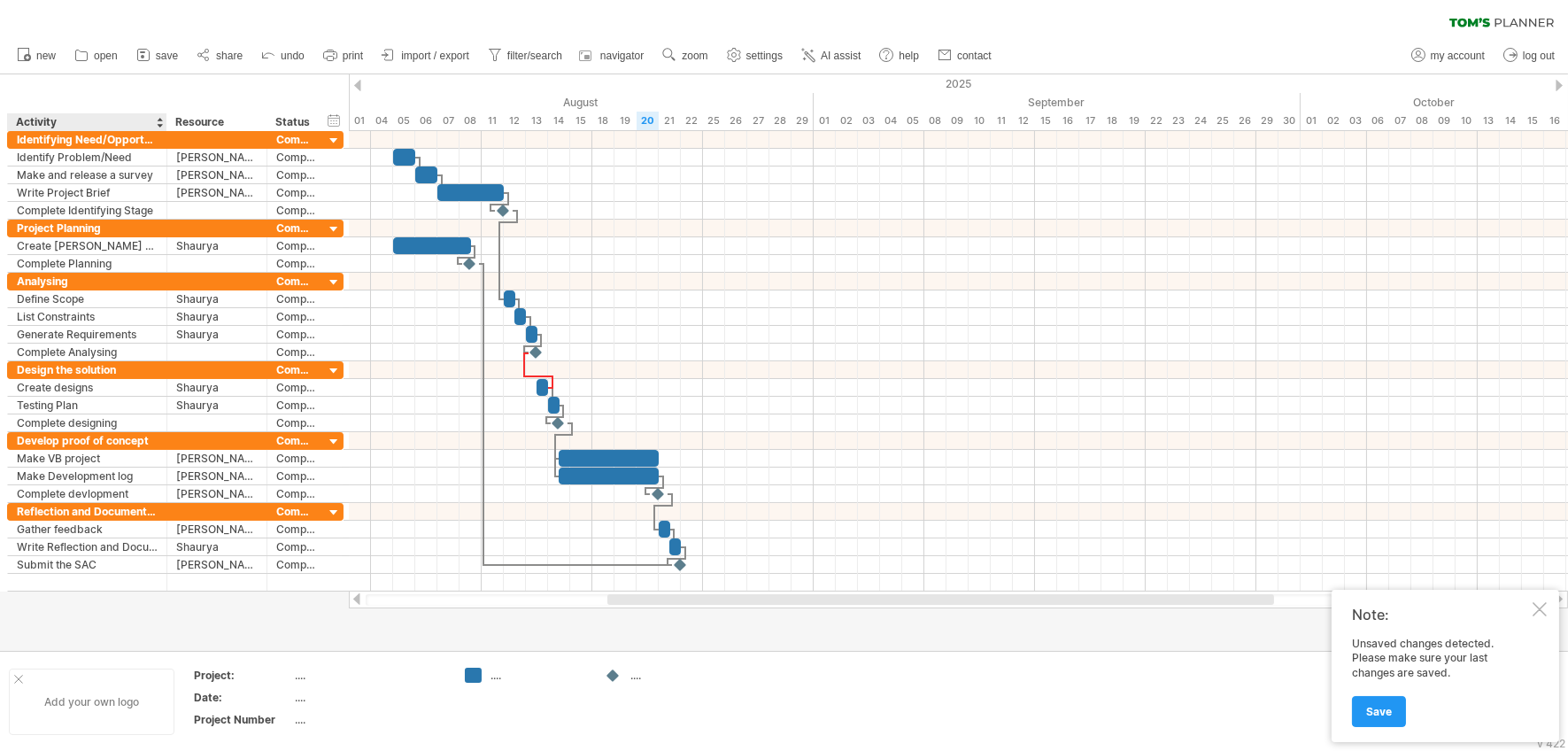
click at [18, 677] on div at bounding box center [18, 679] width 8 height 8
click at [957, 596] on div at bounding box center [944, 599] width 667 height 10
click at [120, 677] on div "...." at bounding box center [185, 678] width 149 height 15
click at [120, 677] on input "text" at bounding box center [183, 678] width 143 height 15
type input "**********"
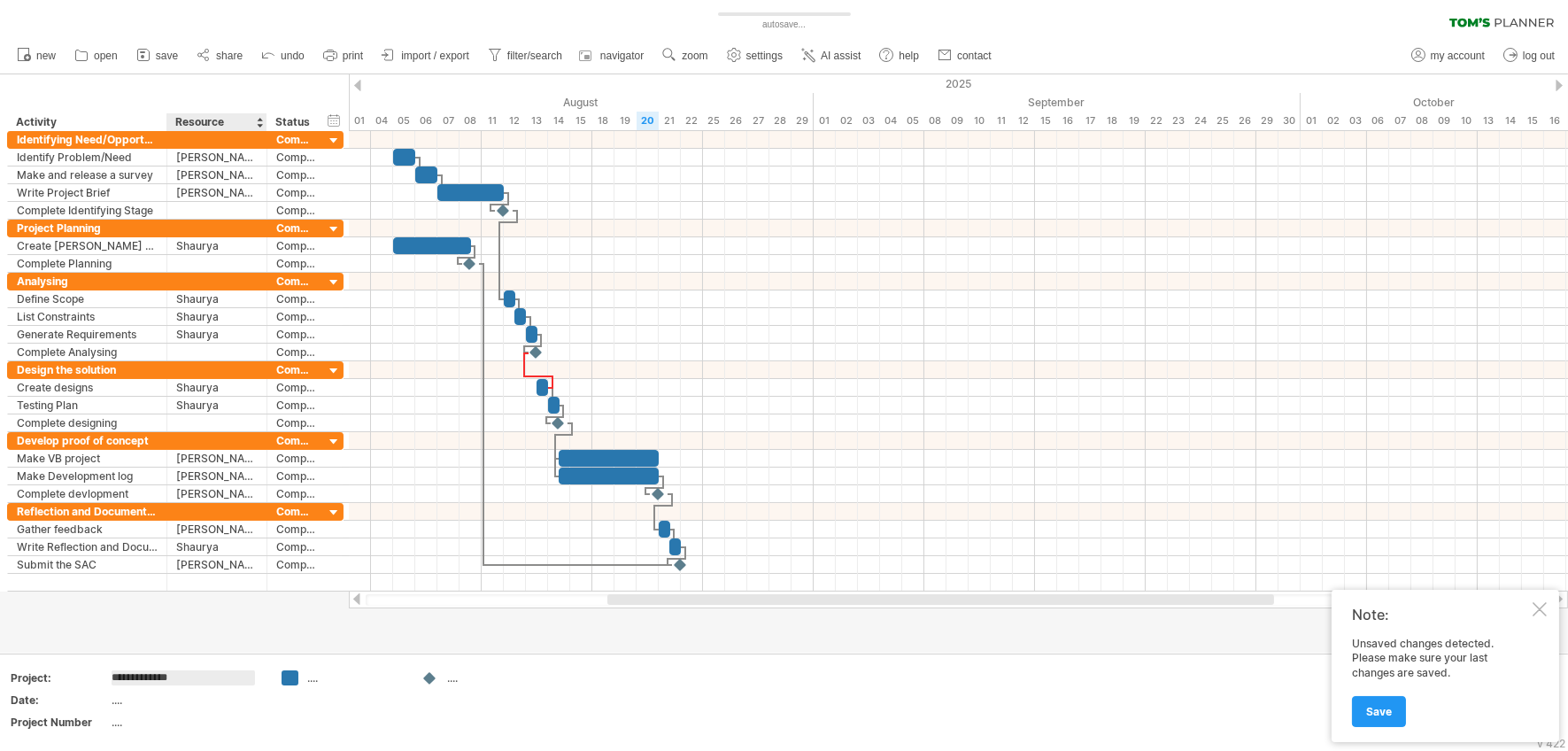
click at [228, 634] on div at bounding box center [784, 363] width 1568 height 579
click at [305, 677] on div "...." at bounding box center [343, 678] width 123 height 15
click at [295, 677] on div "Trying to reach [DOMAIN_NAME] Connected again... 0% autosave... clear filter" at bounding box center [784, 376] width 1568 height 751
click at [312, 677] on div "...." at bounding box center [355, 678] width 96 height 15
type input "**********"
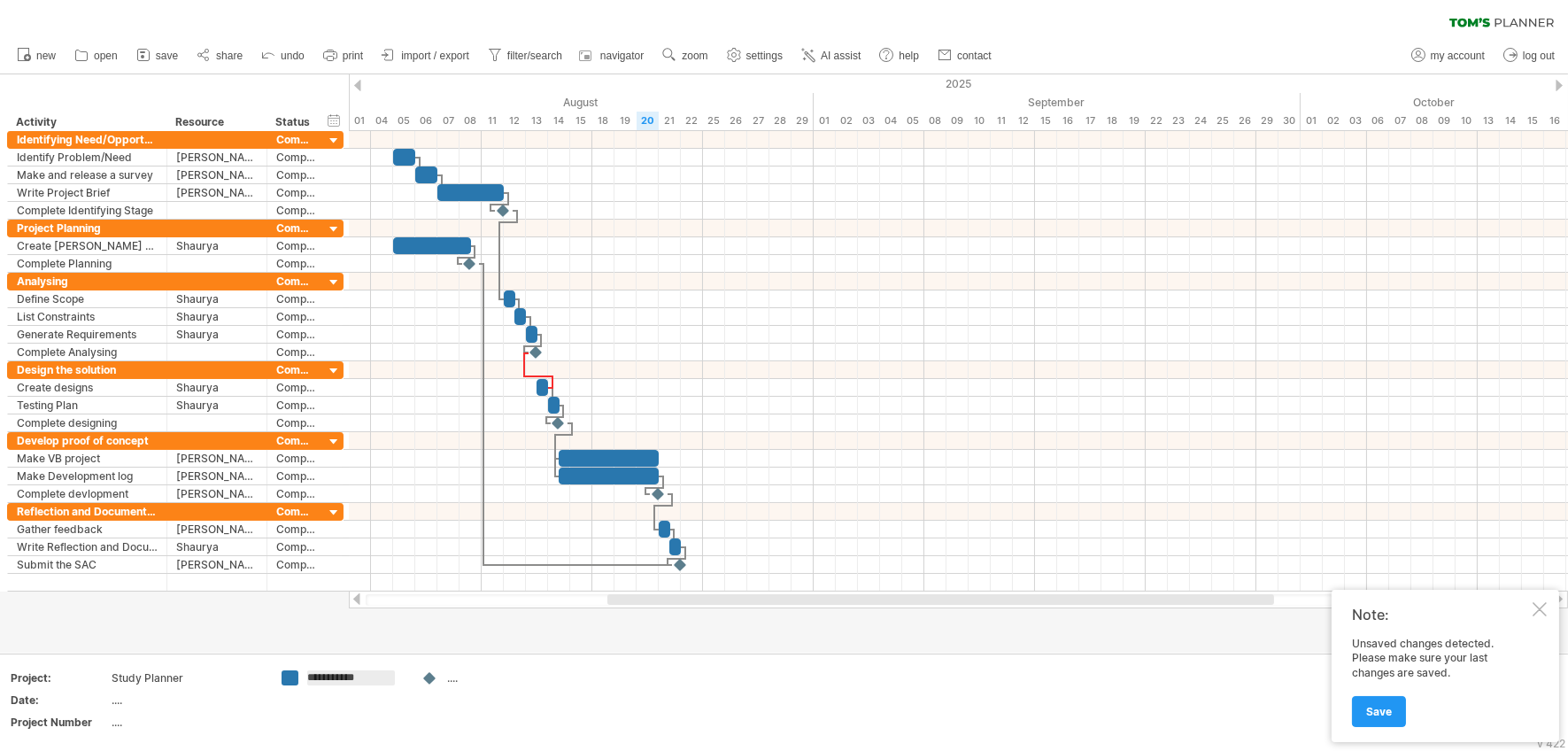
click at [462, 673] on div "...." at bounding box center [495, 678] width 96 height 15
type input "**********"
click at [534, 670] on input "**********" at bounding box center [491, 678] width 88 height 15
click at [579, 641] on div at bounding box center [784, 363] width 1568 height 579
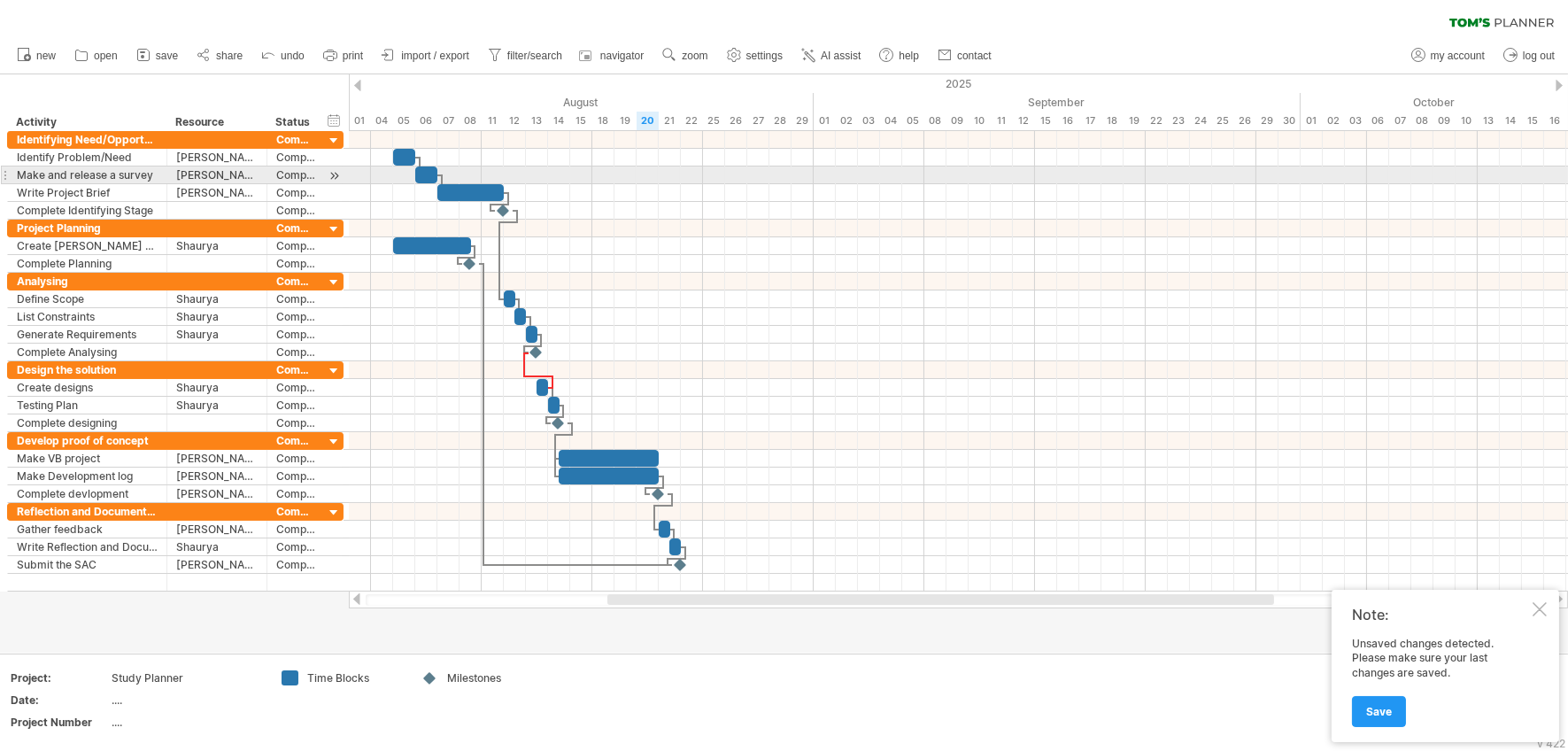
click at [336, 177] on div at bounding box center [334, 176] width 17 height 19
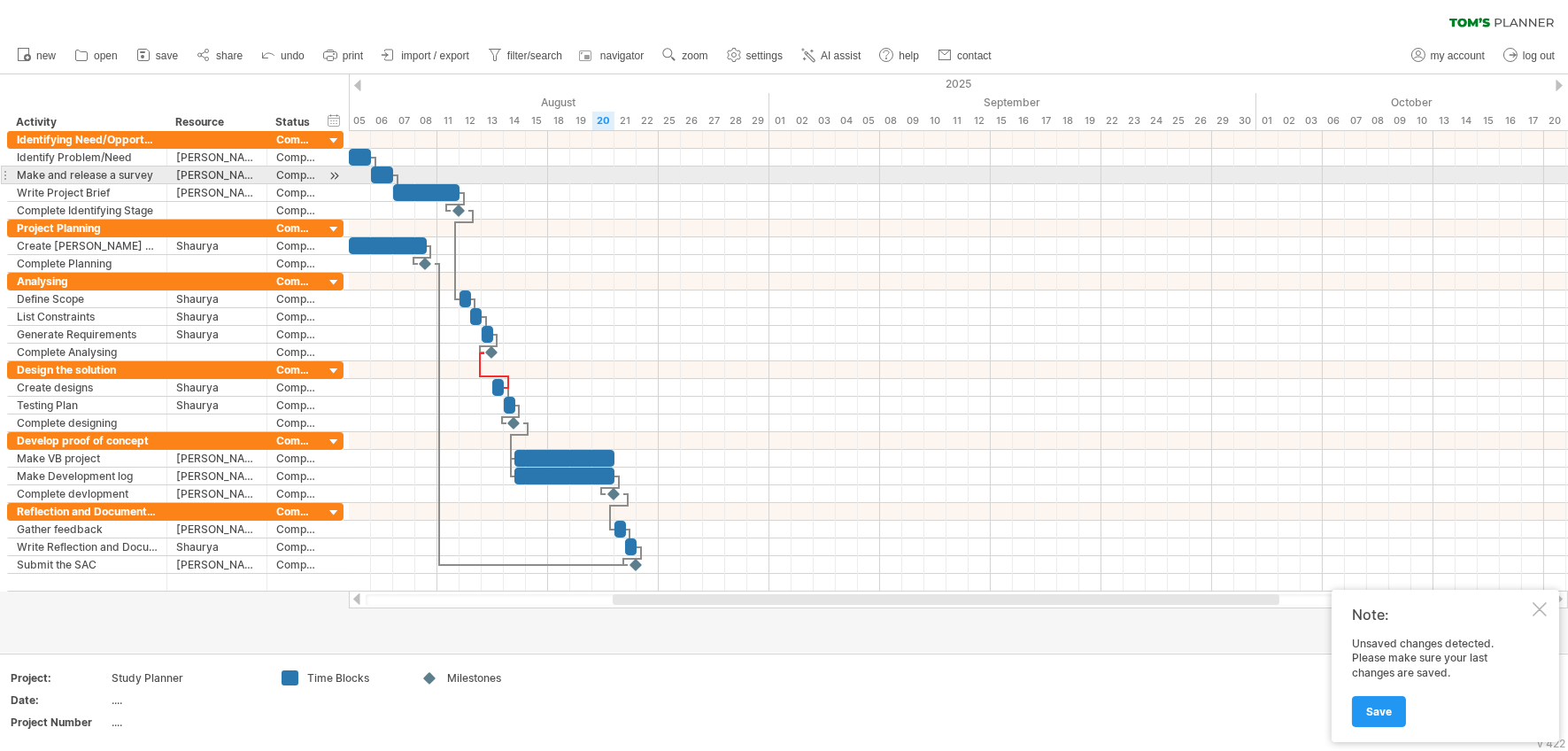
click at [336, 177] on div at bounding box center [334, 176] width 17 height 19
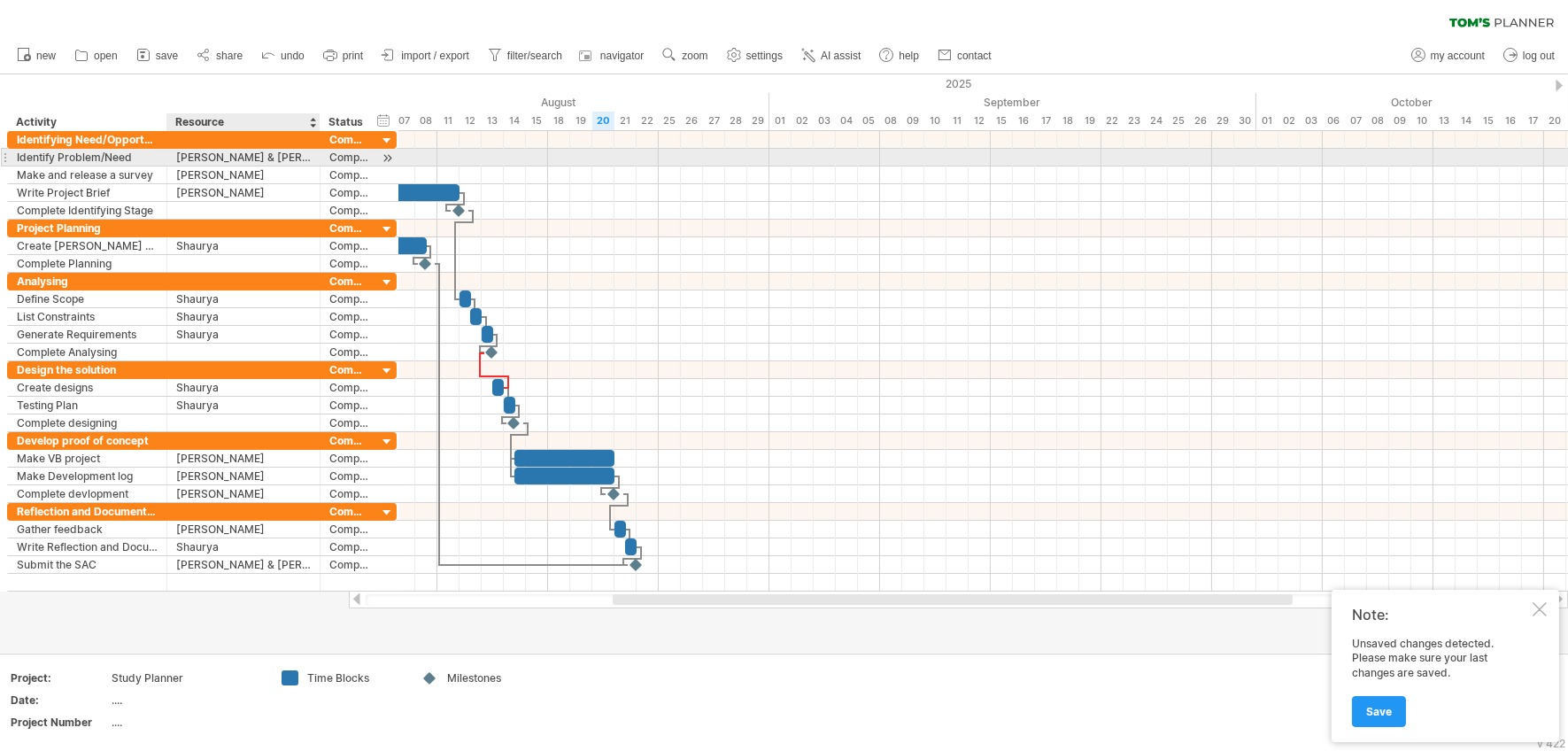
drag, startPoint x: 264, startPoint y: 159, endPoint x: 317, endPoint y: 164, distance: 53.2
click at [317, 164] on div at bounding box center [317, 157] width 8 height 18
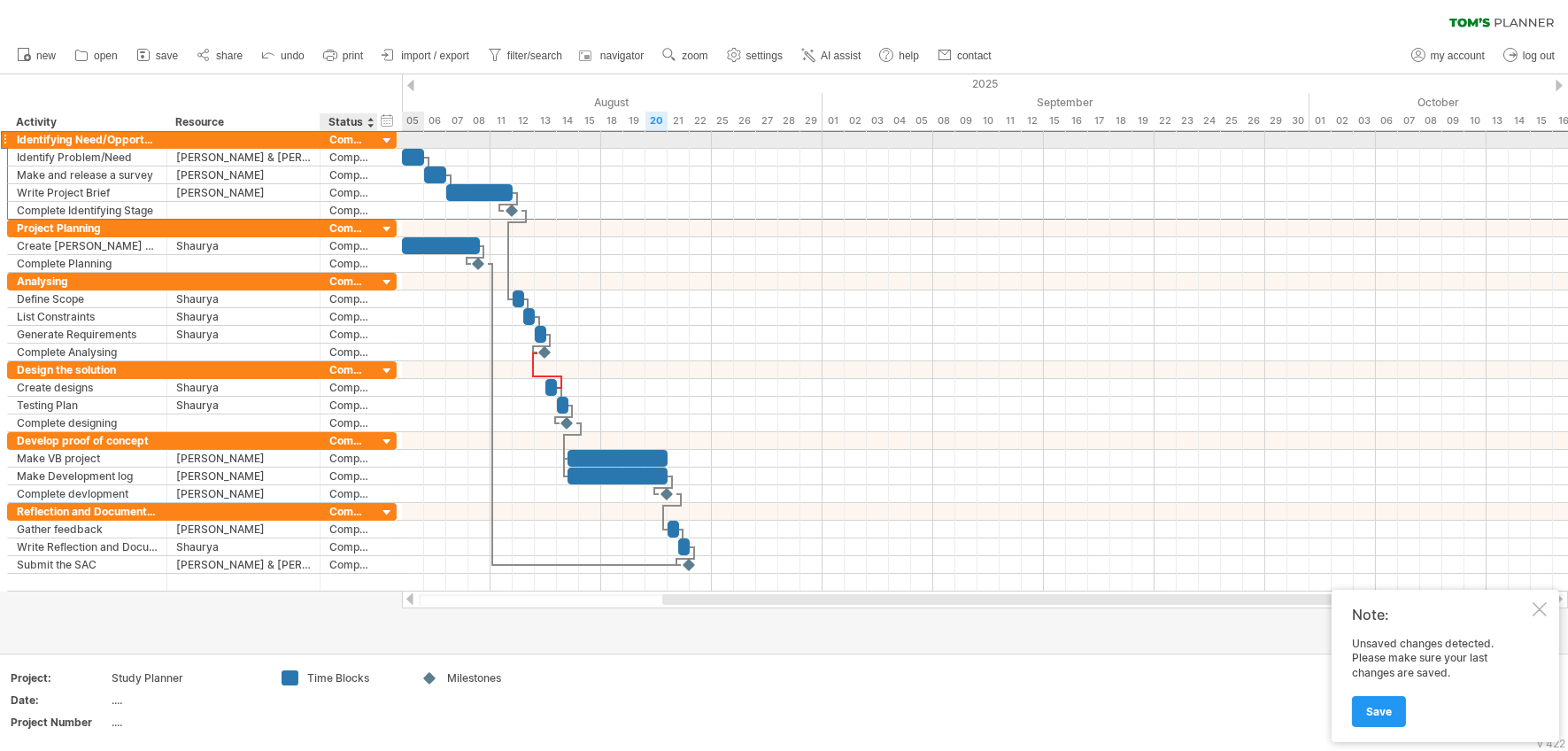
click at [345, 142] on div "Complete" at bounding box center [349, 140] width 39 height 17
click at [0, 0] on input "********" at bounding box center [0, 0] width 0 height 0
type input "****"
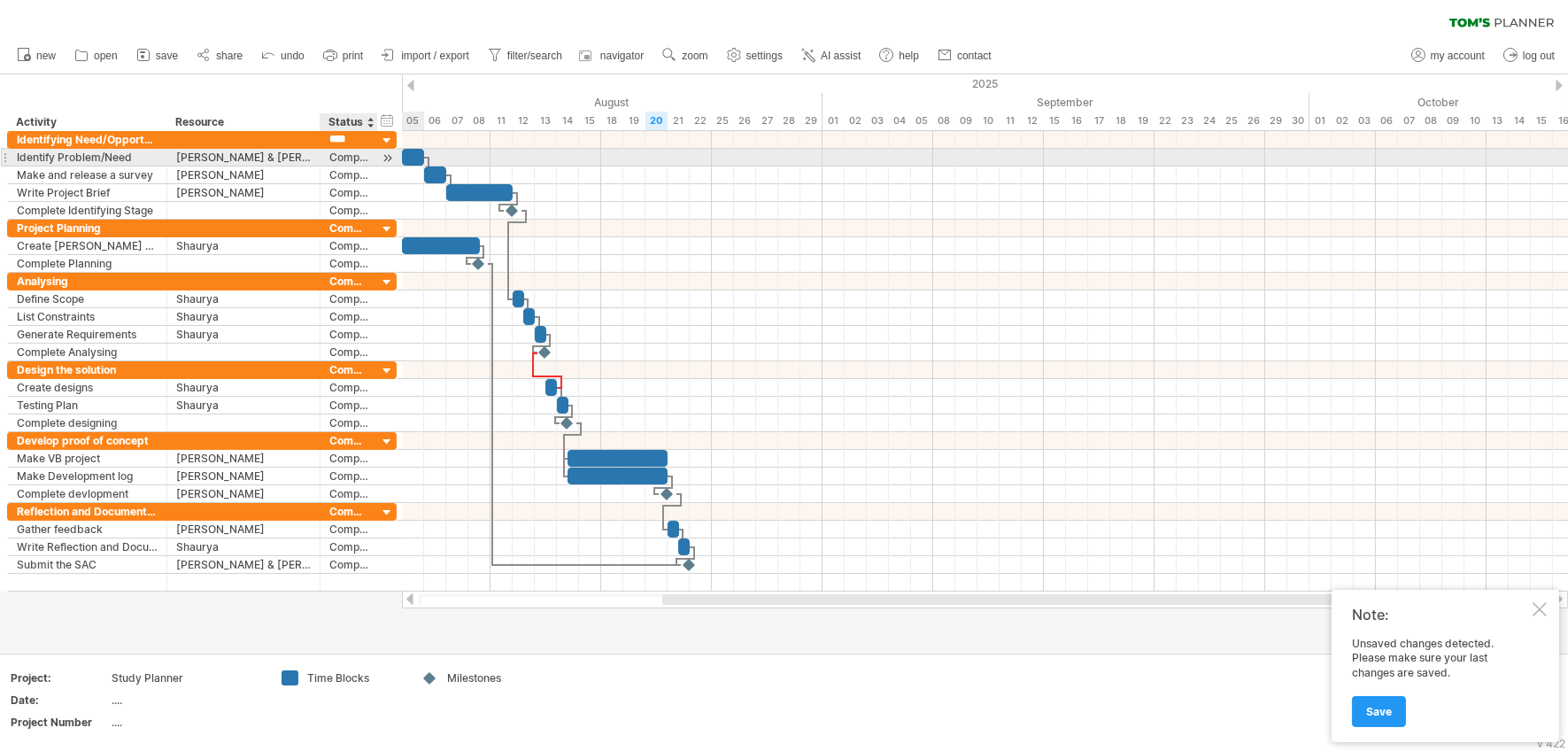
click at [343, 155] on div "Complete" at bounding box center [349, 157] width 39 height 17
click at [343, 155] on input "********" at bounding box center [349, 157] width 39 height 17
type input "****"
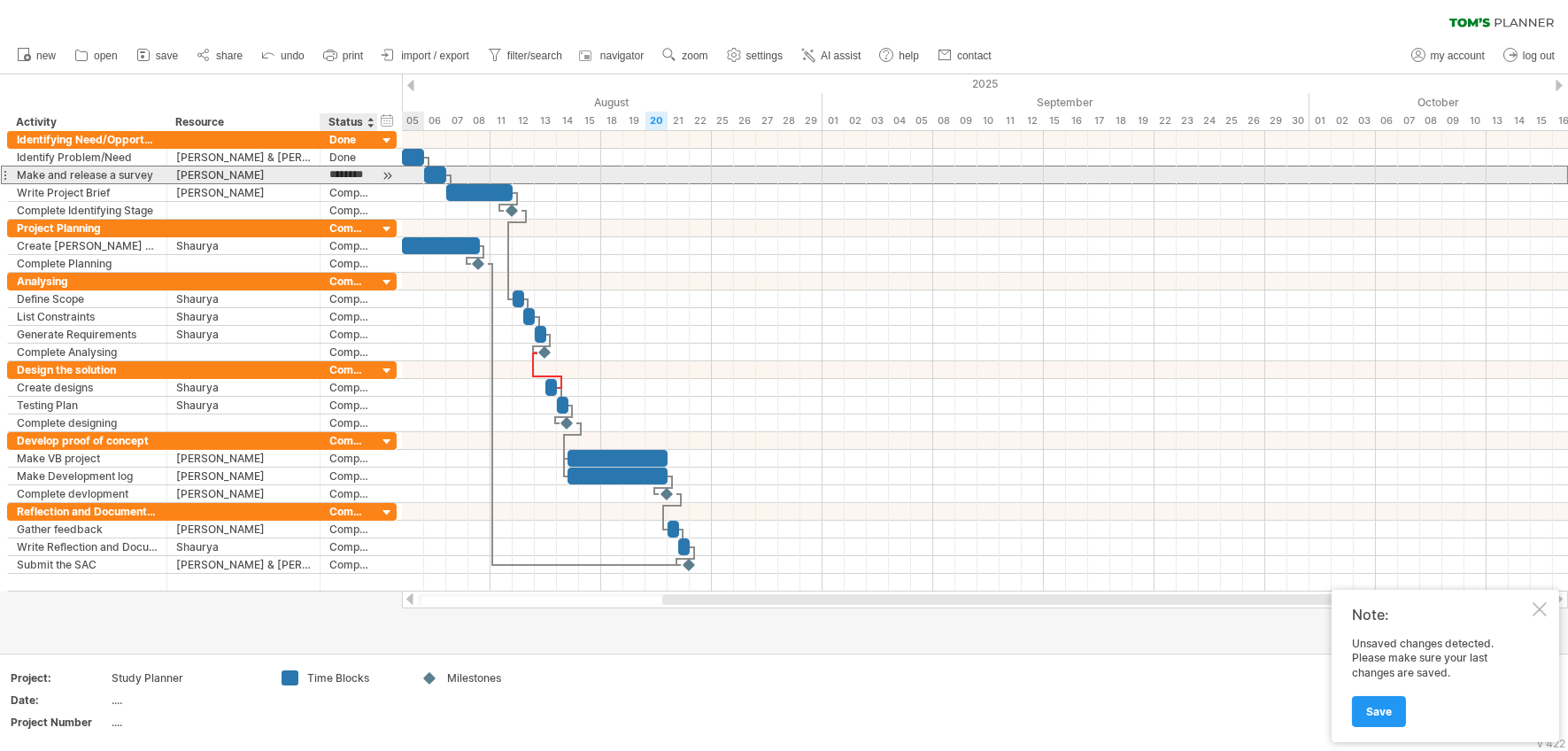
click at [349, 174] on input "********" at bounding box center [349, 175] width 39 height 17
click at [347, 175] on div "Design the solution" at bounding box center [349, 175] width 39 height 17
click at [347, 175] on input "**********" at bounding box center [349, 175] width 39 height 17
type input "****"
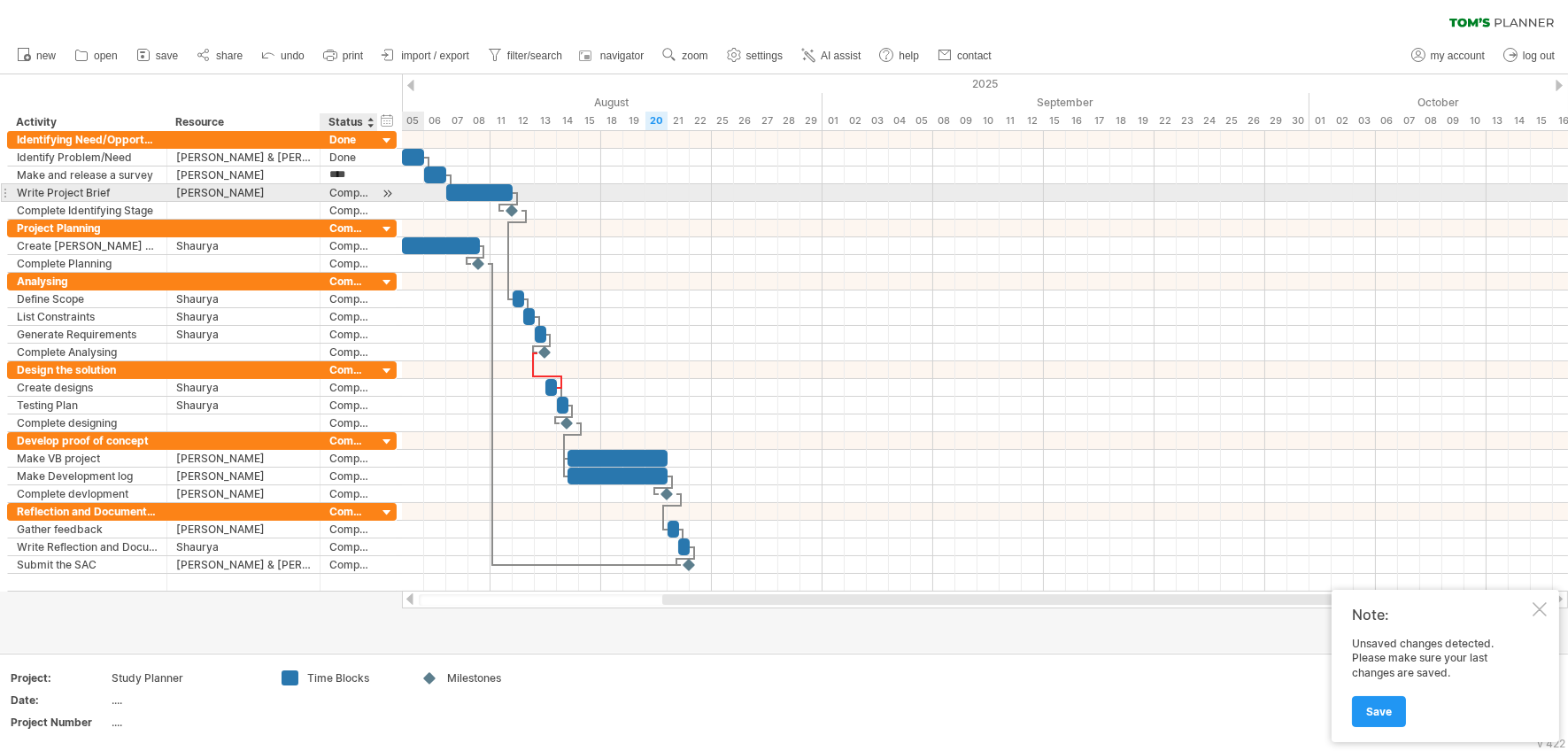
click at [341, 199] on div "Complete" at bounding box center [349, 193] width 39 height 17
click at [341, 198] on input "********" at bounding box center [349, 193] width 39 height 17
type input "****"
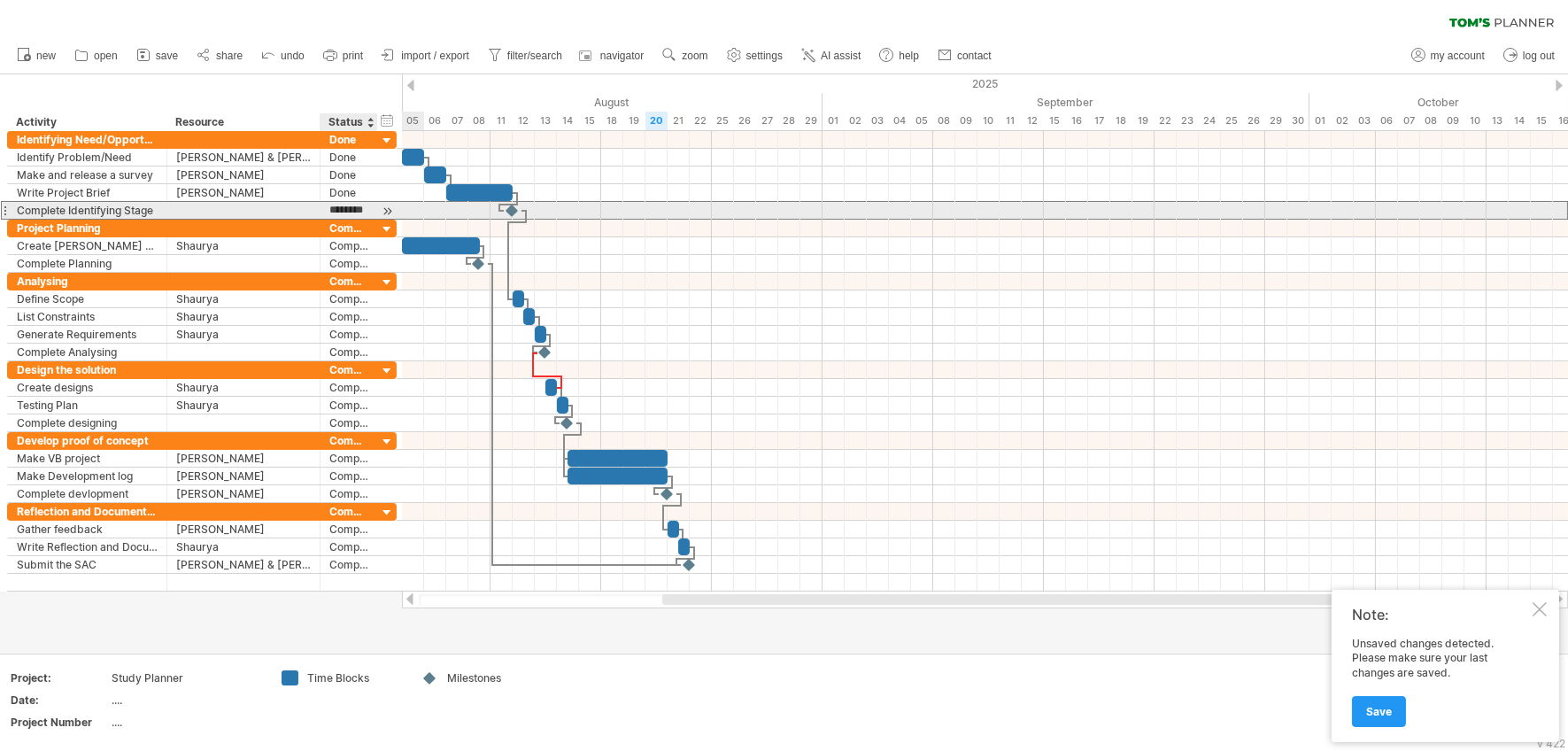
click at [342, 208] on input "********" at bounding box center [349, 211] width 39 height 17
type input "****"
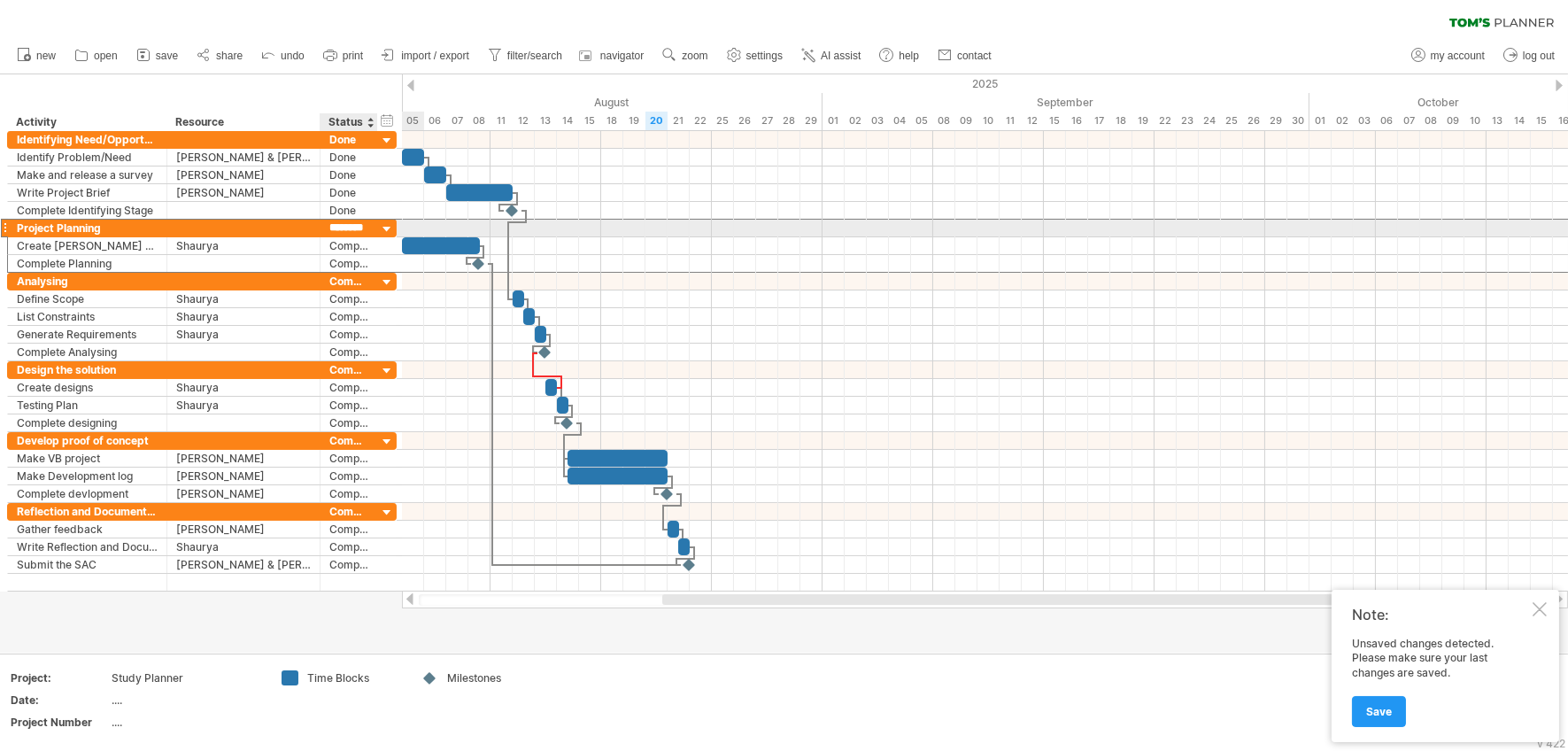
click at [347, 230] on input "********" at bounding box center [349, 228] width 39 height 17
type input "****"
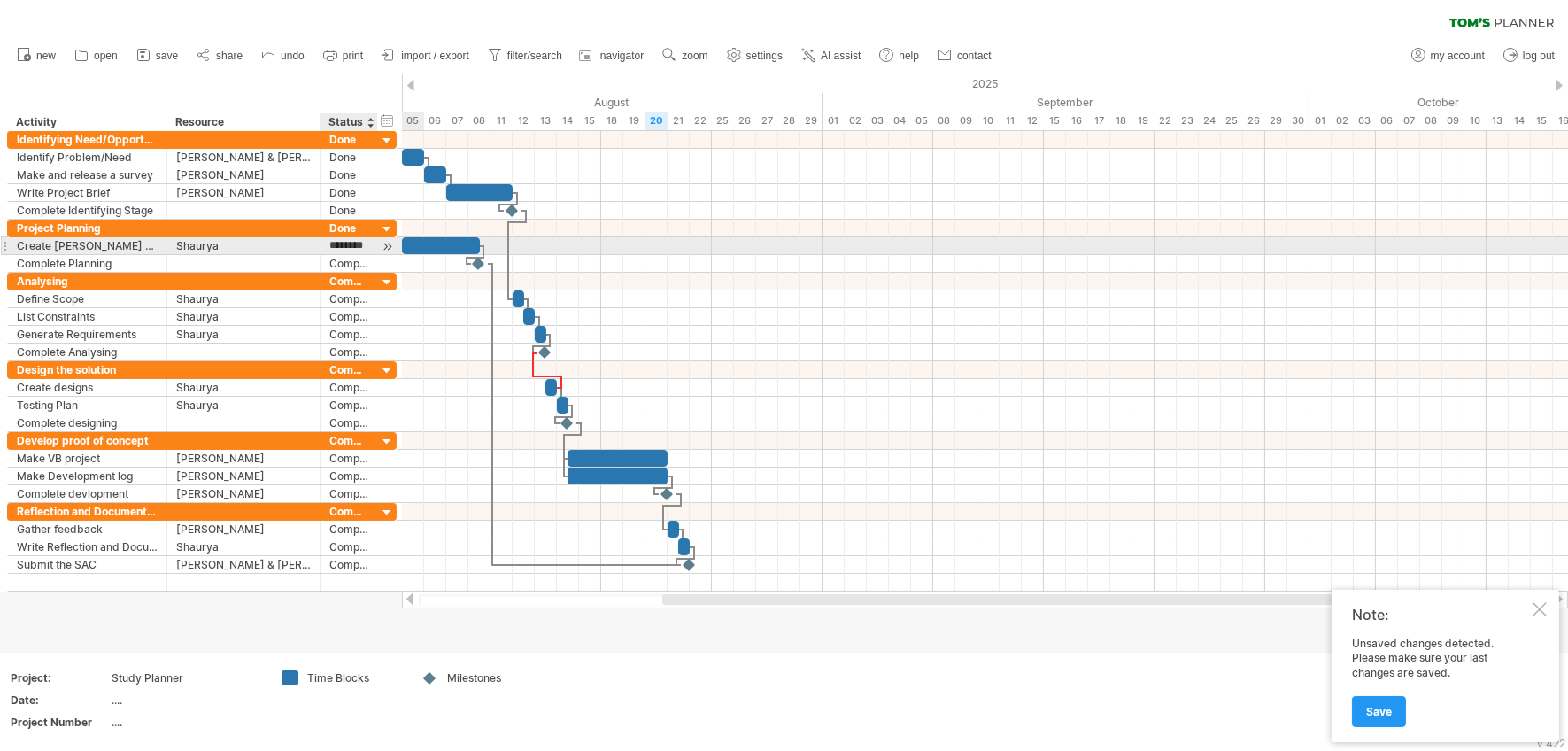
click at [335, 243] on input "********" at bounding box center [349, 246] width 39 height 17
type input "****"
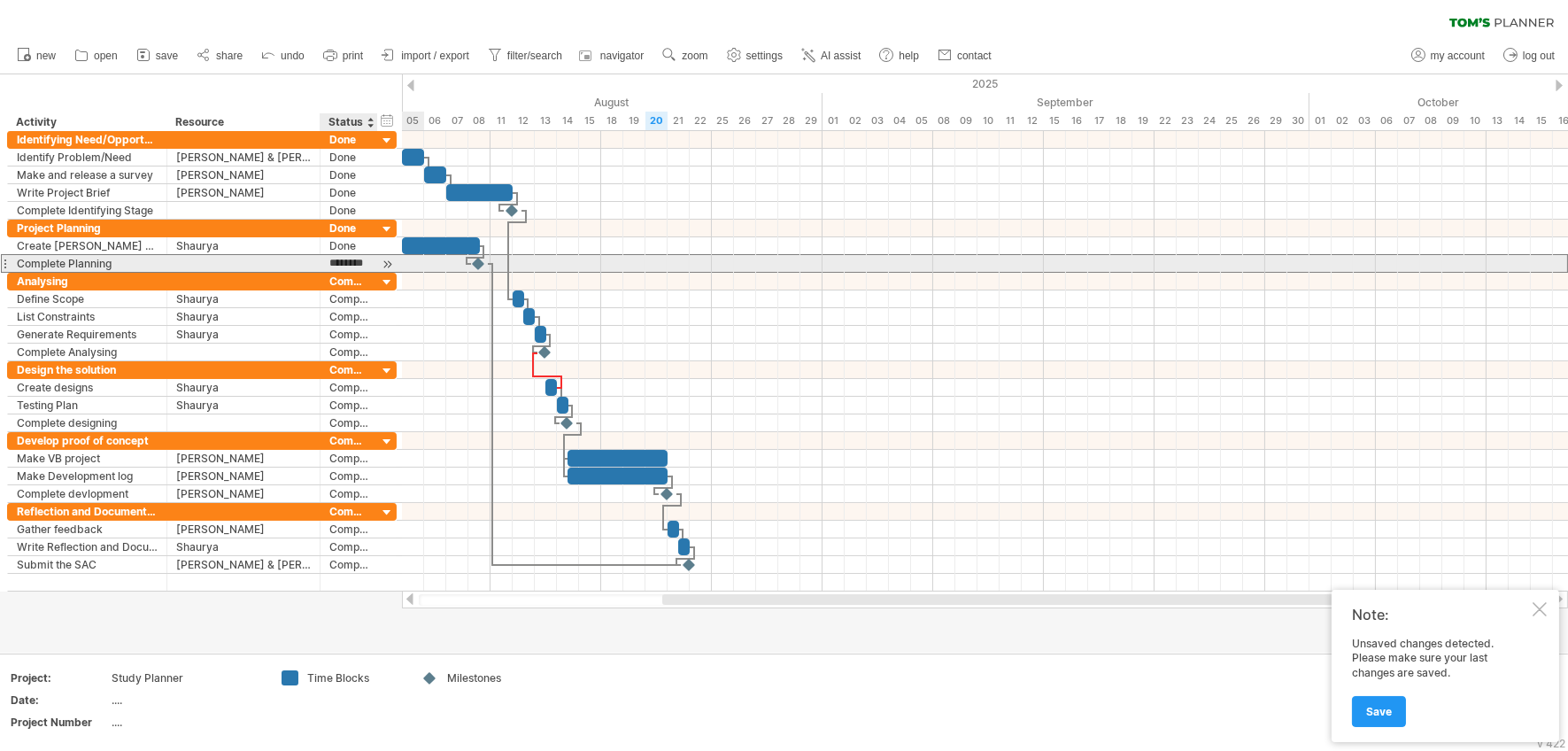
click at [332, 258] on input "********" at bounding box center [349, 263] width 39 height 17
type input "****"
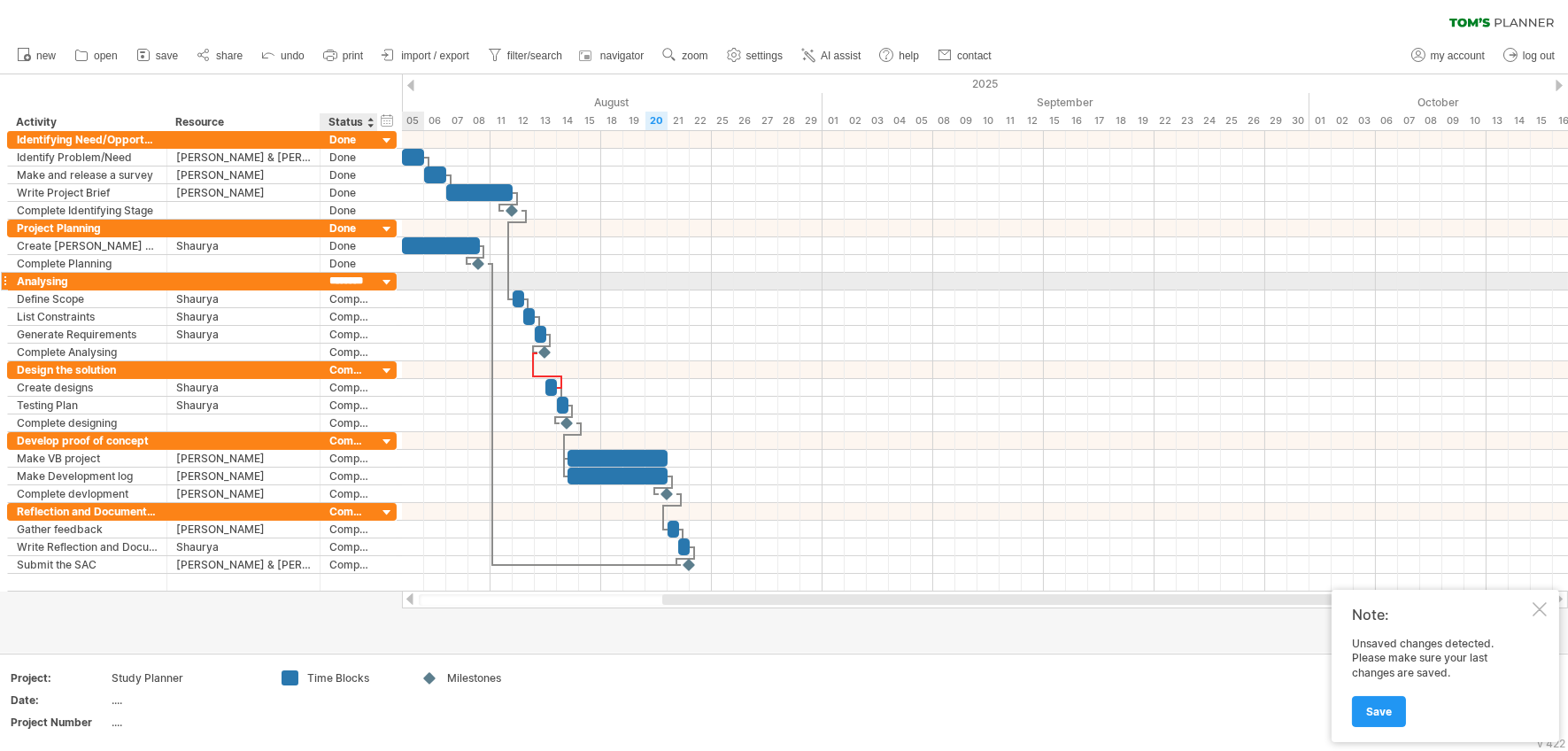
click at [336, 284] on input "********" at bounding box center [349, 281] width 39 height 17
type input "****"
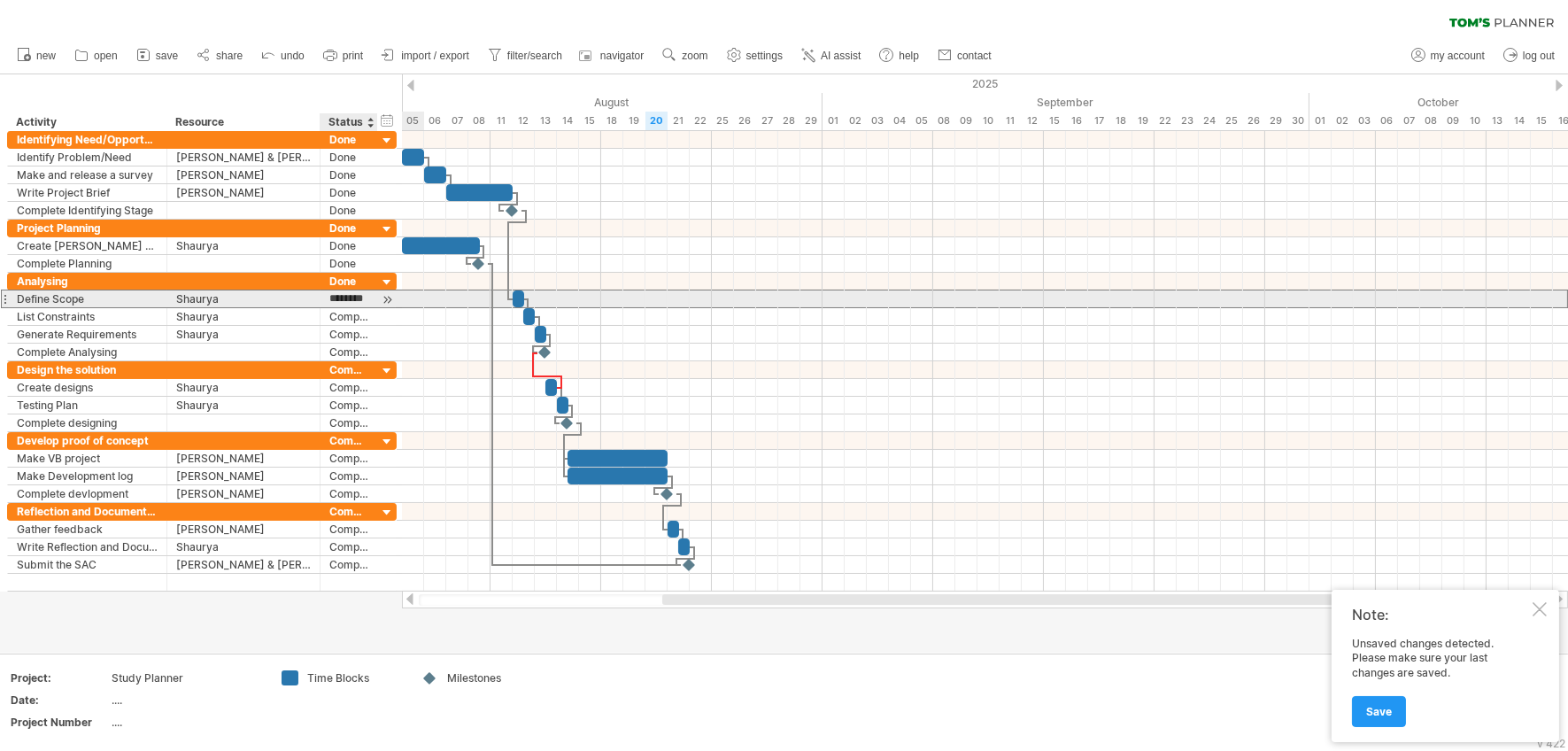
click at [335, 302] on input "********" at bounding box center [349, 299] width 39 height 17
click at [335, 299] on input "********" at bounding box center [349, 299] width 39 height 17
type input "****"
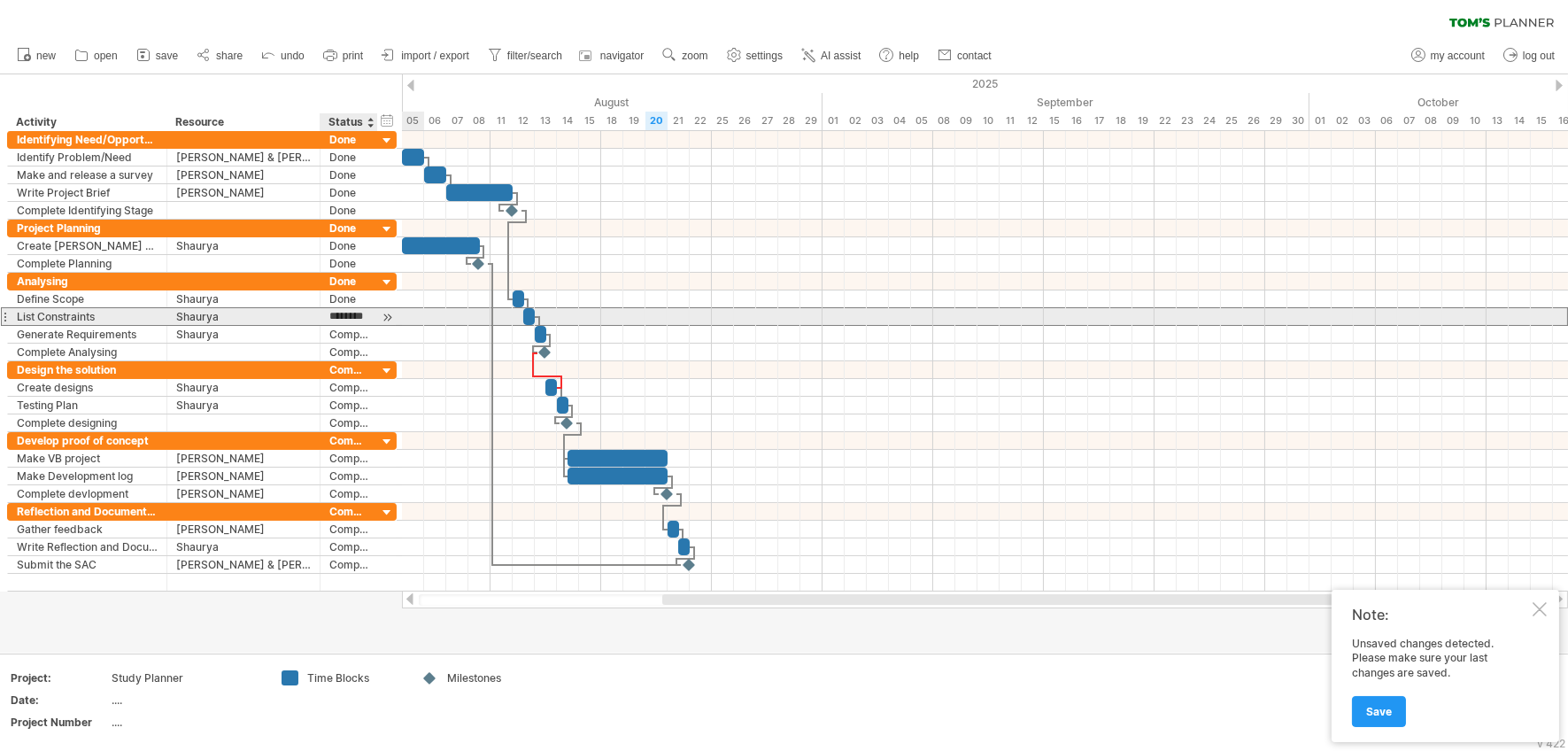
click at [335, 316] on input "********" at bounding box center [349, 317] width 39 height 17
type input "****"
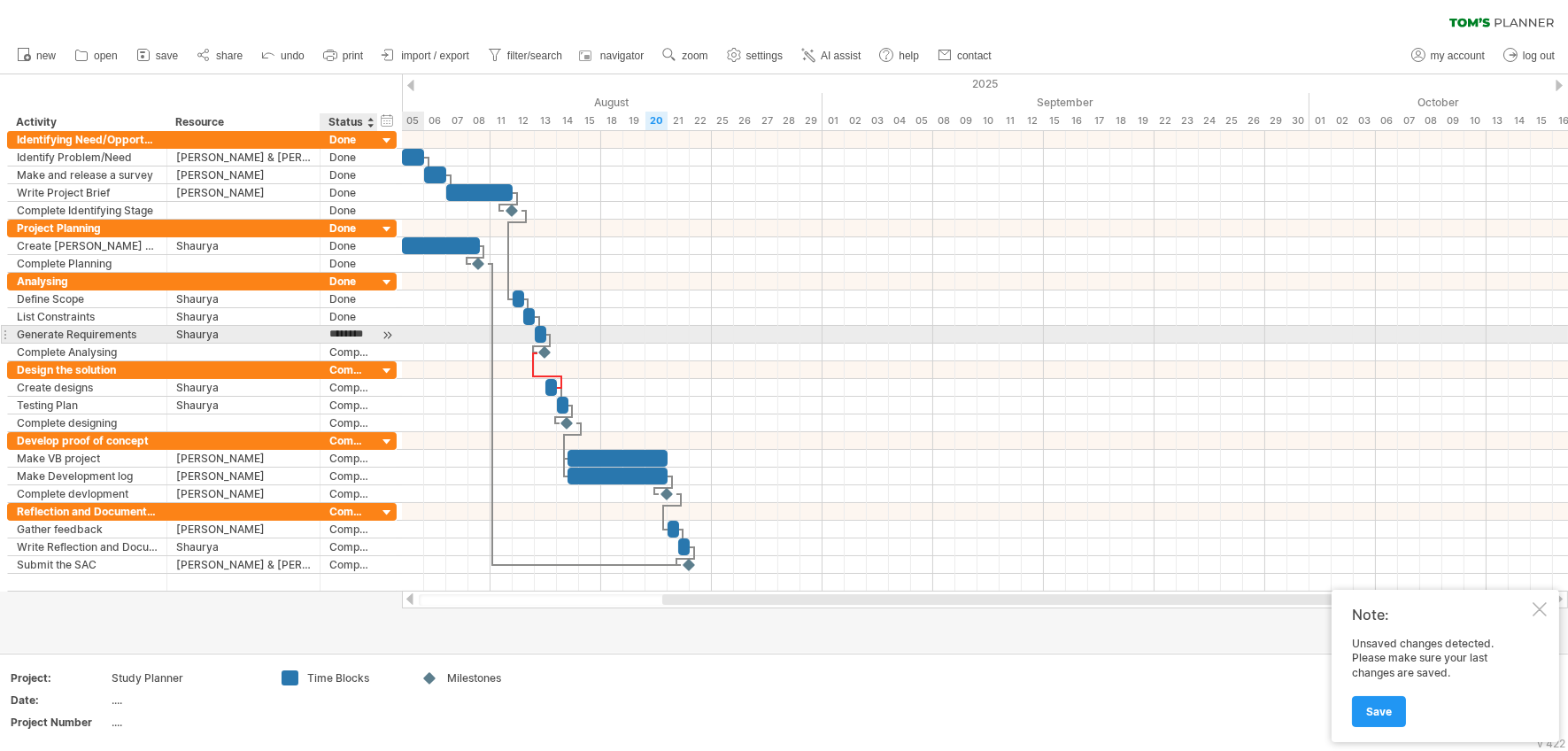
click at [330, 331] on input "********" at bounding box center [349, 334] width 39 height 17
type input "****"
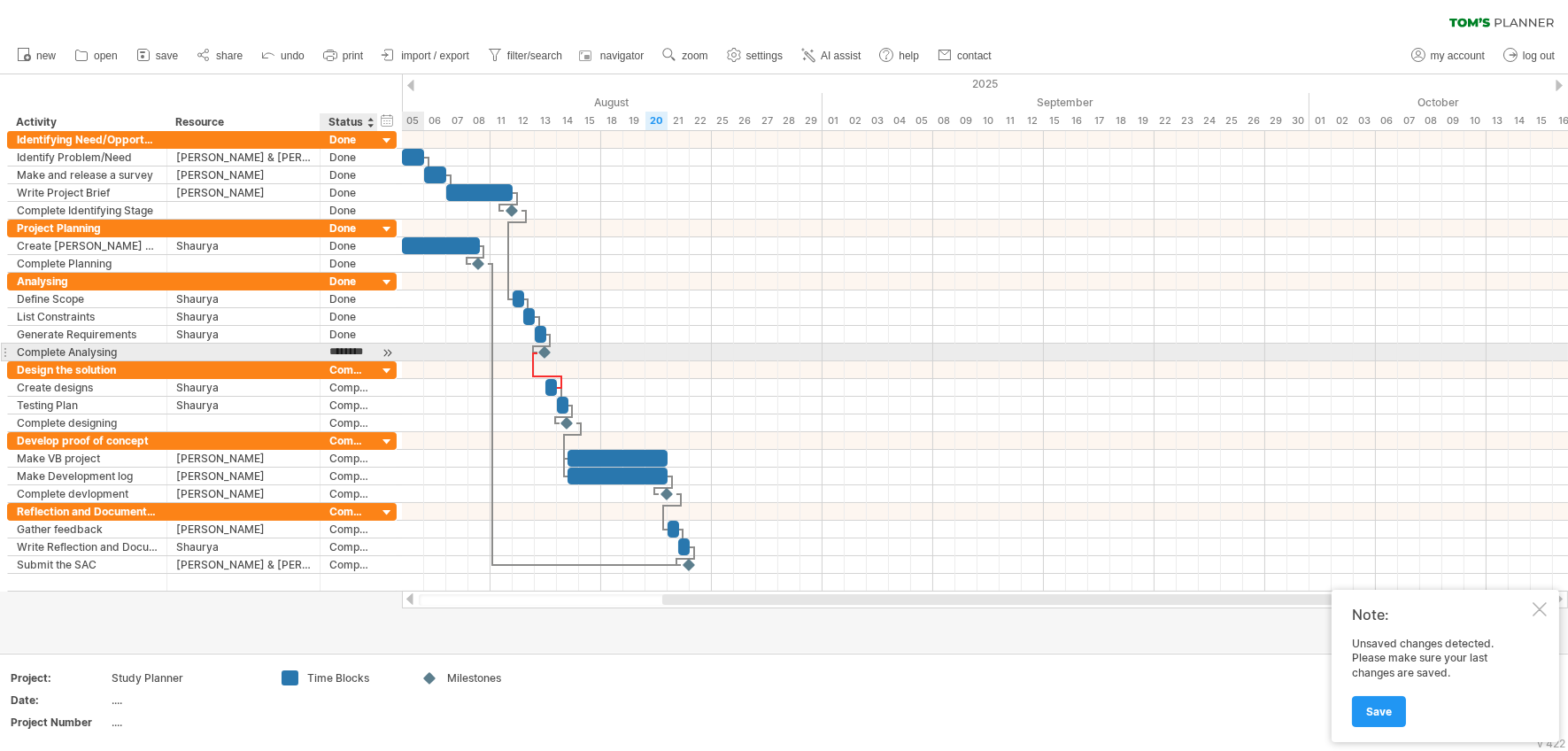
click at [340, 351] on input "********" at bounding box center [349, 352] width 39 height 17
type input "****"
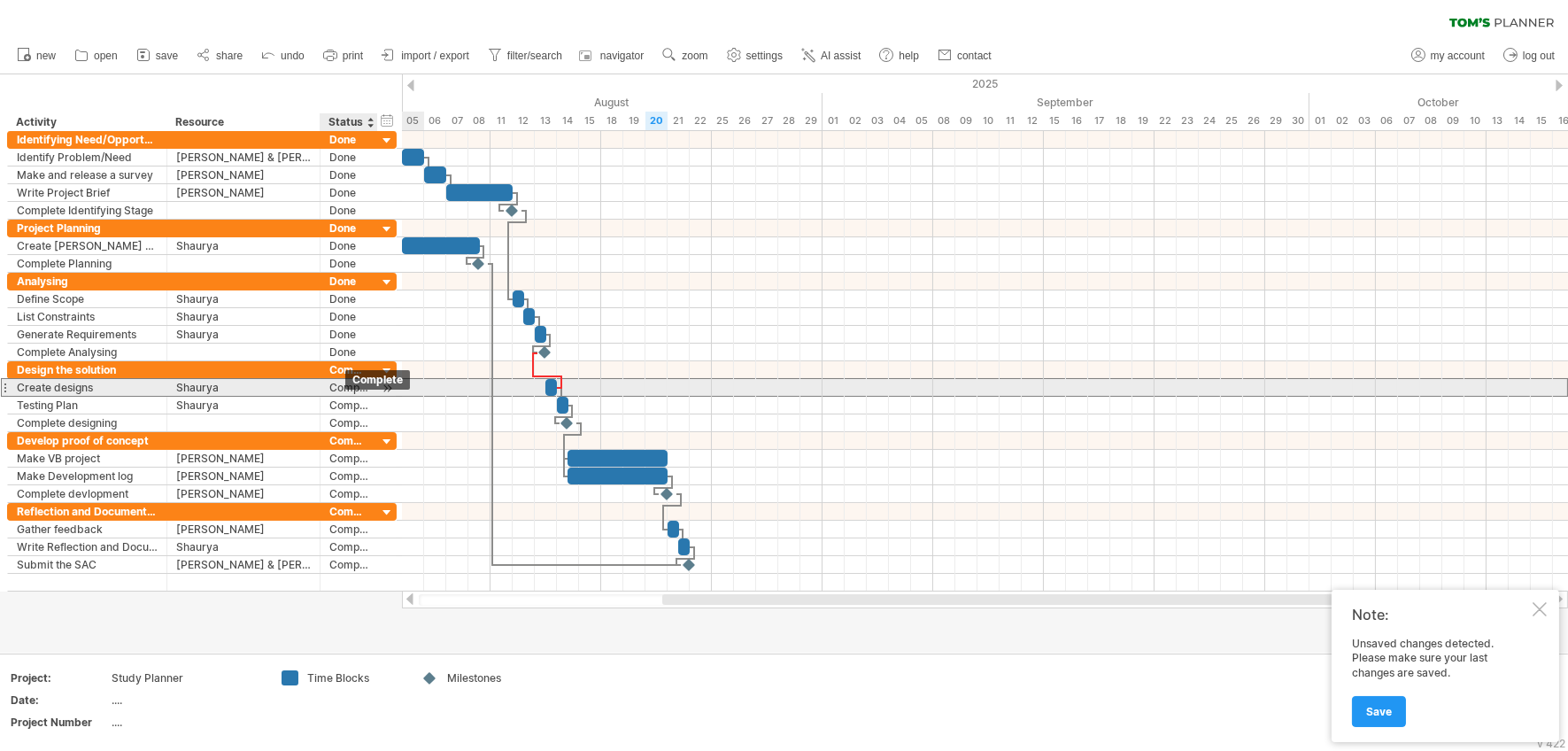
click at [346, 391] on div "Complete" at bounding box center [349, 388] width 39 height 17
click at [0, 0] on input "********" at bounding box center [0, 0] width 0 height 0
type input "****"
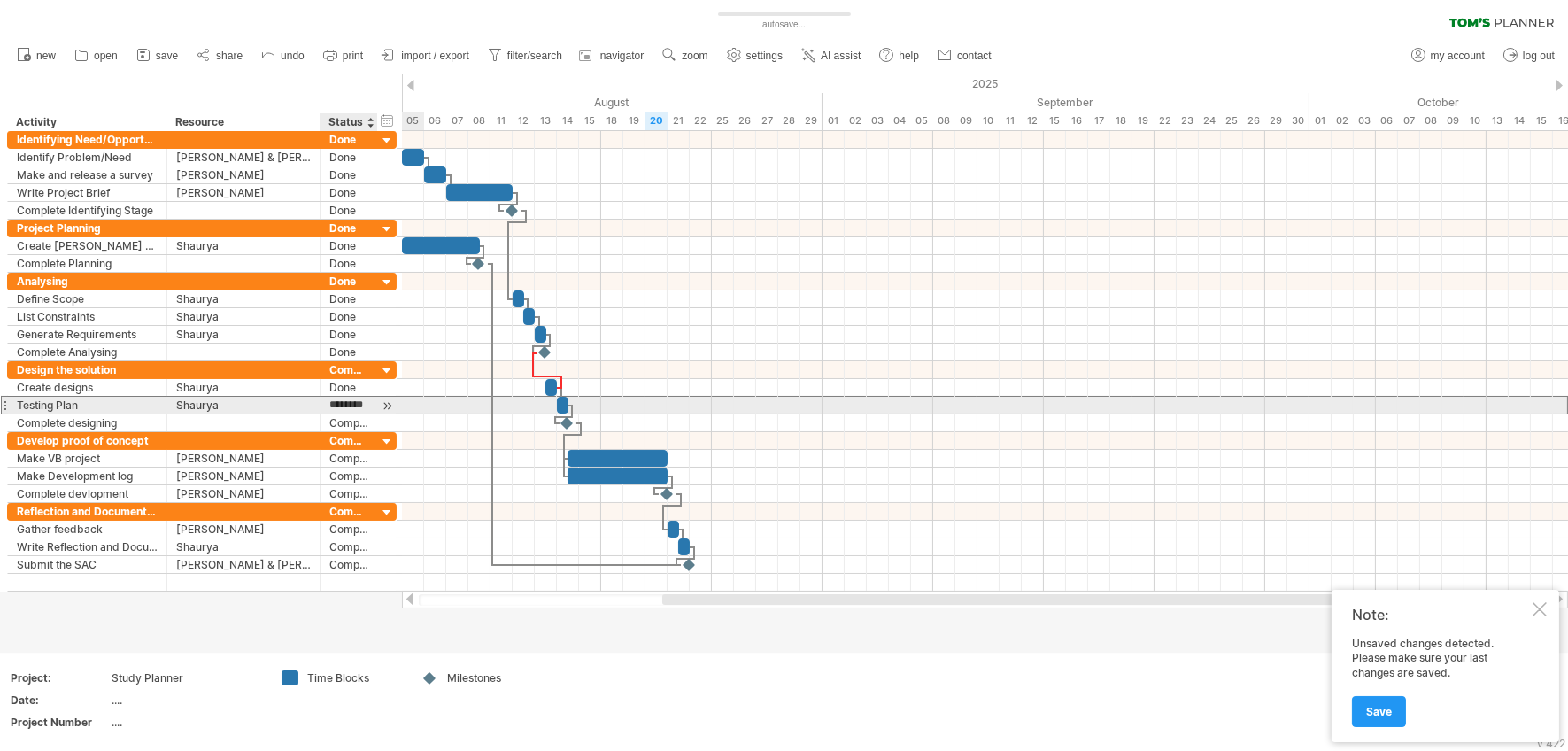
click at [340, 407] on input "********" at bounding box center [349, 405] width 39 height 17
type input "****"
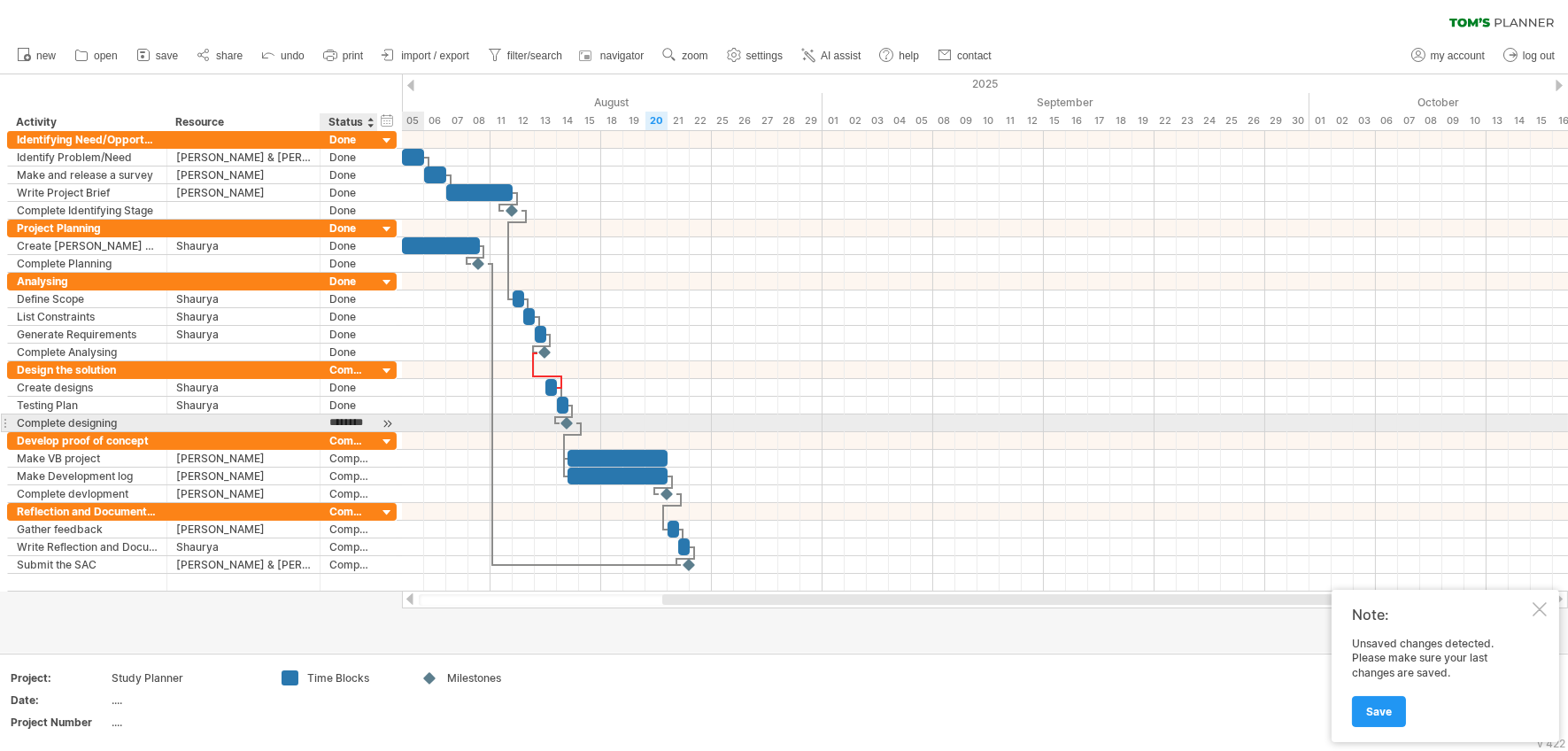
click at [339, 420] on input "********" at bounding box center [349, 423] width 39 height 17
type input "****"
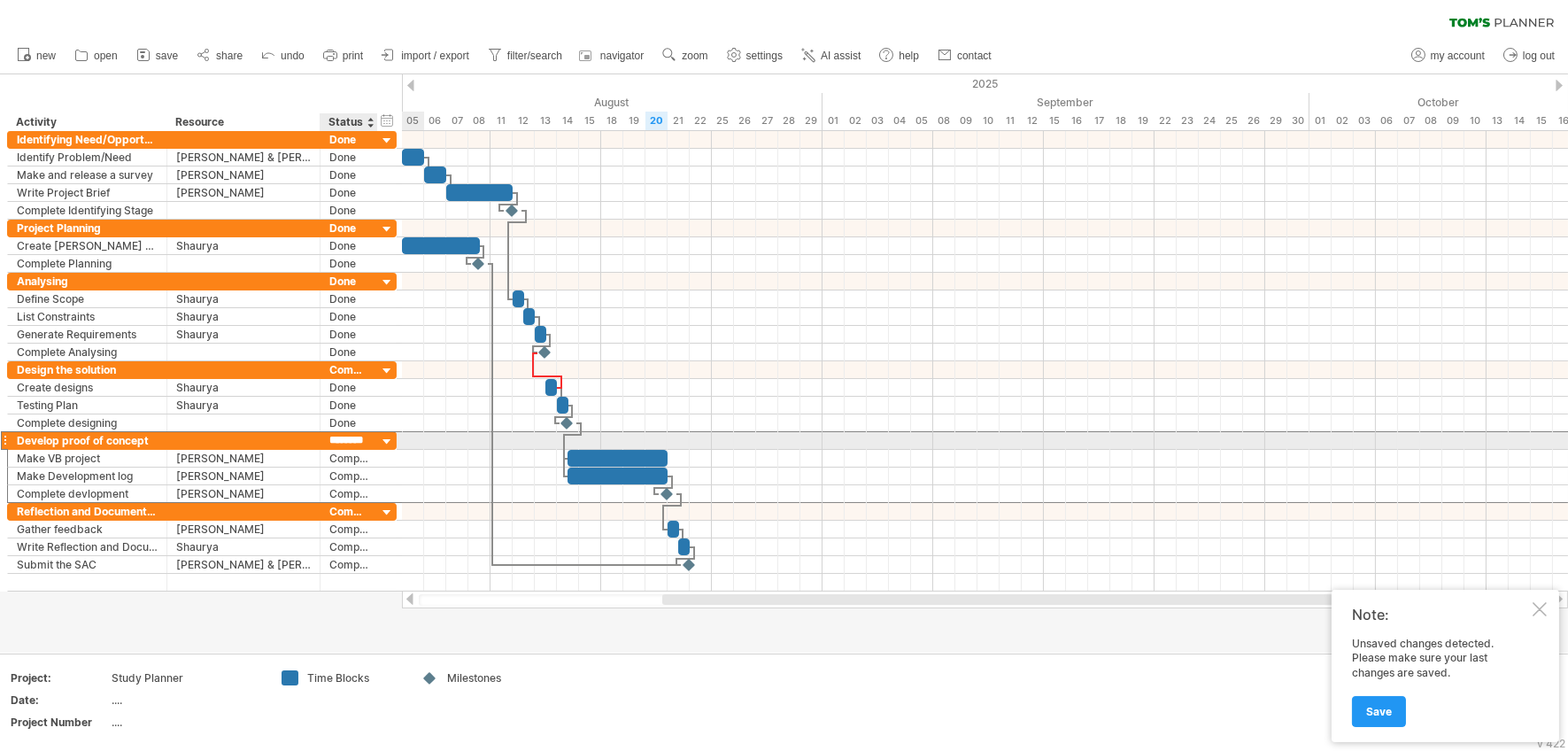
click at [330, 444] on input "********" at bounding box center [349, 441] width 39 height 17
type input "****"
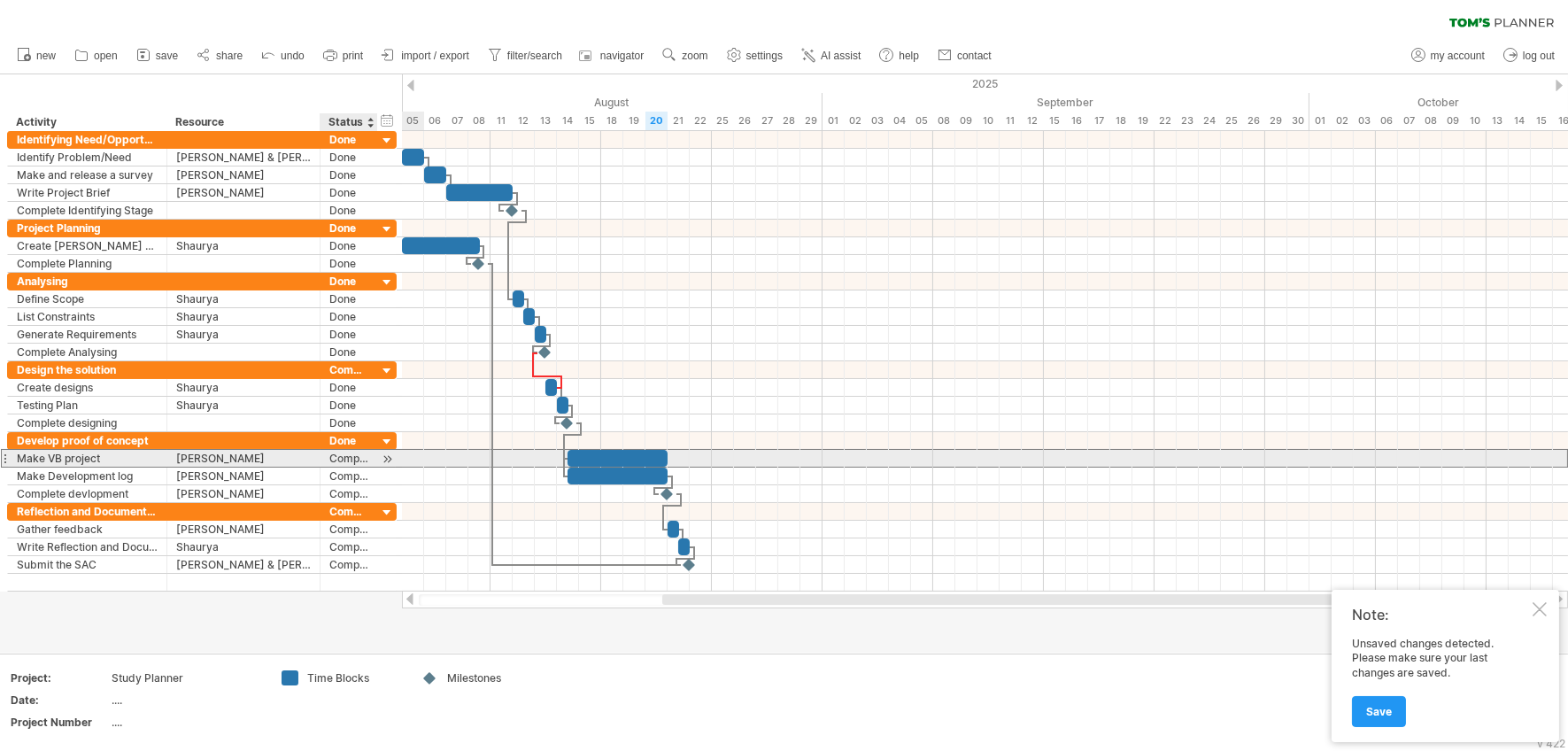
click at [330, 455] on div "Complete" at bounding box center [349, 459] width 39 height 17
click at [330, 455] on input "********" at bounding box center [349, 459] width 39 height 17
type input "****"
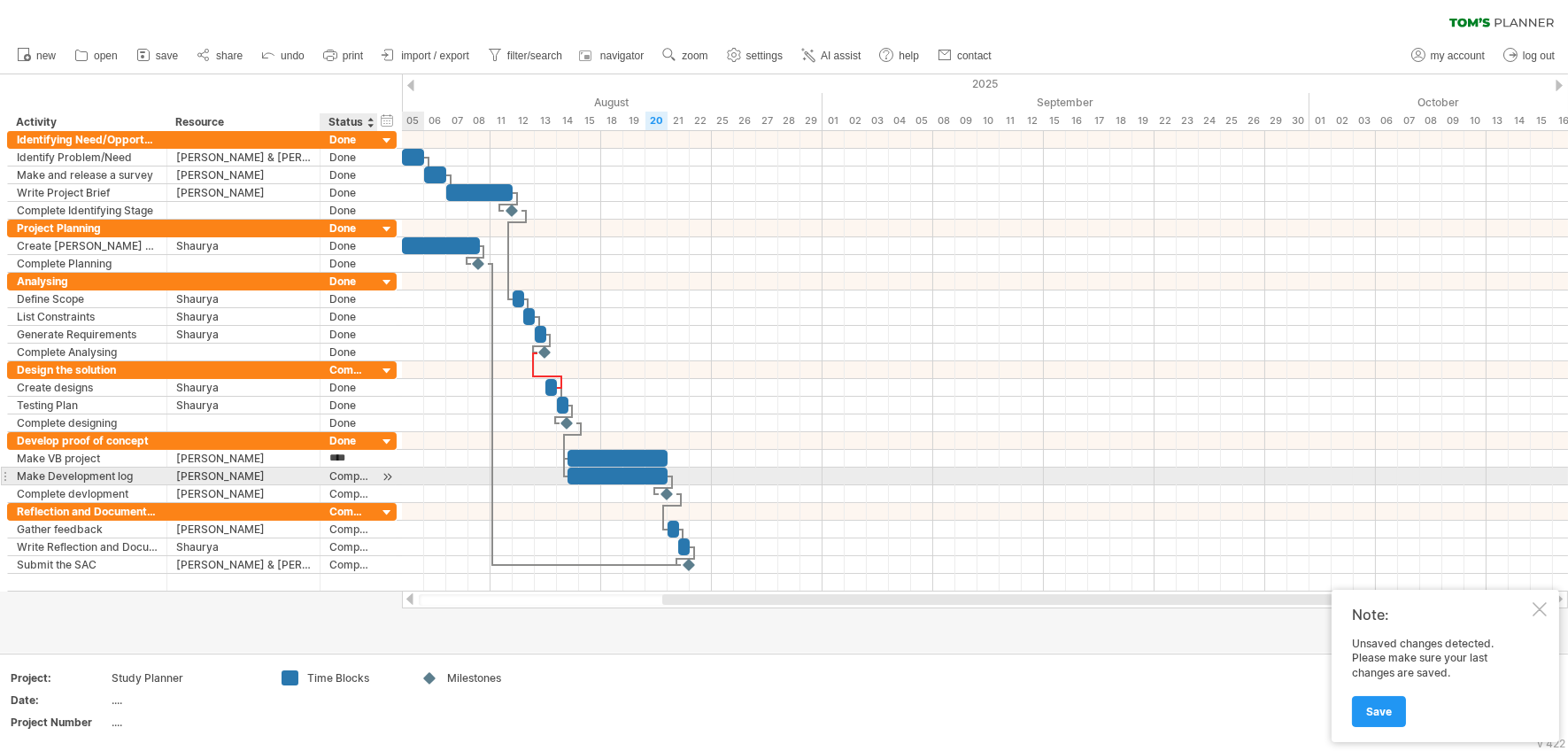
click at [330, 471] on div "Complete" at bounding box center [349, 476] width 39 height 17
click at [330, 471] on input "********" at bounding box center [349, 476] width 39 height 17
type input "****"
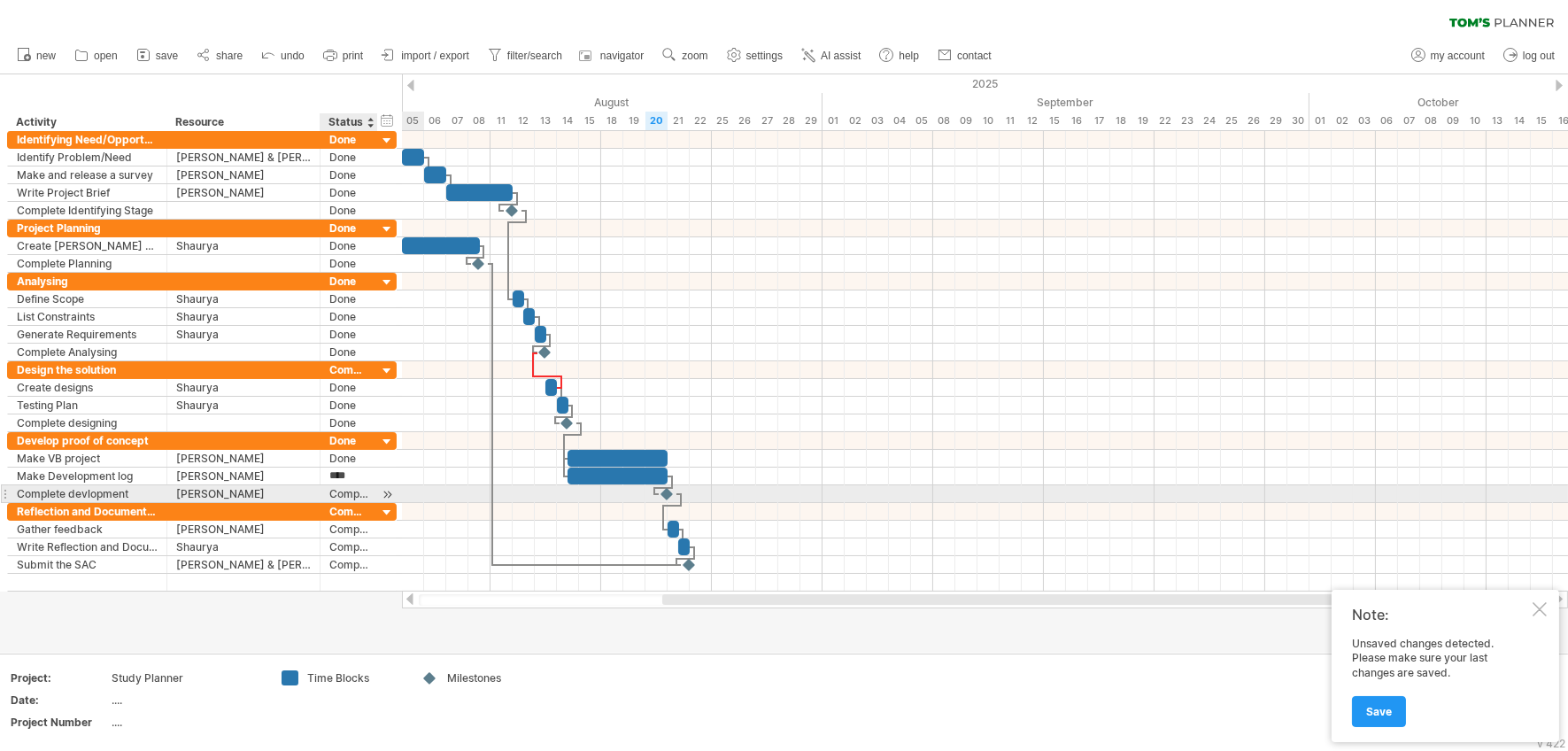
click at [342, 492] on div "Complete" at bounding box center [349, 493] width 39 height 17
click at [342, 492] on input "********" at bounding box center [349, 493] width 39 height 17
type input "****"
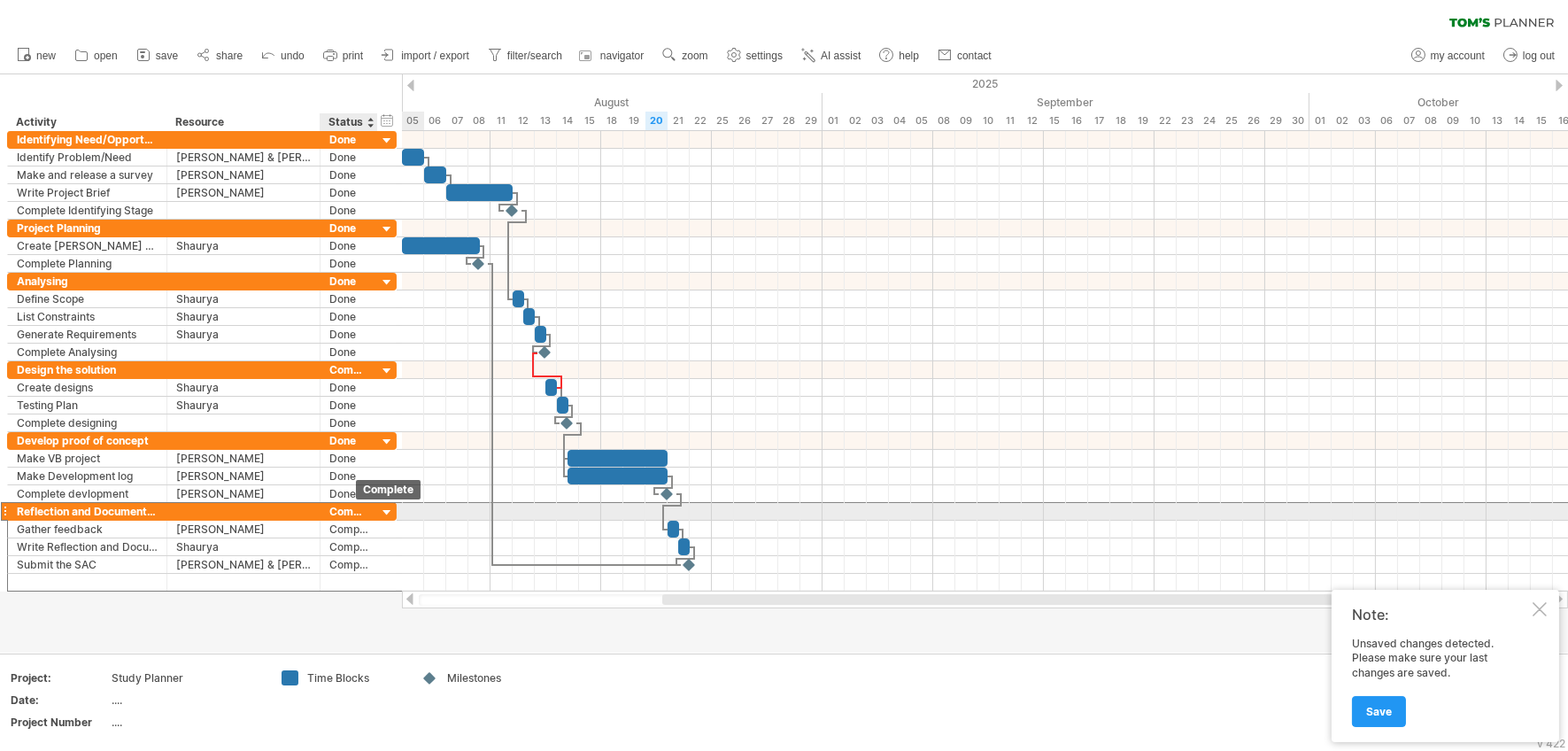
click at [347, 519] on div "Complete" at bounding box center [349, 511] width 39 height 17
click at [348, 514] on input "********" at bounding box center [349, 511] width 39 height 17
type input "****"
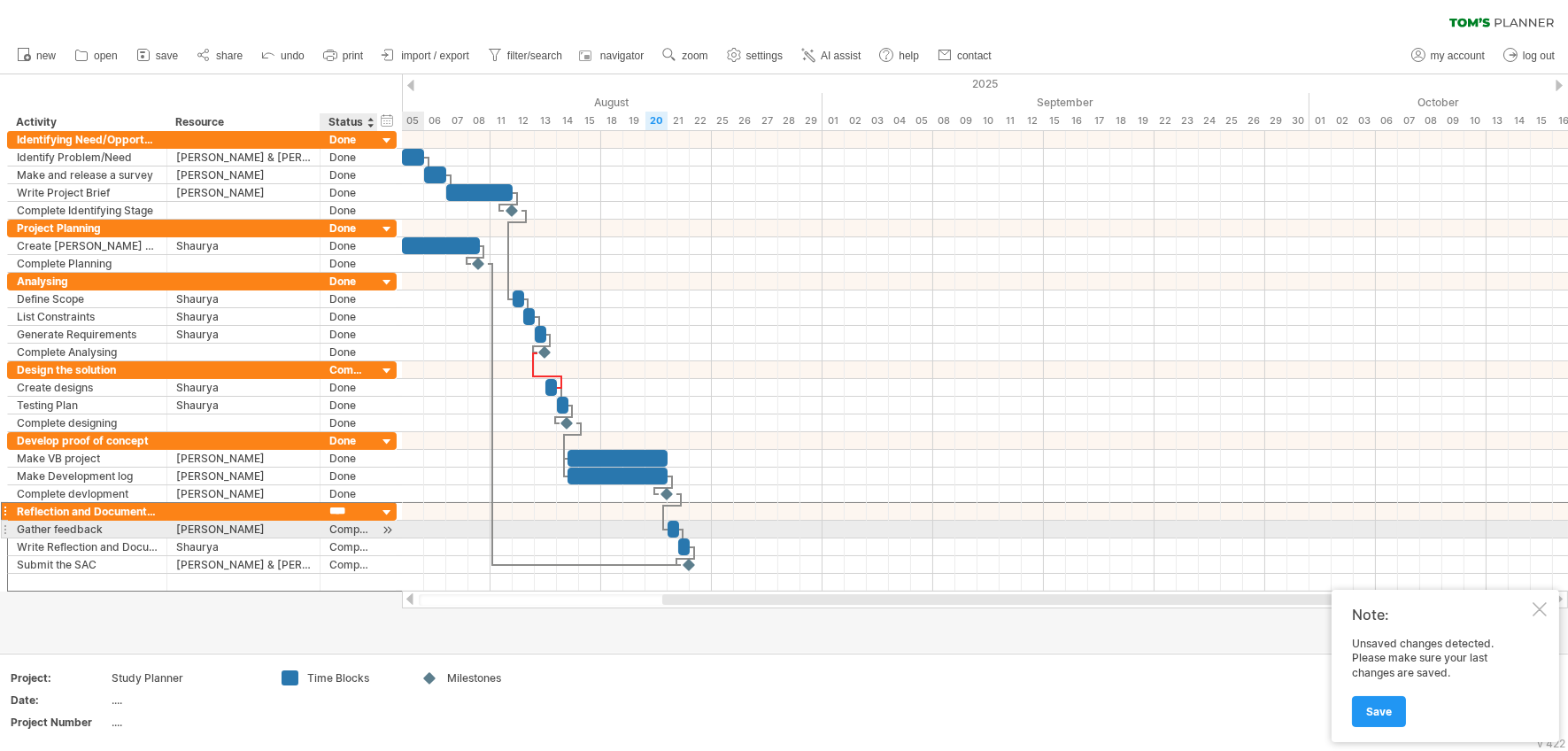
click at [337, 532] on div "Complete" at bounding box center [349, 529] width 39 height 17
click at [337, 532] on input "********" at bounding box center [349, 529] width 39 height 17
type input "****"
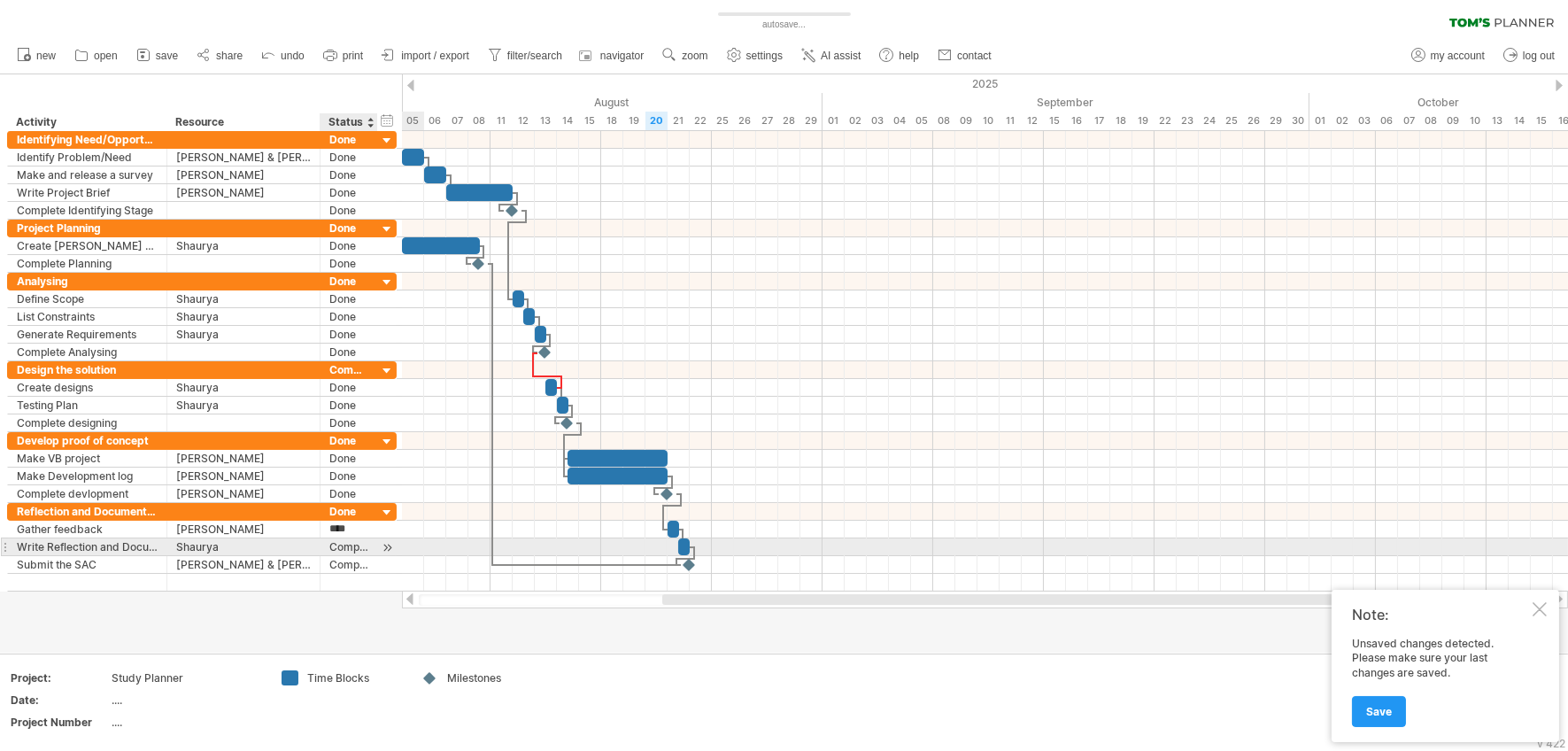
click at [347, 543] on div "Complete" at bounding box center [349, 547] width 39 height 17
click at [347, 543] on input "********" at bounding box center [349, 547] width 39 height 17
type input "****"
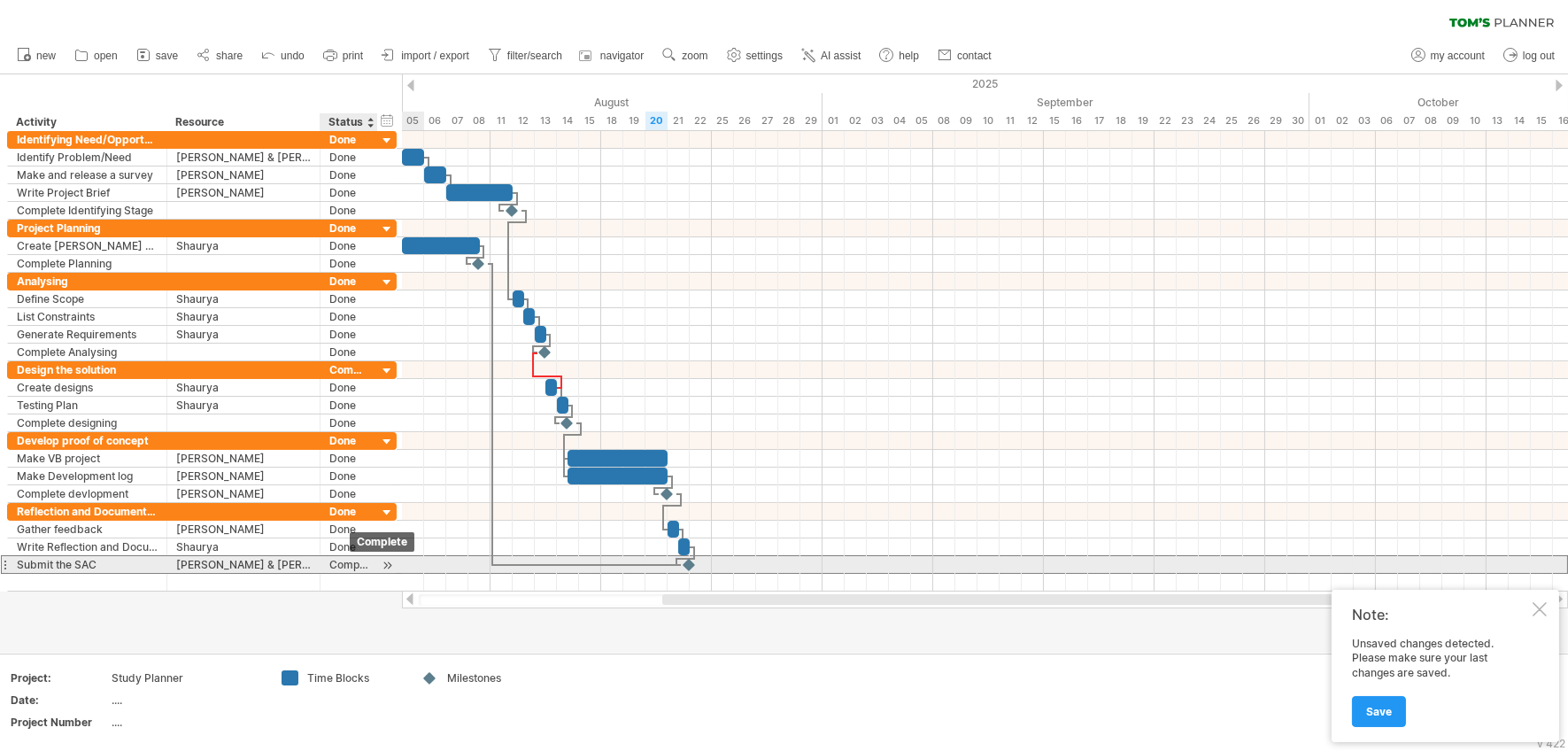
click at [348, 561] on div "Complete" at bounding box center [349, 565] width 39 height 17
click at [0, 0] on input "********" at bounding box center [0, 0] width 0 height 0
type input "****"
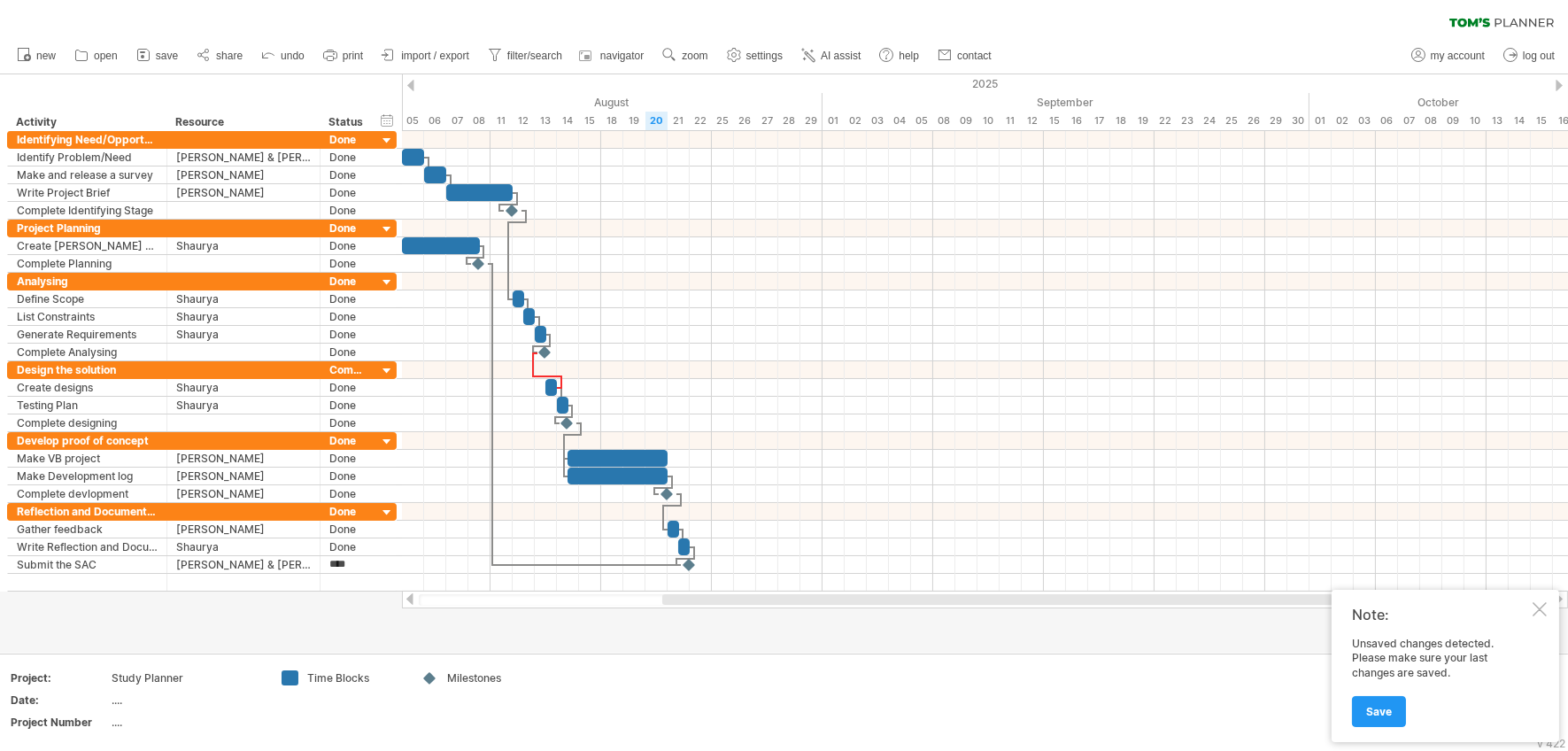
click at [1416, 612] on div at bounding box center [1539, 609] width 14 height 14
click at [409, 80] on div at bounding box center [411, 85] width 7 height 11
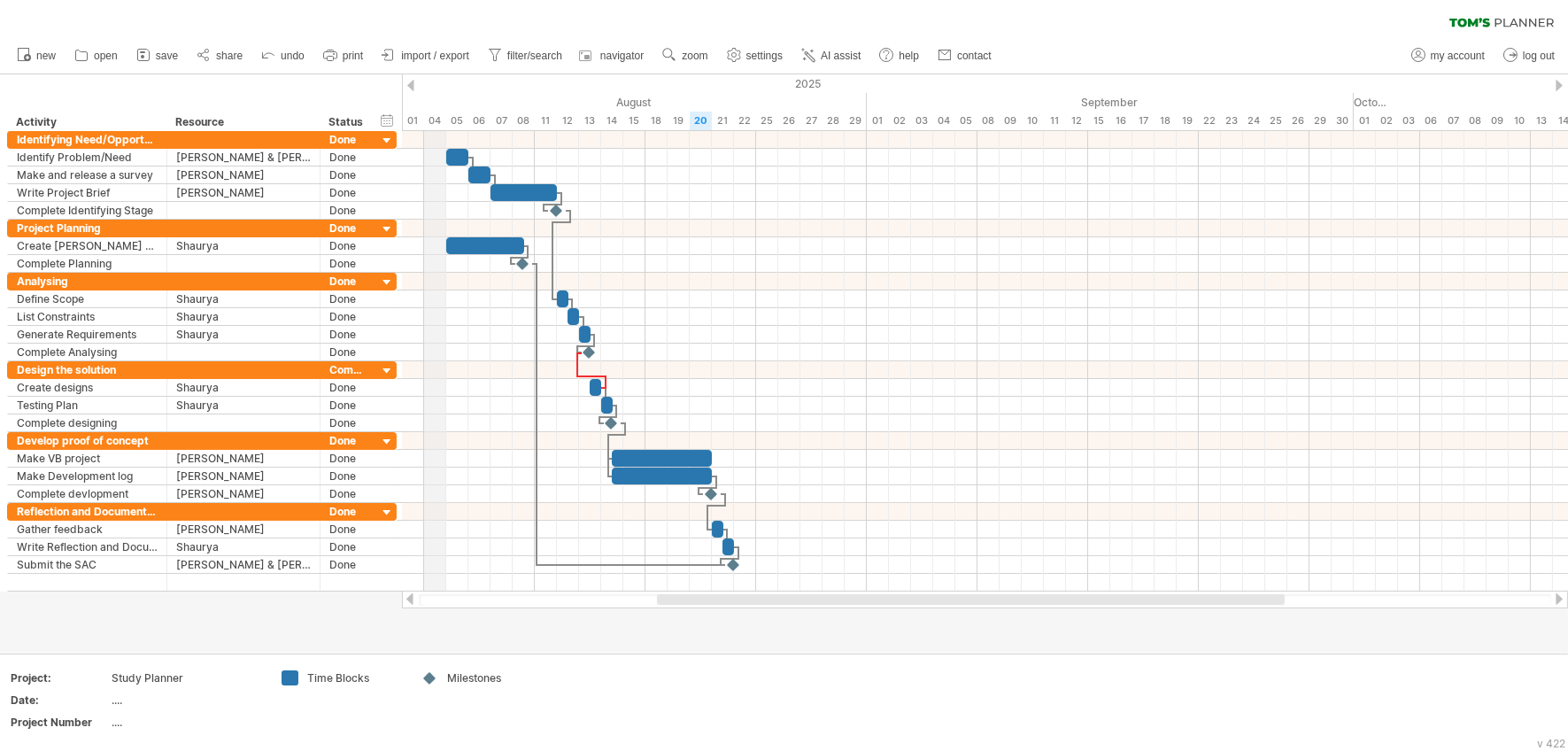
drag, startPoint x: 611, startPoint y: 117, endPoint x: 427, endPoint y: 110, distance: 184.1
click at [626, 118] on div "15" at bounding box center [635, 121] width 22 height 19
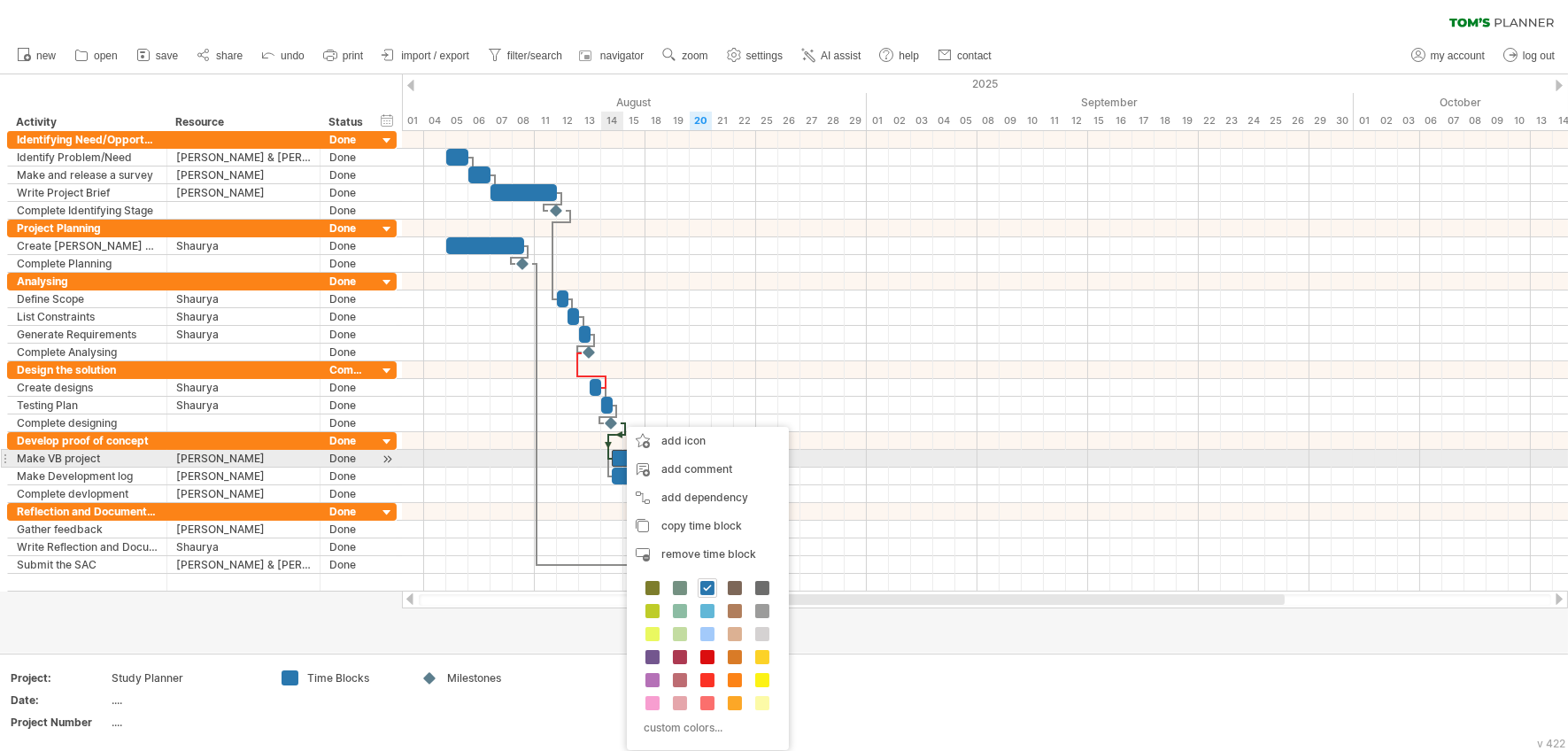
click at [618, 456] on div at bounding box center [662, 459] width 100 height 17
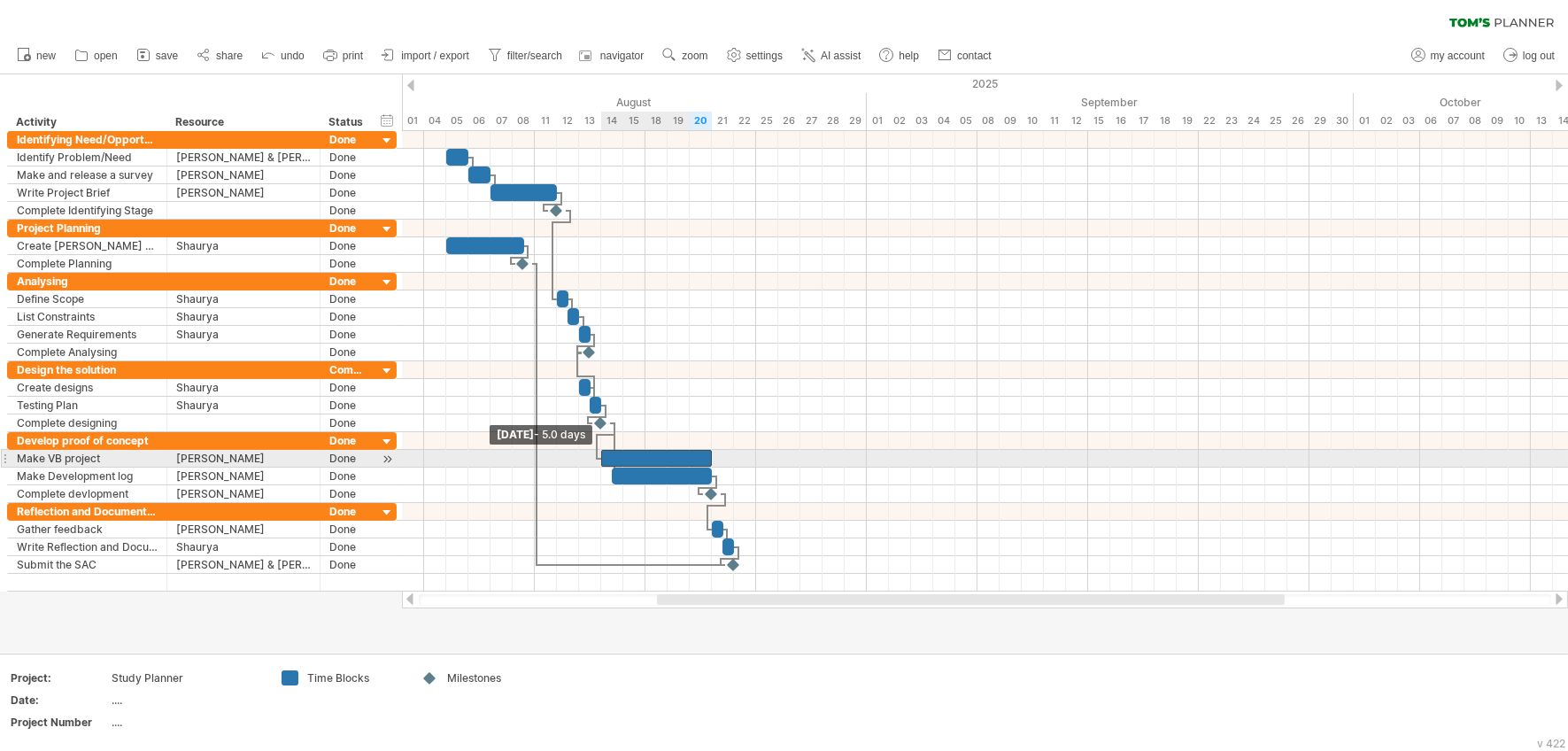
click at [606, 458] on div at bounding box center [656, 459] width 110 height 17
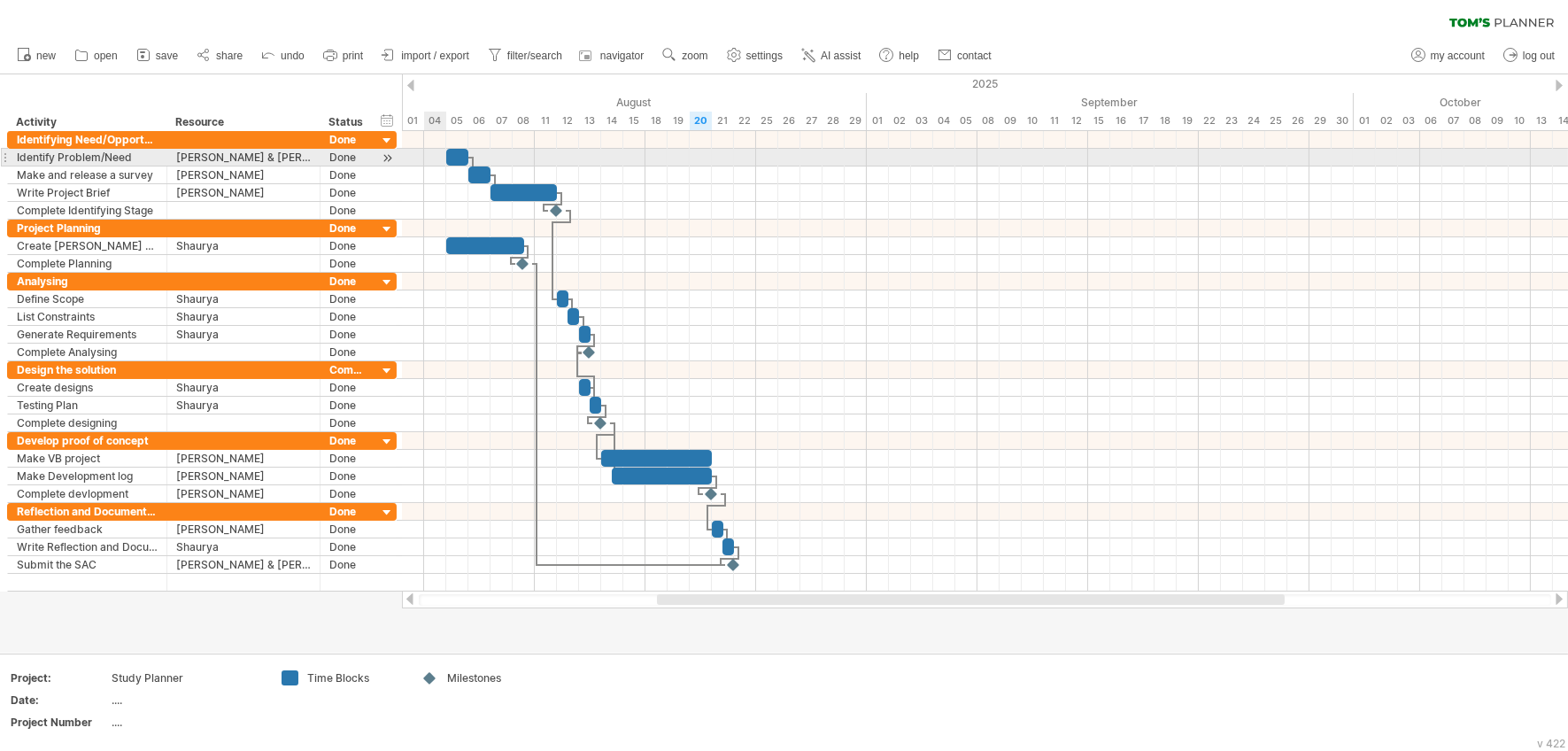
click at [431, 155] on div at bounding box center [985, 157] width 1166 height 18
click at [461, 156] on span at bounding box center [458, 157] width 7 height 17
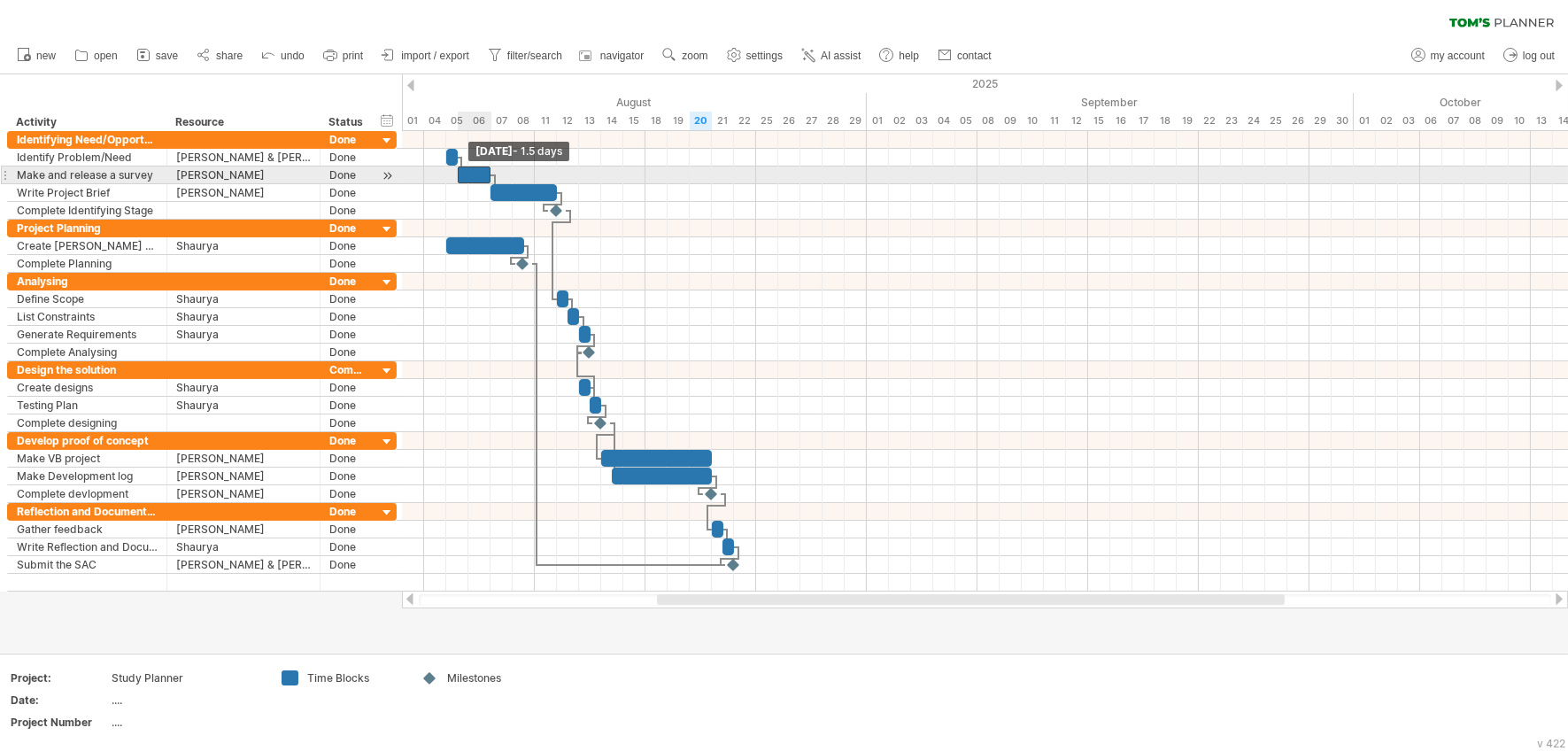
drag, startPoint x: 470, startPoint y: 175, endPoint x: 461, endPoint y: 174, distance: 9.1
click at [461, 174] on span at bounding box center [458, 175] width 7 height 17
drag, startPoint x: 489, startPoint y: 174, endPoint x: 469, endPoint y: 173, distance: 20.0
click at [469, 173] on span at bounding box center [469, 175] width 7 height 17
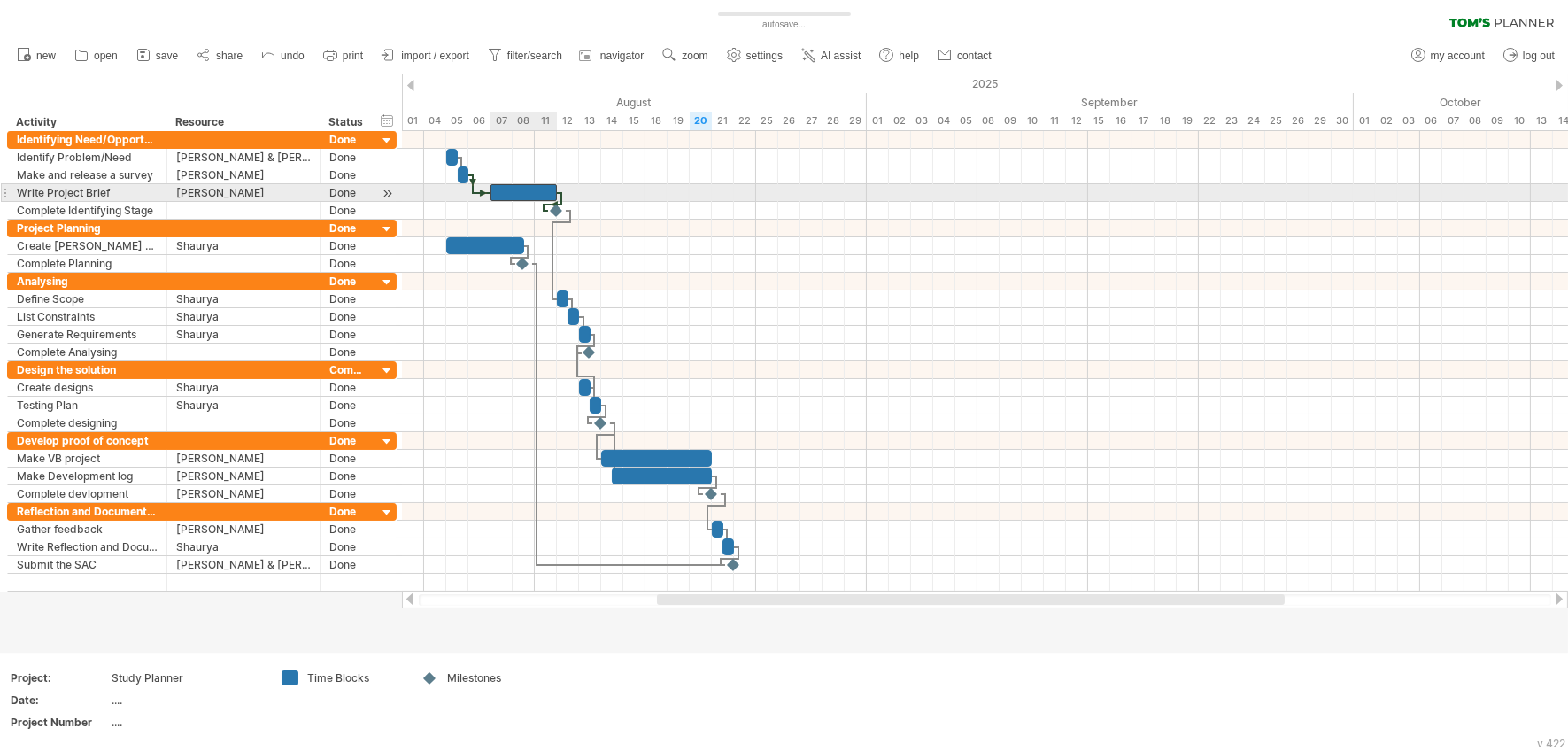
click at [506, 191] on div at bounding box center [523, 193] width 66 height 17
drag, startPoint x: 490, startPoint y: 189, endPoint x: 470, endPoint y: 189, distance: 20.0
click at [470, 189] on span at bounding box center [469, 193] width 7 height 17
drag, startPoint x: 526, startPoint y: 191, endPoint x: 506, endPoint y: 191, distance: 20.0
click at [506, 191] on div at bounding box center [501, 193] width 66 height 17
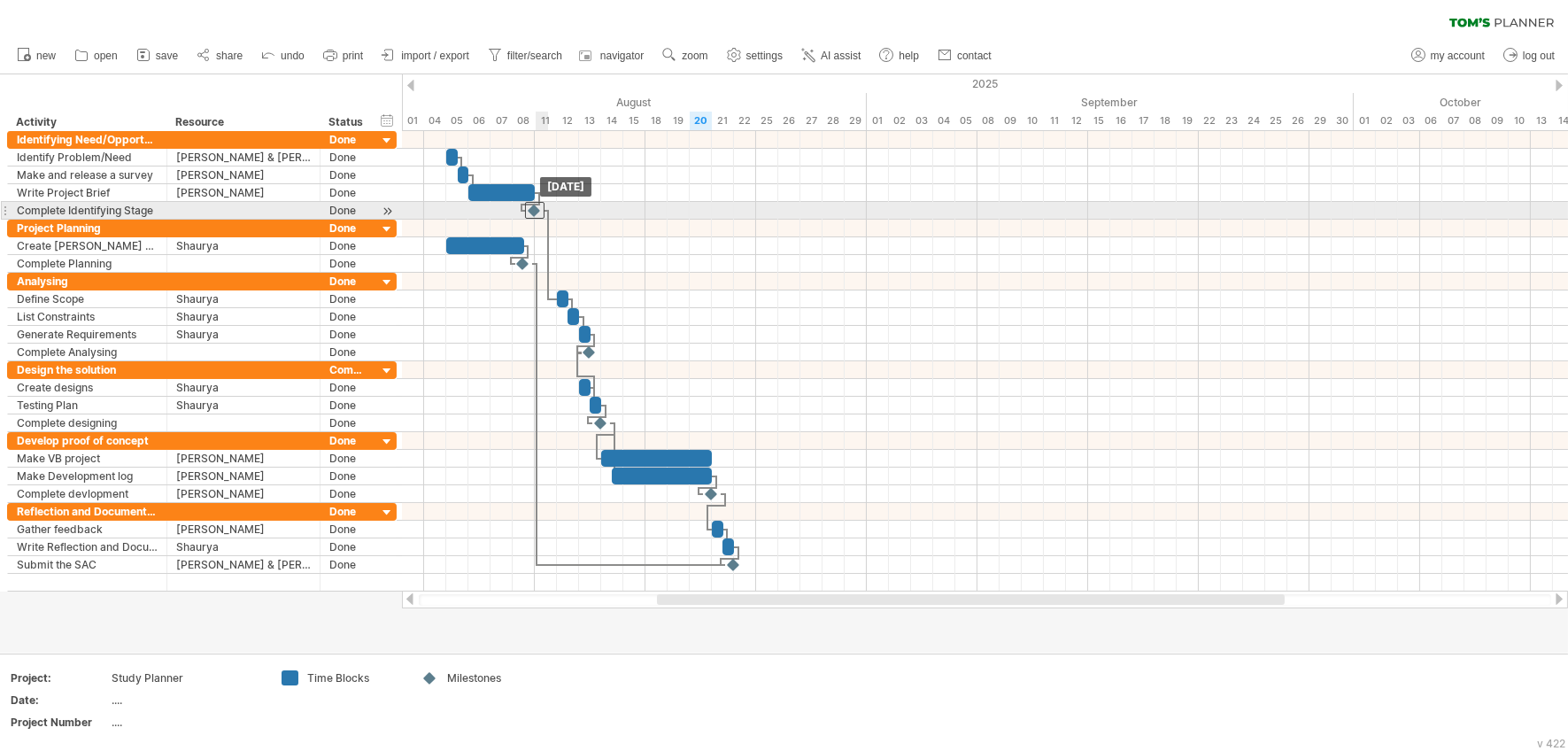
drag, startPoint x: 554, startPoint y: 207, endPoint x: 536, endPoint y: 206, distance: 18.0
click at [536, 206] on div at bounding box center [535, 211] width 20 height 17
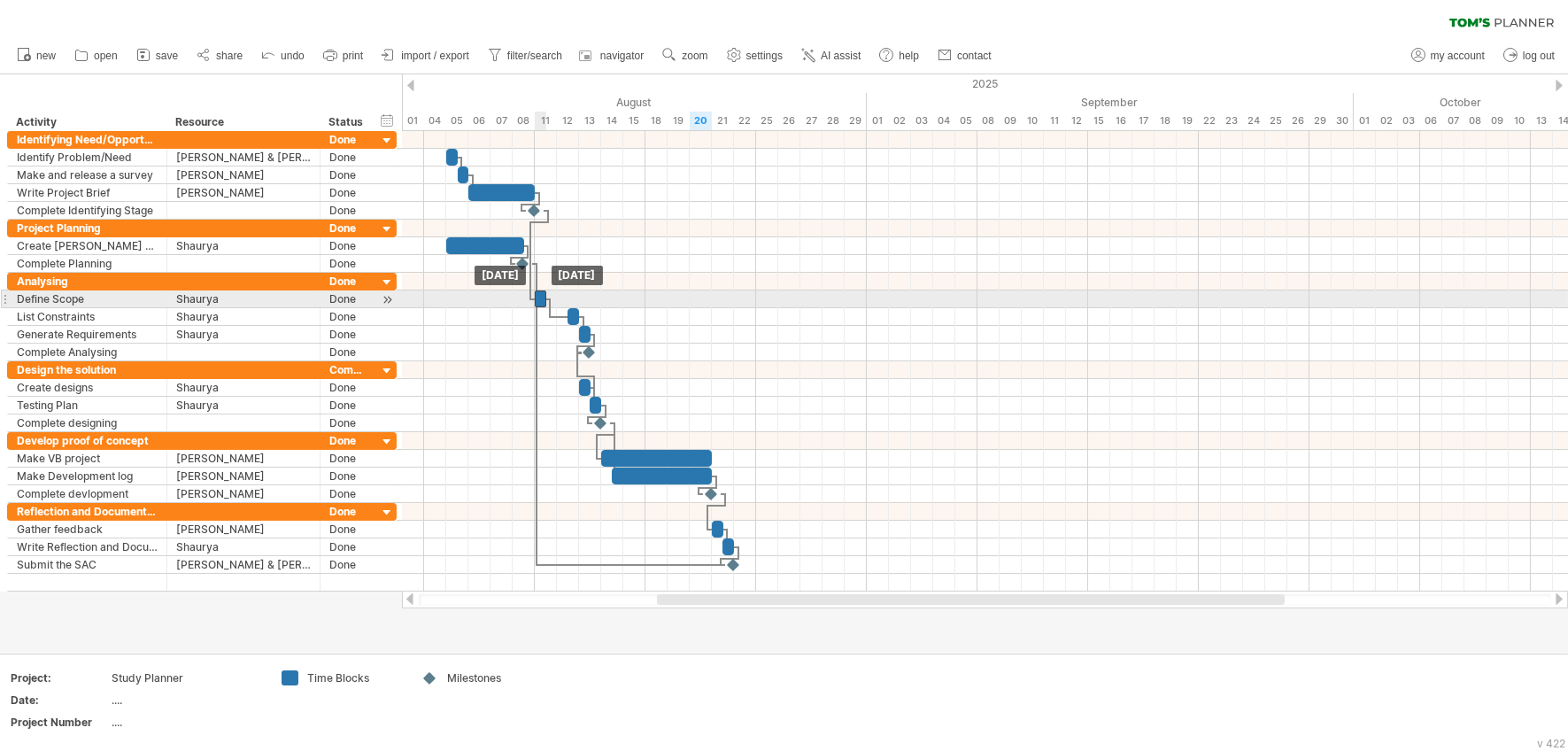
drag, startPoint x: 563, startPoint y: 298, endPoint x: 544, endPoint y: 298, distance: 19.0
click at [544, 298] on div at bounding box center [540, 299] width 11 height 17
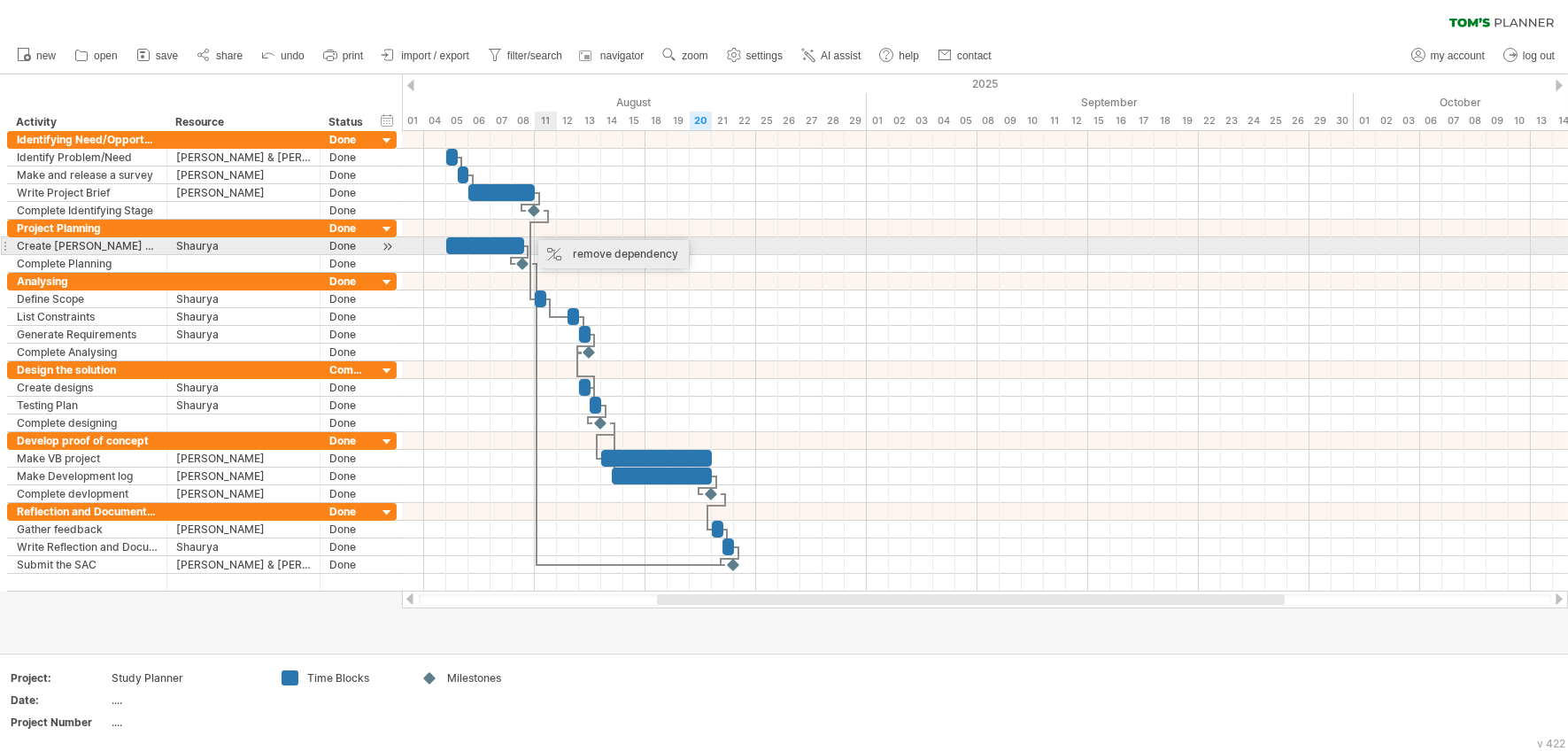
click at [581, 252] on div "remove dependency" at bounding box center [613, 254] width 151 height 28
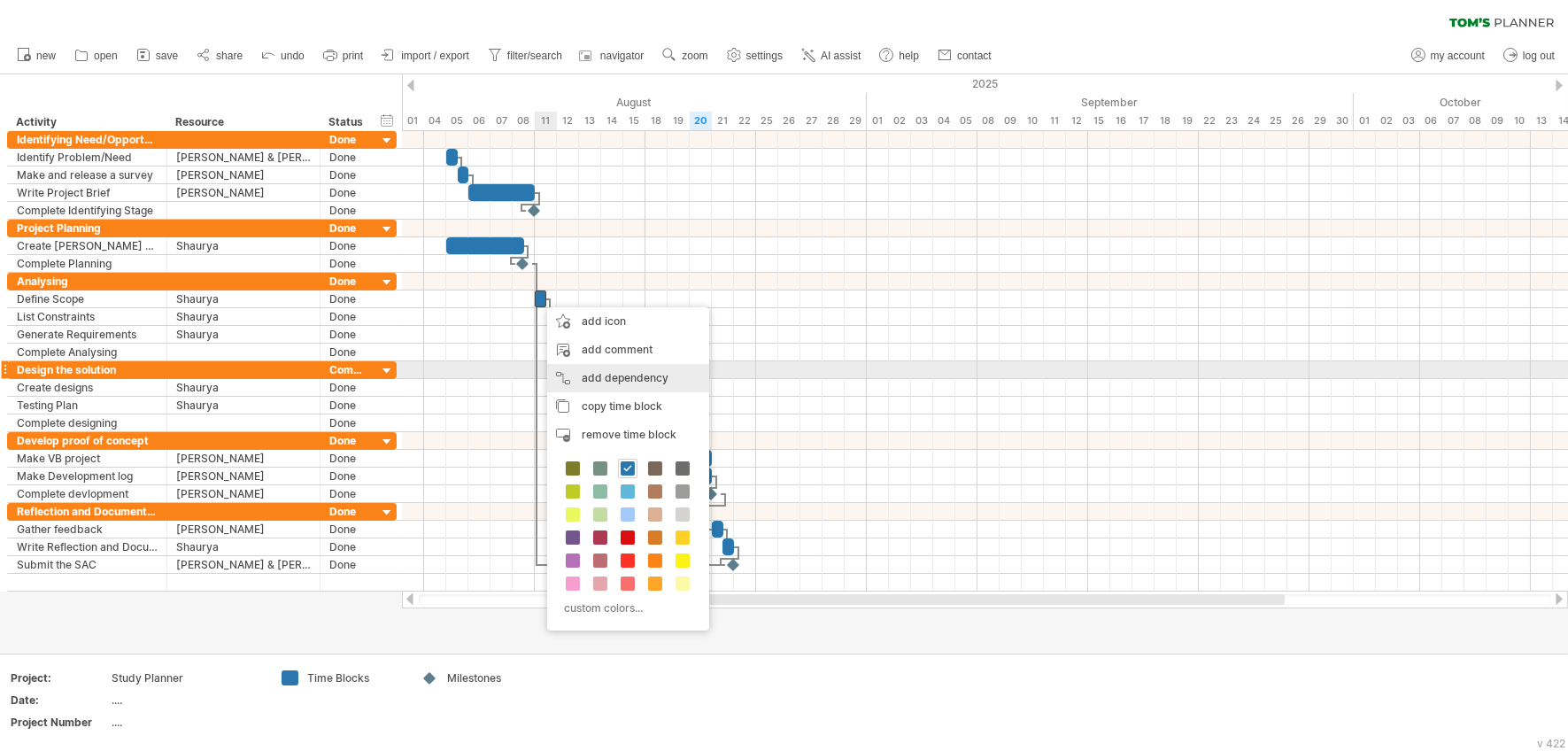
click at [577, 368] on div "add dependency You can use dependencies when you require tasks to be done in a …" at bounding box center [628, 378] width 162 height 28
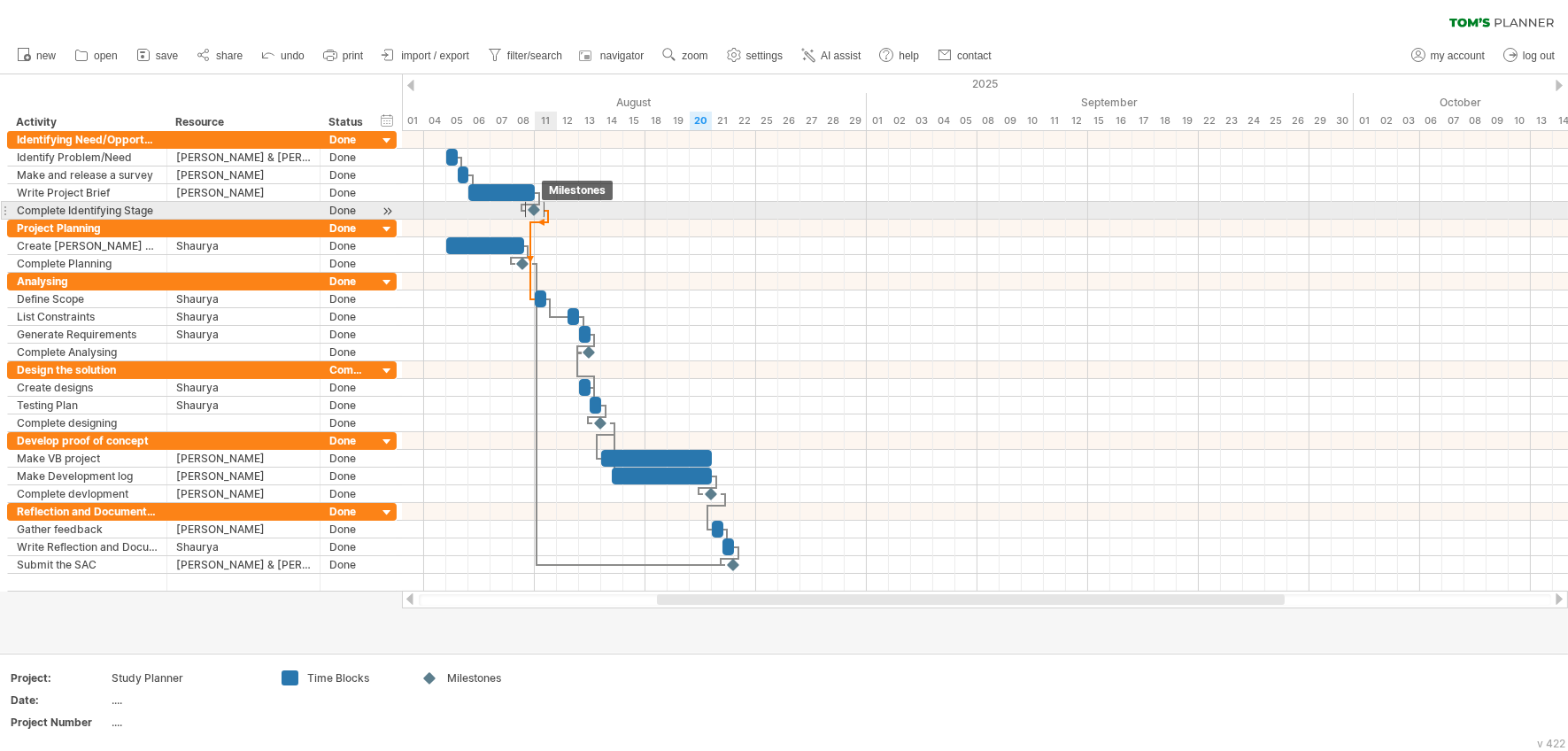
click at [542, 214] on div at bounding box center [535, 210] width 20 height 17
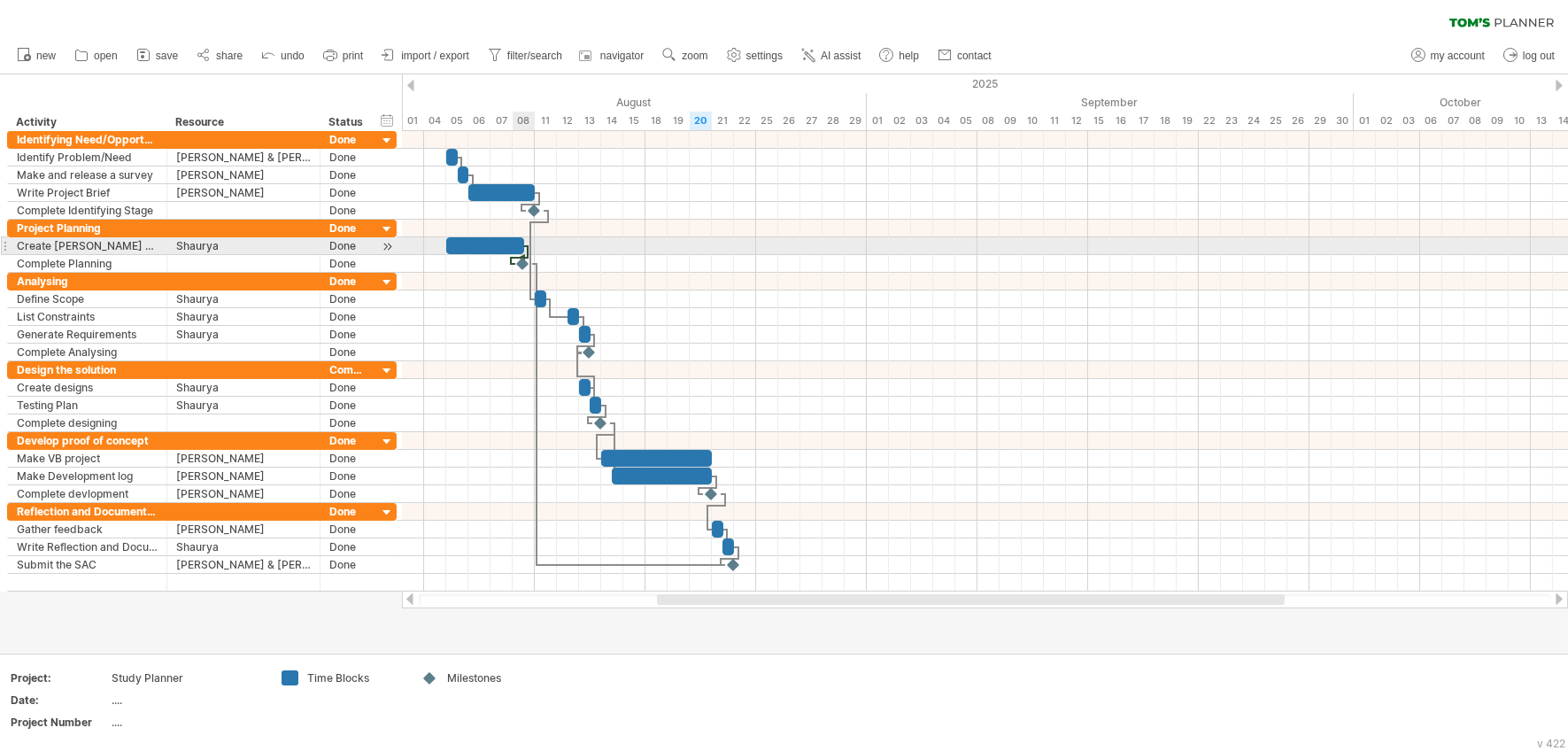
click at [516, 245] on div at bounding box center [485, 246] width 78 height 17
click at [515, 245] on span at bounding box center [513, 246] width 7 height 17
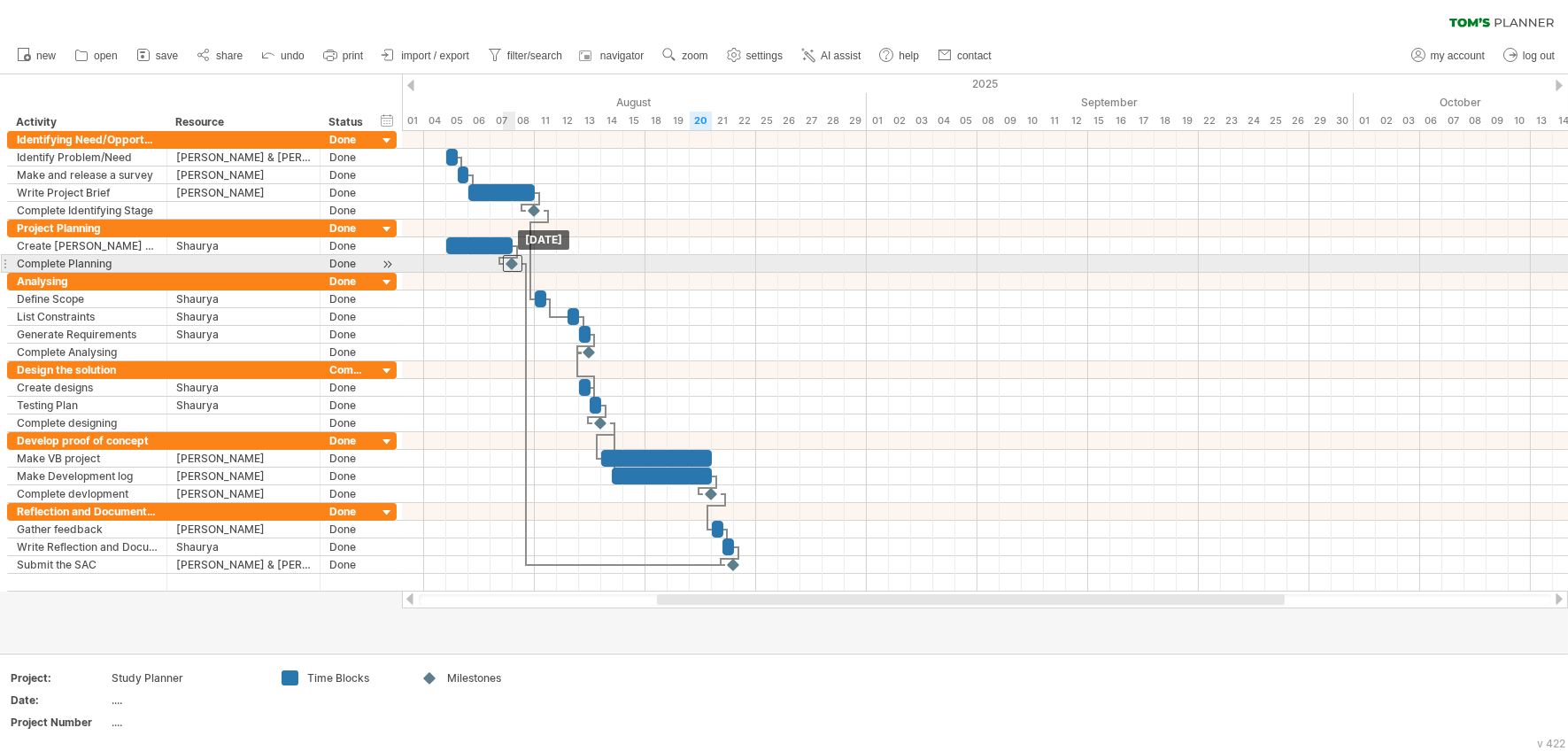
click at [517, 263] on div at bounding box center [512, 263] width 20 height 17
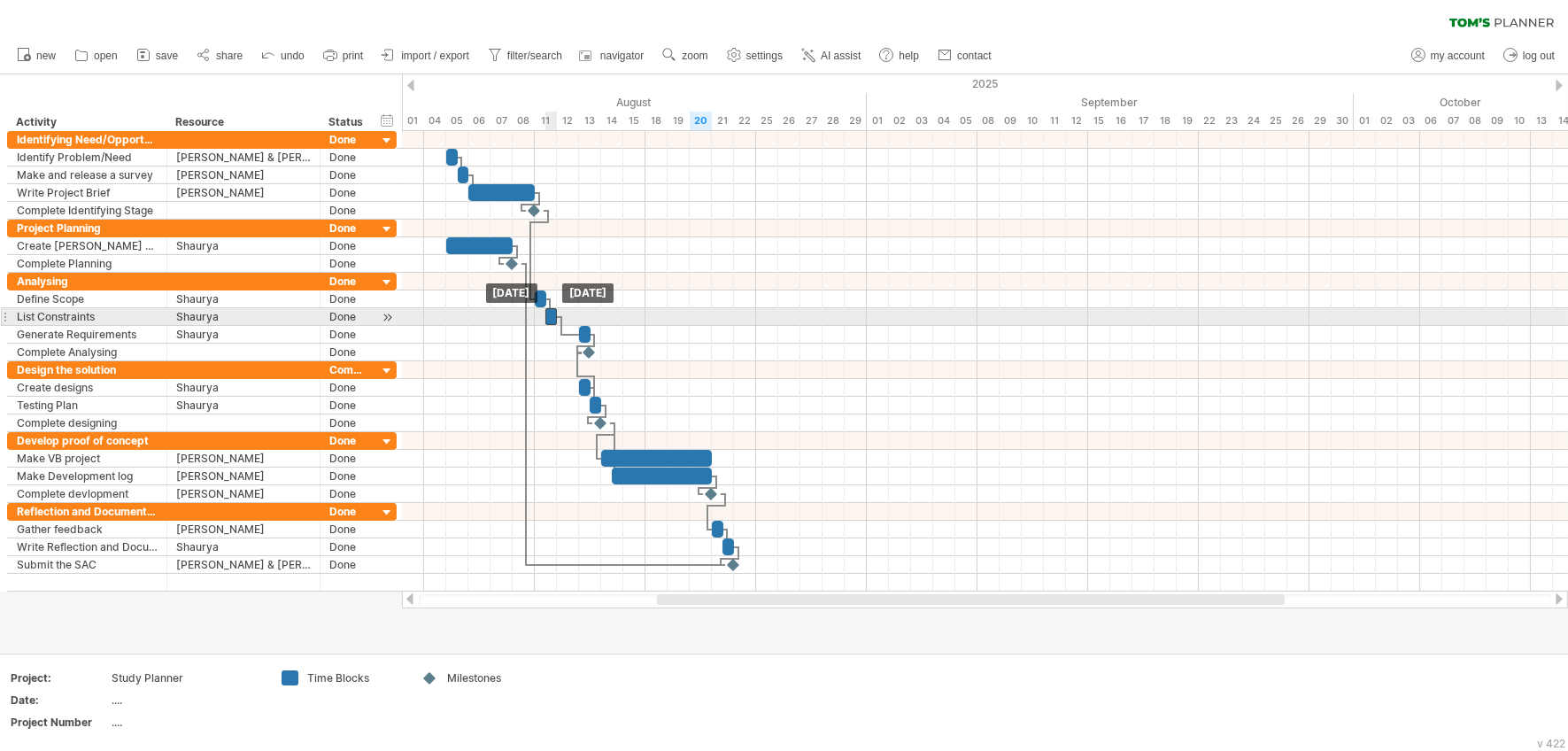
drag, startPoint x: 573, startPoint y: 319, endPoint x: 549, endPoint y: 319, distance: 24.0
click at [549, 319] on div at bounding box center [551, 317] width 11 height 17
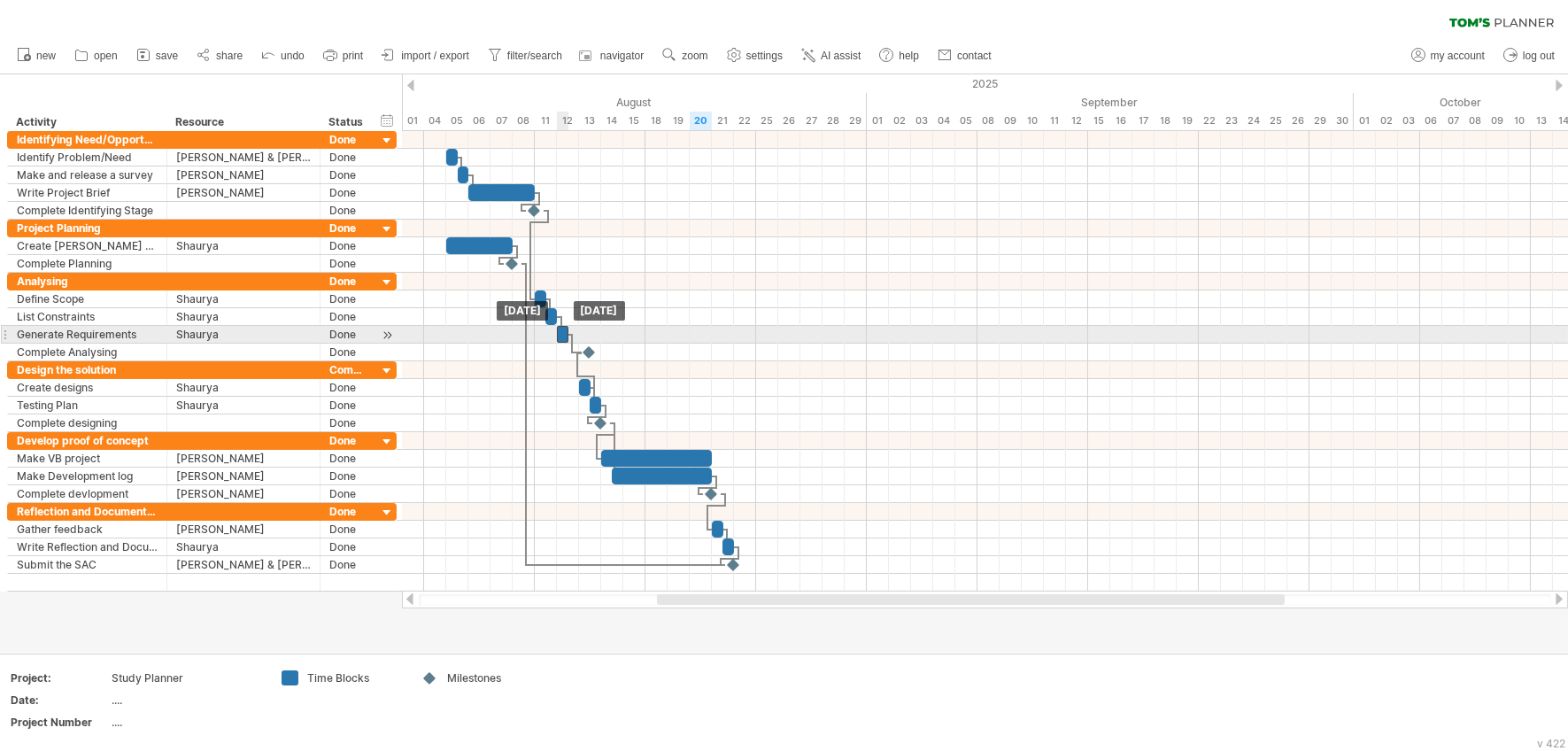
drag, startPoint x: 582, startPoint y: 335, endPoint x: 560, endPoint y: 334, distance: 22.0
click at [560, 334] on div at bounding box center [563, 334] width 11 height 17
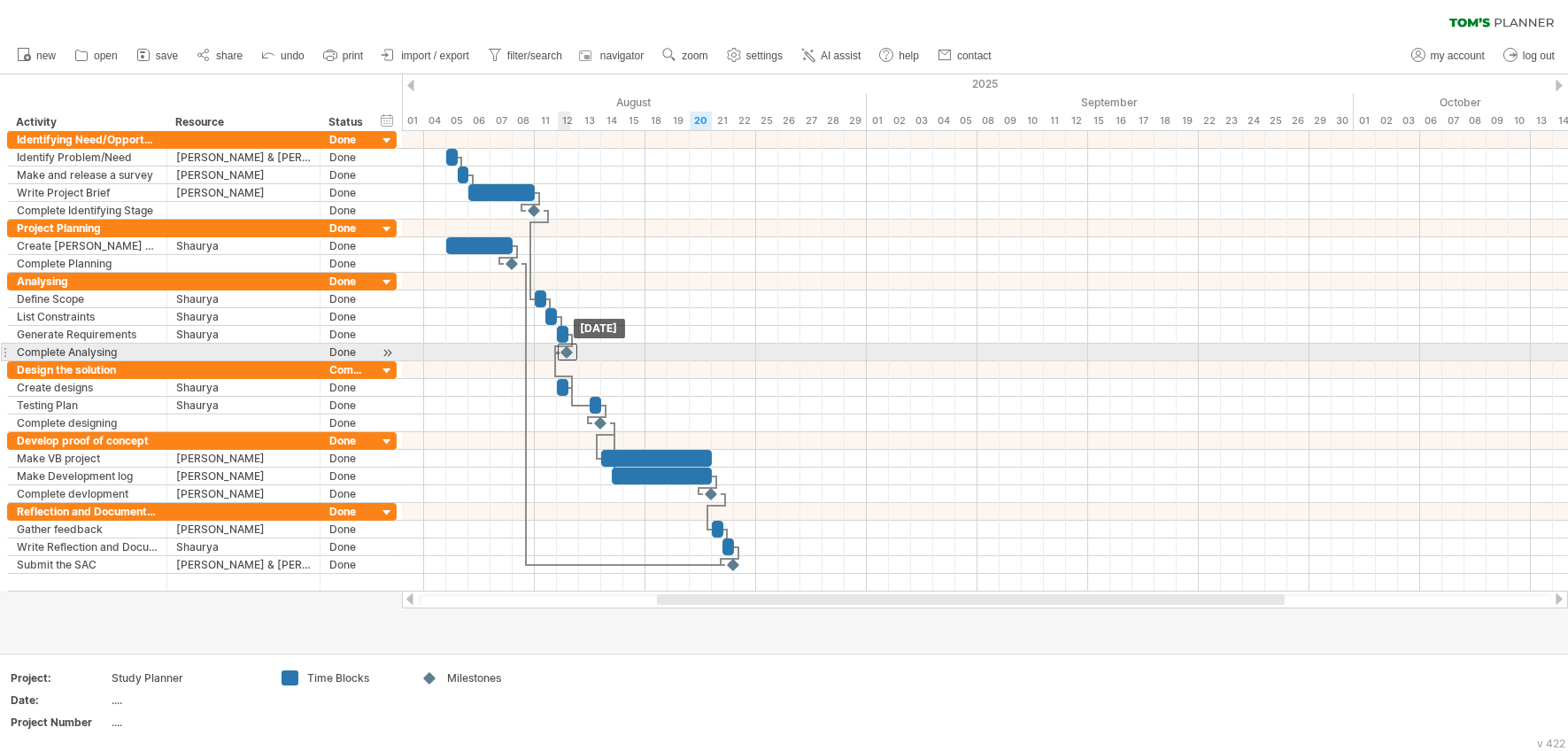
drag, startPoint x: 579, startPoint y: 351, endPoint x: 569, endPoint y: 351, distance: 10.0
click at [569, 351] on div at bounding box center [567, 352] width 20 height 17
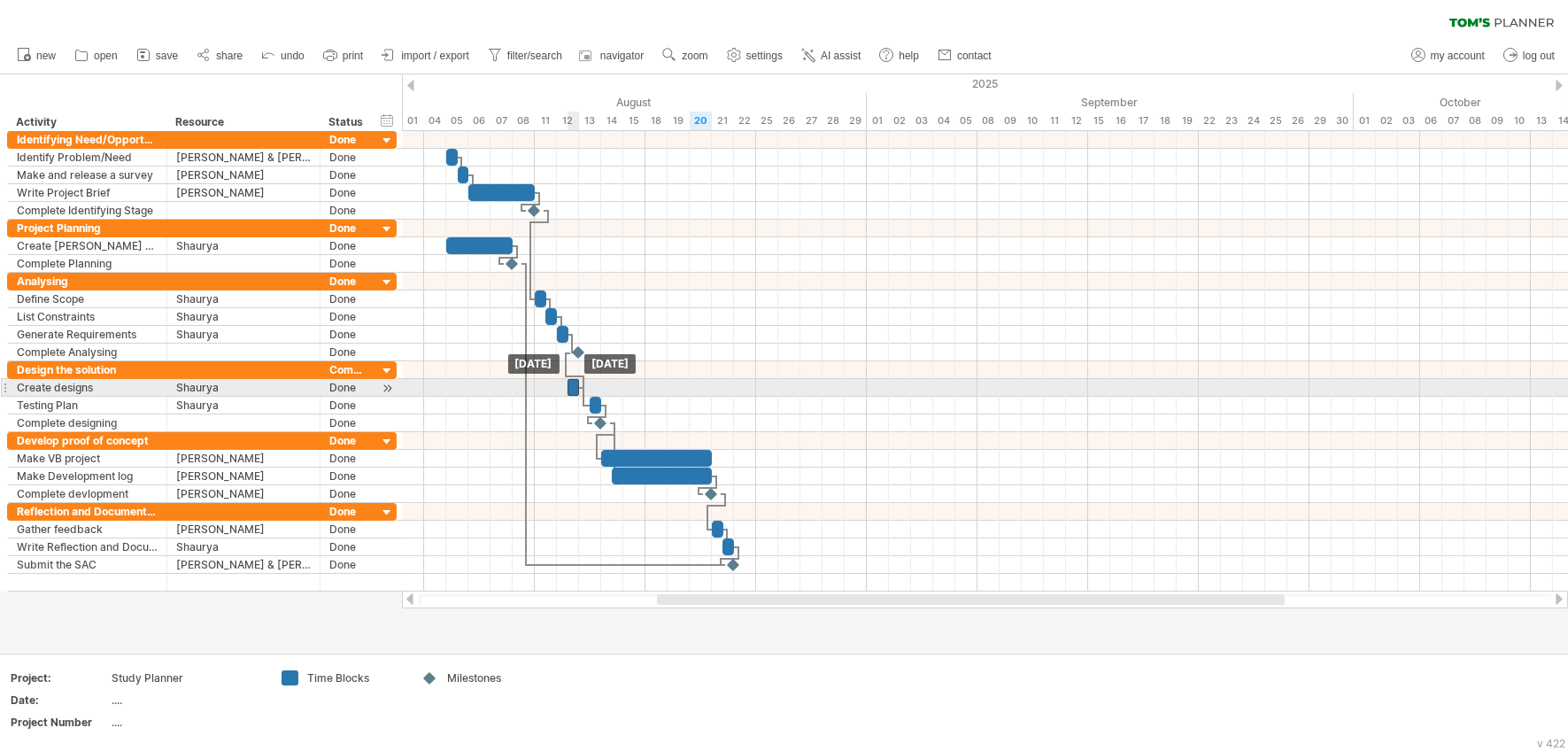
click at [568, 390] on div at bounding box center [573, 388] width 11 height 17
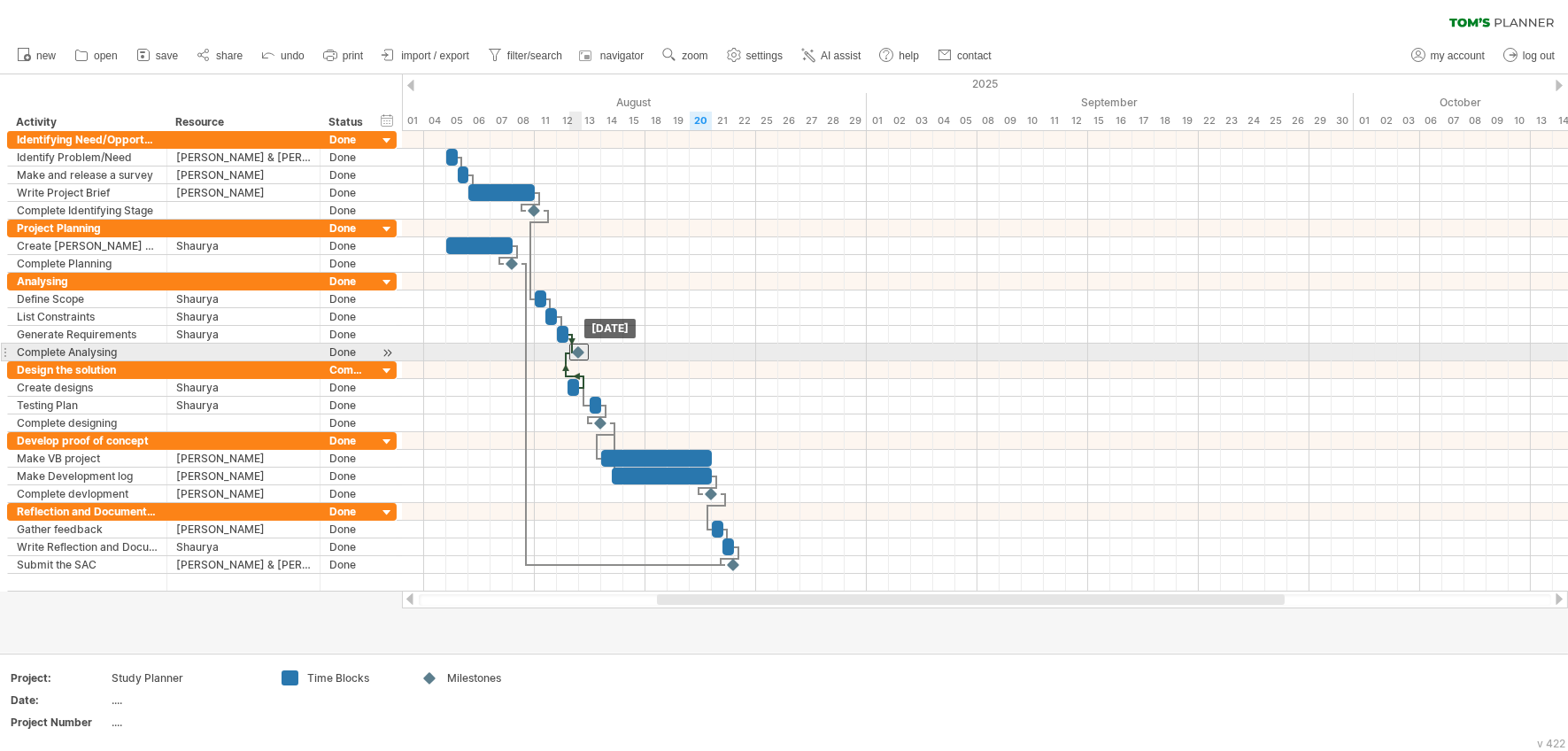
click at [572, 351] on div at bounding box center [579, 352] width 20 height 17
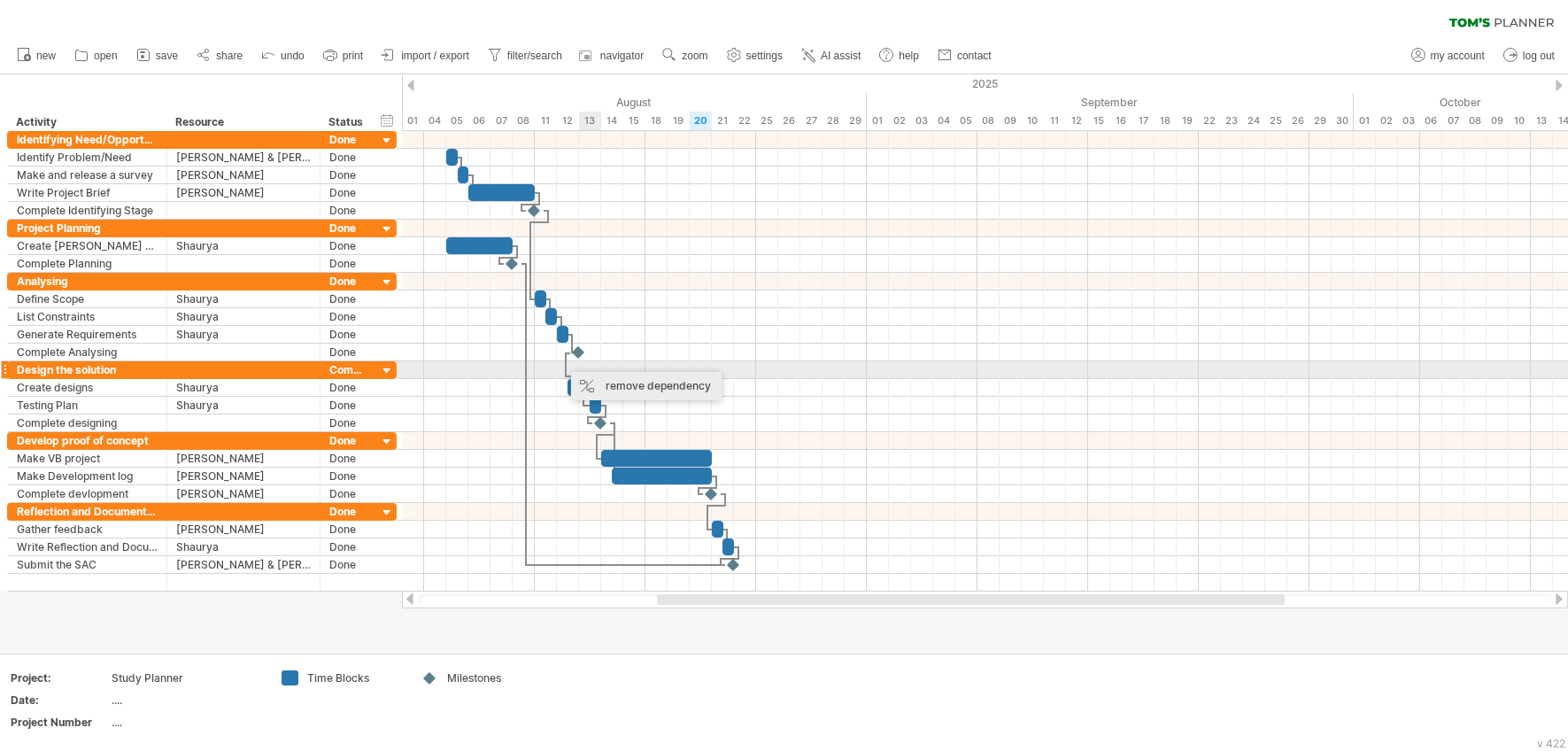
click at [608, 383] on div "remove dependency" at bounding box center [646, 386] width 151 height 28
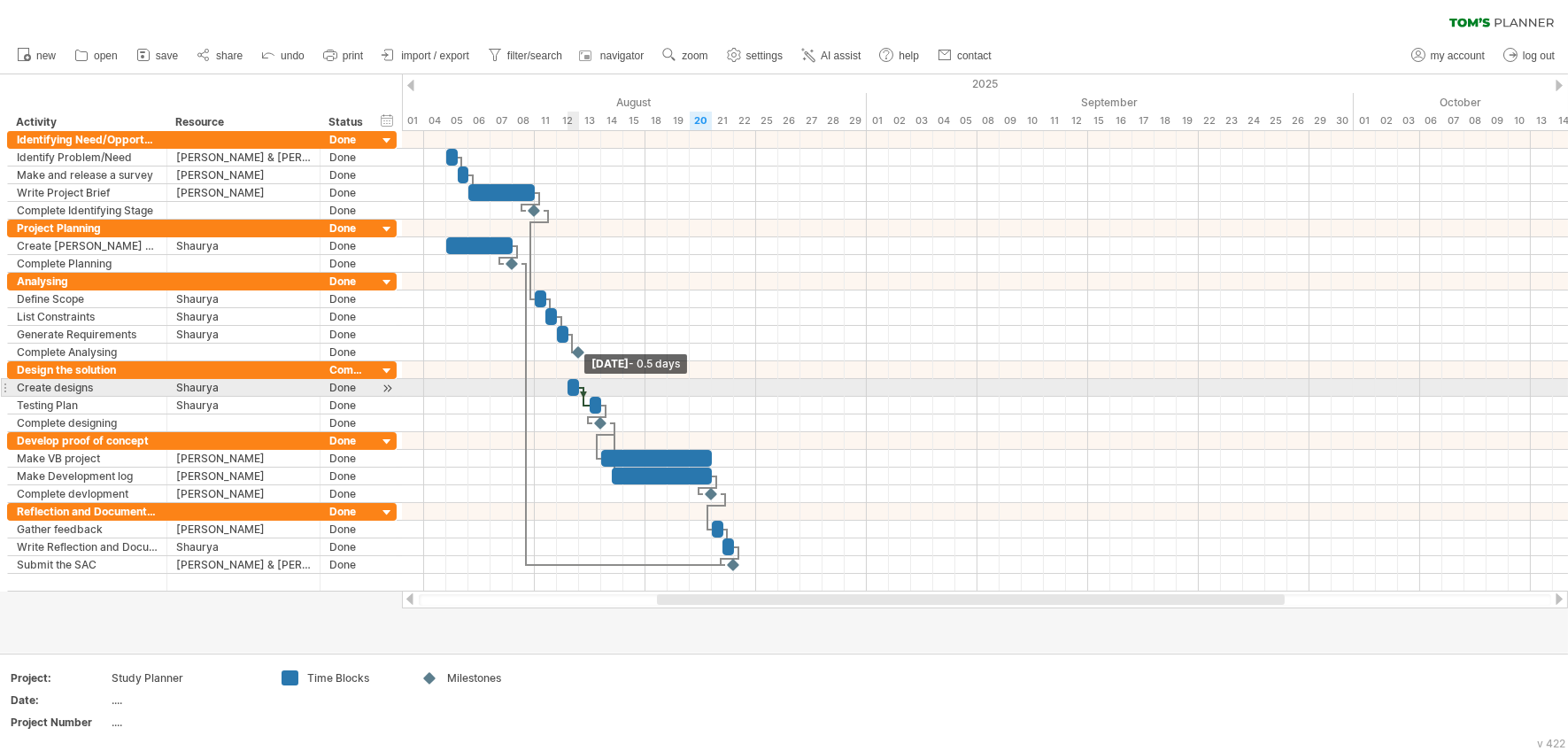
click at [576, 392] on span at bounding box center [579, 388] width 7 height 17
click at [579, 391] on div at bounding box center [585, 388] width 11 height 17
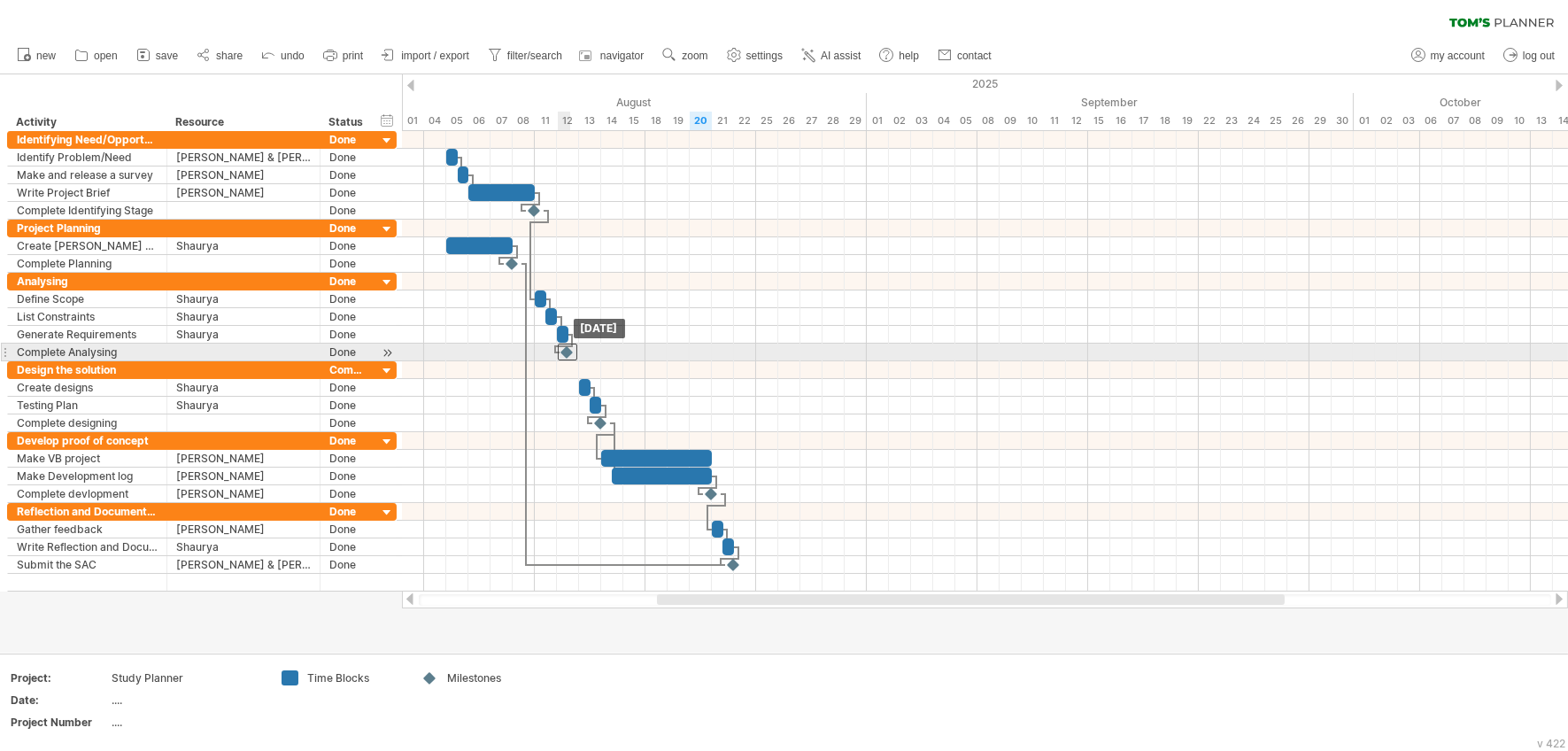
click at [564, 355] on div at bounding box center [567, 352] width 20 height 17
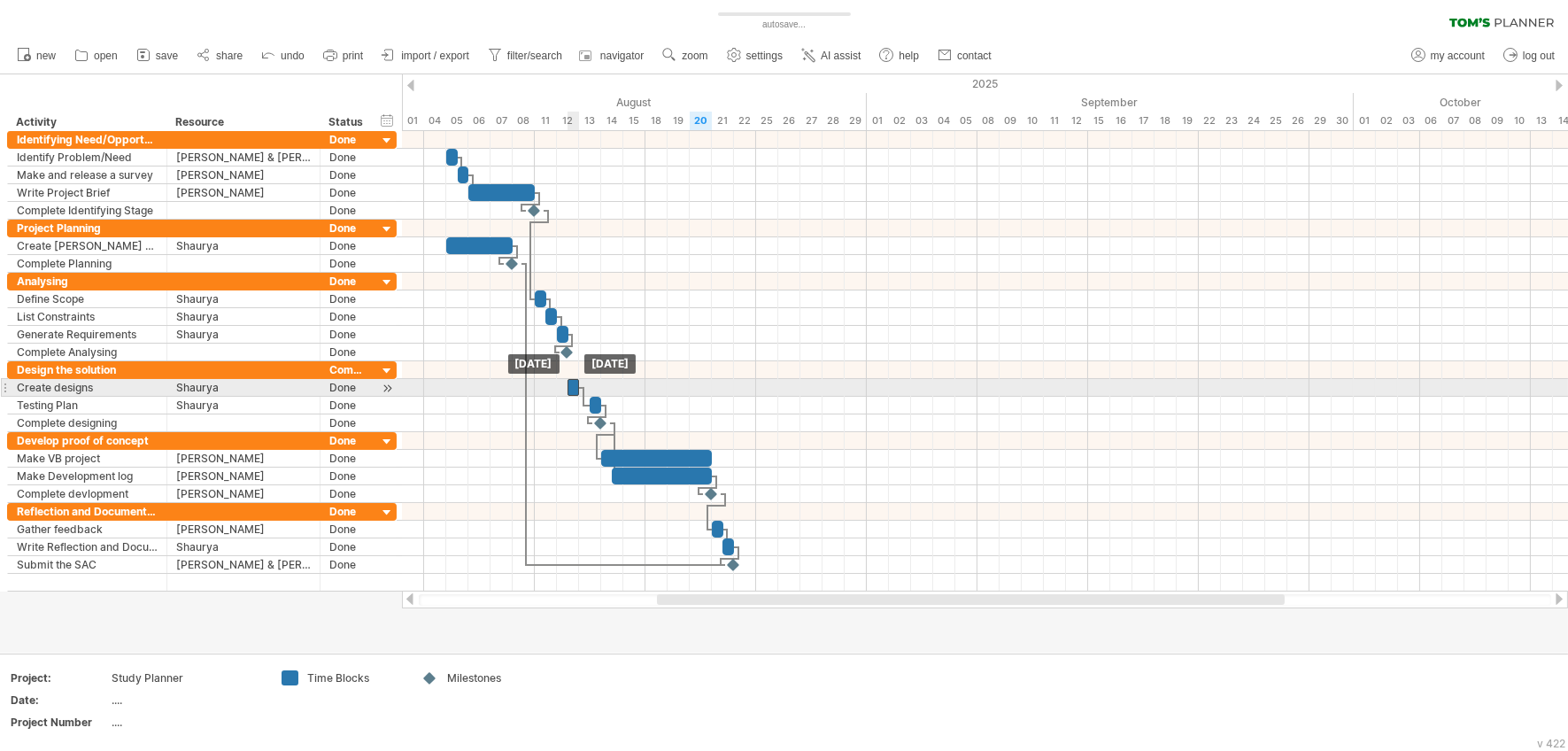
click at [576, 390] on div at bounding box center [573, 388] width 11 height 17
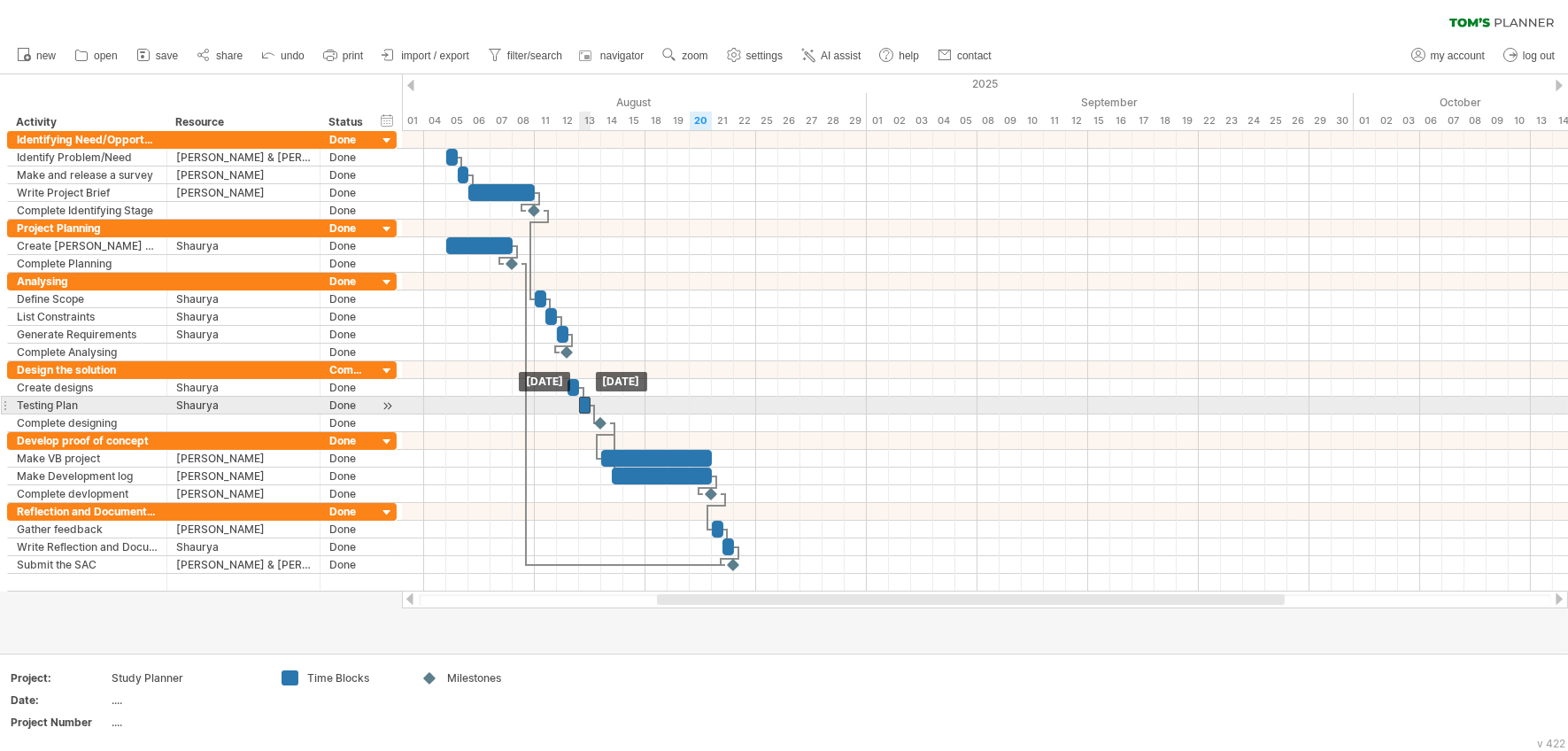
click at [585, 405] on div at bounding box center [585, 405] width 11 height 17
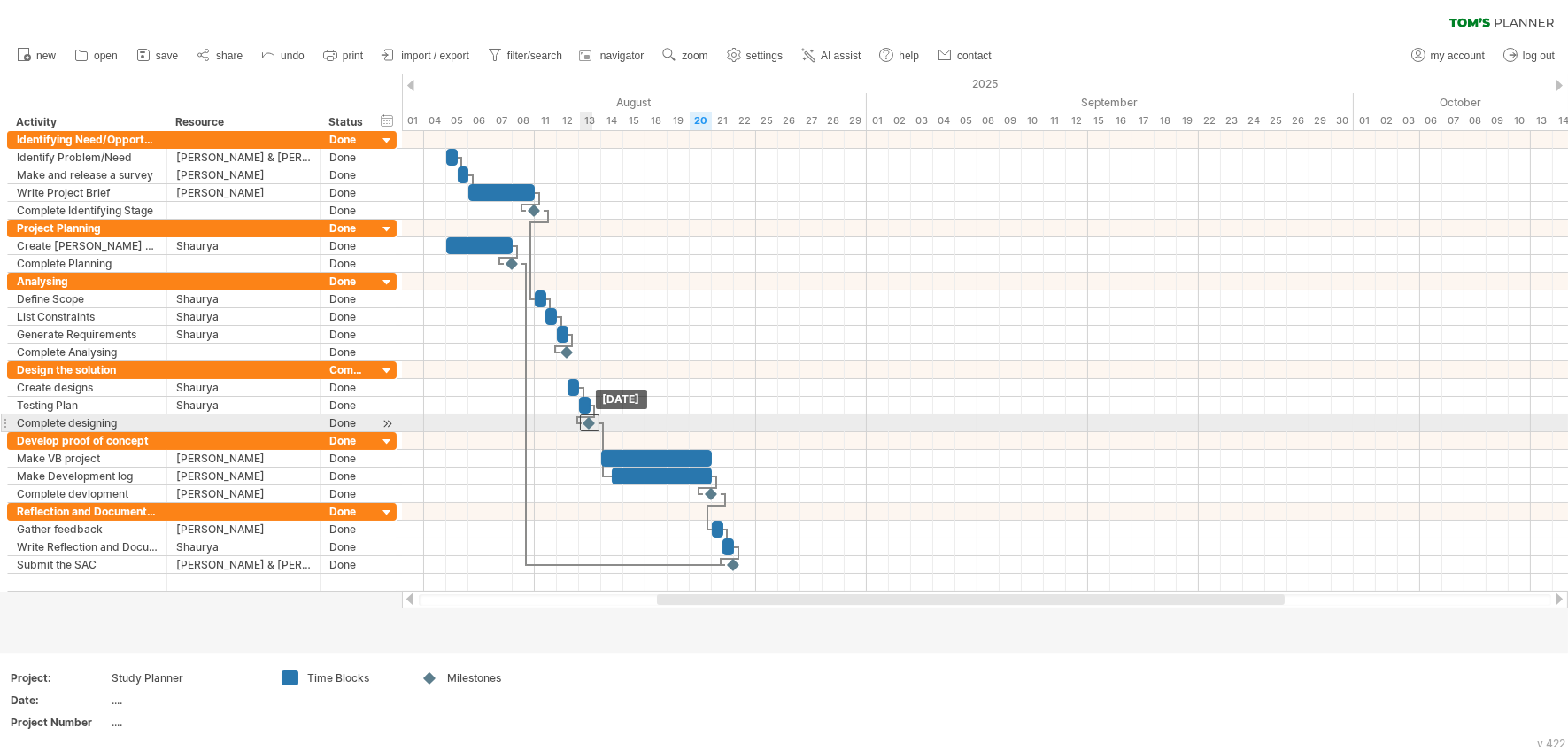
click at [593, 422] on div at bounding box center [590, 423] width 20 height 17
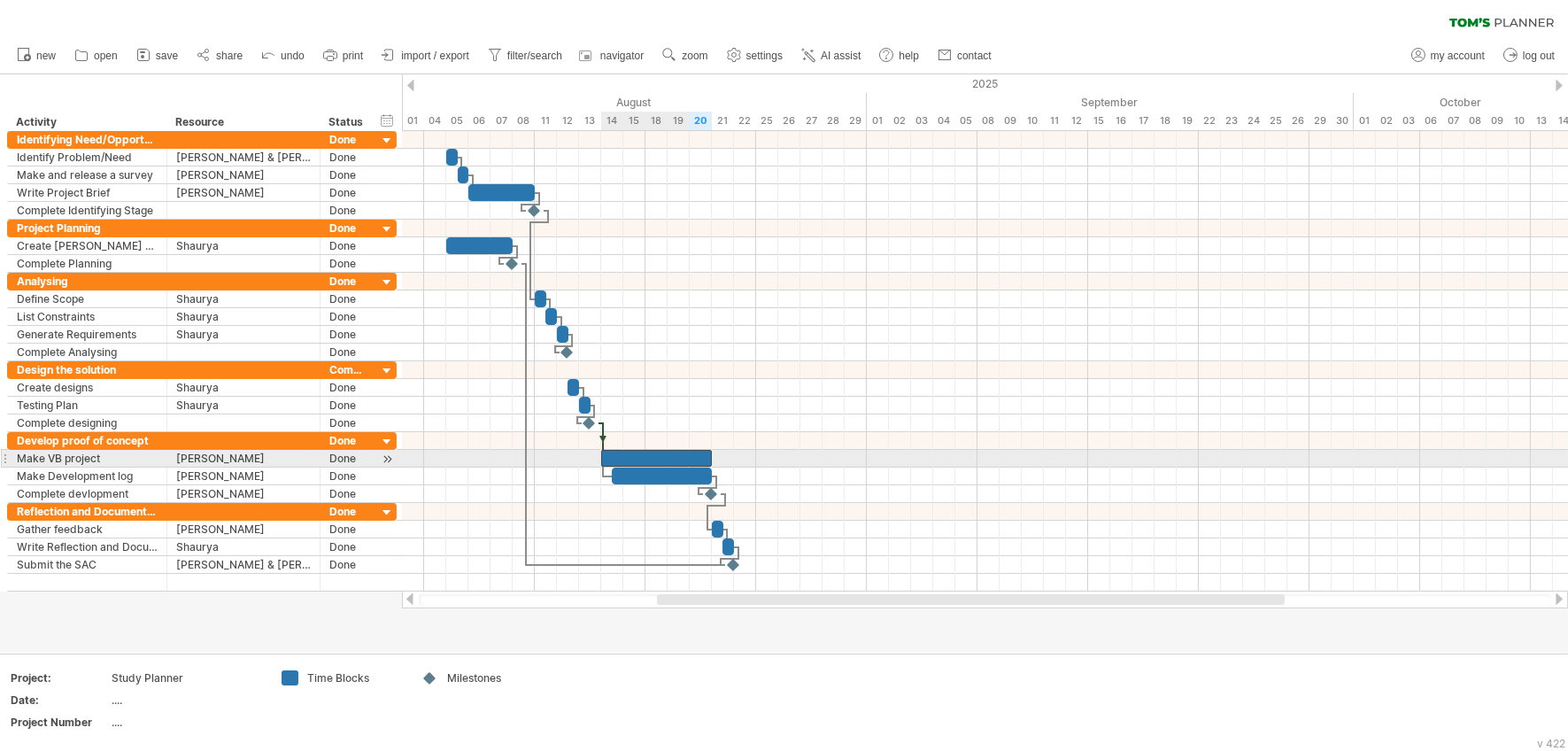
click at [675, 463] on div at bounding box center [656, 459] width 110 height 17
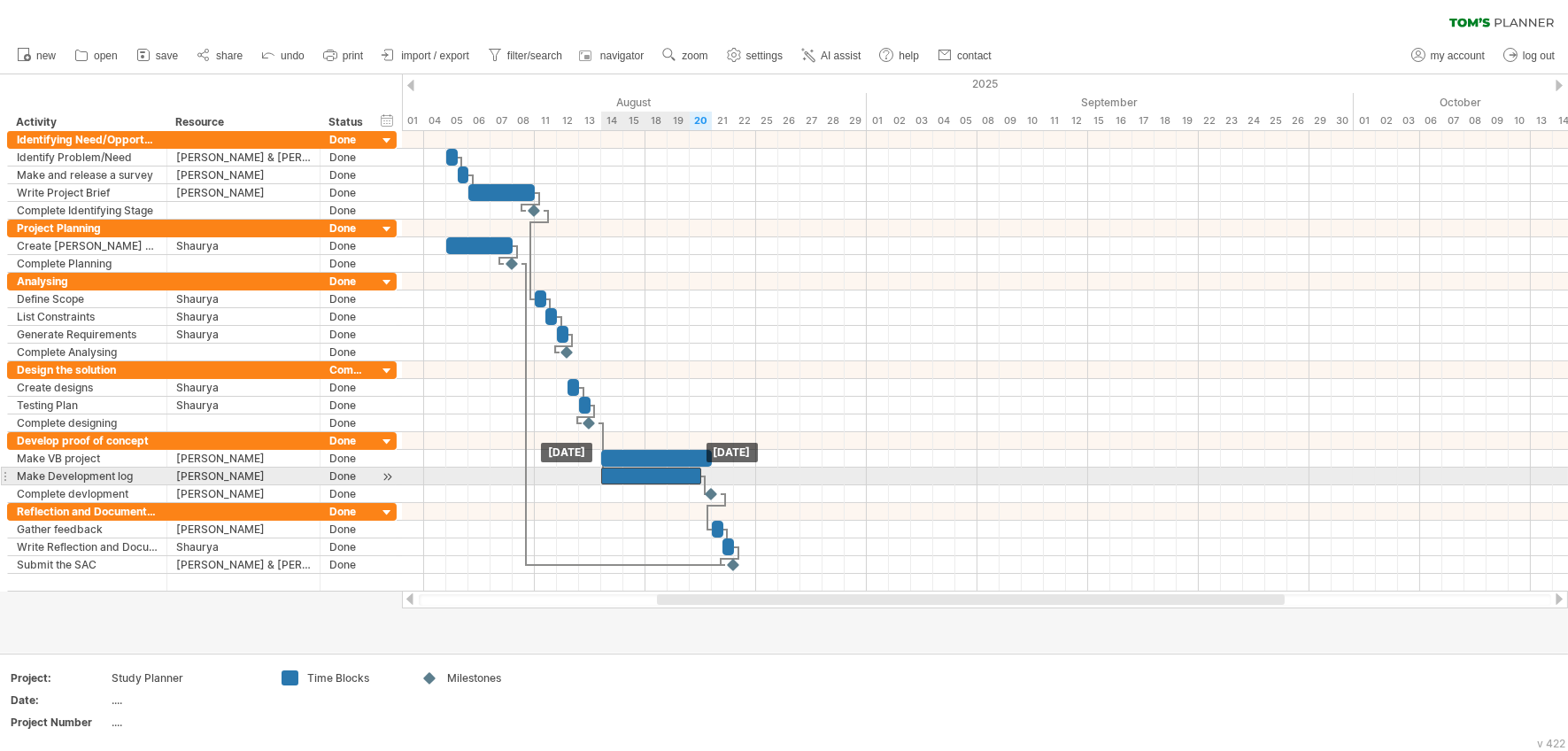
drag, startPoint x: 671, startPoint y: 477, endPoint x: 655, endPoint y: 477, distance: 16.0
click at [655, 477] on div at bounding box center [651, 476] width 100 height 17
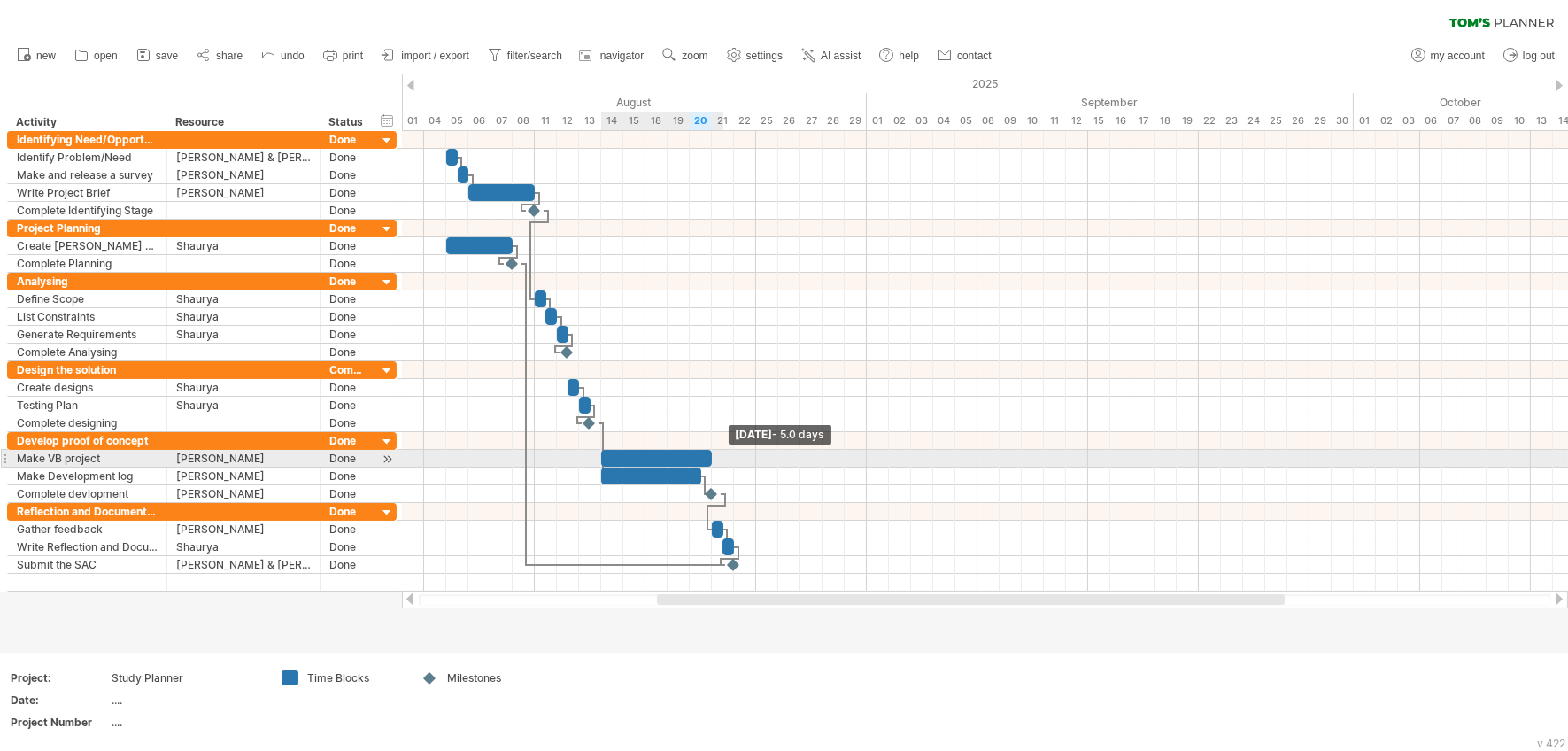
click at [712, 458] on span at bounding box center [712, 459] width 7 height 17
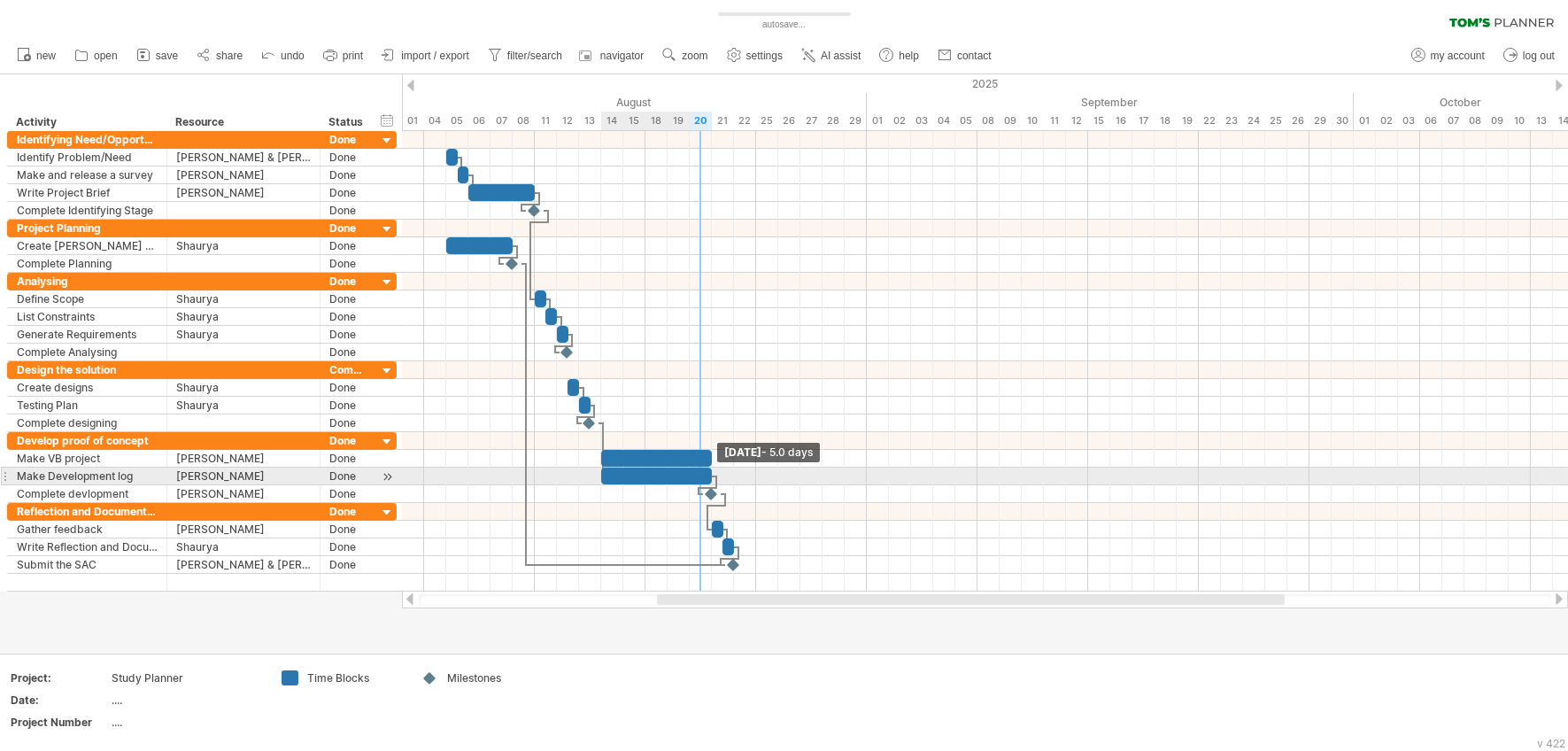
drag, startPoint x: 699, startPoint y: 476, endPoint x: 711, endPoint y: 475, distance: 12.0
click at [711, 475] on span at bounding box center [712, 476] width 7 height 17
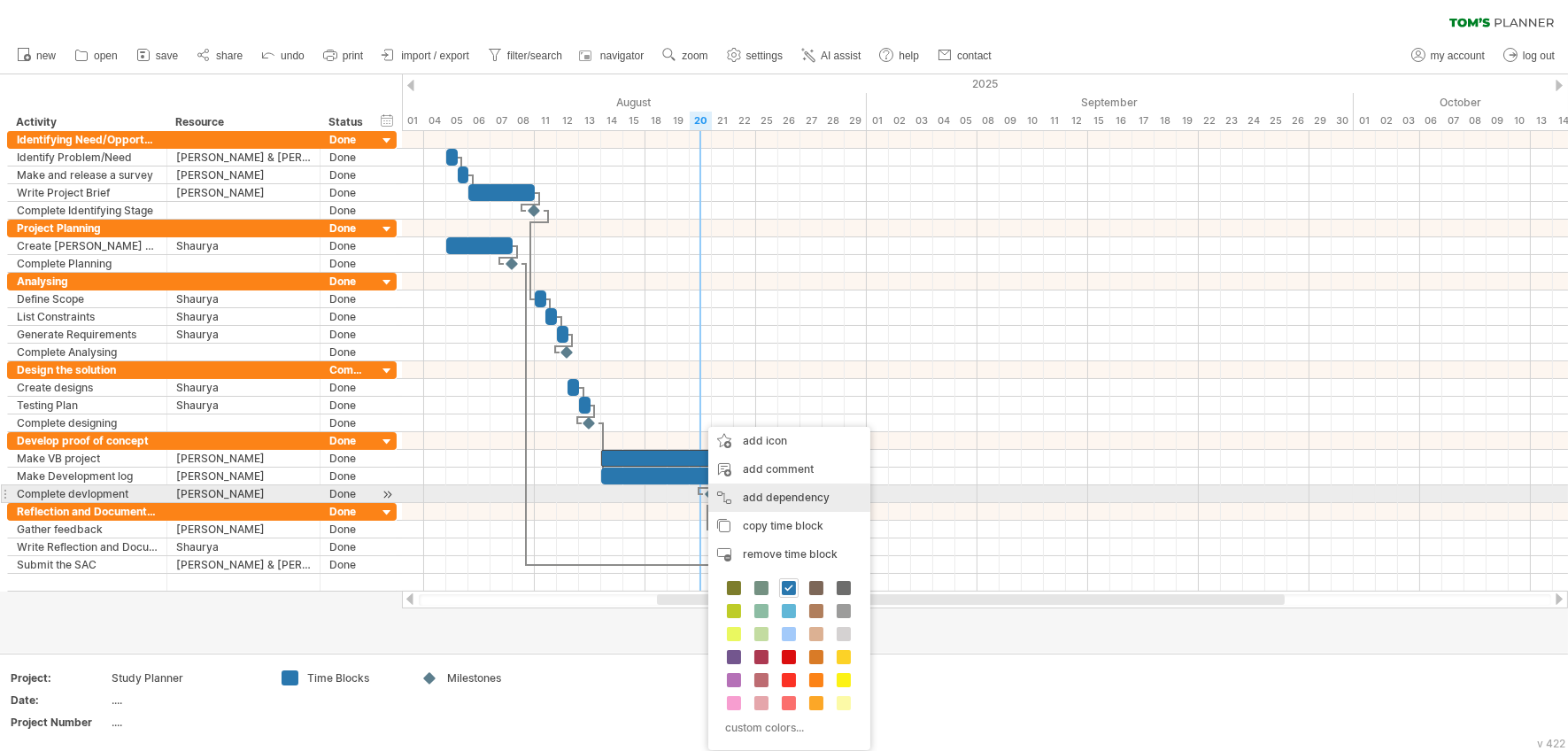
click at [745, 489] on div "add dependency You can use dependencies when you require tasks to be done in a …" at bounding box center [789, 497] width 162 height 28
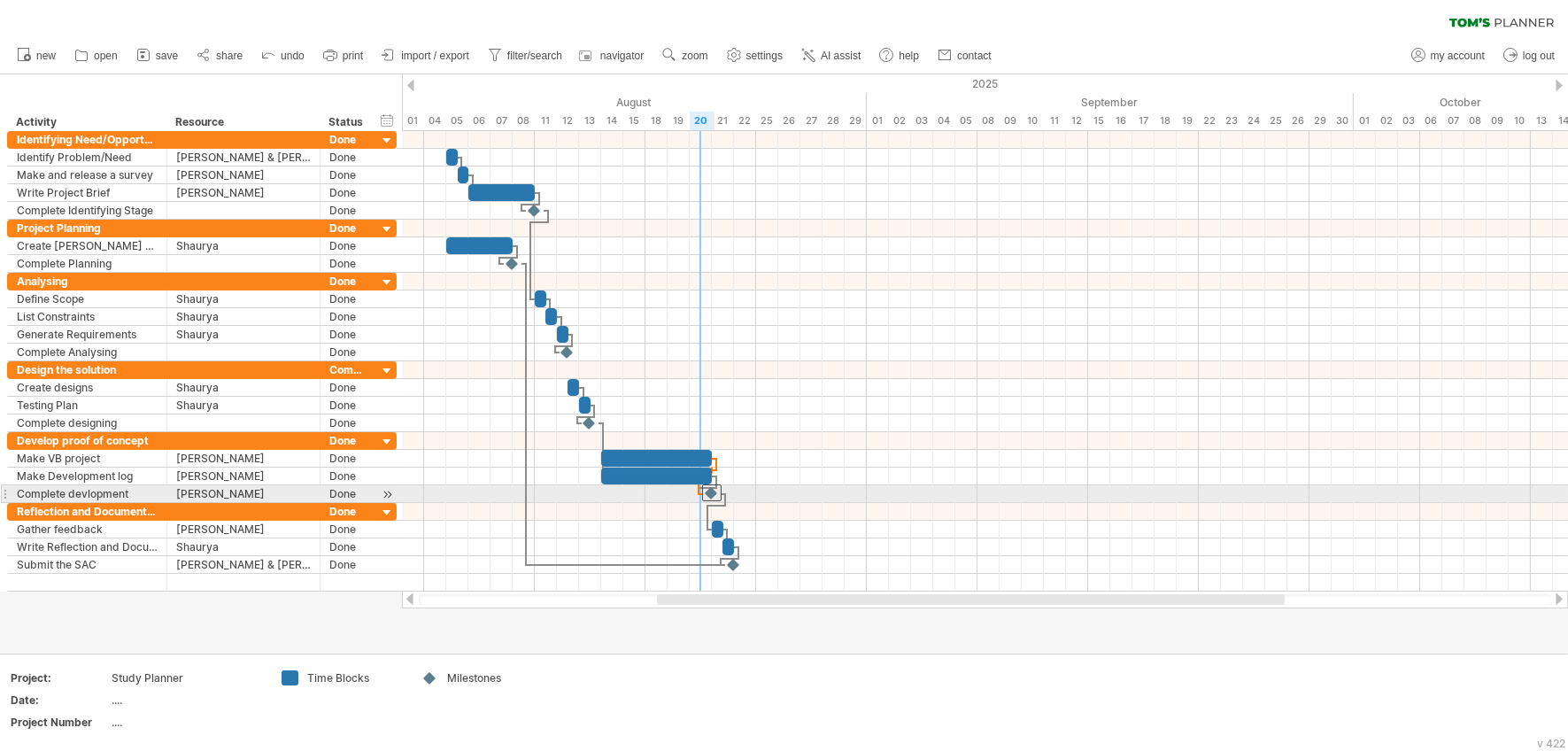
click at [711, 492] on div at bounding box center [711, 493] width 20 height 17
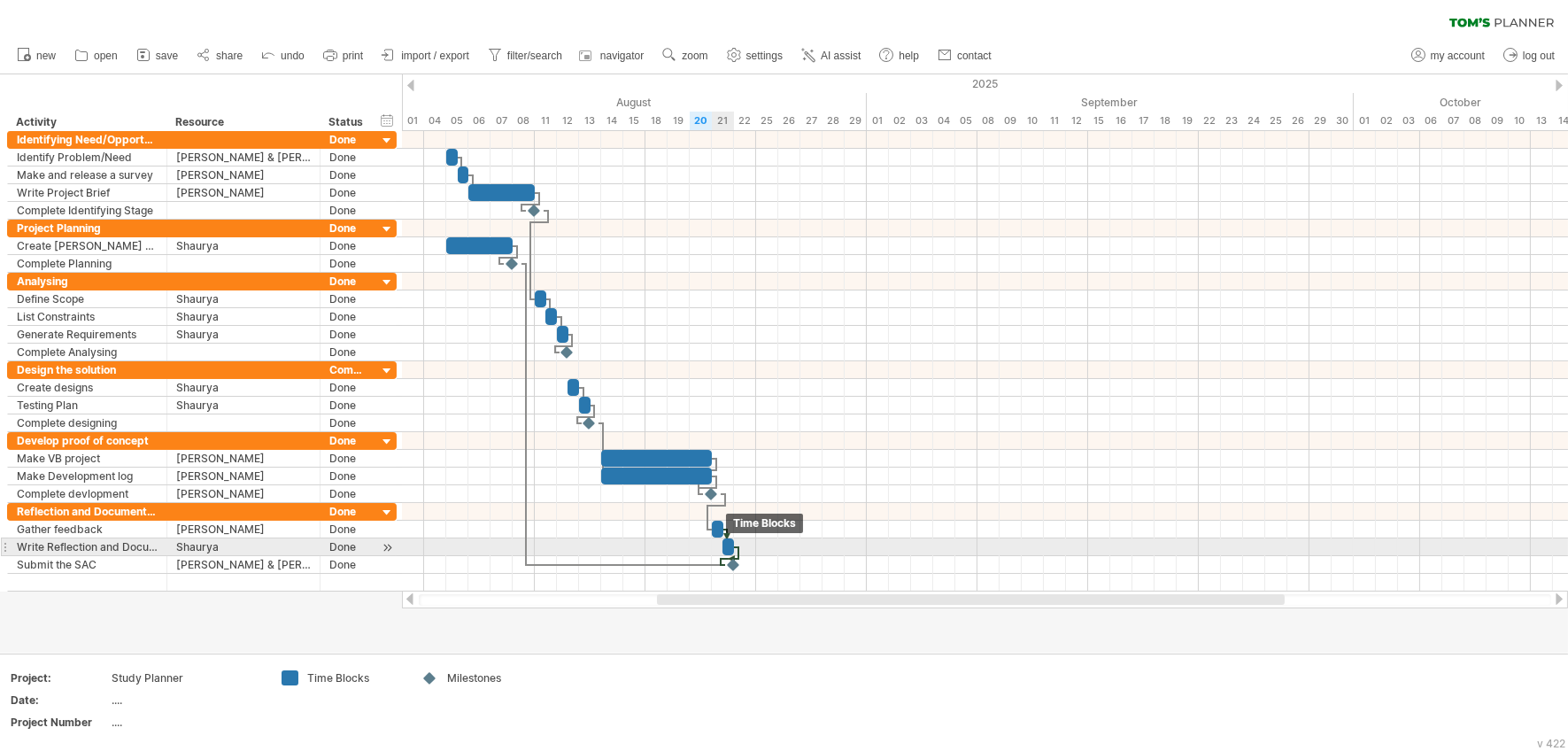
click at [726, 550] on div at bounding box center [728, 547] width 11 height 17
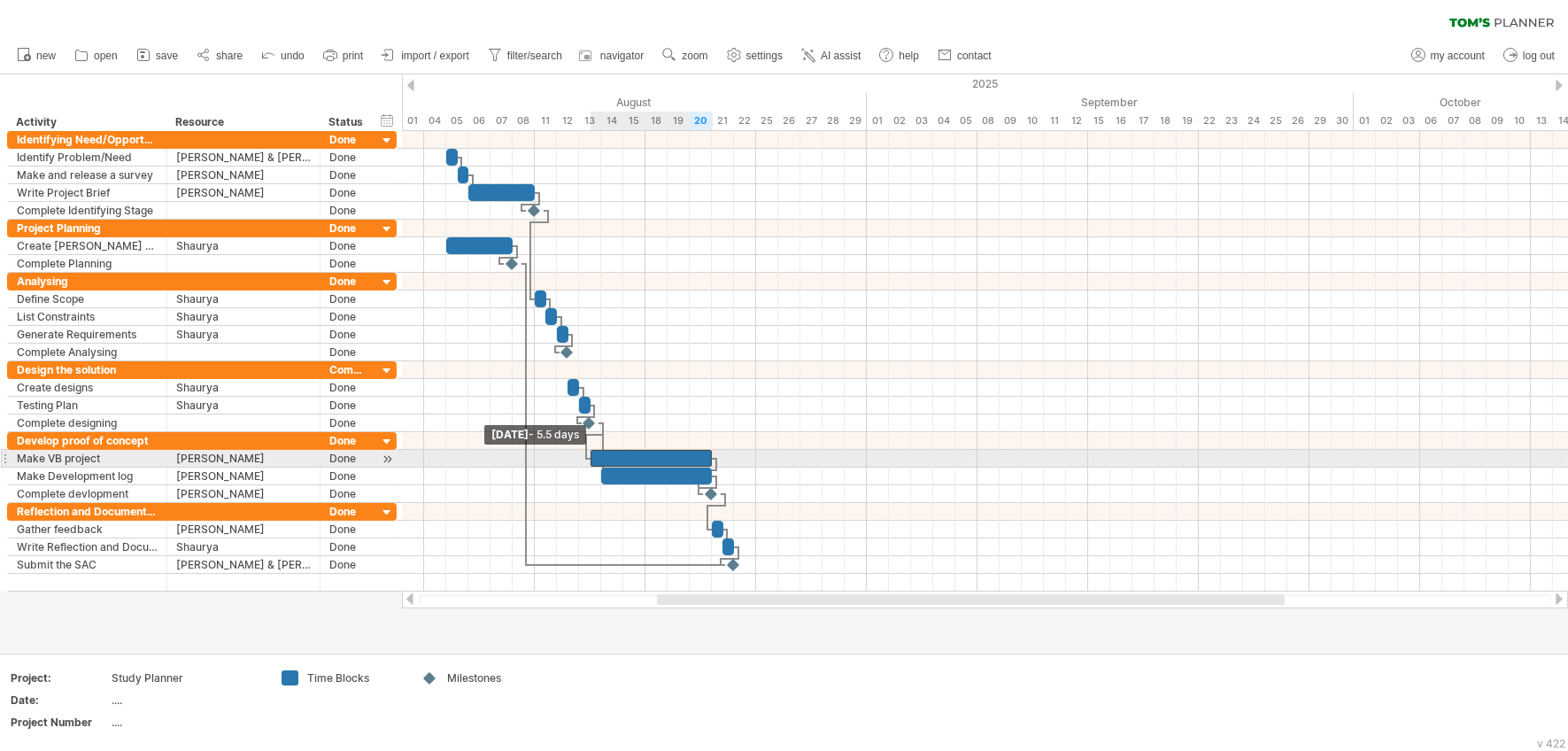
drag, startPoint x: 603, startPoint y: 459, endPoint x: 593, endPoint y: 459, distance: 10.0
click at [593, 459] on span at bounding box center [591, 459] width 7 height 17
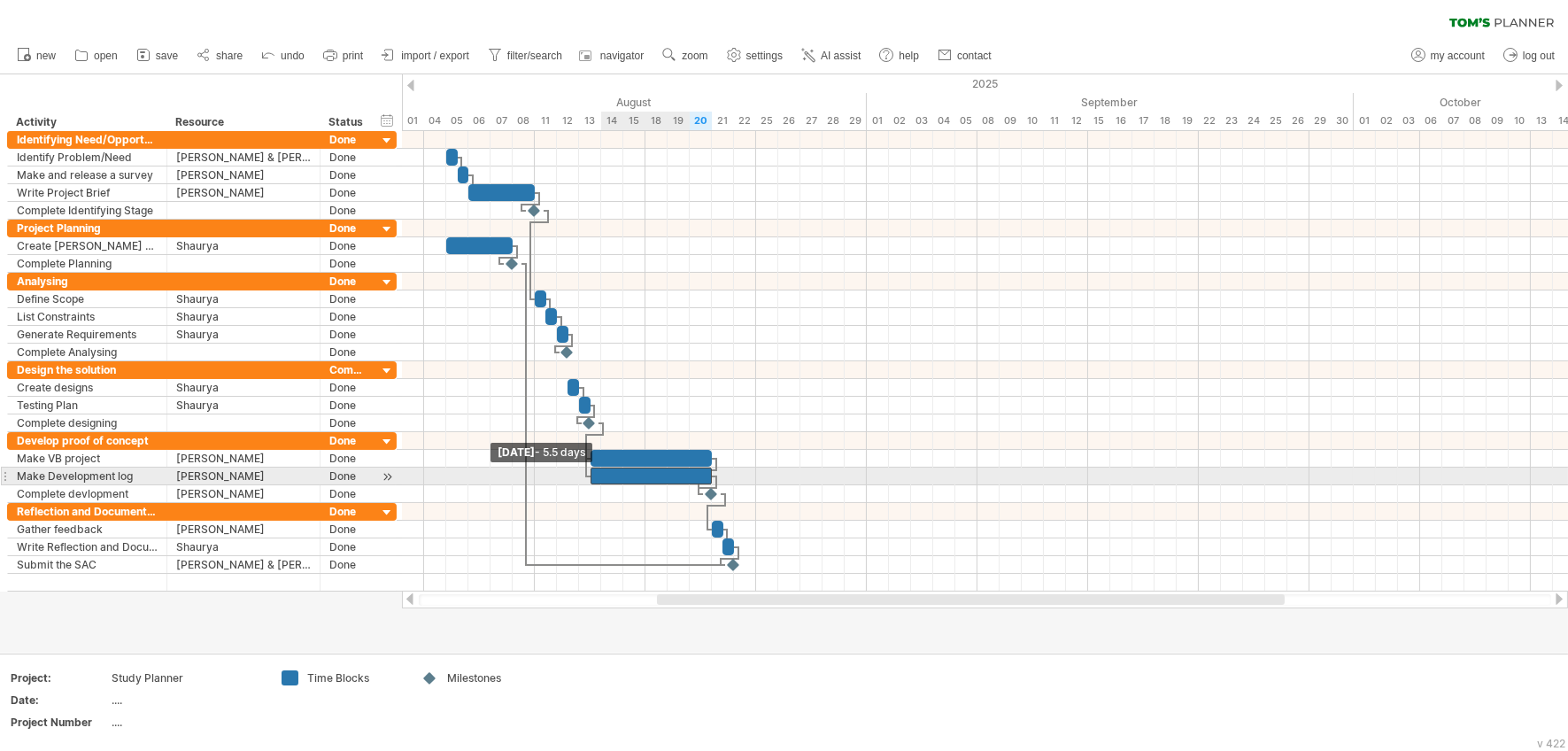
click at [594, 473] on div at bounding box center [652, 476] width 123 height 17
